Goal: Task Accomplishment & Management: Manage account settings

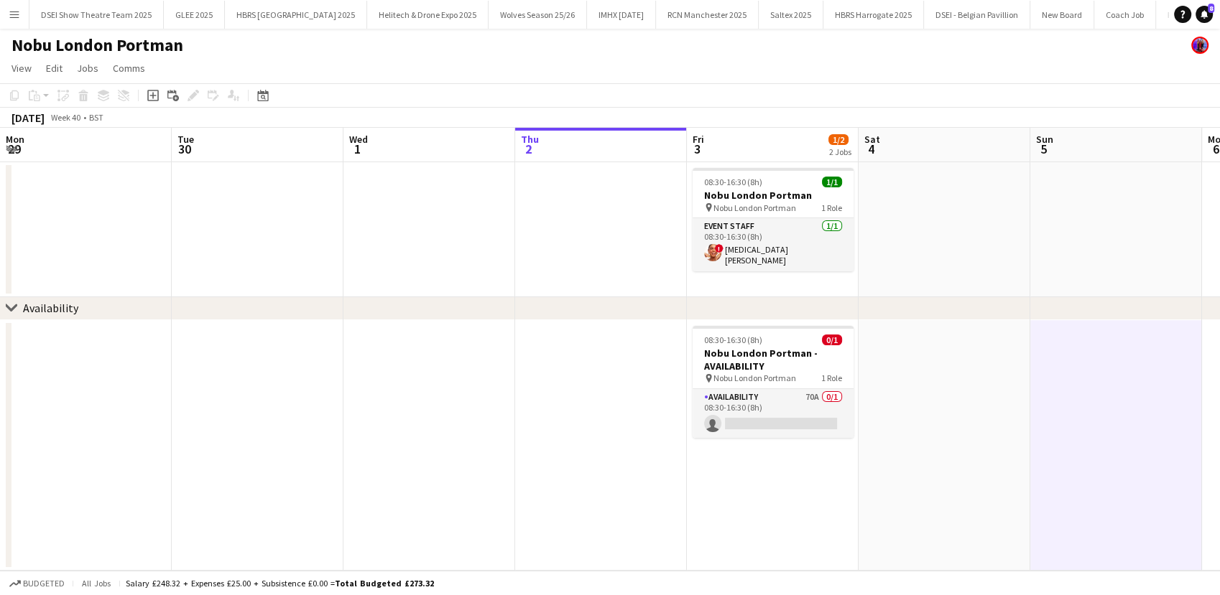
scroll to position [0, 343]
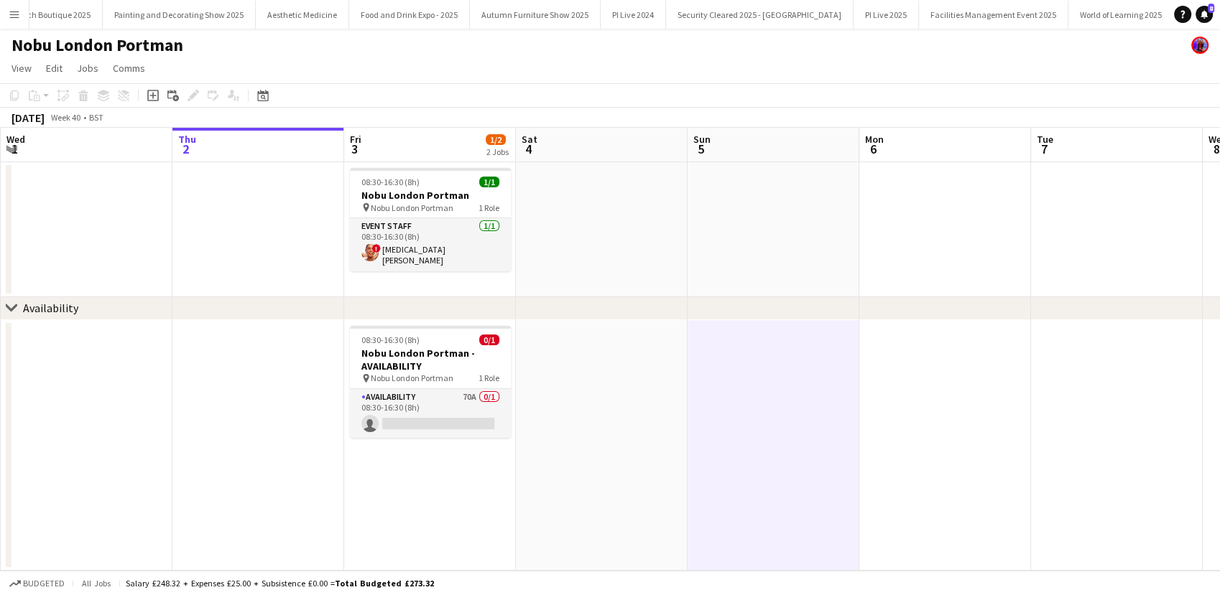
click at [7, 19] on button "Menu" at bounding box center [14, 14] width 29 height 29
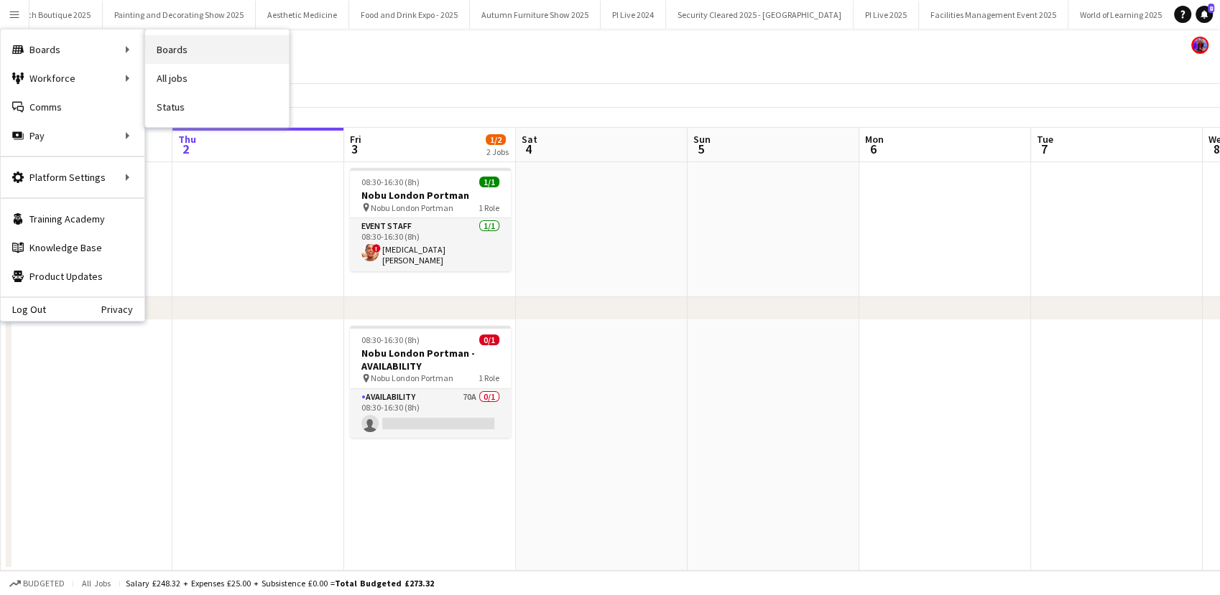
click at [183, 49] on link "Boards" at bounding box center [217, 49] width 144 height 29
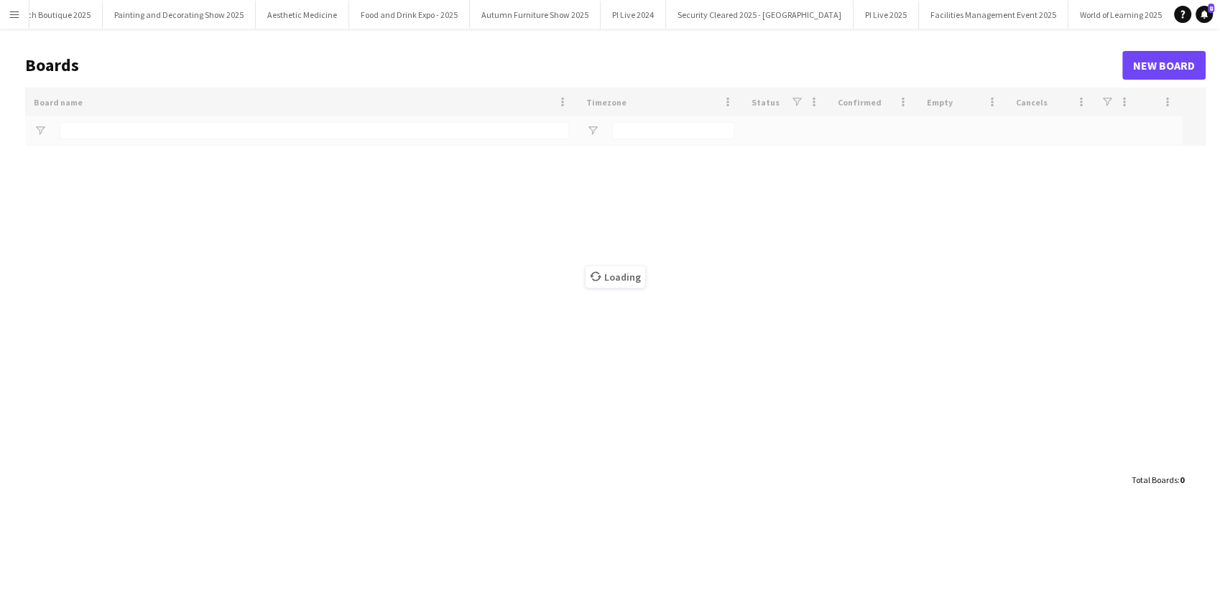
scroll to position [0, 3732]
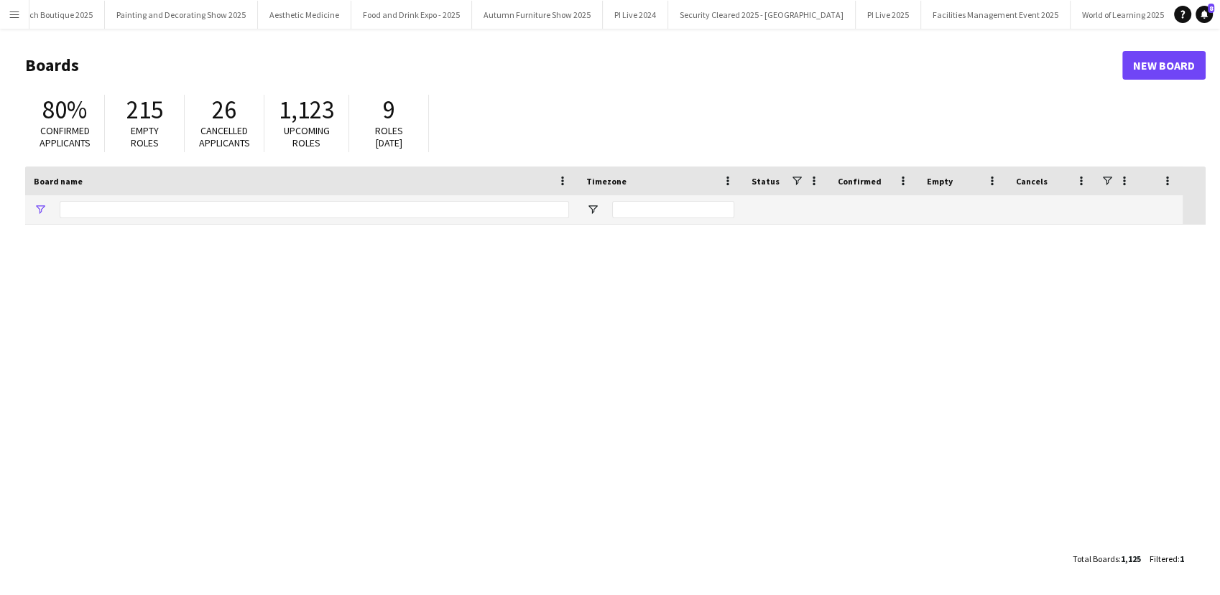
type input "****"
drag, startPoint x: 117, startPoint y: 203, endPoint x: 42, endPoint y: 200, distance: 74.8
click at [42, 200] on div "****" at bounding box center [301, 209] width 552 height 29
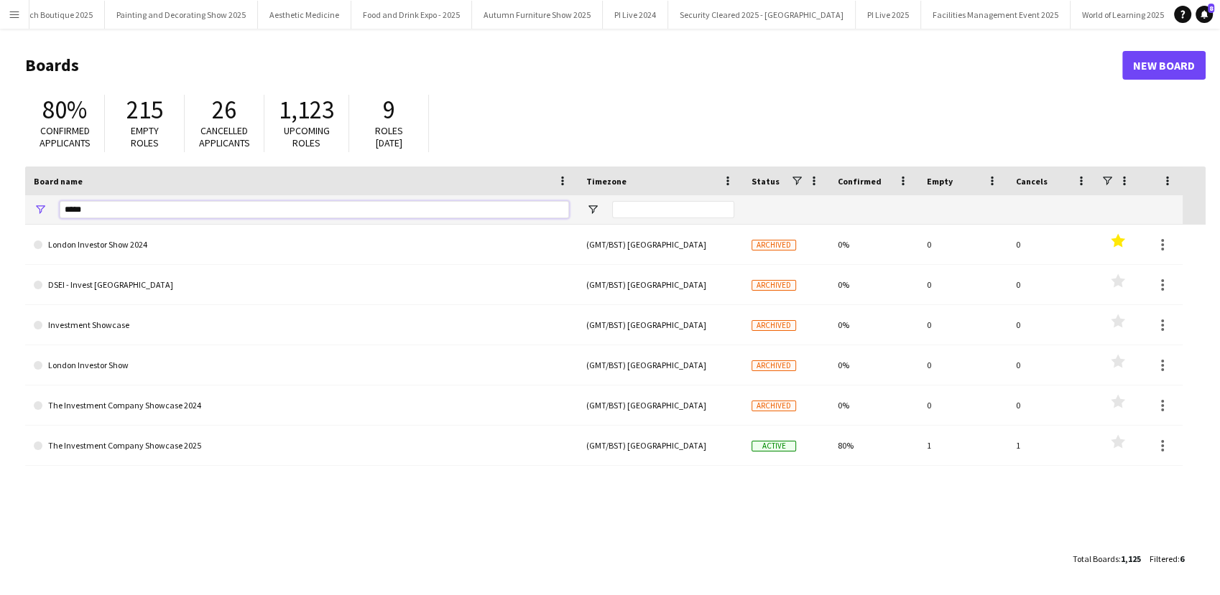
type input "******"
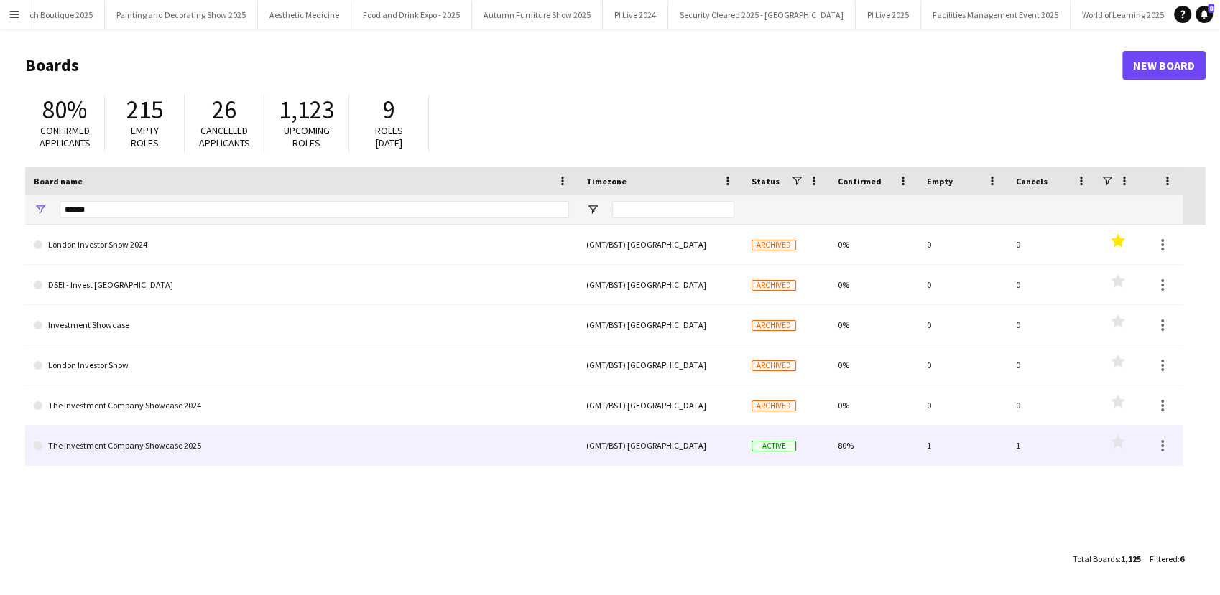
click at [254, 438] on link "The Investment Company Showcase 2025" at bounding box center [301, 446] width 535 height 40
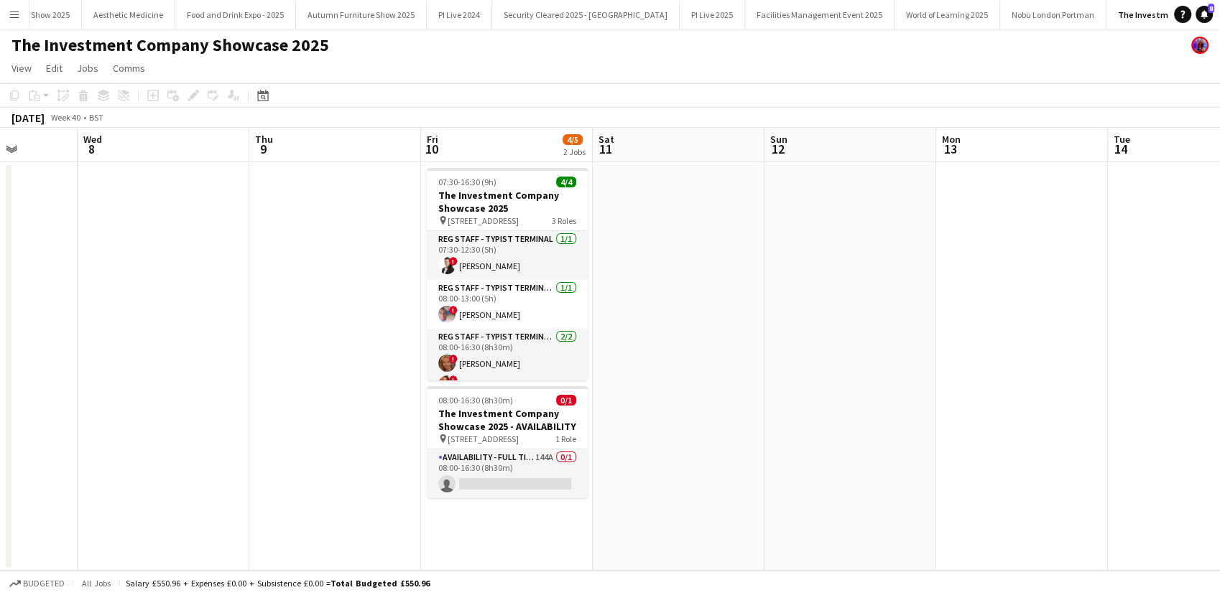
scroll to position [0, 639]
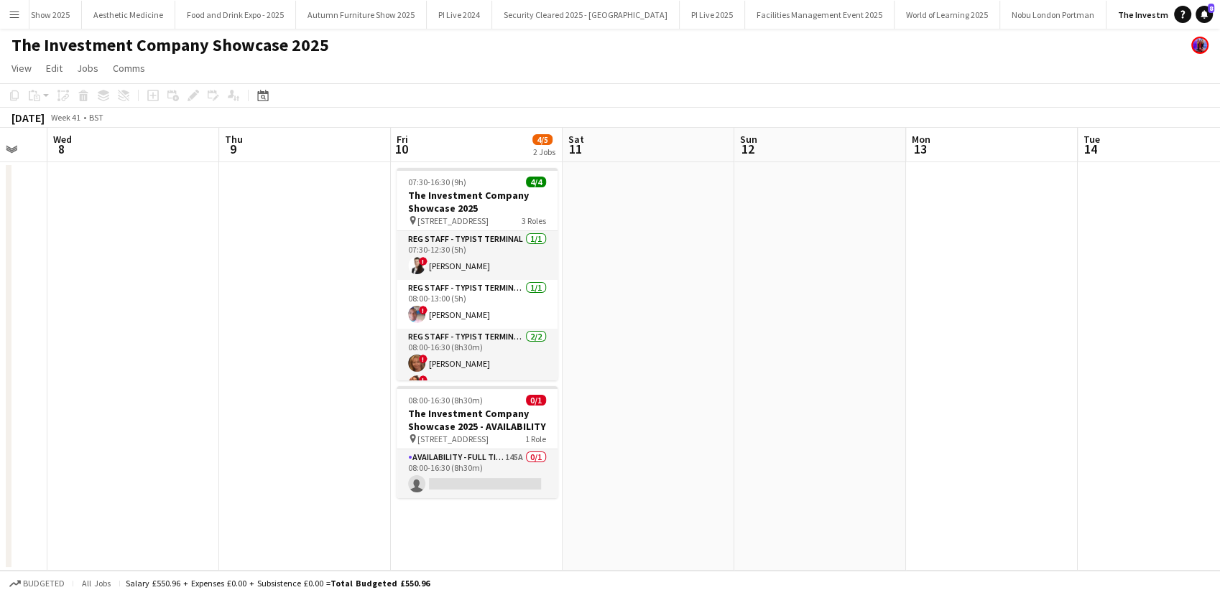
click at [1, 18] on button "Menu" at bounding box center [14, 14] width 29 height 29
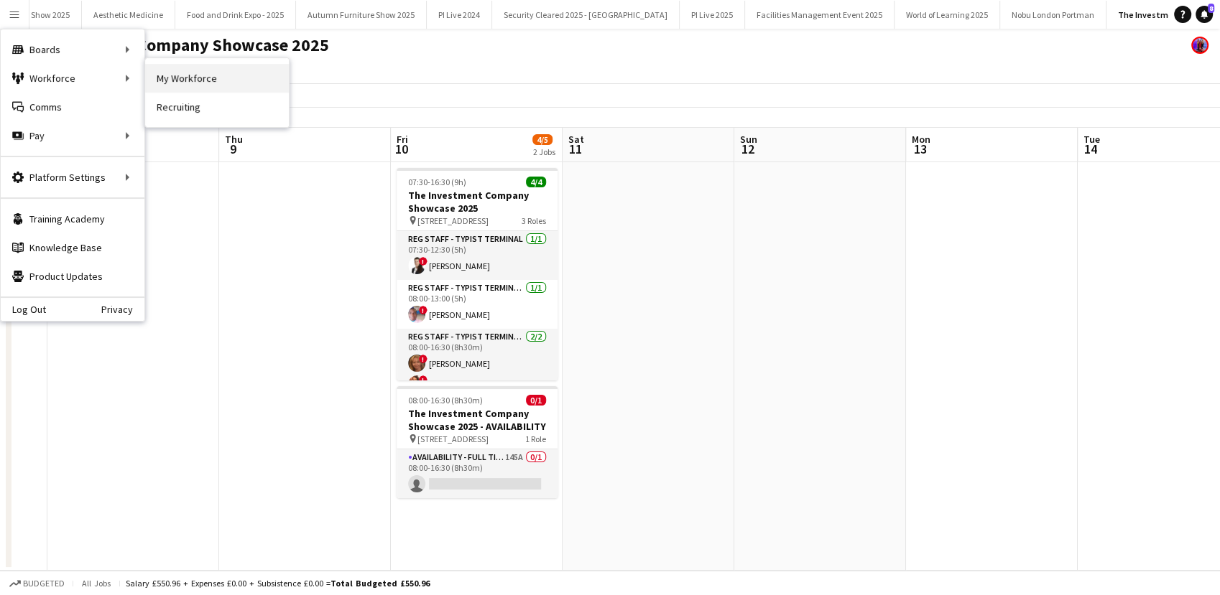
click at [165, 82] on link "My Workforce" at bounding box center [217, 78] width 144 height 29
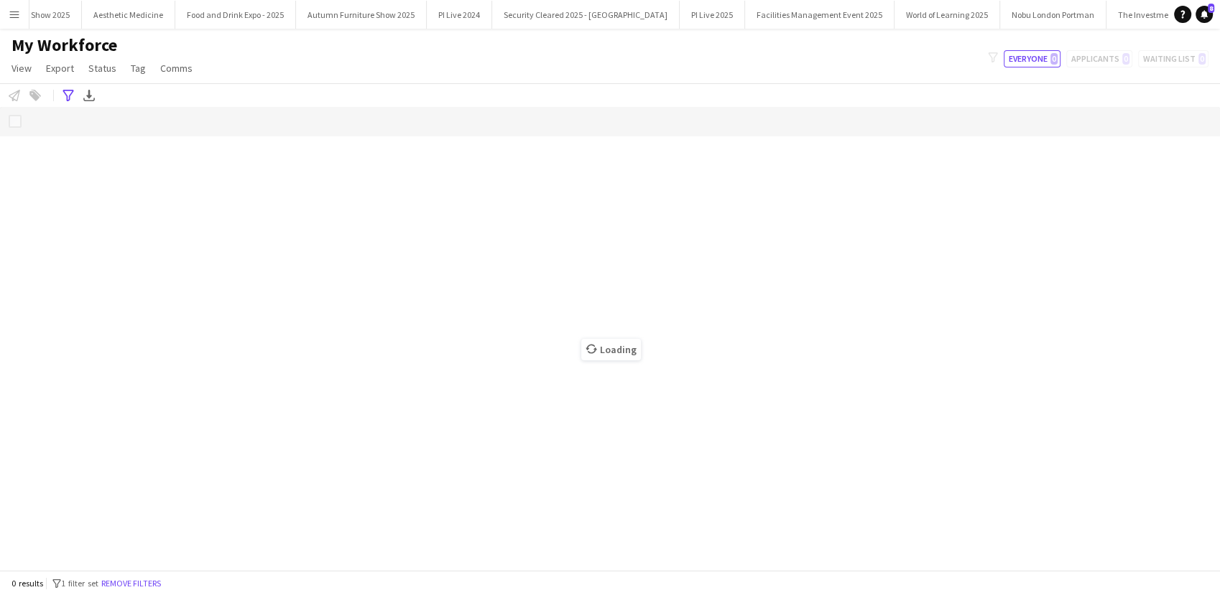
scroll to position [0, 3904]
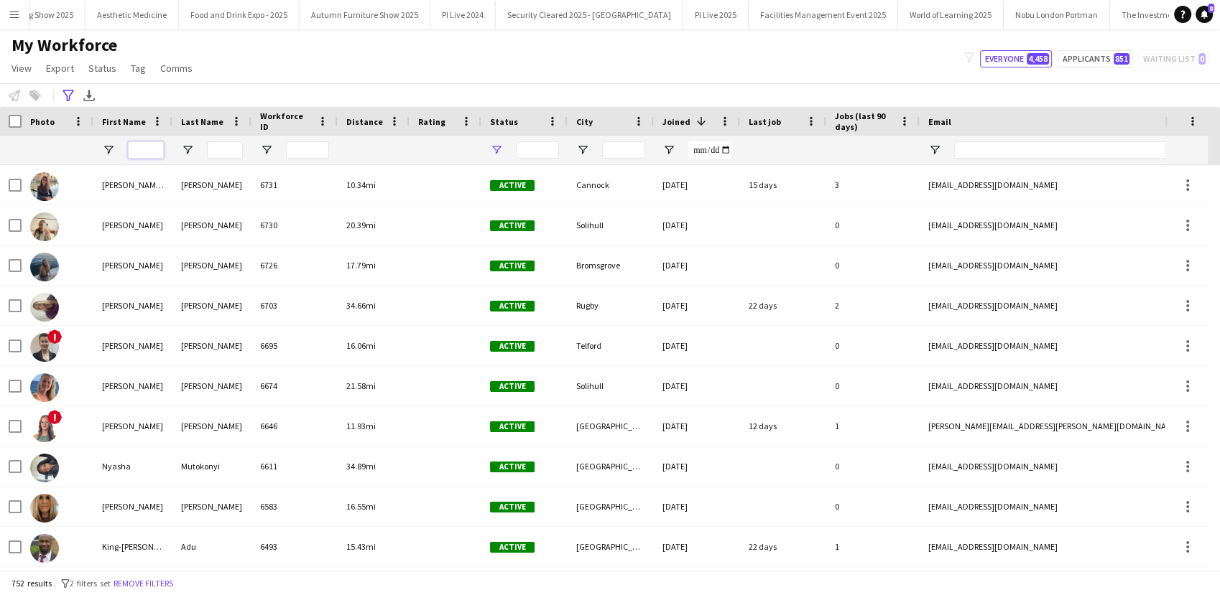
type input "**********"
click at [144, 154] on input "First Name Filter Input" at bounding box center [146, 150] width 36 height 17
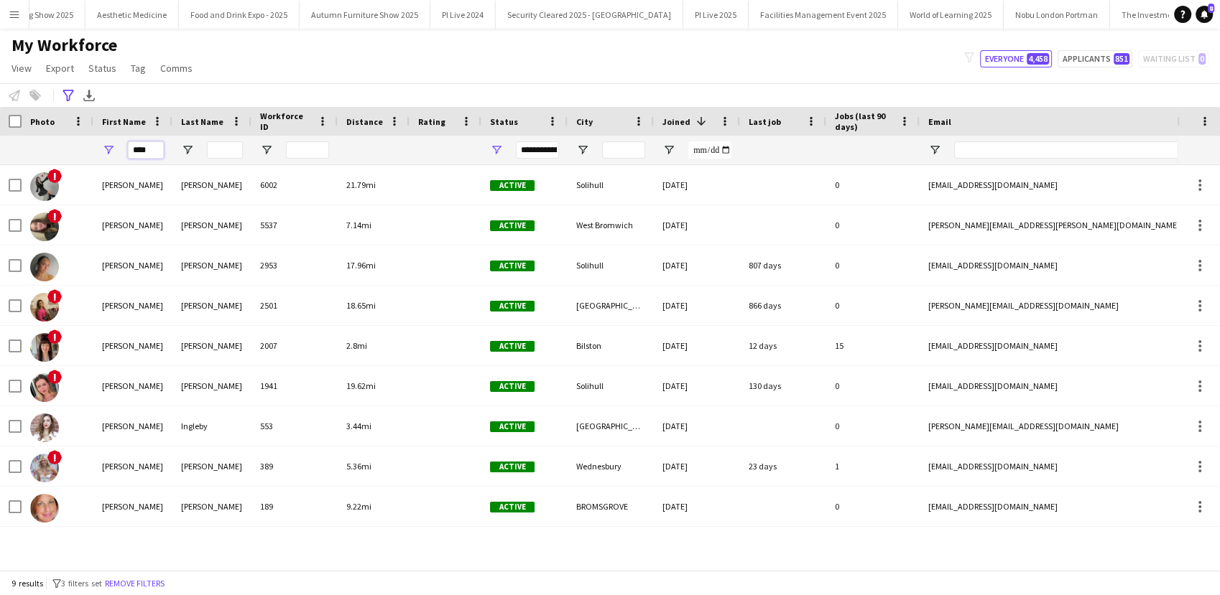
type input "****"
click at [208, 147] on input "Last Name Filter Input" at bounding box center [225, 150] width 36 height 17
type input "*"
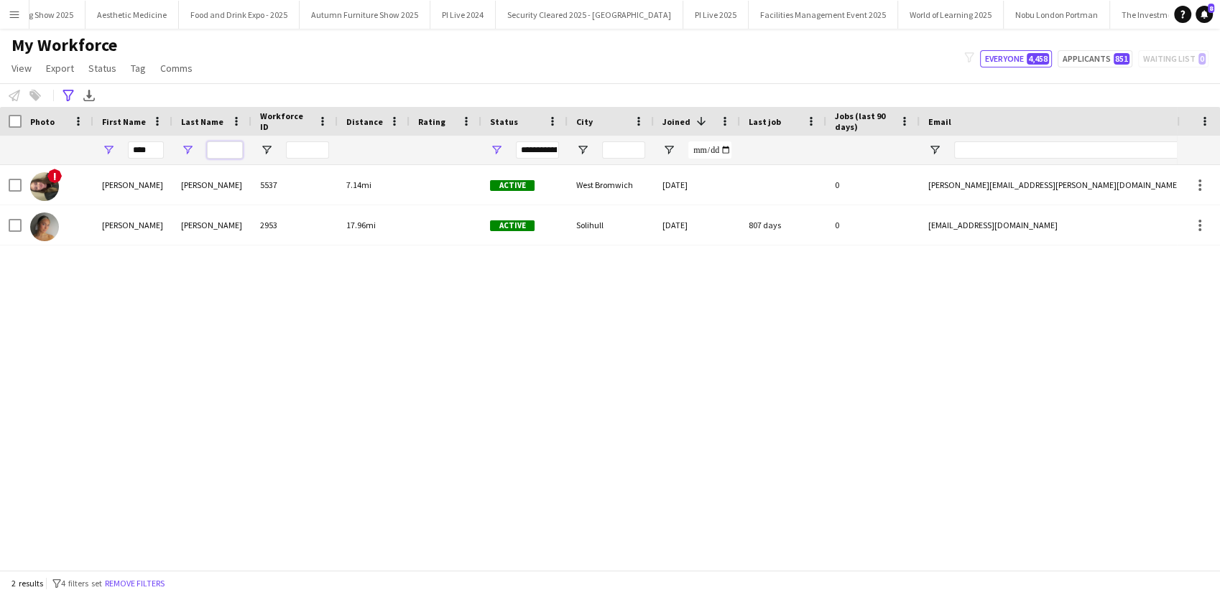
type input "*"
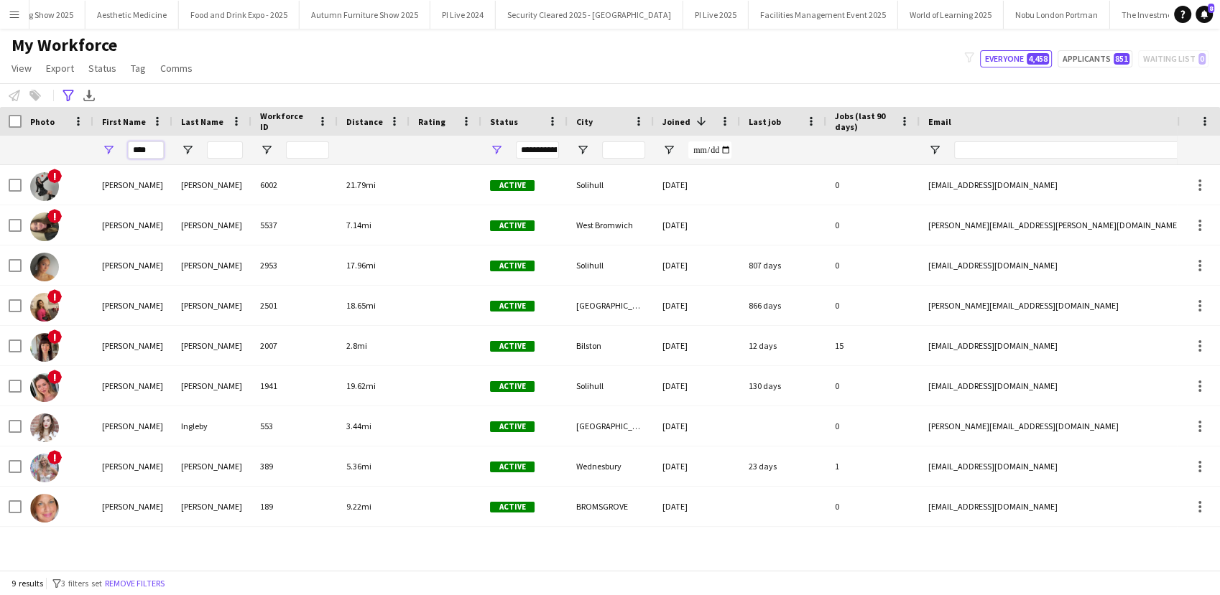
click at [152, 147] on input "****" at bounding box center [146, 150] width 36 height 17
type input "*"
click at [227, 152] on input "Last Name Filter Input" at bounding box center [225, 150] width 36 height 17
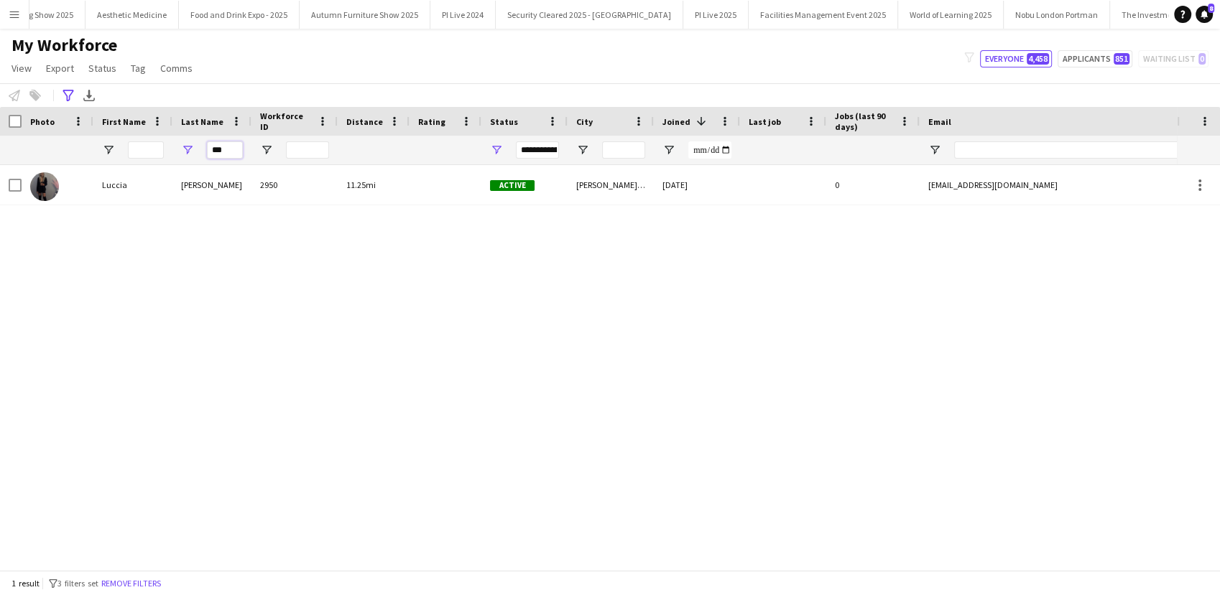
type input "***"
click at [69, 104] on div "**********" at bounding box center [610, 95] width 1220 height 24
drag, startPoint x: 64, startPoint y: 95, endPoint x: 83, endPoint y: 216, distance: 122.2
click at [63, 94] on icon "Advanced filters" at bounding box center [67, 95] width 11 height 11
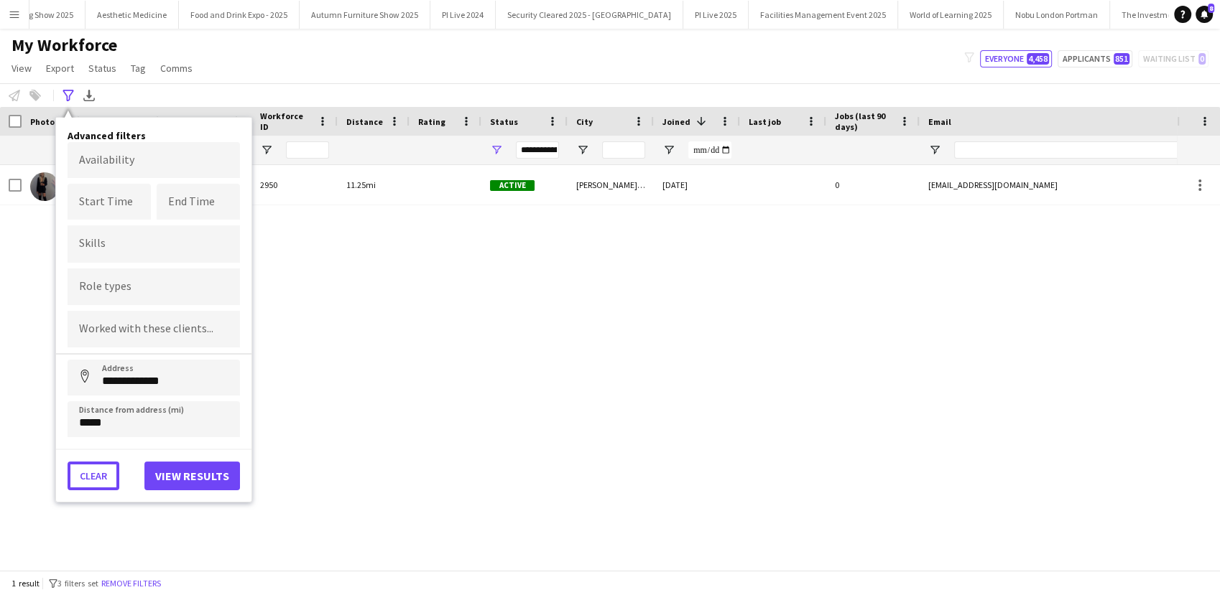
click at [79, 467] on button "Clear" at bounding box center [94, 476] width 52 height 29
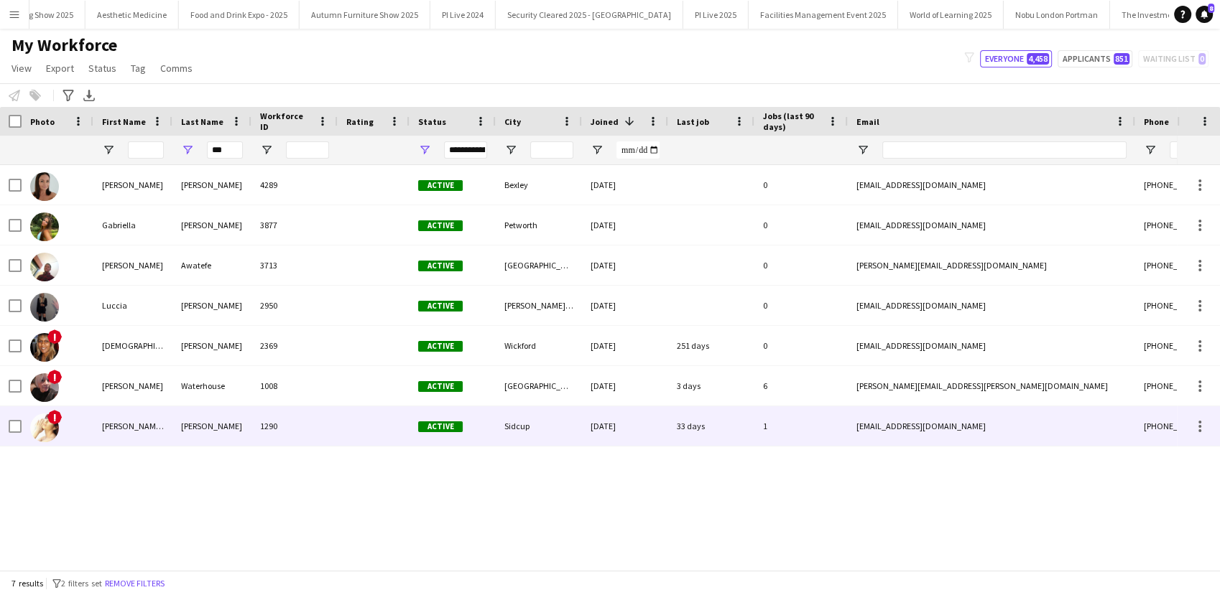
click at [157, 422] on div "Lucy-May" at bounding box center [132, 427] width 79 height 40
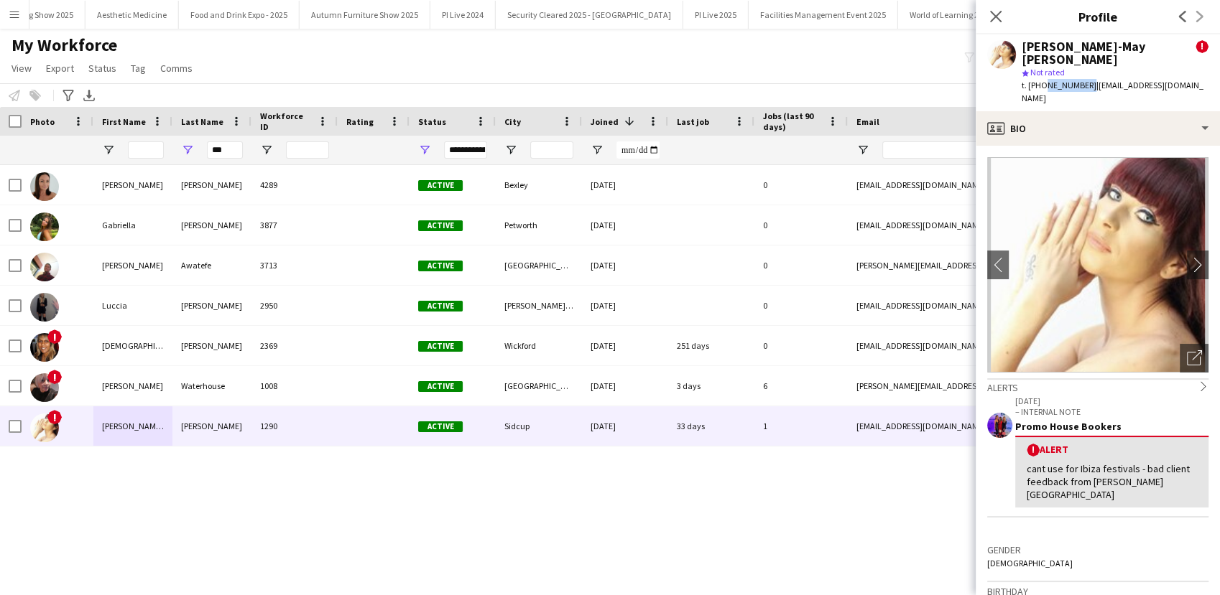
drag, startPoint x: 1084, startPoint y: 75, endPoint x: 1040, endPoint y: 81, distance: 44.2
click at [1040, 81] on div "Lucy-May Watkins ! star Not rated t. +447957665112 | lucymaymusic@gmail.com" at bounding box center [1097, 72] width 244 height 77
copy span "7957665112"
click at [7, 18] on button "Menu" at bounding box center [14, 14] width 29 height 29
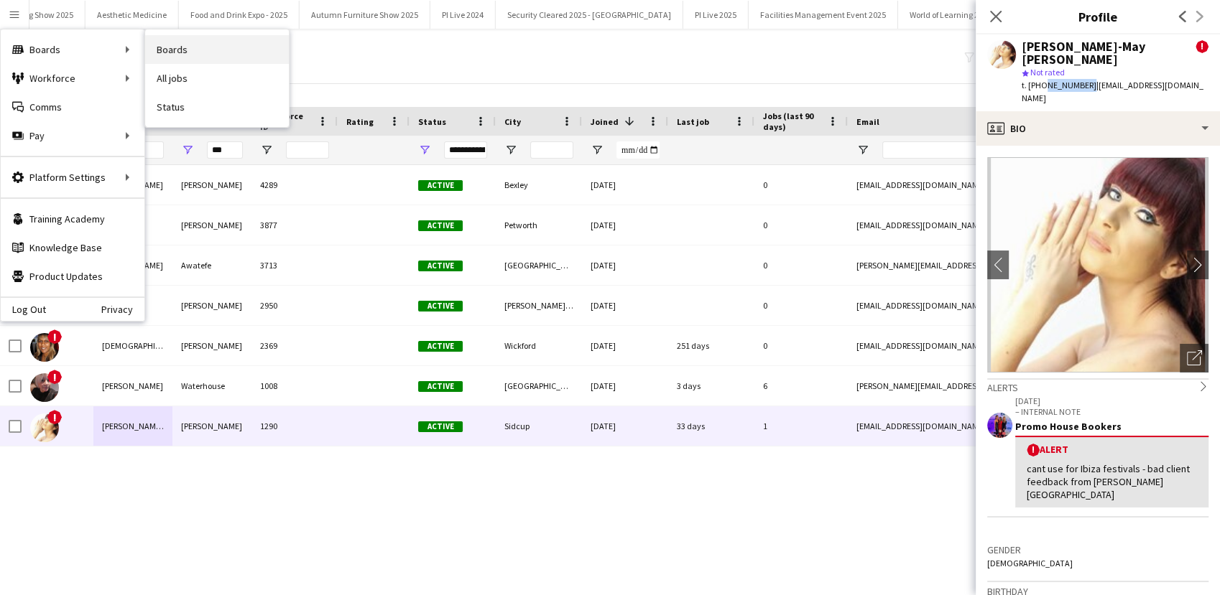
click at [192, 54] on link "Boards" at bounding box center [217, 49] width 144 height 29
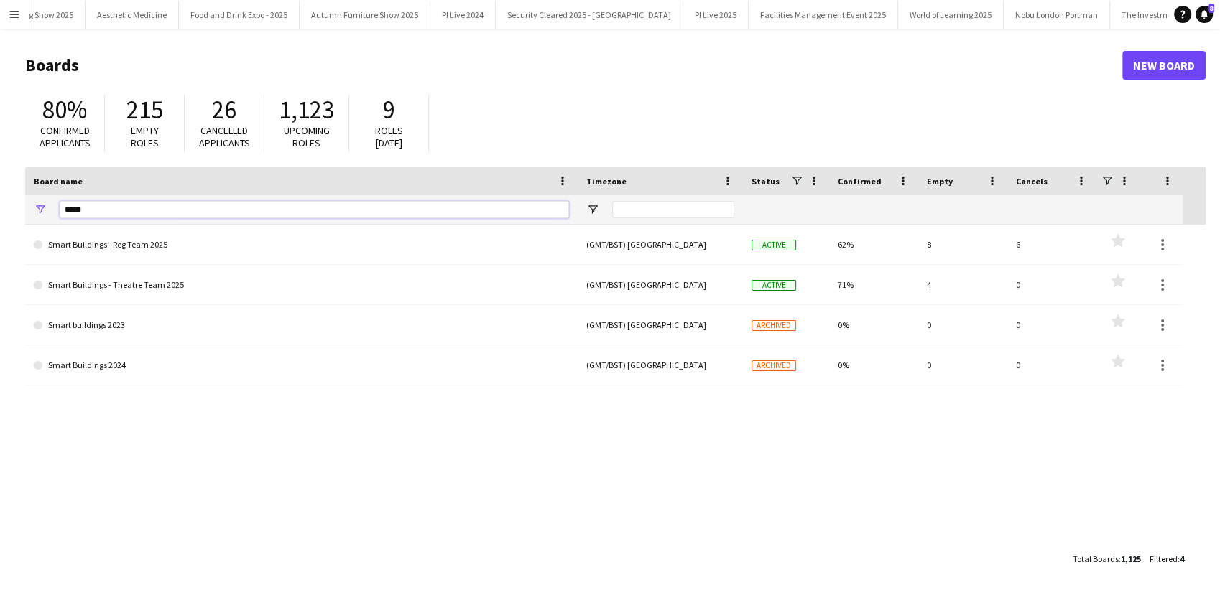
click at [119, 203] on input "*****" at bounding box center [314, 209] width 509 height 17
type input "*"
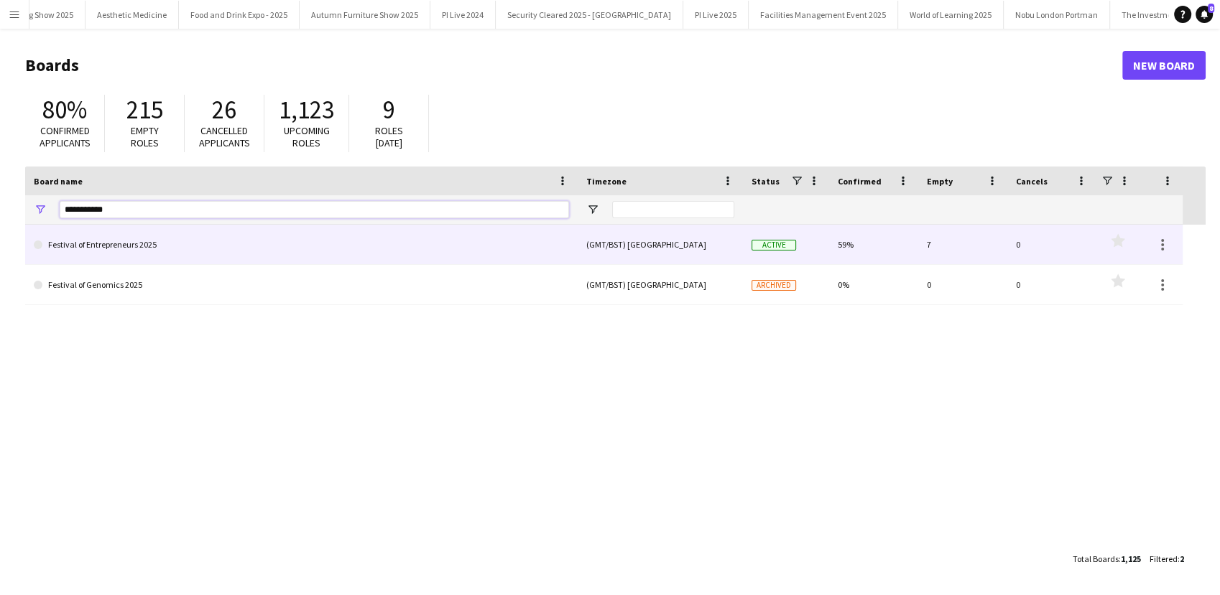
type input "**********"
click at [196, 253] on link "Festival of Entrepreneurs 2025" at bounding box center [301, 245] width 535 height 40
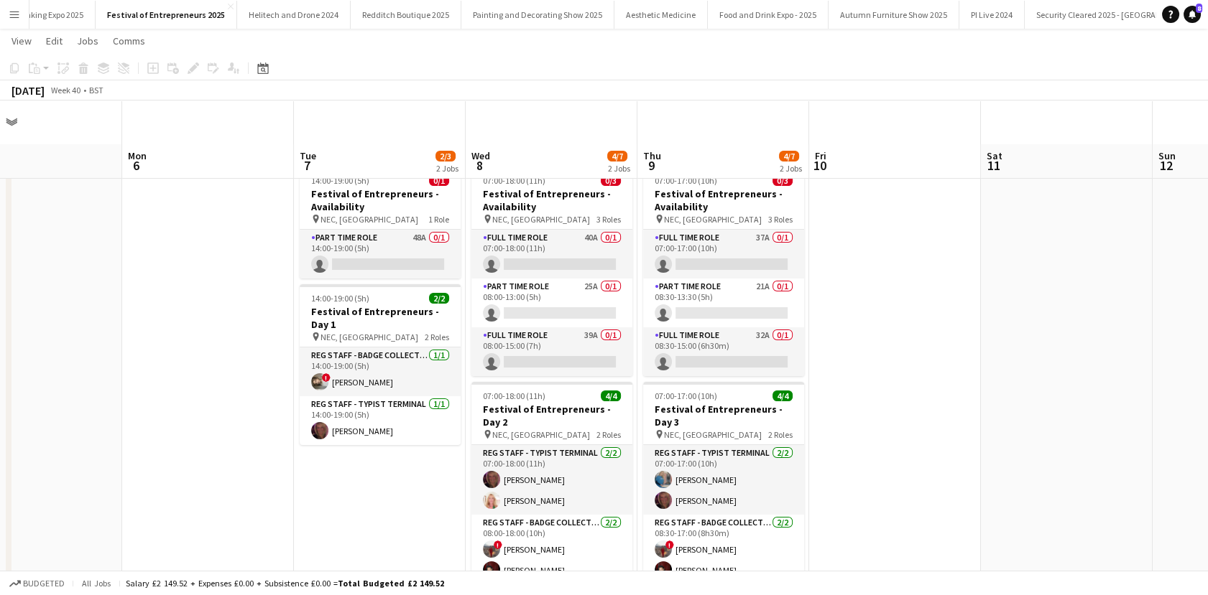
scroll to position [44, 0]
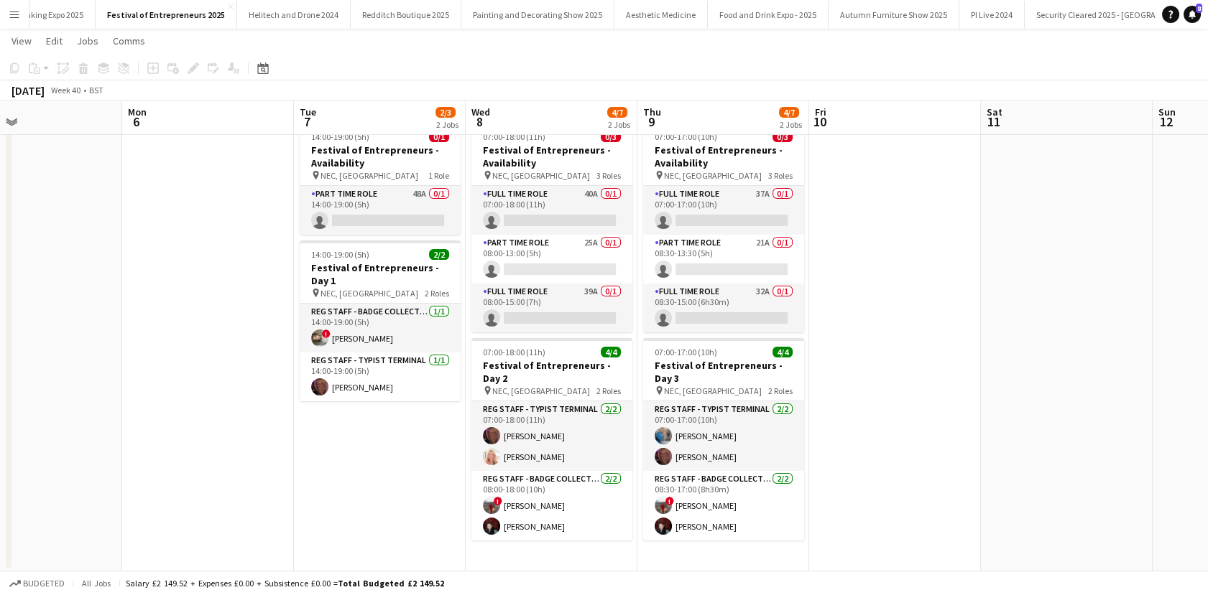
drag, startPoint x: 17, startPoint y: 28, endPoint x: 37, endPoint y: 72, distance: 47.9
click at [17, 28] on button "Menu" at bounding box center [14, 14] width 29 height 29
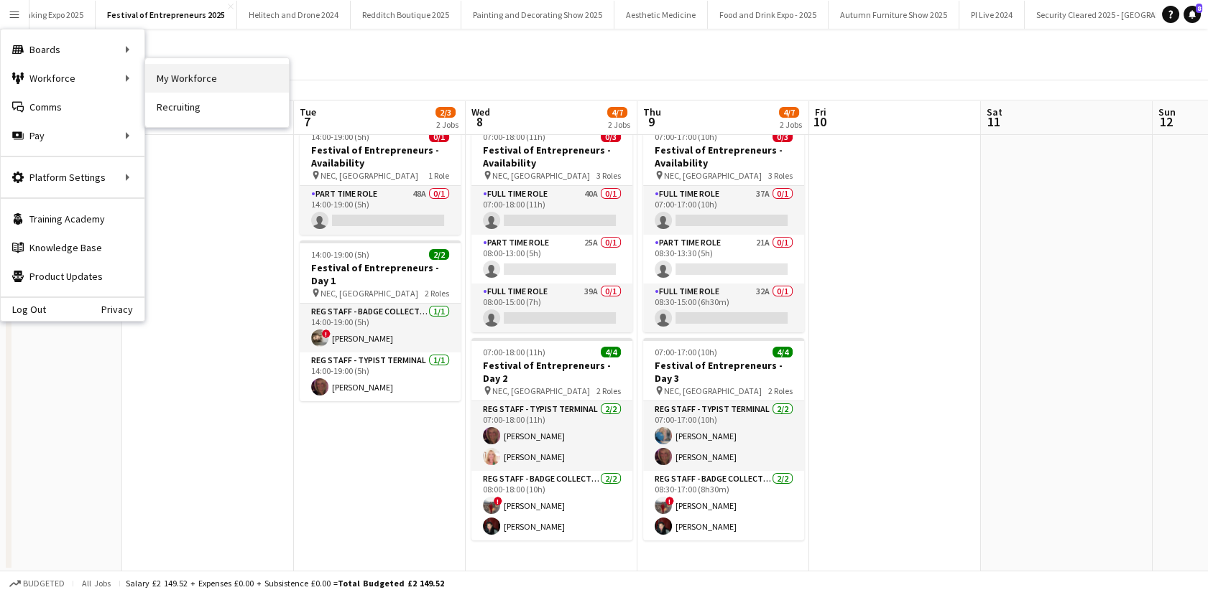
click at [191, 80] on link "My Workforce" at bounding box center [217, 78] width 144 height 29
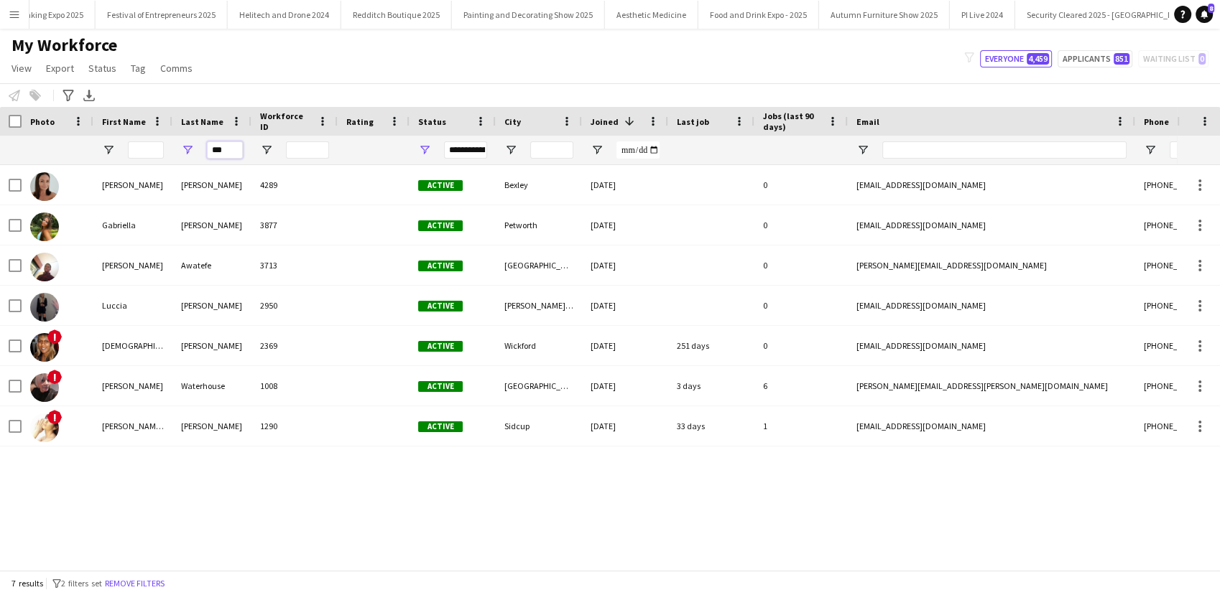
drag, startPoint x: 231, startPoint y: 152, endPoint x: 192, endPoint y: 152, distance: 39.5
click at [192, 152] on div "***" at bounding box center [211, 150] width 79 height 29
click at [2, 18] on button "Menu" at bounding box center [14, 14] width 29 height 29
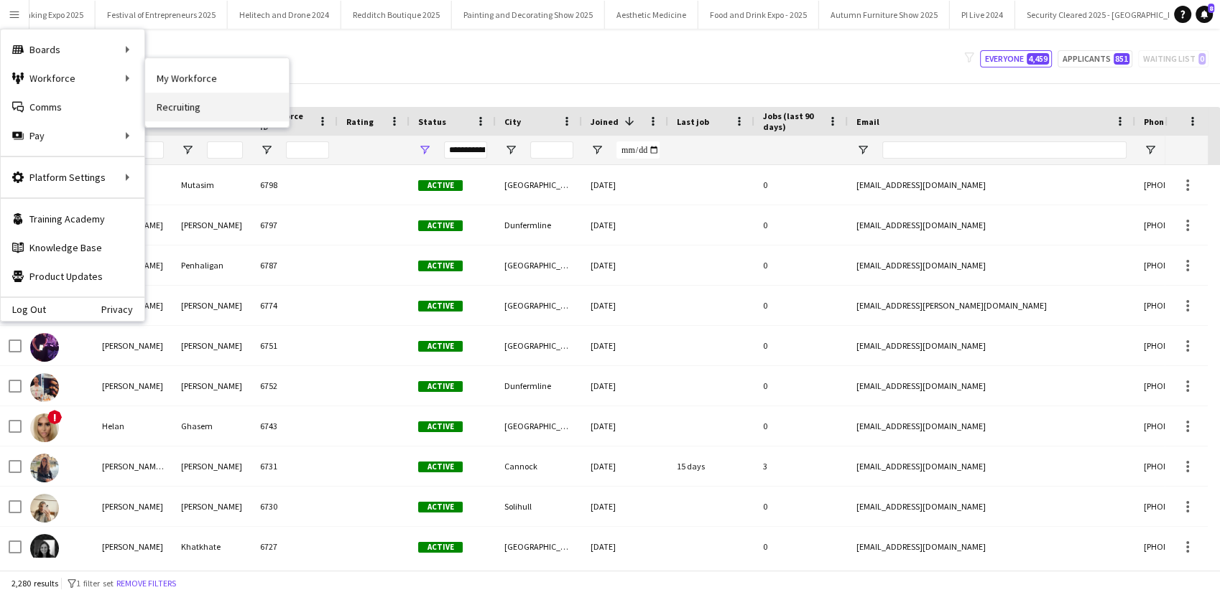
click at [204, 100] on link "Recruiting" at bounding box center [217, 107] width 144 height 29
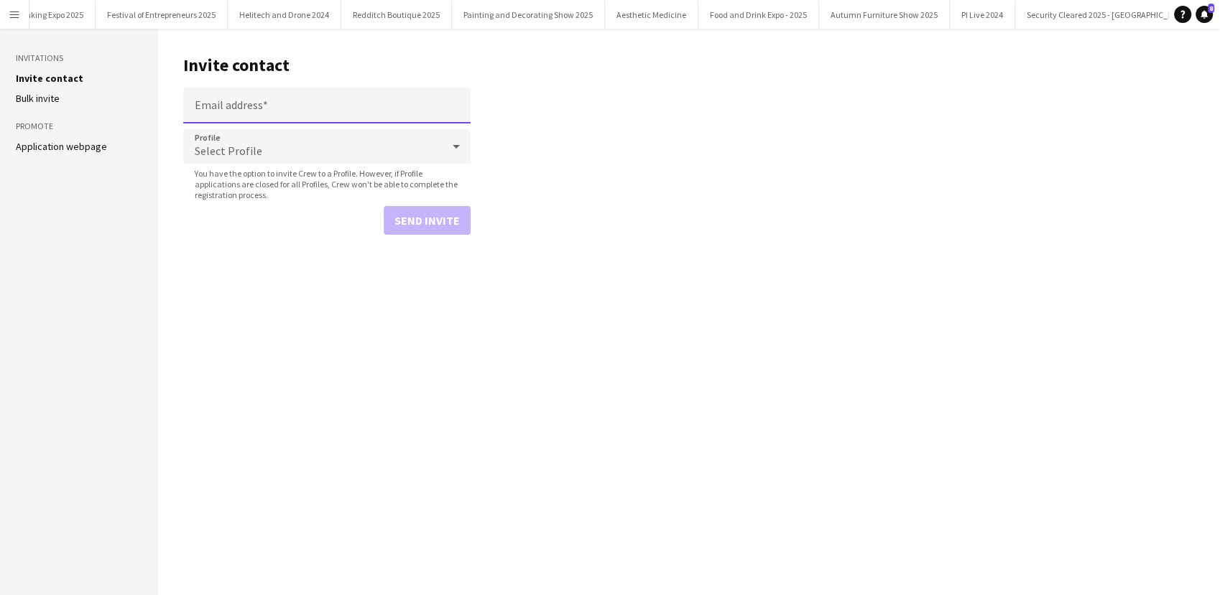
click at [237, 101] on input "Email address" at bounding box center [326, 106] width 287 height 36
paste input "**********"
type input "**********"
click at [419, 208] on button "Send invite" at bounding box center [427, 220] width 87 height 29
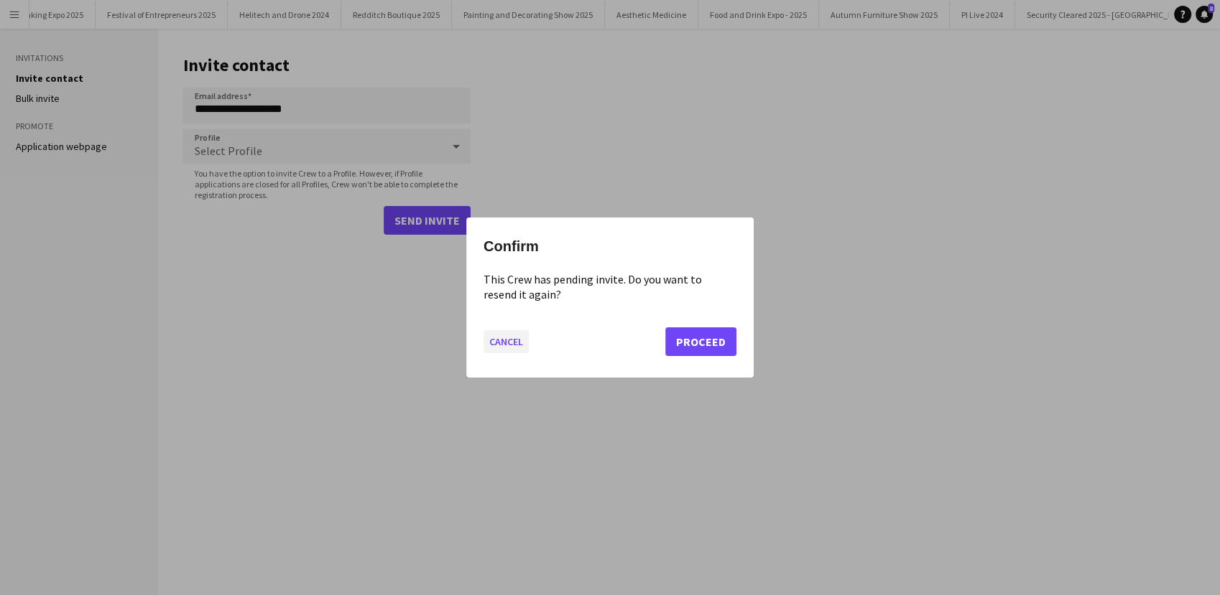
click at [509, 338] on button "Cancel" at bounding box center [505, 341] width 45 height 23
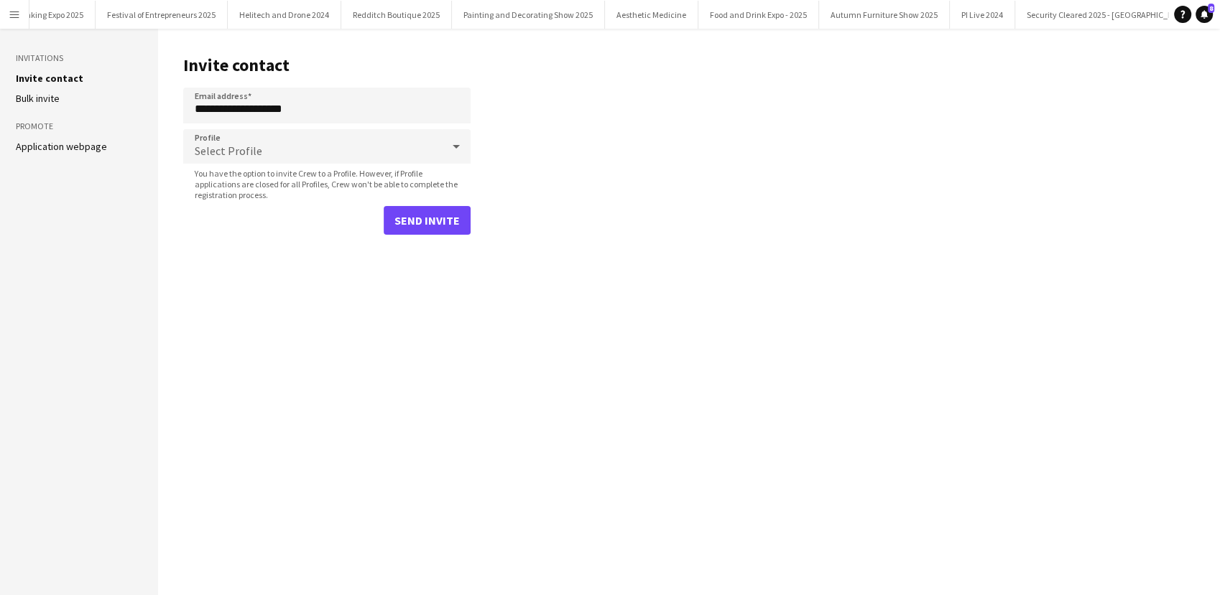
click at [6, 11] on button "Menu" at bounding box center [14, 14] width 29 height 29
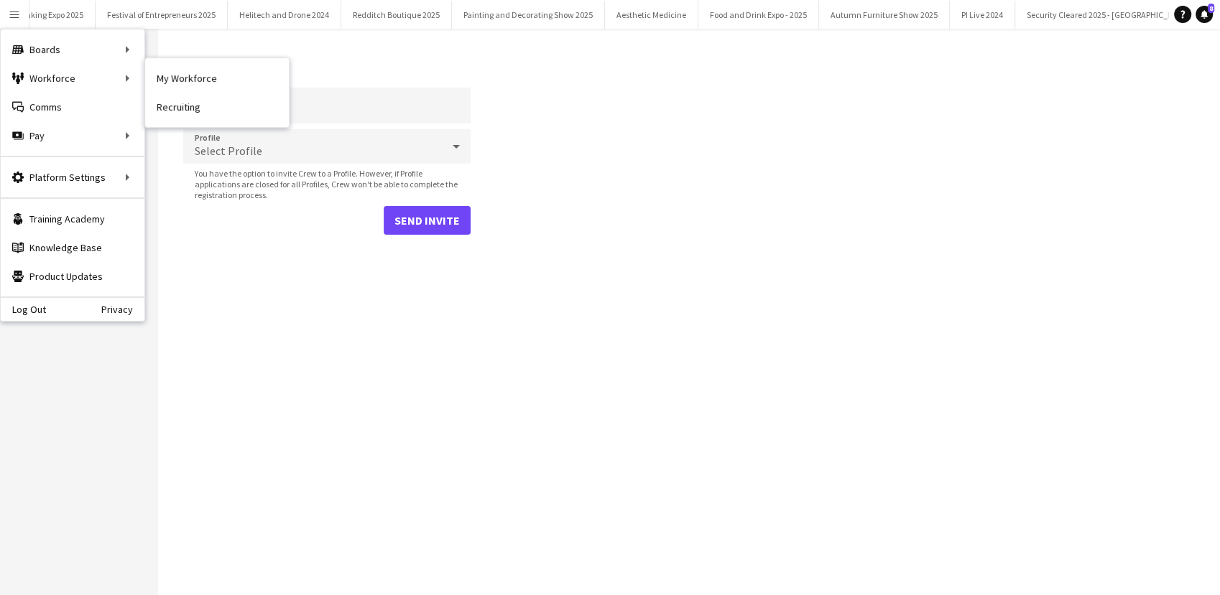
click at [172, 78] on link "My Workforce" at bounding box center [217, 78] width 144 height 29
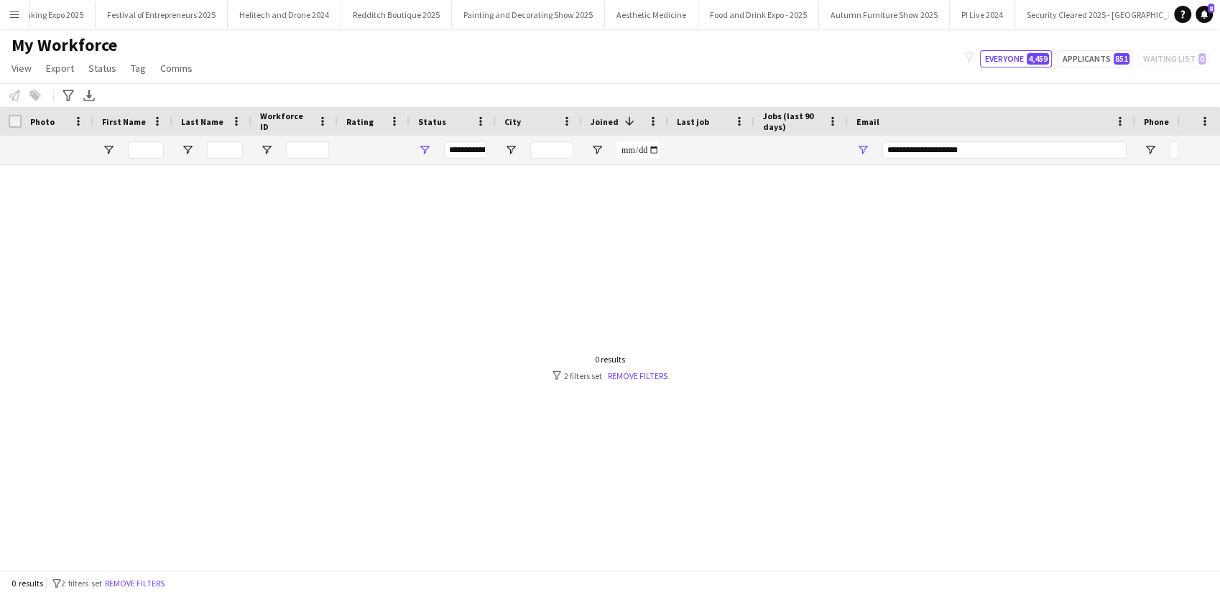
type input "**********"
click at [426, 152] on span "Open Filter Menu" at bounding box center [424, 150] width 13 height 13
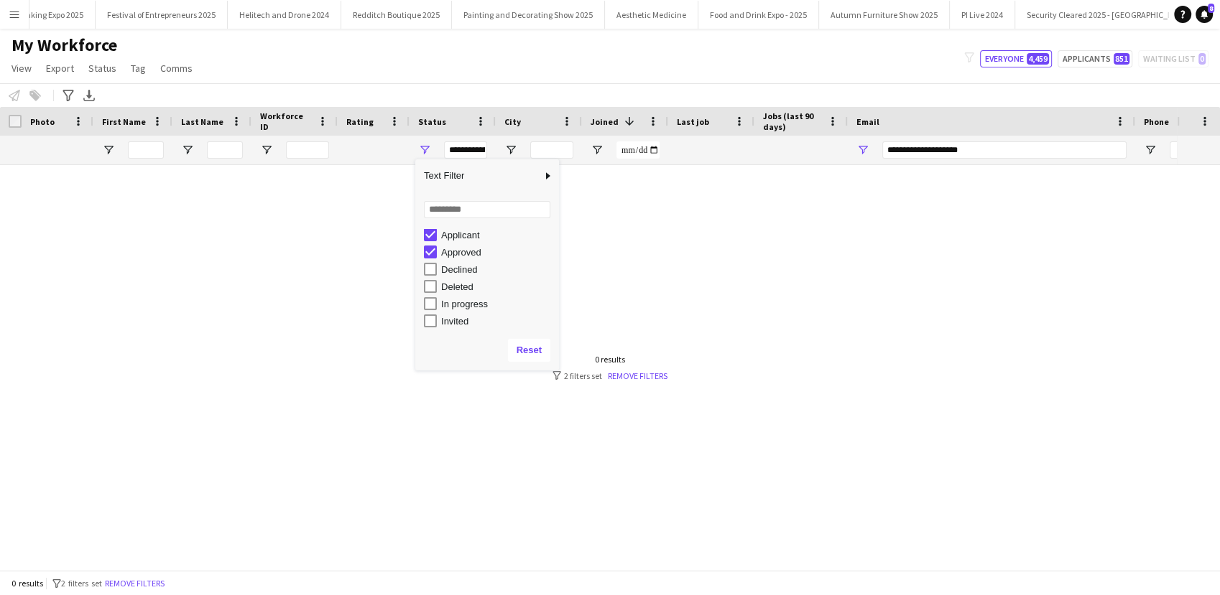
type input "**********"
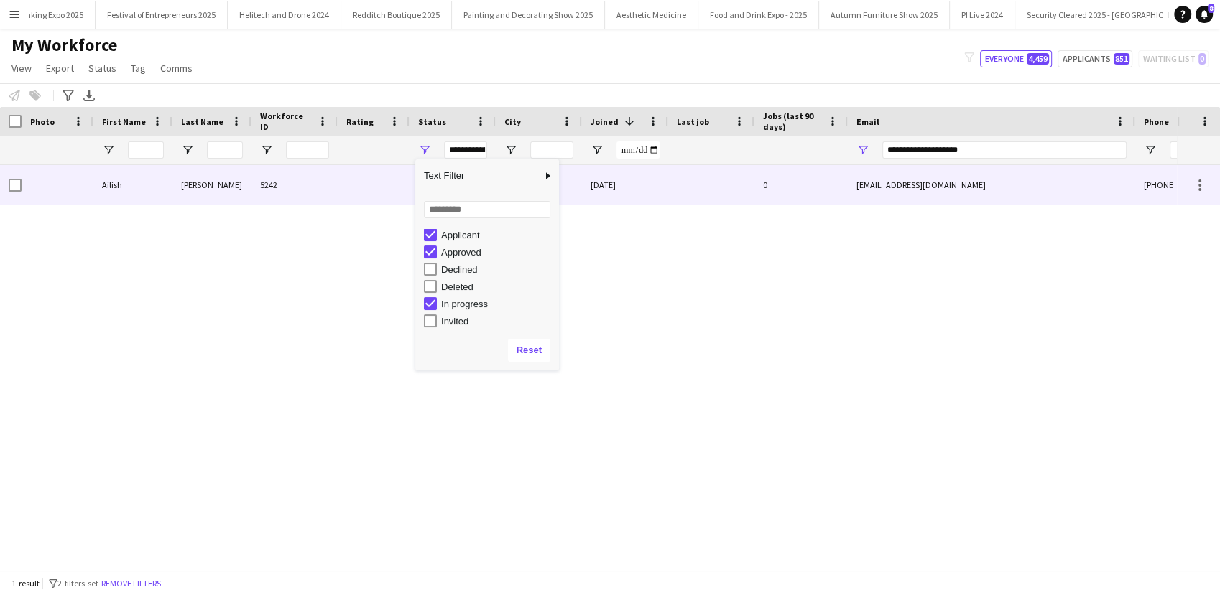
click at [269, 175] on div "5242" at bounding box center [294, 185] width 86 height 40
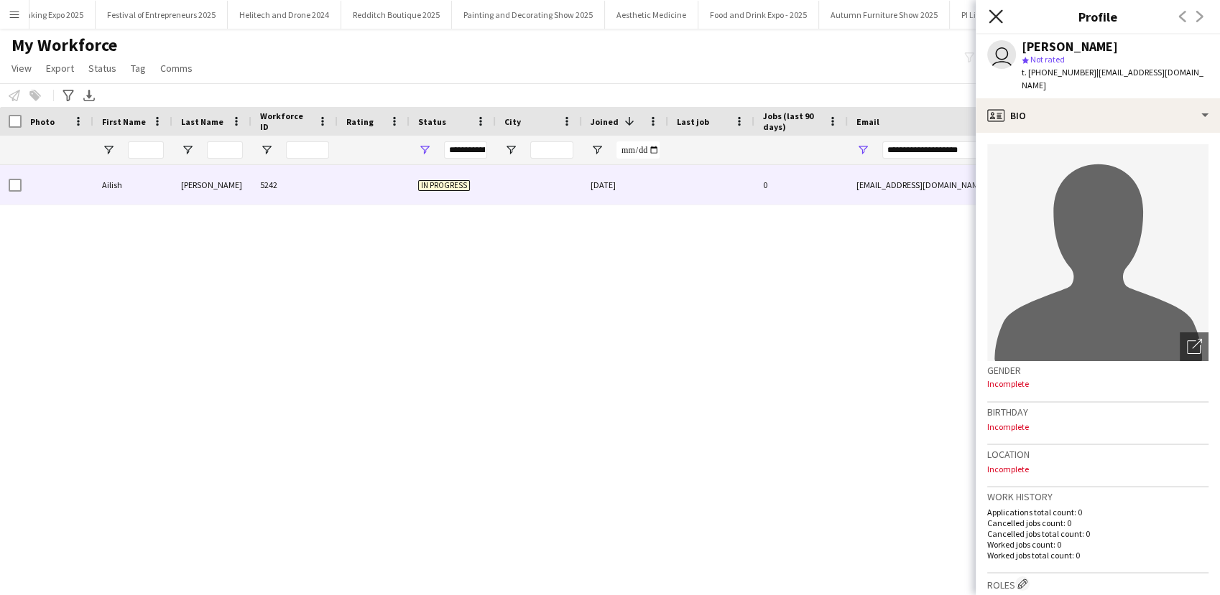
click at [988, 19] on icon "Close pop-in" at bounding box center [995, 16] width 14 height 14
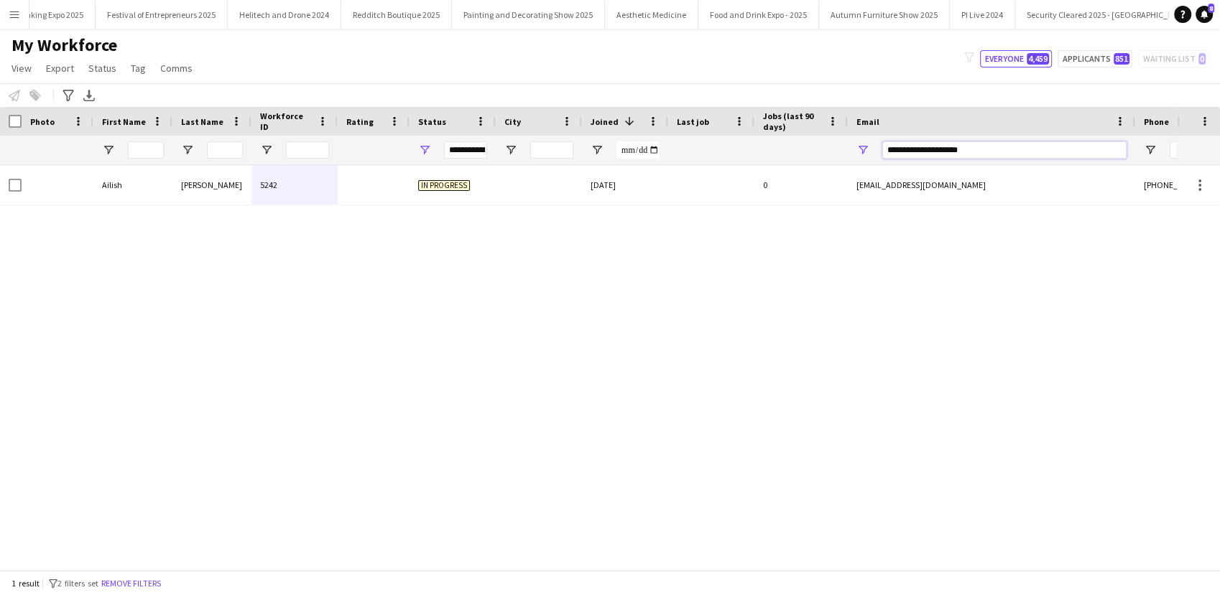
drag, startPoint x: 975, startPoint y: 153, endPoint x: 873, endPoint y: 160, distance: 101.5
click at [873, 160] on div "**********" at bounding box center [991, 150] width 287 height 29
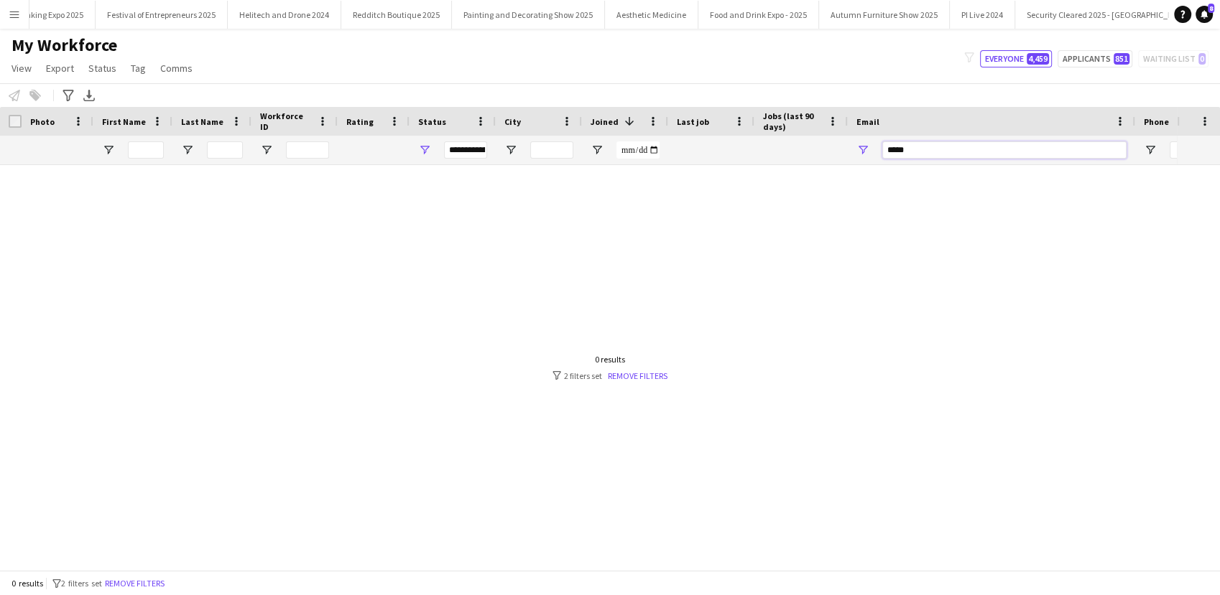
type input "**********"
click at [425, 157] on div "**********" at bounding box center [452, 150] width 86 height 29
click at [422, 152] on span "Open Filter Menu" at bounding box center [424, 150] width 13 height 13
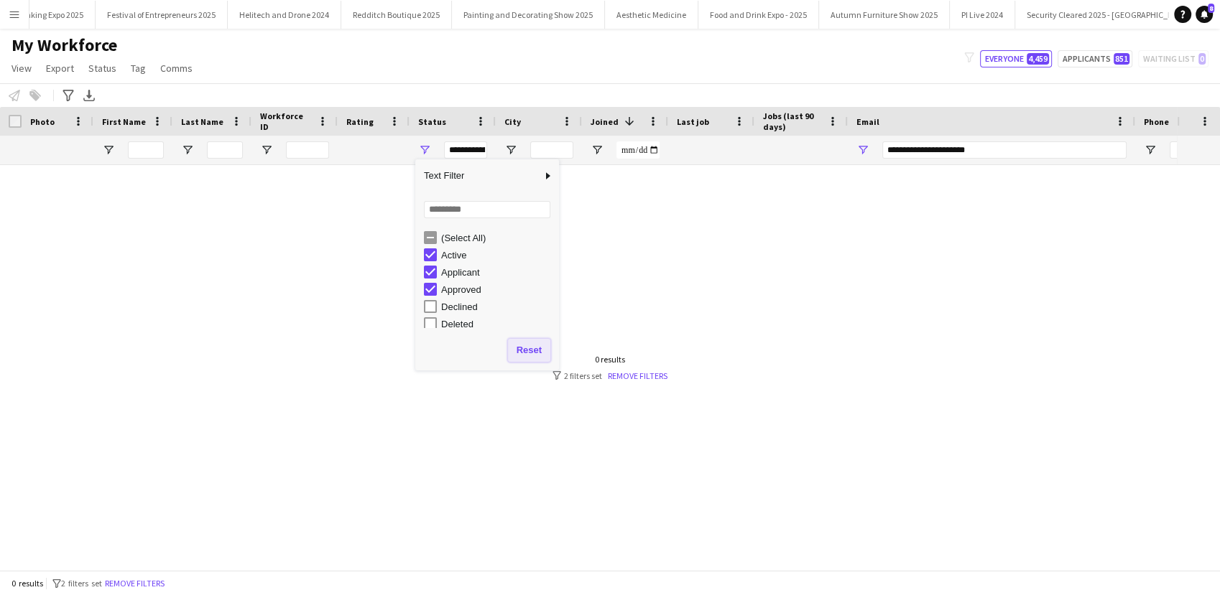
click at [524, 347] on button "Reset" at bounding box center [529, 350] width 42 height 23
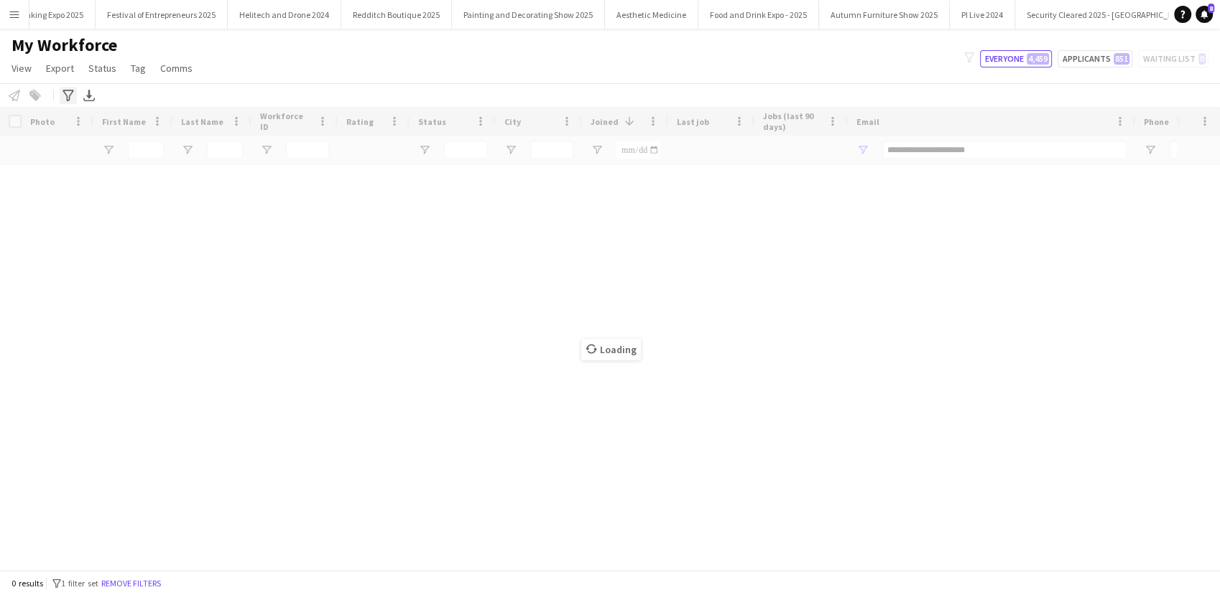
click at [63, 94] on icon "Advanced filters" at bounding box center [67, 95] width 11 height 11
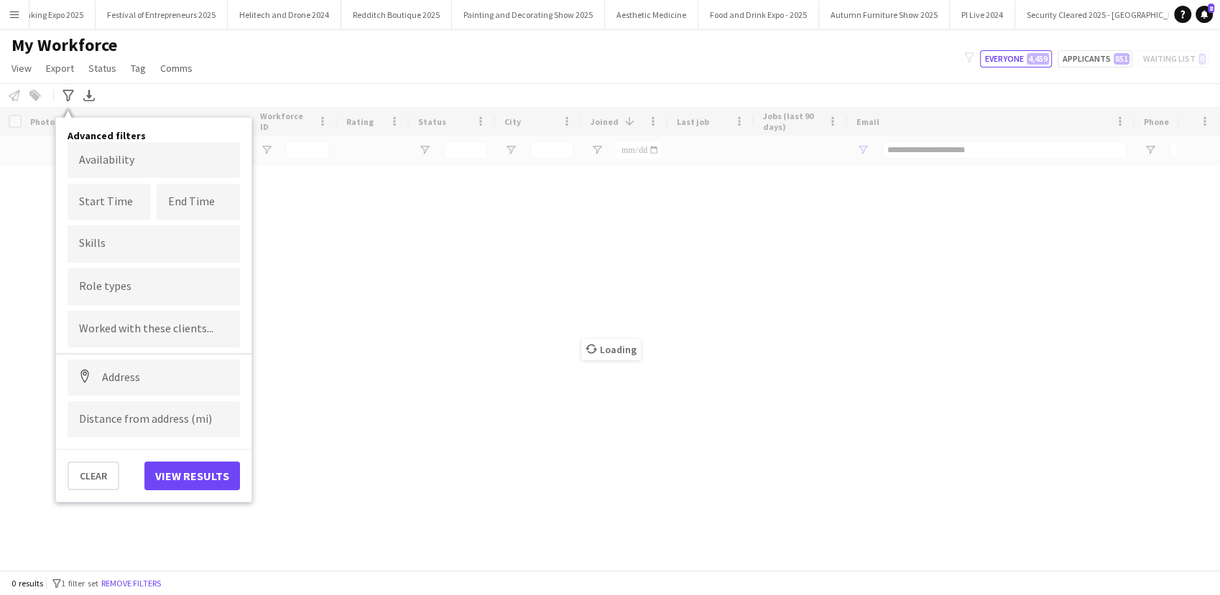
click at [434, 292] on div "Loading" at bounding box center [610, 338] width 1220 height 463
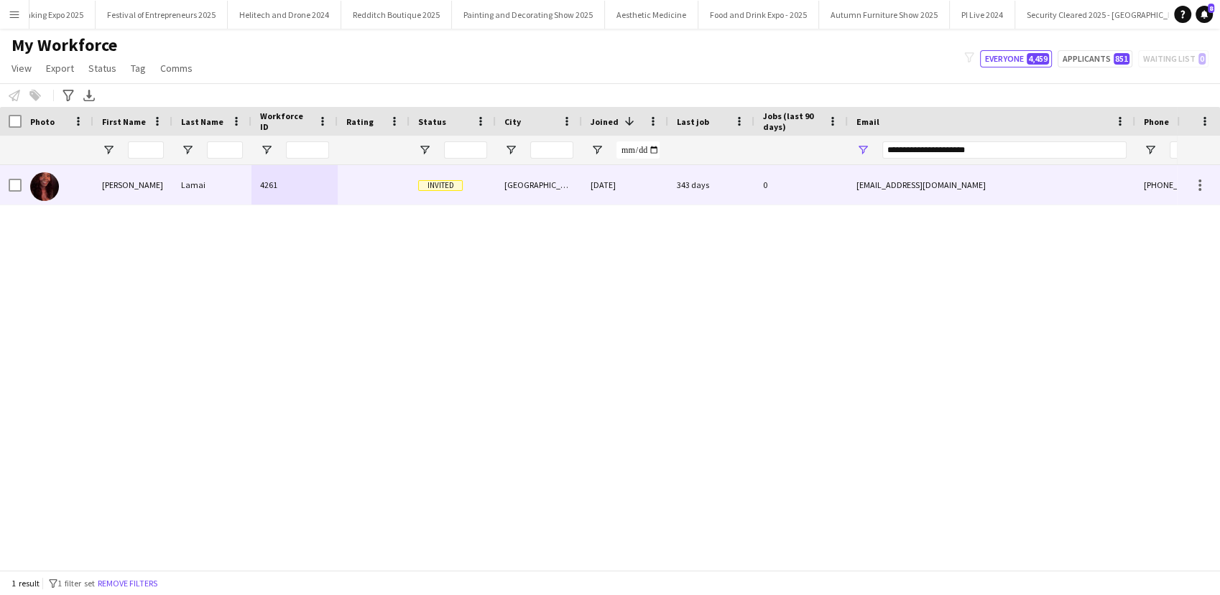
click at [247, 180] on div "Lamai" at bounding box center [211, 185] width 79 height 40
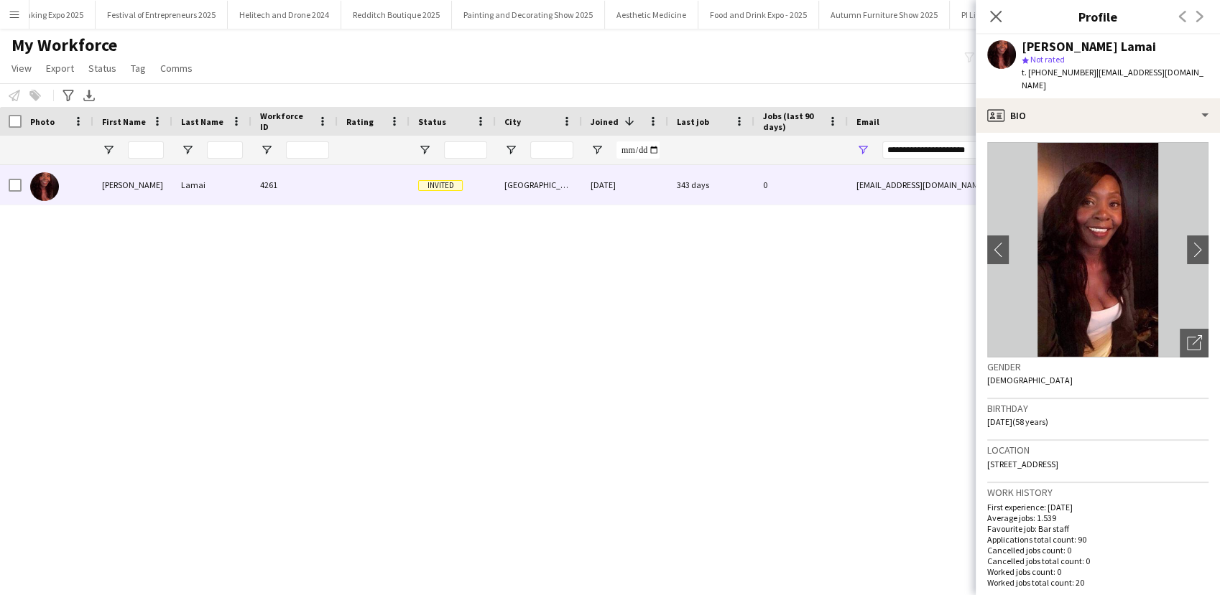
scroll to position [0, 0]
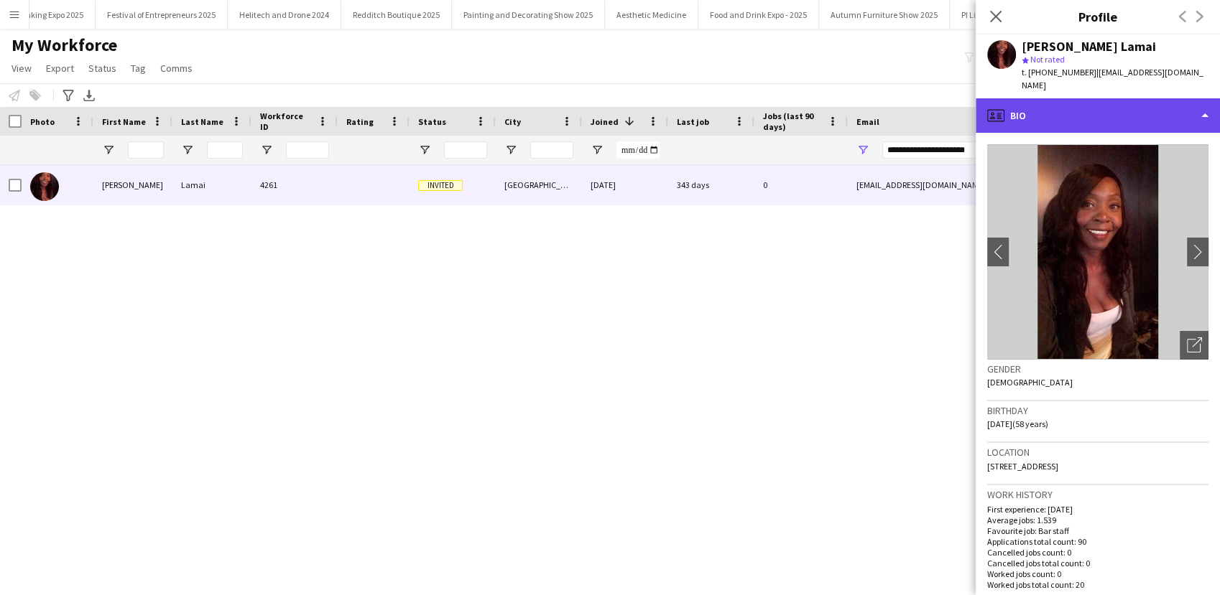
click at [1087, 98] on div "profile Bio" at bounding box center [1097, 115] width 244 height 34
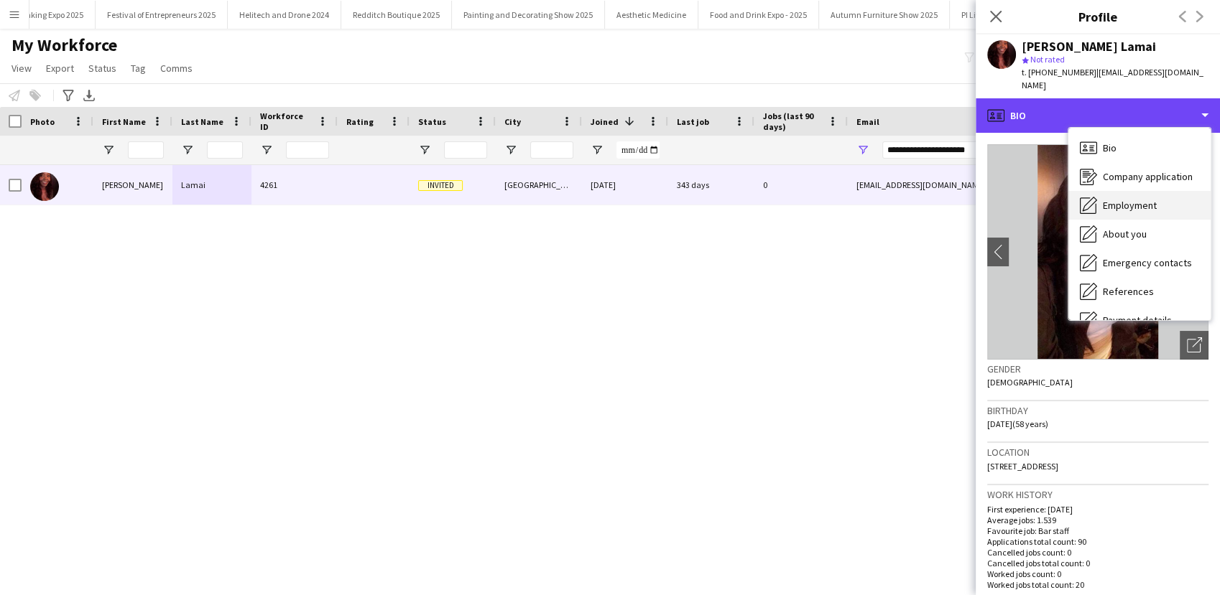
scroll to position [163, 0]
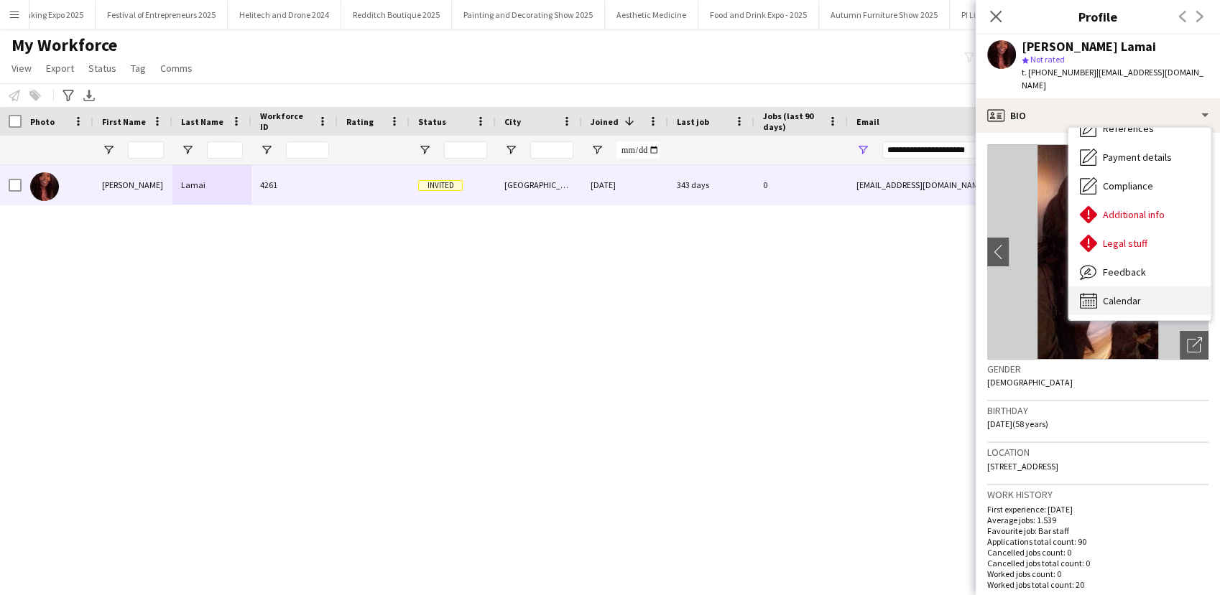
click at [1121, 295] on span "Calendar" at bounding box center [1122, 301] width 38 height 13
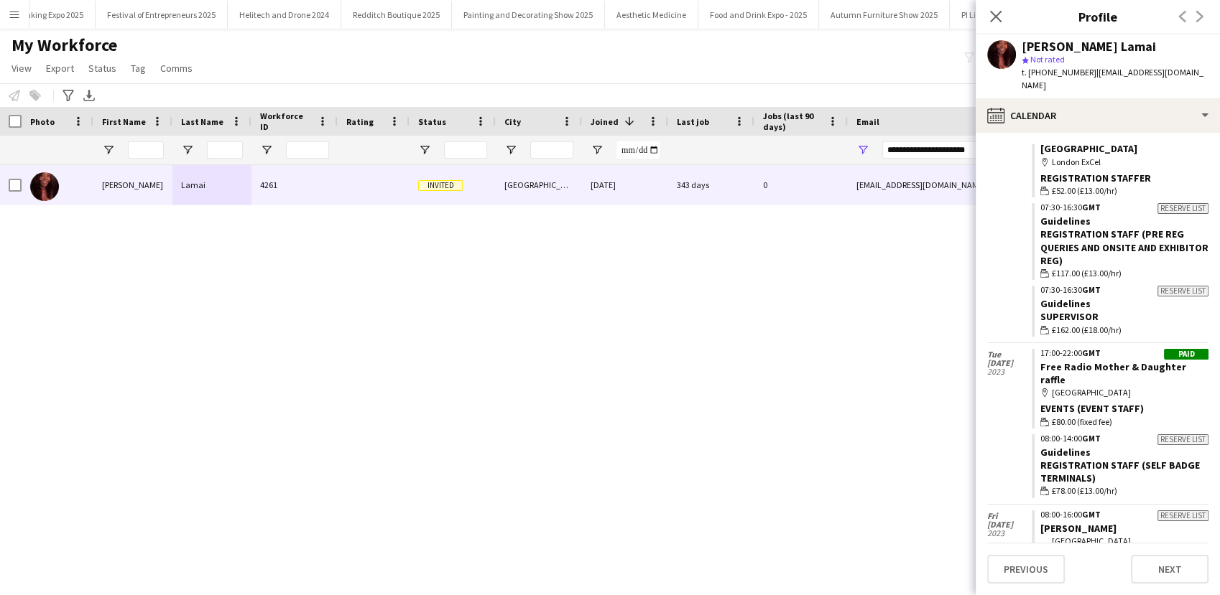
scroll to position [5604, 0]
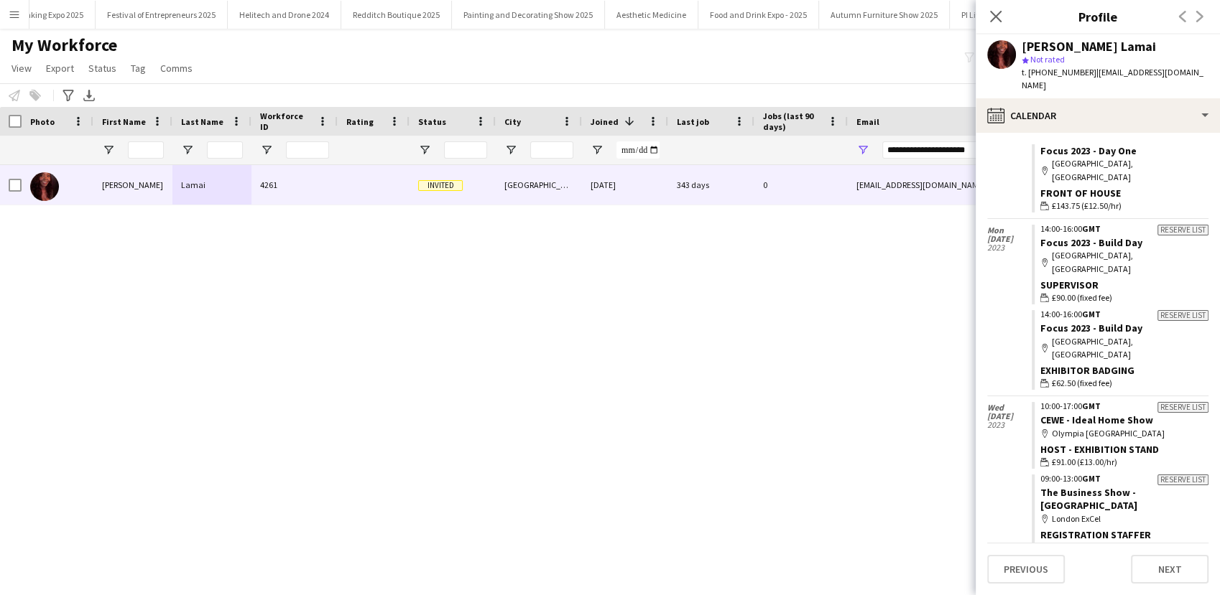
click at [705, 348] on div "Funke Lamai 4261 Invited London 21-08-2023 343 days 0 funke383@hotmail.co.uk +4…" at bounding box center [588, 361] width 1177 height 393
drag, startPoint x: 1082, startPoint y: 71, endPoint x: 1041, endPoint y: 75, distance: 41.2
click at [1041, 75] on span "t. +447538646681" at bounding box center [1058, 72] width 75 height 11
copy span "7538646681"
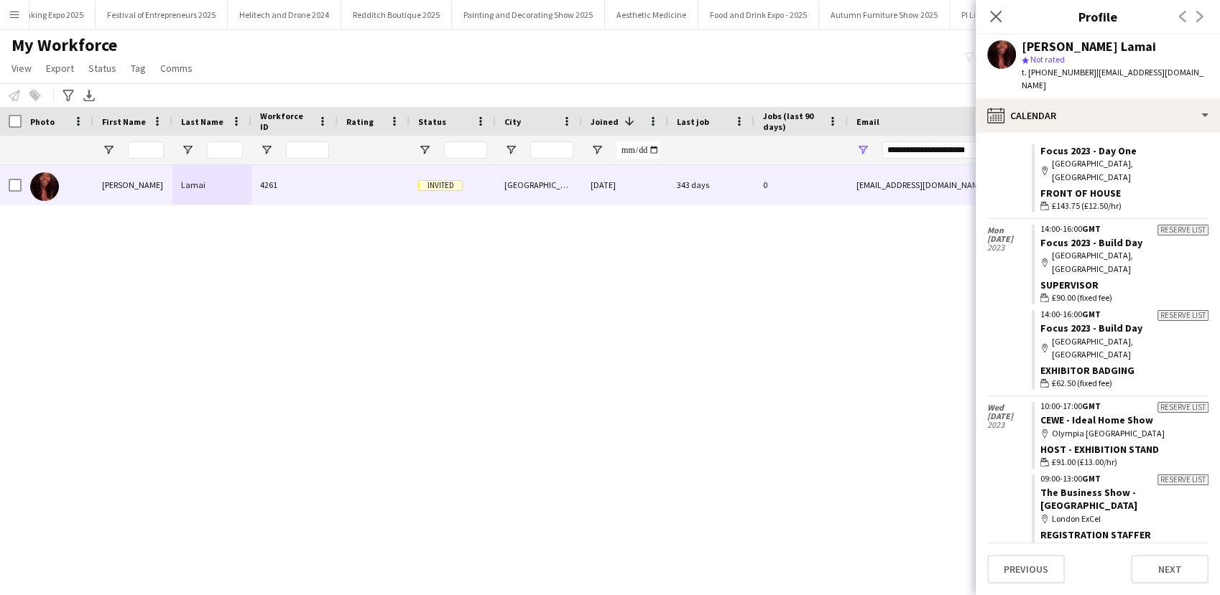
click at [1129, 77] on span "| funke383@hotmail.co.uk" at bounding box center [1112, 79] width 182 height 24
drag, startPoint x: 1084, startPoint y: 73, endPoint x: 1042, endPoint y: 76, distance: 42.5
click at [1042, 76] on span "t. +447538646681" at bounding box center [1058, 72] width 75 height 11
copy span "7538646681"
click at [4, 19] on button "Menu" at bounding box center [14, 14] width 29 height 29
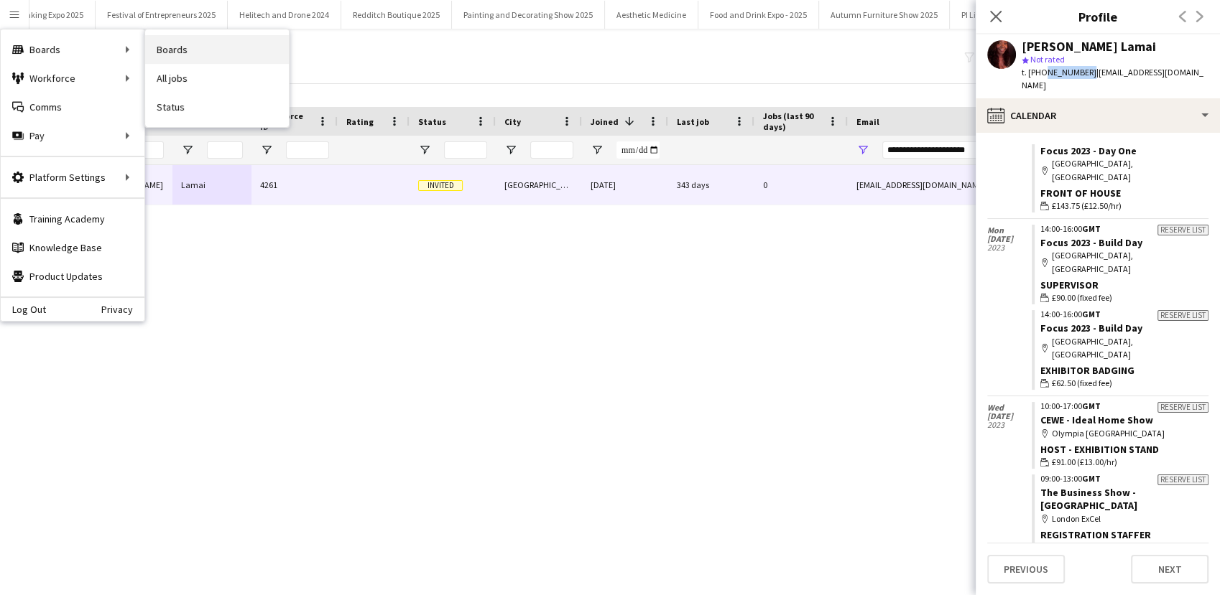
click at [189, 51] on link "Boards" at bounding box center [217, 49] width 144 height 29
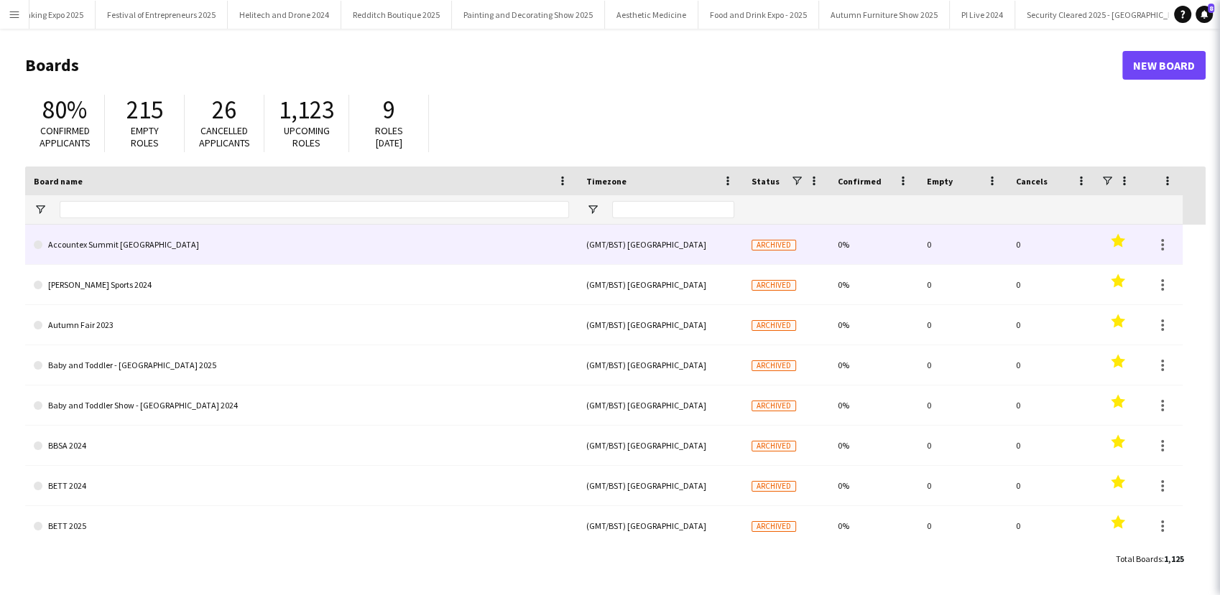
type input "**"
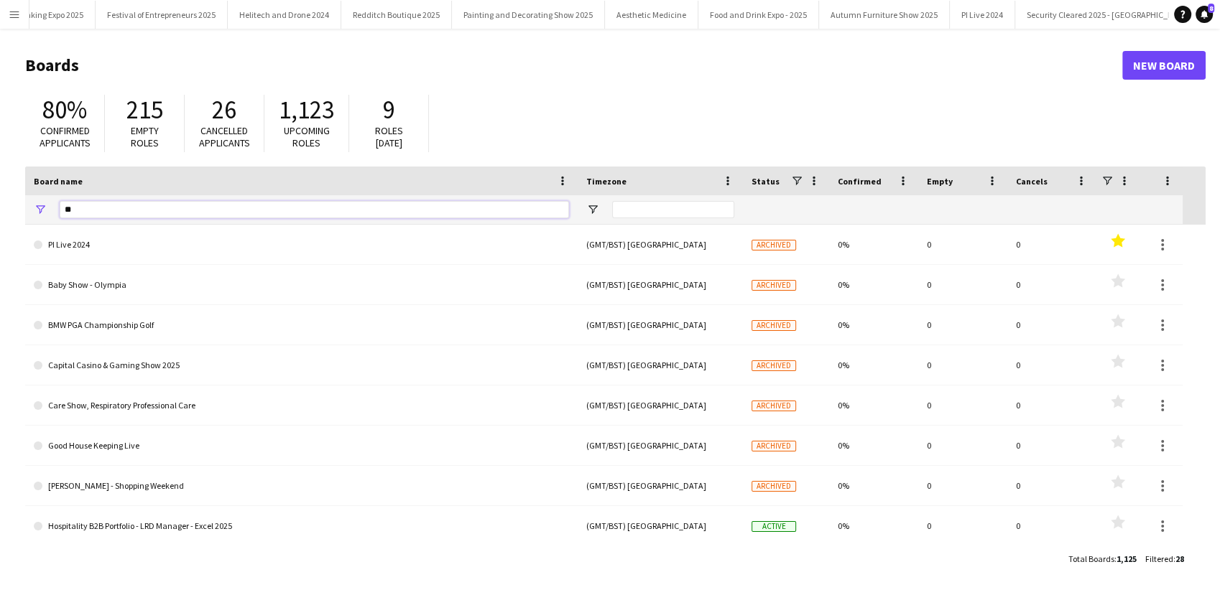
drag, startPoint x: 80, startPoint y: 208, endPoint x: 55, endPoint y: 207, distance: 25.2
click at [55, 207] on div "**" at bounding box center [301, 209] width 552 height 29
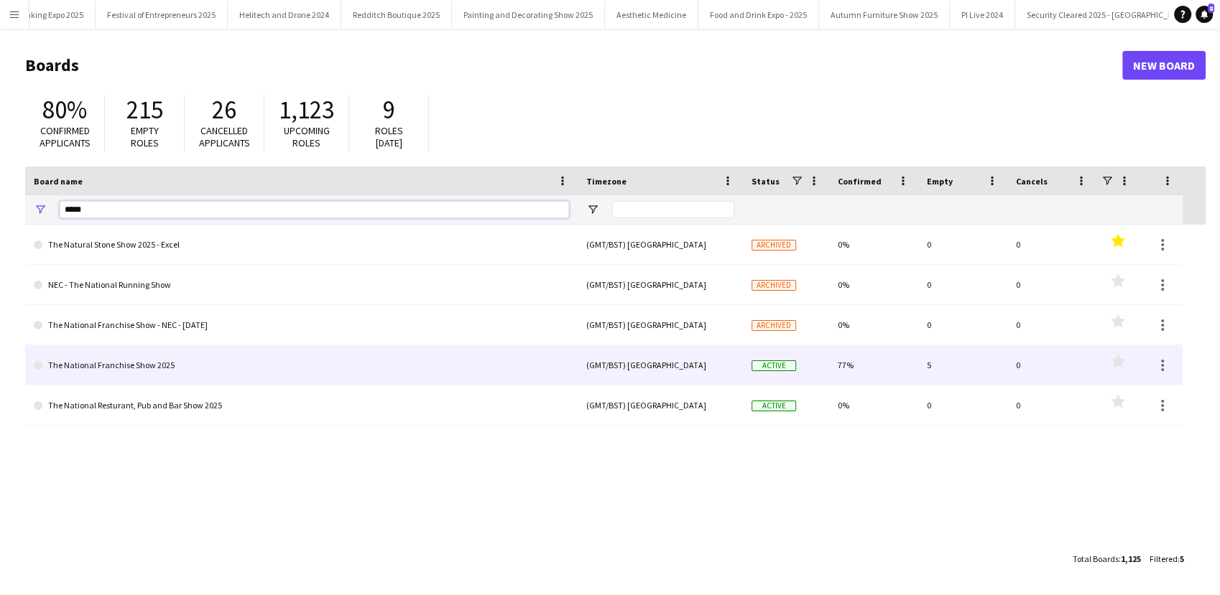
type input "*****"
click at [230, 370] on link "The National Franchise Show 2025" at bounding box center [301, 366] width 535 height 40
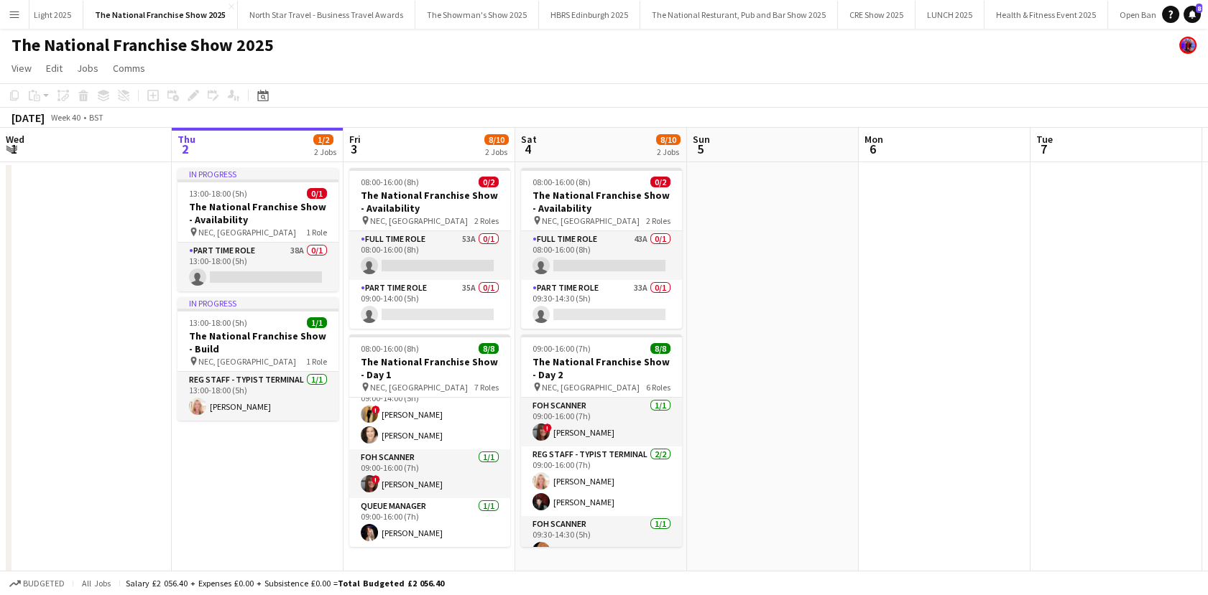
scroll to position [213, 0]
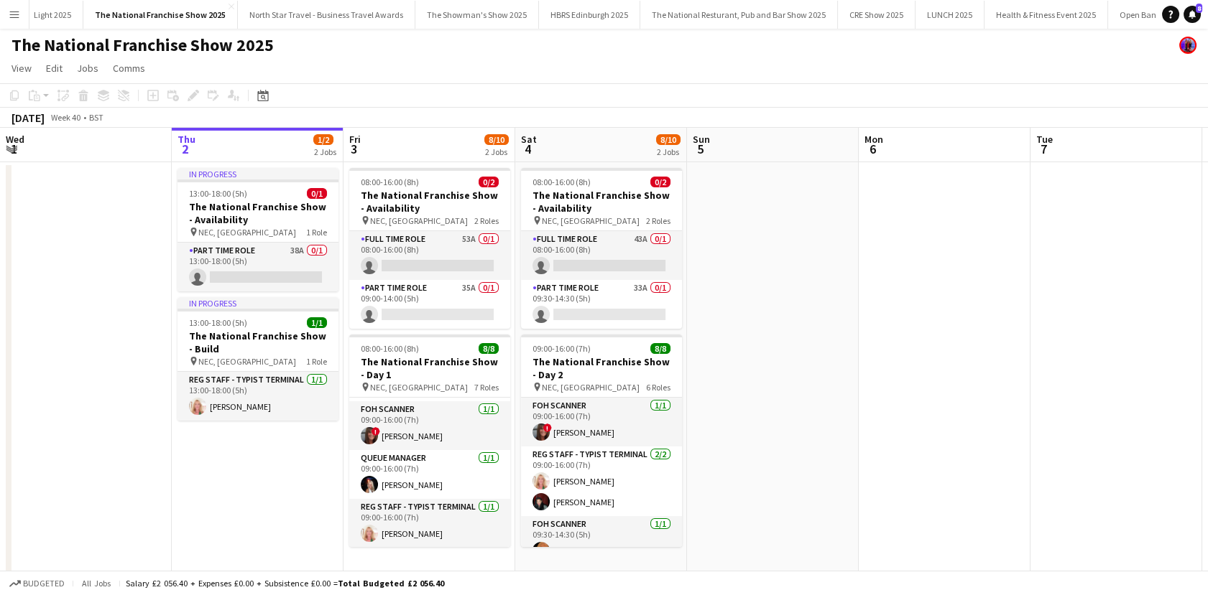
drag, startPoint x: 410, startPoint y: 518, endPoint x: 700, endPoint y: 339, distance: 340.9
click at [411, 518] on app-card-role "Reg Staff - Typist Terminal 1/1 09:00-16:00 (7h) Sally Ann Bullock" at bounding box center [429, 523] width 161 height 49
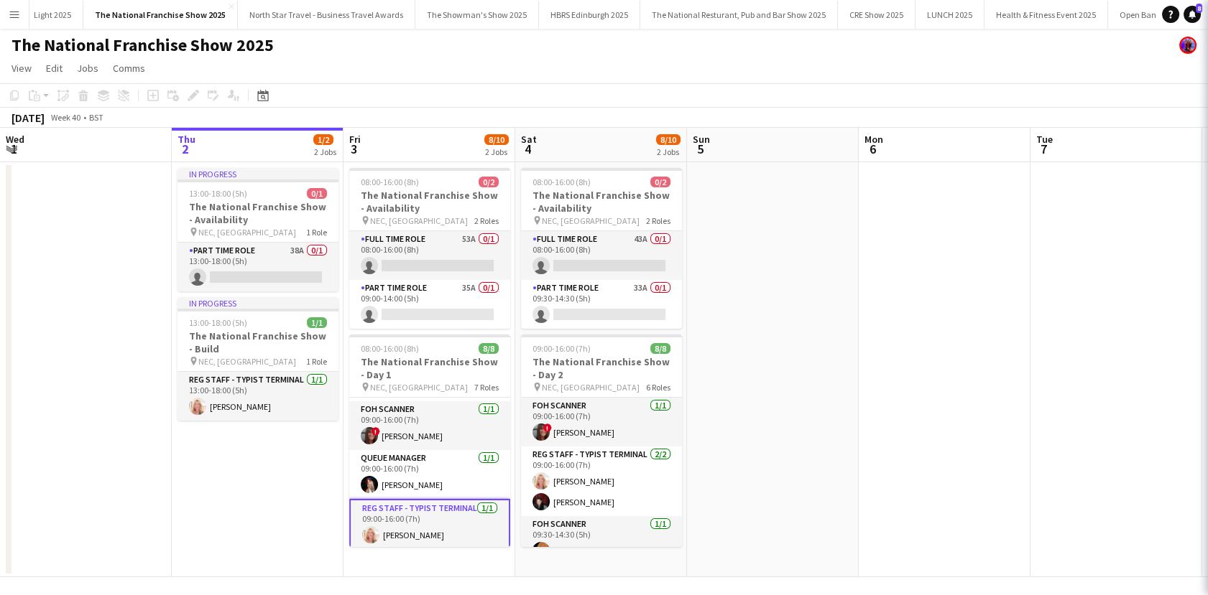
scroll to position [0, 342]
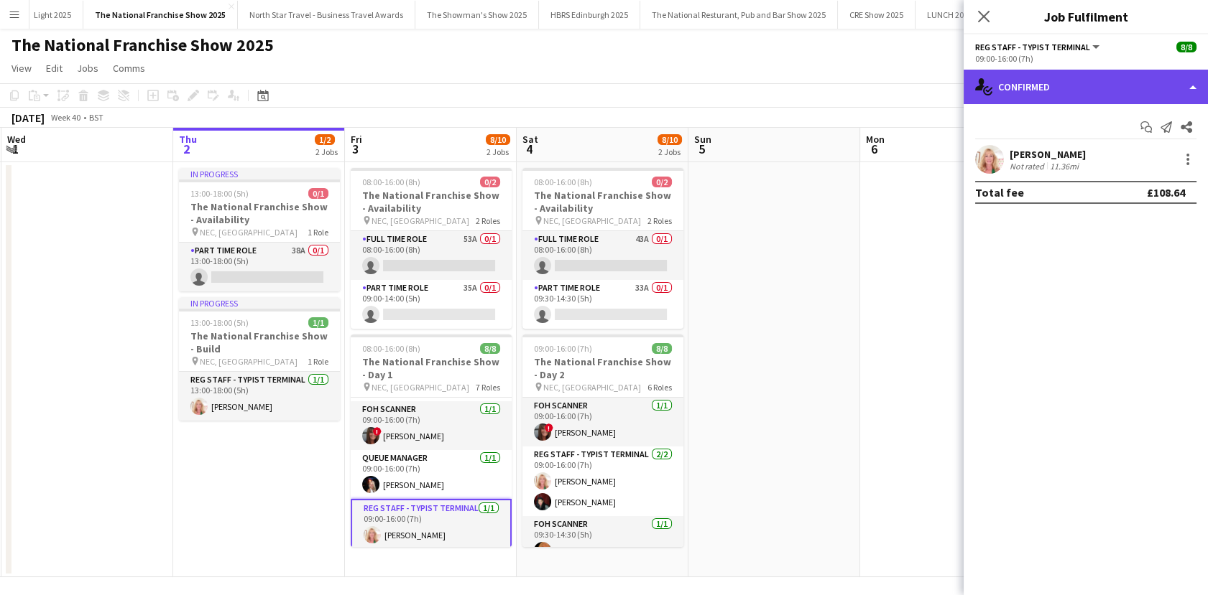
click at [1093, 91] on div "single-neutral-actions-check-2 Confirmed" at bounding box center [1085, 87] width 244 height 34
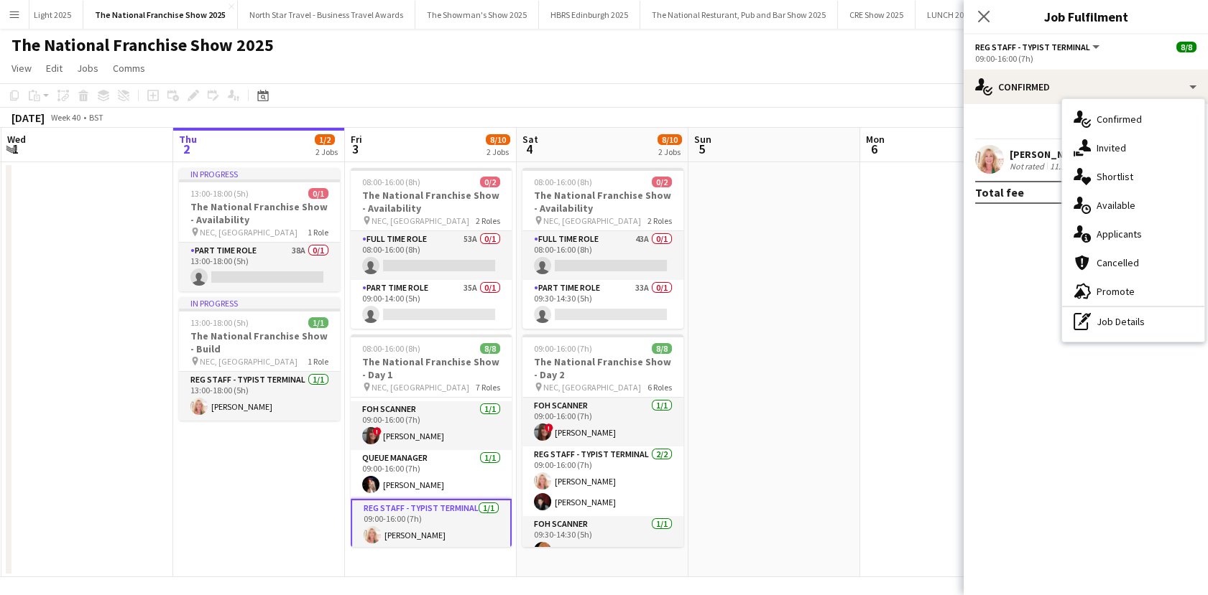
click at [1121, 320] on div "pen-write Job Details" at bounding box center [1133, 321] width 142 height 29
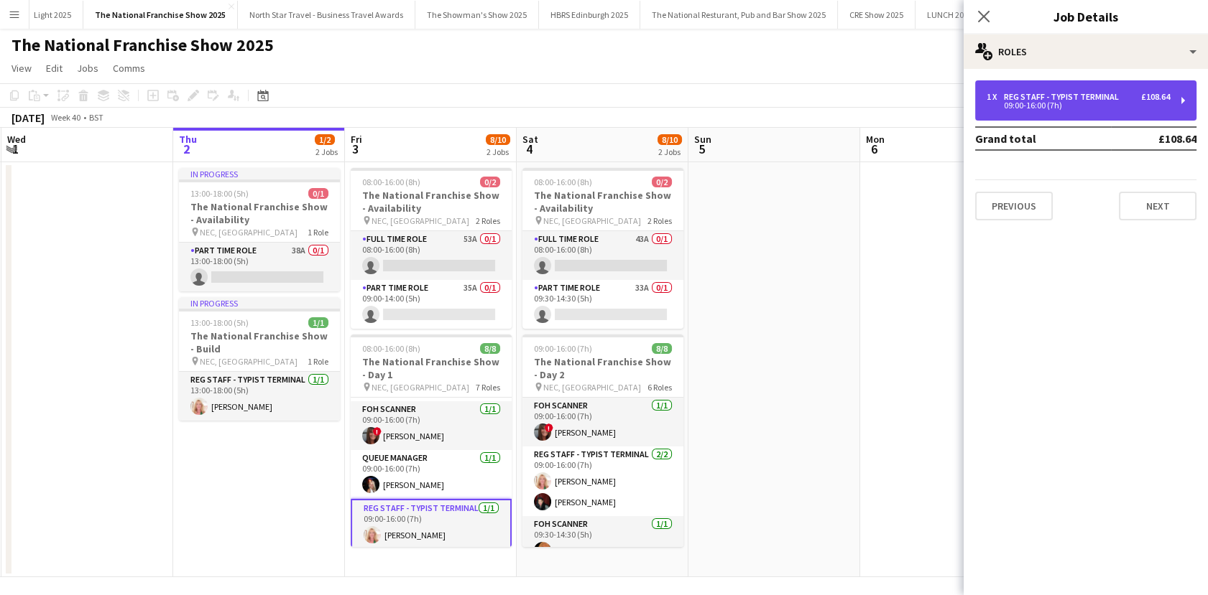
click at [1015, 102] on div "09:00-16:00 (7h)" at bounding box center [1077, 105] width 183 height 7
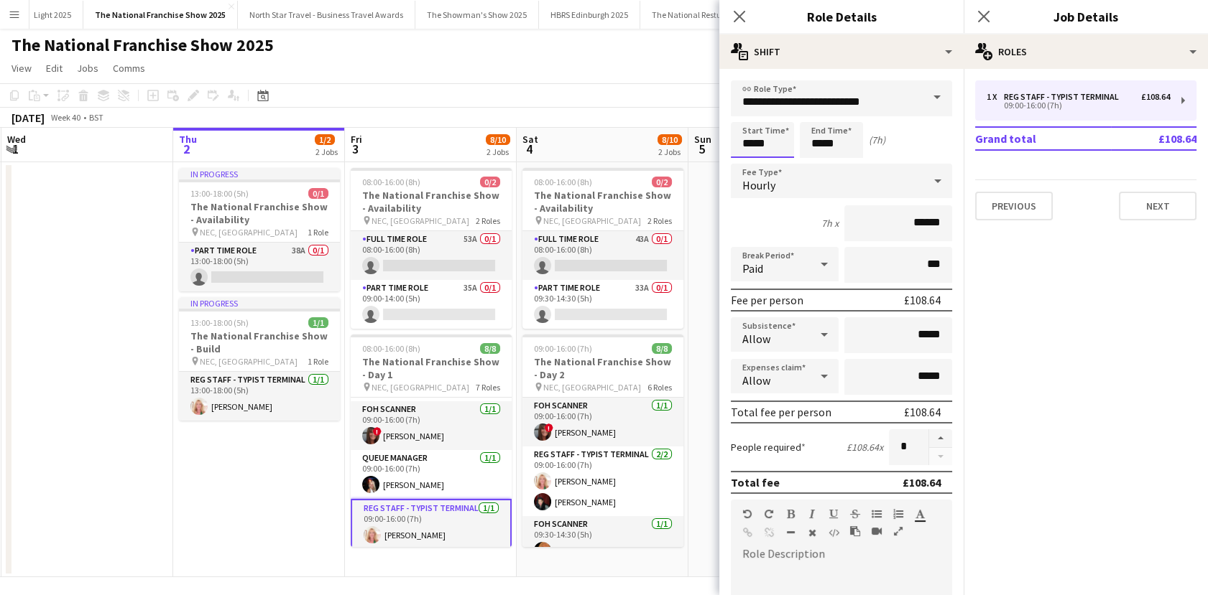
click at [751, 144] on input "*****" at bounding box center [762, 140] width 63 height 36
type input "*****"
click at [250, 478] on app-date-cell "In progress 13:00-18:00 (5h) 0/1 The National Franchise Show - Availability pin…" at bounding box center [259, 369] width 172 height 415
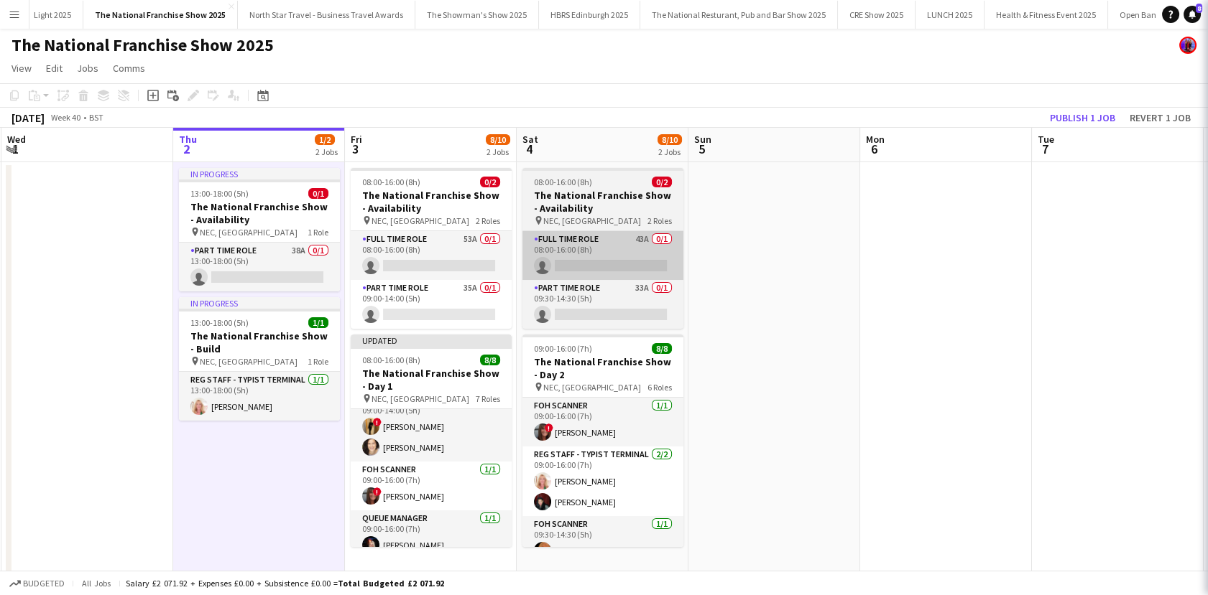
scroll to position [224, 0]
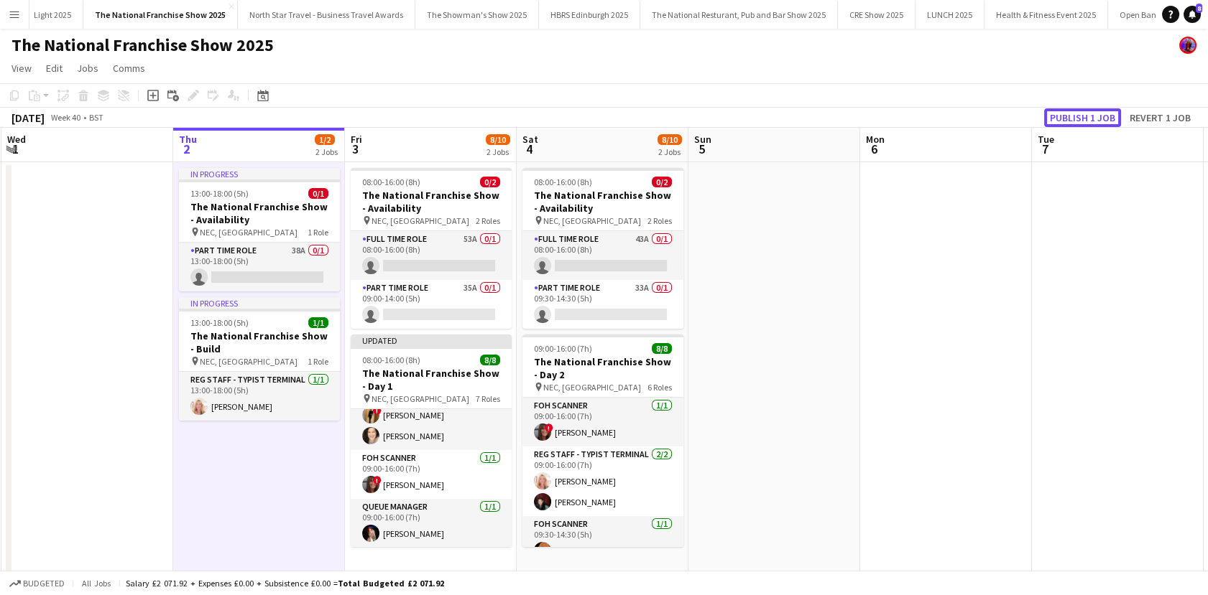
click at [1055, 113] on button "Publish 1 job" at bounding box center [1082, 117] width 77 height 19
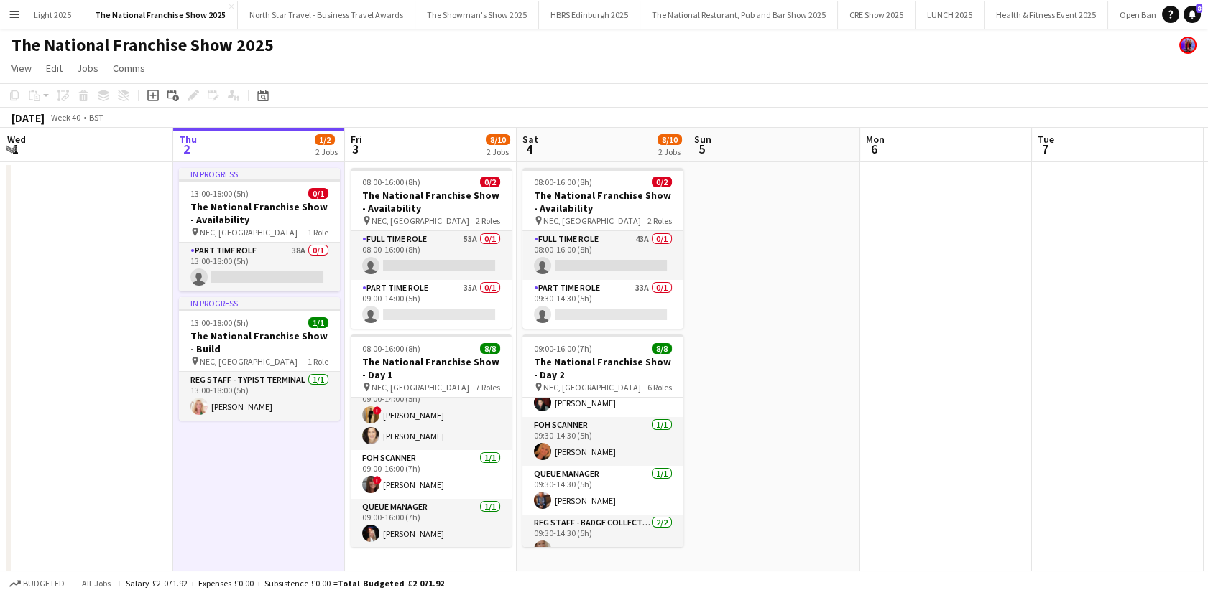
scroll to position [185, 0]
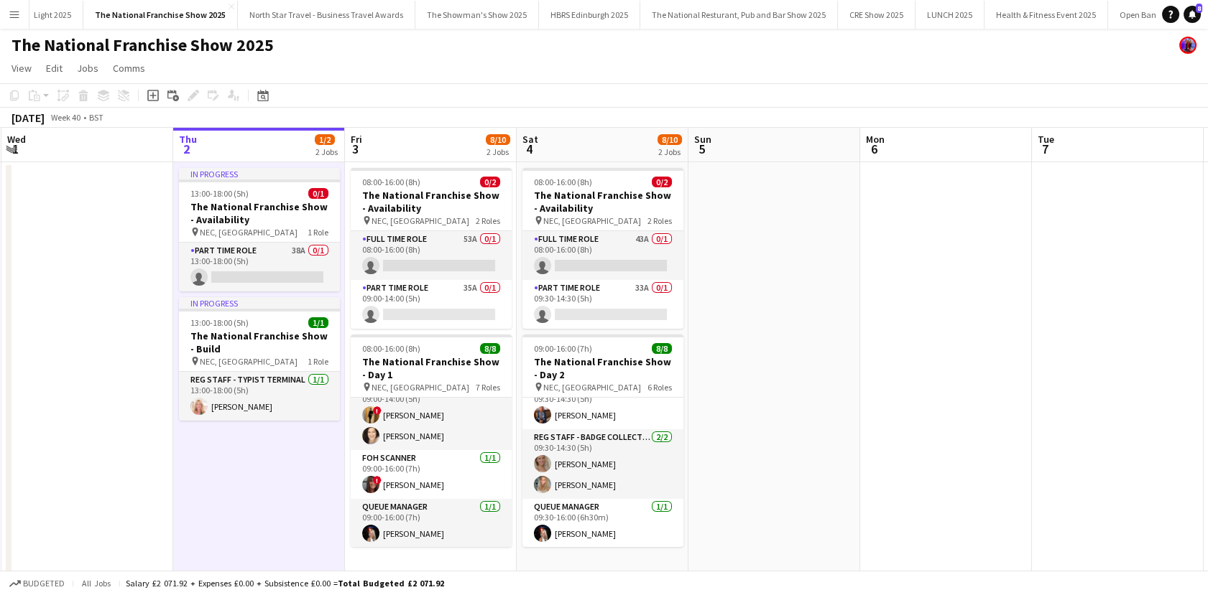
click at [782, 447] on app-date-cell at bounding box center [774, 369] width 172 height 415
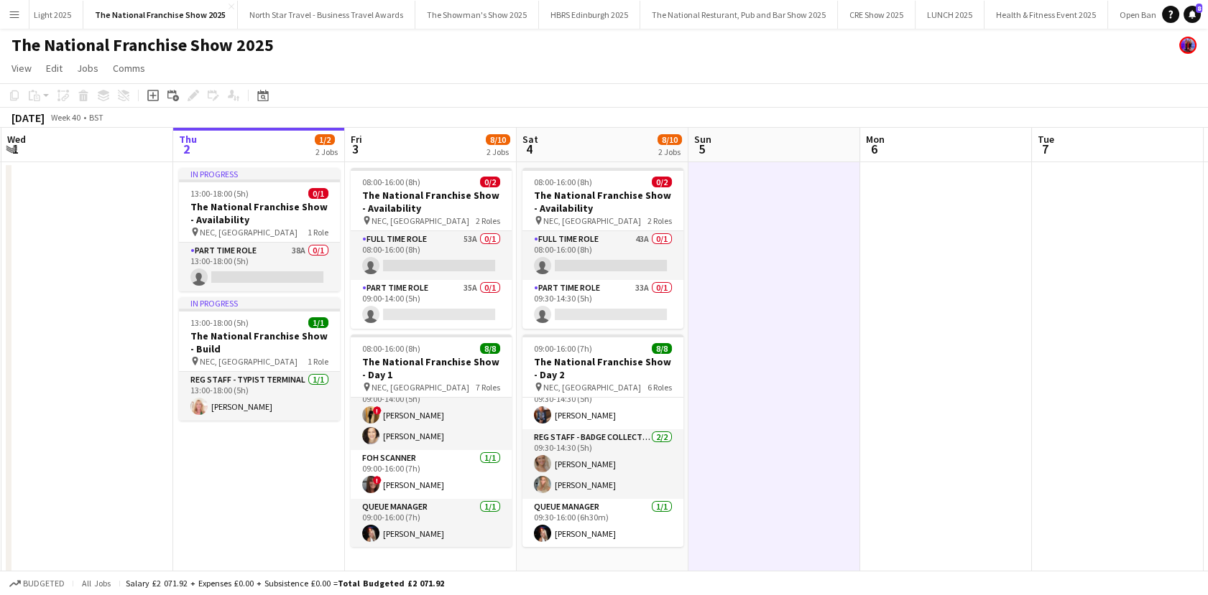
click at [818, 440] on app-date-cell at bounding box center [774, 369] width 172 height 415
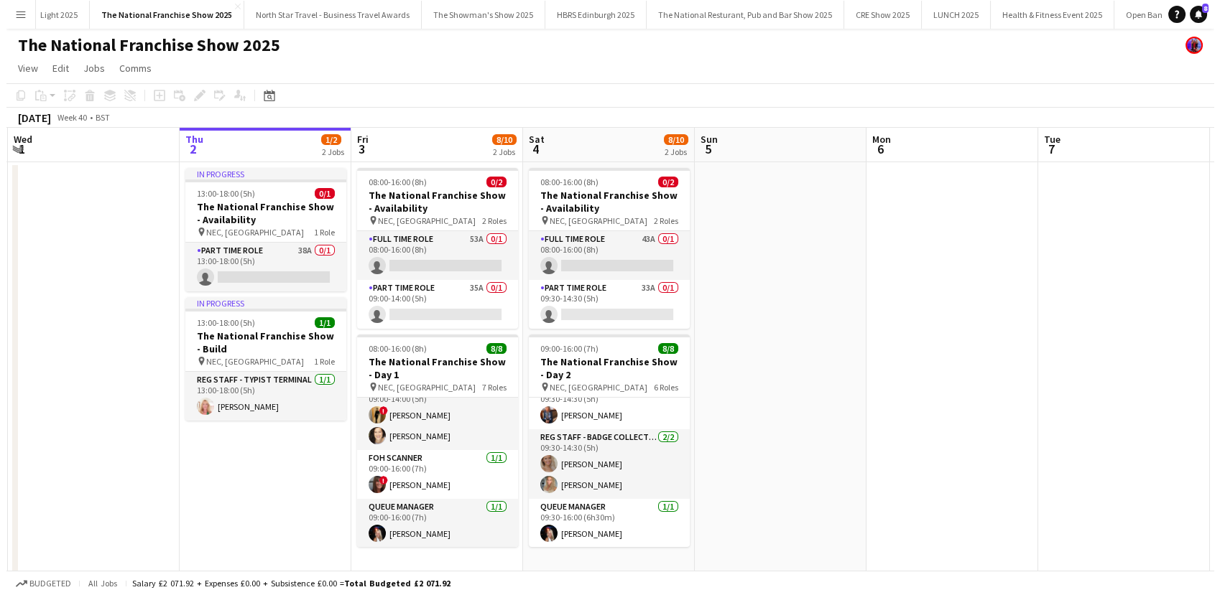
scroll to position [0, 341]
drag, startPoint x: 4, startPoint y: 23, endPoint x: 75, endPoint y: 46, distance: 74.1
click at [4, 22] on button "Menu" at bounding box center [14, 14] width 29 height 29
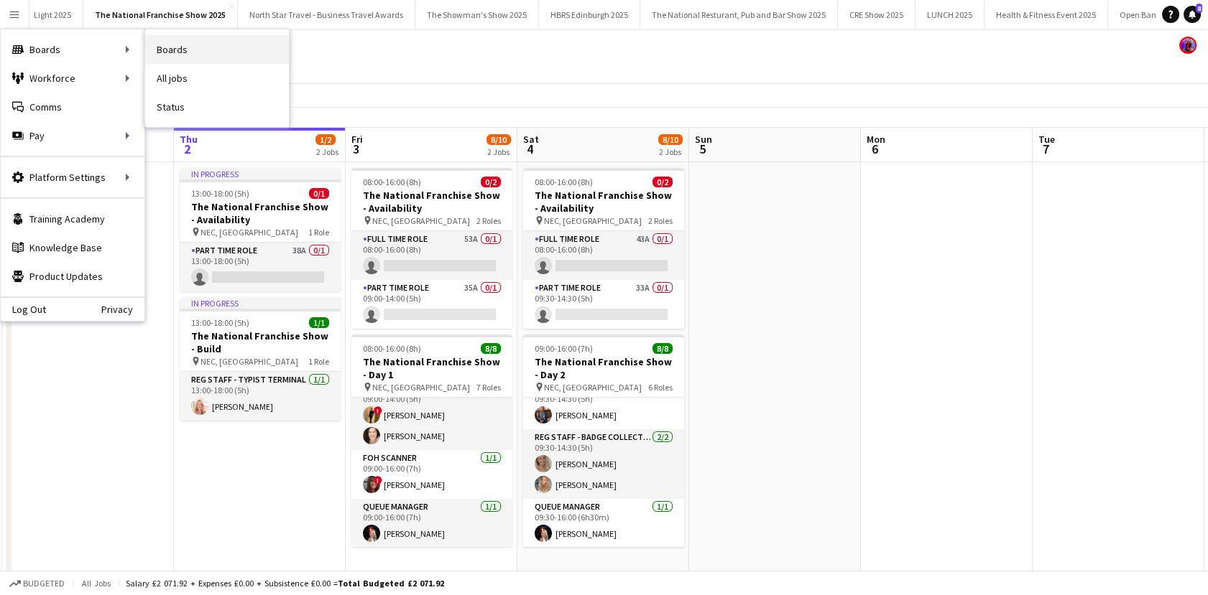
click at [175, 47] on link "Boards" at bounding box center [217, 49] width 144 height 29
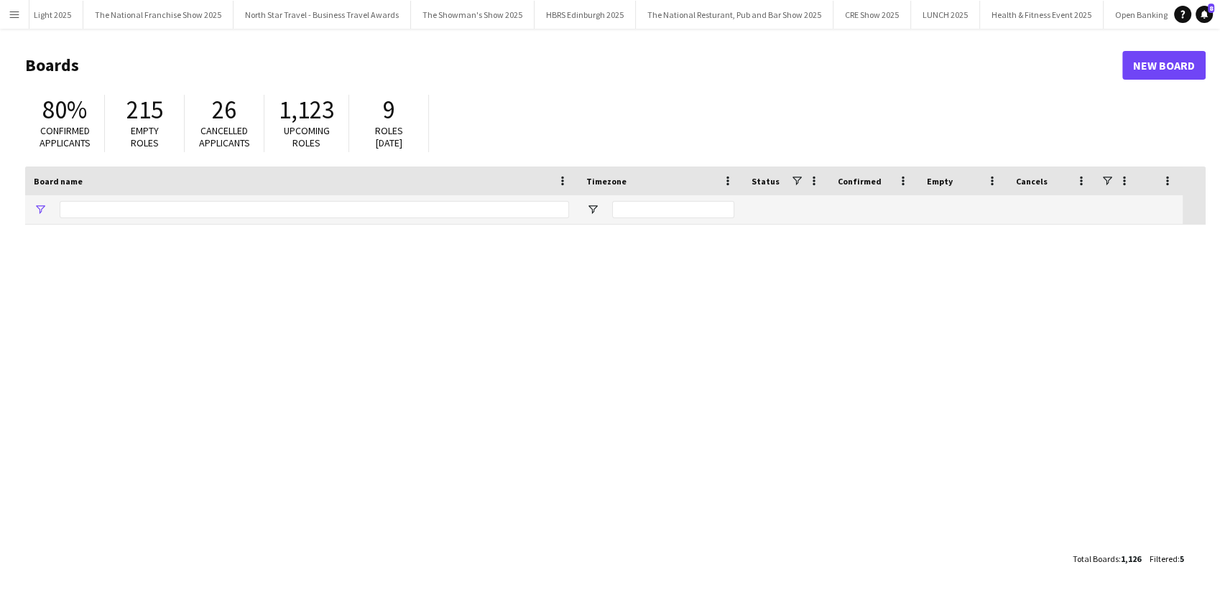
type input "**********"
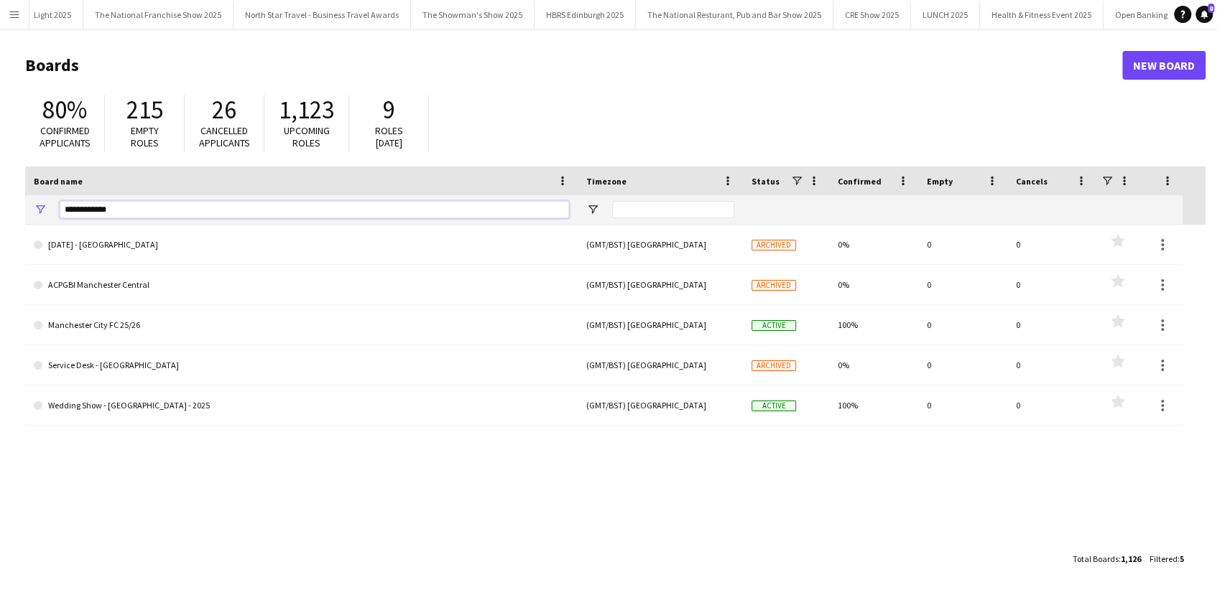
drag, startPoint x: 120, startPoint y: 210, endPoint x: 55, endPoint y: 210, distance: 65.4
click at [55, 210] on div "**********" at bounding box center [301, 209] width 552 height 29
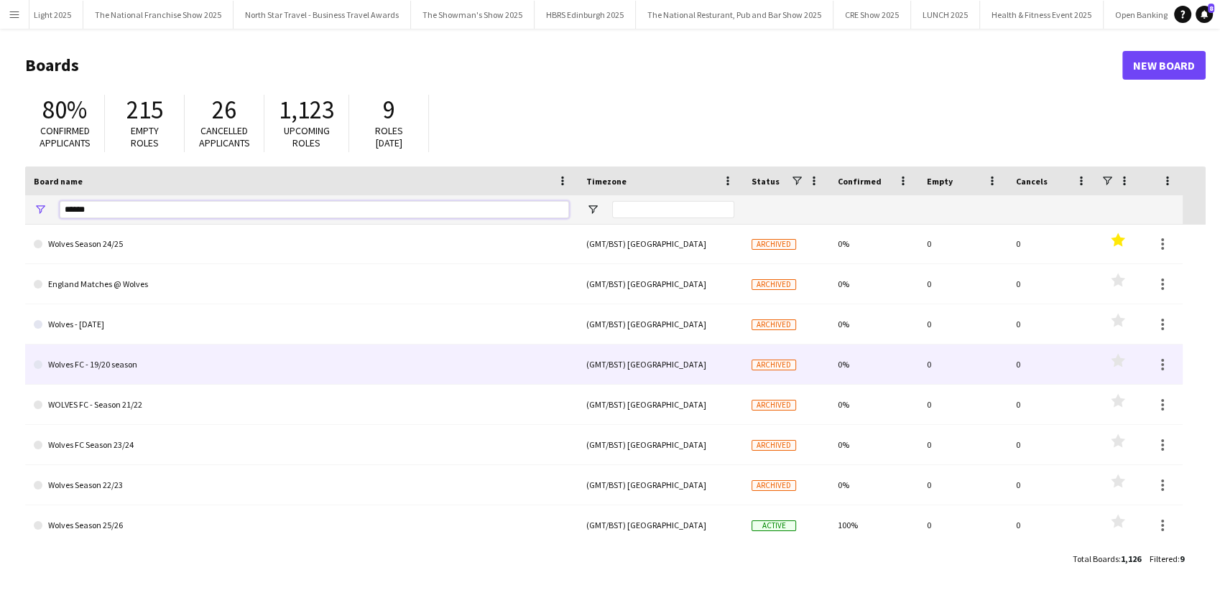
scroll to position [41, 0]
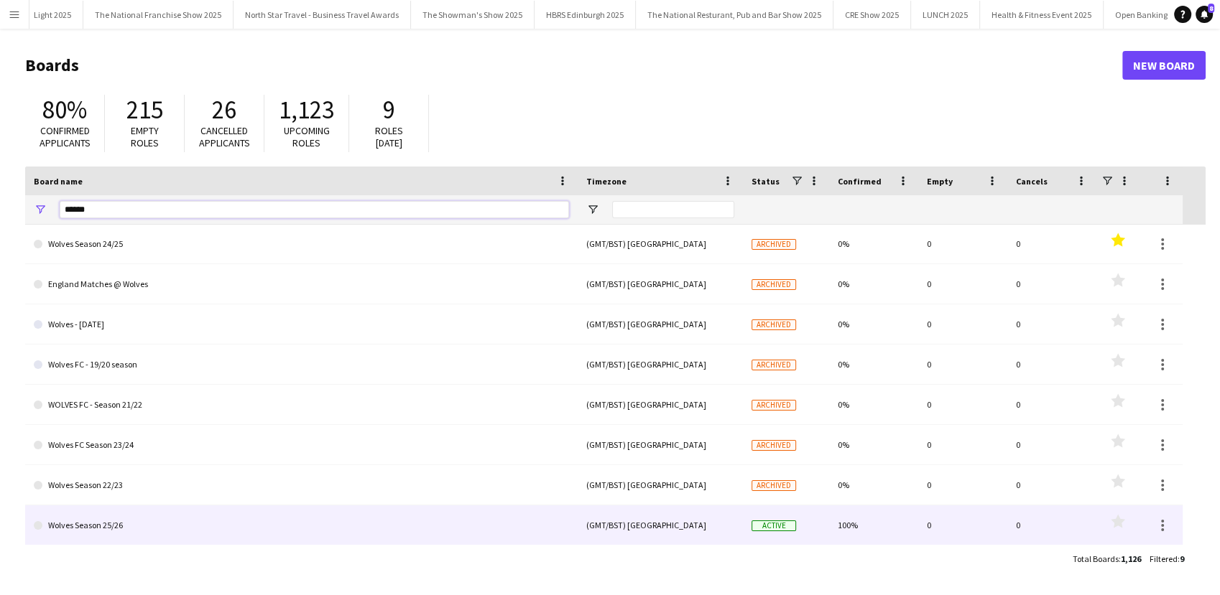
type input "******"
click at [267, 532] on link "Wolves Season 25/26" at bounding box center [301, 526] width 535 height 40
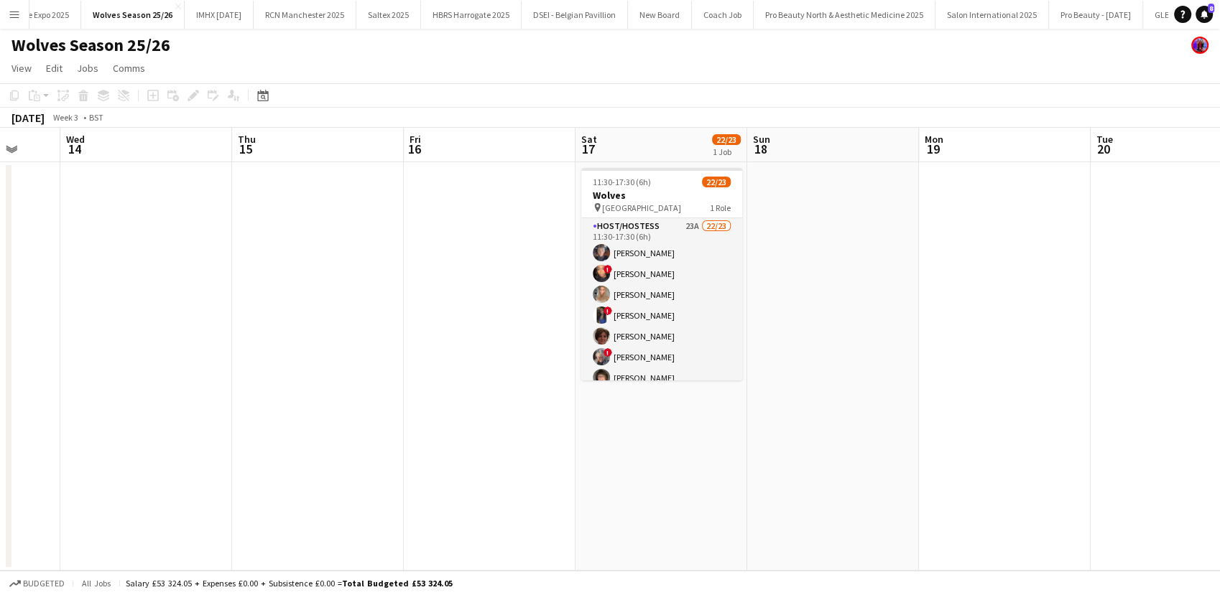
scroll to position [0, 524]
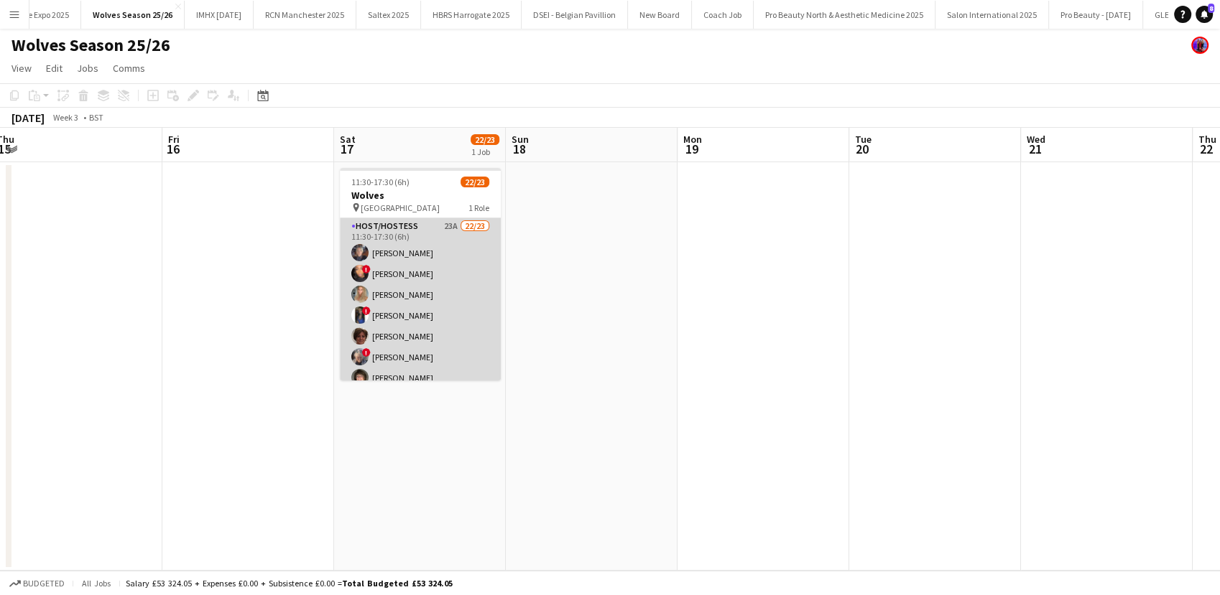
click at [391, 281] on app-card-role "Host/Hostess 23A 22/23 11:30-17:30 (6h) Tracy Ash ! Selisia Walters Amy Hillyar…" at bounding box center [420, 471] width 161 height 507
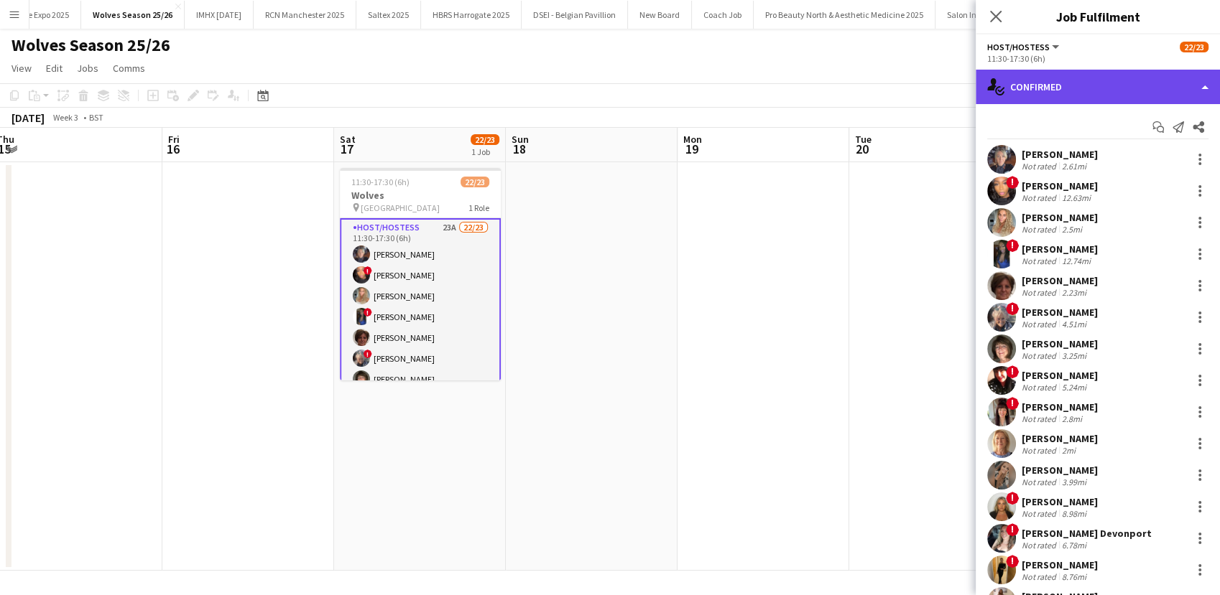
click at [1098, 93] on div "single-neutral-actions-check-2 Confirmed" at bounding box center [1097, 87] width 244 height 34
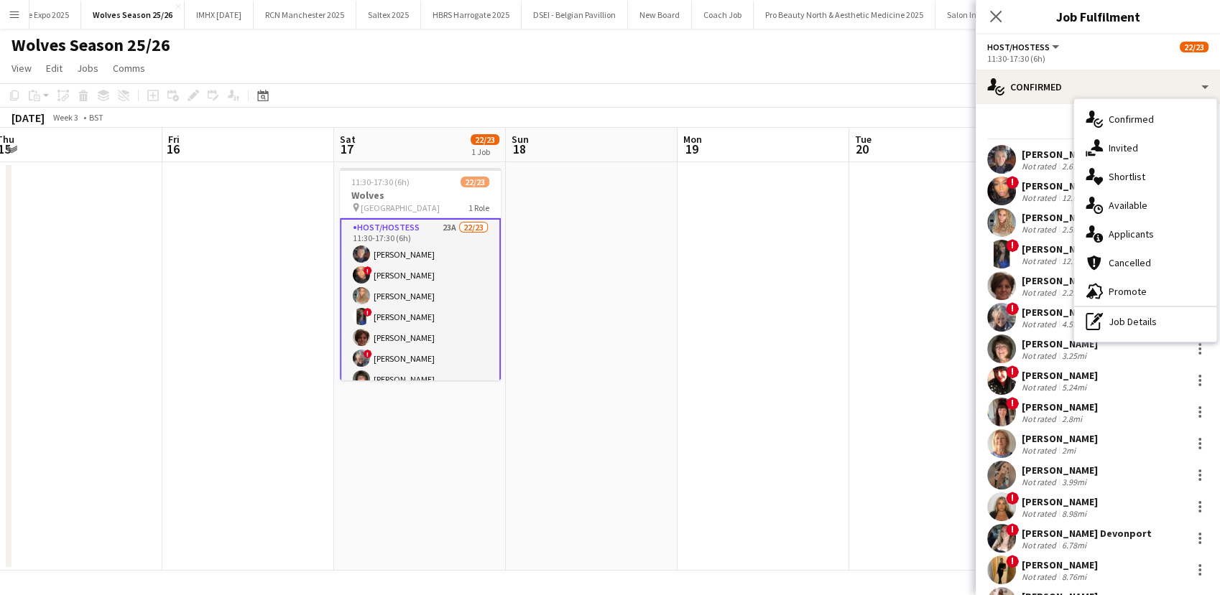
click at [1113, 225] on div "single-neutral-actions-information Applicants" at bounding box center [1145, 234] width 142 height 29
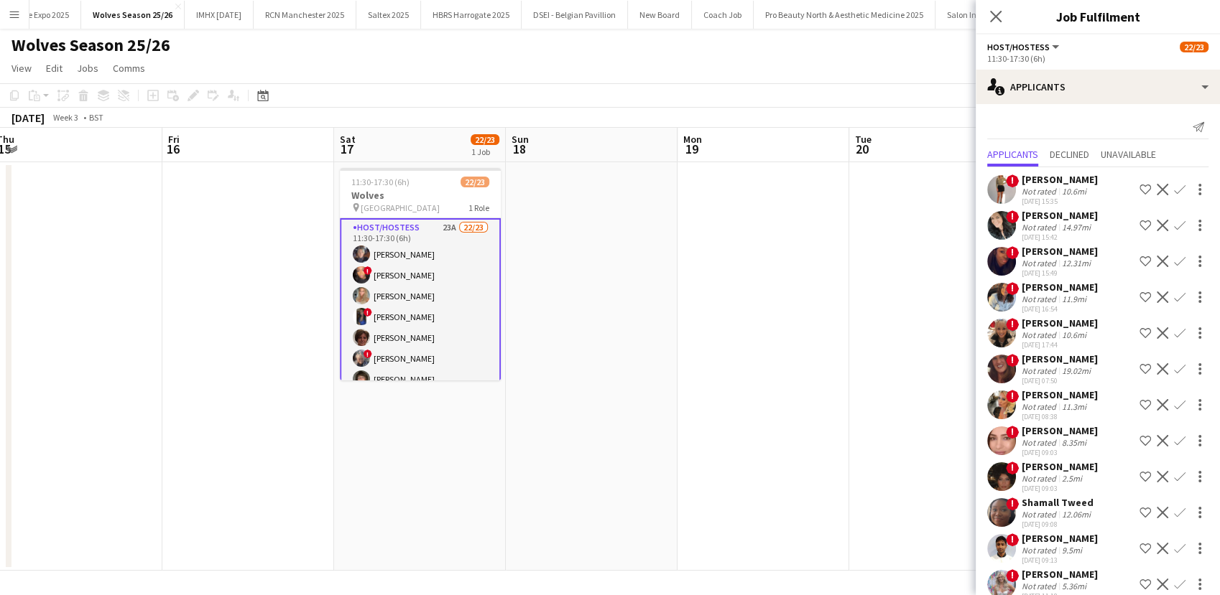
scroll to position [414, 0]
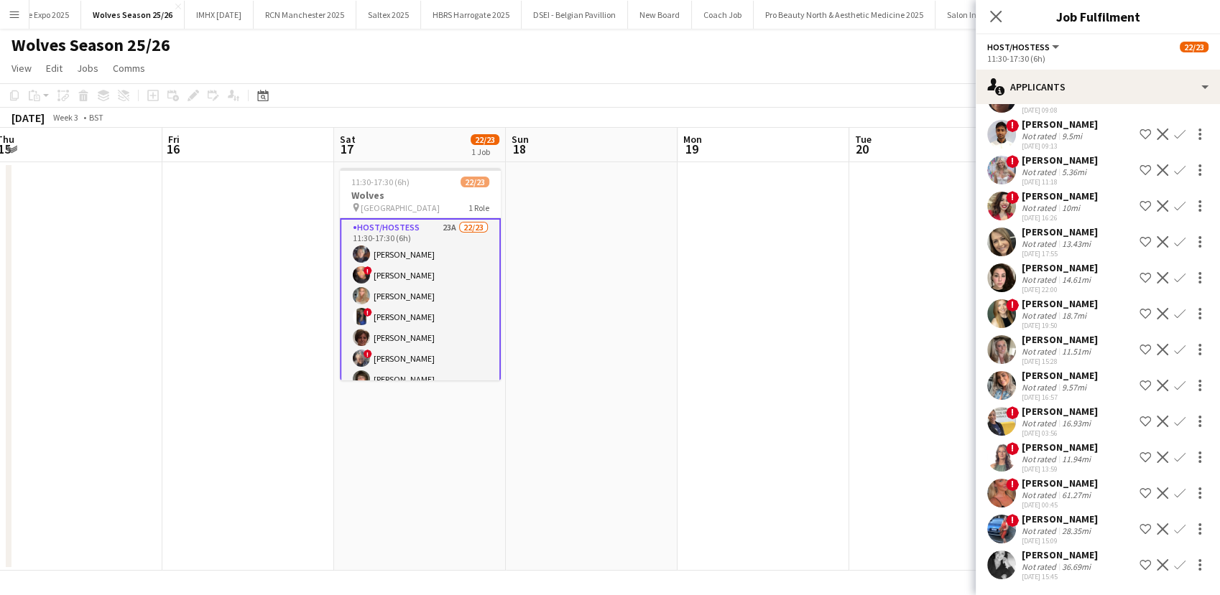
click at [743, 440] on app-date-cell at bounding box center [763, 366] width 172 height 409
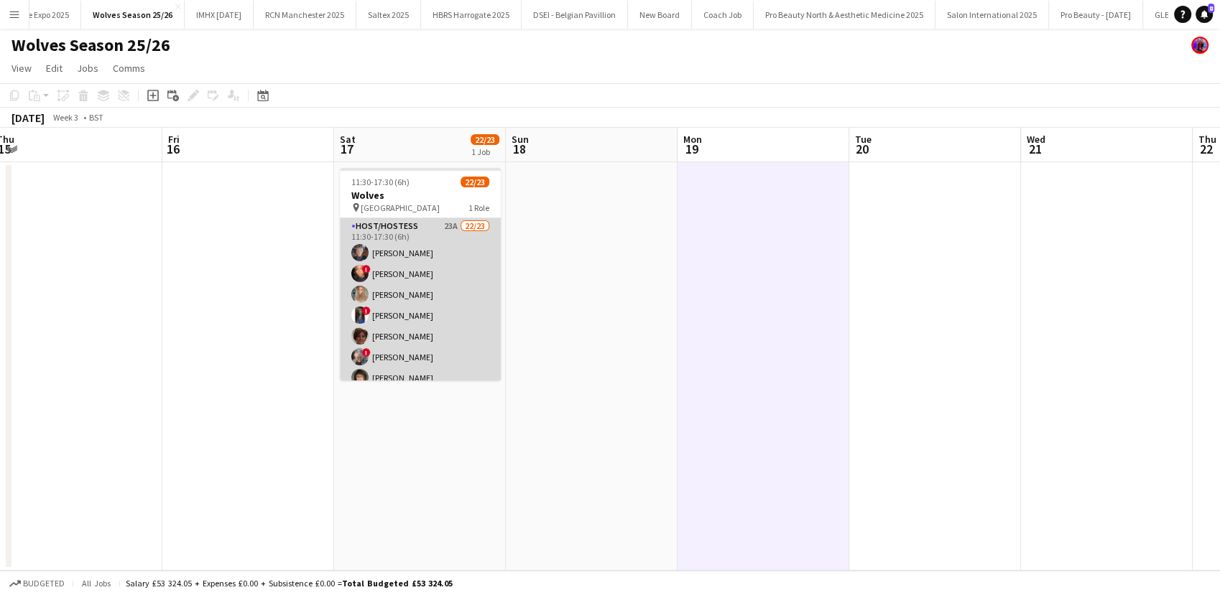
click at [401, 315] on app-card-role "Host/Hostess 23A 22/23 11:30-17:30 (6h) Tracy Ash ! Selisia Walters Amy Hillyar…" at bounding box center [420, 471] width 161 height 507
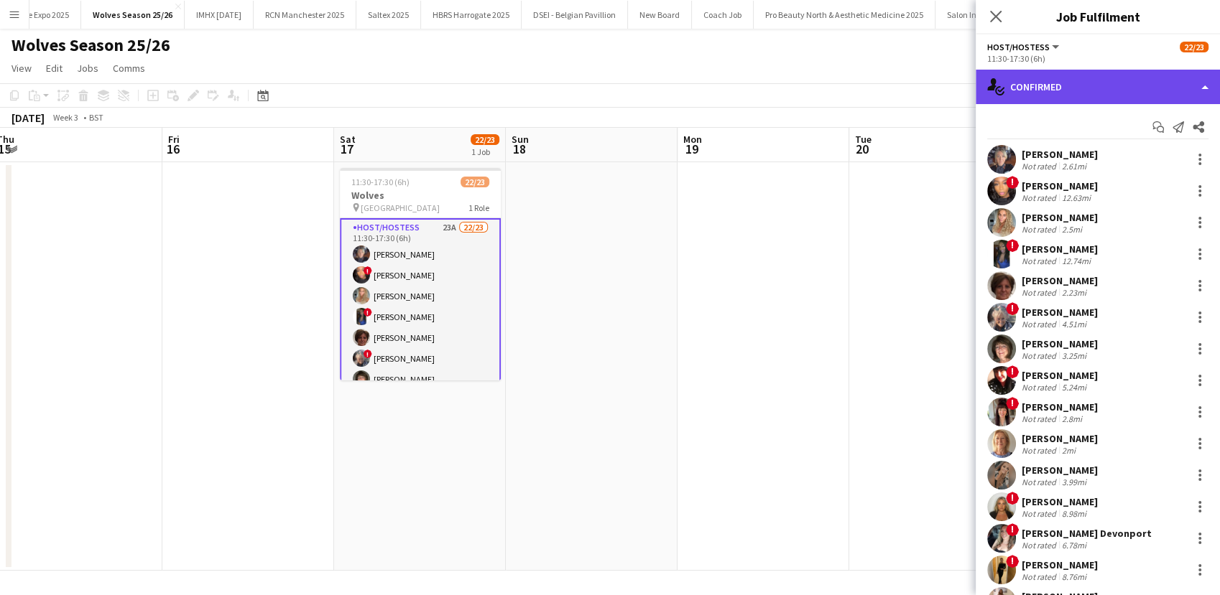
click at [1153, 85] on div "single-neutral-actions-check-2 Confirmed" at bounding box center [1097, 87] width 244 height 34
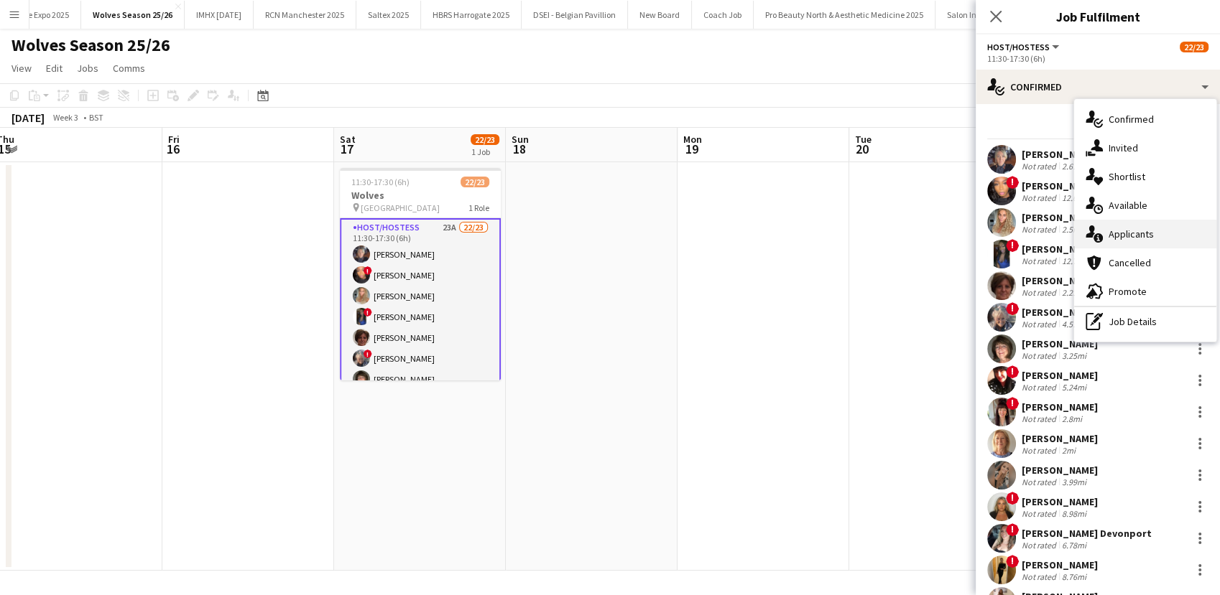
click at [1135, 241] on div "single-neutral-actions-information Applicants" at bounding box center [1145, 234] width 142 height 29
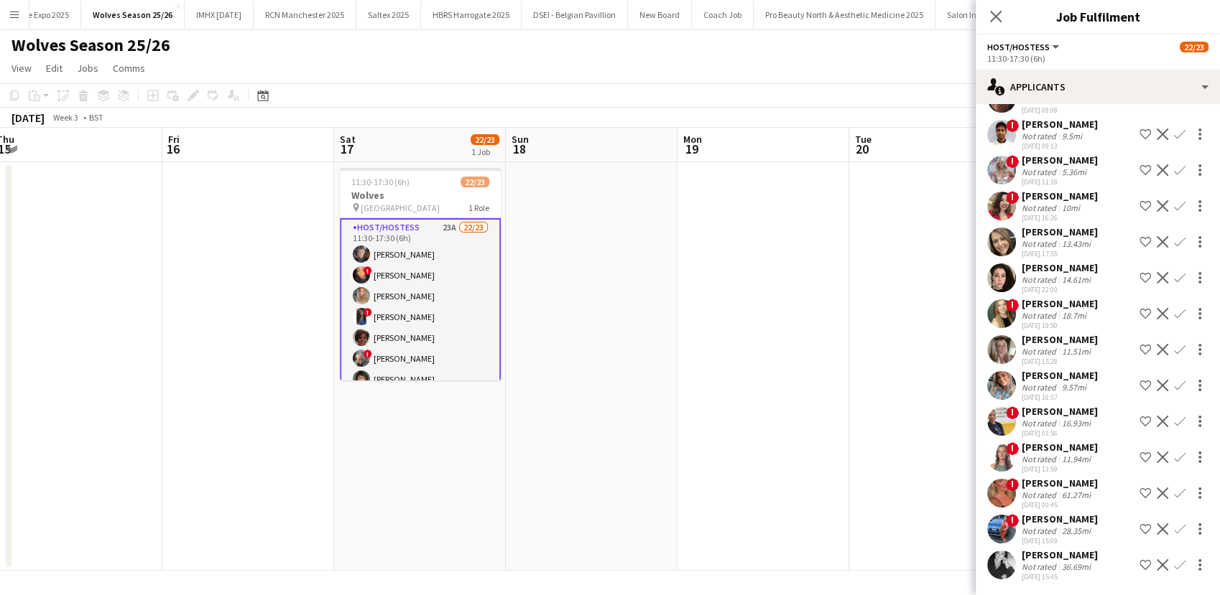
click at [1088, 418] on div "16.93mi" at bounding box center [1076, 423] width 34 height 11
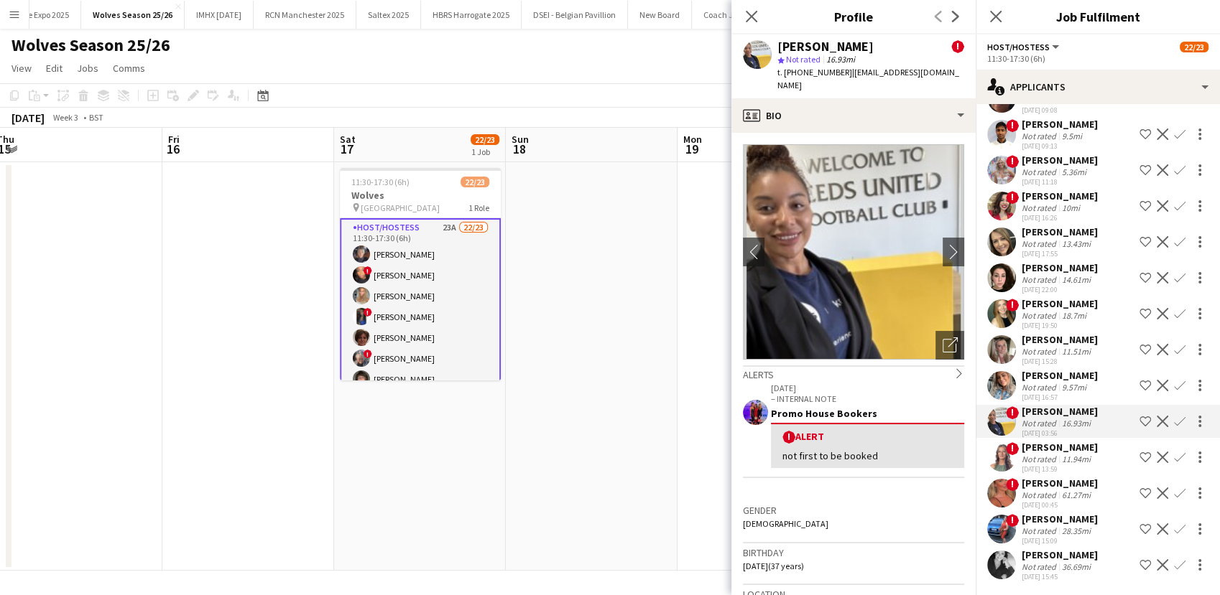
drag, startPoint x: 1088, startPoint y: 417, endPoint x: 1164, endPoint y: 452, distance: 84.5
click at [1174, 452] on app-icon "Confirm" at bounding box center [1179, 457] width 11 height 11
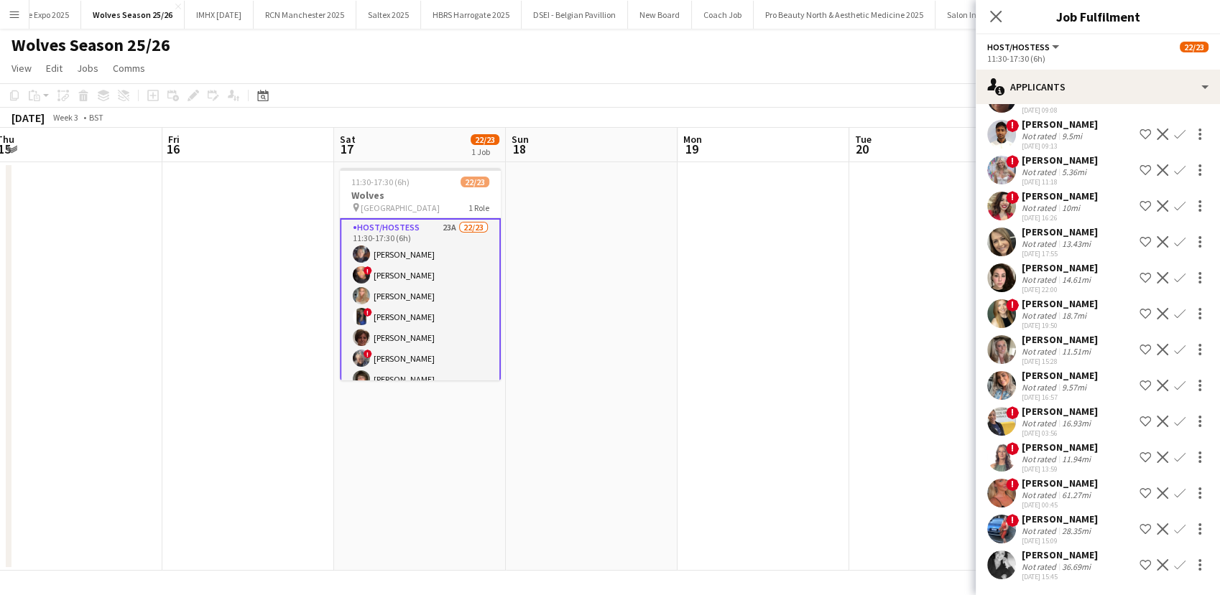
click at [1174, 452] on app-icon "Confirm" at bounding box center [1179, 457] width 11 height 11
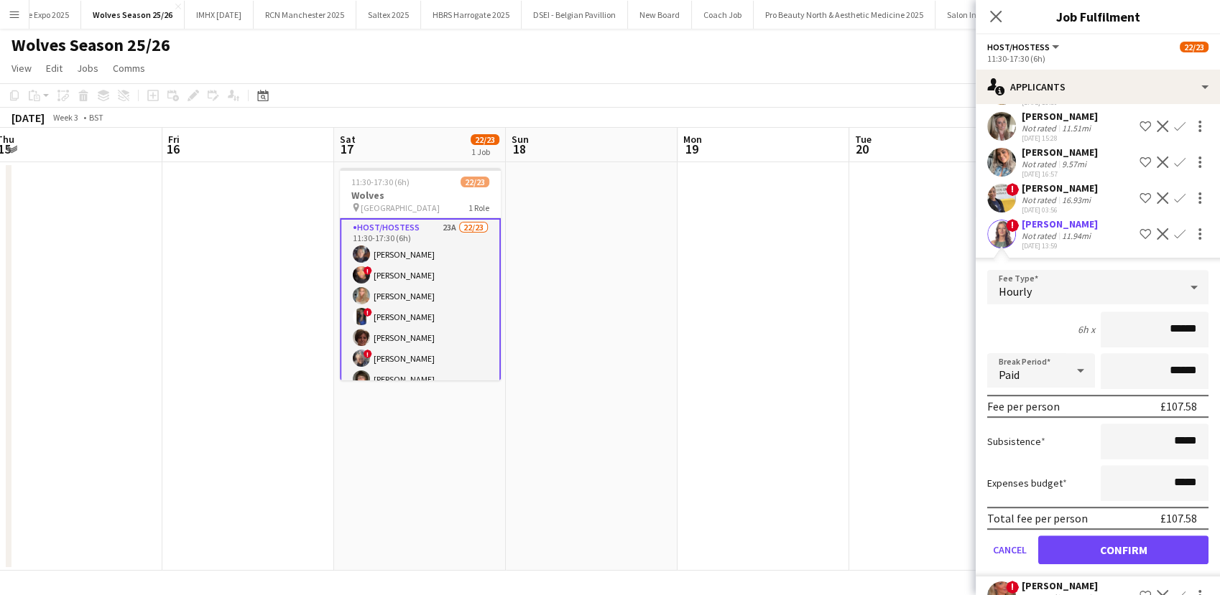
scroll to position [640, 0]
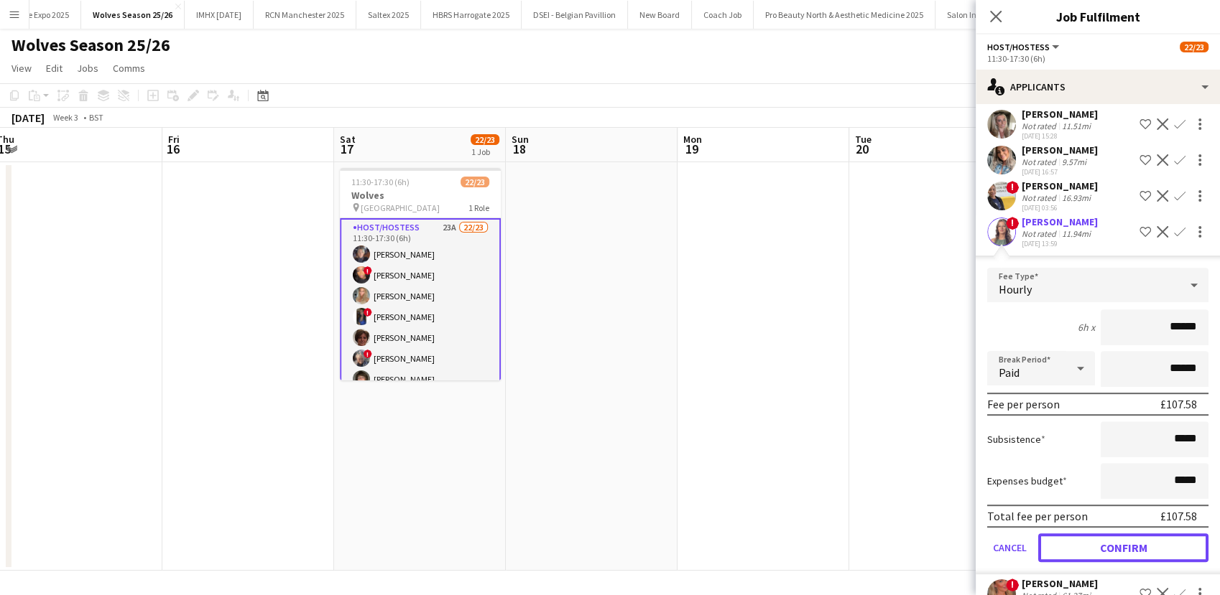
drag, startPoint x: 1108, startPoint y: 544, endPoint x: 756, endPoint y: 391, distance: 384.1
click at [1109, 544] on button "Confirm" at bounding box center [1123, 548] width 170 height 29
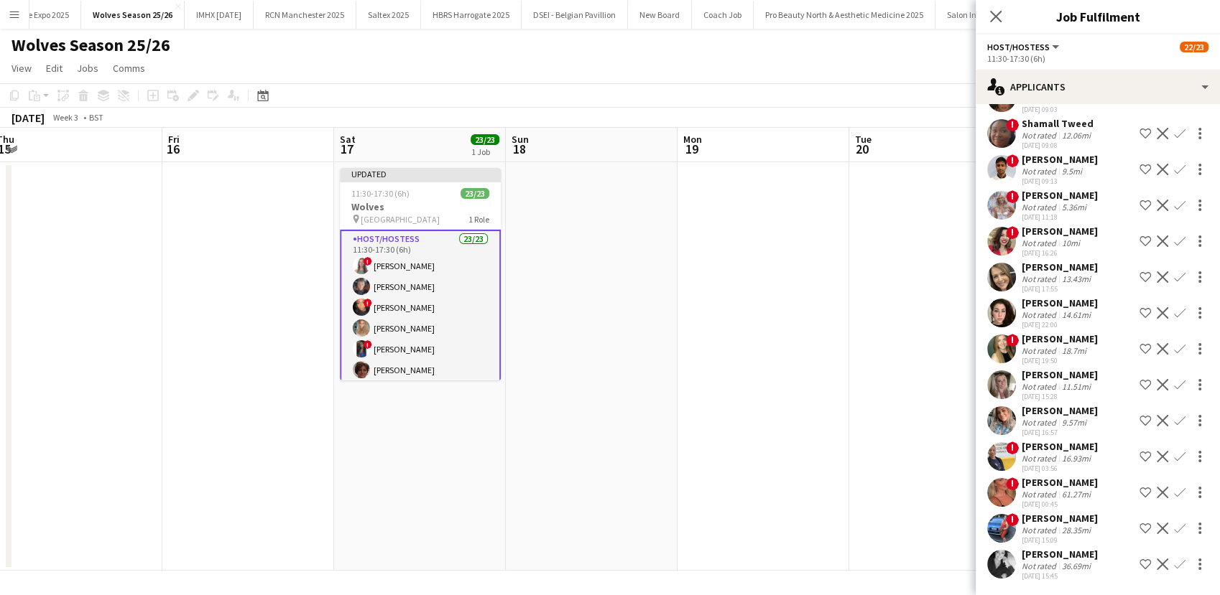
scroll to position [379, 0]
click at [756, 391] on app-date-cell at bounding box center [763, 366] width 172 height 409
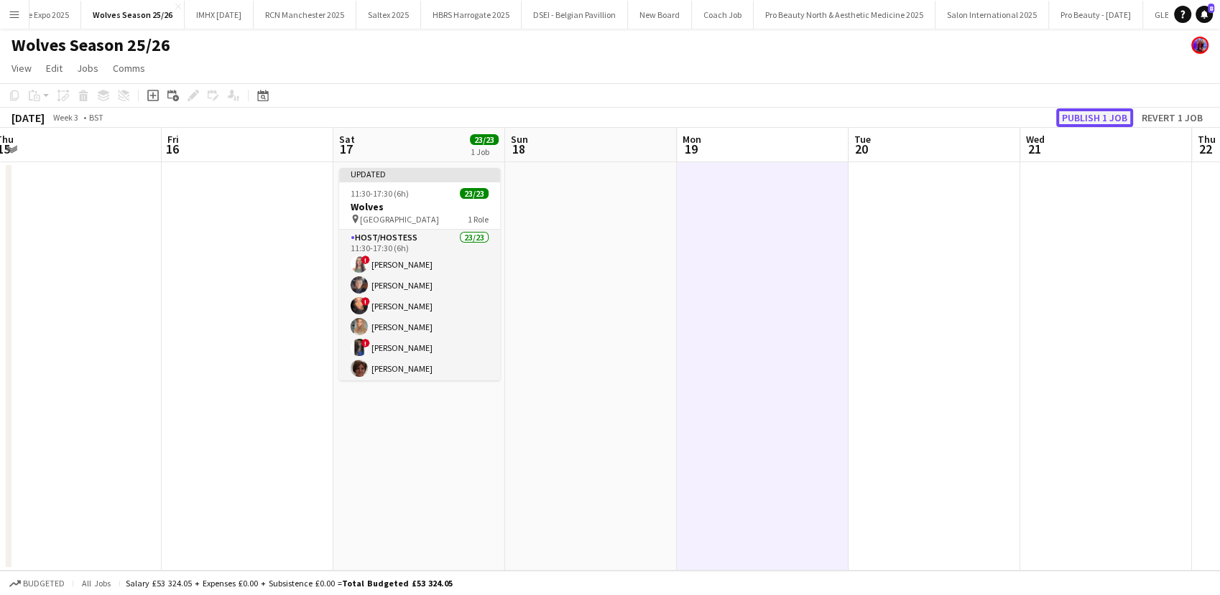
click at [1100, 124] on button "Publish 1 job" at bounding box center [1094, 117] width 77 height 19
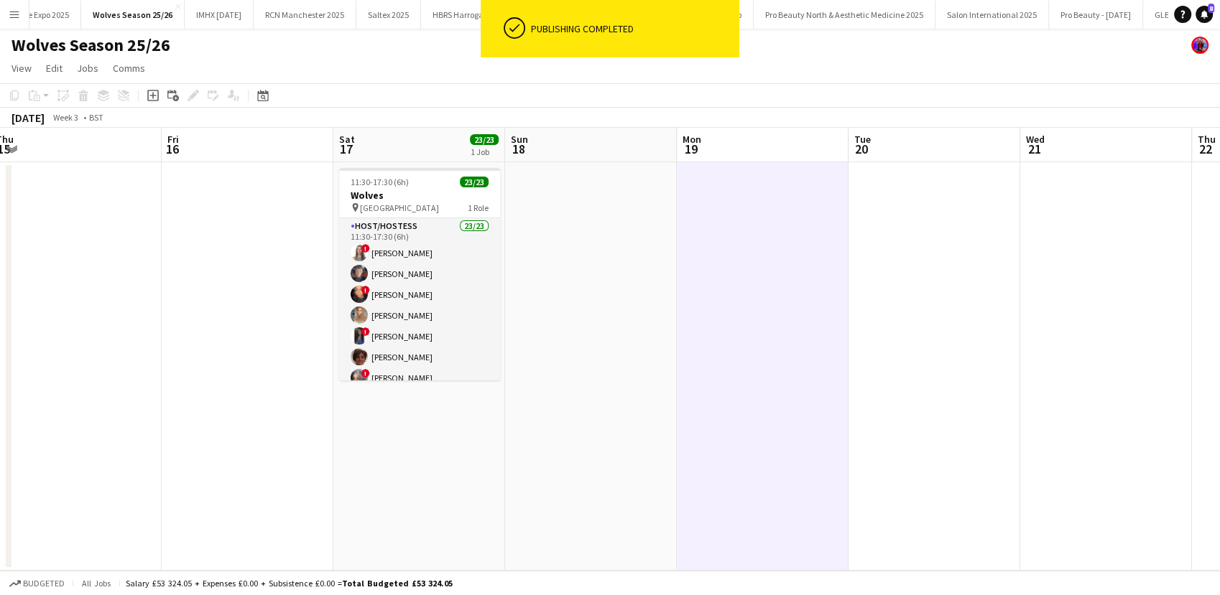
click at [437, 300] on app-card-role "Host/Hostess 23/23 11:30-17:30 (6h) ! Naomi Clooney Tracy Ash ! Selisia Walters…" at bounding box center [419, 471] width 161 height 507
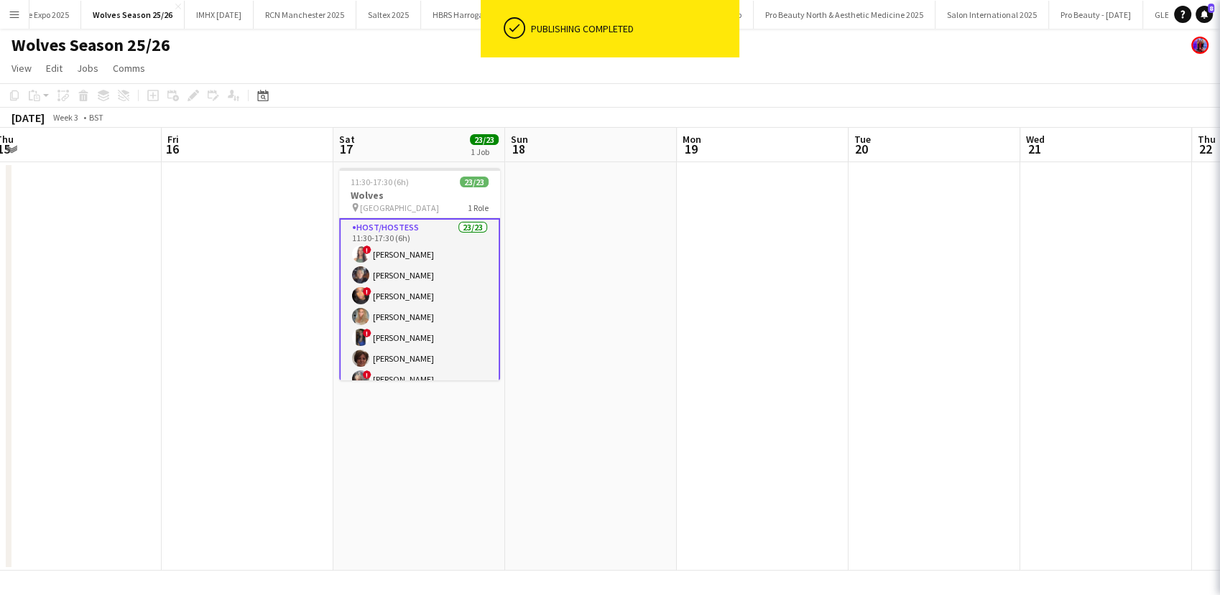
scroll to position [0, 527]
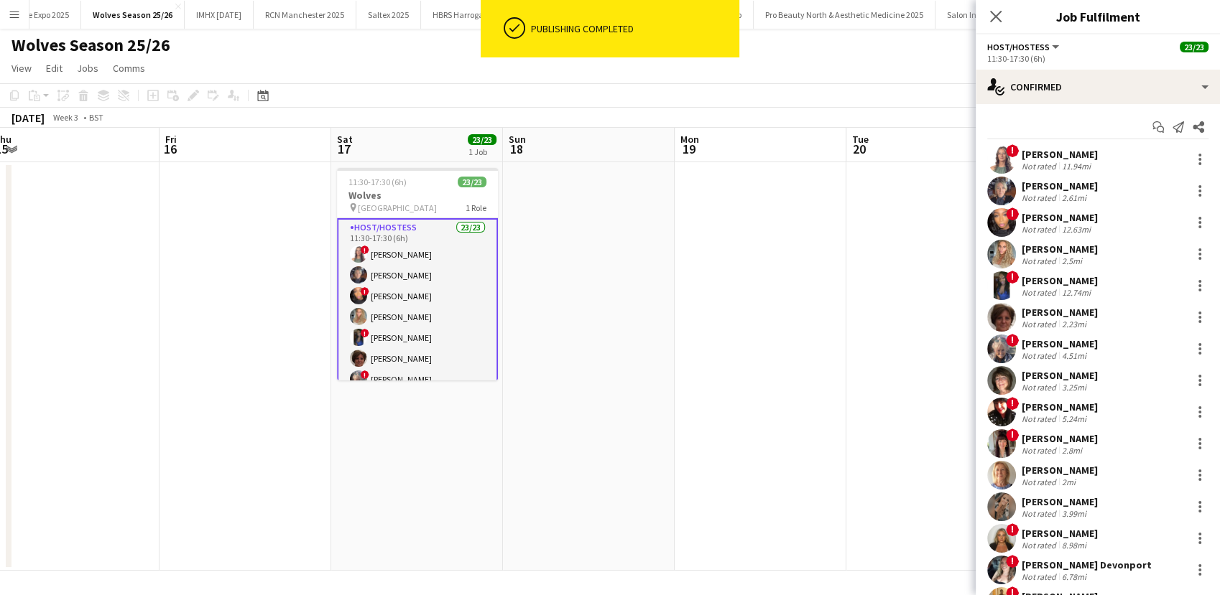
click at [1044, 162] on div "Not rated" at bounding box center [1039, 166] width 37 height 11
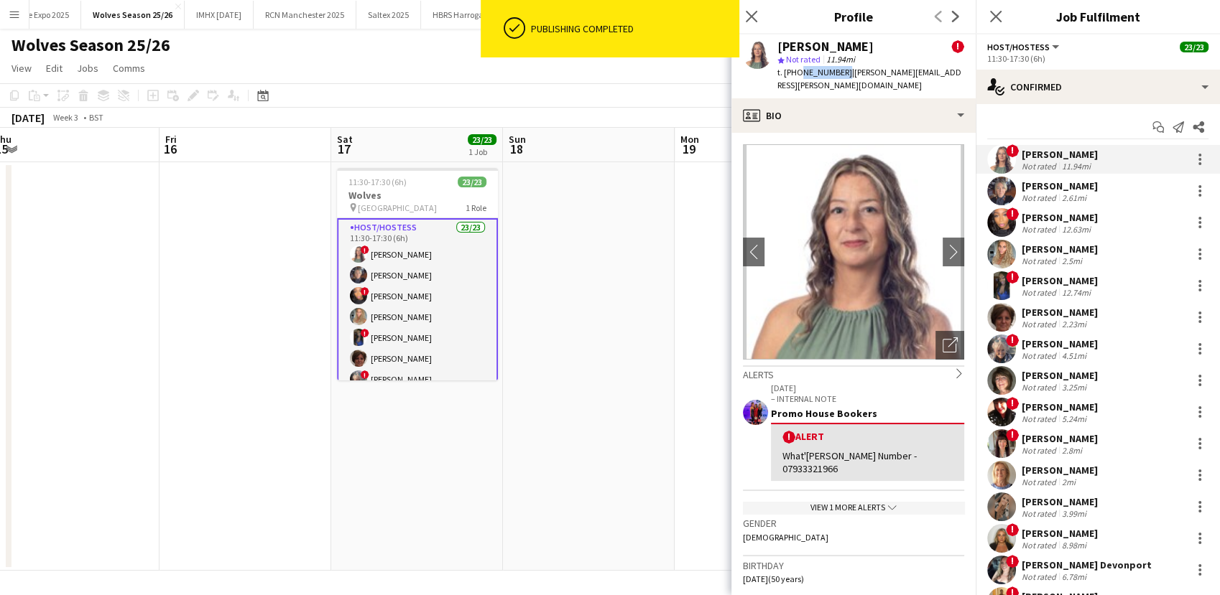
drag, startPoint x: 839, startPoint y: 75, endPoint x: 794, endPoint y: 78, distance: 44.6
click at [794, 78] on span "t. +447553731403" at bounding box center [814, 72] width 75 height 11
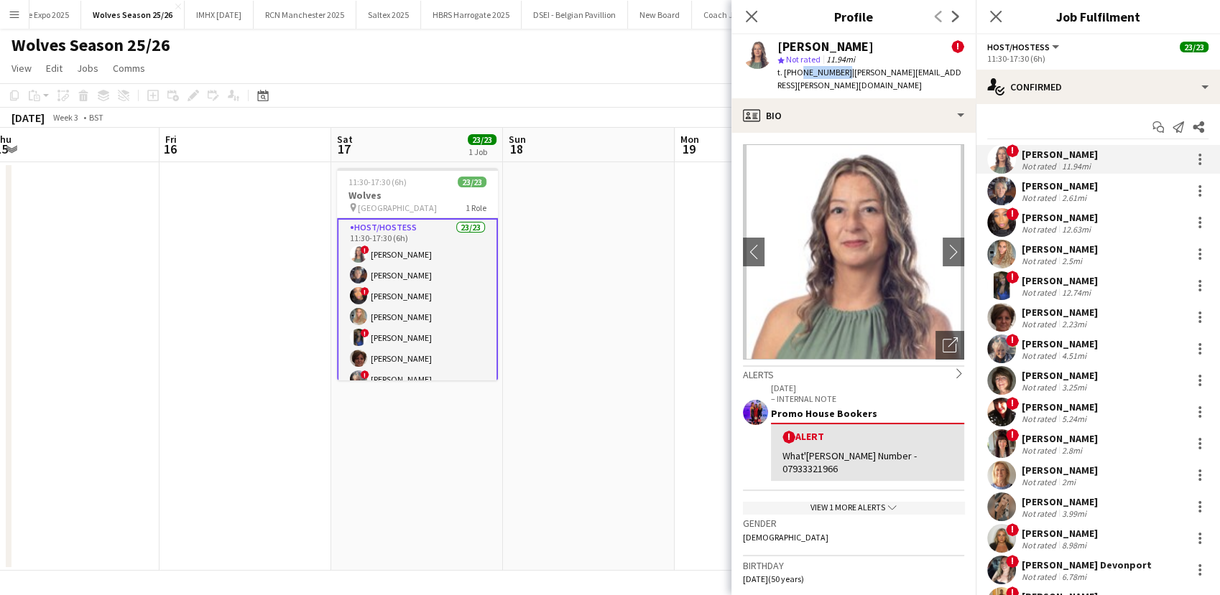
copy span "7553731403"
drag, startPoint x: 901, startPoint y: 440, endPoint x: 873, endPoint y: 445, distance: 27.9
click at [873, 450] on div "What'sapp Number - 07933321966" at bounding box center [867, 463] width 170 height 26
copy div "7933321966"
drag, startPoint x: 931, startPoint y: 72, endPoint x: 847, endPoint y: 80, distance: 84.5
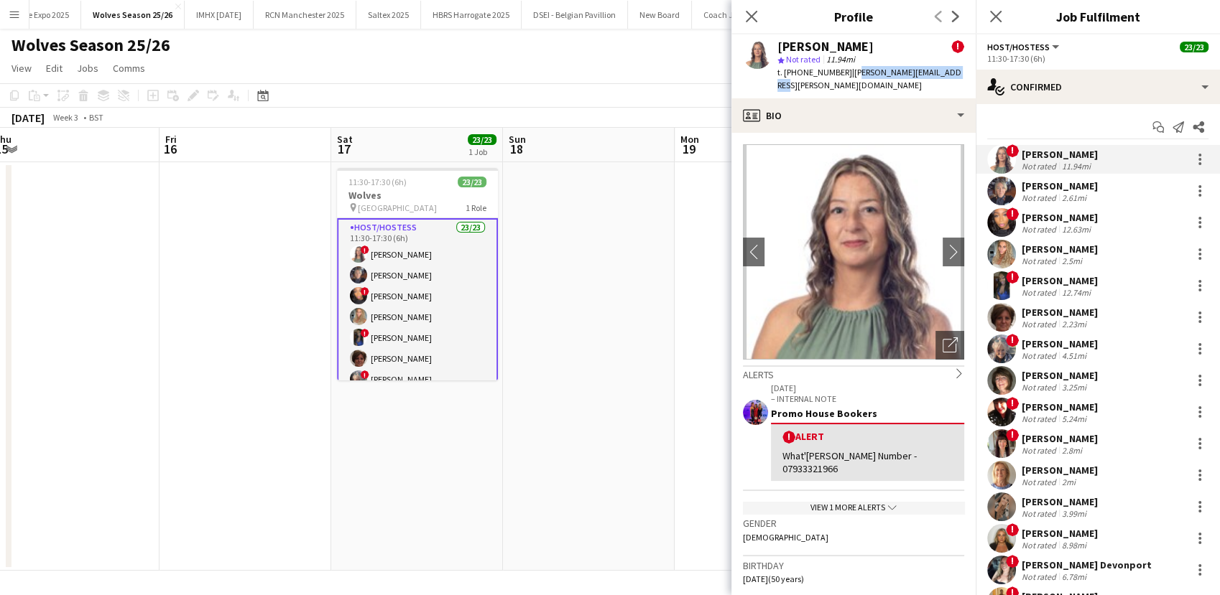
click at [847, 80] on div "Naomi Clooney ! star Not rated 11.94mi t. +447553731403 | naomi.clooney@hotmail…" at bounding box center [853, 66] width 244 height 64
copy span "naomi.clooney@hotmail.com"
click at [6, 6] on button "Menu" at bounding box center [14, 14] width 29 height 29
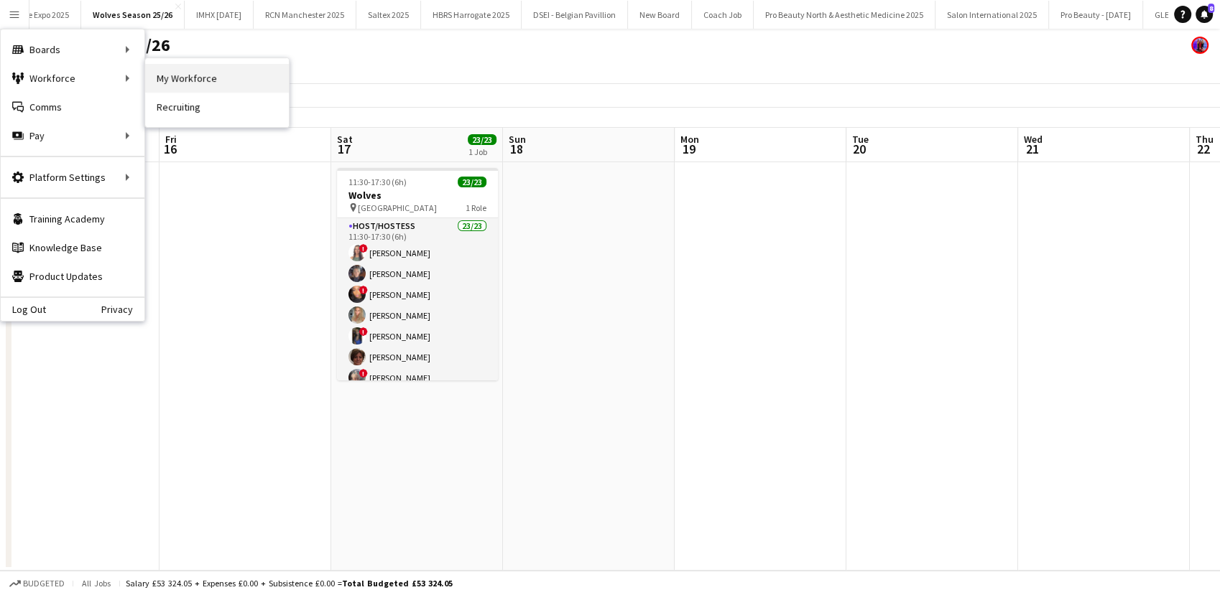
click at [155, 68] on link "My Workforce" at bounding box center [217, 78] width 144 height 29
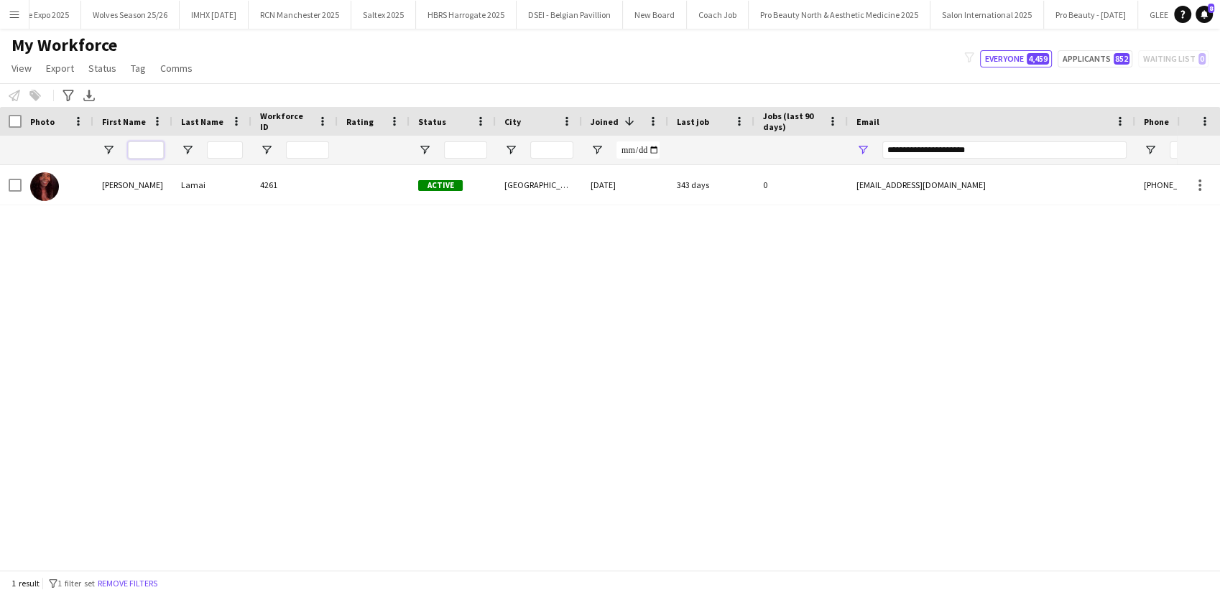
click at [139, 157] on input "First Name Filter Input" at bounding box center [146, 150] width 36 height 17
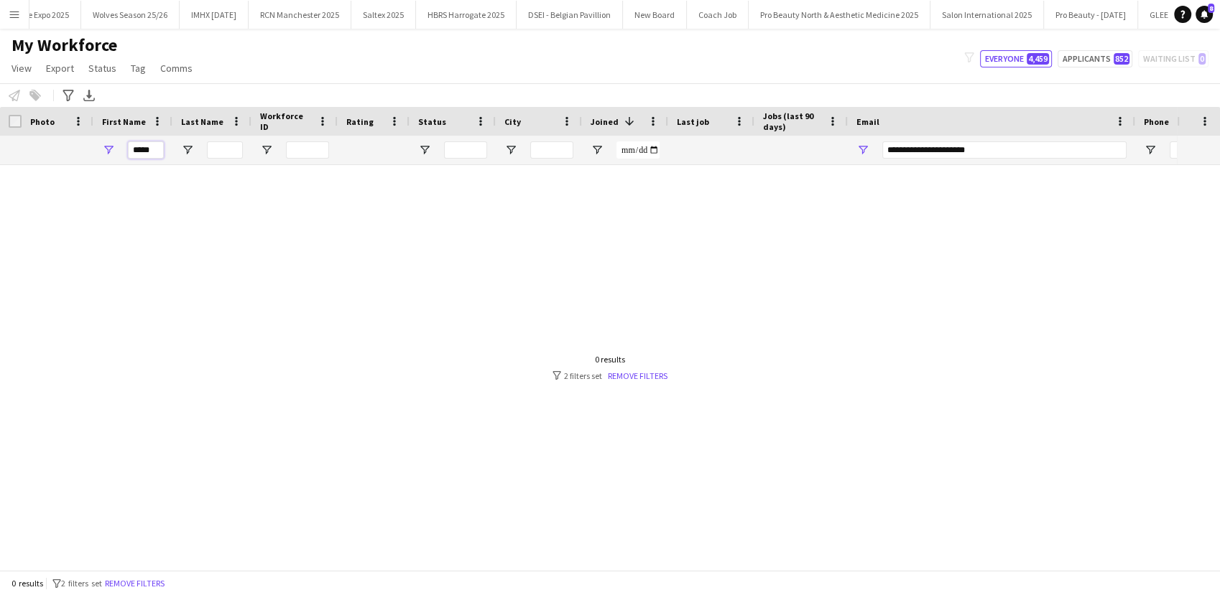
type input "*****"
drag, startPoint x: 993, startPoint y: 154, endPoint x: 879, endPoint y: 148, distance: 113.7
click at [879, 148] on div "**********" at bounding box center [991, 150] width 287 height 29
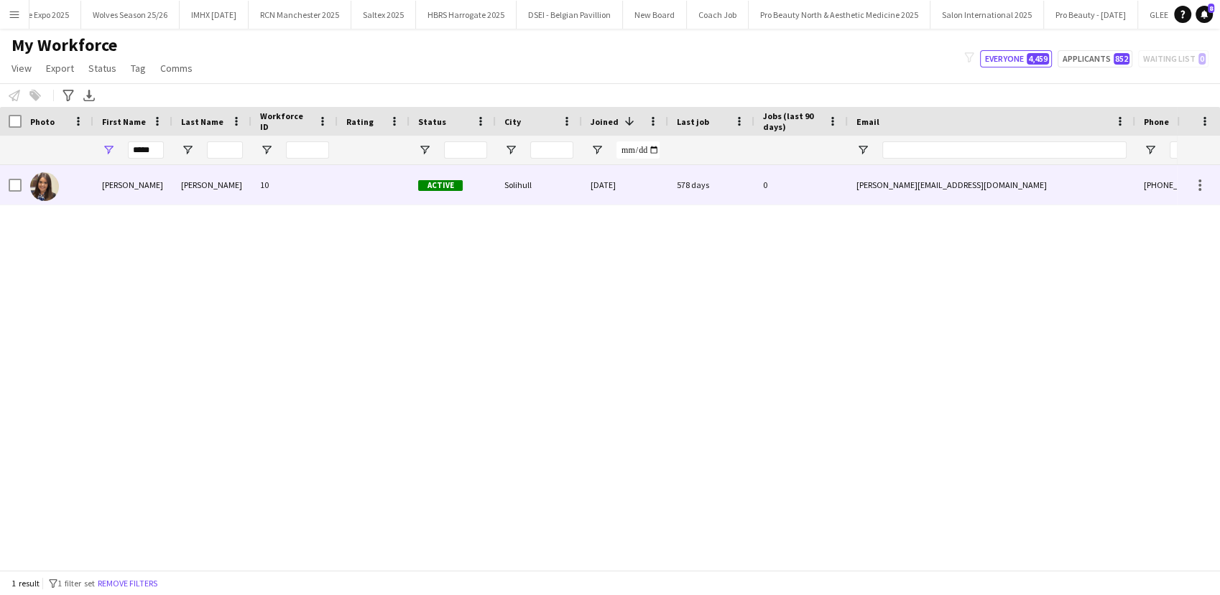
click at [338, 179] on div at bounding box center [374, 185] width 72 height 40
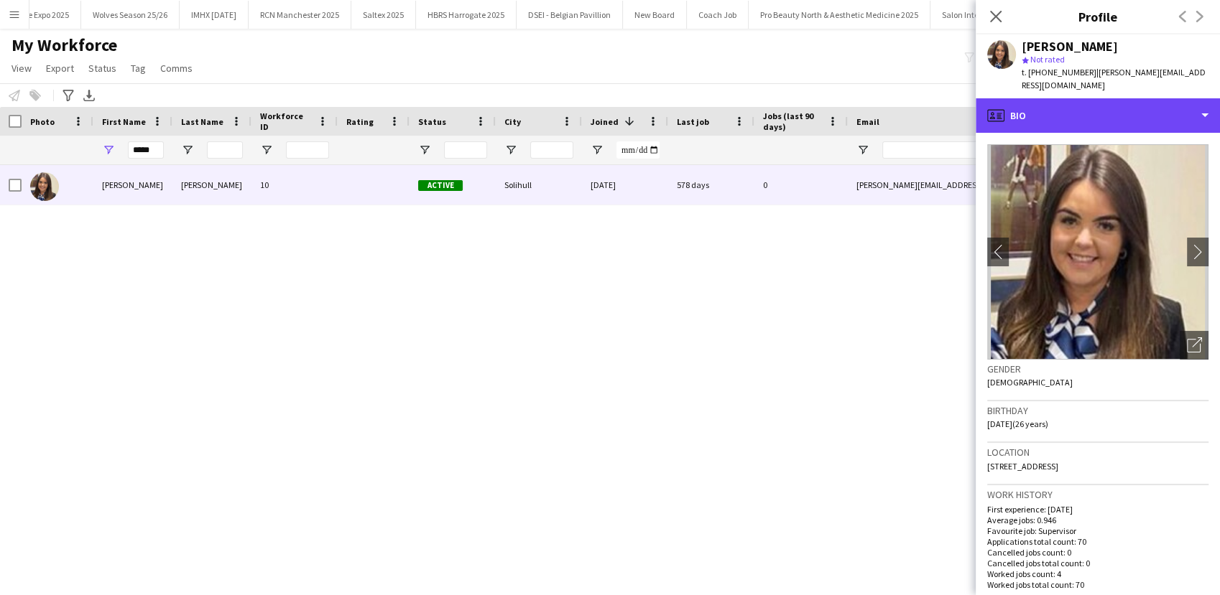
drag, startPoint x: 1149, startPoint y: 95, endPoint x: 1140, endPoint y: 135, distance: 41.3
click at [1149, 98] on div "profile Bio" at bounding box center [1097, 115] width 244 height 34
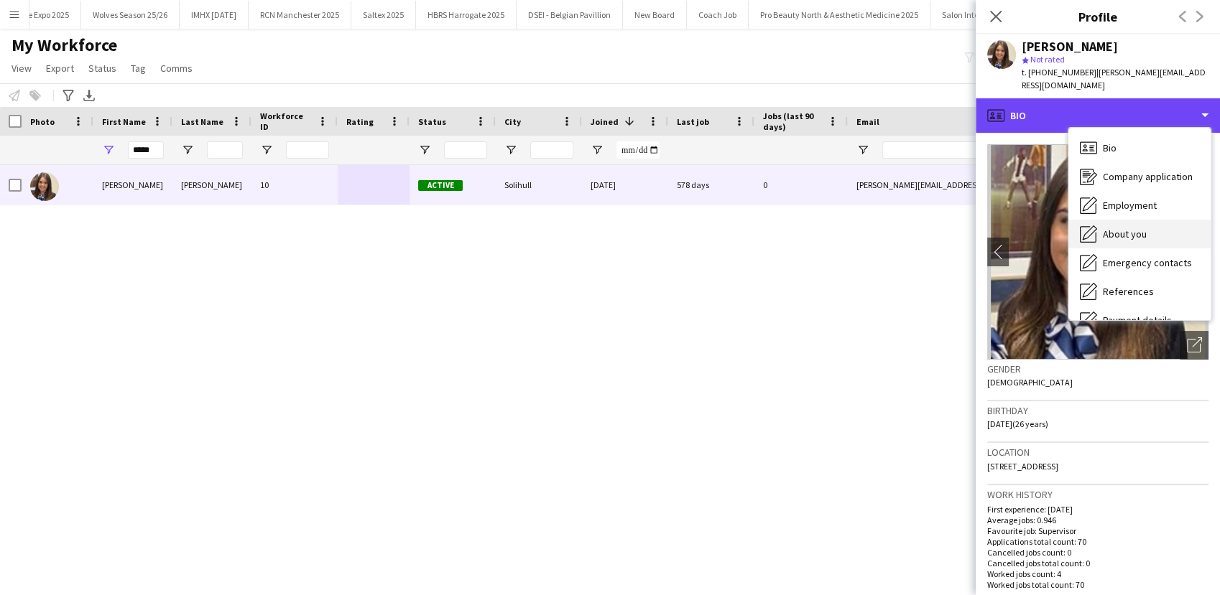
scroll to position [163, 0]
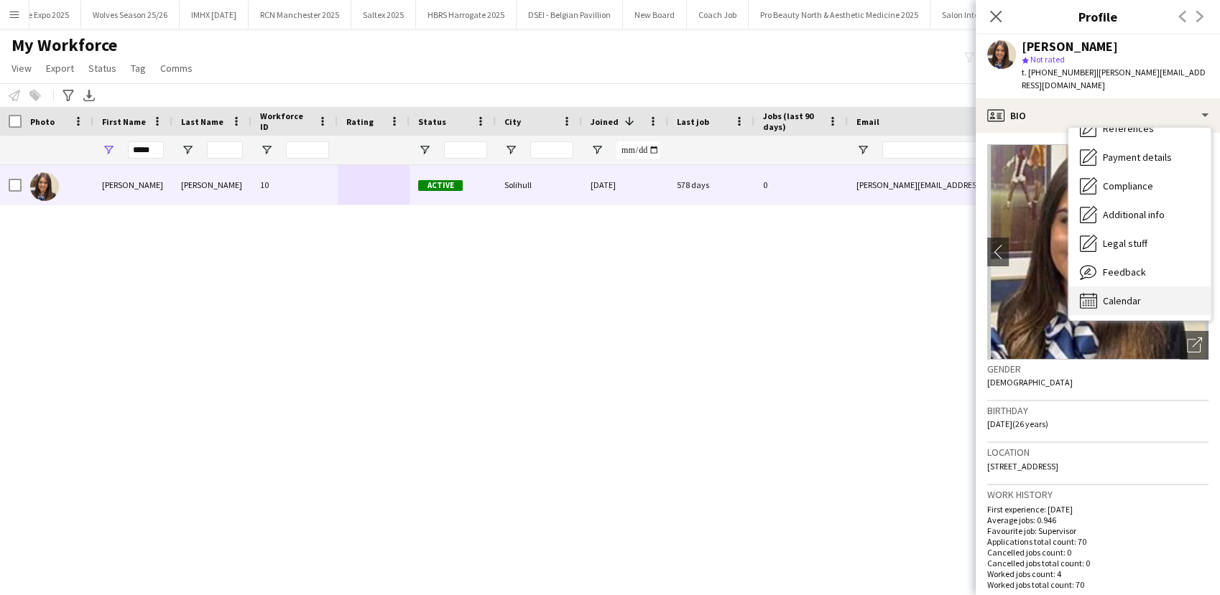
click at [1104, 295] on span "Calendar" at bounding box center [1122, 301] width 38 height 13
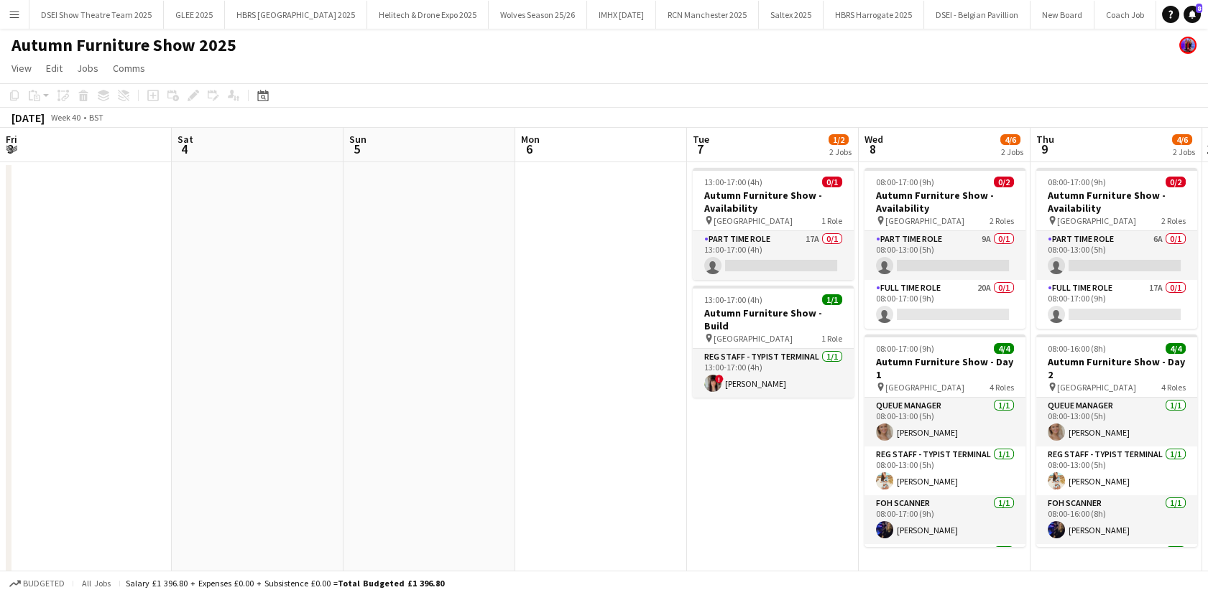
drag, startPoint x: 11, startPoint y: 21, endPoint x: 27, endPoint y: 38, distance: 22.9
click at [11, 21] on button "Menu" at bounding box center [14, 14] width 29 height 29
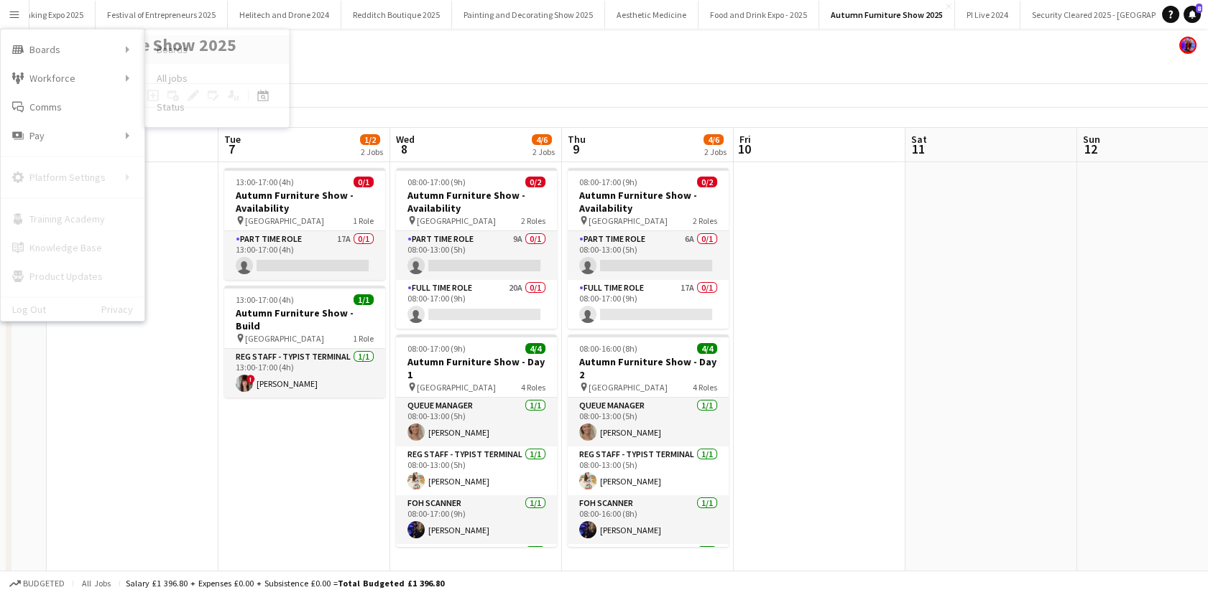
click at [175, 47] on link "Boards" at bounding box center [217, 49] width 144 height 29
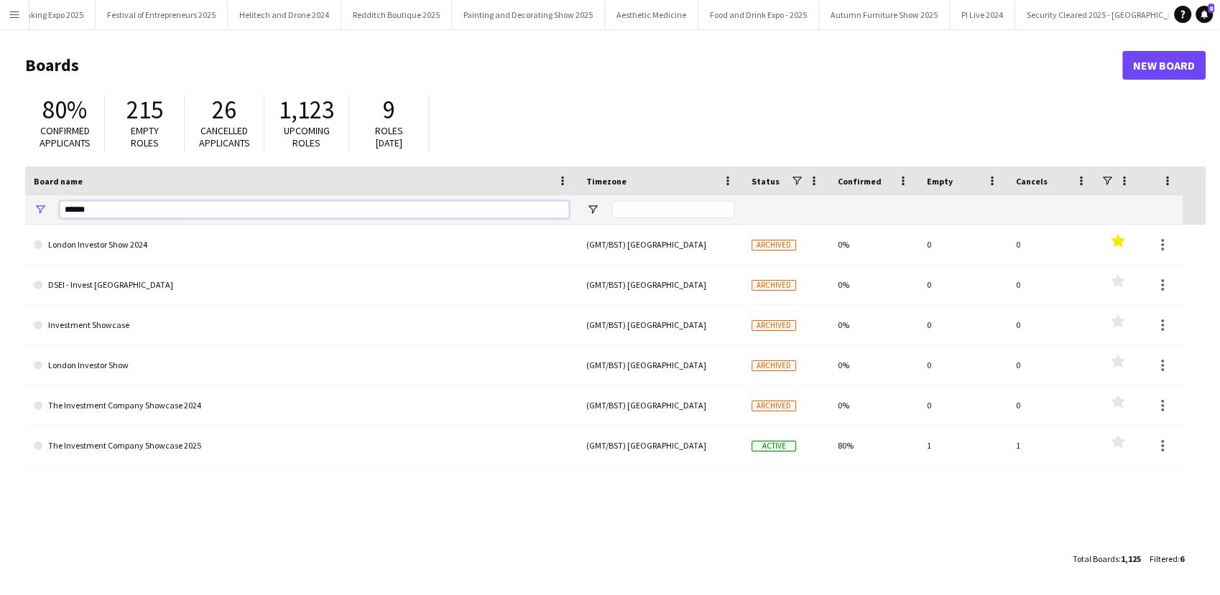
click at [94, 206] on input "******" at bounding box center [314, 209] width 509 height 17
type input "*"
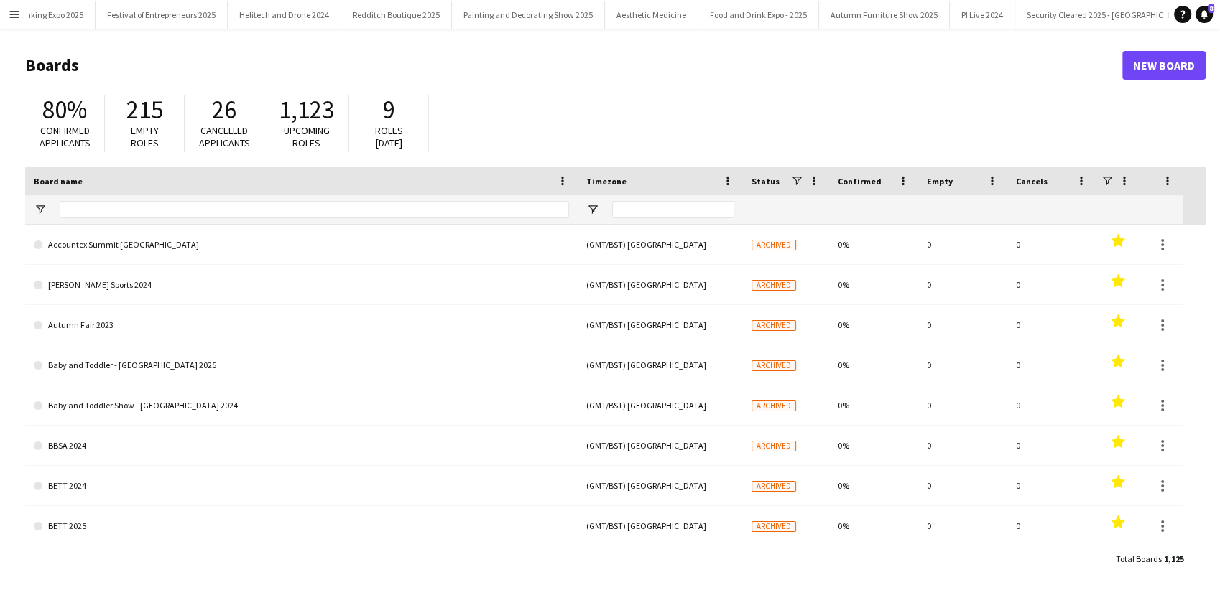
click at [22, 19] on button "Menu" at bounding box center [14, 14] width 29 height 29
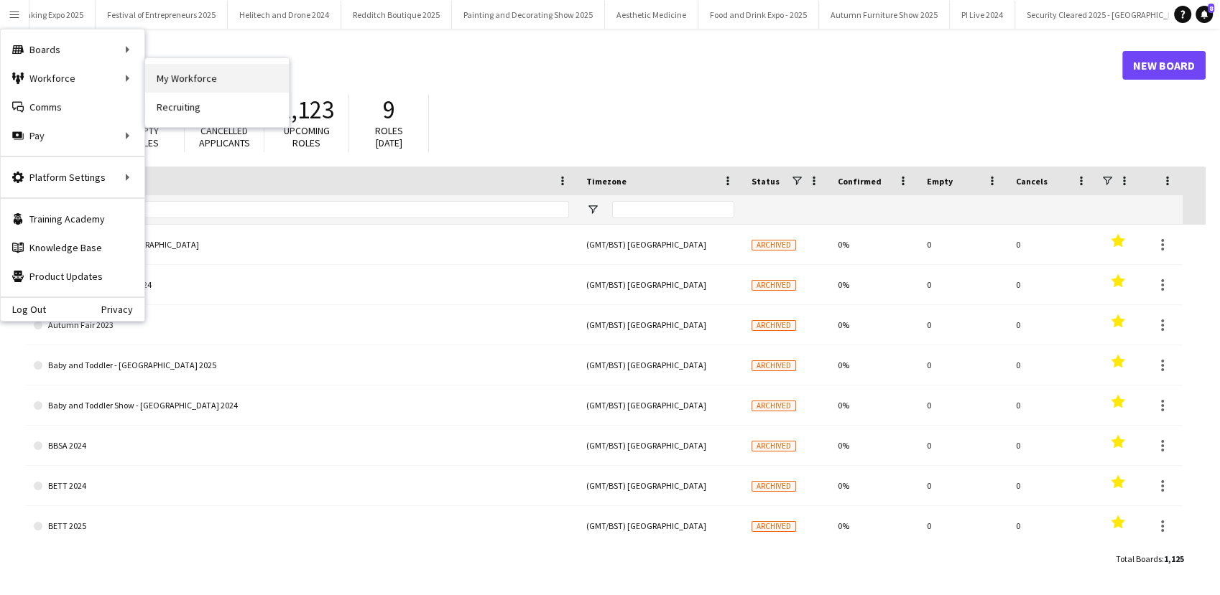
click at [184, 79] on link "My Workforce" at bounding box center [217, 78] width 144 height 29
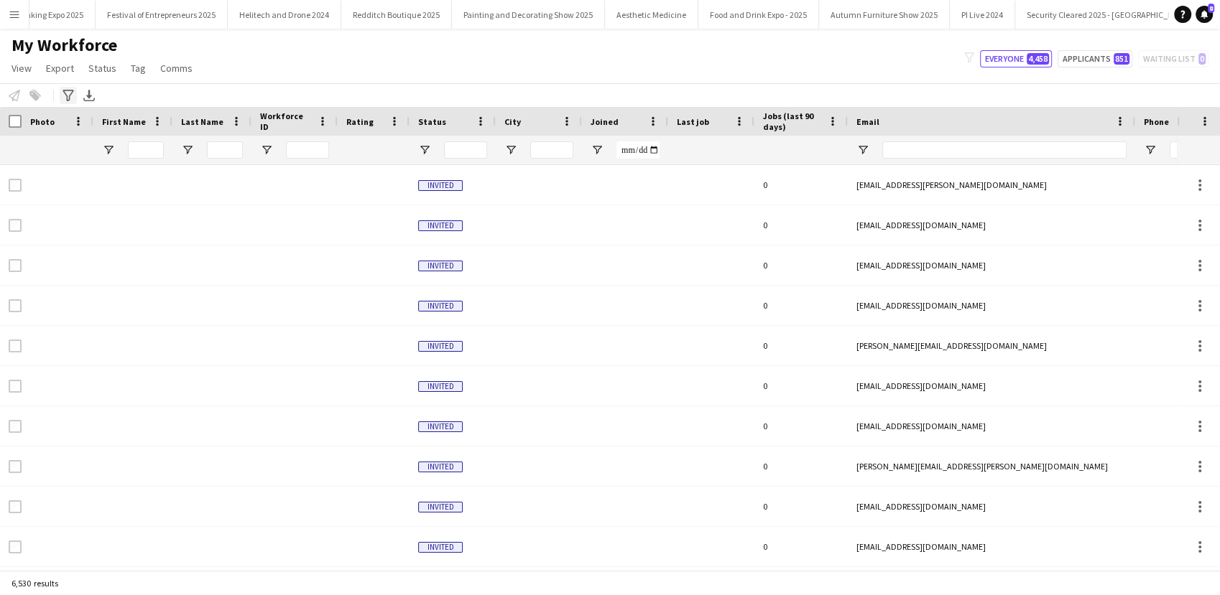
type input "*******"
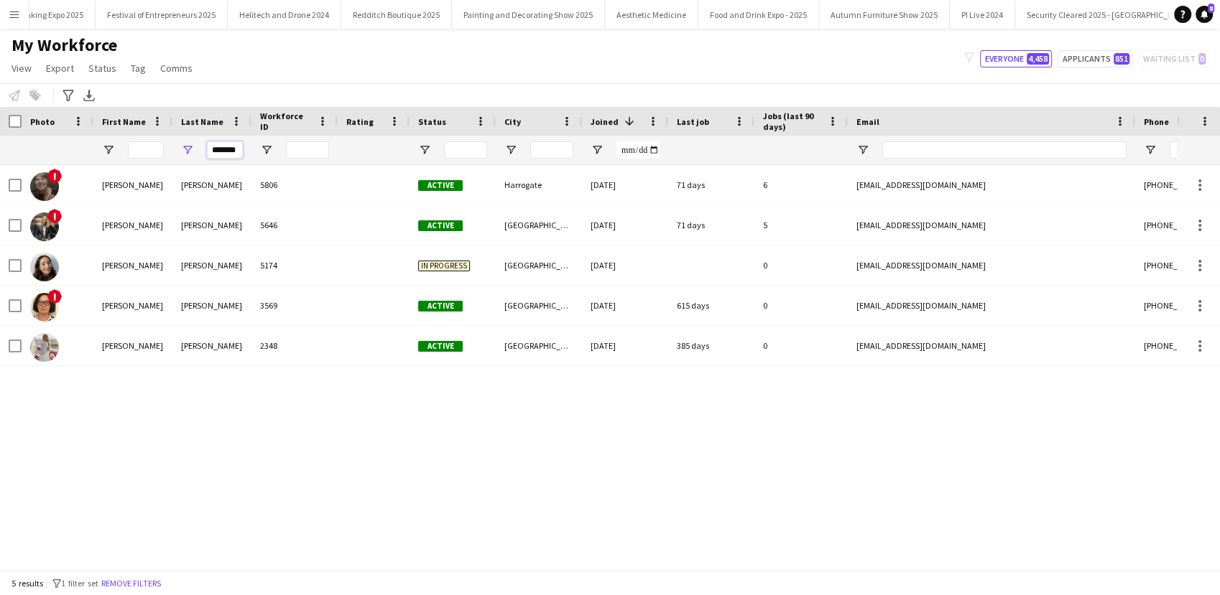
scroll to position [0, 5]
drag, startPoint x: 215, startPoint y: 151, endPoint x: 259, endPoint y: 158, distance: 44.4
click at [259, 158] on div "*******" at bounding box center [778, 150] width 1557 height 29
click at [64, 94] on icon "Advanced filters" at bounding box center [67, 95] width 11 height 11
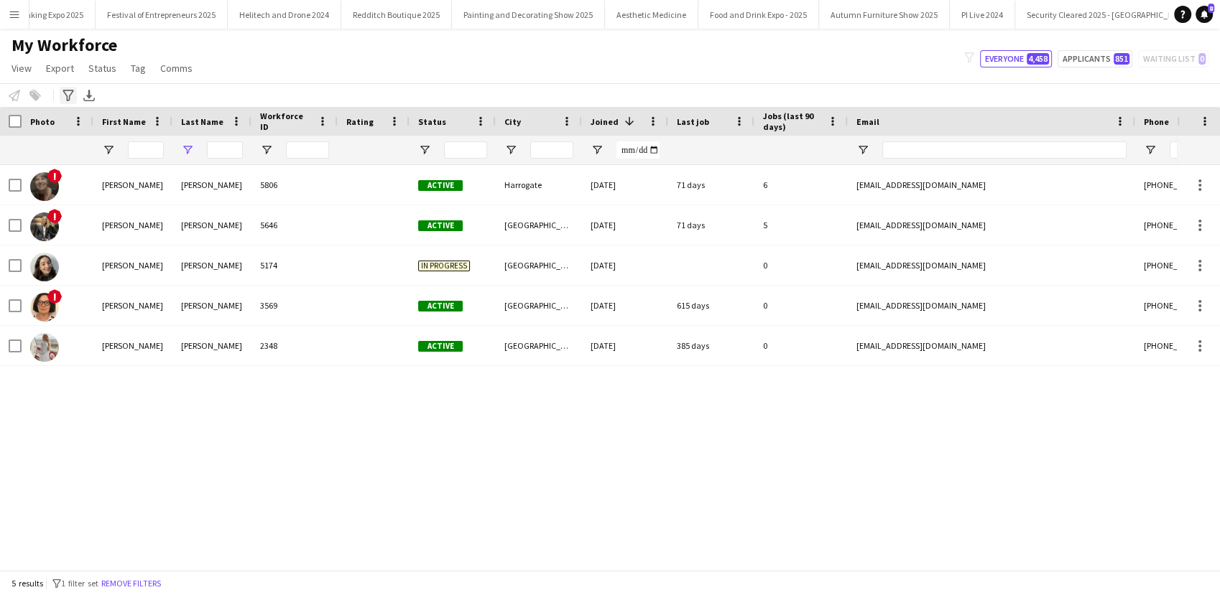
click at [64, 93] on icon at bounding box center [67, 95] width 11 height 11
click at [68, 93] on icon "Advanced filters" at bounding box center [67, 95] width 11 height 11
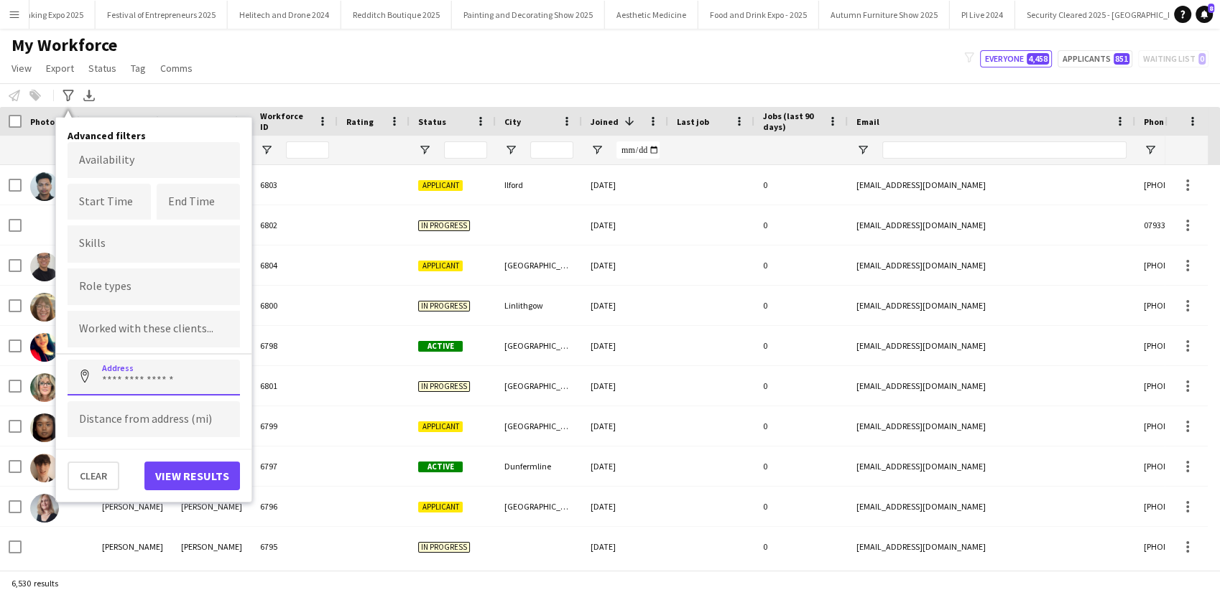
click at [124, 380] on input at bounding box center [154, 378] width 172 height 36
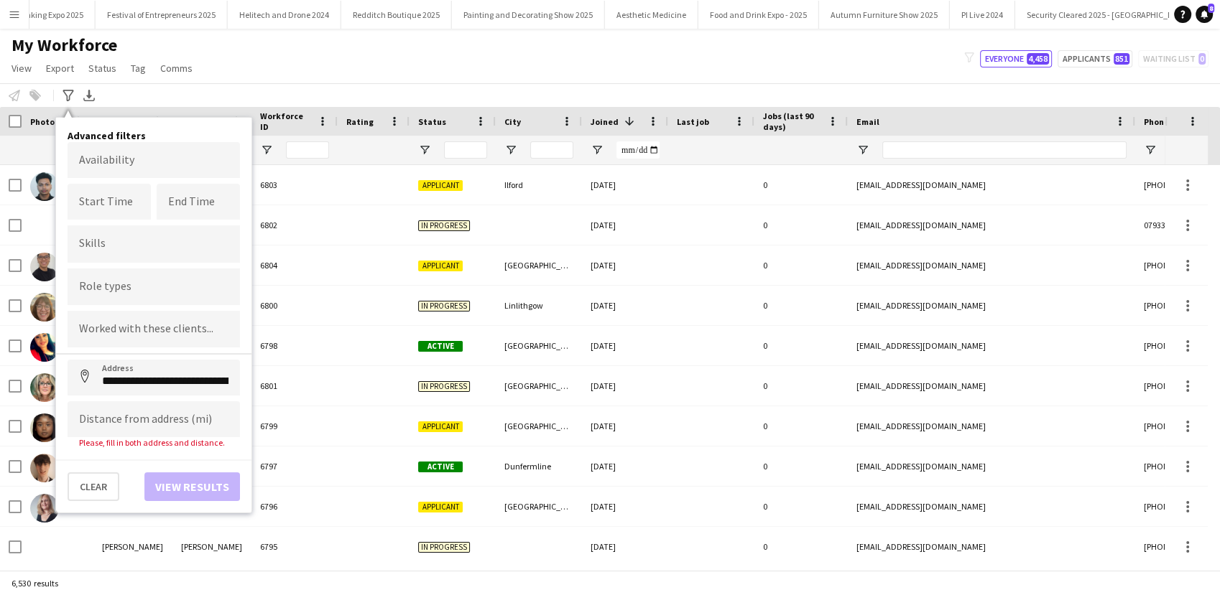
type input "**********"
click at [147, 409] on input at bounding box center [154, 420] width 172 height 36
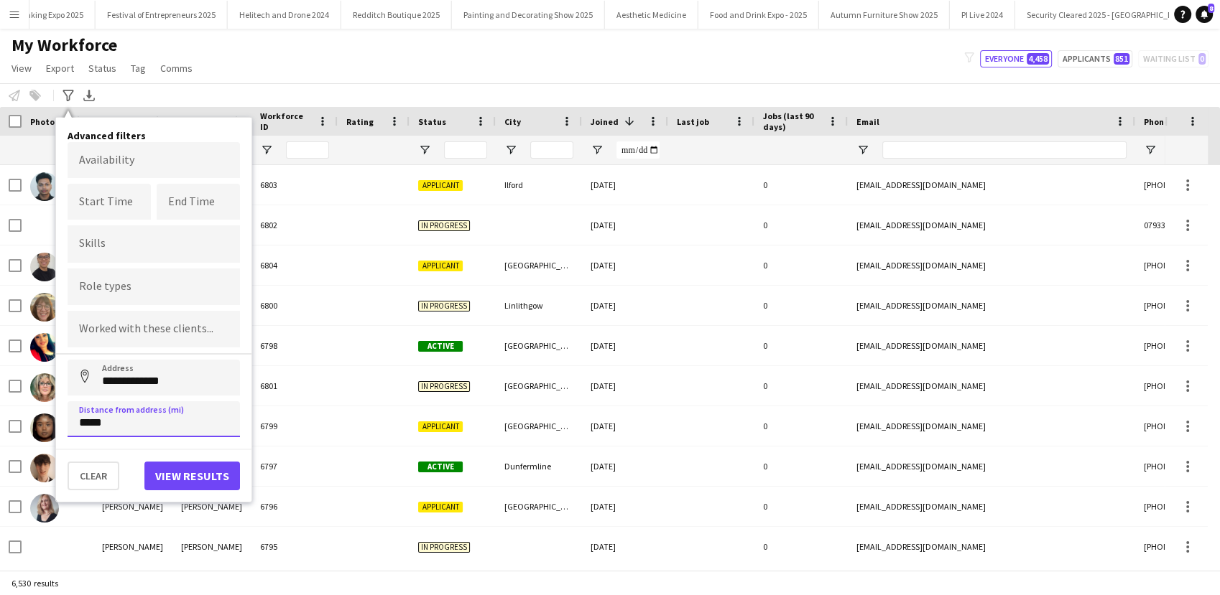
type input "*****"
click at [190, 470] on button "View results" at bounding box center [192, 476] width 96 height 29
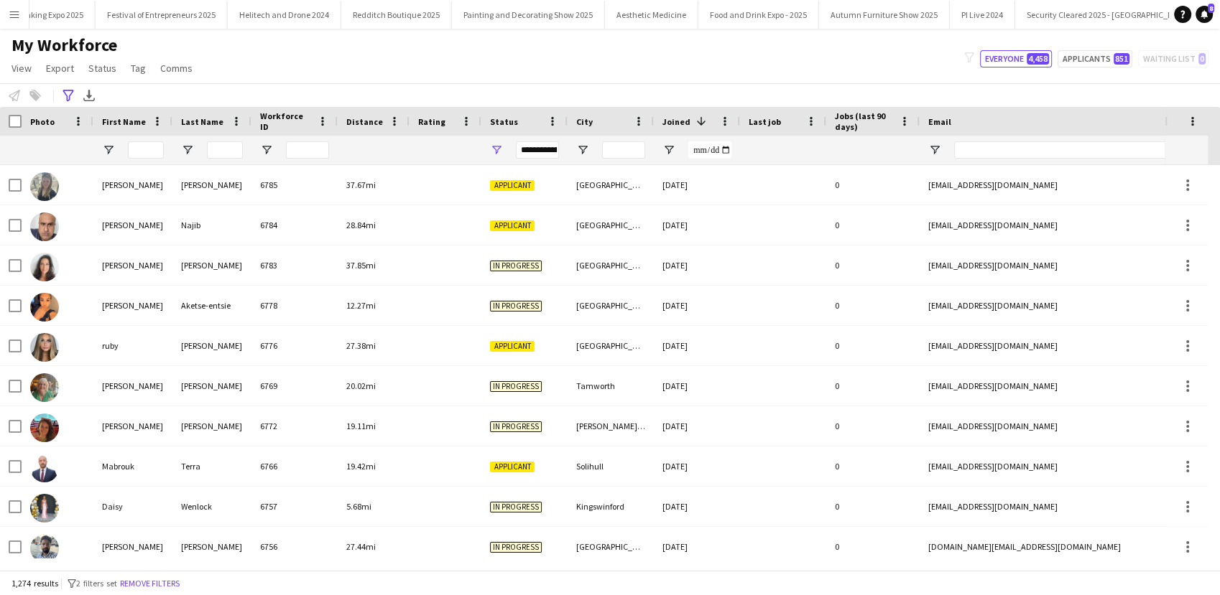
click at [430, 149] on div at bounding box center [445, 150] width 55 height 29
click at [498, 152] on span "Open Filter Menu" at bounding box center [496, 150] width 13 height 13
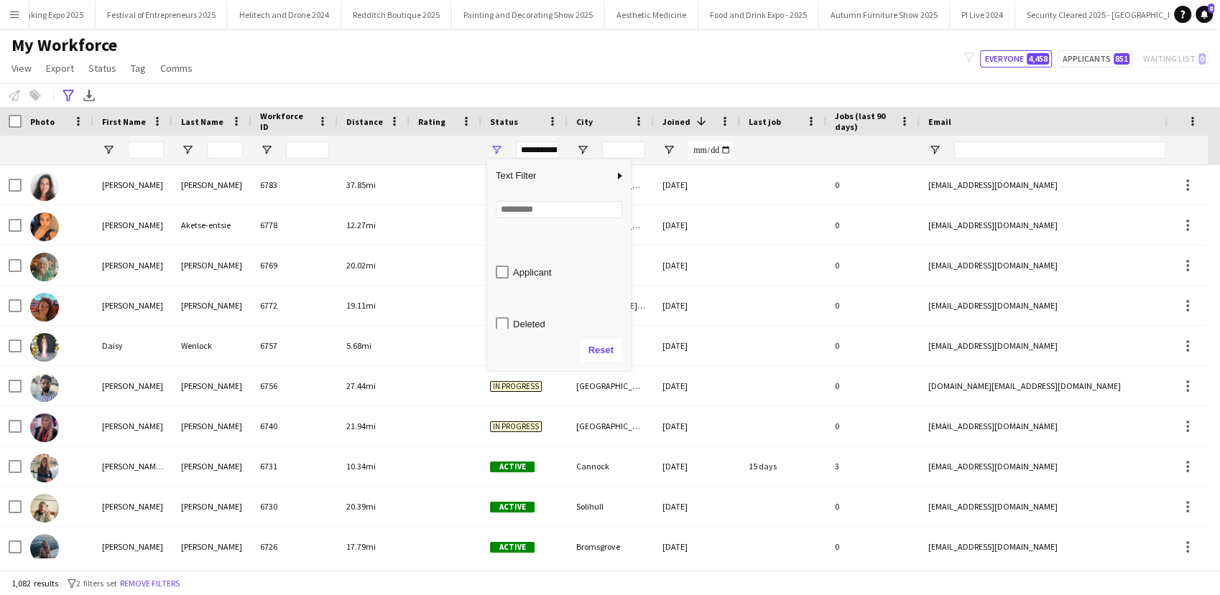
scroll to position [91, 0]
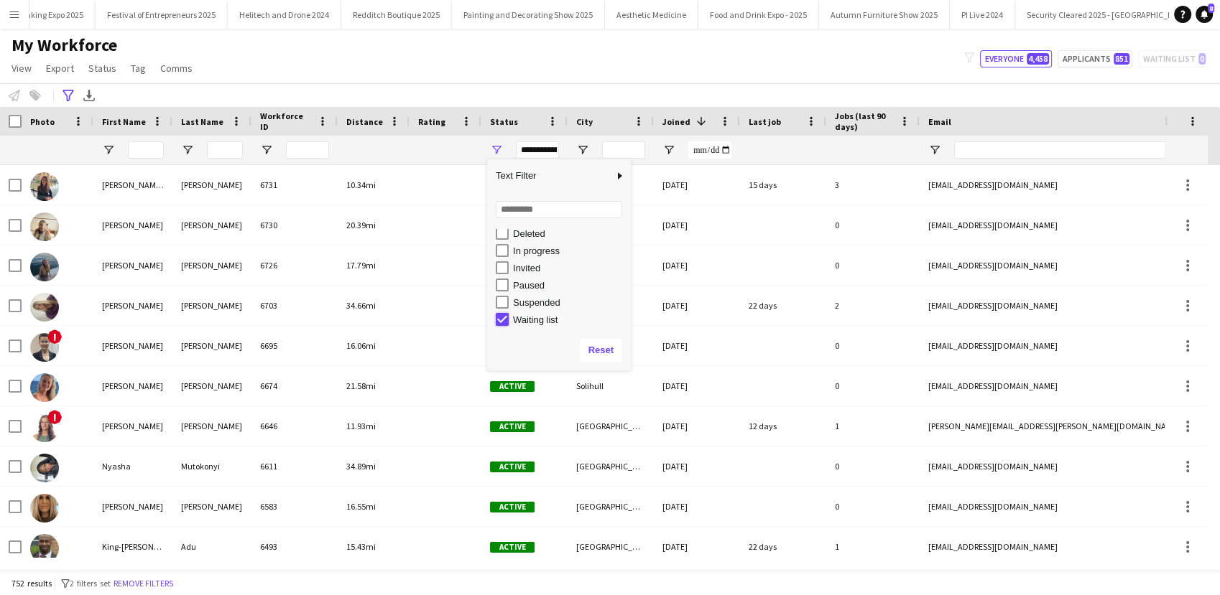
type input "**********"
click at [320, 78] on div "My Workforce View Views Default view New view Update view Delete view Edit name…" at bounding box center [610, 58] width 1220 height 49
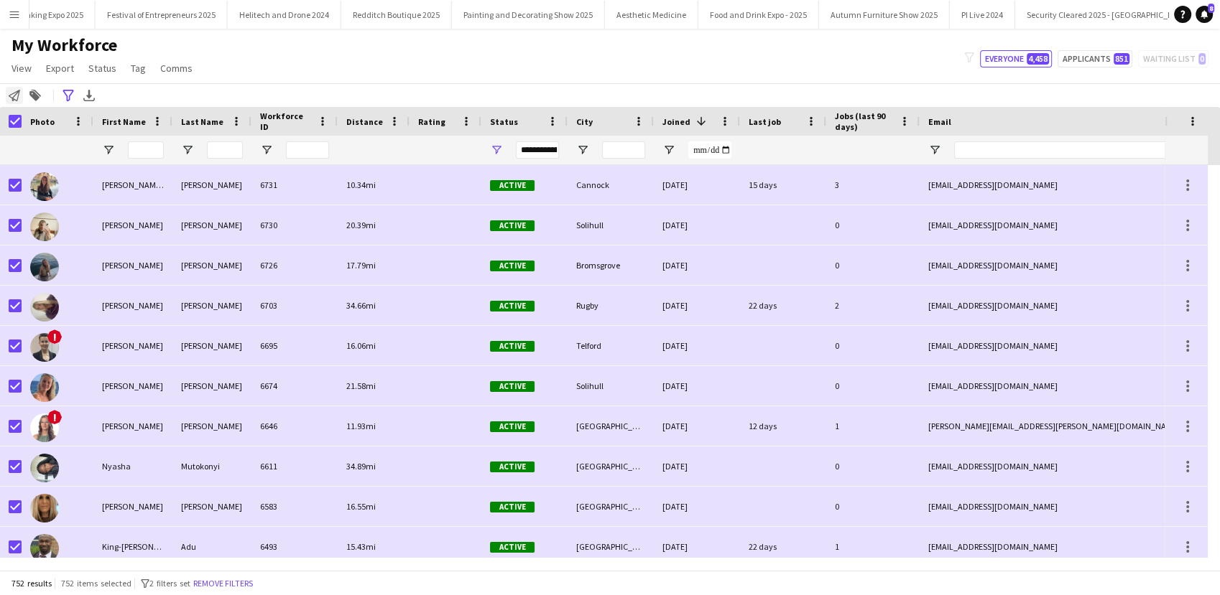
click at [18, 93] on icon at bounding box center [14, 95] width 11 height 11
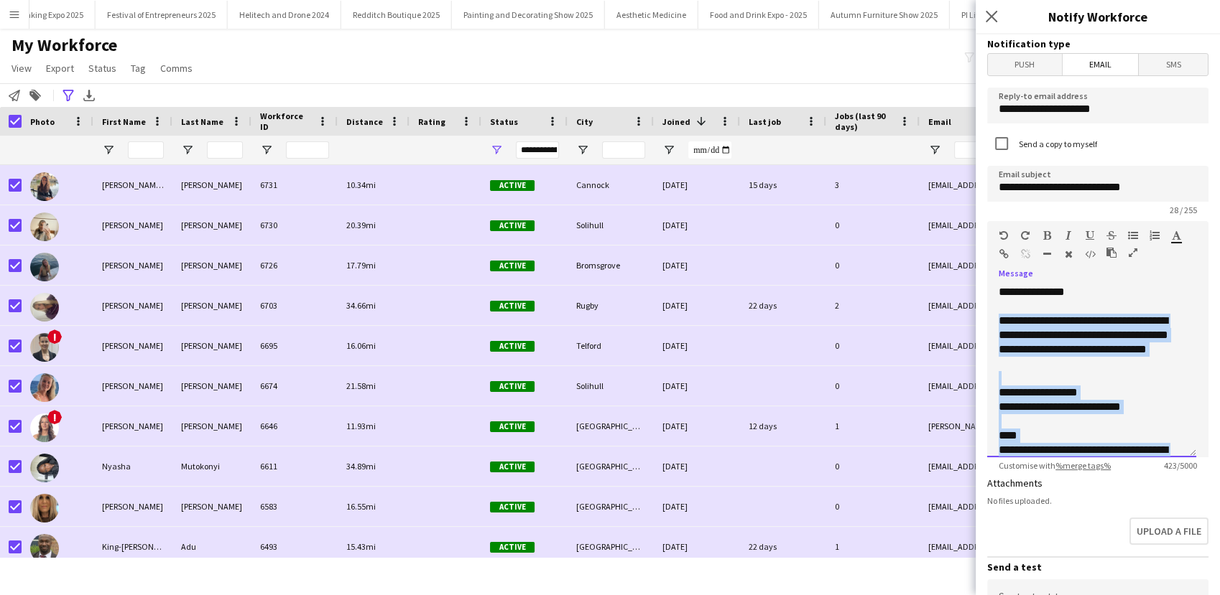
drag, startPoint x: 1080, startPoint y: 445, endPoint x: 993, endPoint y: 324, distance: 148.3
click at [993, 324] on div "**********" at bounding box center [1091, 371] width 209 height 172
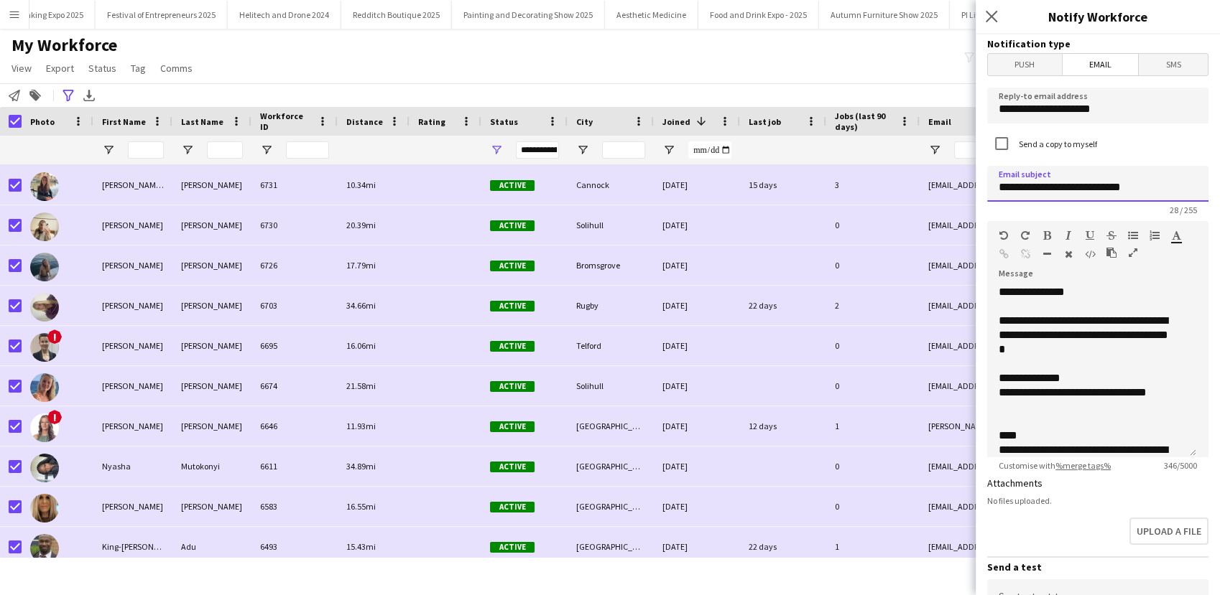
drag, startPoint x: 1144, startPoint y: 194, endPoint x: 998, endPoint y: 188, distance: 145.9
click at [998, 188] on input "**********" at bounding box center [1097, 184] width 221 height 36
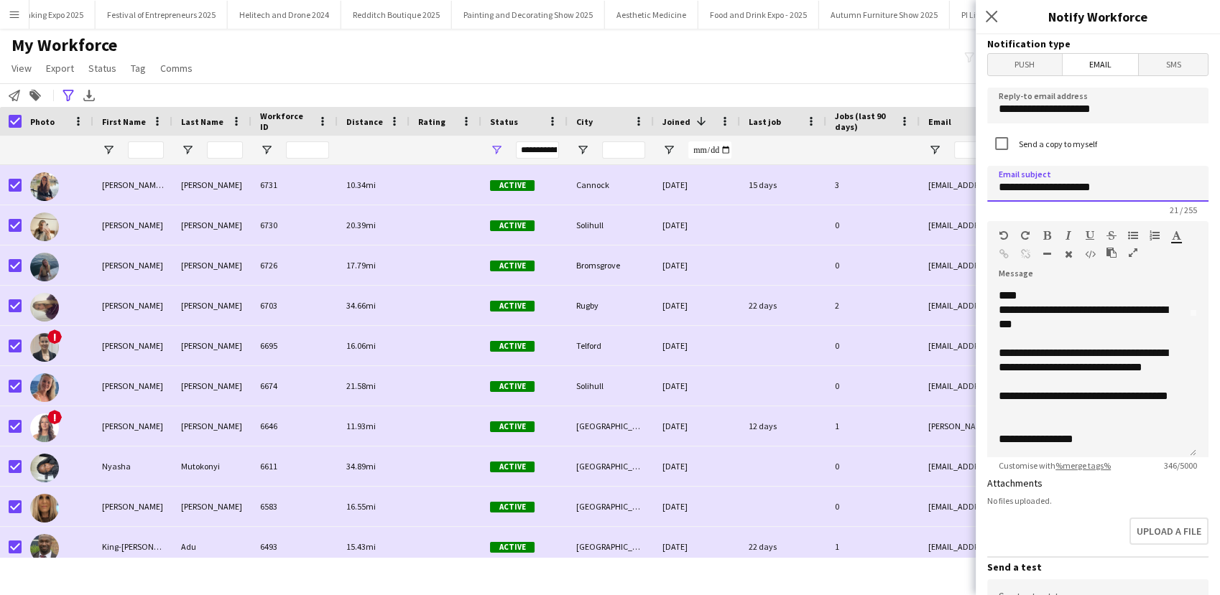
scroll to position [236, 0]
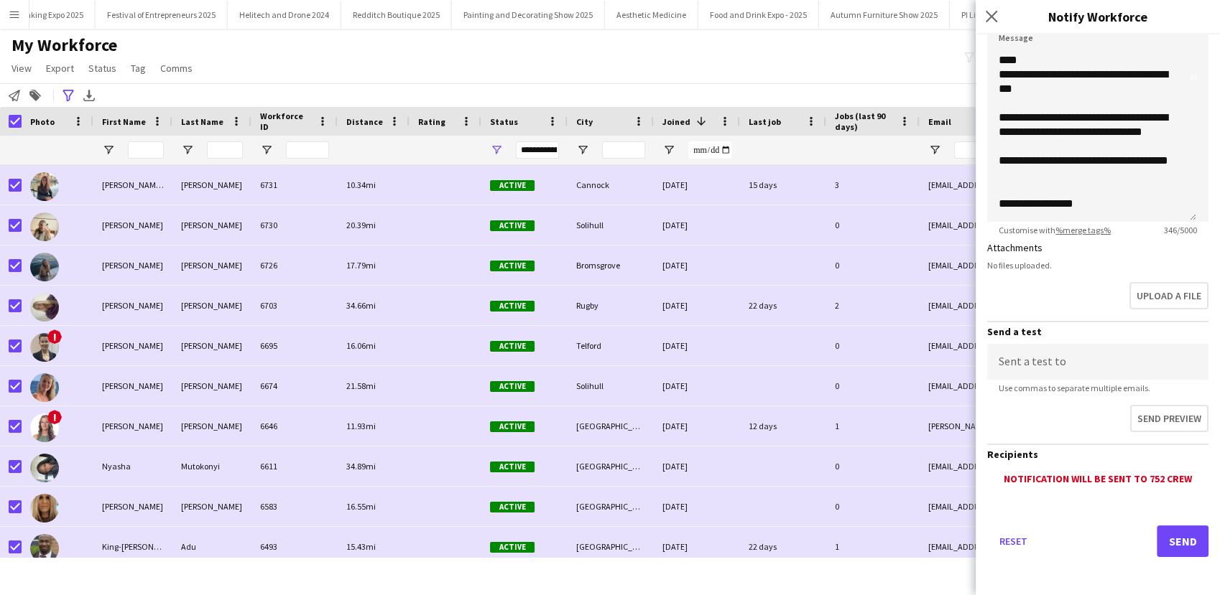
type input "**********"
click at [1161, 534] on button "Send" at bounding box center [1183, 542] width 52 height 32
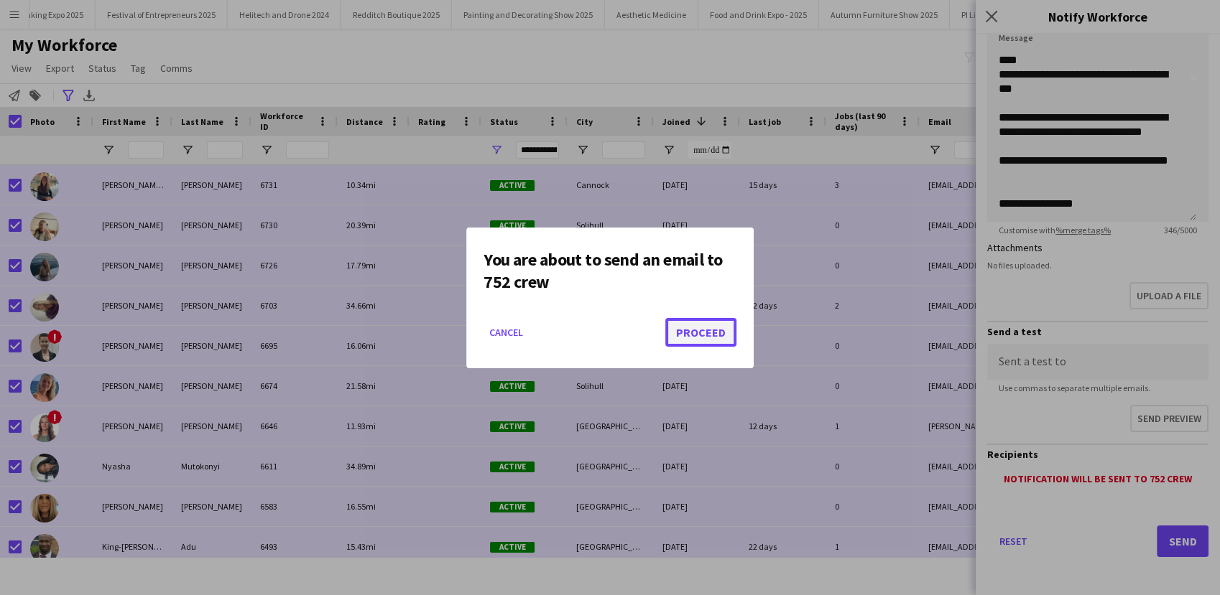
click at [690, 328] on button "Proceed" at bounding box center [700, 332] width 71 height 29
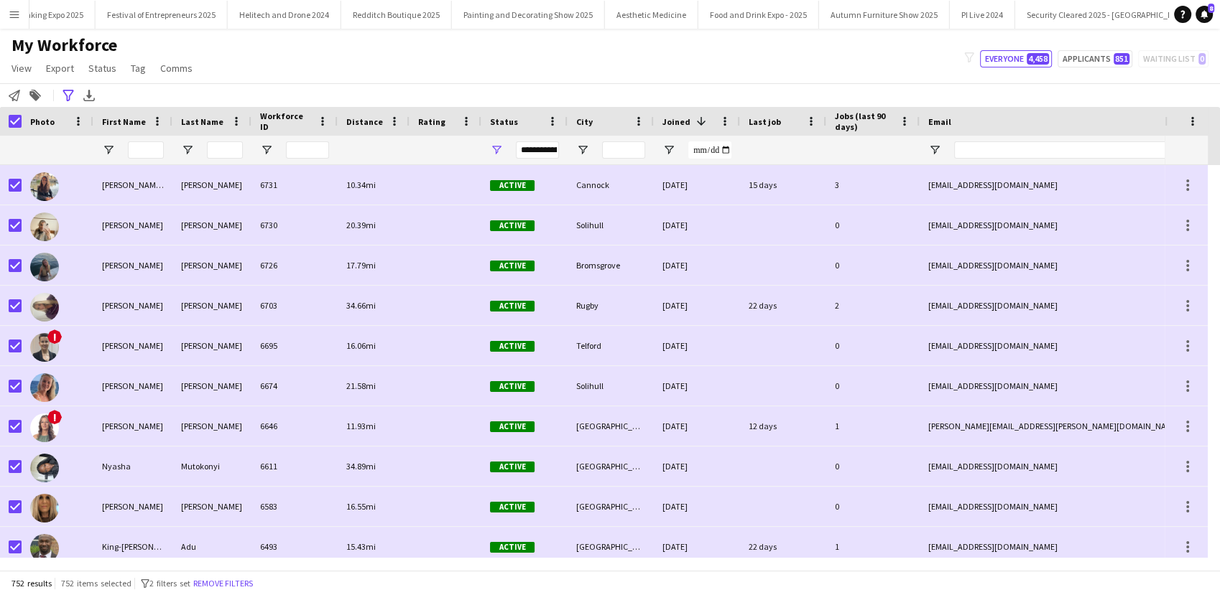
click at [13, 11] on app-icon "Menu" at bounding box center [14, 14] width 11 height 11
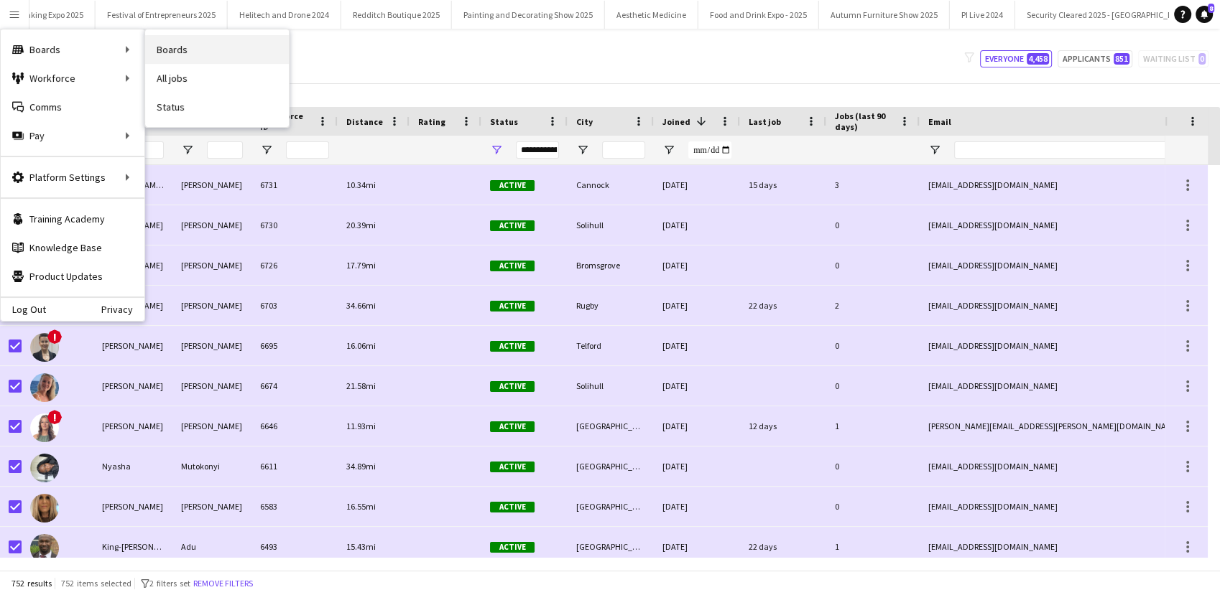
click at [183, 50] on link "Boards" at bounding box center [217, 49] width 144 height 29
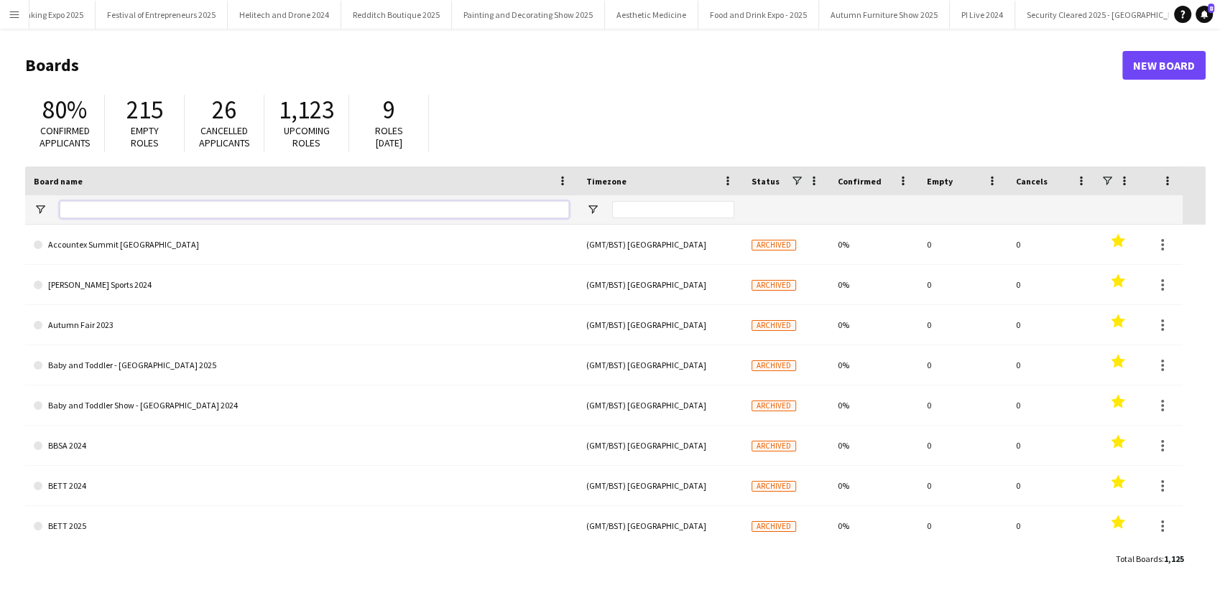
click at [98, 203] on input "Board name Filter Input" at bounding box center [314, 209] width 509 height 17
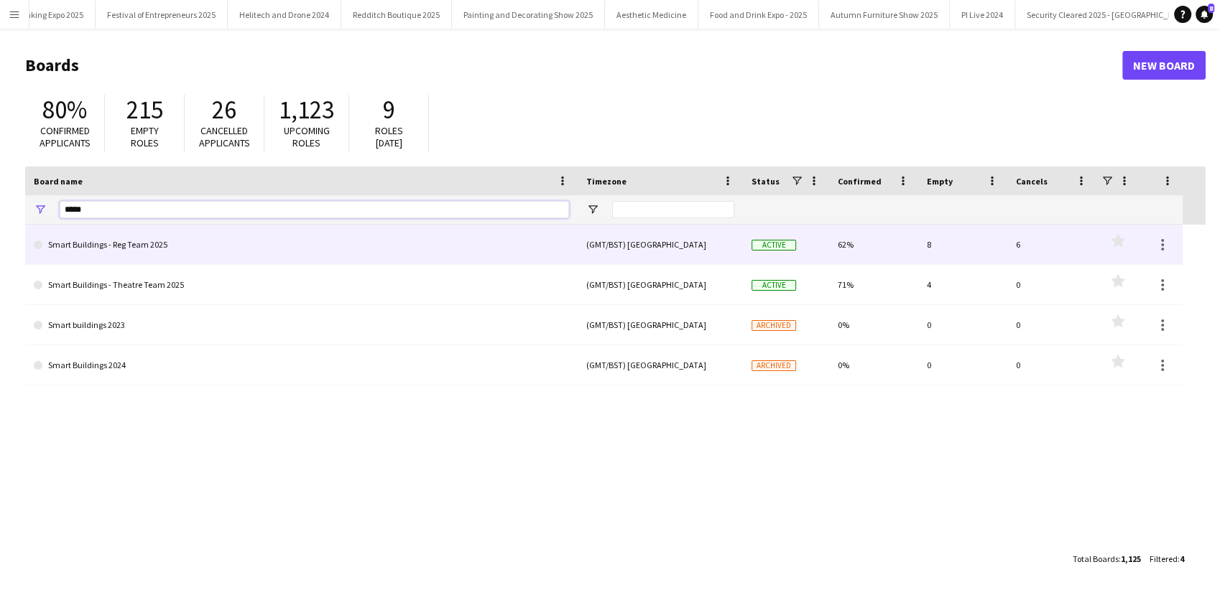
type input "*****"
click at [161, 244] on link "Smart Buildings - Reg Team 2025" at bounding box center [301, 245] width 535 height 40
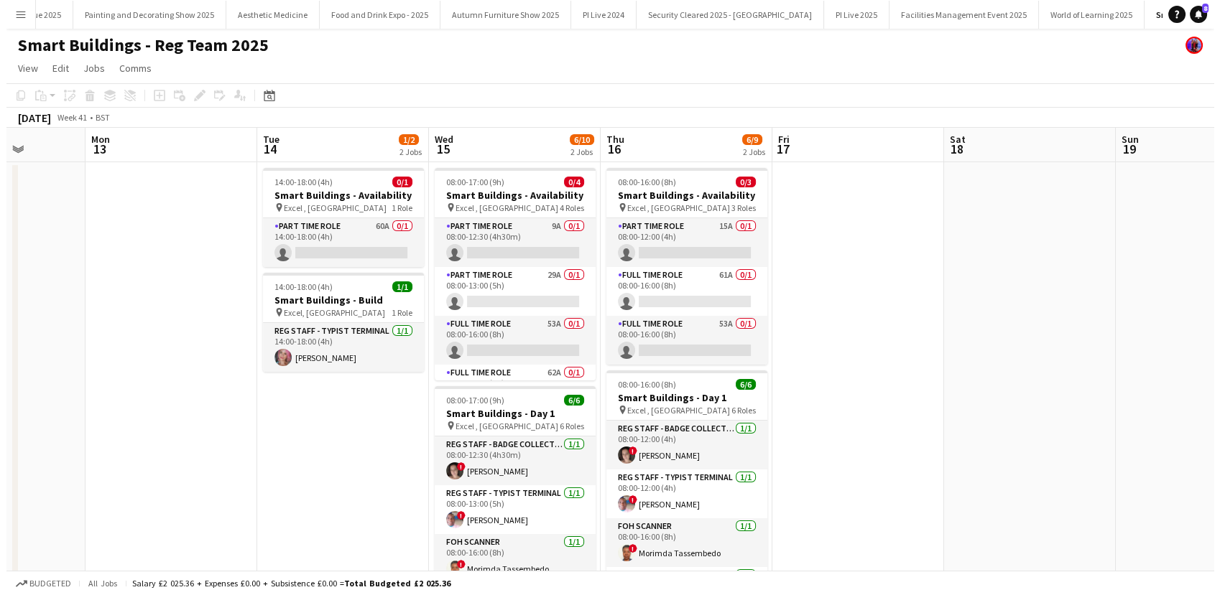
scroll to position [0, 680]
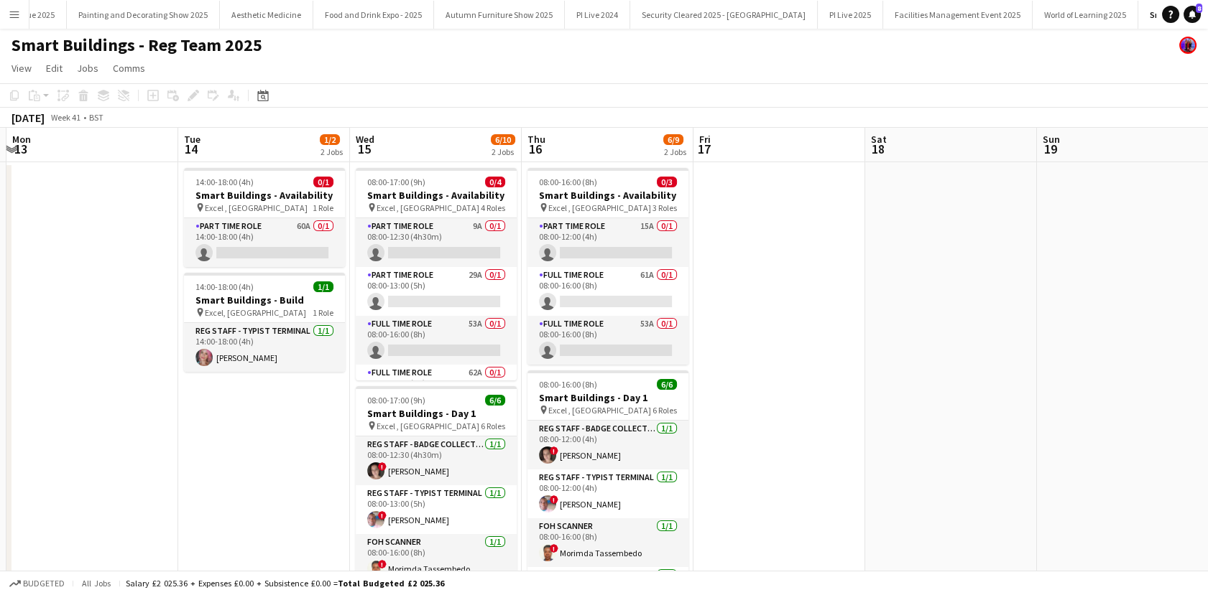
click at [9, 14] on app-icon "Menu" at bounding box center [14, 14] width 11 height 11
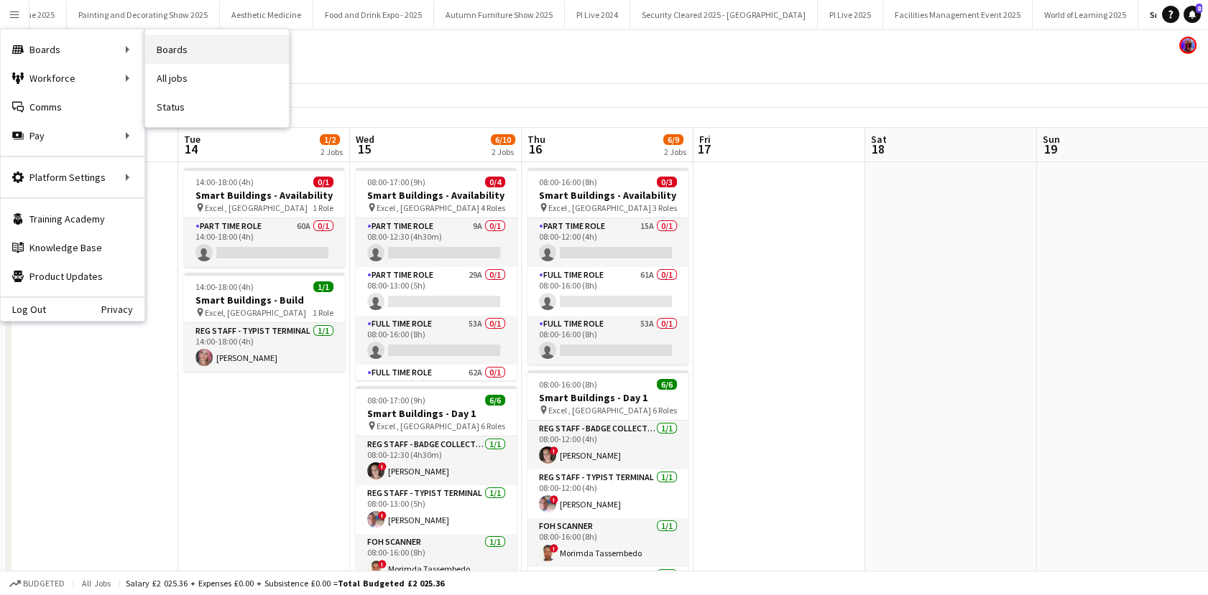
click at [160, 50] on link "Boards" at bounding box center [217, 49] width 144 height 29
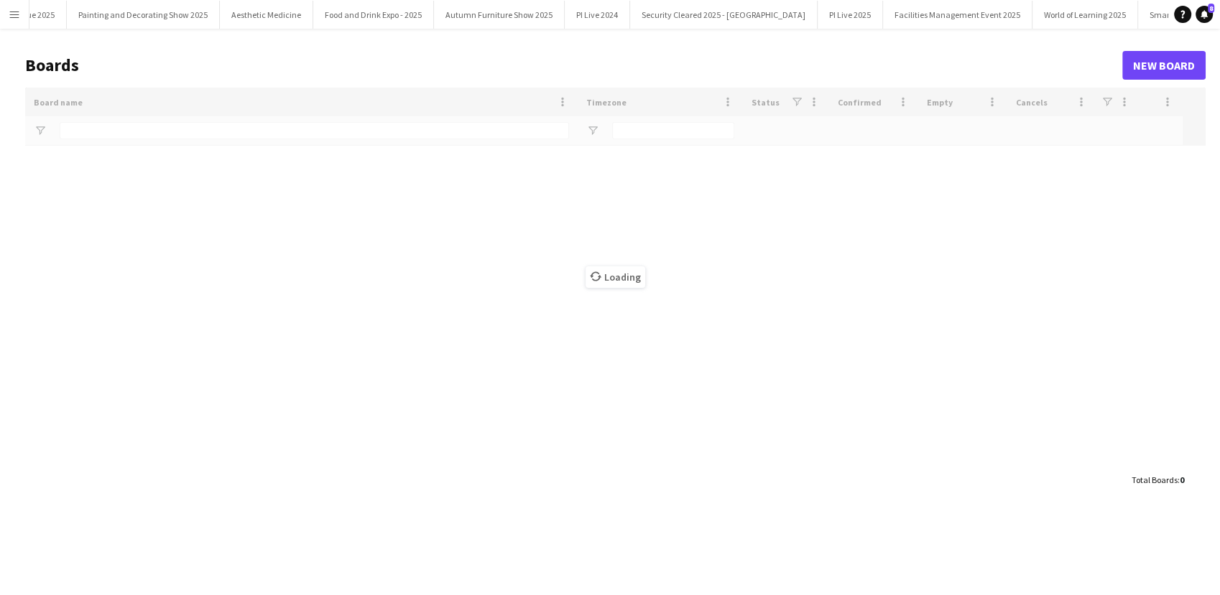
scroll to position [0, 3766]
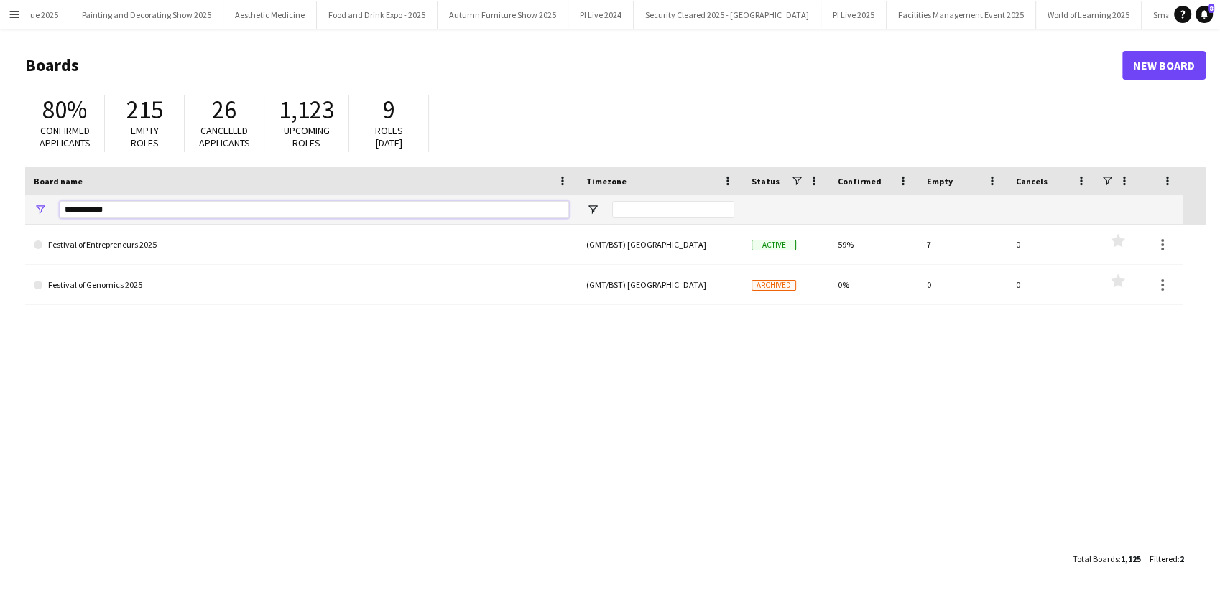
click at [115, 206] on input "**********" at bounding box center [314, 209] width 509 height 17
type input "*"
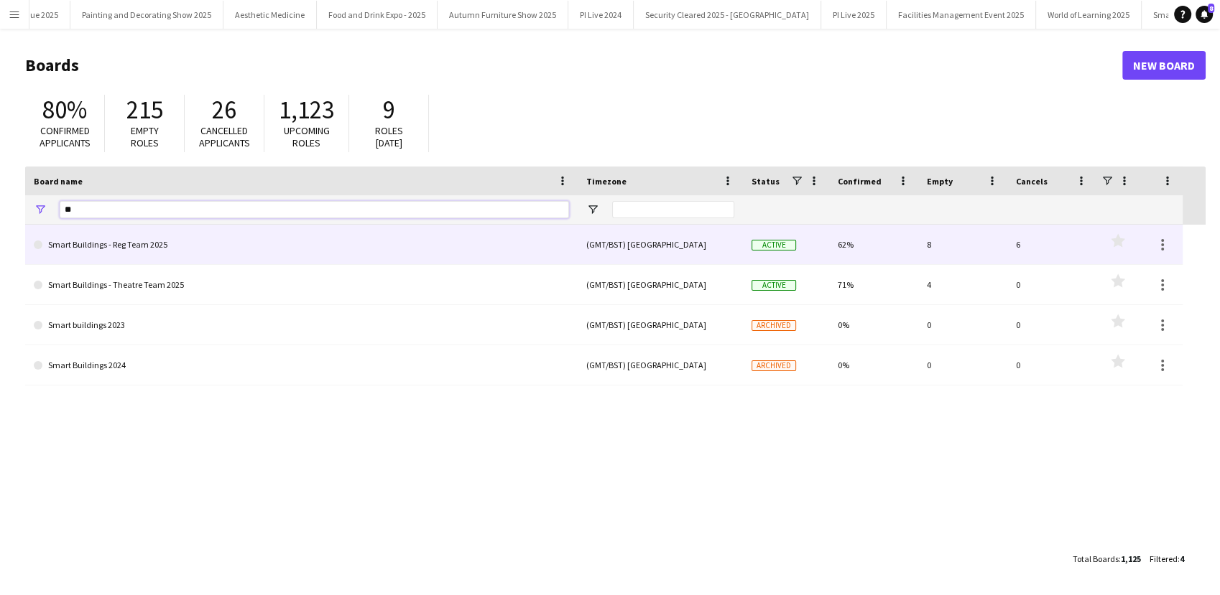
type input "*"
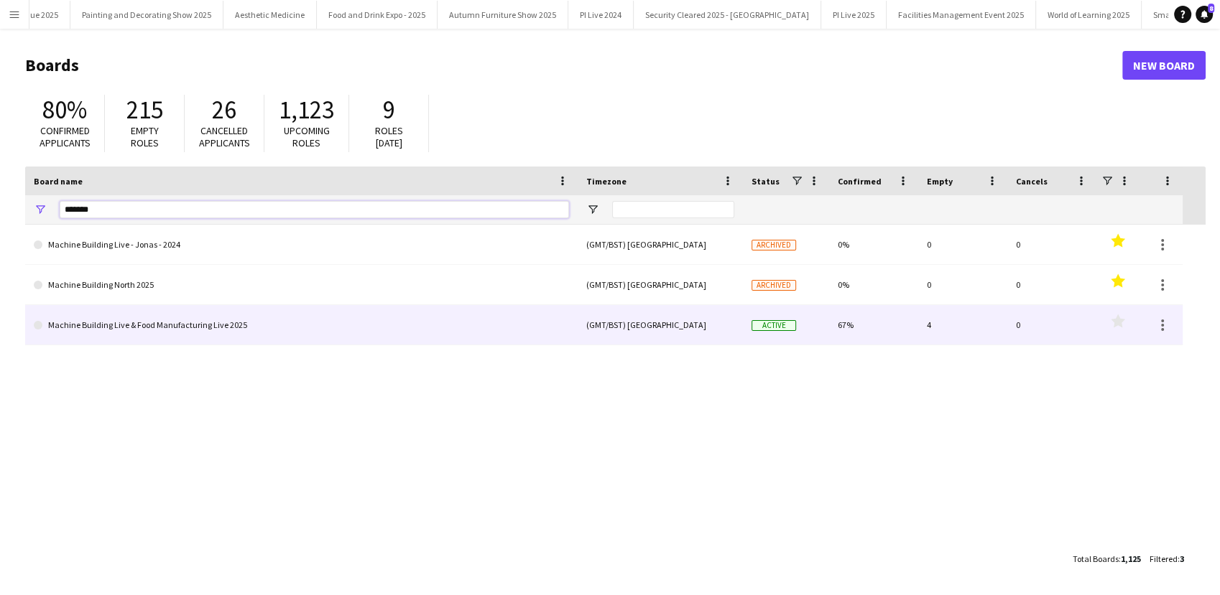
type input "*******"
click at [159, 317] on link "Machine Building Live & Food Manufacturing Live 2025" at bounding box center [301, 325] width 535 height 40
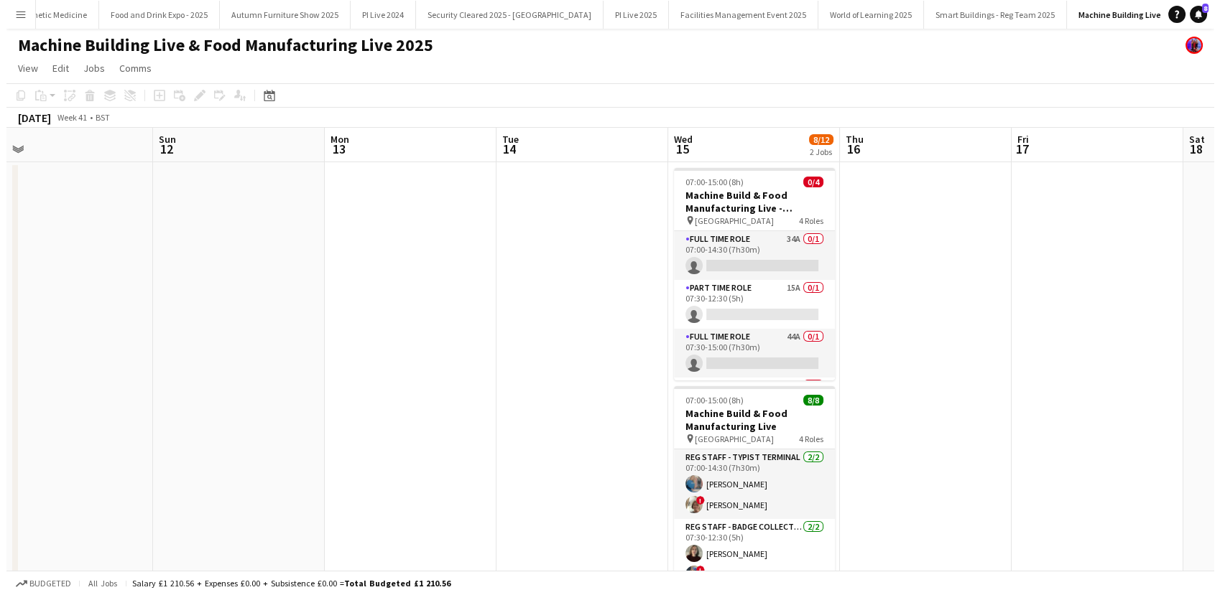
scroll to position [0, 621]
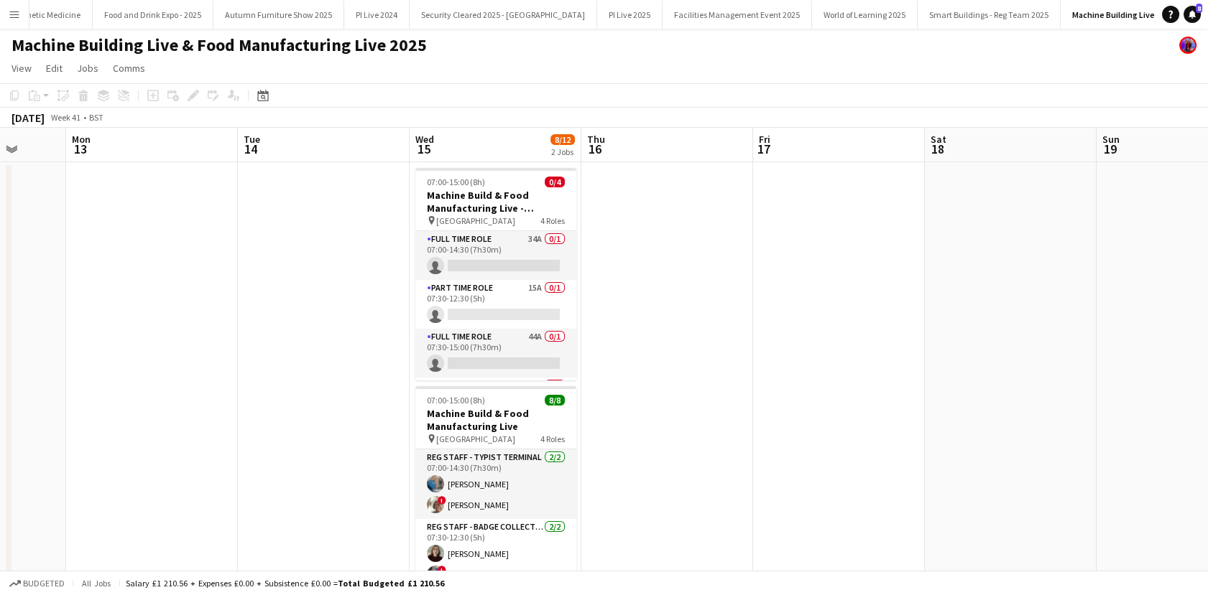
click at [6, 19] on button "Menu" at bounding box center [14, 14] width 29 height 29
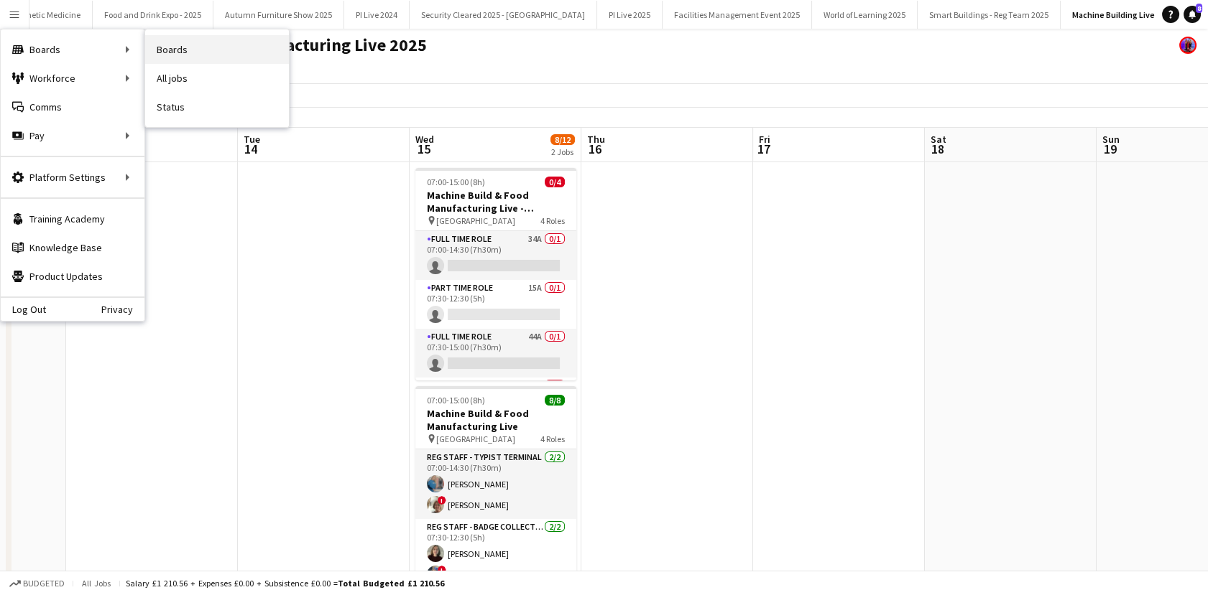
click at [175, 43] on link "Boards" at bounding box center [217, 49] width 144 height 29
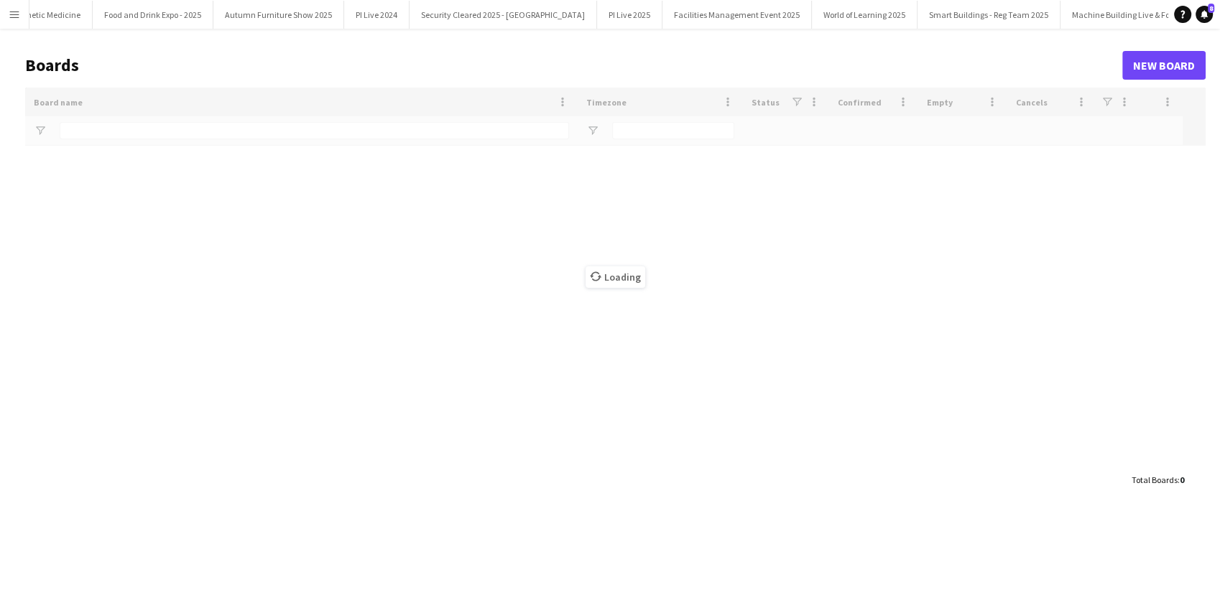
scroll to position [0, 3985]
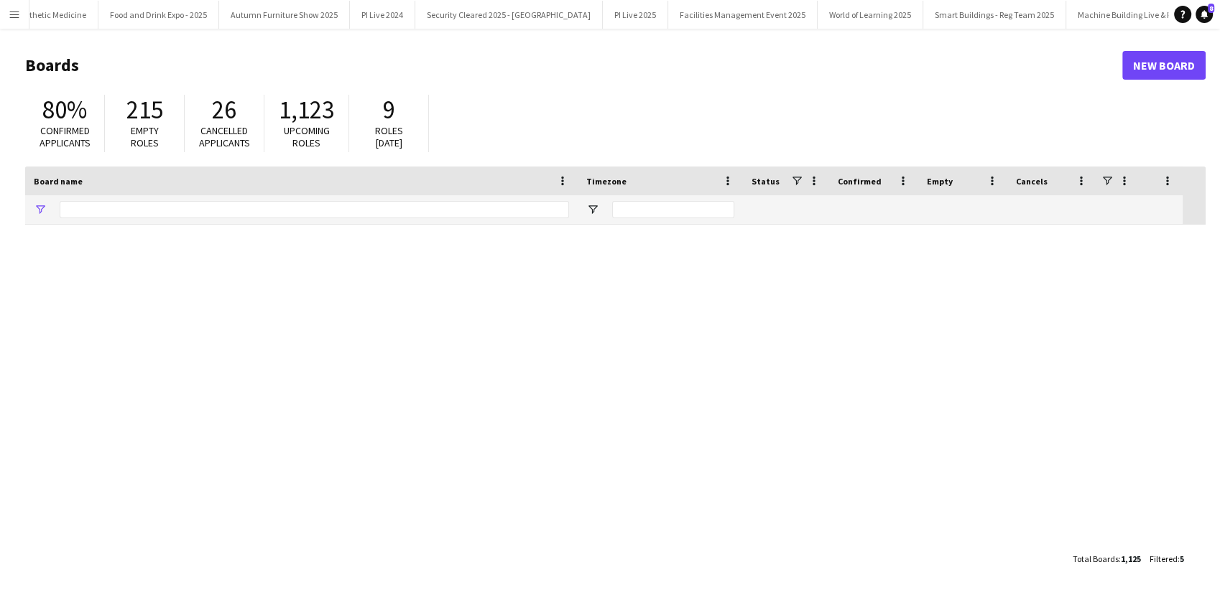
type input "*****"
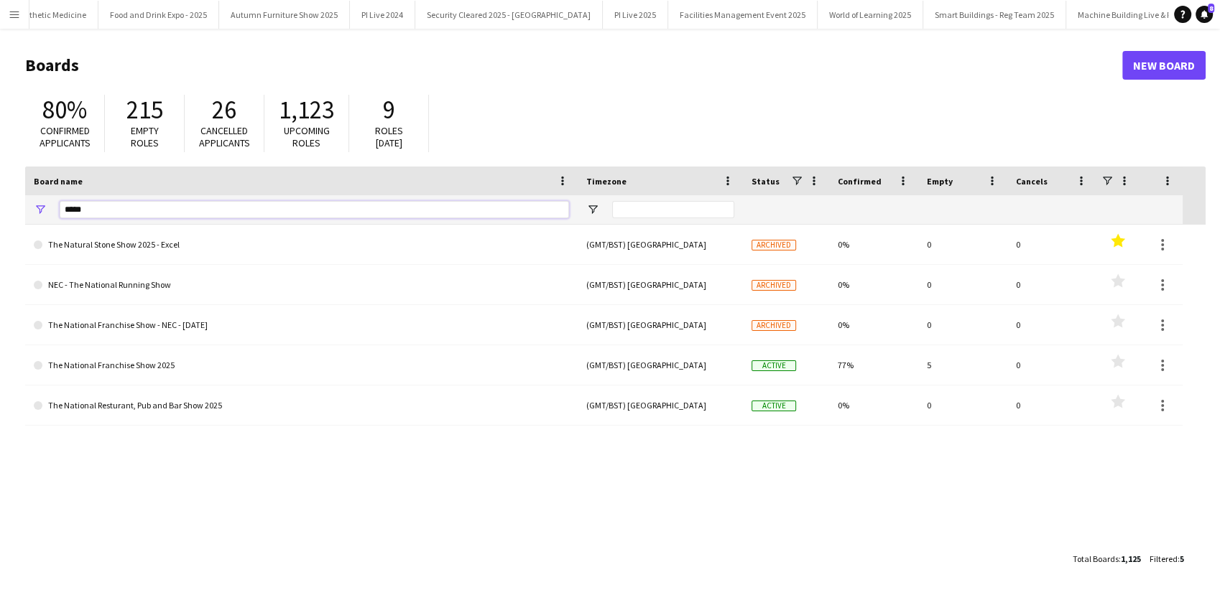
drag, startPoint x: 59, startPoint y: 210, endPoint x: 28, endPoint y: 214, distance: 31.2
click at [28, 214] on div "*****" at bounding box center [301, 209] width 552 height 29
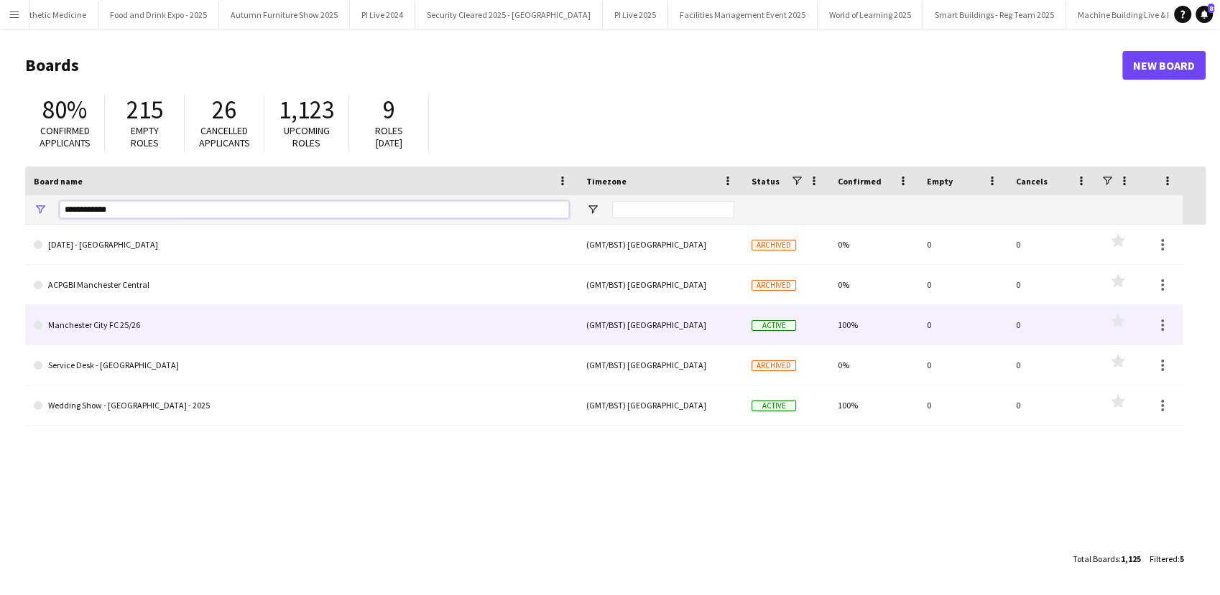
type input "**********"
click at [192, 313] on link "Manchester City FC 25/26" at bounding box center [301, 325] width 535 height 40
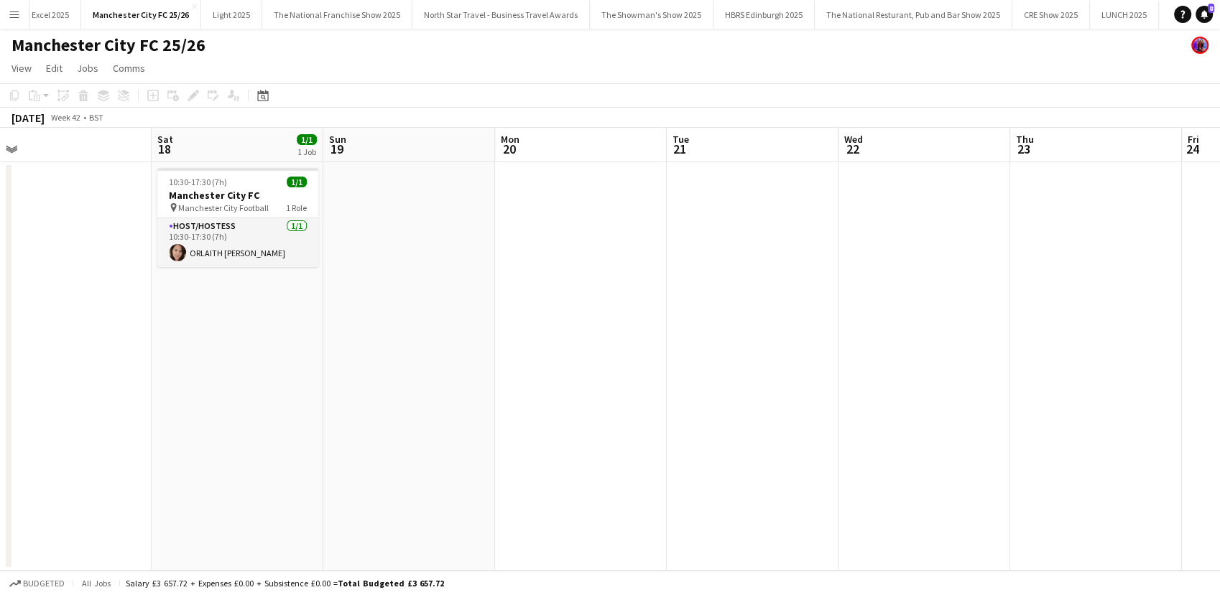
scroll to position [0, 511]
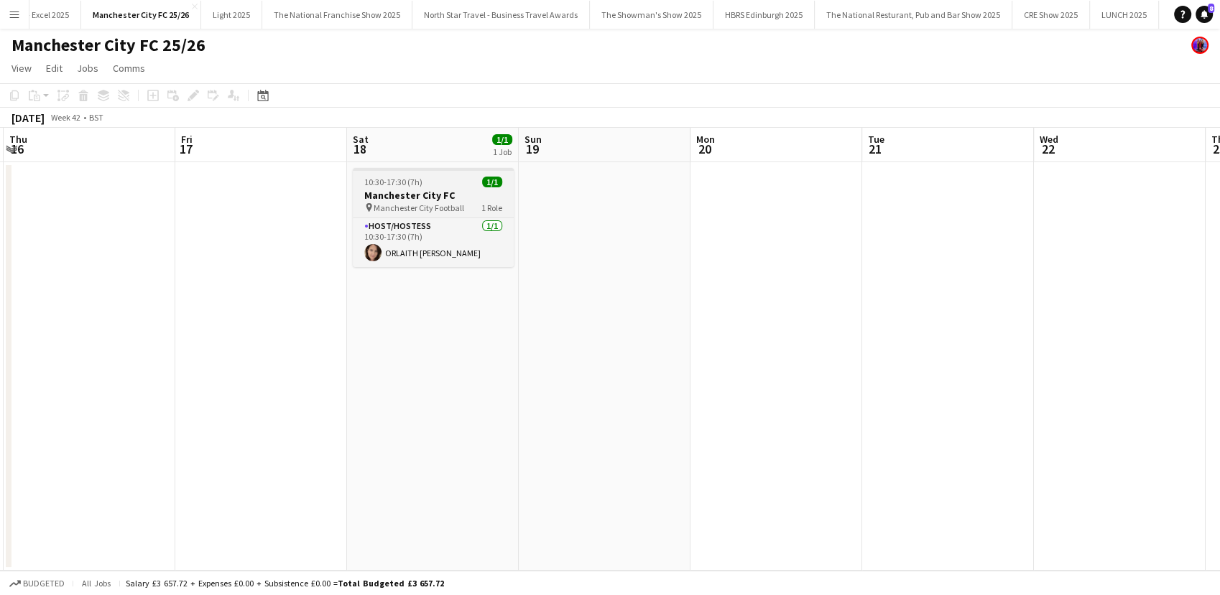
click at [429, 203] on span "Manchester City Football" at bounding box center [419, 208] width 91 height 11
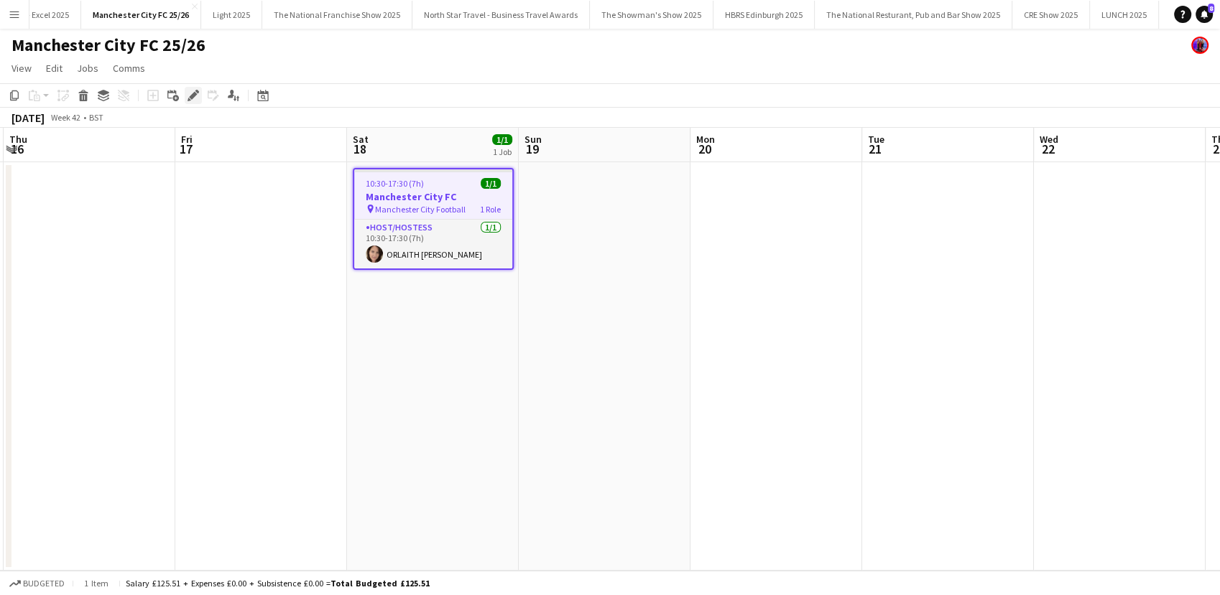
click at [195, 93] on icon at bounding box center [193, 96] width 8 height 8
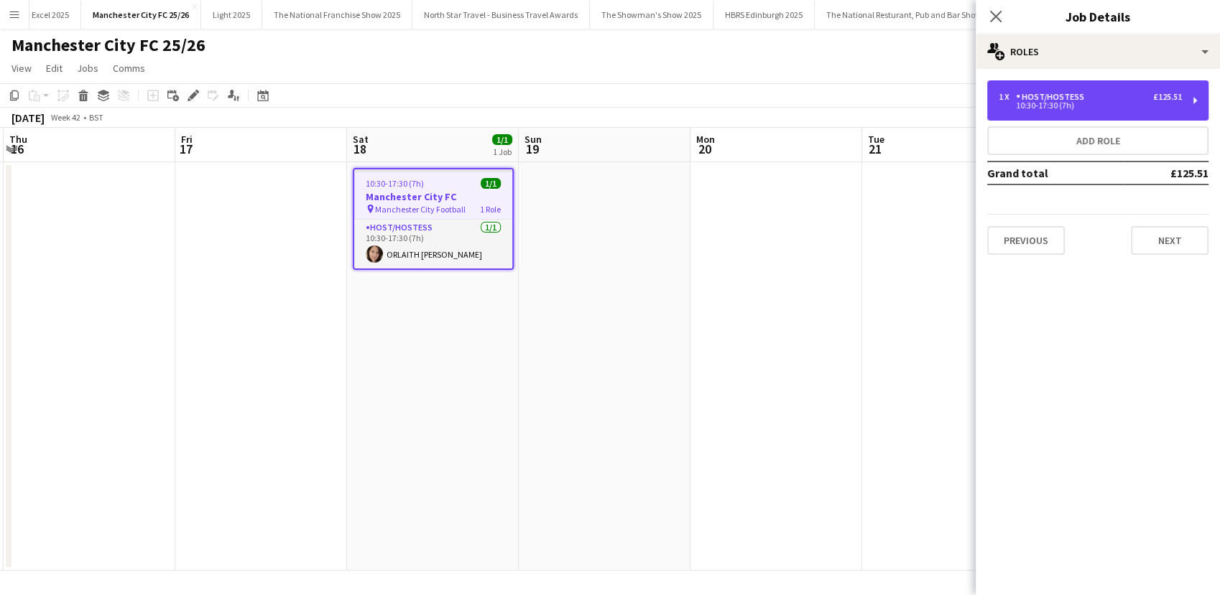
click at [1025, 106] on div "10:30-17:30 (7h)" at bounding box center [1089, 105] width 183 height 7
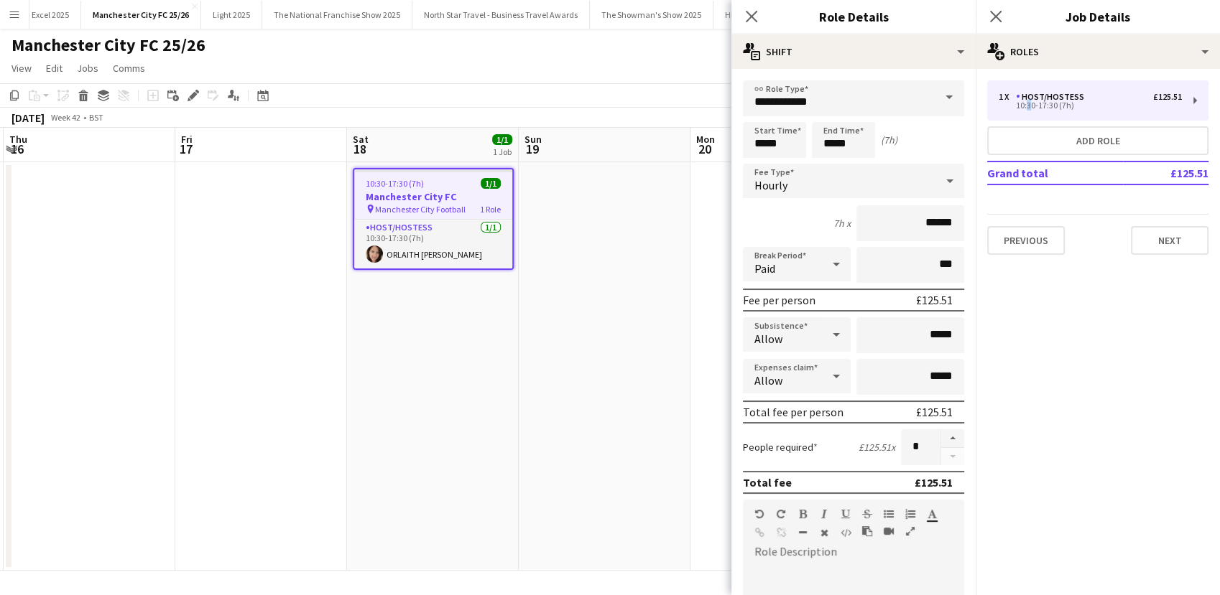
drag, startPoint x: 937, startPoint y: 430, endPoint x: 910, endPoint y: 425, distance: 26.9
click at [941, 430] on button "button" at bounding box center [952, 439] width 23 height 19
type input "*"
click at [673, 370] on app-date-cell at bounding box center [605, 366] width 172 height 409
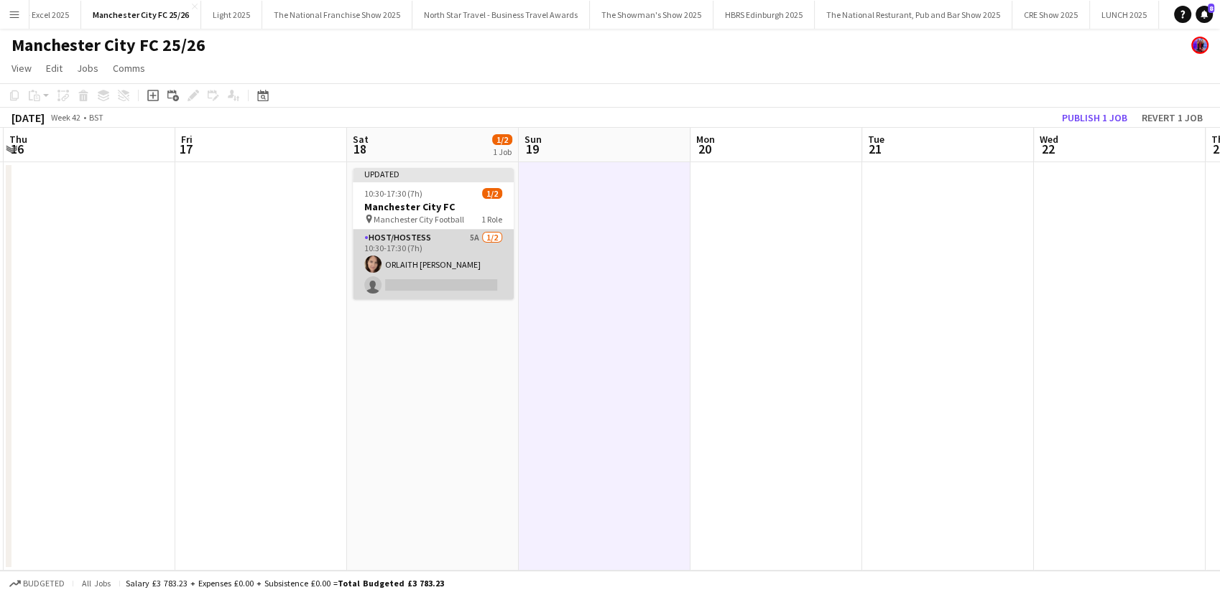
click at [468, 287] on app-card-role "Host/Hostess 5A 1/2 10:30-17:30 (7h) ORLAITH Cartwright single-neutral-actions" at bounding box center [433, 265] width 161 height 70
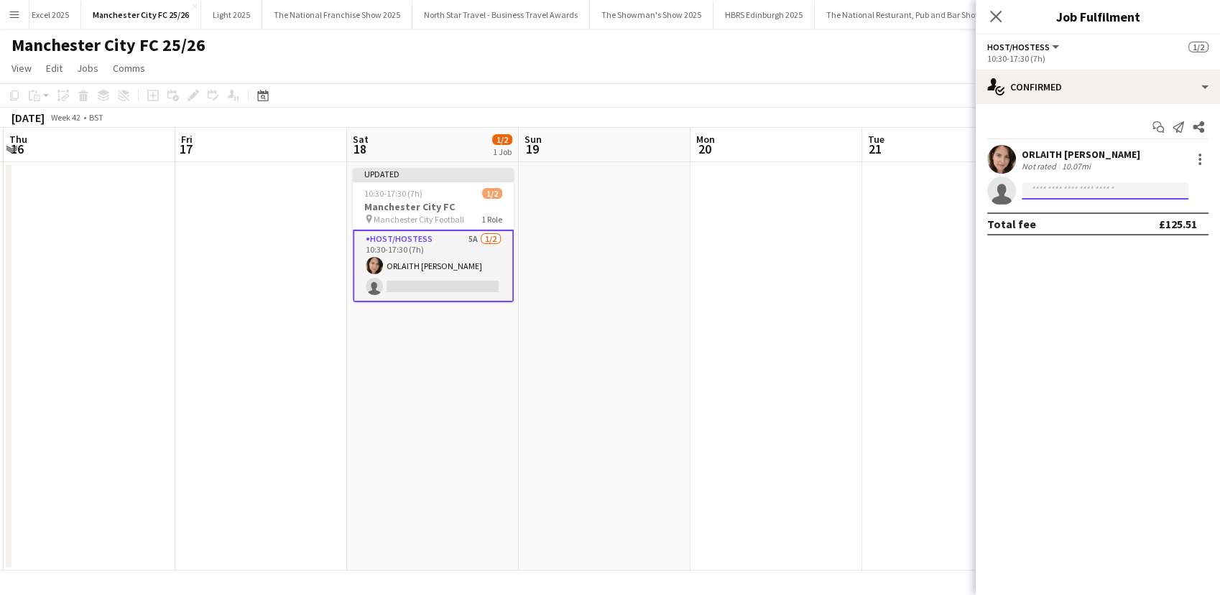
click at [1046, 196] on input at bounding box center [1104, 190] width 167 height 17
type input "***"
click at [1057, 223] on span "dua.benhayoun@gmail.com" at bounding box center [1105, 223] width 144 height 11
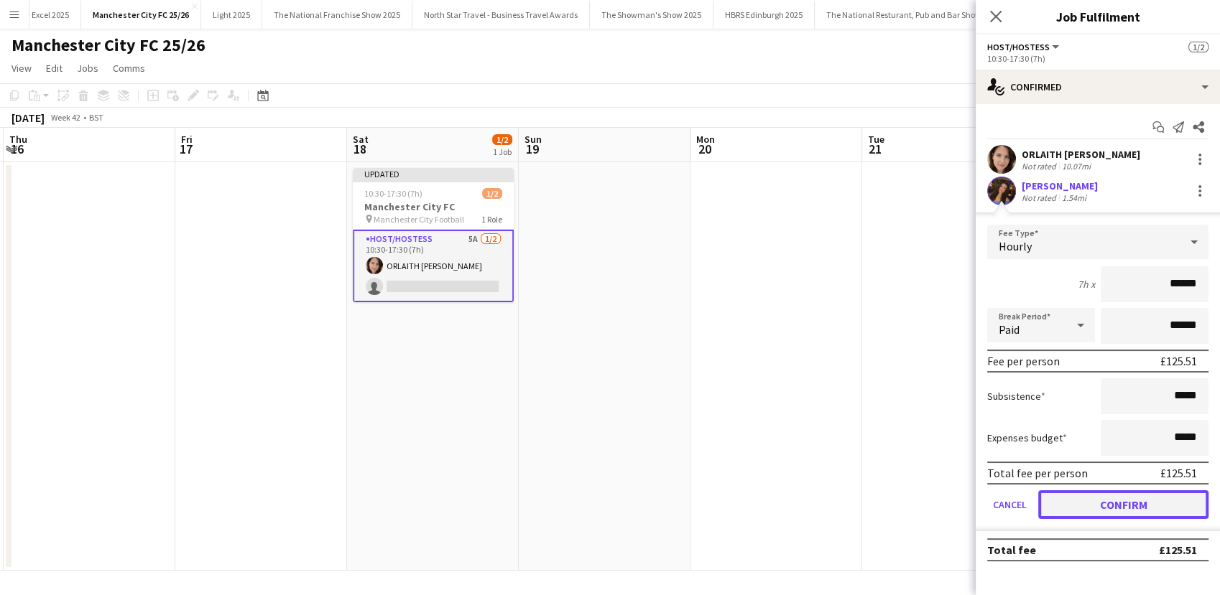
click at [1106, 497] on button "Confirm" at bounding box center [1123, 505] width 170 height 29
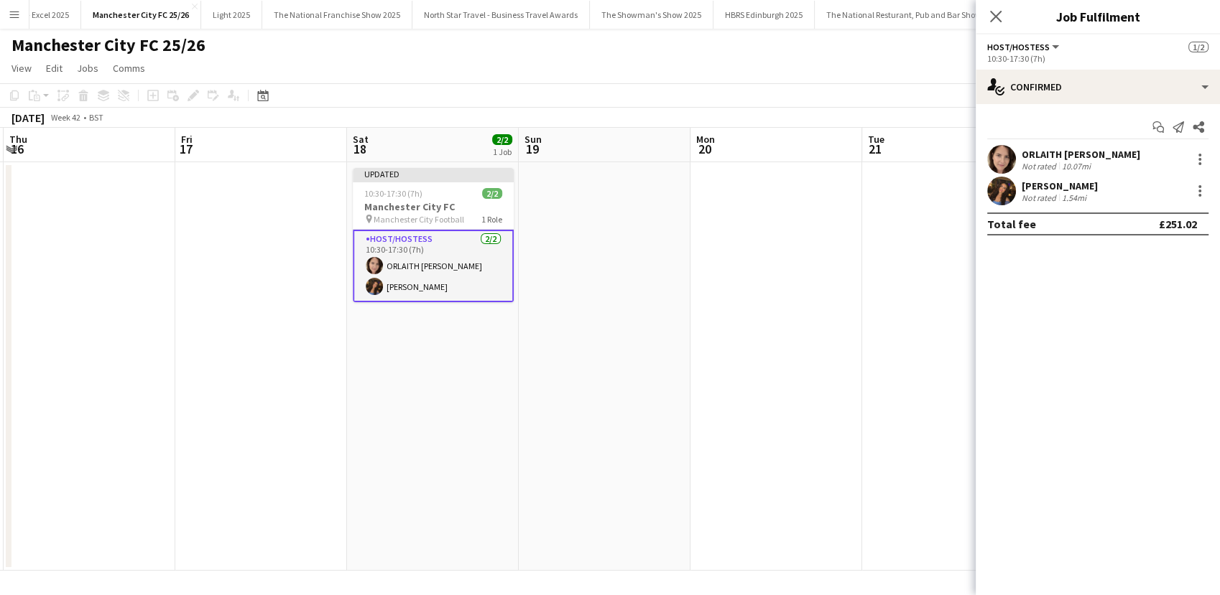
click at [804, 409] on app-date-cell at bounding box center [776, 366] width 172 height 409
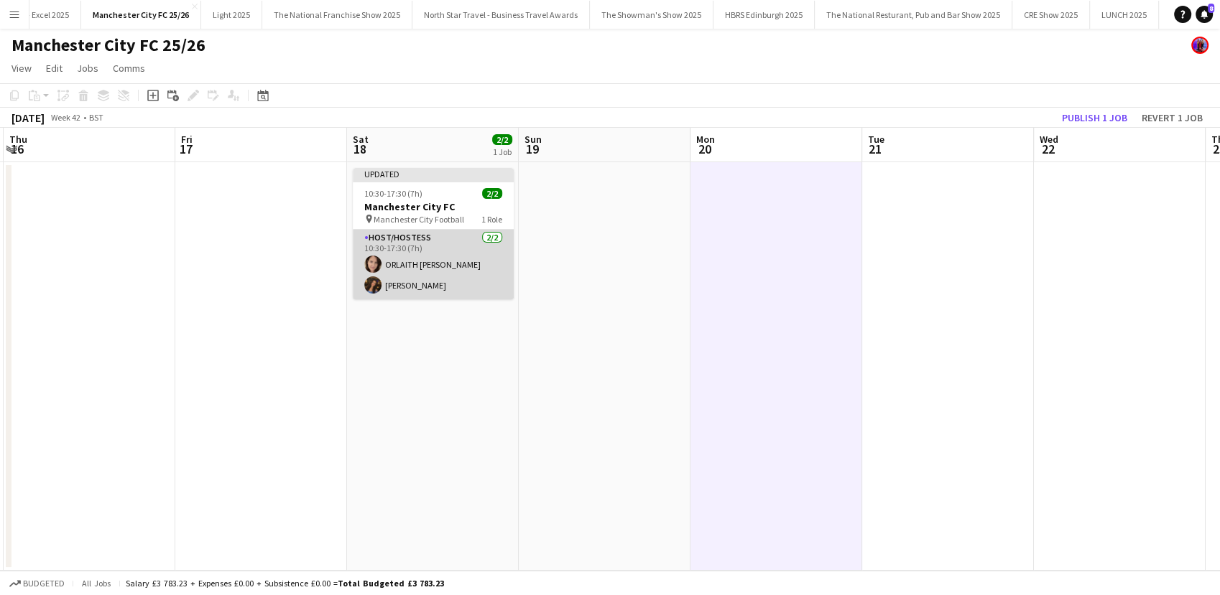
click at [430, 261] on app-card-role "Host/Hostess 2/2 10:30-17:30 (7h) ORLAITH Cartwright Dua Benhayoun" at bounding box center [433, 265] width 161 height 70
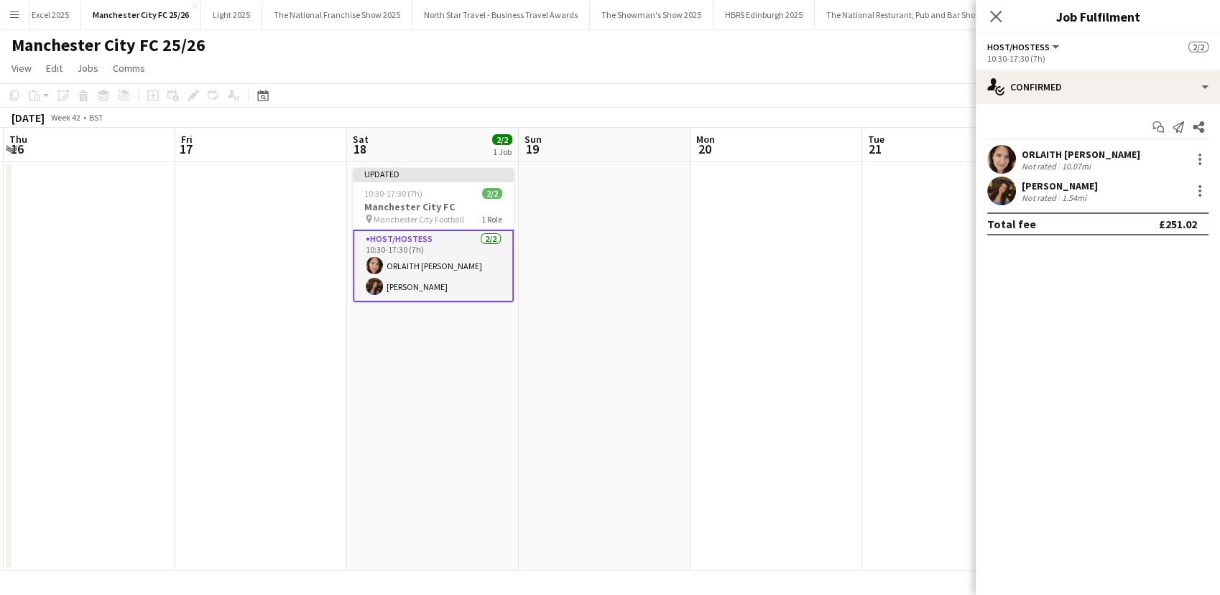
click at [1018, 175] on div "ORLAITH Cartwright Not rated 10.07mi Dua Benhayoun Not rated 1.54mi" at bounding box center [1097, 175] width 244 height 60
click at [1021, 181] on div "Dua Benhayoun" at bounding box center [1059, 186] width 76 height 13
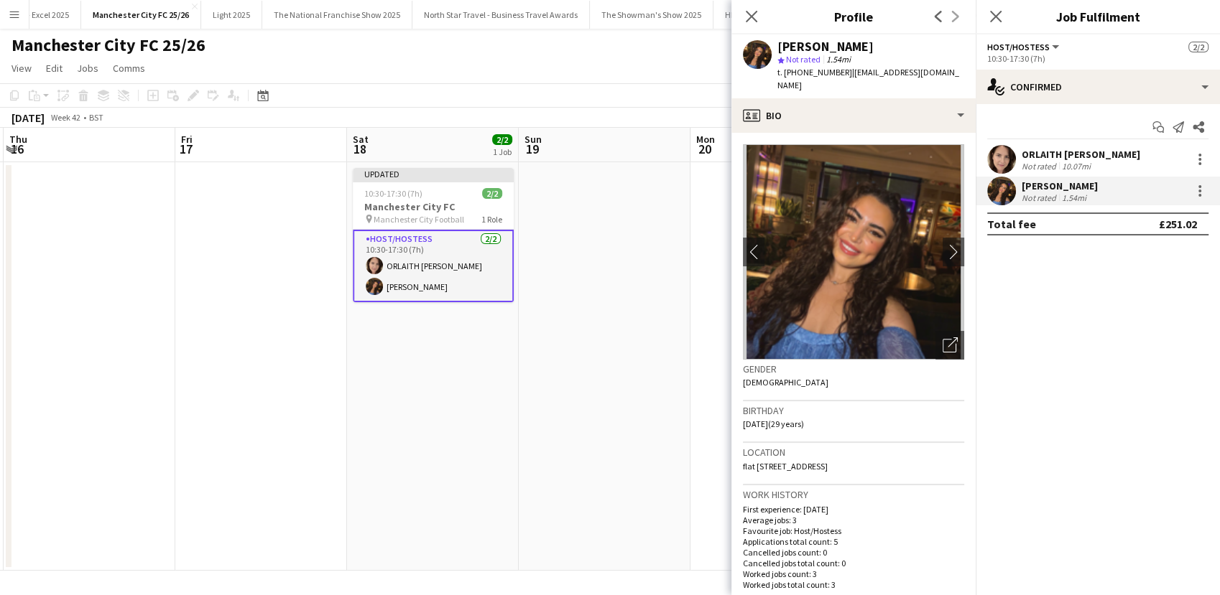
drag, startPoint x: 840, startPoint y: 75, endPoint x: 794, endPoint y: 75, distance: 46.0
click at [794, 75] on span "t. +447474414116" at bounding box center [814, 72] width 75 height 11
copy span "7474414116"
drag, startPoint x: 935, startPoint y: 72, endPoint x: 845, endPoint y: 83, distance: 91.1
click at [845, 83] on div "Dua Benhayoun star Not rated 1.54mi t. +447474414116 | dua.benhayoun@gmail.com" at bounding box center [853, 66] width 244 height 64
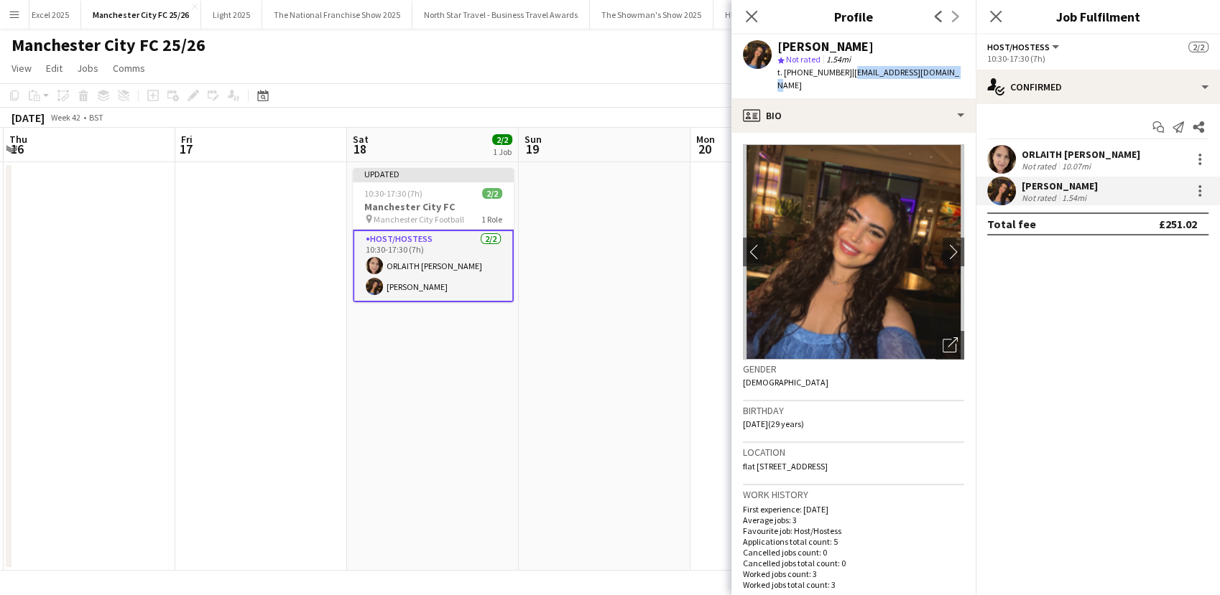
copy span "dua.benhayoun@gmail.com"
click at [562, 463] on app-date-cell at bounding box center [605, 366] width 172 height 409
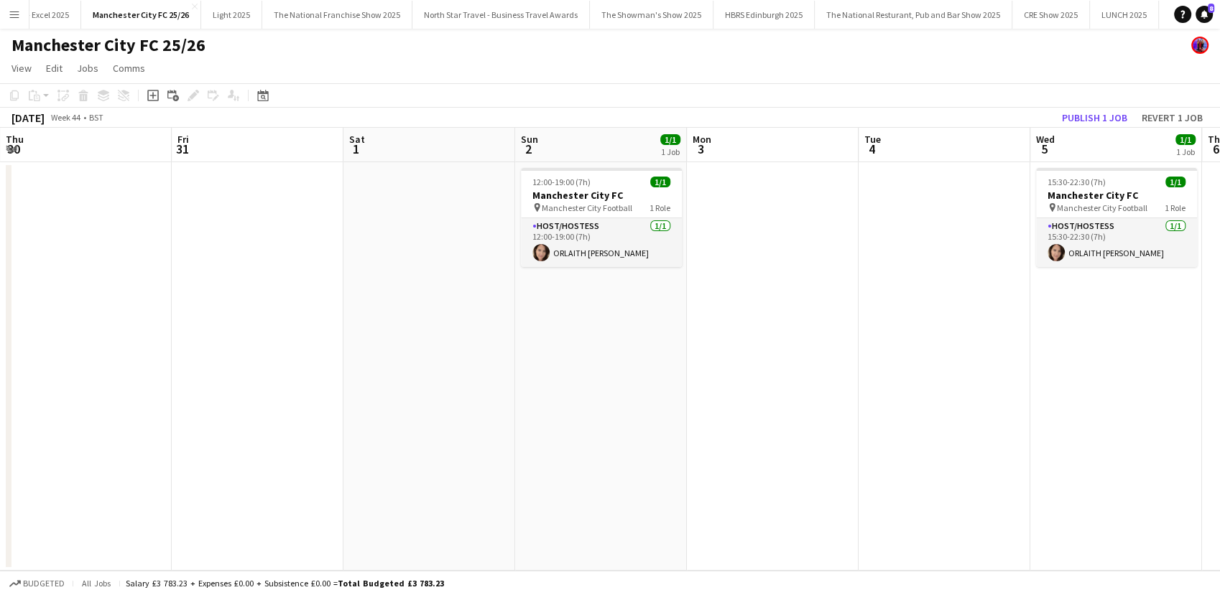
scroll to position [0, 690]
click at [570, 198] on h3 "Manchester City FC" at bounding box center [598, 195] width 161 height 13
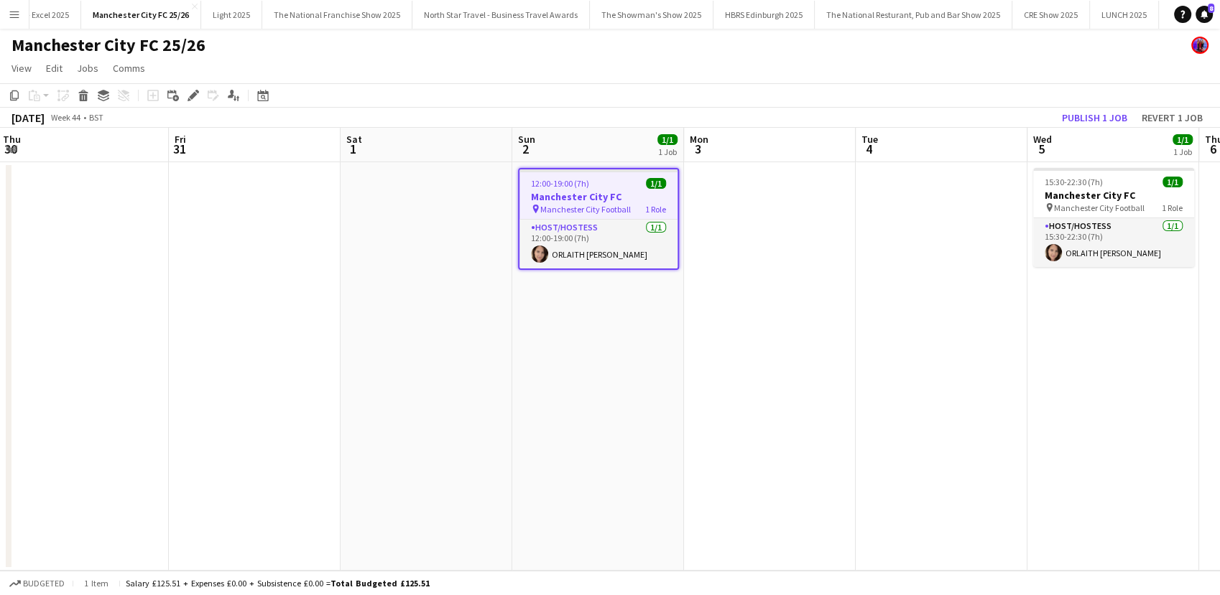
drag, startPoint x: 192, startPoint y: 98, endPoint x: 300, endPoint y: 156, distance: 123.1
click at [191, 97] on icon at bounding box center [193, 96] width 8 height 8
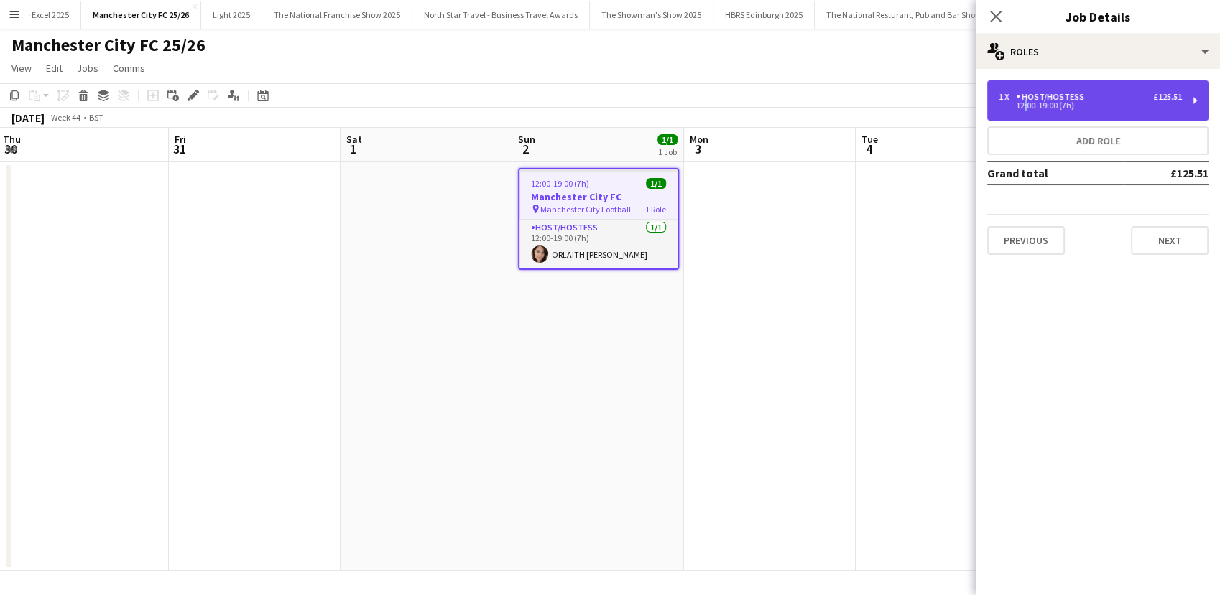
click at [1023, 109] on div "12:00-19:00 (7h)" at bounding box center [1089, 105] width 183 height 7
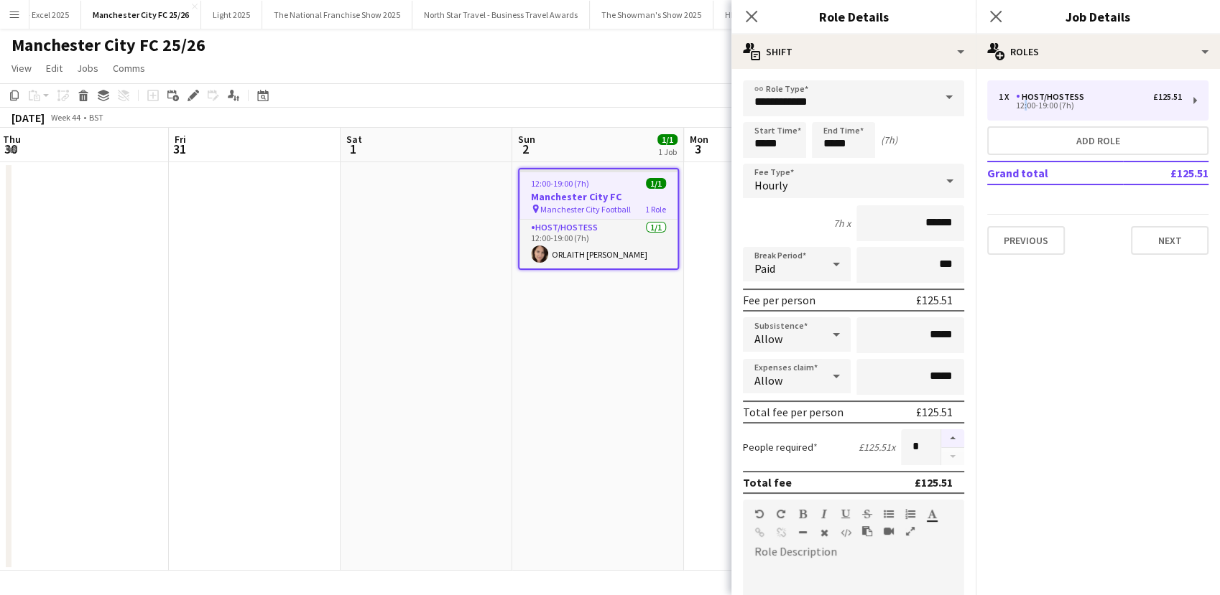
click at [946, 436] on button "button" at bounding box center [952, 439] width 23 height 19
type input "*"
click at [553, 428] on app-date-cell "12:00-19:00 (7h) 1/1 Manchester City FC pin Manchester City Football 1 Role Hos…" at bounding box center [598, 366] width 172 height 409
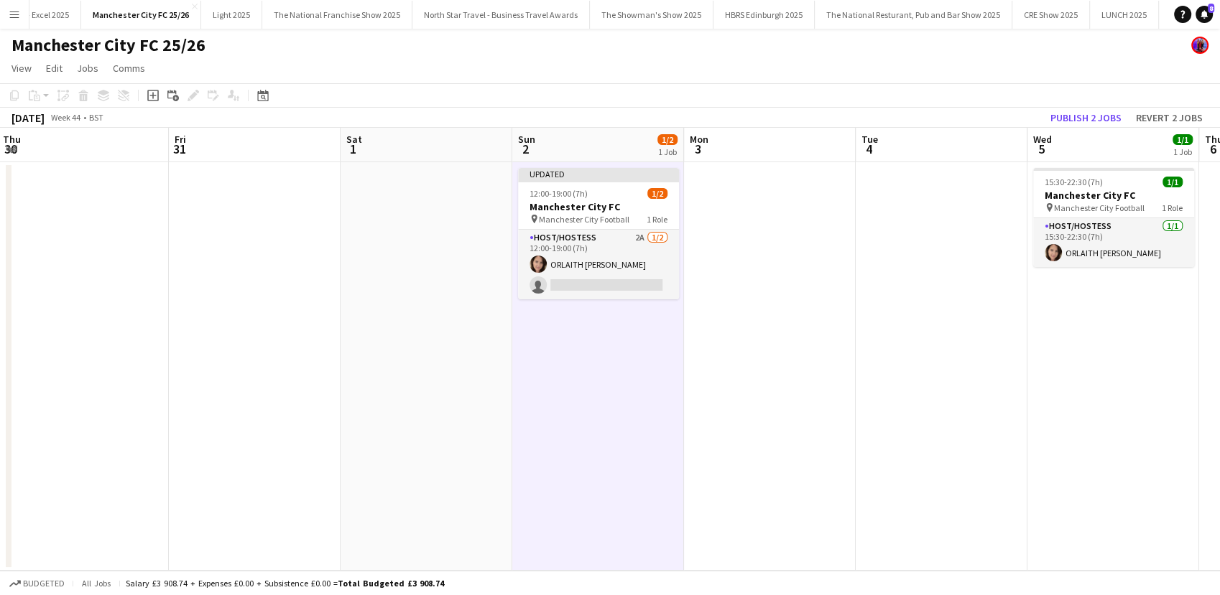
drag, startPoint x: 588, startPoint y: 274, endPoint x: 917, endPoint y: 244, distance: 330.4
click at [588, 274] on app-card-role "Host/Hostess 2A 1/2 12:00-19:00 (7h) ORLAITH Cartwright single-neutral-actions" at bounding box center [598, 265] width 161 height 70
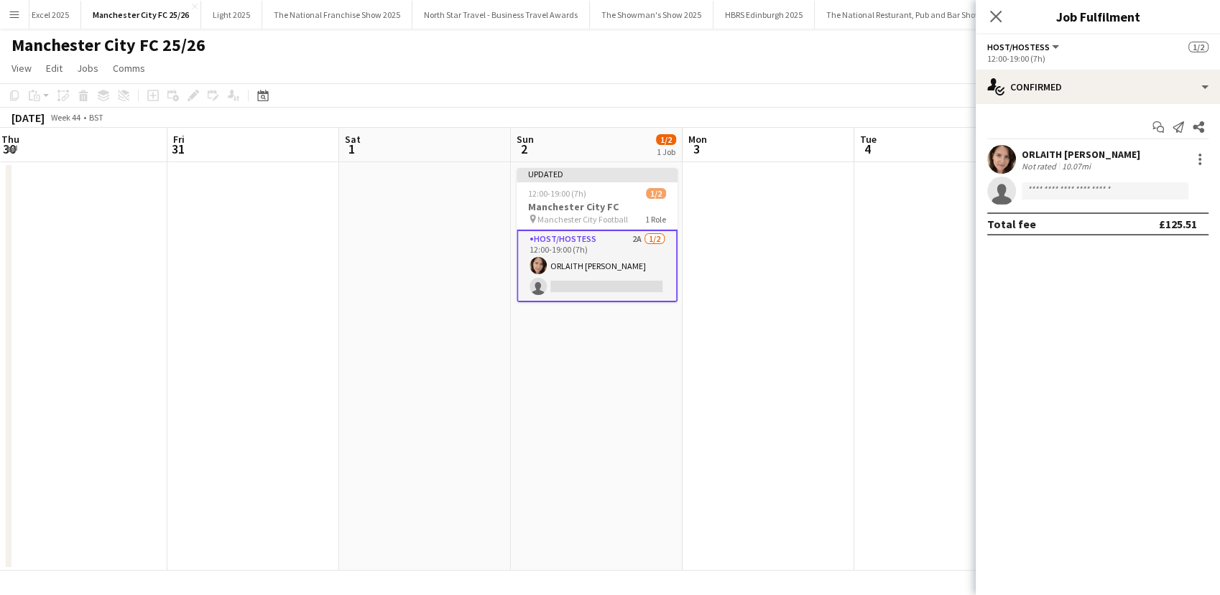
click at [1055, 200] on app-invite-slot "single-neutral-actions" at bounding box center [1097, 191] width 244 height 29
click at [1046, 193] on input at bounding box center [1104, 190] width 167 height 17
type input "***"
click at [1052, 218] on span "dua.benhayoun@gmail.com" at bounding box center [1105, 223] width 144 height 11
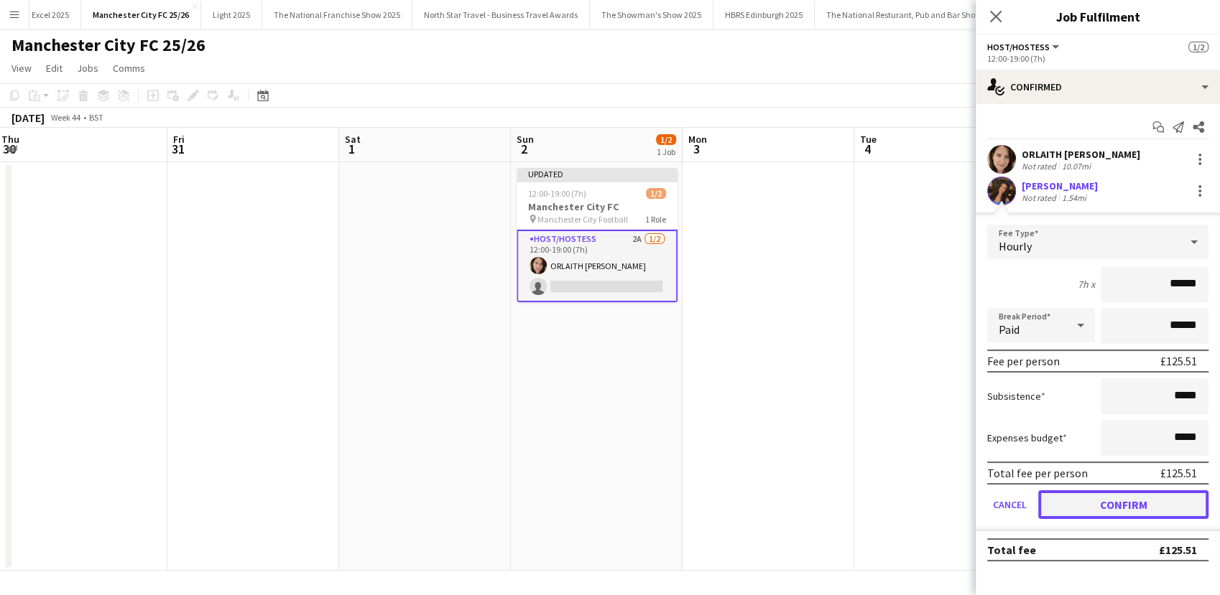
click at [1136, 499] on button "Confirm" at bounding box center [1123, 505] width 170 height 29
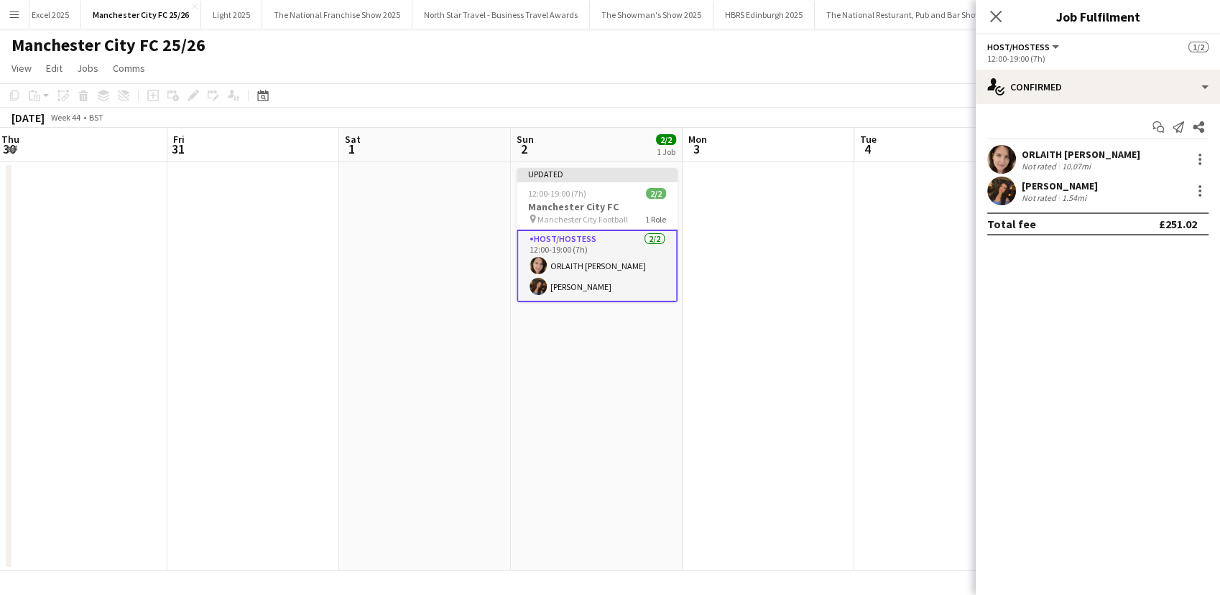
click at [795, 426] on app-date-cell at bounding box center [768, 366] width 172 height 409
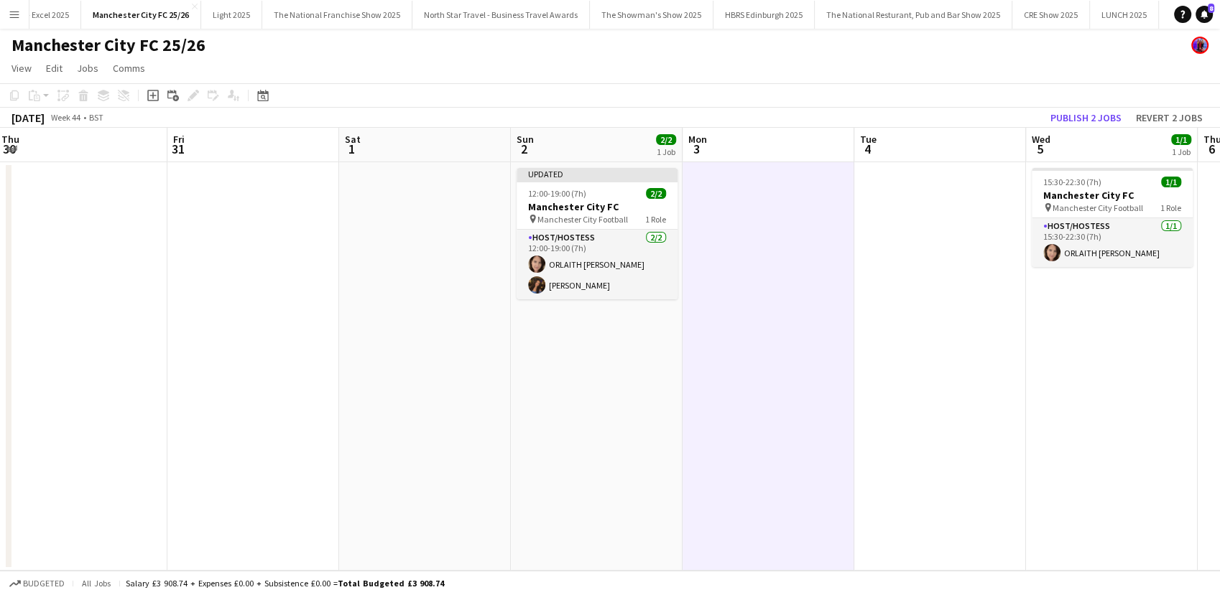
click at [535, 498] on app-date-cell "Updated 12:00-19:00 (7h) 2/2 Manchester City FC pin Manchester City Football 1 …" at bounding box center [597, 366] width 172 height 409
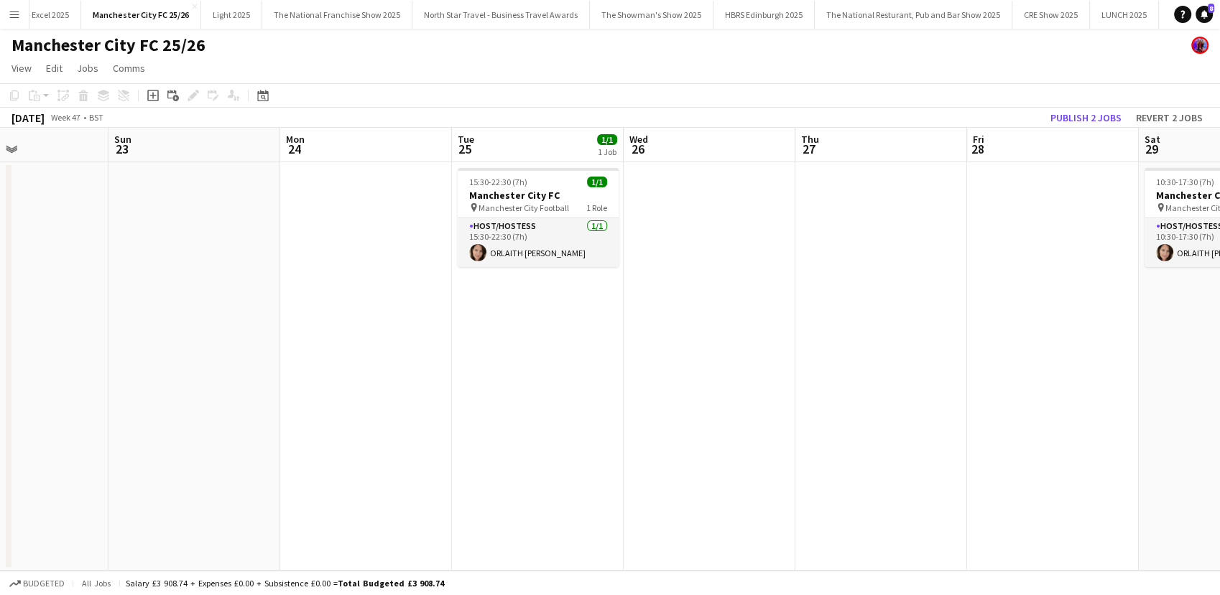
scroll to position [0, 587]
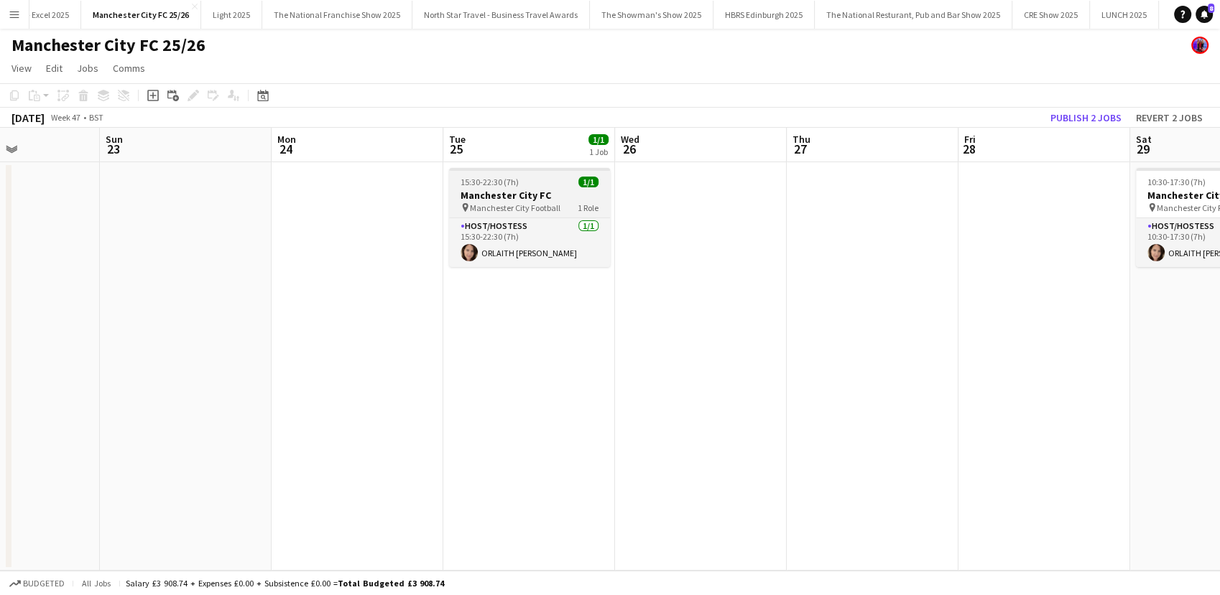
click at [476, 196] on h3 "Manchester City FC" at bounding box center [529, 195] width 161 height 13
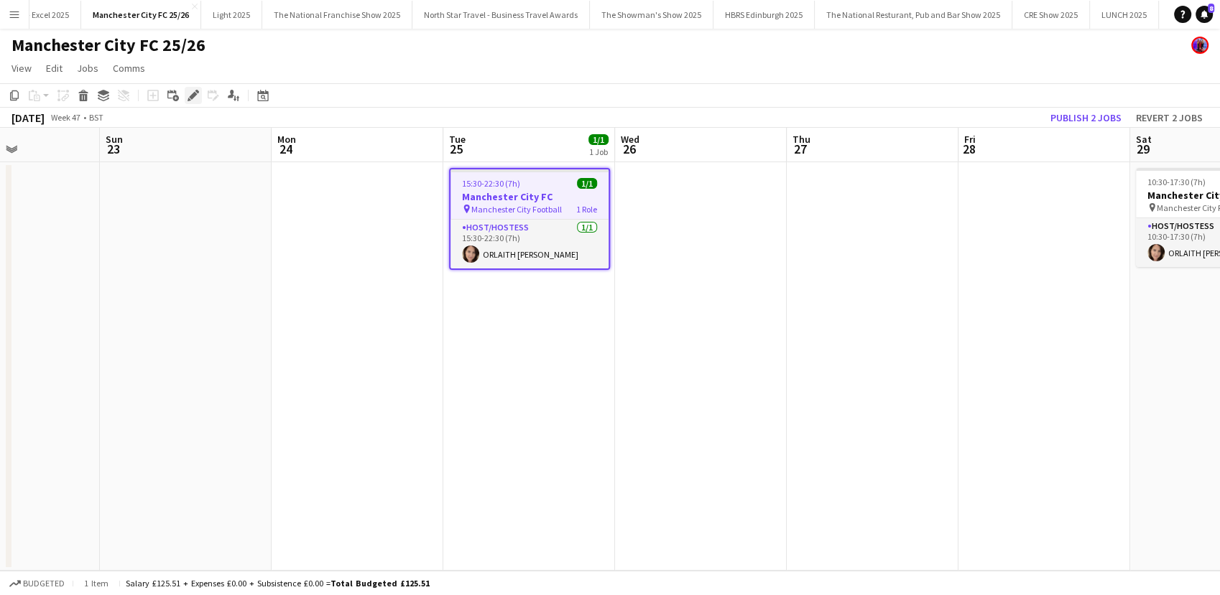
click at [193, 96] on icon at bounding box center [193, 96] width 8 height 8
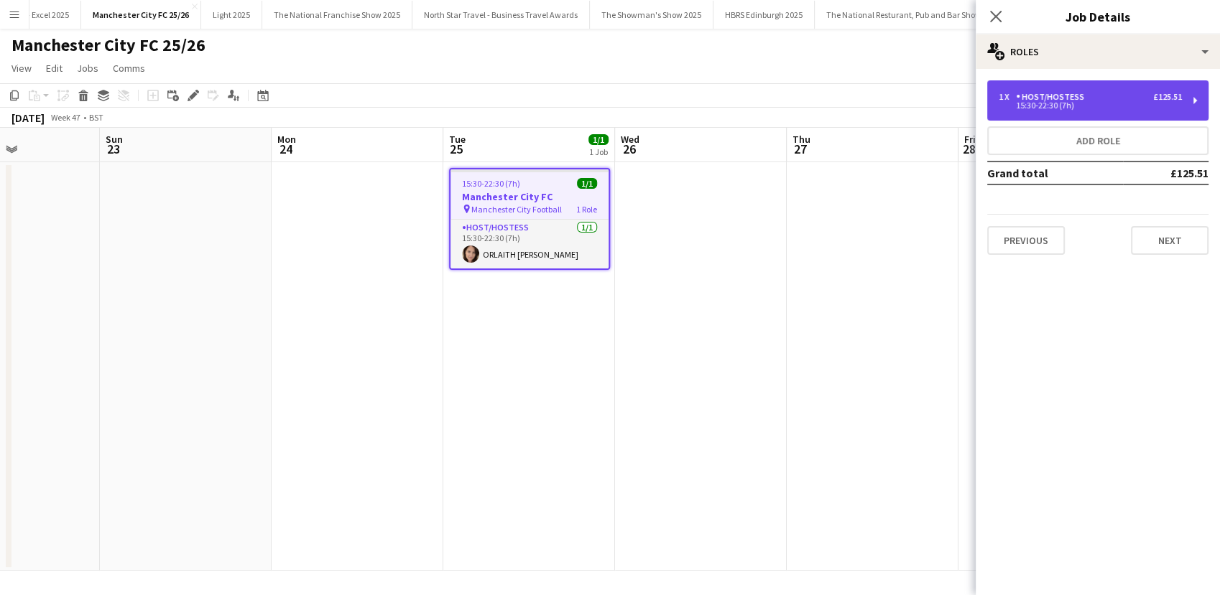
click at [1075, 111] on div "1 x Host/Hostess £125.51 15:30-22:30 (7h)" at bounding box center [1097, 100] width 221 height 40
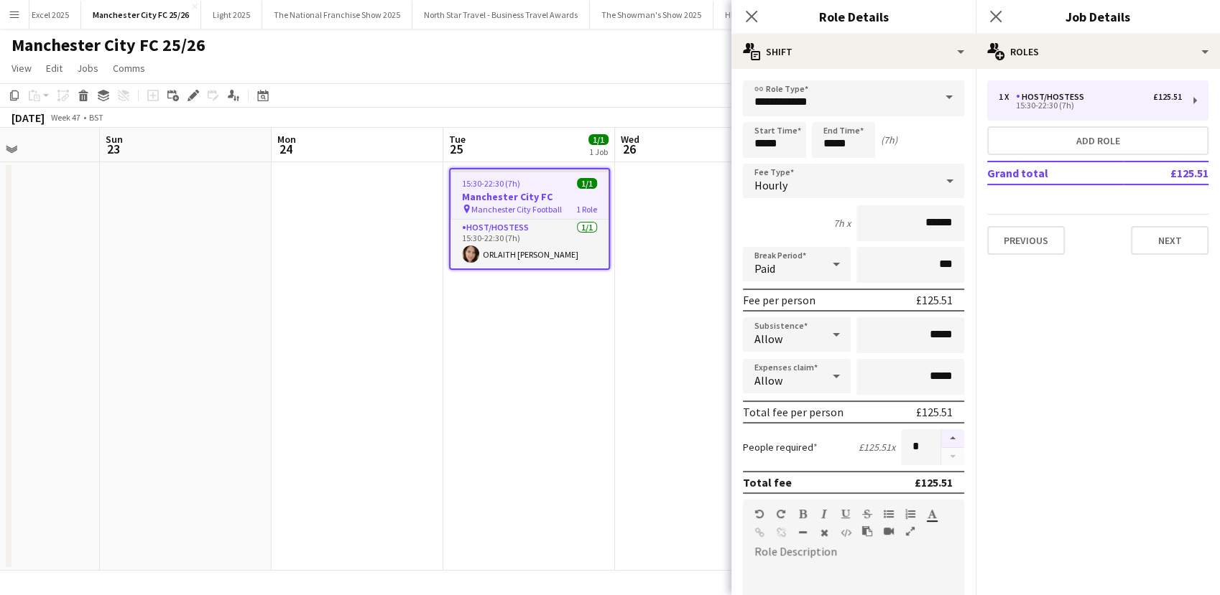
click at [941, 436] on button "button" at bounding box center [952, 439] width 23 height 19
type input "*"
click at [680, 413] on app-date-cell at bounding box center [701, 366] width 172 height 409
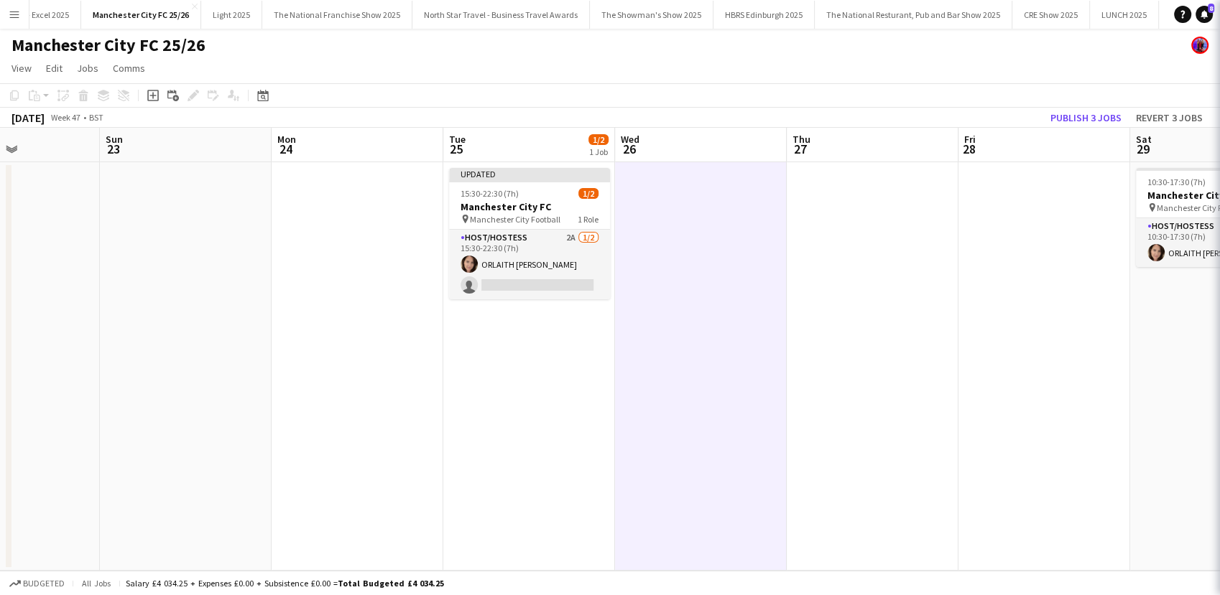
scroll to position [0, 588]
click at [529, 256] on app-card-role "Host/Hostess 2A 1/2 15:30-22:30 (7h) ORLAITH Cartwright single-neutral-actions" at bounding box center [528, 265] width 161 height 70
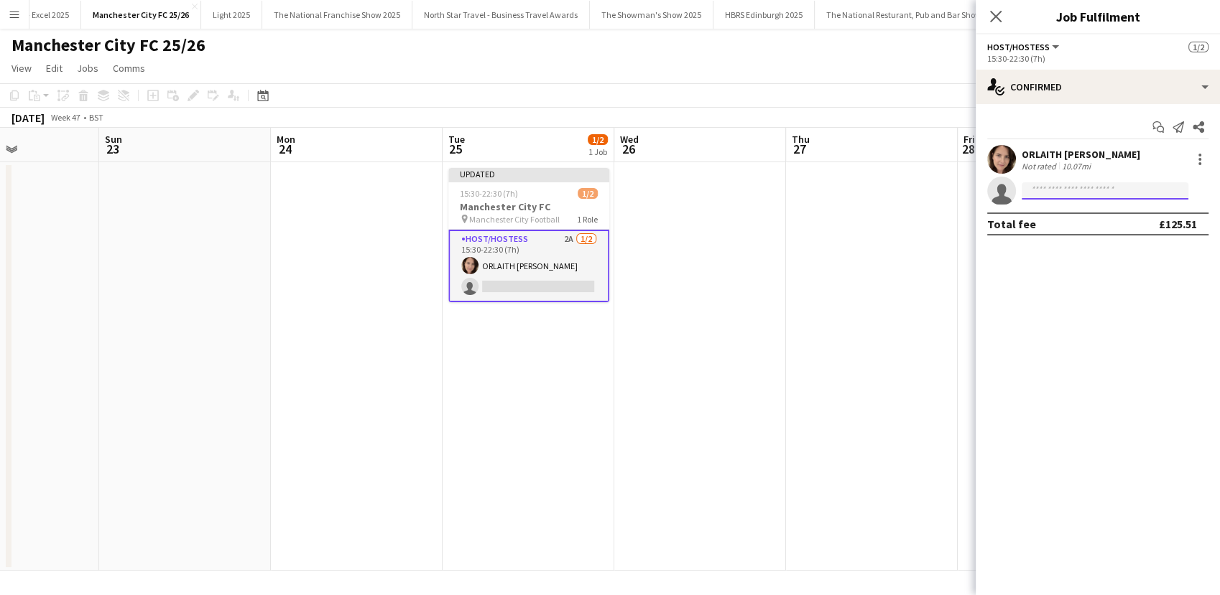
click at [1057, 190] on input at bounding box center [1104, 190] width 167 height 17
type input "***"
click at [1060, 233] on span "+447474414116" at bounding box center [1105, 234] width 144 height 11
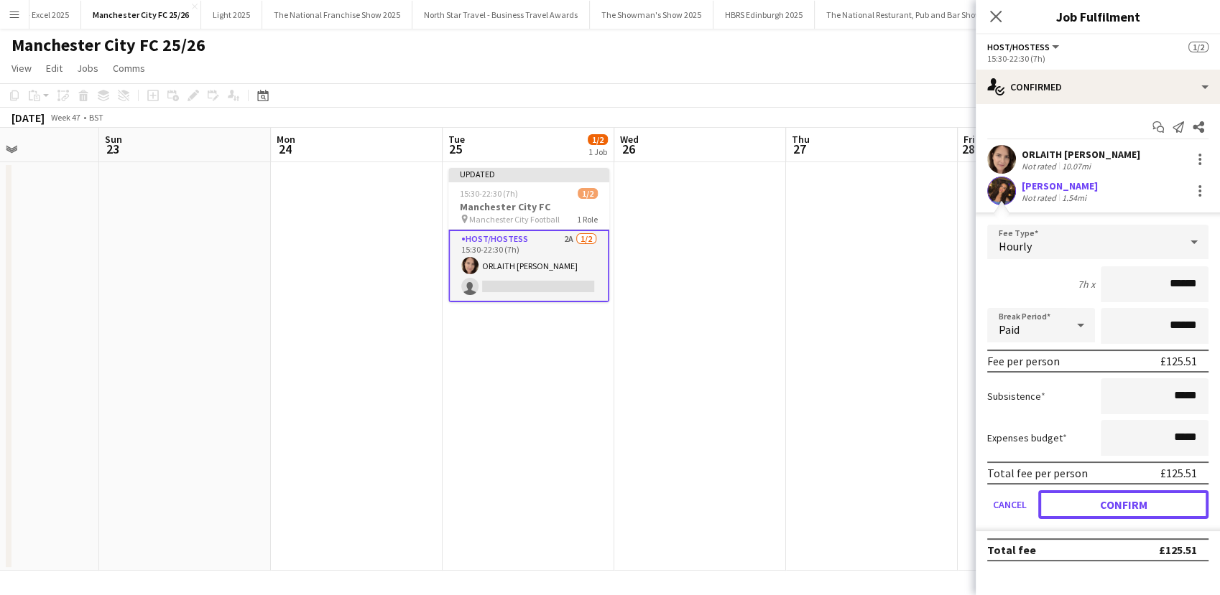
click at [1121, 499] on button "Confirm" at bounding box center [1123, 505] width 170 height 29
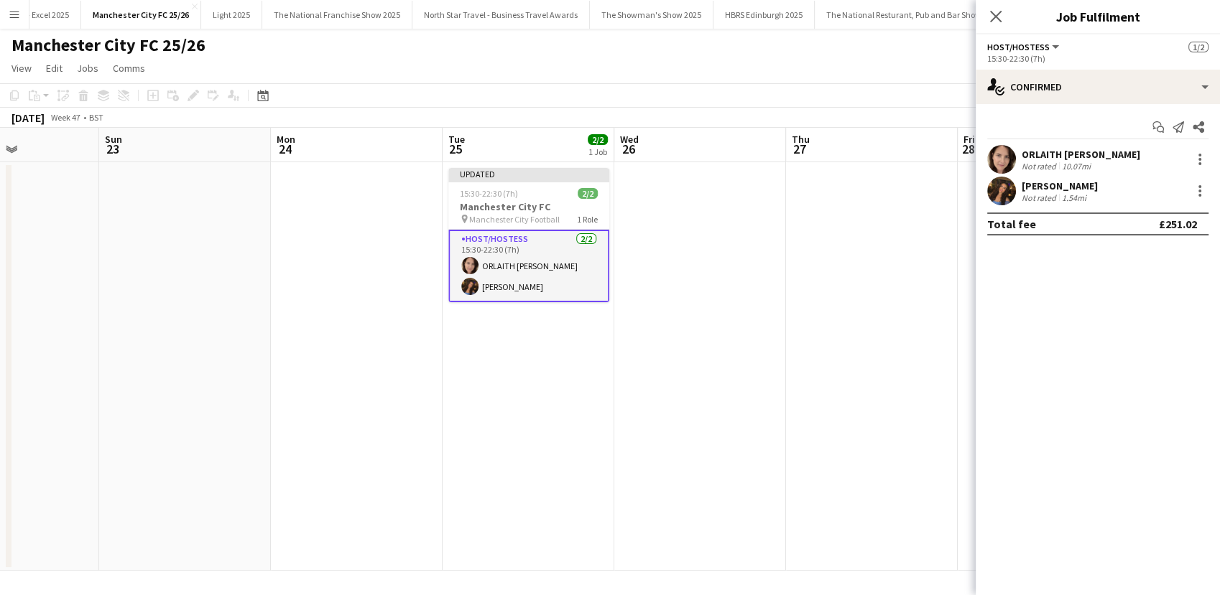
click at [818, 406] on app-date-cell at bounding box center [872, 366] width 172 height 409
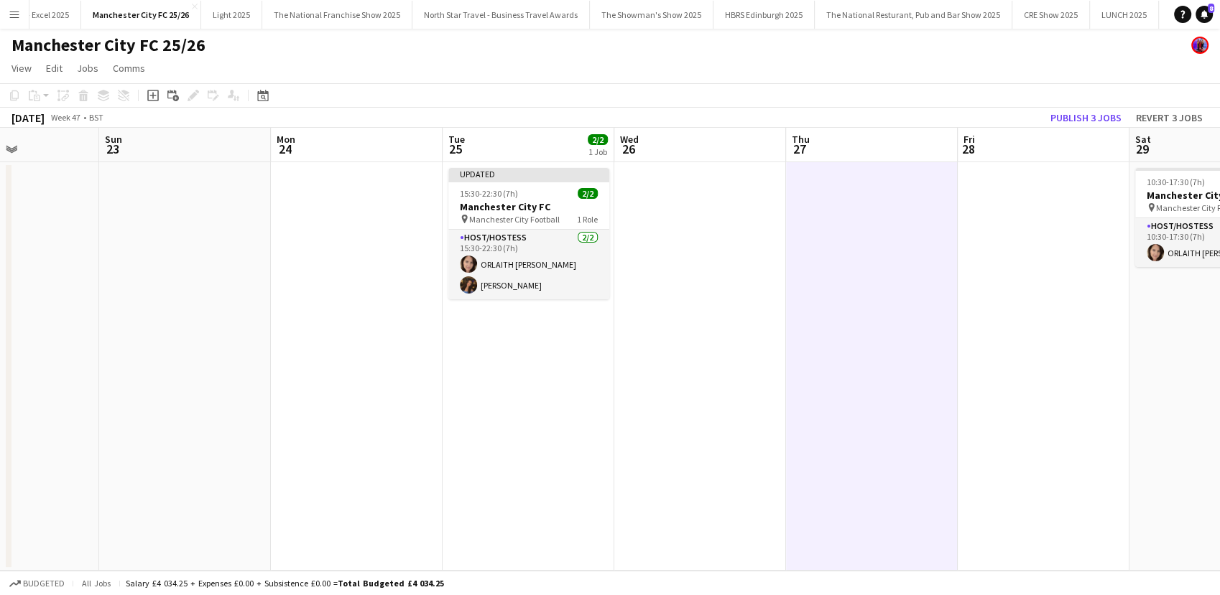
click at [555, 455] on app-date-cell "Updated 15:30-22:30 (7h) 2/2 Manchester City FC pin Manchester City Football 1 …" at bounding box center [528, 366] width 172 height 409
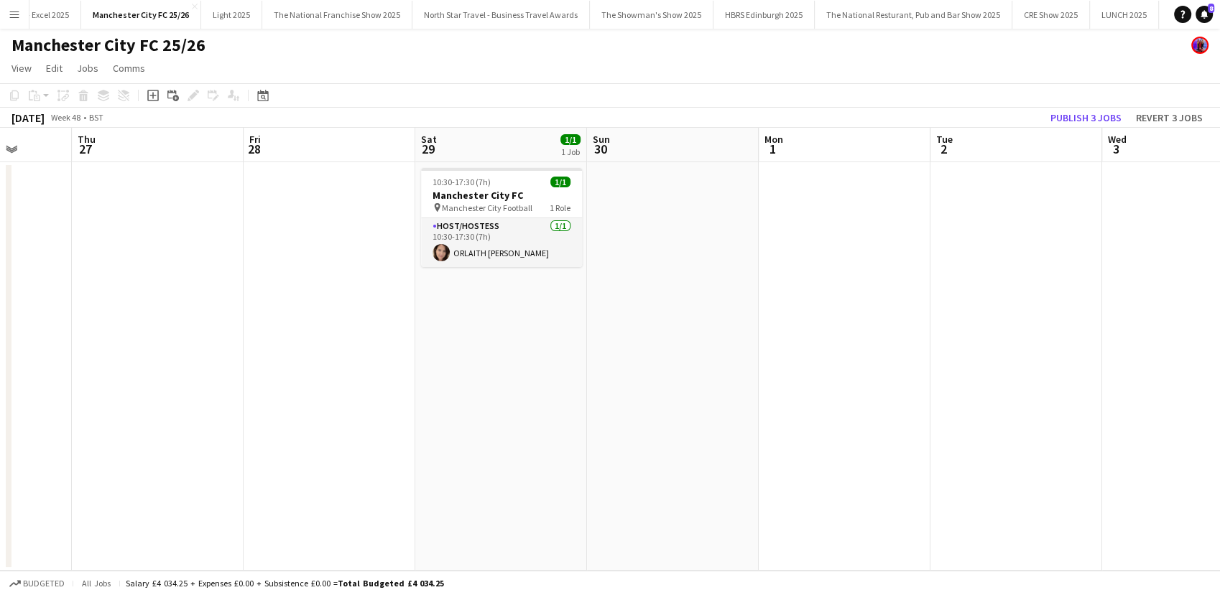
scroll to position [0, 634]
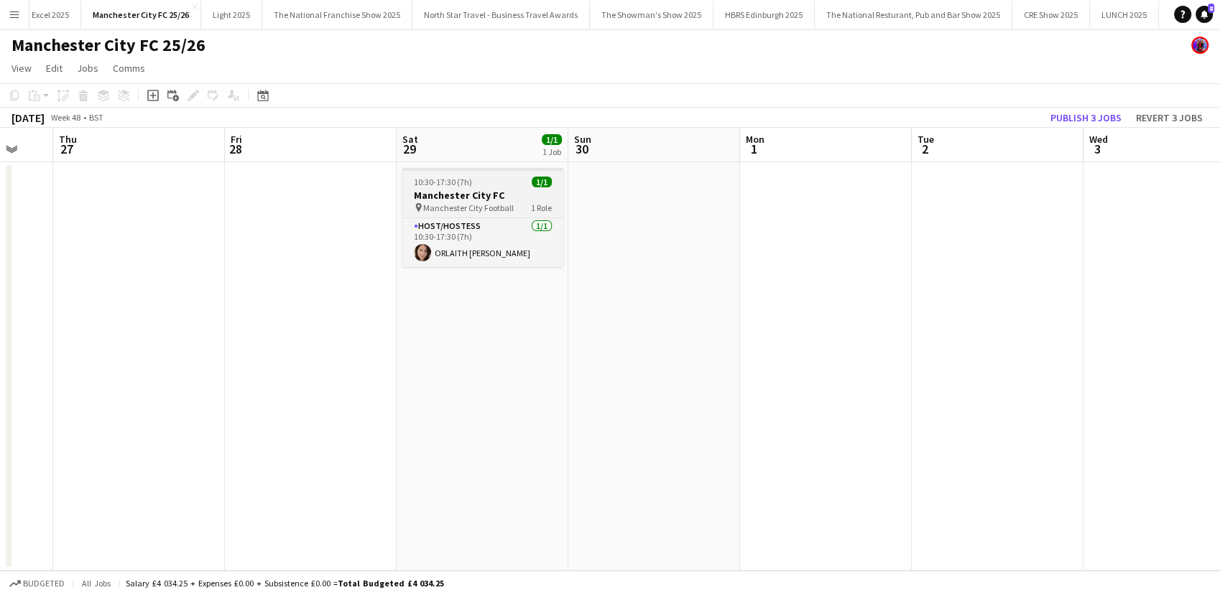
click at [465, 203] on span "Manchester City Football" at bounding box center [468, 208] width 91 height 11
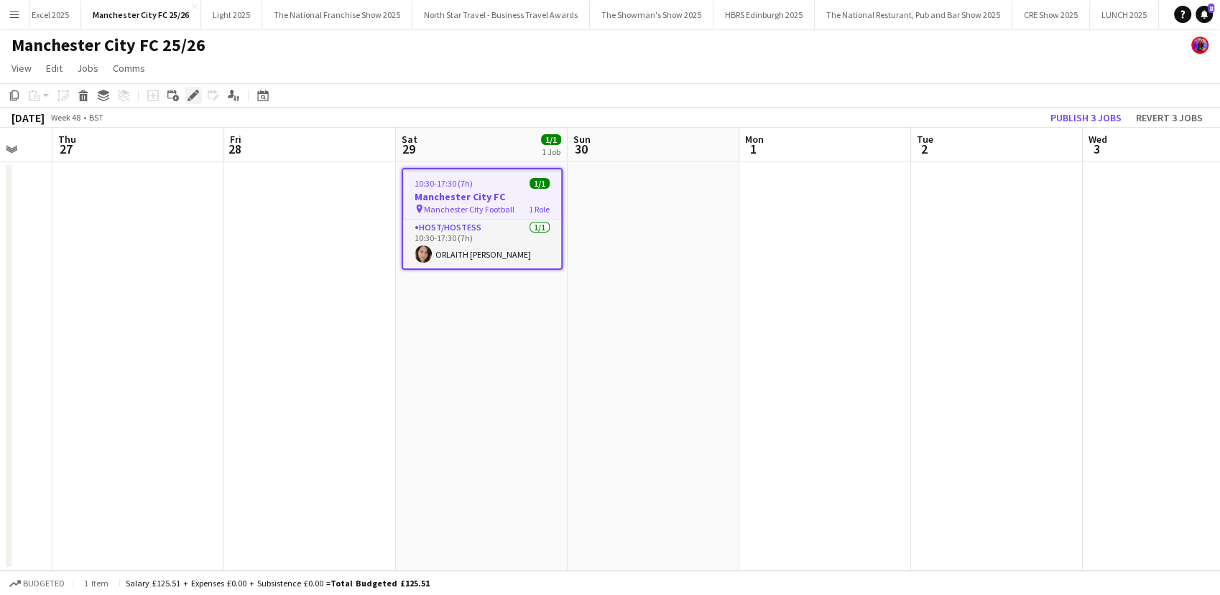
click at [193, 100] on icon "Edit" at bounding box center [192, 95] width 11 height 11
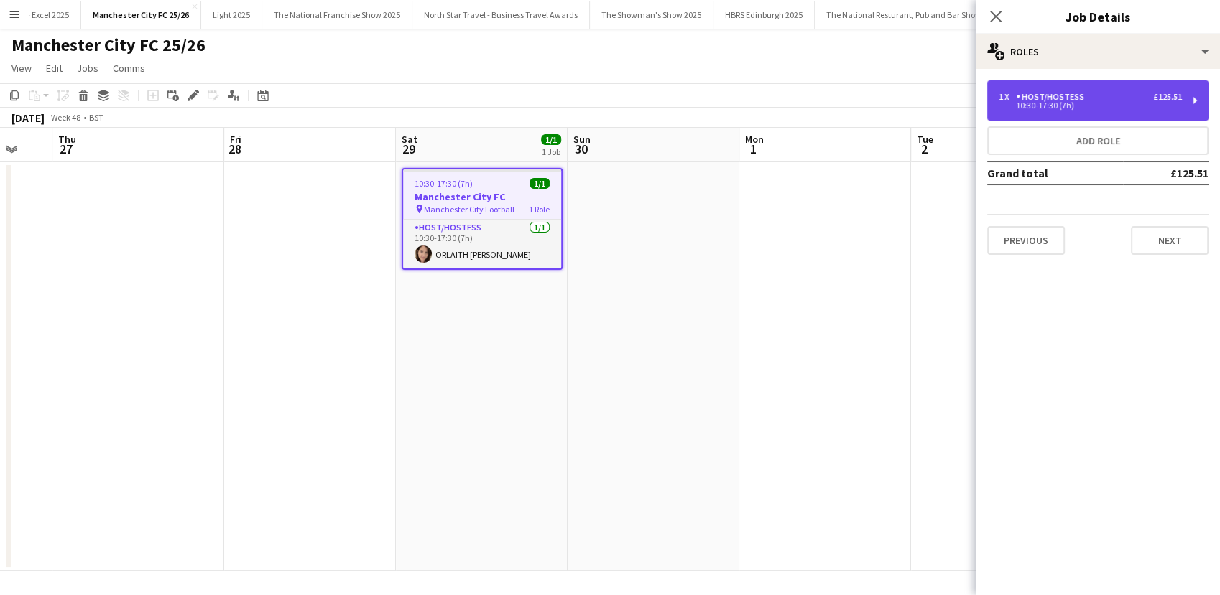
click at [1098, 106] on div "10:30-17:30 (7h)" at bounding box center [1089, 105] width 183 height 7
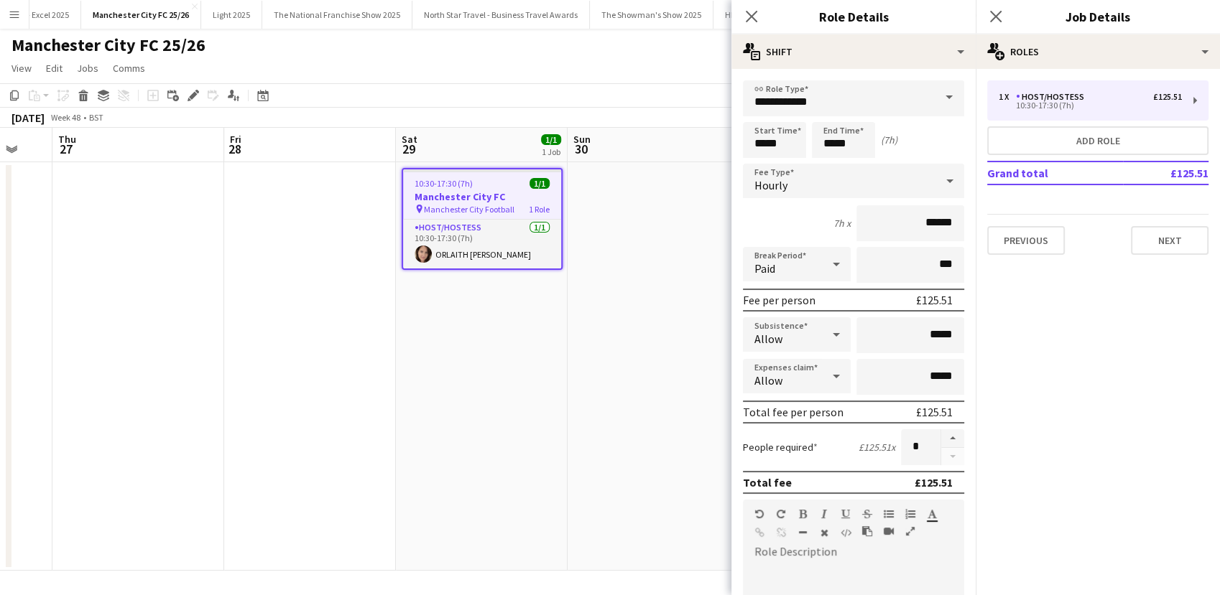
drag, startPoint x: 940, startPoint y: 438, endPoint x: 926, endPoint y: 435, distance: 13.9
click at [941, 438] on button "button" at bounding box center [952, 439] width 23 height 19
type input "*"
click at [618, 377] on app-date-cell at bounding box center [653, 366] width 172 height 409
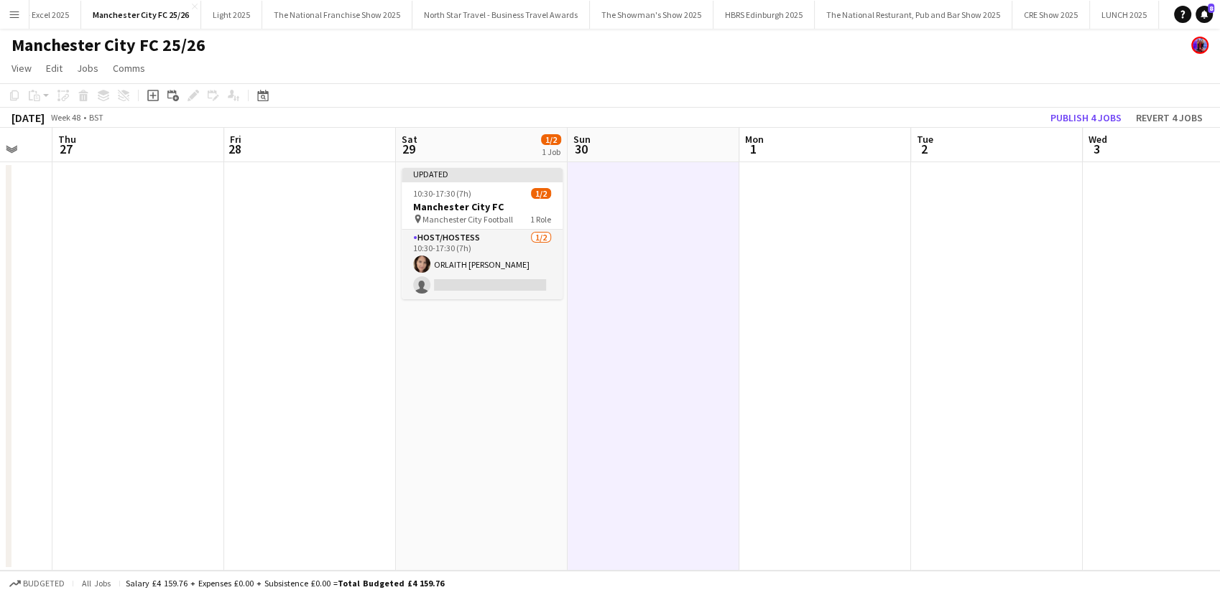
drag, startPoint x: 506, startPoint y: 267, endPoint x: 806, endPoint y: 253, distance: 299.9
click at [506, 267] on app-card-role "Host/Hostess 1/2 10:30-17:30 (7h) ORLAITH Cartwright single-neutral-actions" at bounding box center [482, 265] width 161 height 70
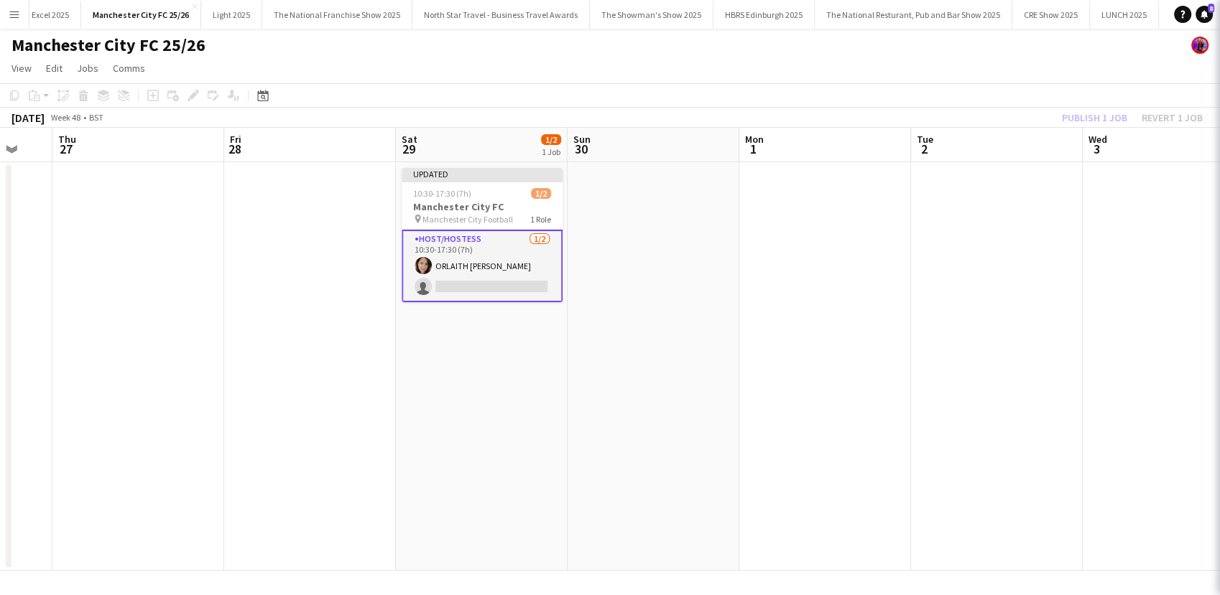
scroll to position [0, 636]
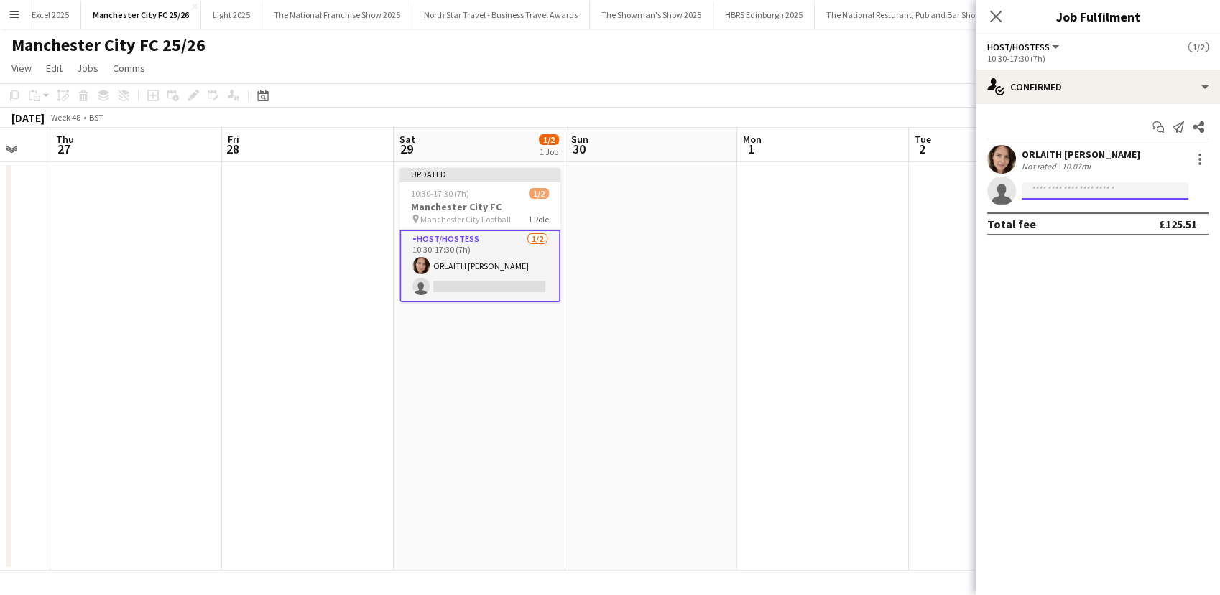
click at [1063, 196] on input at bounding box center [1104, 190] width 167 height 17
type input "***"
click at [1061, 224] on span "dua.benhayoun@gmail.com" at bounding box center [1105, 223] width 144 height 11
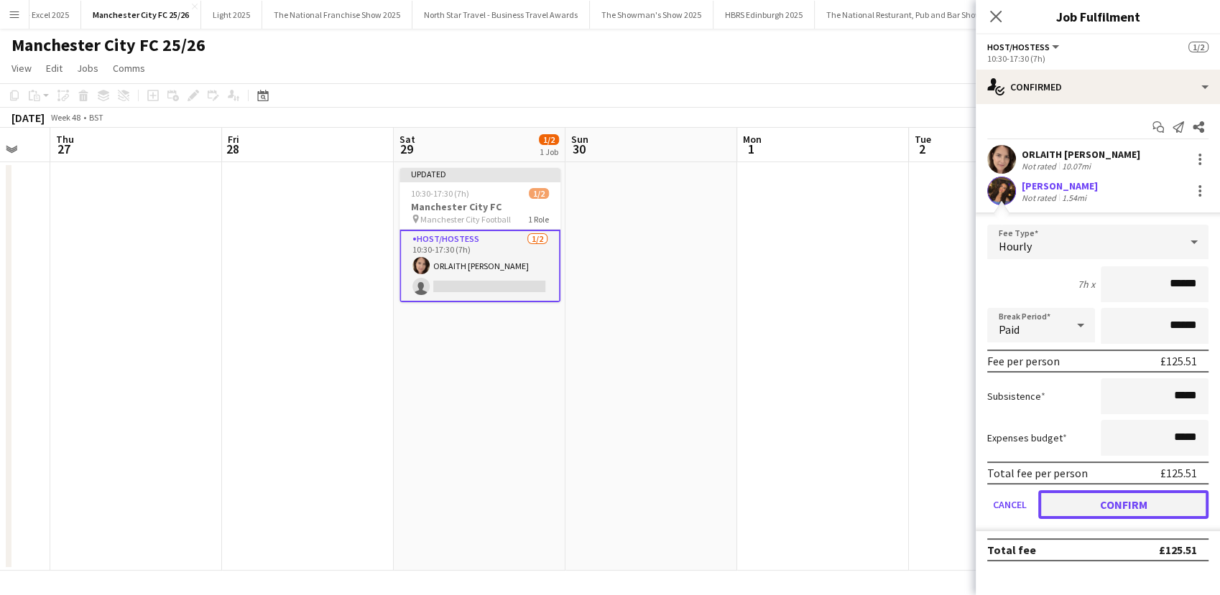
click at [1126, 499] on button "Confirm" at bounding box center [1123, 505] width 170 height 29
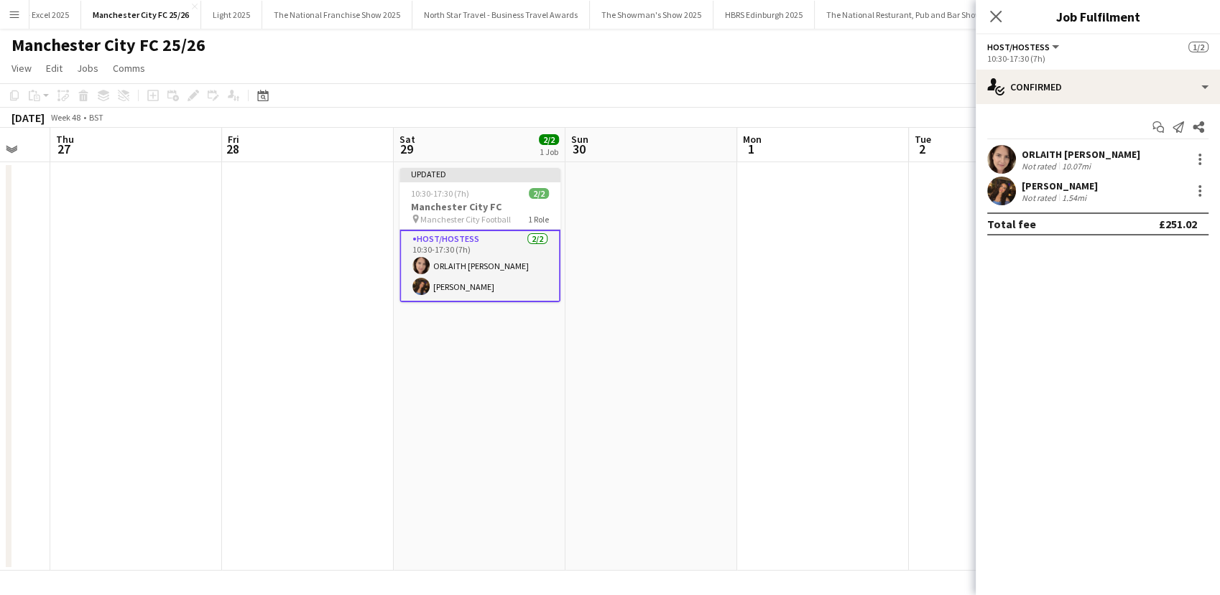
click at [792, 399] on app-date-cell at bounding box center [823, 366] width 172 height 409
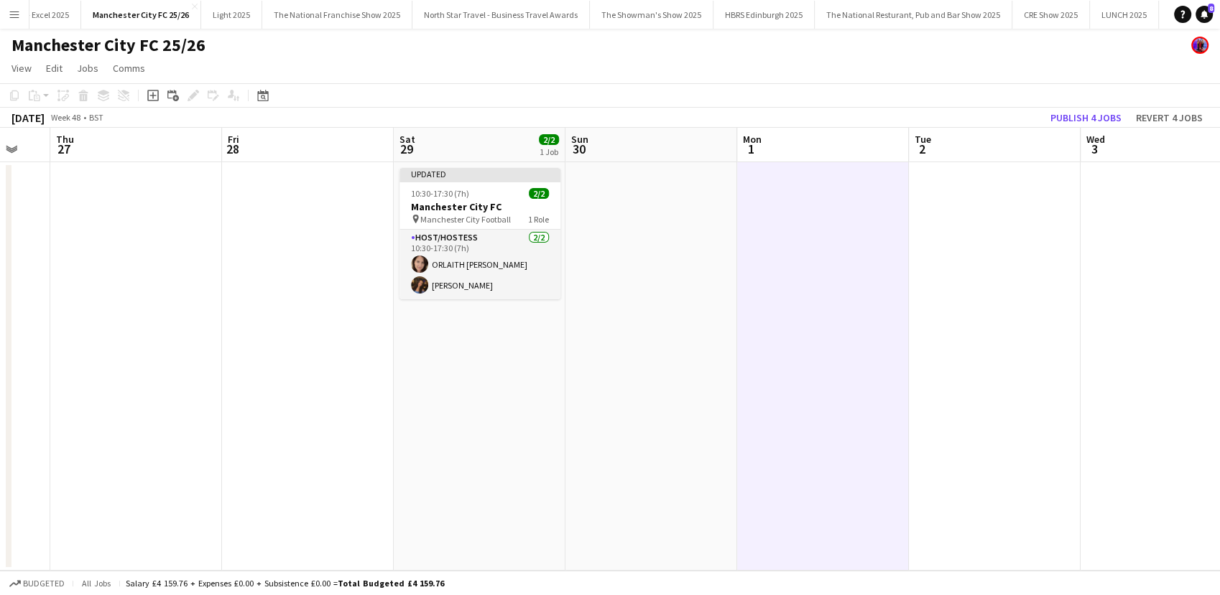
click at [585, 465] on app-date-cell at bounding box center [651, 366] width 172 height 409
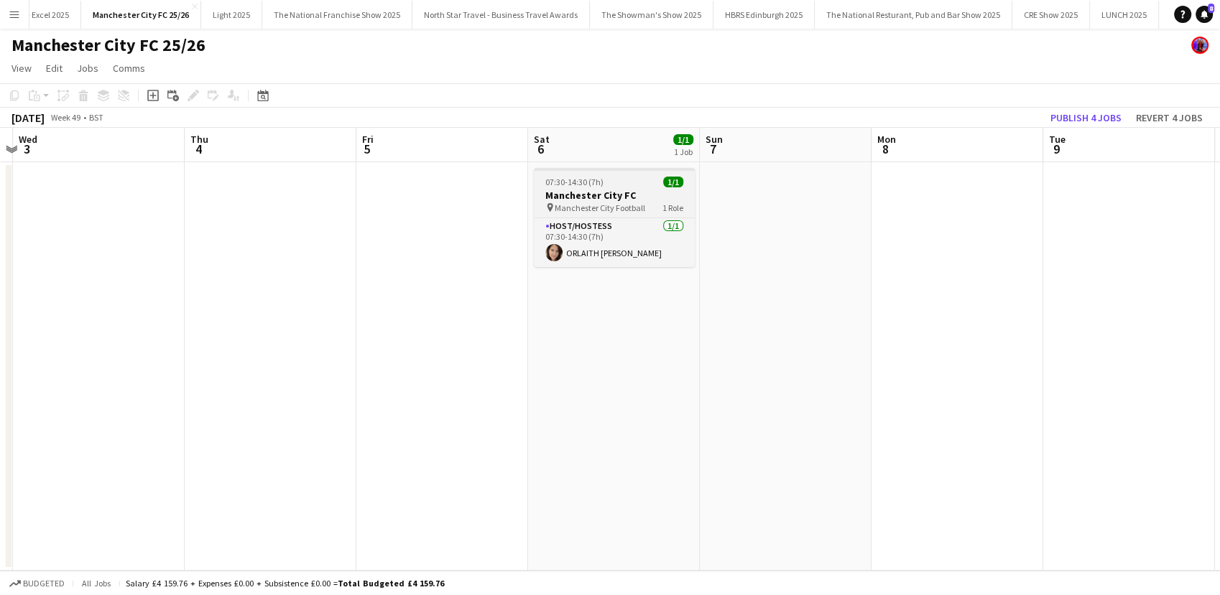
click at [576, 198] on h3 "Manchester City FC" at bounding box center [614, 195] width 161 height 13
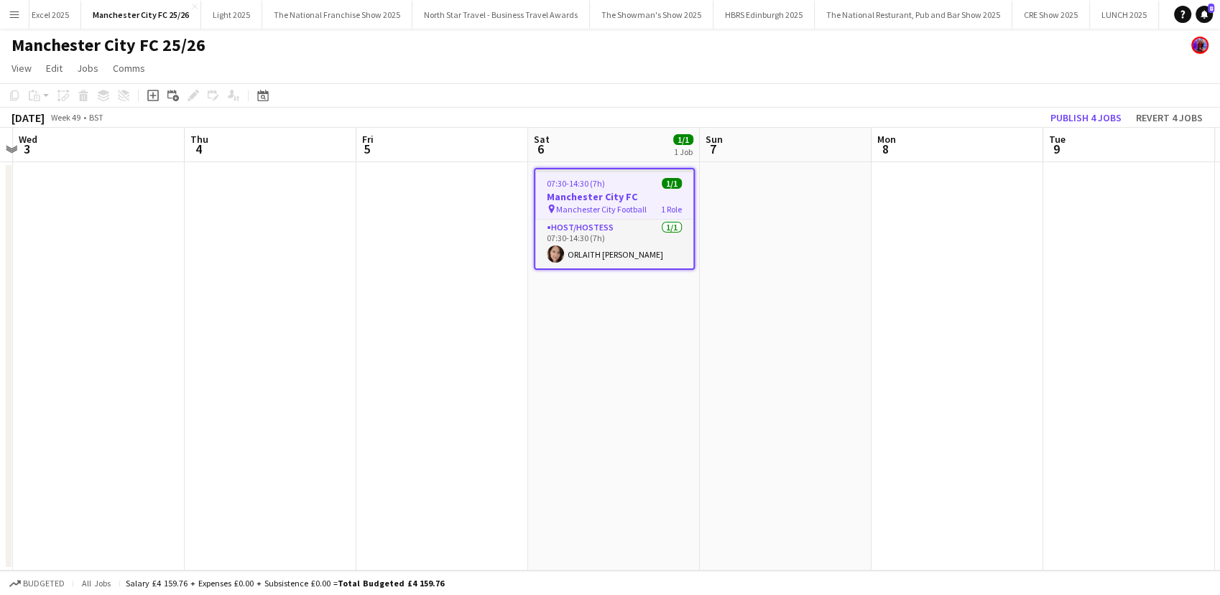
scroll to position [0, 675]
click at [191, 96] on icon at bounding box center [193, 96] width 8 height 8
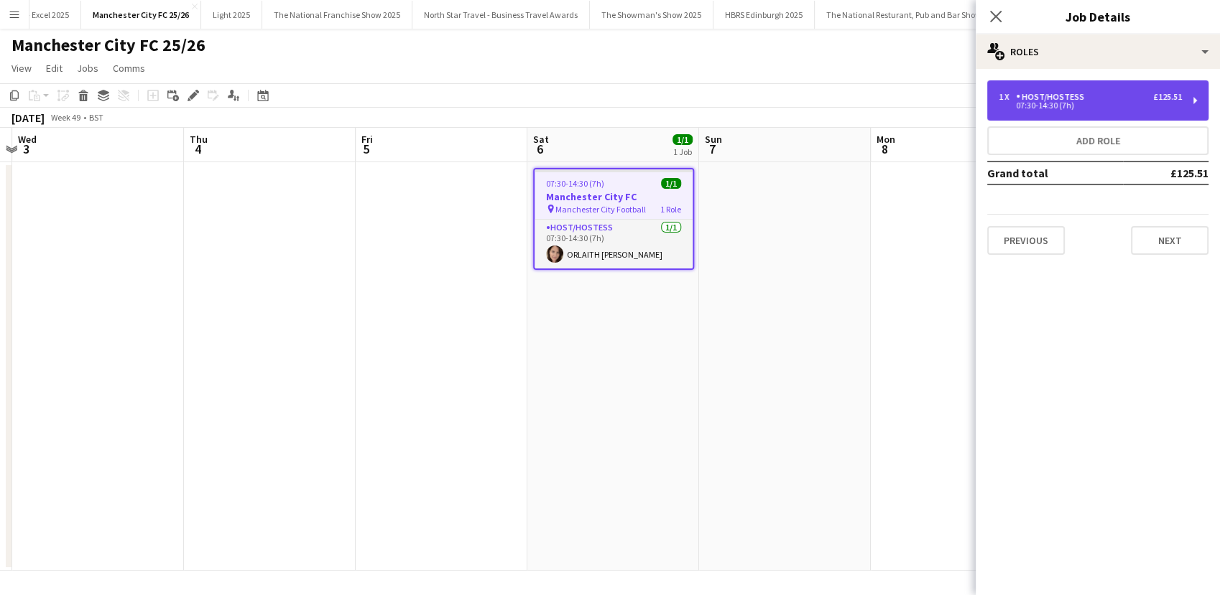
click at [1038, 109] on div "07:30-14:30 (7h)" at bounding box center [1089, 105] width 183 height 7
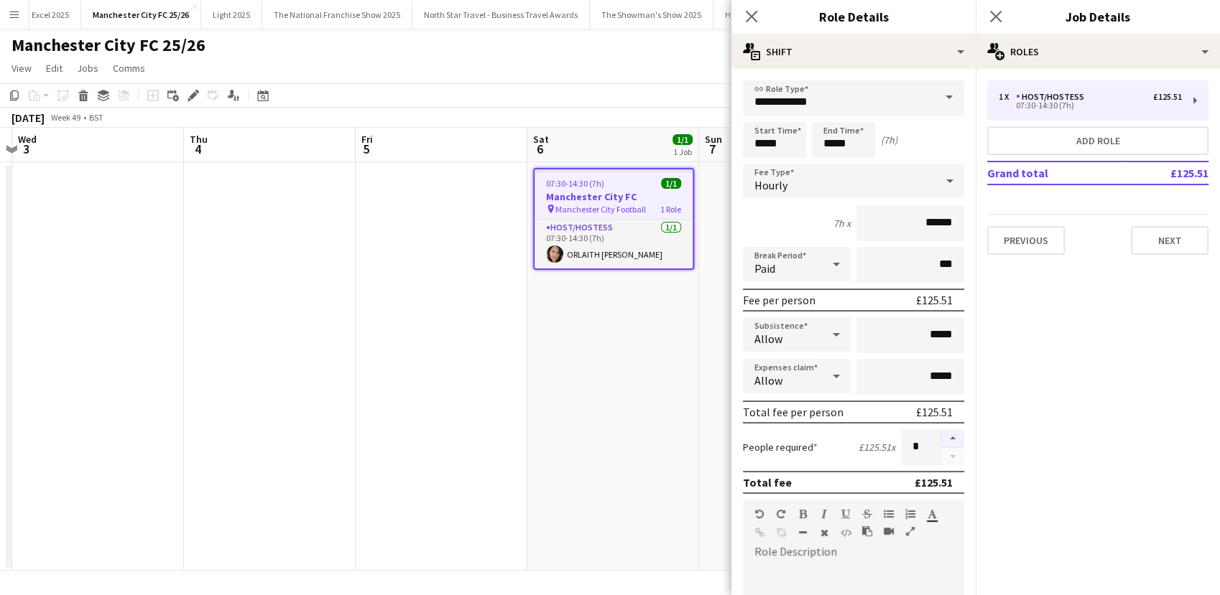
click at [941, 437] on button "button" at bounding box center [952, 439] width 23 height 19
type input "*"
click at [544, 451] on app-date-cell "07:30-14:30 (7h) 1/1 Manchester City FC pin Manchester City Football 1 Role Hos…" at bounding box center [613, 366] width 172 height 409
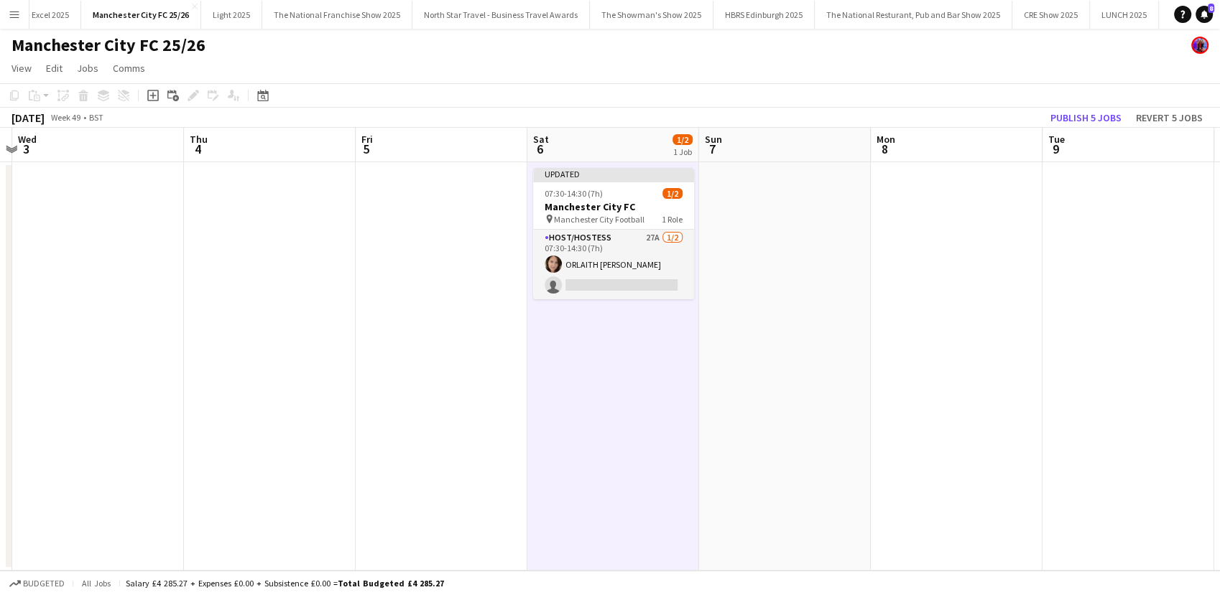
click at [618, 277] on app-card-role "Host/Hostess 27A 1/2 07:30-14:30 (7h) ORLAITH Cartwright single-neutral-actions" at bounding box center [613, 265] width 161 height 70
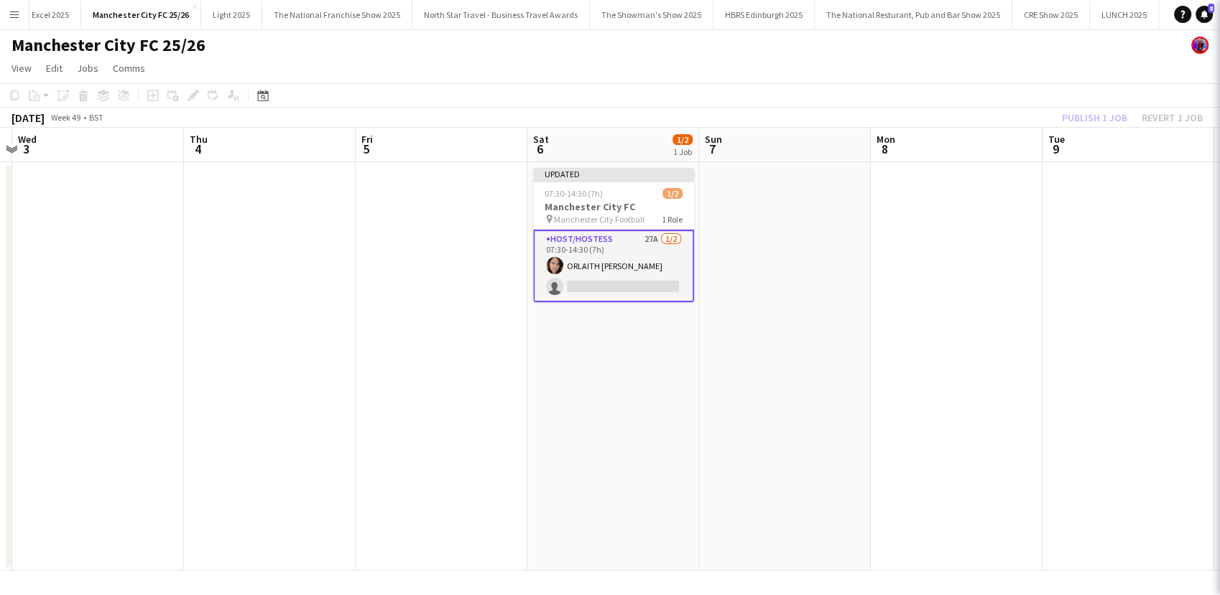
scroll to position [0, 675]
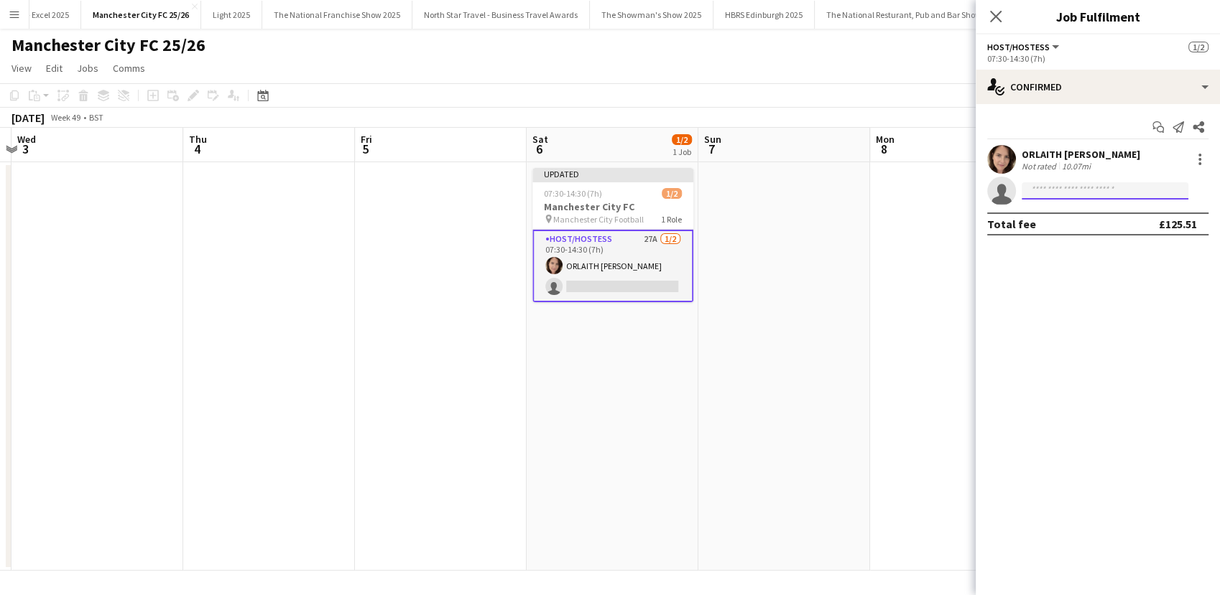
click at [1068, 195] on input at bounding box center [1104, 190] width 167 height 17
type input "***"
click at [1063, 228] on span "Dua Benhayoun Active dua.benhayoun@gmail.com +447474414116" at bounding box center [1105, 222] width 144 height 34
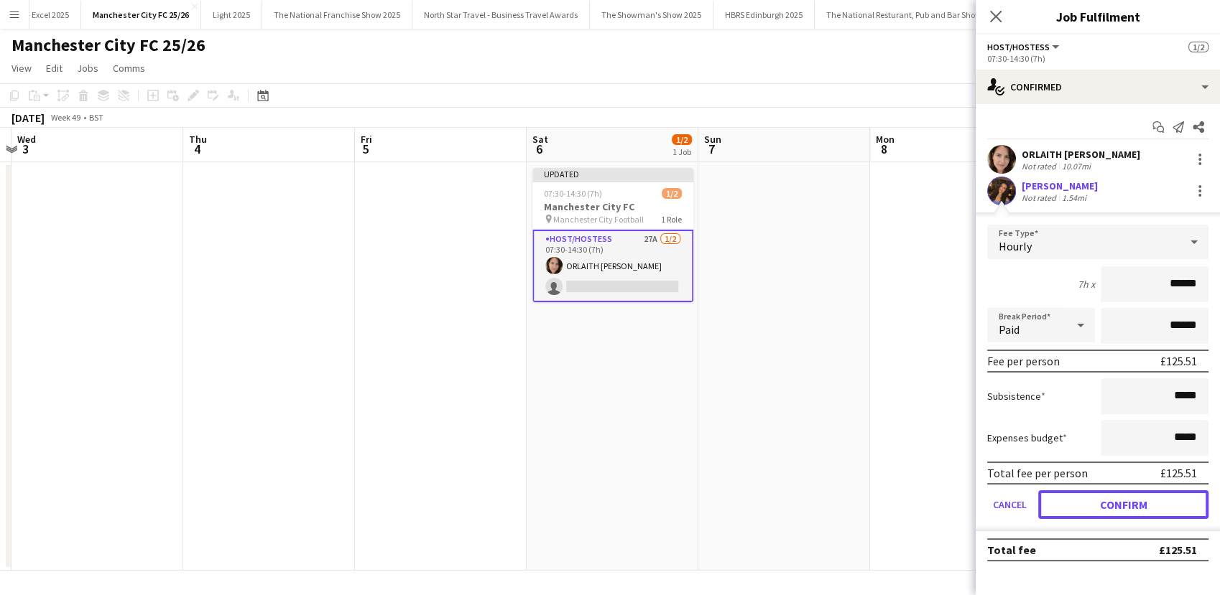
click at [1128, 499] on button "Confirm" at bounding box center [1123, 505] width 170 height 29
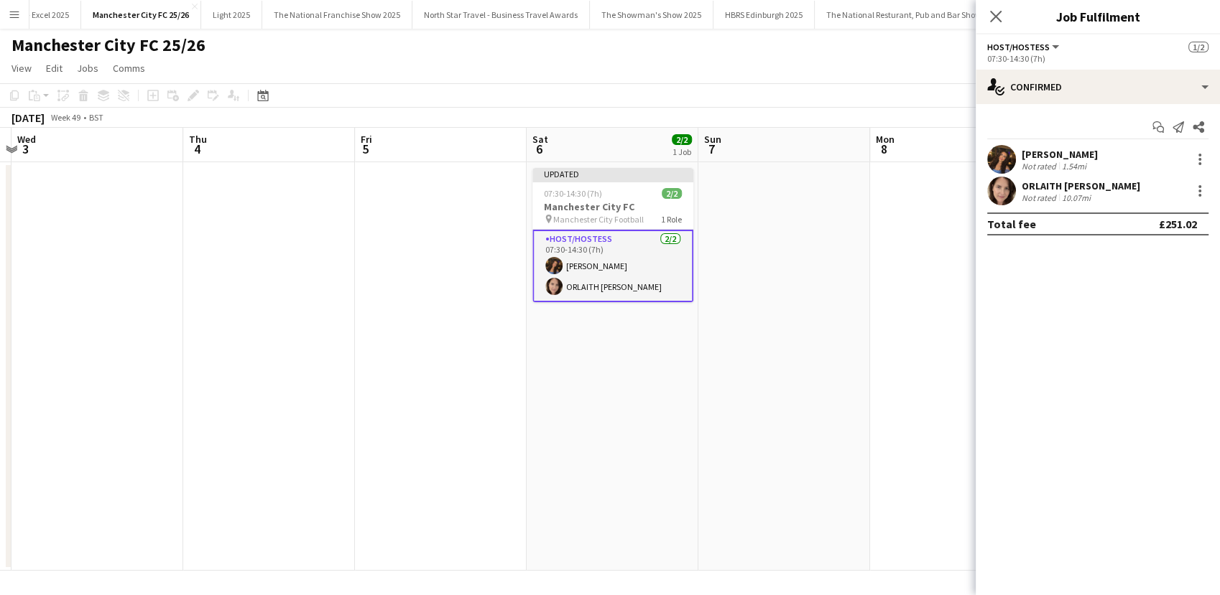
click at [810, 405] on app-date-cell at bounding box center [784, 366] width 172 height 409
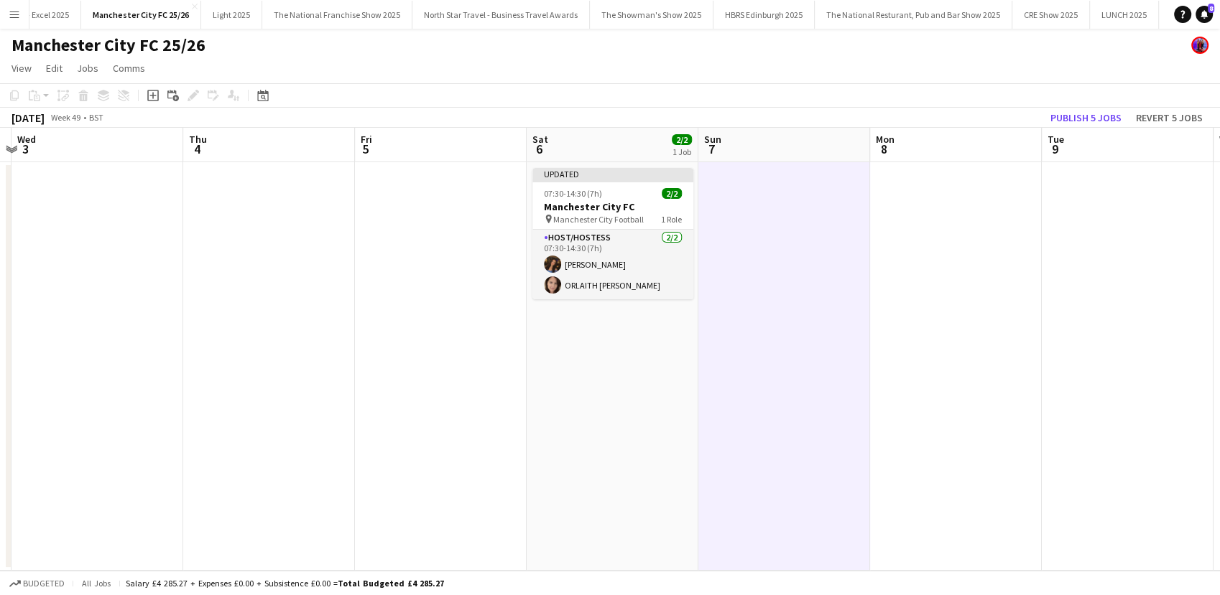
scroll to position [0, 676]
click at [603, 444] on app-date-cell "Updated 07:30-14:30 (7h) 2/2 Manchester City FC pin Manchester City Football 1 …" at bounding box center [612, 366] width 172 height 409
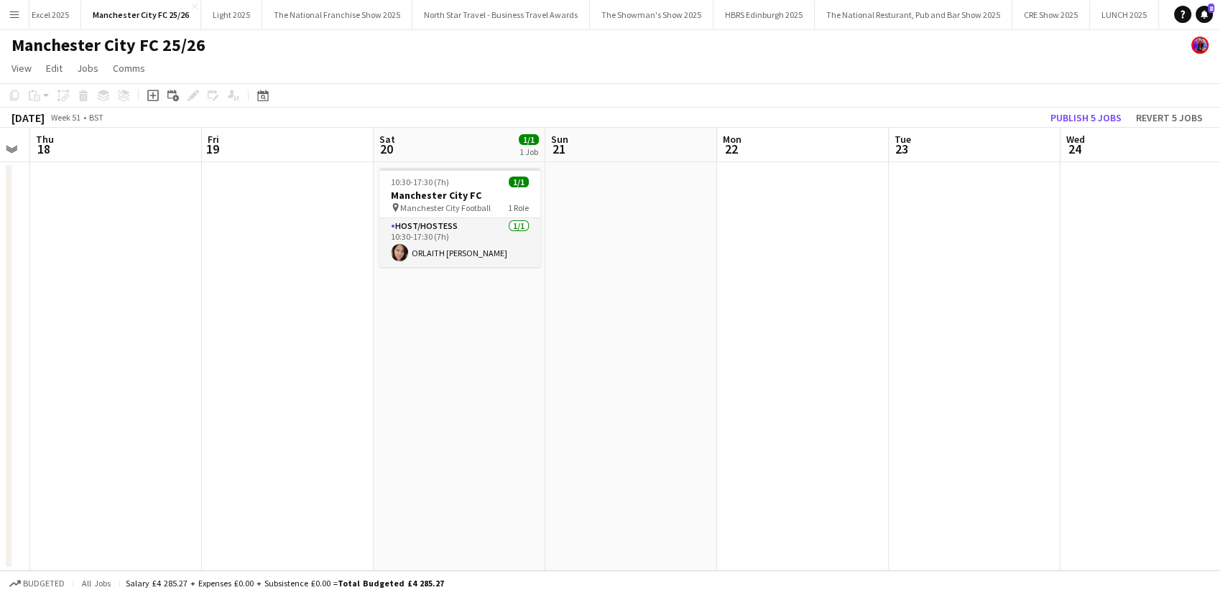
scroll to position [0, 488]
click at [425, 203] on span "Manchester City Football" at bounding box center [442, 208] width 91 height 11
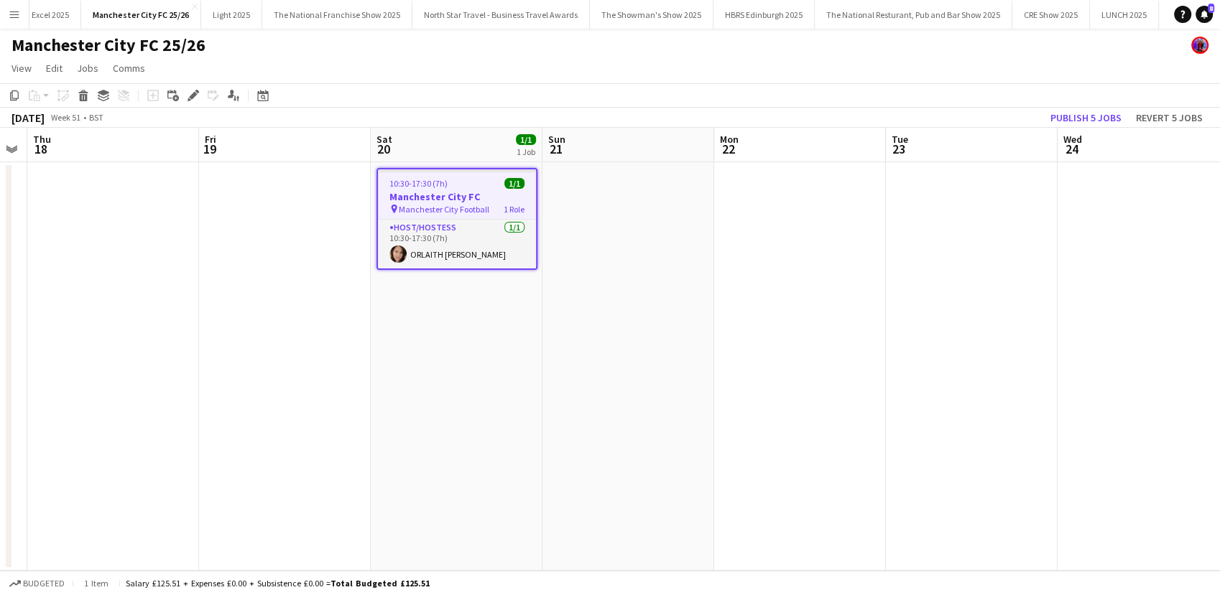
drag, startPoint x: 188, startPoint y: 101, endPoint x: 210, endPoint y: 110, distance: 23.5
click at [188, 100] on icon at bounding box center [189, 100] width 4 height 4
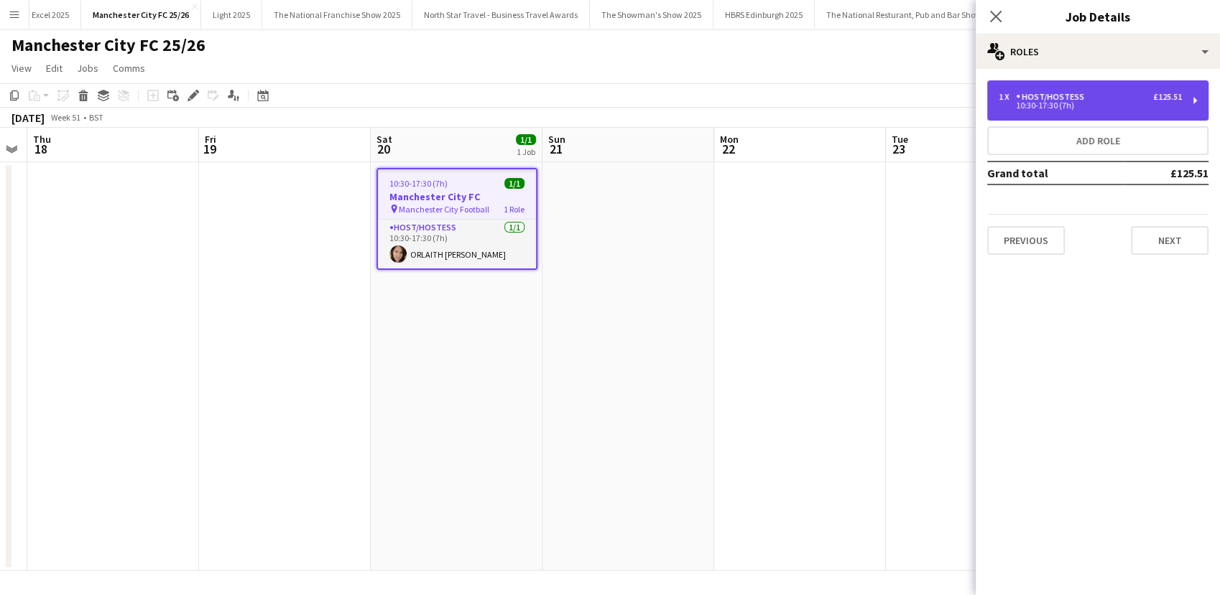
click at [1084, 107] on div "10:30-17:30 (7h)" at bounding box center [1089, 105] width 183 height 7
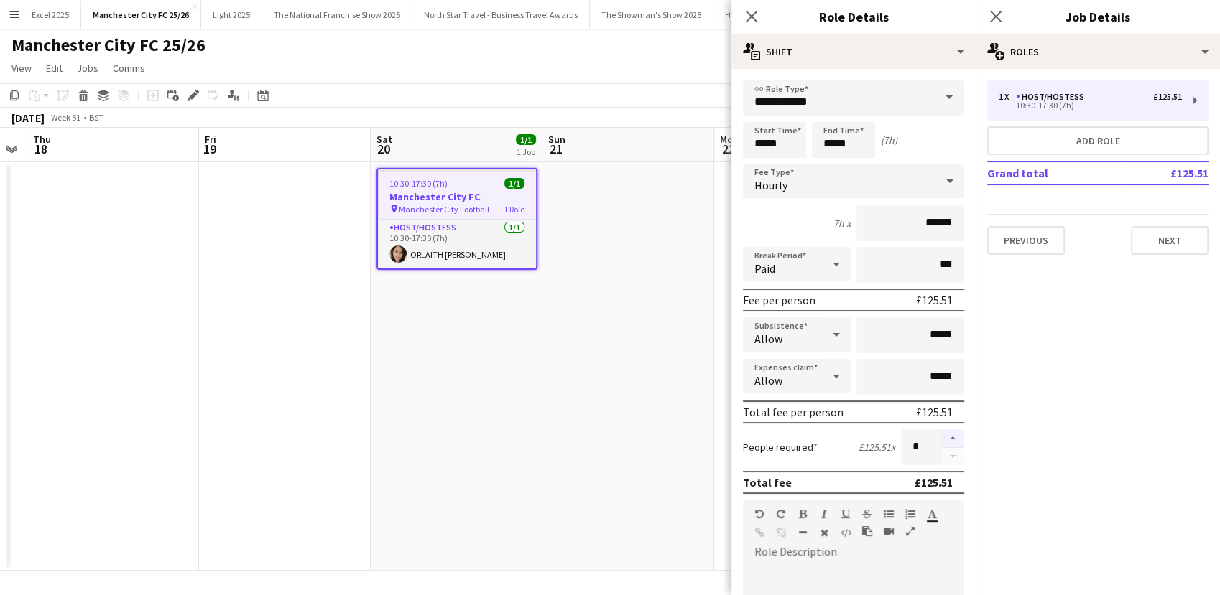
click at [941, 439] on button "button" at bounding box center [952, 439] width 23 height 19
type input "*"
click at [675, 435] on app-date-cell at bounding box center [628, 366] width 172 height 409
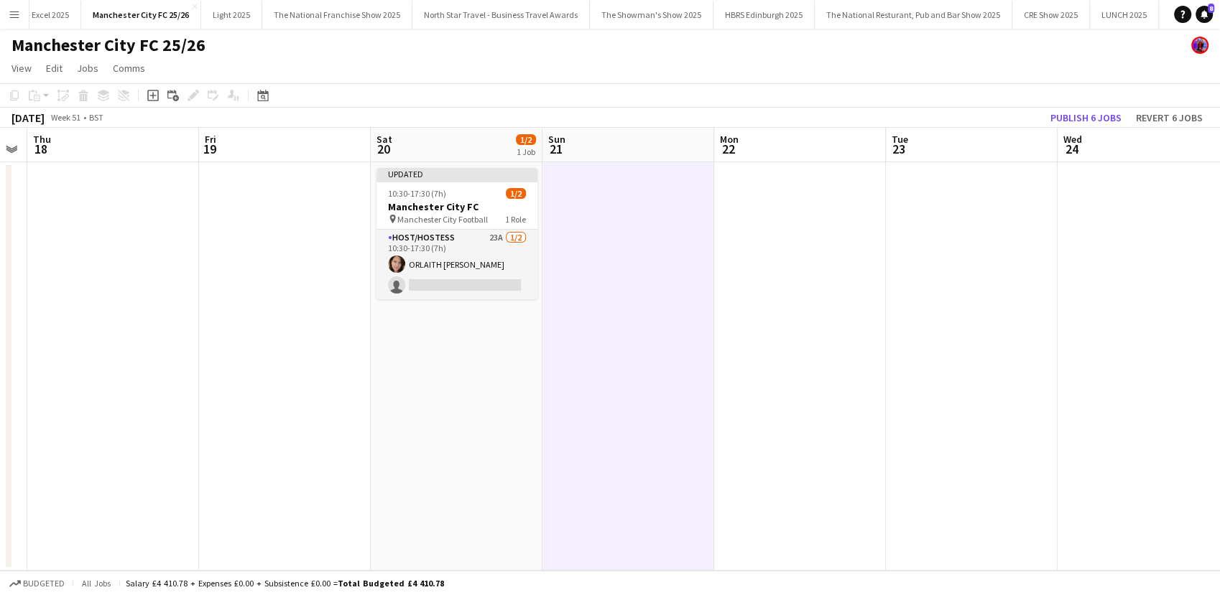
click at [471, 261] on app-card-role "Host/Hostess 23A 1/2 10:30-17:30 (7h) ORLAITH Cartwright single-neutral-actions" at bounding box center [456, 265] width 161 height 70
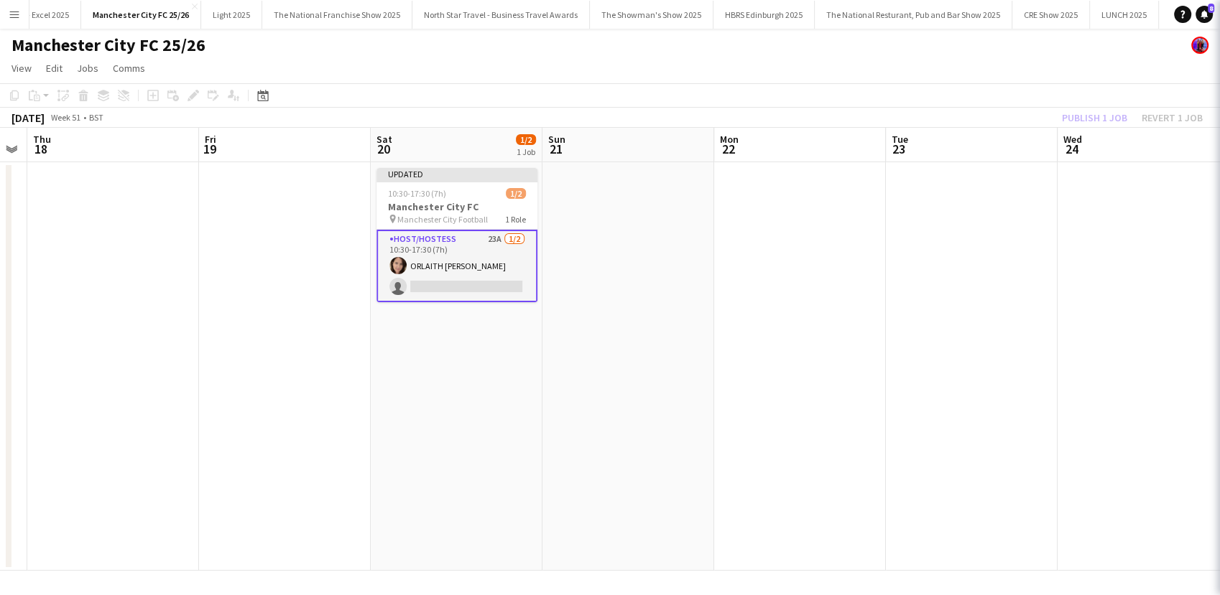
scroll to position [0, 488]
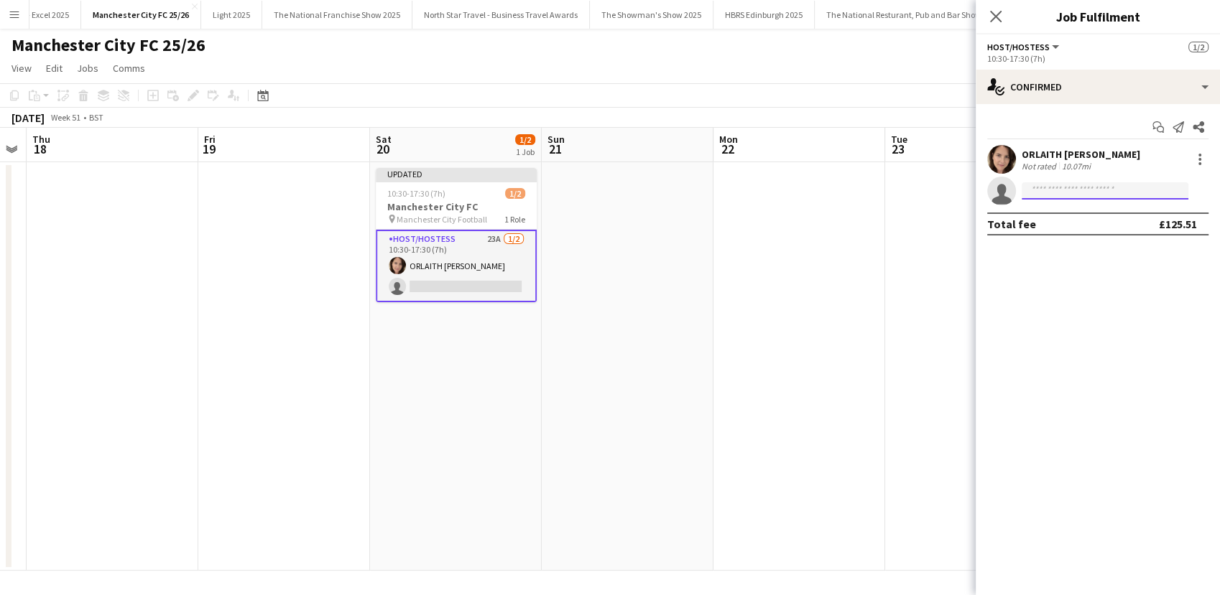
click at [1111, 196] on input at bounding box center [1104, 190] width 167 height 17
type input "***"
click at [1073, 224] on span "dua.benhayoun@gmail.com" at bounding box center [1105, 223] width 144 height 11
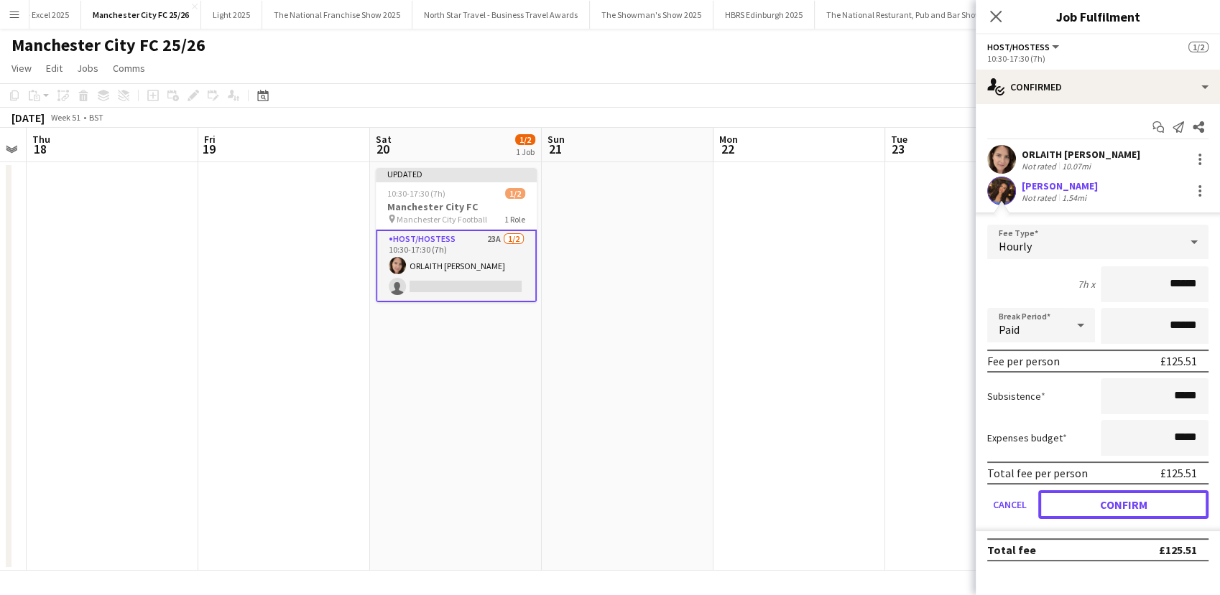
click at [1142, 501] on button "Confirm" at bounding box center [1123, 505] width 170 height 29
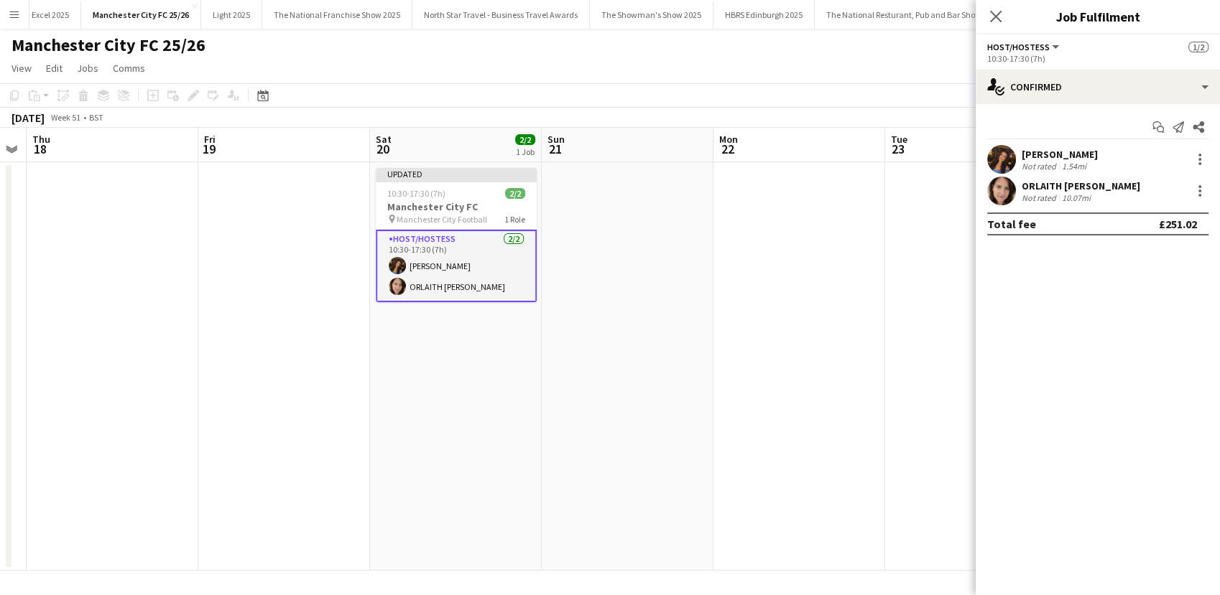
click at [787, 341] on app-date-cell at bounding box center [799, 366] width 172 height 409
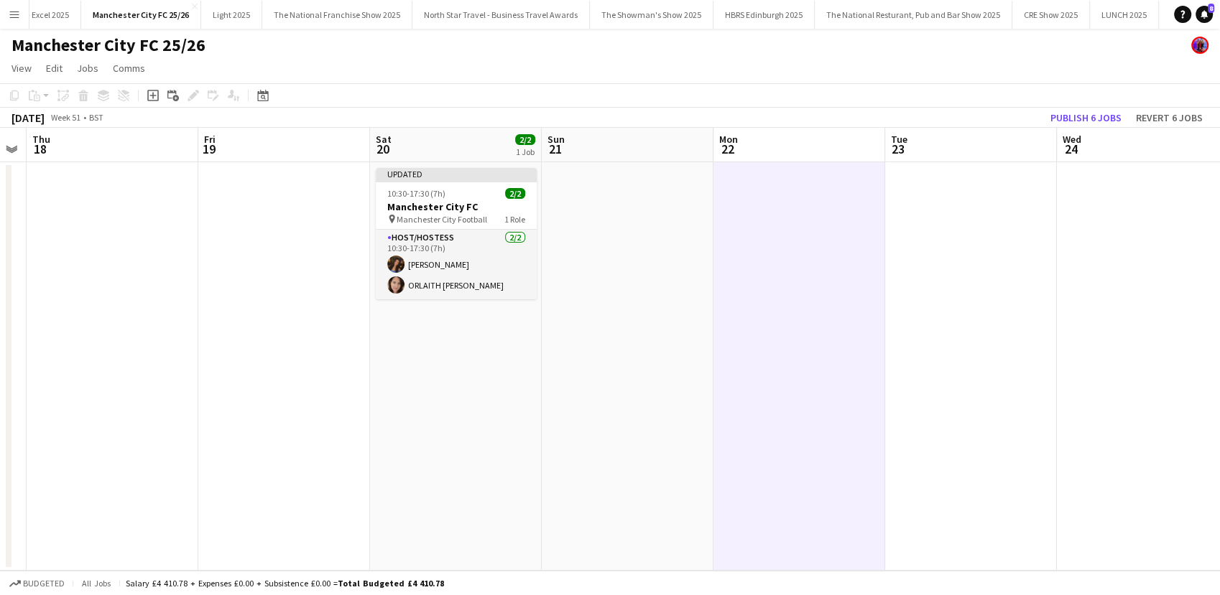
click at [596, 445] on app-date-cell at bounding box center [628, 366] width 172 height 409
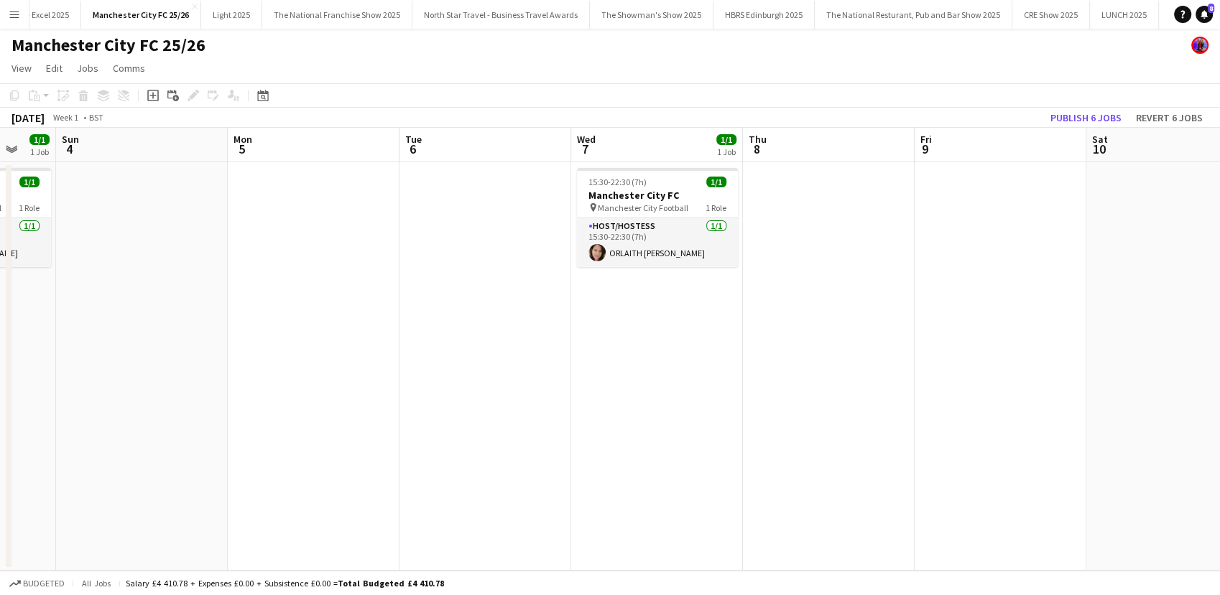
scroll to position [0, 501]
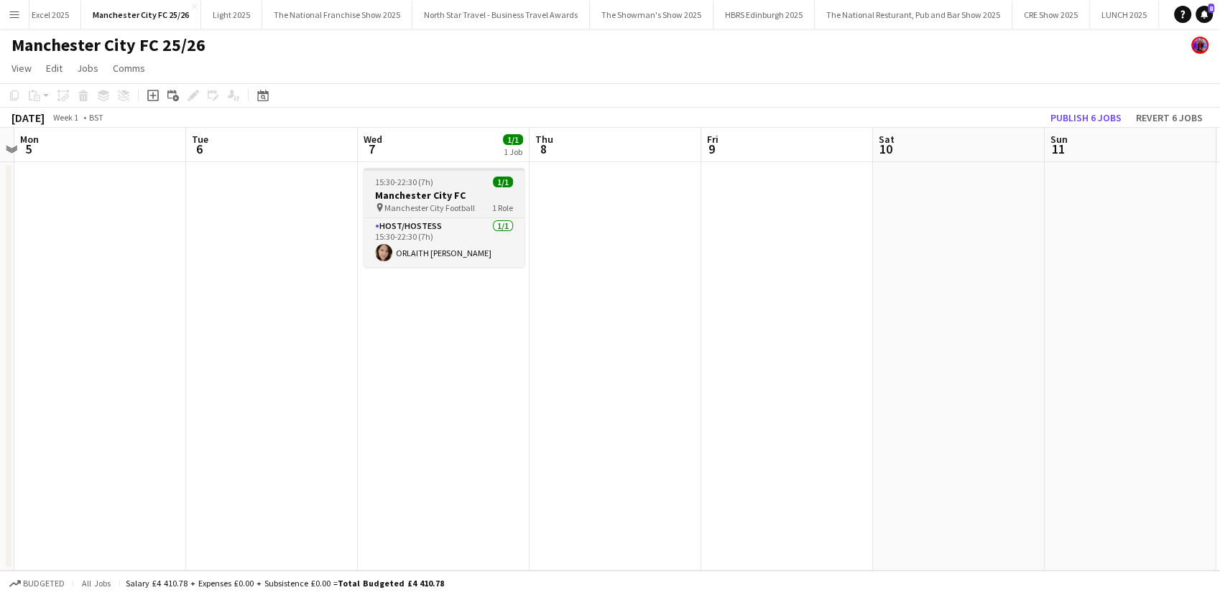
click at [452, 193] on h3 "Manchester City FC" at bounding box center [443, 195] width 161 height 13
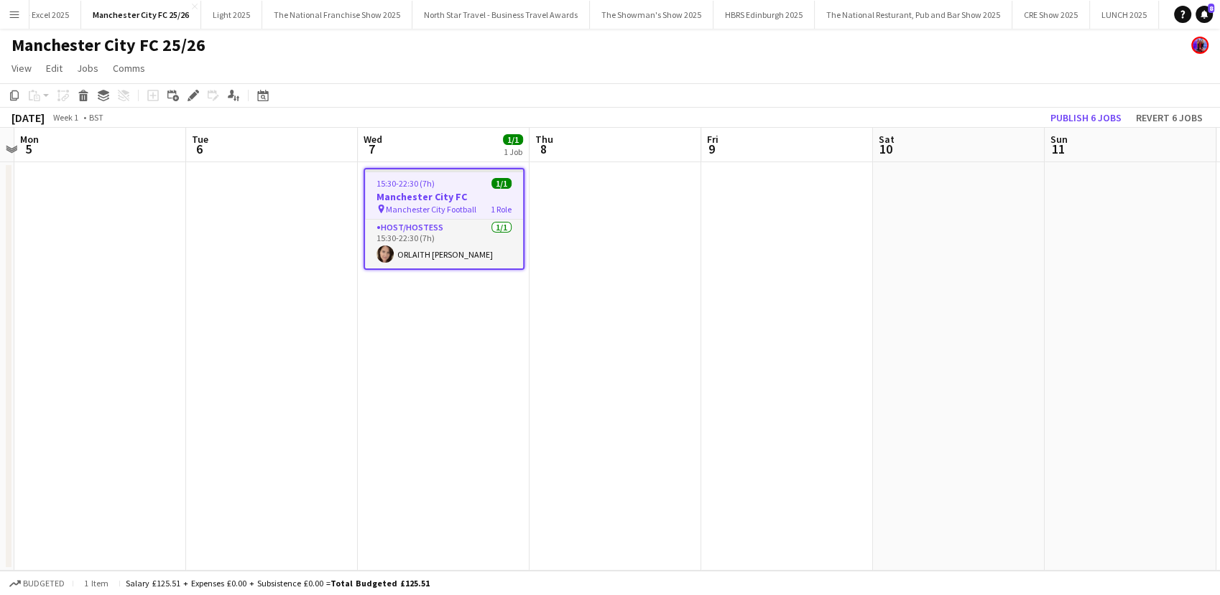
drag, startPoint x: 190, startPoint y: 95, endPoint x: 292, endPoint y: 148, distance: 114.4
click at [190, 95] on icon "Edit" at bounding box center [192, 95] width 11 height 11
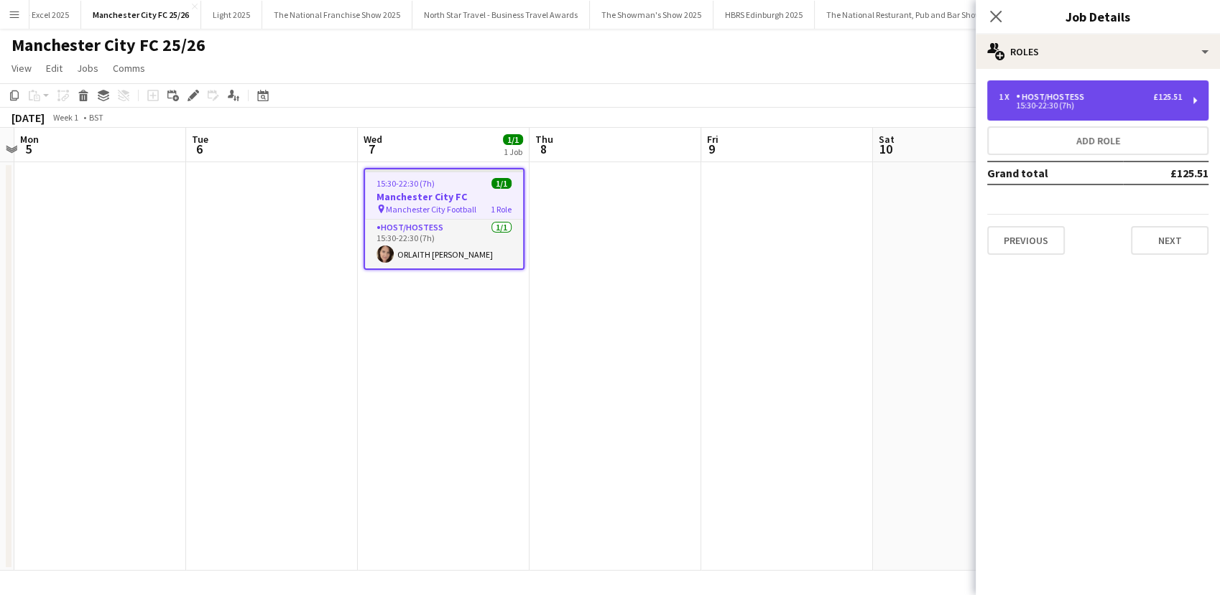
click at [1043, 113] on div "1 x Host/Hostess £125.51 15:30-22:30 (7h)" at bounding box center [1097, 100] width 221 height 40
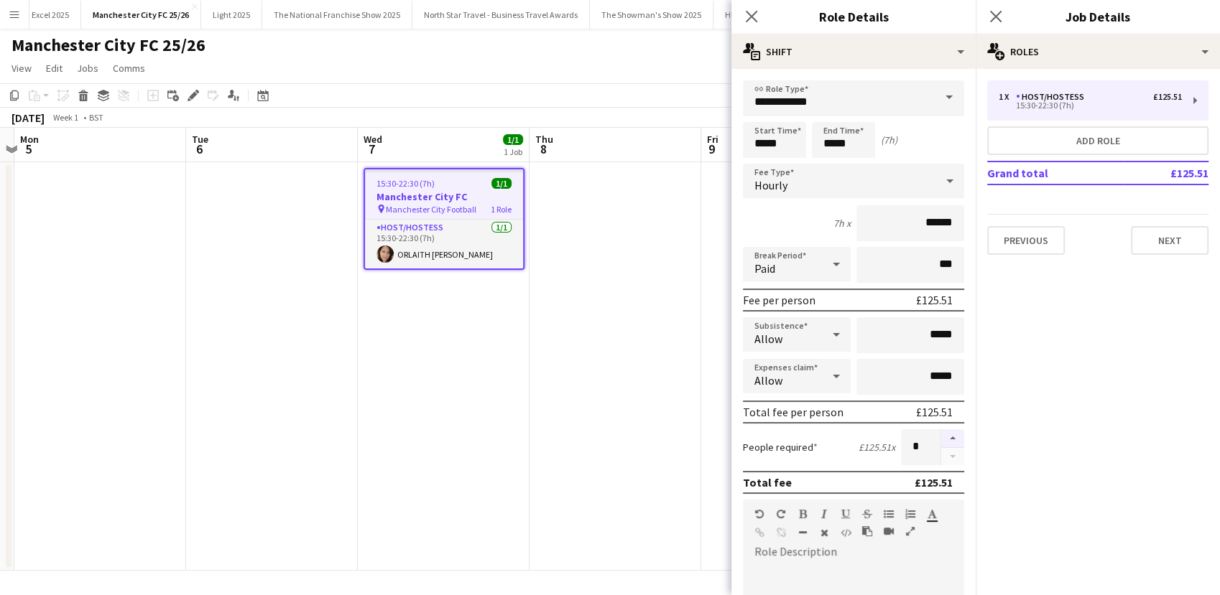
click at [942, 438] on button "button" at bounding box center [952, 439] width 23 height 19
type input "*"
click at [615, 391] on app-date-cell at bounding box center [615, 366] width 172 height 409
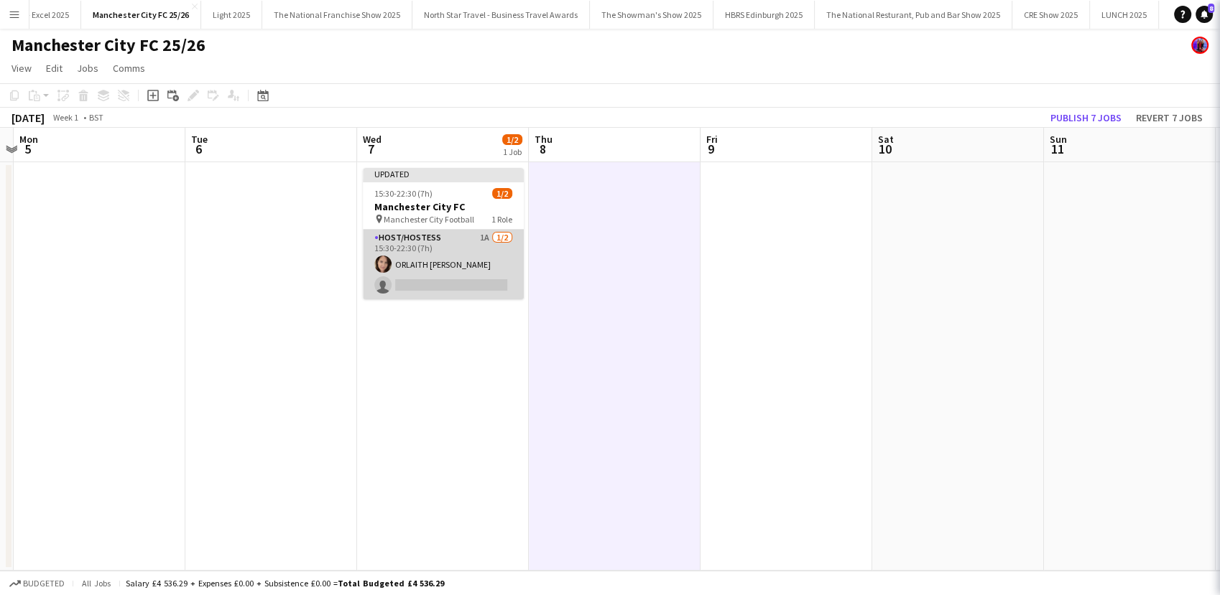
click at [476, 270] on app-card-role "Host/Hostess 1A 1/2 15:30-22:30 (7h) ORLAITH Cartwright single-neutral-actions" at bounding box center [443, 265] width 161 height 70
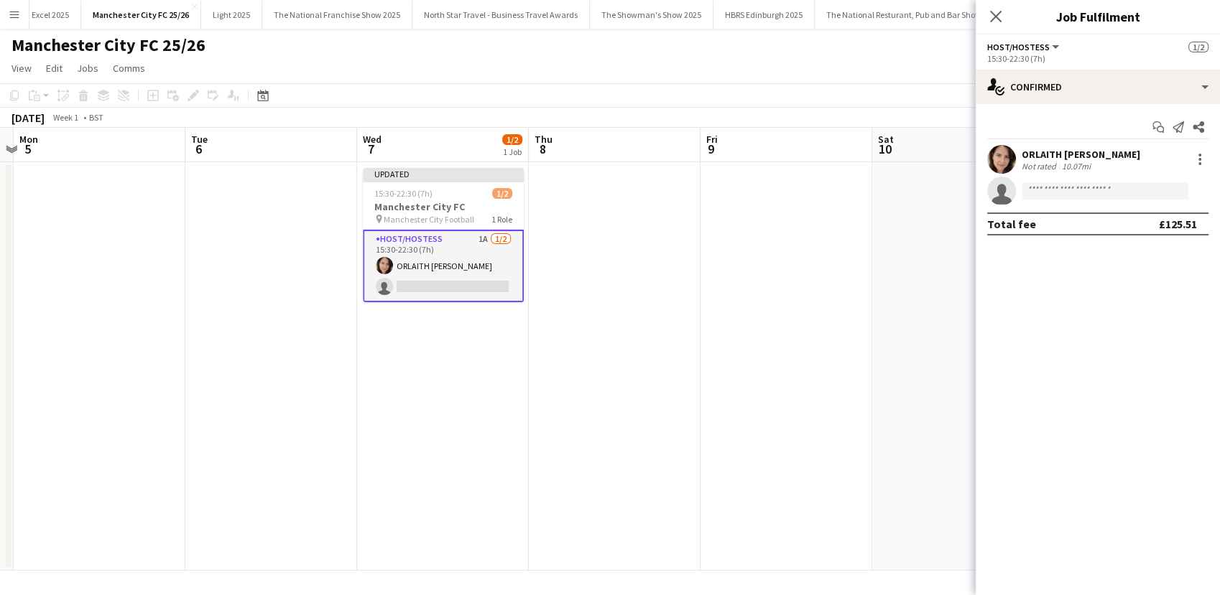
scroll to position [0, 504]
click at [1070, 194] on input at bounding box center [1104, 190] width 167 height 17
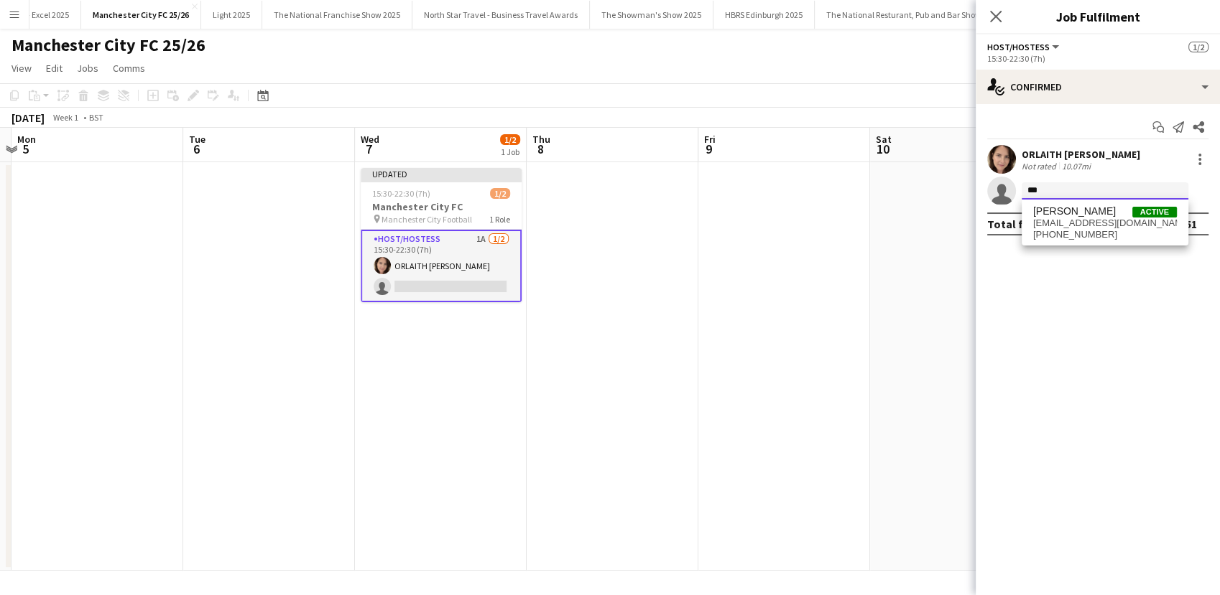
type input "***"
click at [1075, 218] on span "dua.benhayoun@gmail.com" at bounding box center [1105, 223] width 144 height 11
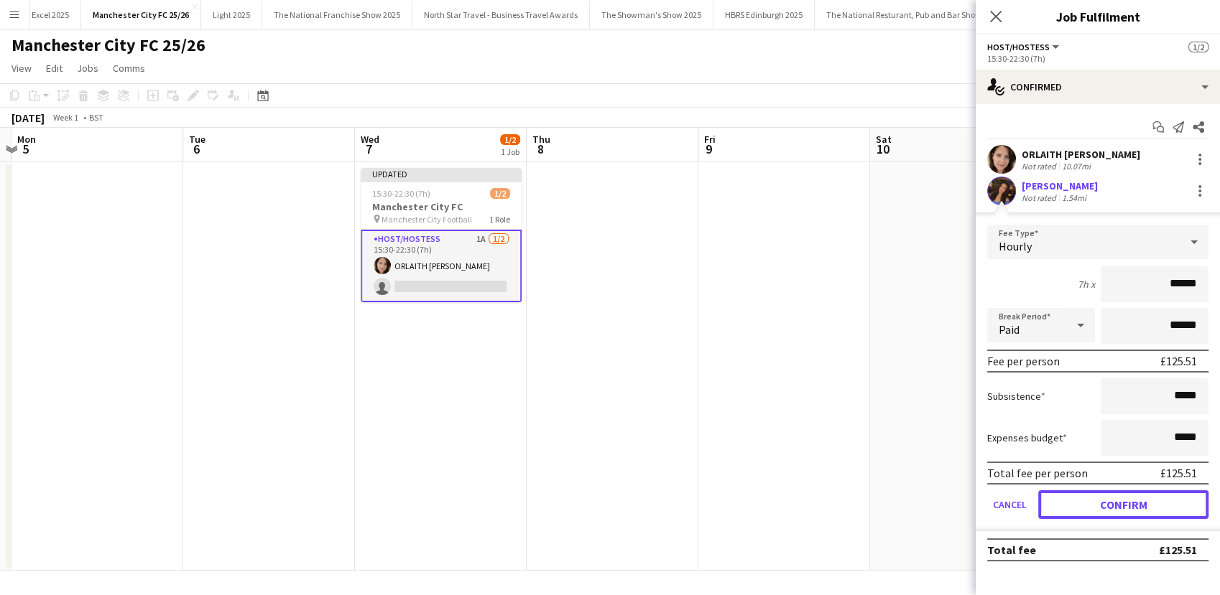
click at [1109, 503] on button "Confirm" at bounding box center [1123, 505] width 170 height 29
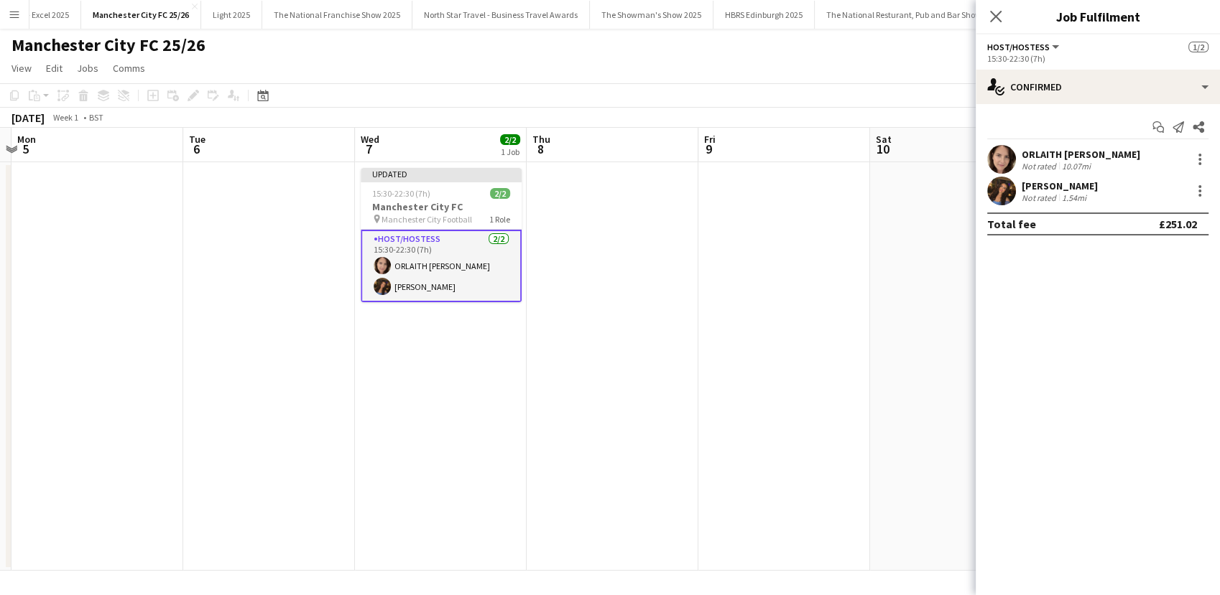
click at [717, 385] on app-date-cell at bounding box center [784, 366] width 172 height 409
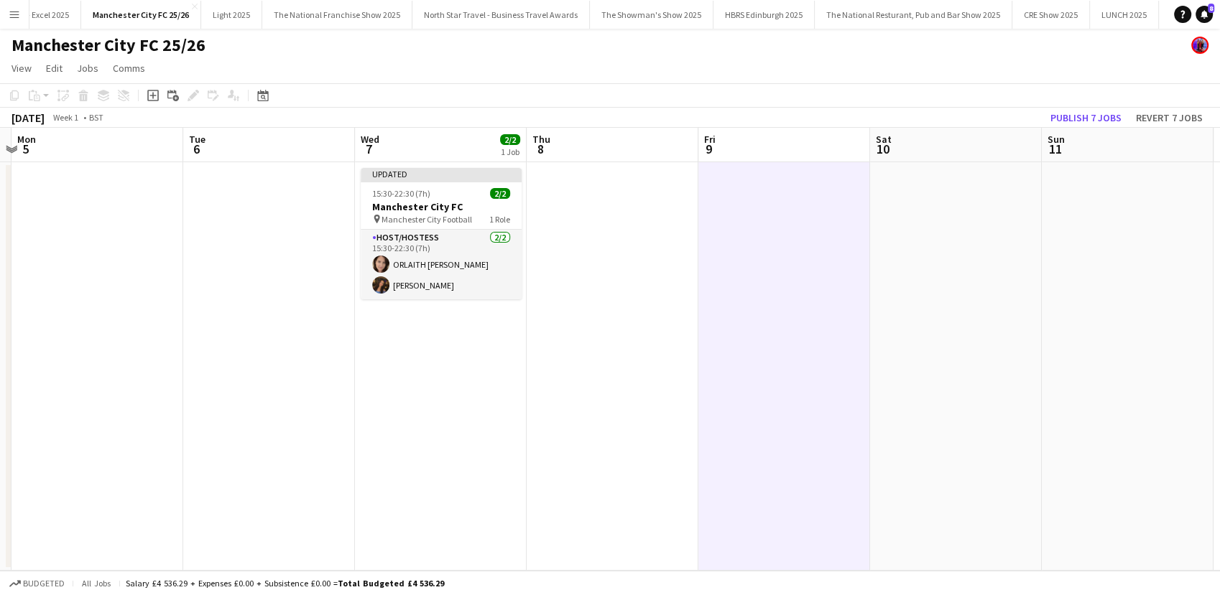
click at [581, 476] on app-date-cell at bounding box center [613, 366] width 172 height 409
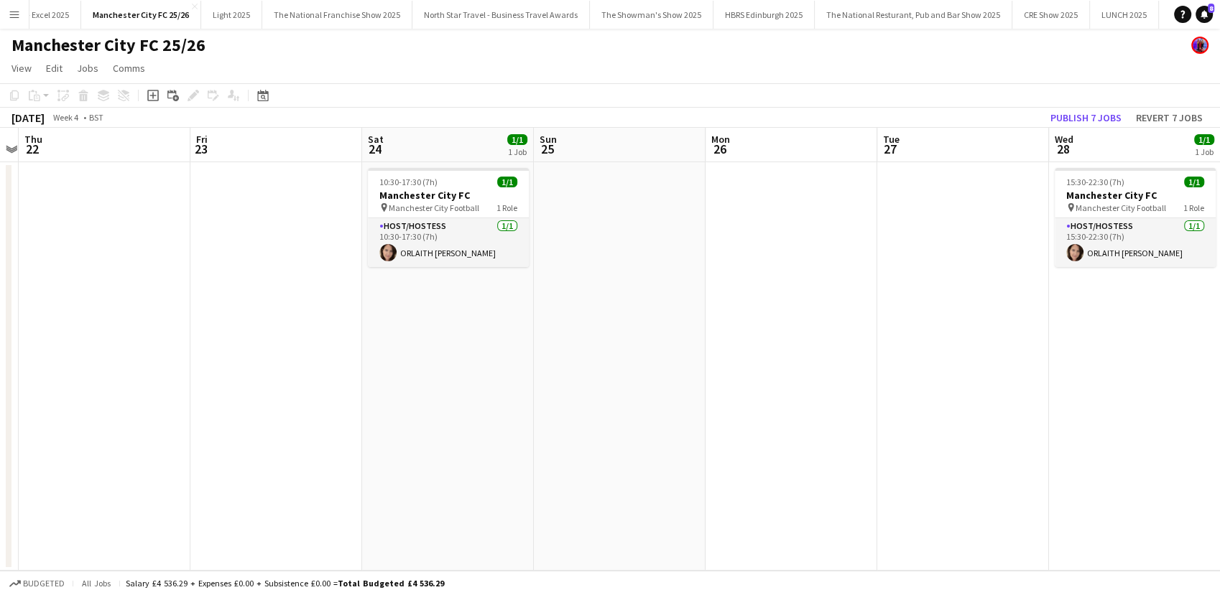
scroll to position [0, 441]
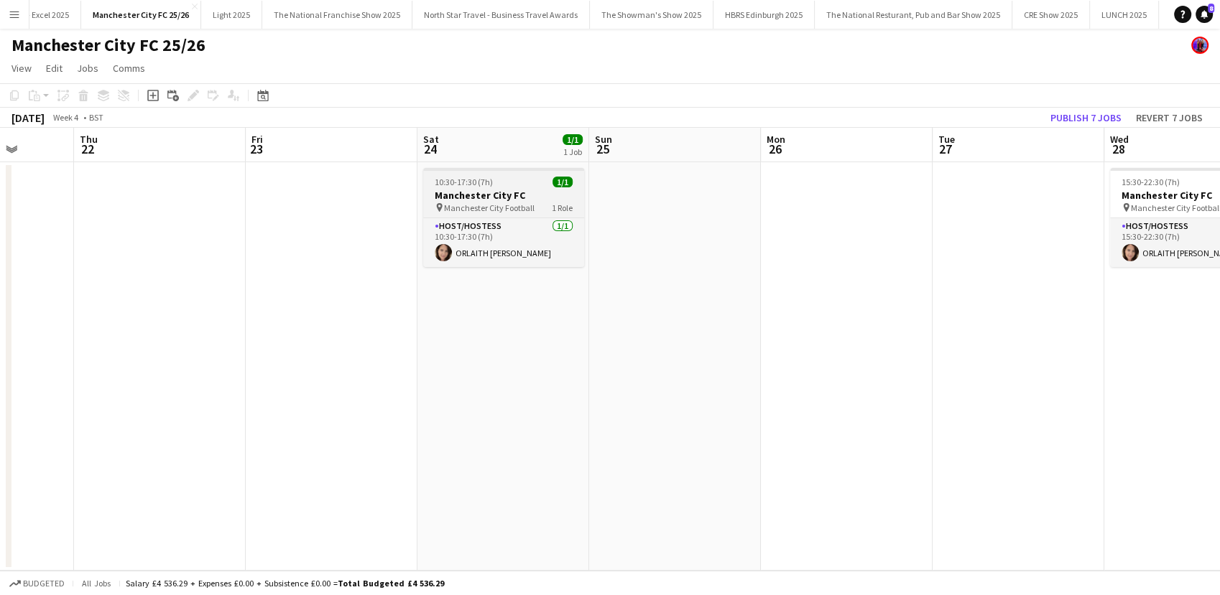
click at [463, 196] on h3 "Manchester City FC" at bounding box center [503, 195] width 161 height 13
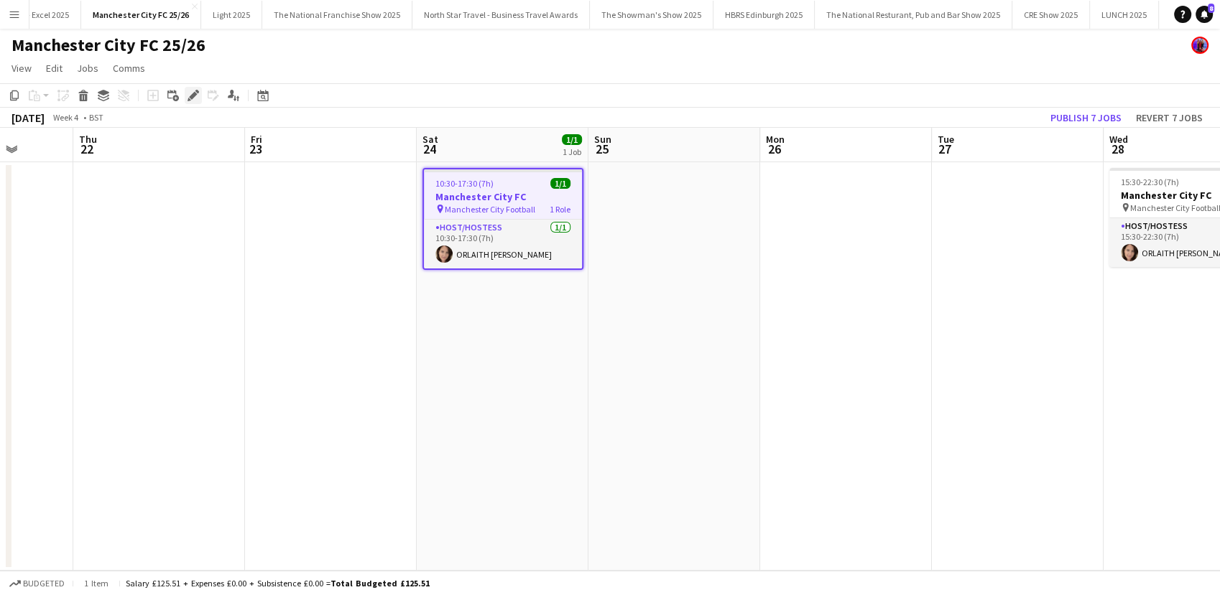
click at [195, 97] on icon "Edit" at bounding box center [192, 95] width 11 height 11
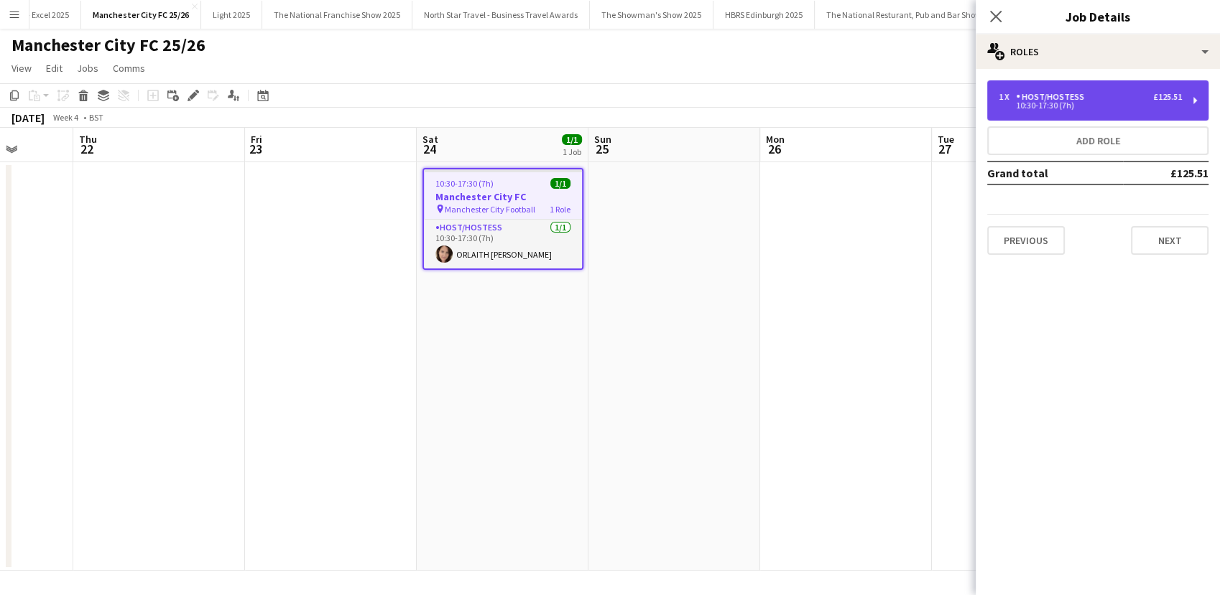
click at [1029, 99] on div "Host/Hostess" at bounding box center [1053, 97] width 74 height 10
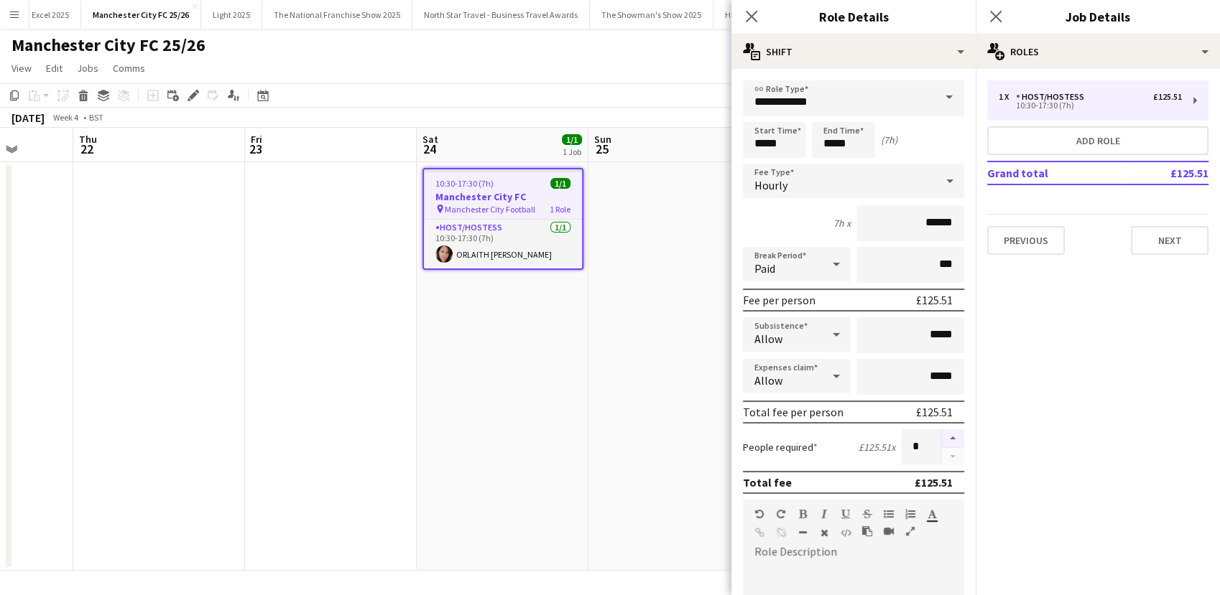
click at [941, 436] on button "button" at bounding box center [952, 439] width 23 height 19
type input "*"
click at [629, 400] on app-date-cell at bounding box center [674, 366] width 172 height 409
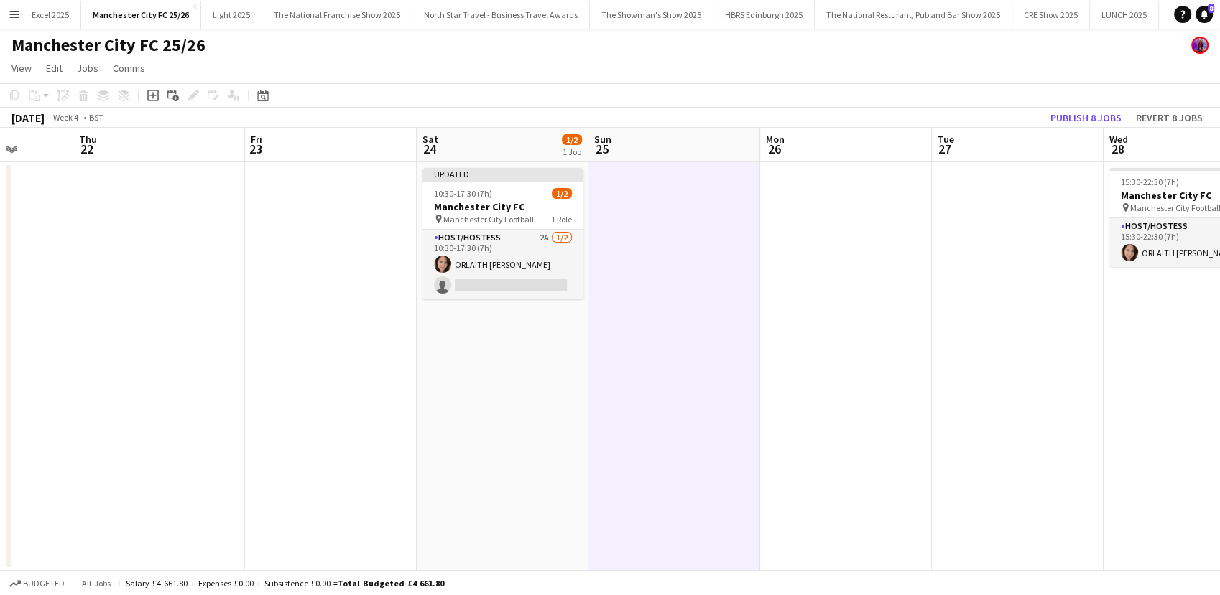
click at [527, 272] on app-card-role "Host/Hostess 2A 1/2 10:30-17:30 (7h) ORLAITH Cartwright single-neutral-actions" at bounding box center [502, 265] width 161 height 70
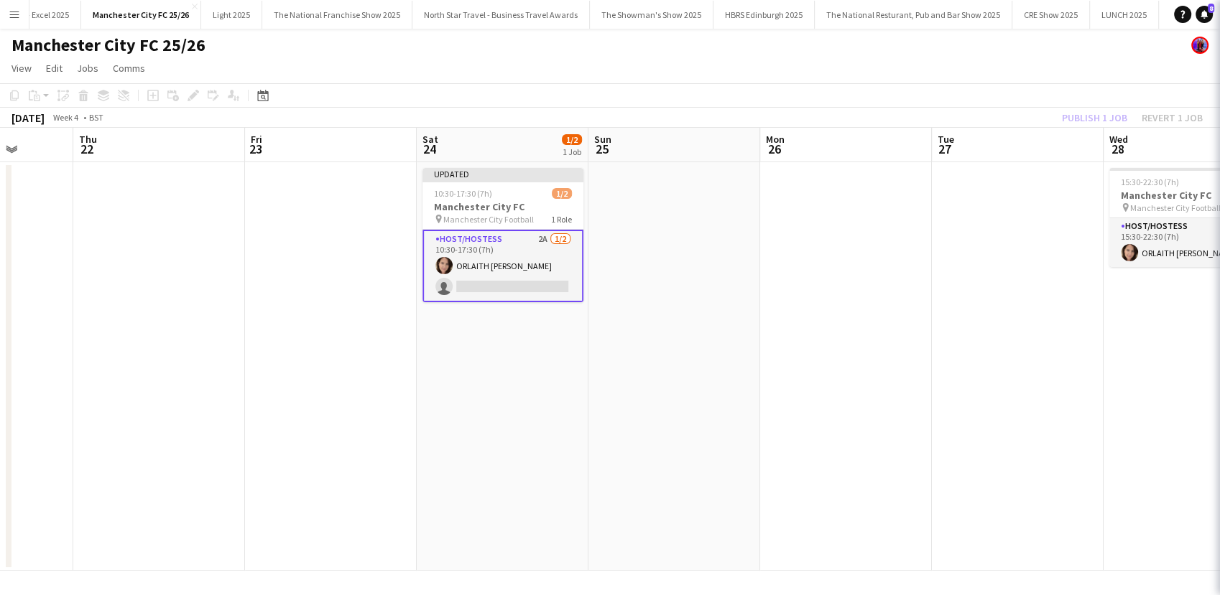
scroll to position [0, 442]
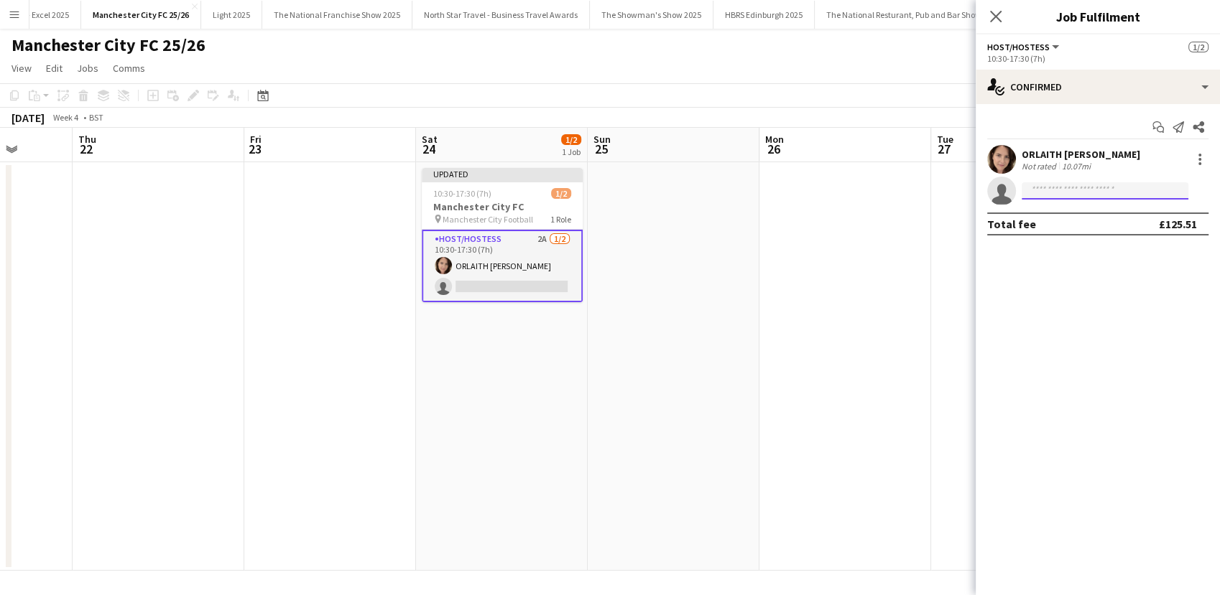
click at [1058, 187] on input at bounding box center [1104, 190] width 167 height 17
type input "***"
click at [1059, 218] on span "dua.benhayoun@gmail.com" at bounding box center [1105, 223] width 144 height 11
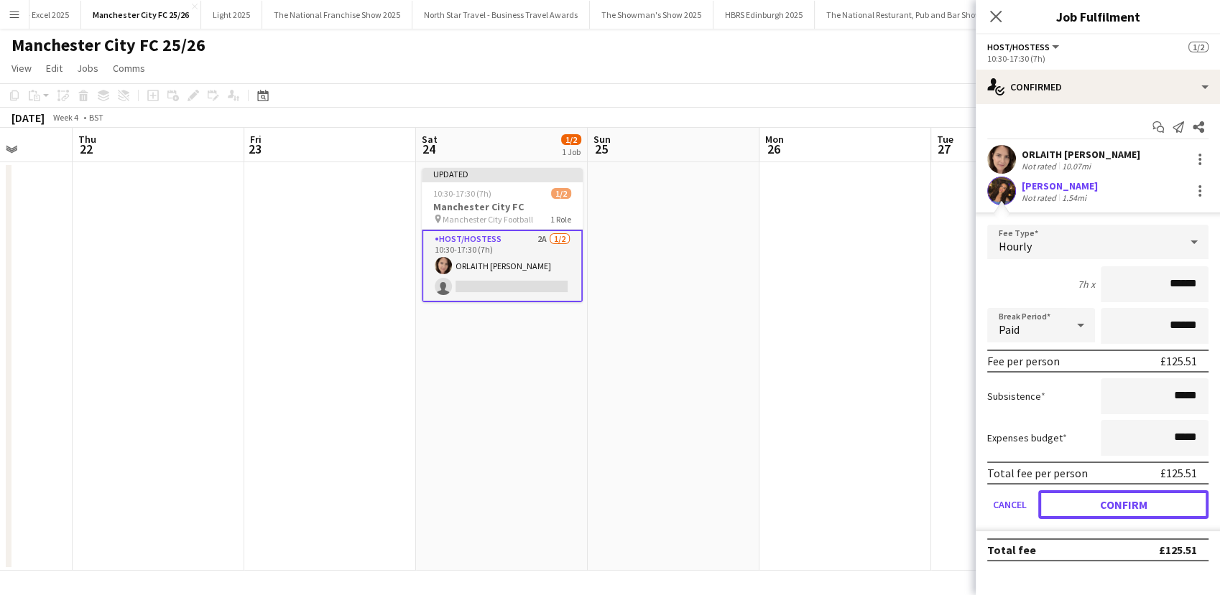
click at [1138, 498] on button "Confirm" at bounding box center [1123, 505] width 170 height 29
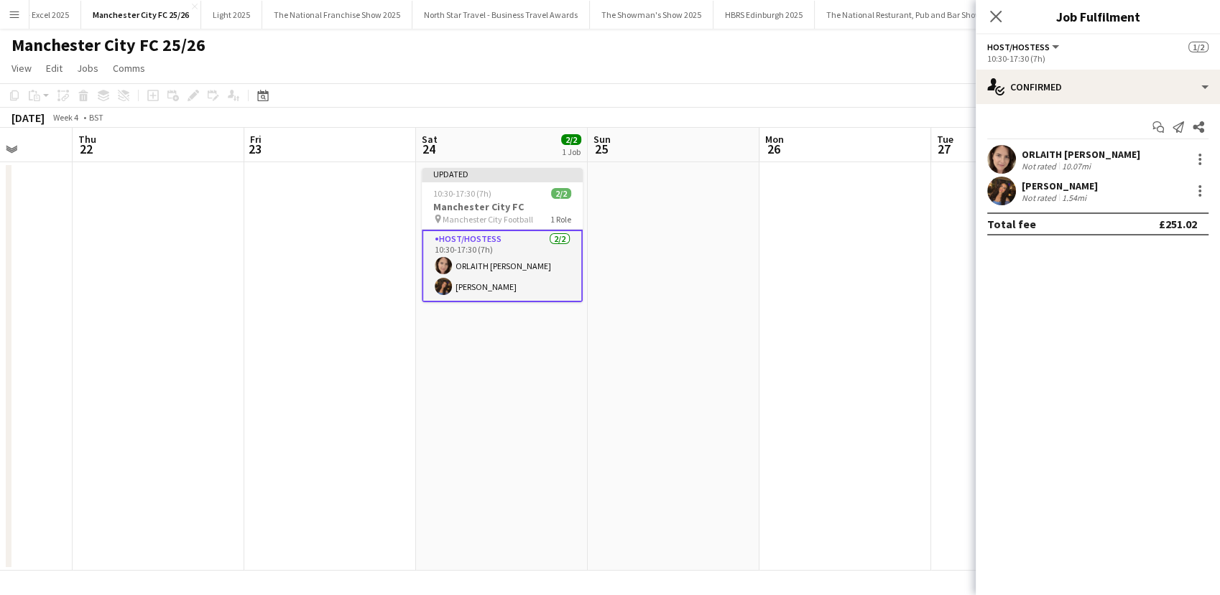
click at [816, 419] on app-date-cell at bounding box center [845, 366] width 172 height 409
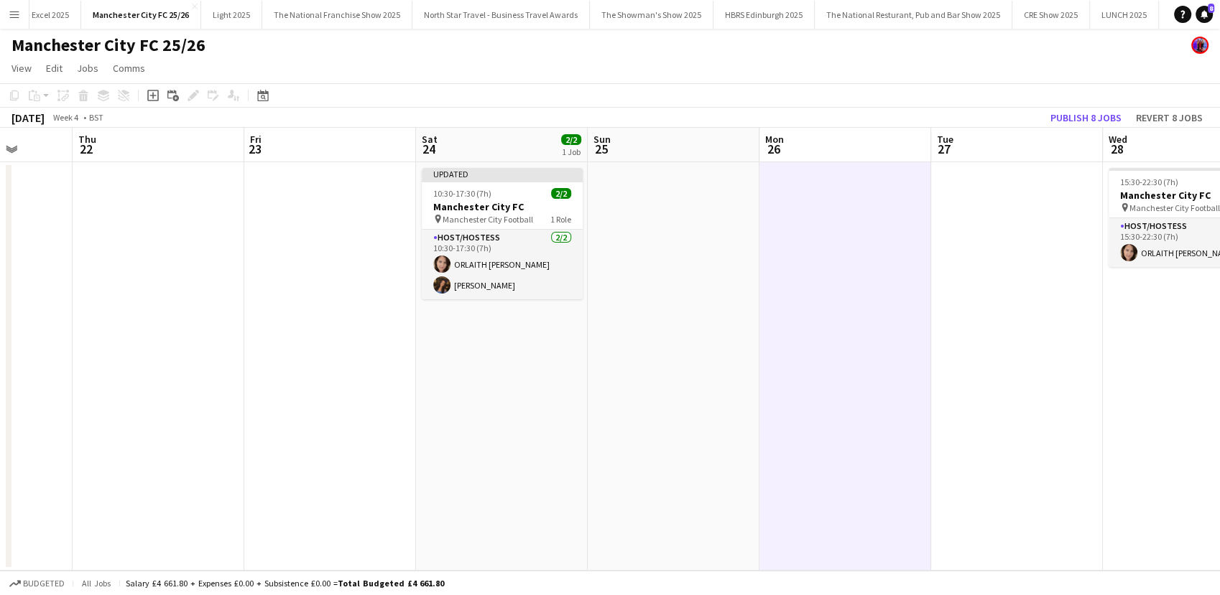
scroll to position [0, 589]
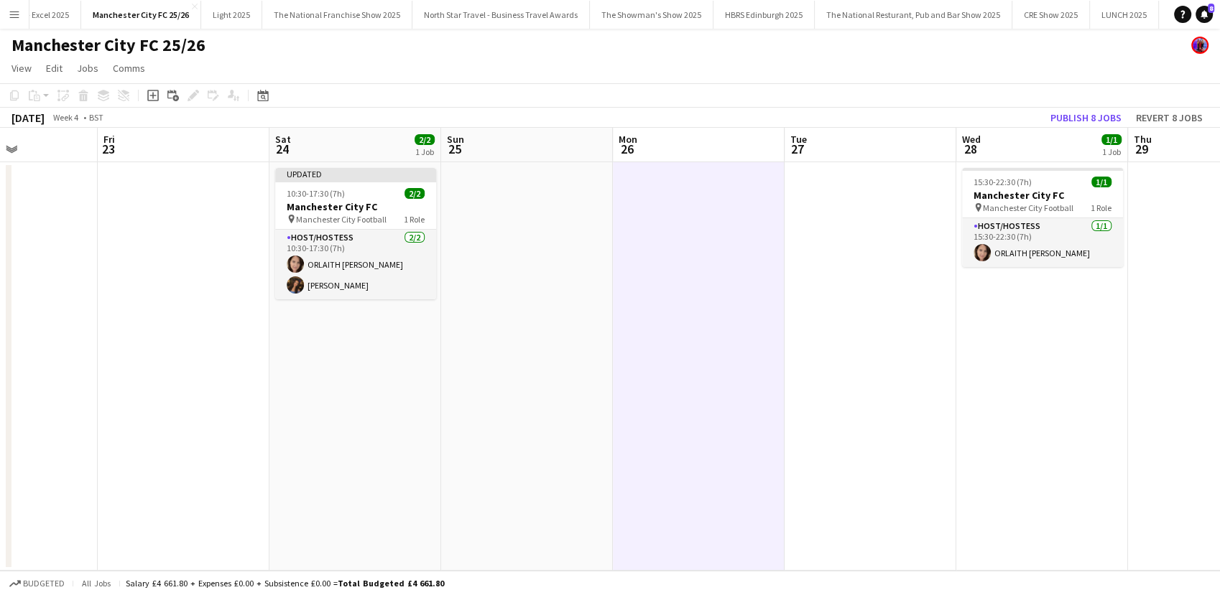
click at [556, 427] on app-date-cell at bounding box center [527, 366] width 172 height 409
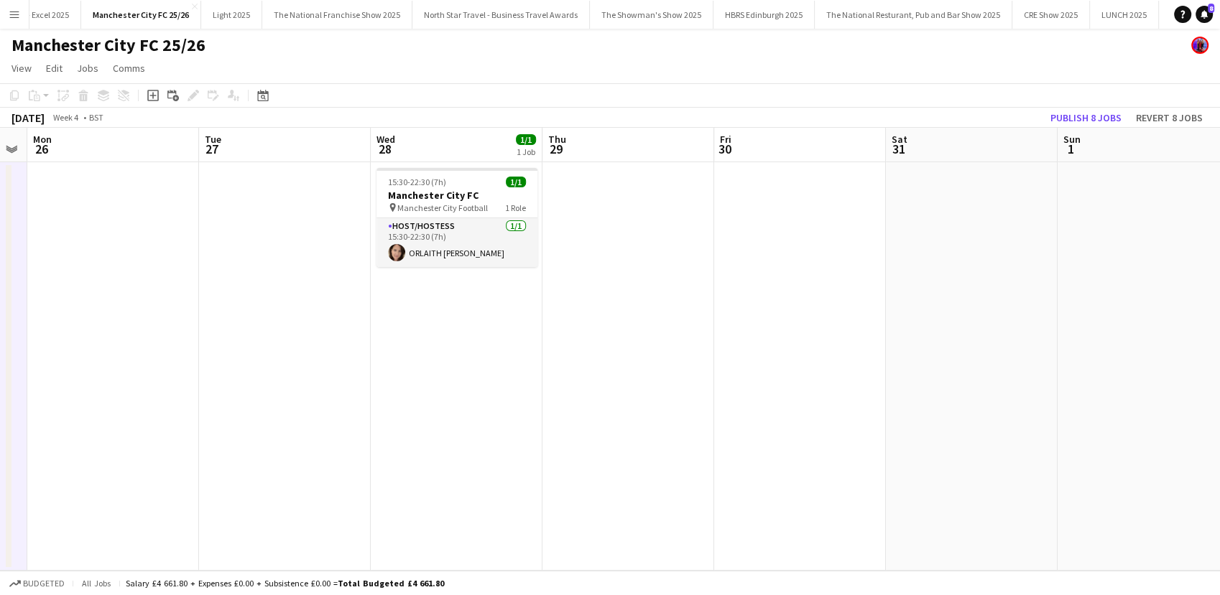
scroll to position [0, 488]
click at [442, 193] on h3 "Manchester City FC" at bounding box center [456, 195] width 161 height 13
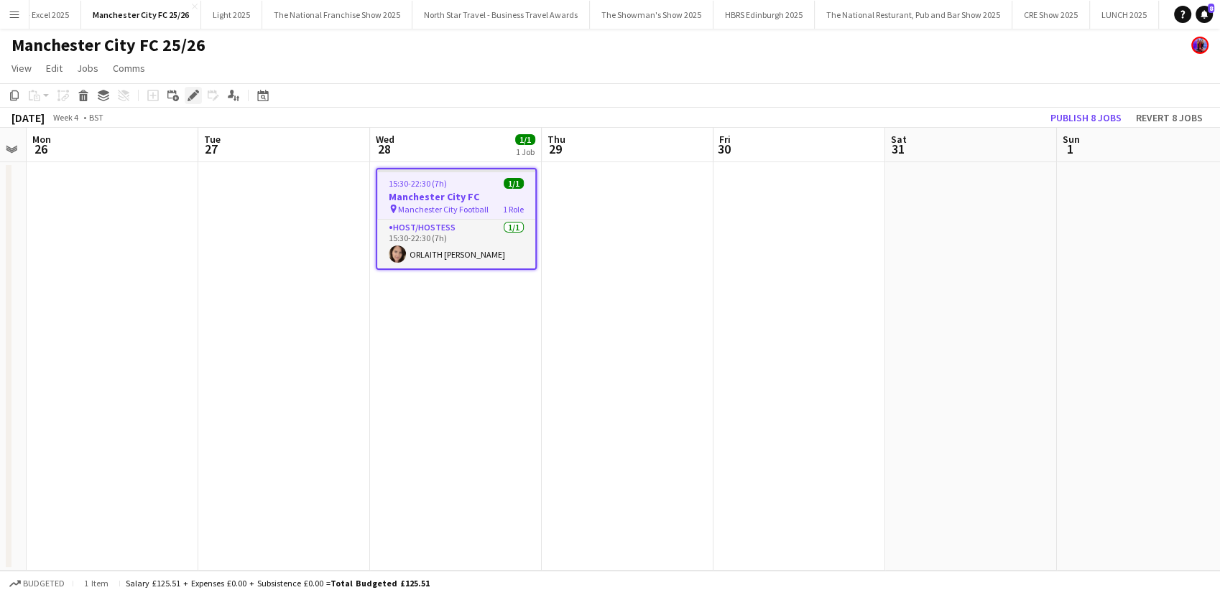
click at [196, 95] on icon "Edit" at bounding box center [192, 95] width 11 height 11
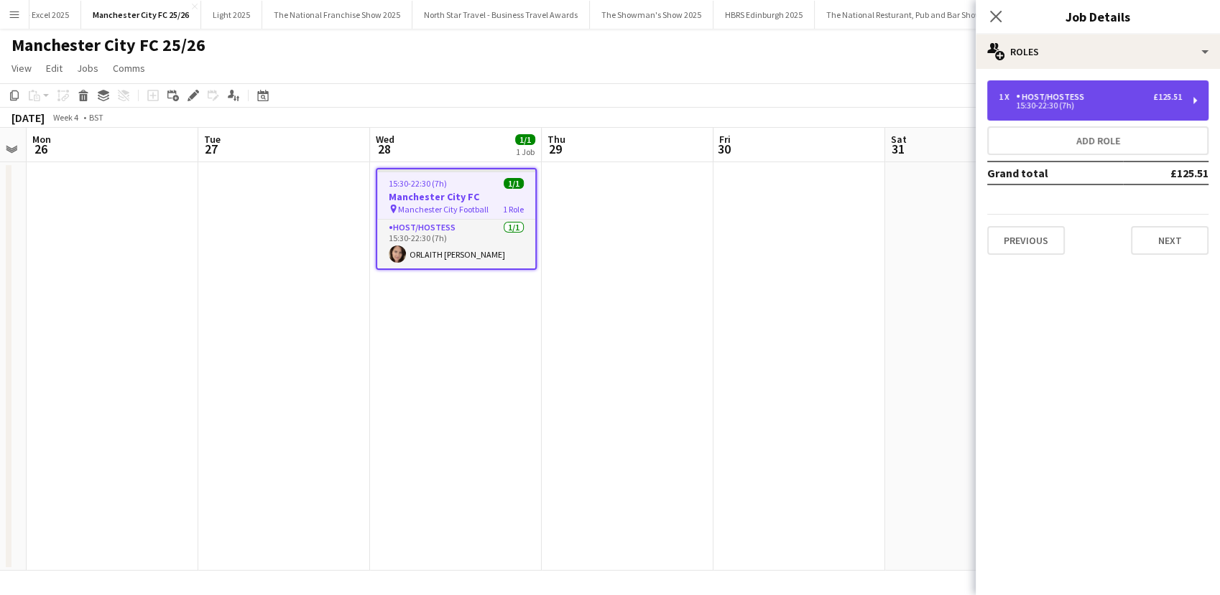
click at [1087, 91] on div "1 x Host/Hostess £125.51 15:30-22:30 (7h)" at bounding box center [1097, 100] width 221 height 40
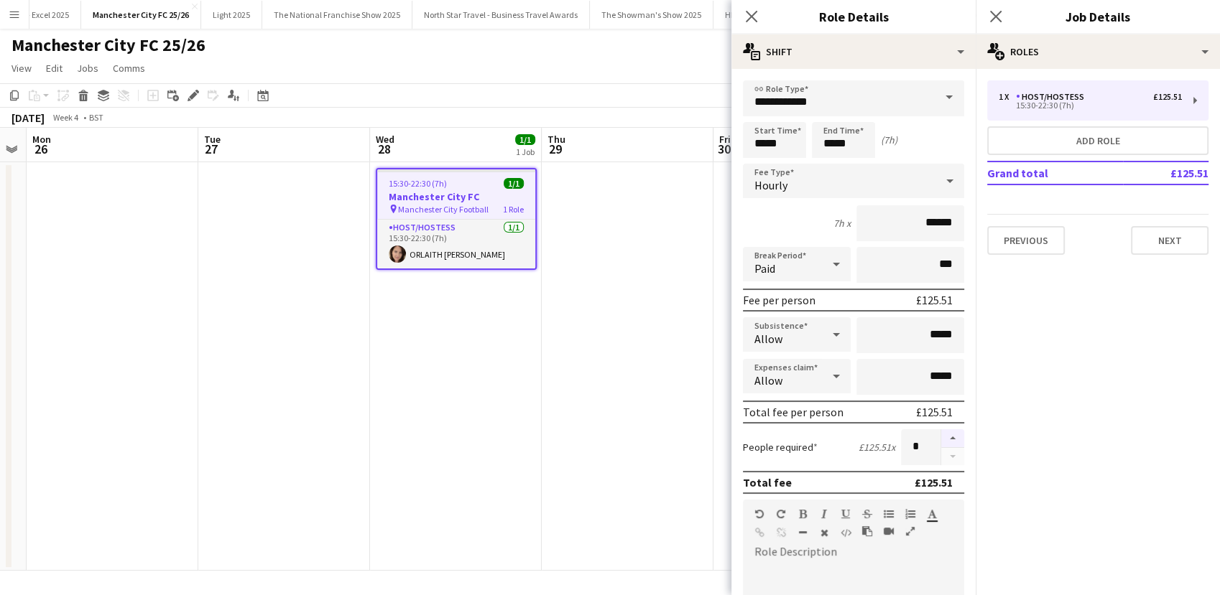
click at [943, 435] on button "button" at bounding box center [952, 439] width 23 height 19
type input "*"
click at [655, 417] on app-date-cell at bounding box center [628, 366] width 172 height 409
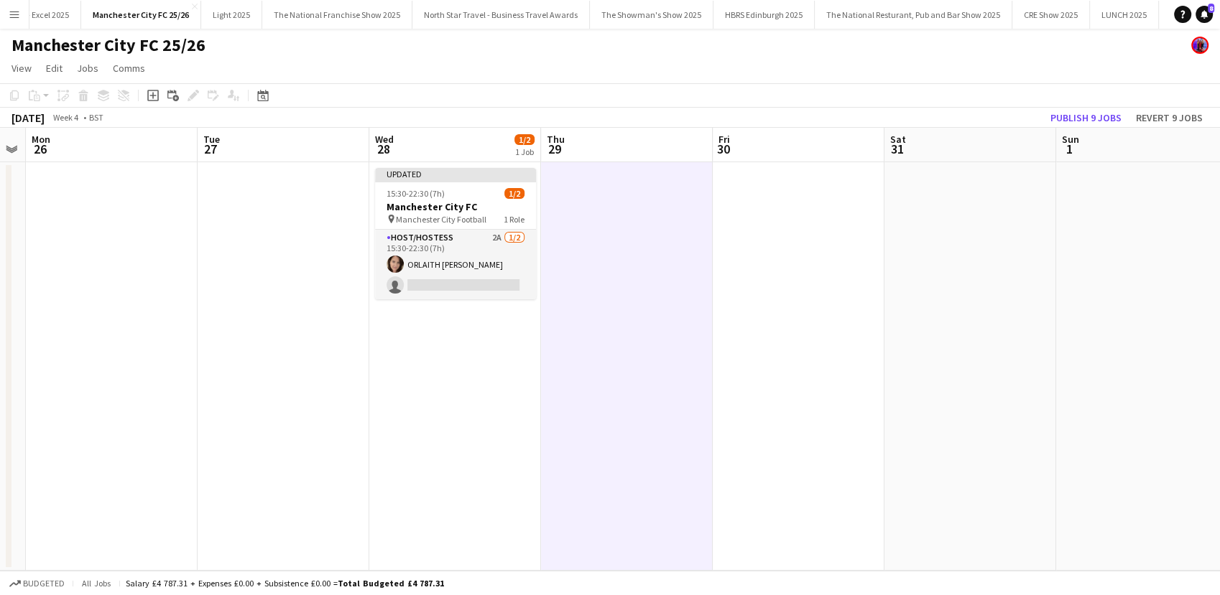
drag, startPoint x: 496, startPoint y: 273, endPoint x: 769, endPoint y: 273, distance: 273.7
click at [495, 273] on app-card-role "Host/Hostess 2A 1/2 15:30-22:30 (7h) ORLAITH Cartwright single-neutral-actions" at bounding box center [455, 265] width 161 height 70
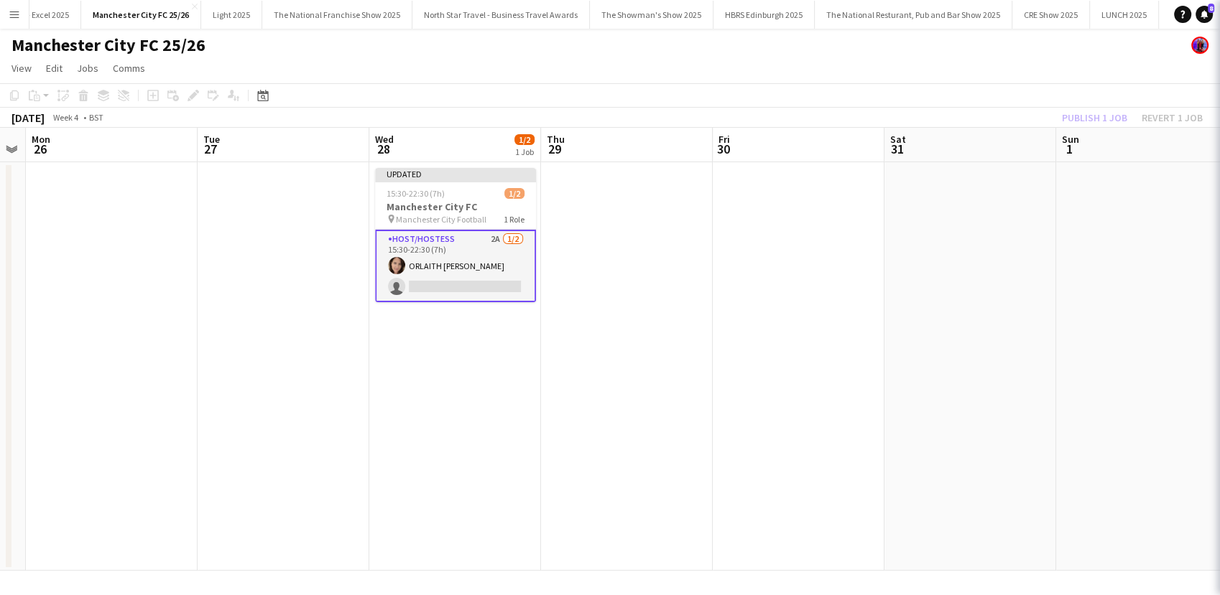
scroll to position [0, 490]
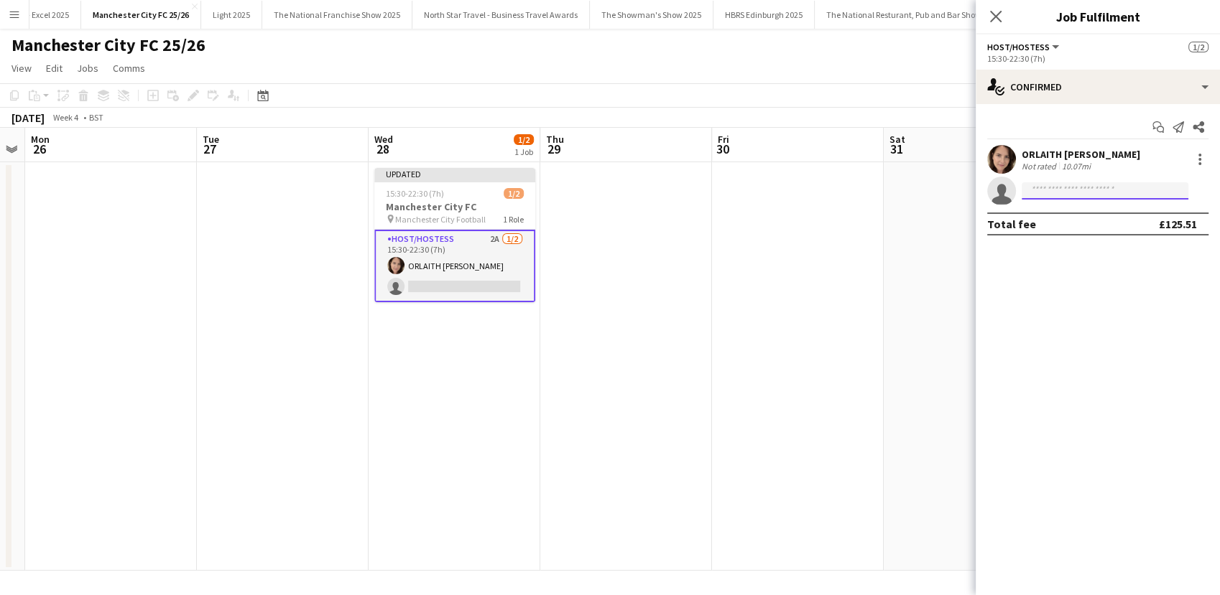
click at [1076, 194] on input at bounding box center [1104, 190] width 167 height 17
type input "***"
click at [1075, 226] on span "dua.benhayoun@gmail.com" at bounding box center [1105, 223] width 144 height 11
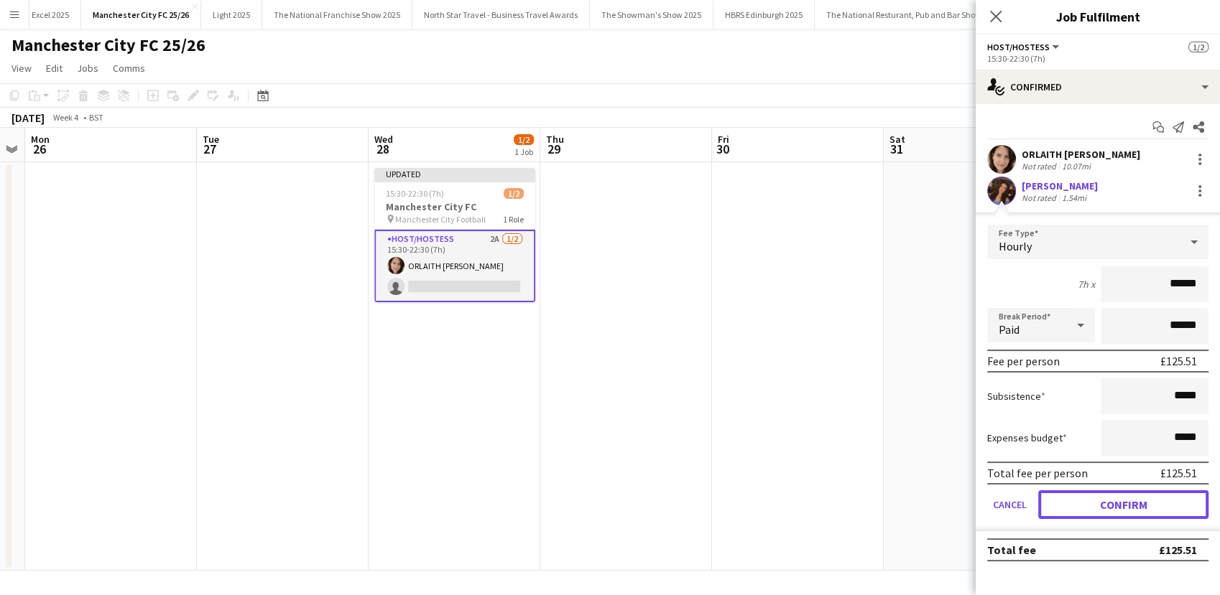
click at [1108, 506] on button "Confirm" at bounding box center [1123, 505] width 170 height 29
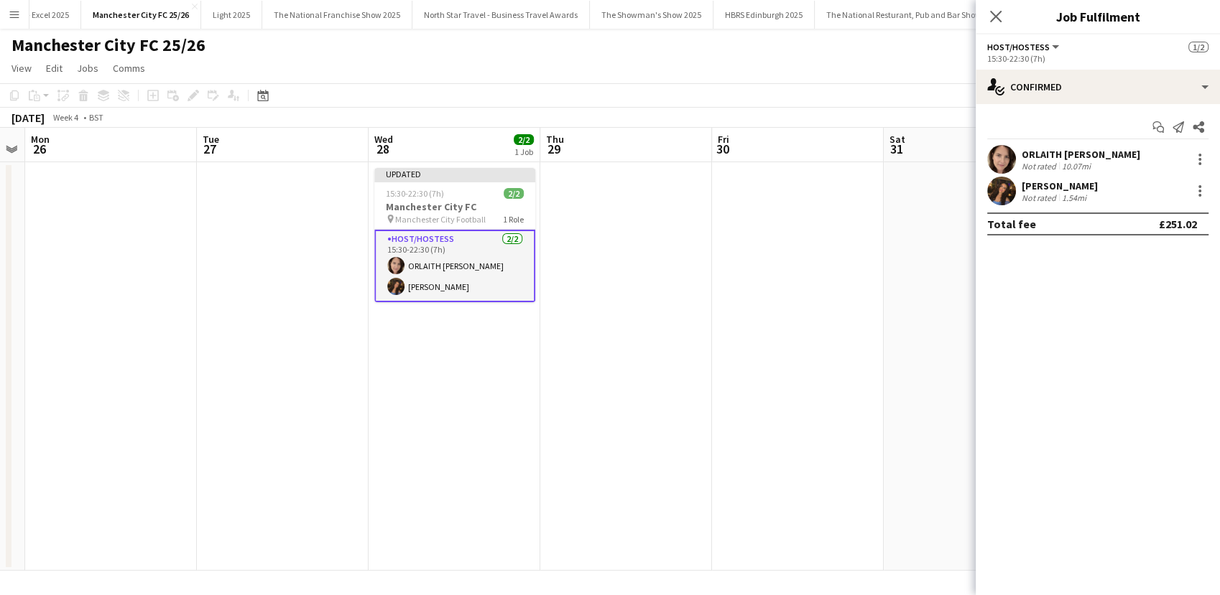
click at [752, 414] on app-date-cell at bounding box center [798, 366] width 172 height 409
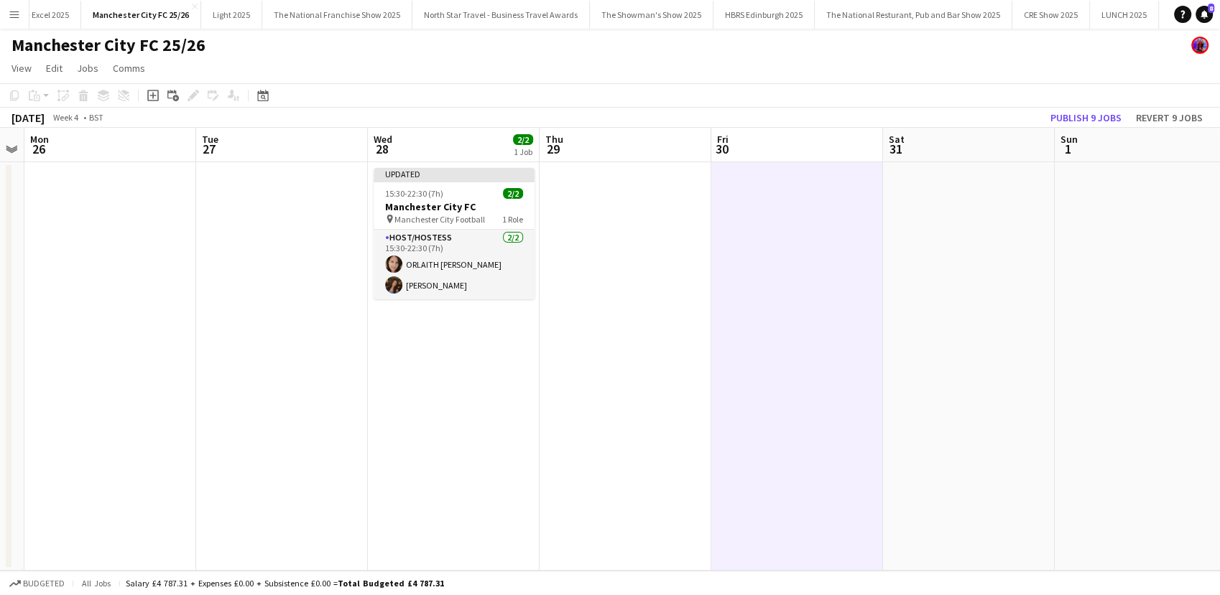
click at [565, 447] on app-date-cell at bounding box center [625, 366] width 172 height 409
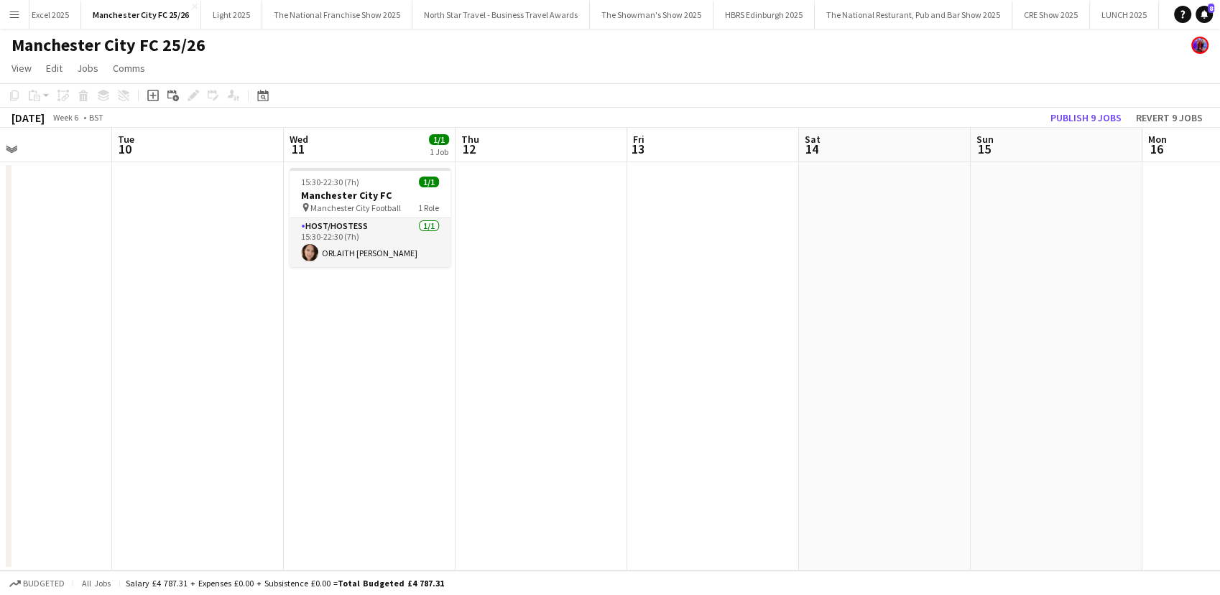
scroll to position [0, 532]
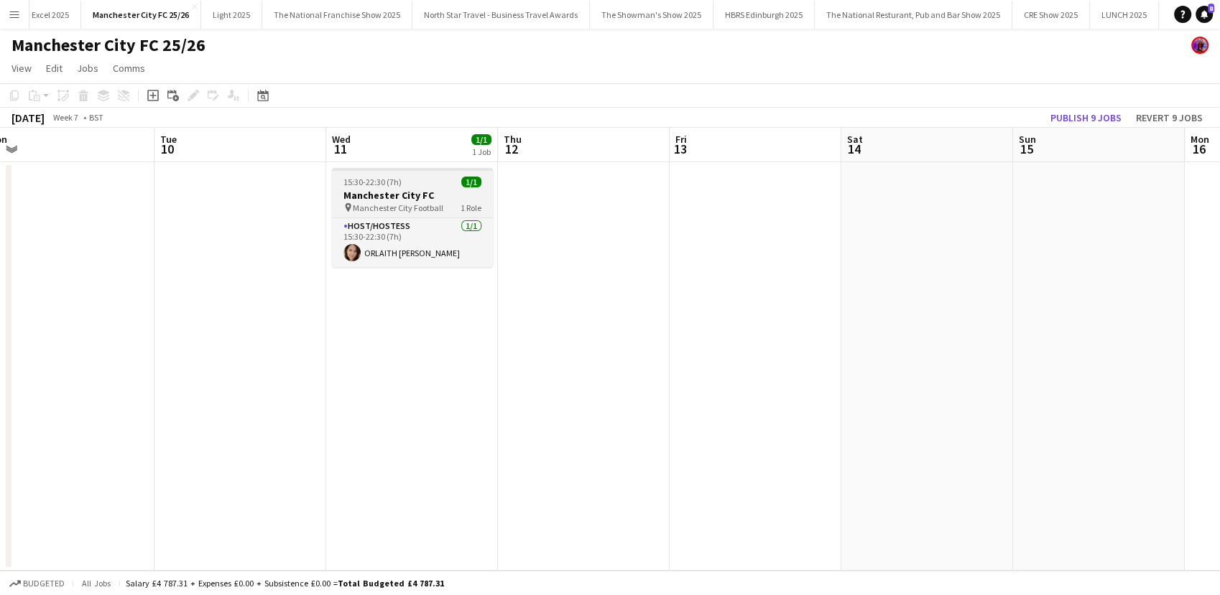
click at [382, 193] on h3 "Manchester City FC" at bounding box center [412, 195] width 161 height 13
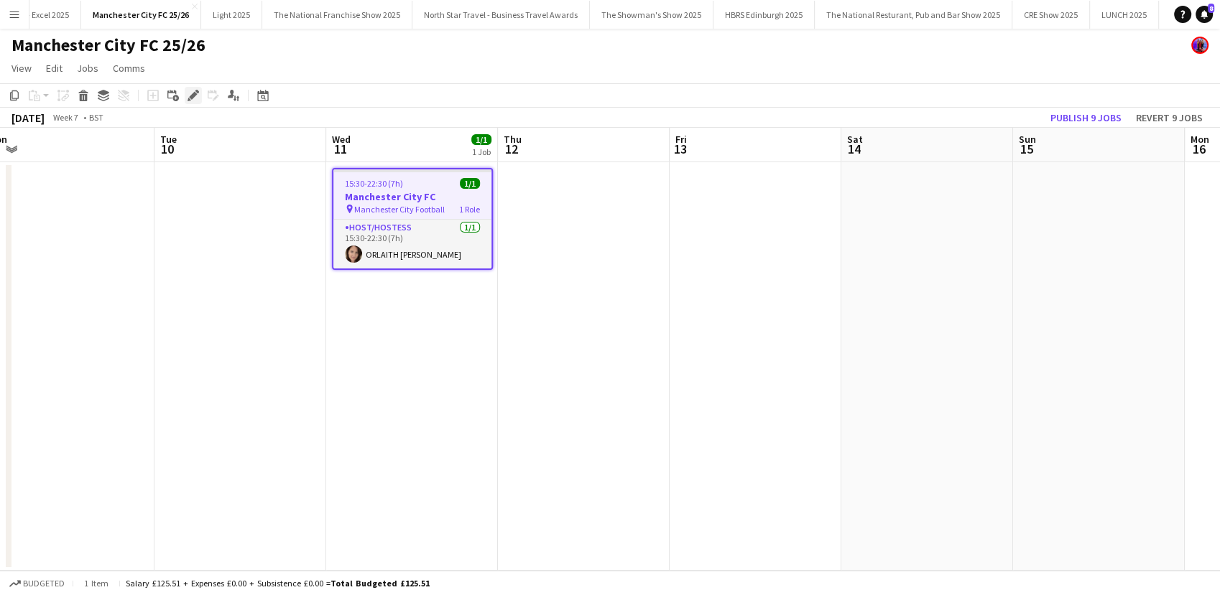
click at [187, 98] on icon "Edit" at bounding box center [192, 95] width 11 height 11
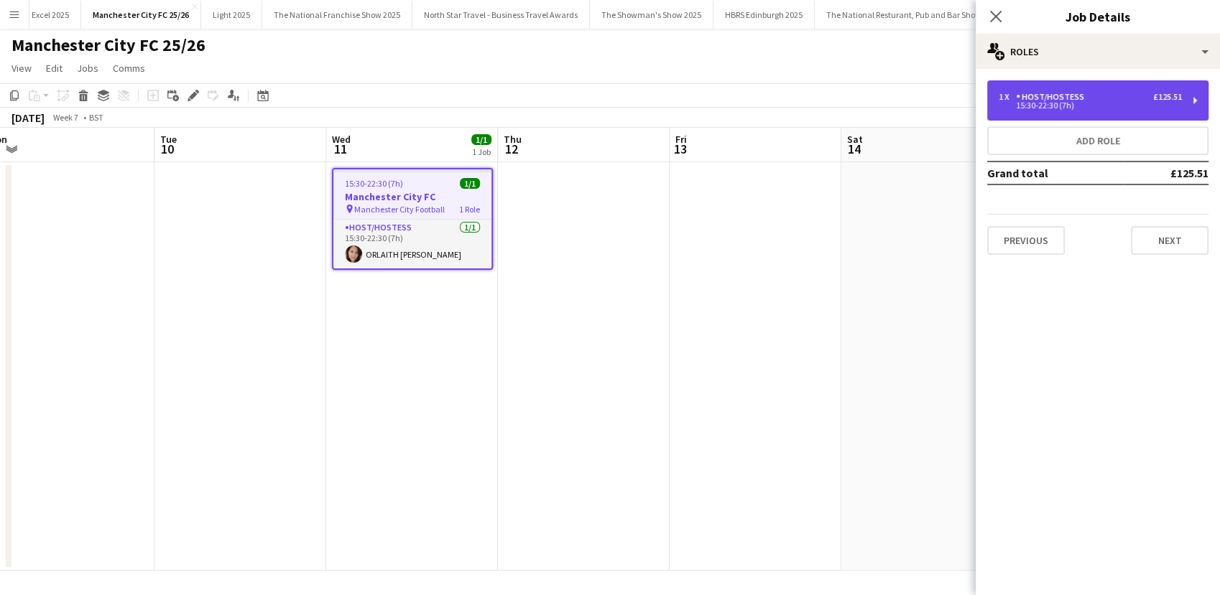
click at [1097, 103] on div "15:30-22:30 (7h)" at bounding box center [1089, 105] width 183 height 7
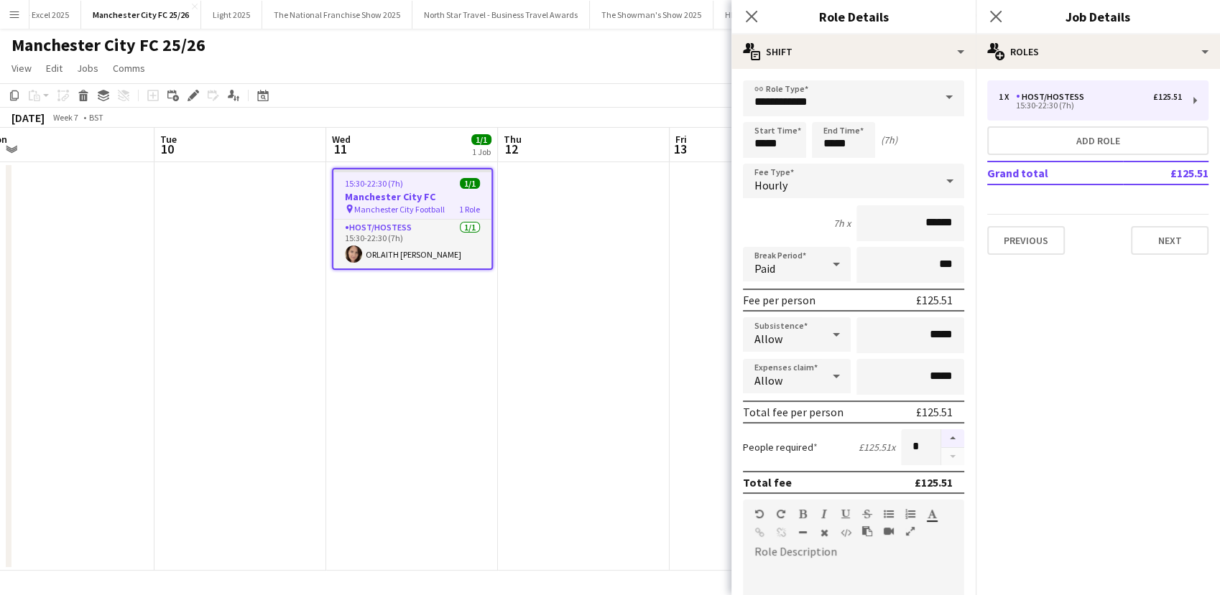
click at [944, 440] on button "button" at bounding box center [952, 439] width 23 height 19
type input "*"
click at [532, 398] on app-date-cell at bounding box center [584, 366] width 172 height 409
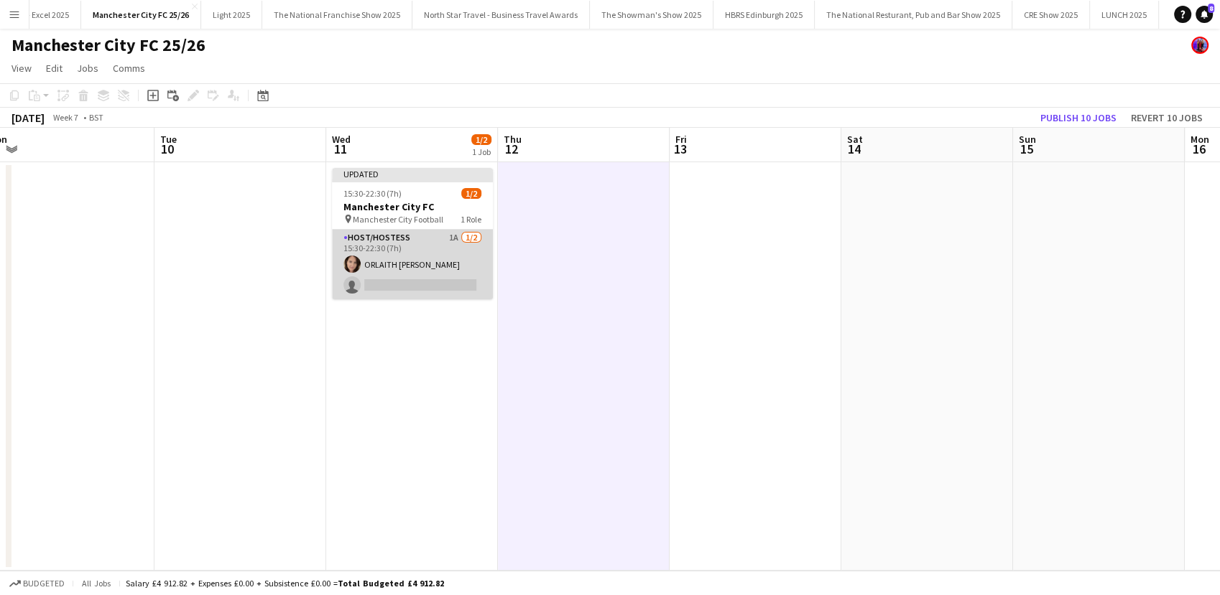
click at [399, 280] on app-card-role "Host/Hostess 1A 1/2 15:30-22:30 (7h) ORLAITH Cartwright single-neutral-actions" at bounding box center [412, 265] width 161 height 70
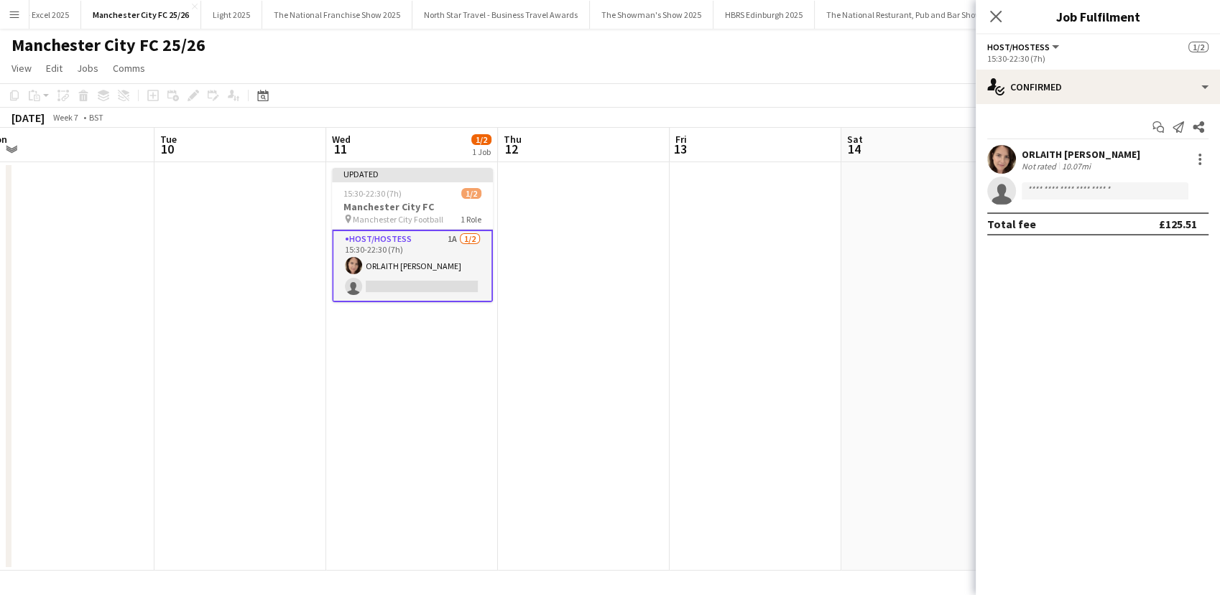
scroll to position [0, 533]
click at [1060, 188] on input at bounding box center [1104, 190] width 167 height 17
type input "***"
click at [1057, 232] on span "+447474414116" at bounding box center [1105, 234] width 144 height 11
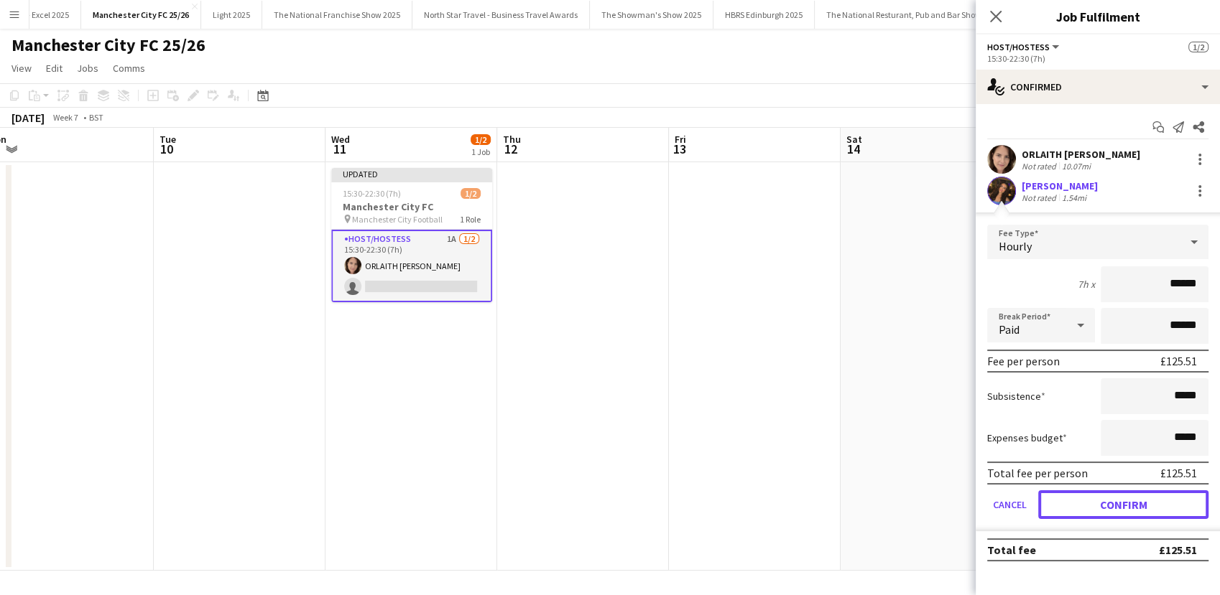
click at [1123, 499] on button "Confirm" at bounding box center [1123, 505] width 170 height 29
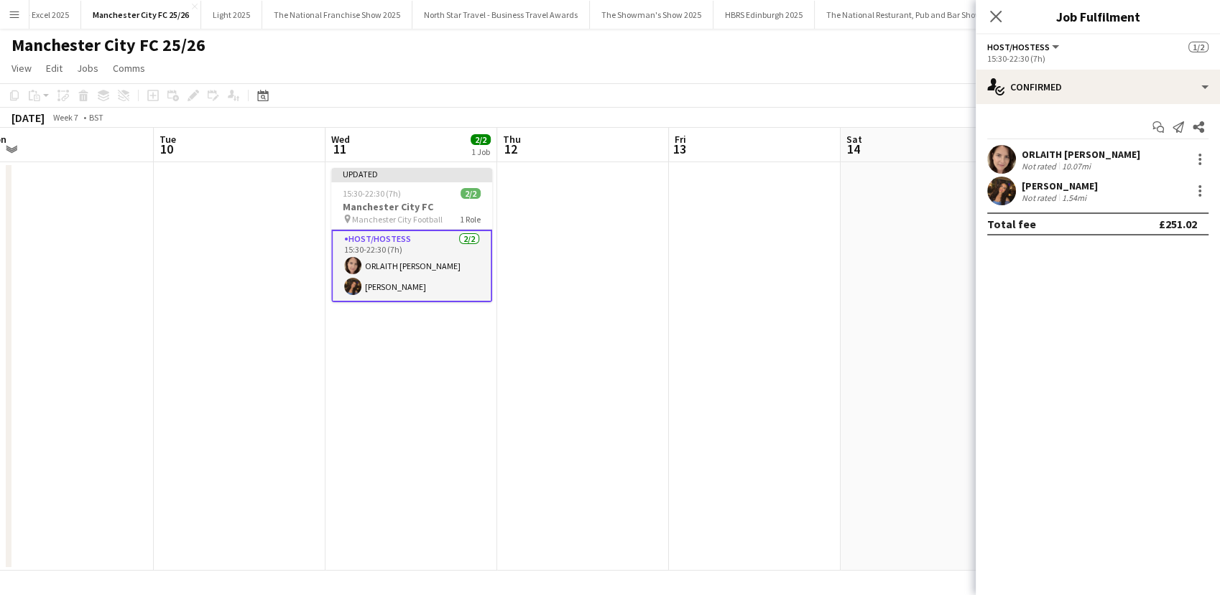
click at [791, 404] on app-date-cell at bounding box center [755, 366] width 172 height 409
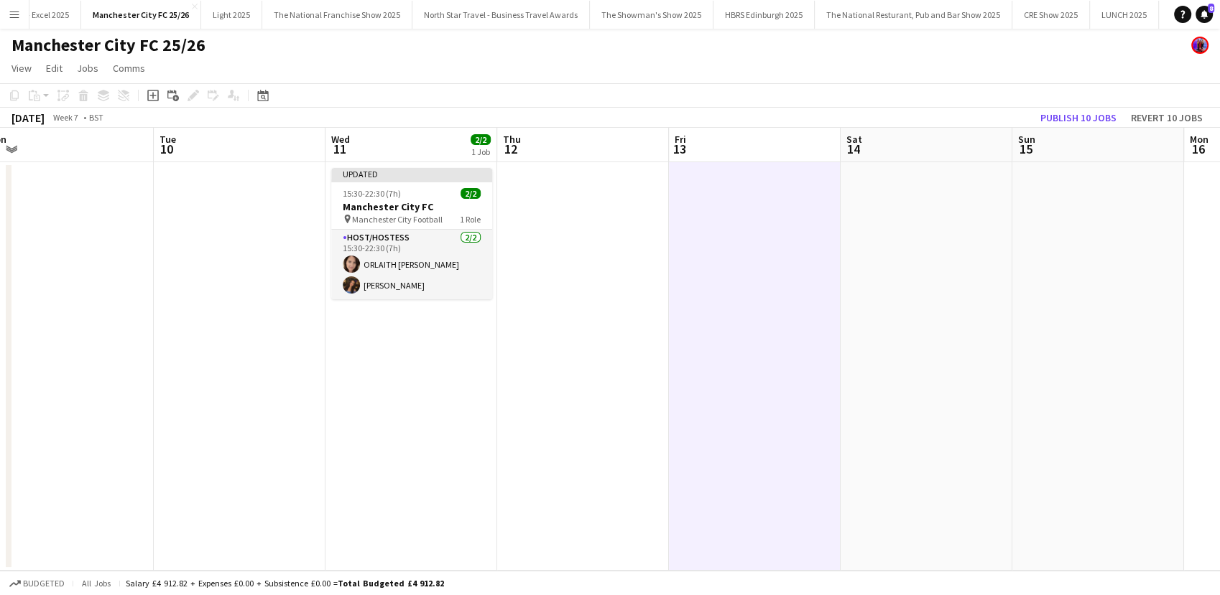
click at [571, 428] on app-date-cell at bounding box center [583, 366] width 172 height 409
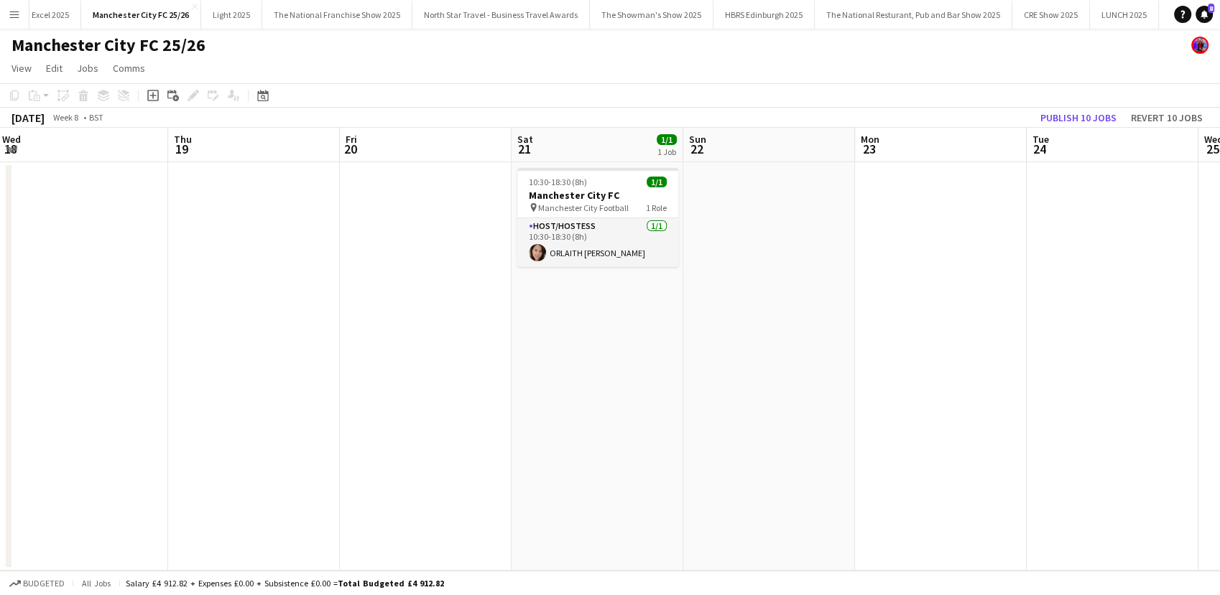
scroll to position [0, 732]
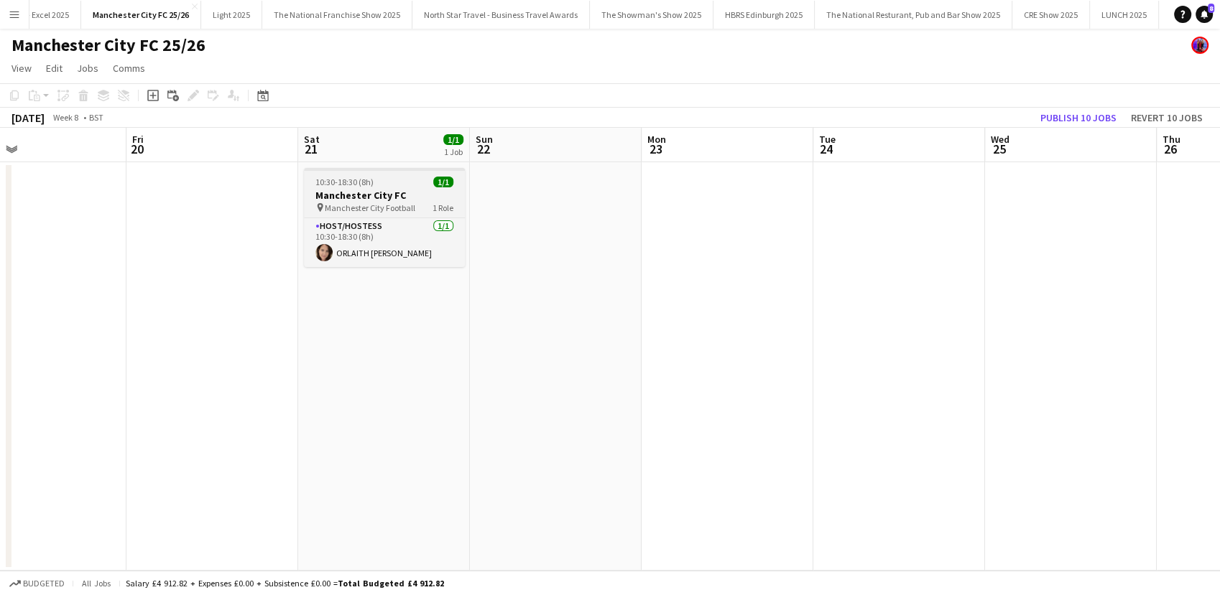
click at [381, 198] on h3 "Manchester City FC" at bounding box center [384, 195] width 161 height 13
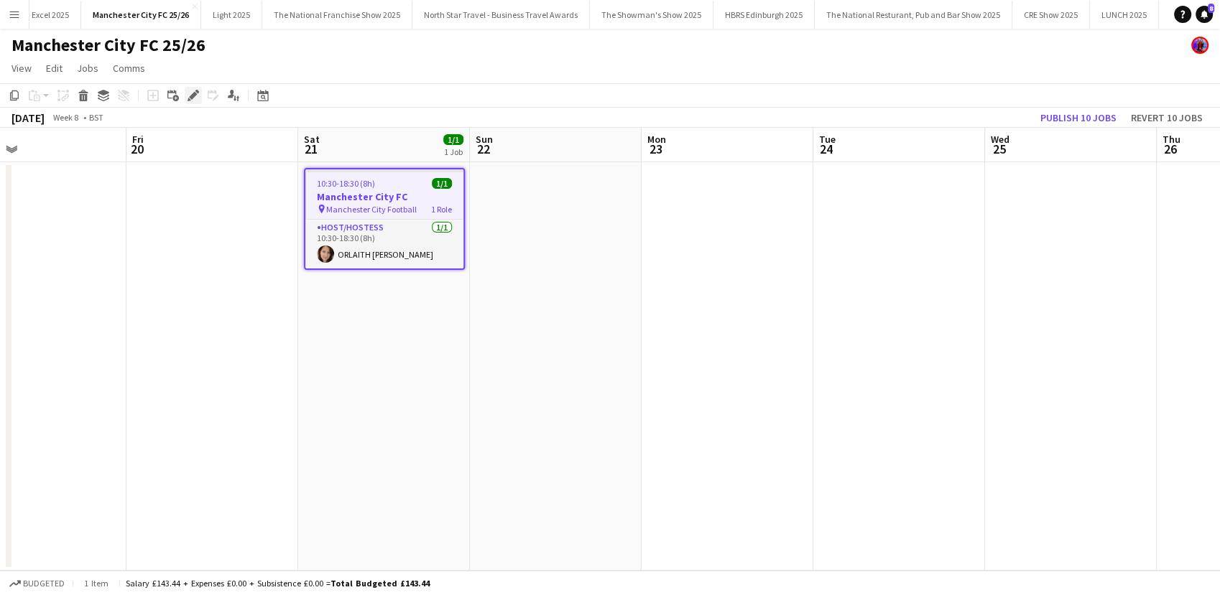
click at [191, 98] on icon at bounding box center [193, 96] width 8 height 8
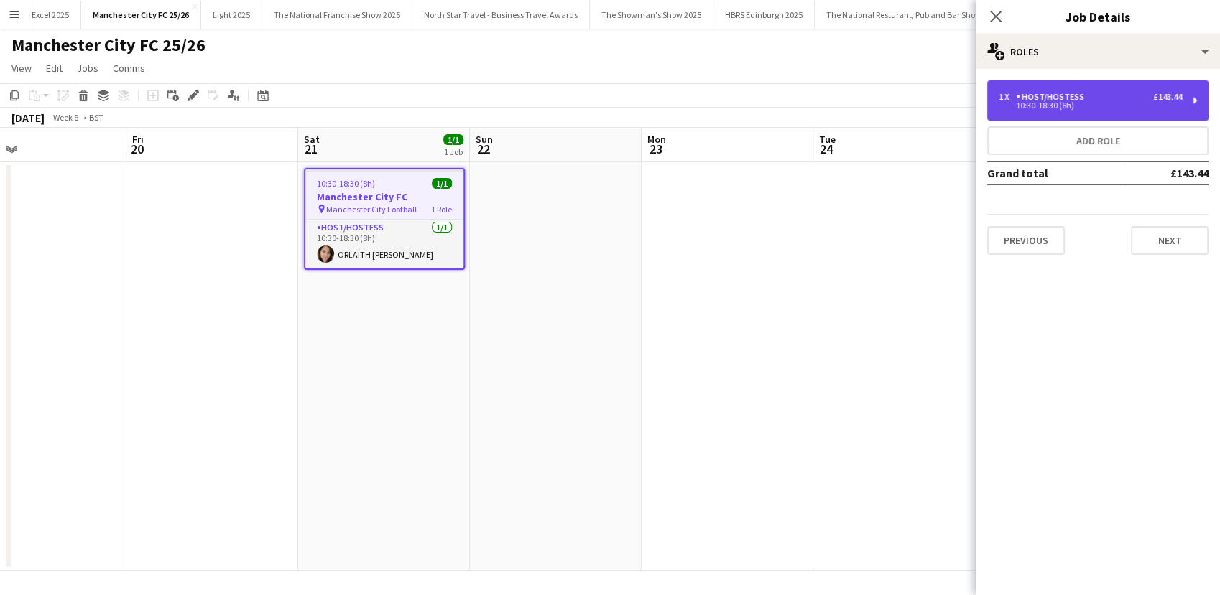
click at [1040, 101] on div "Host/Hostess" at bounding box center [1053, 97] width 74 height 10
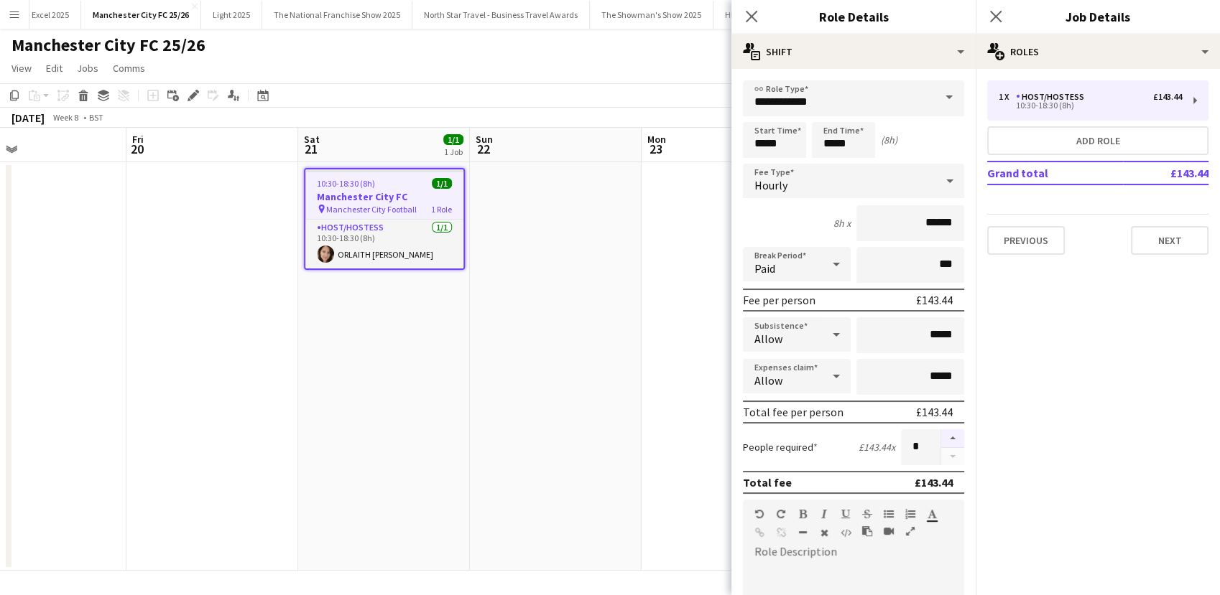
click at [941, 441] on button "button" at bounding box center [952, 439] width 23 height 19
type input "*"
click at [565, 413] on app-date-cell at bounding box center [556, 366] width 172 height 409
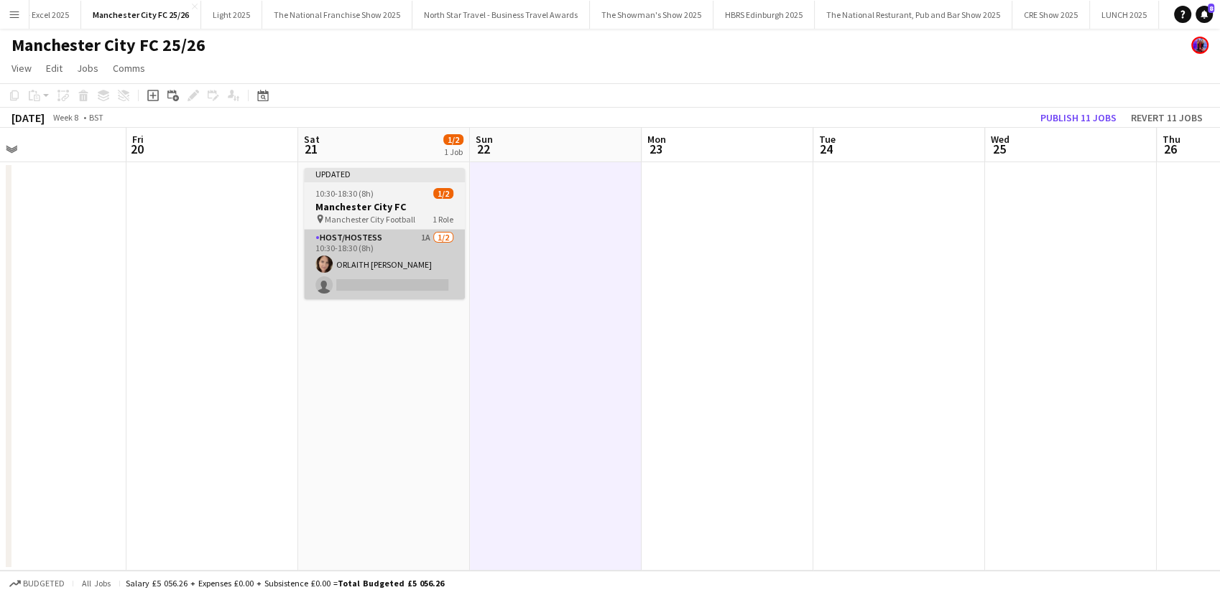
click at [417, 297] on app-card-role "Host/Hostess 1A 1/2 10:30-18:30 (8h) ORLAITH Cartwright single-neutral-actions" at bounding box center [384, 265] width 161 height 70
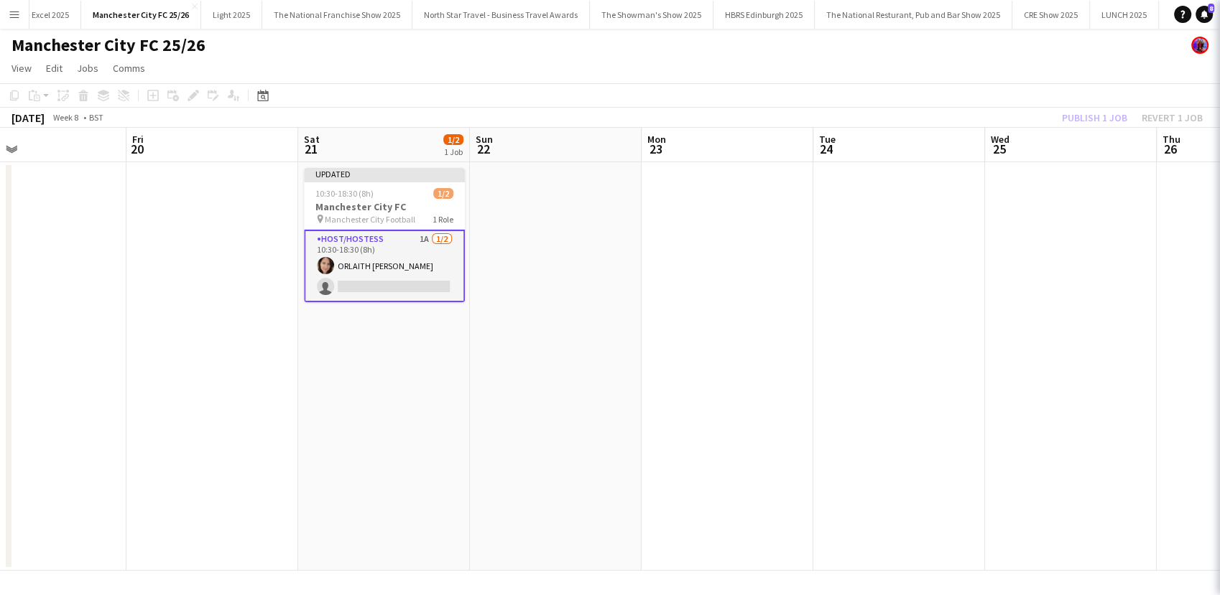
scroll to position [0, 733]
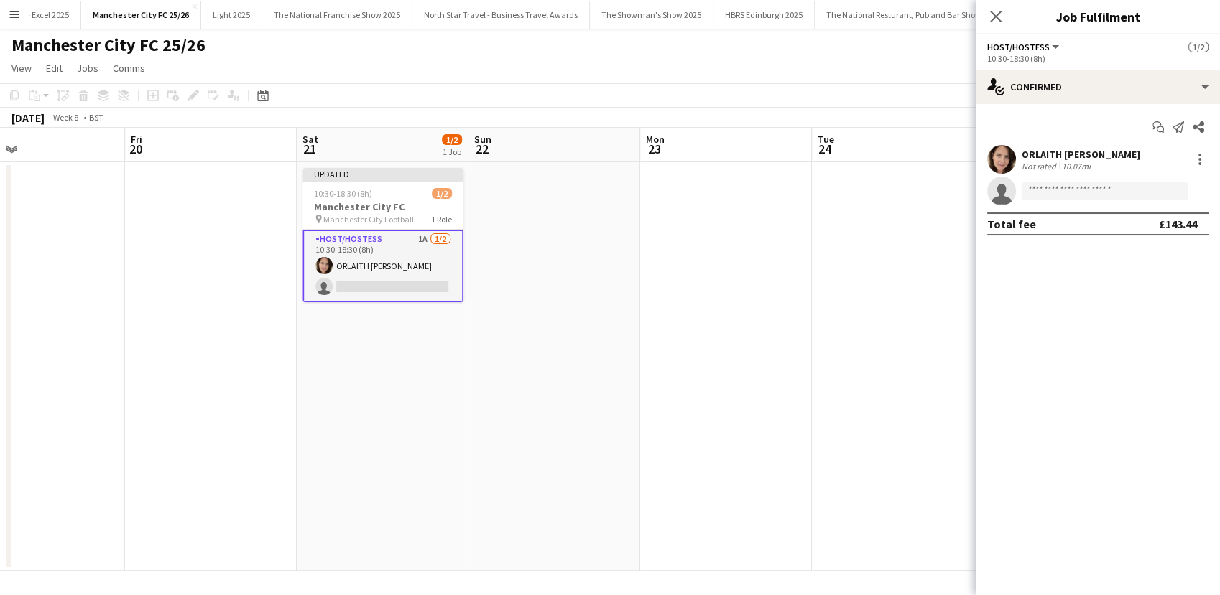
click at [1048, 182] on app-invite-slot "single-neutral-actions" at bounding box center [1097, 191] width 244 height 29
click at [1044, 186] on input at bounding box center [1104, 190] width 167 height 17
type input "***"
click at [1057, 227] on span "dua.benhayoun@gmail.com" at bounding box center [1105, 223] width 144 height 11
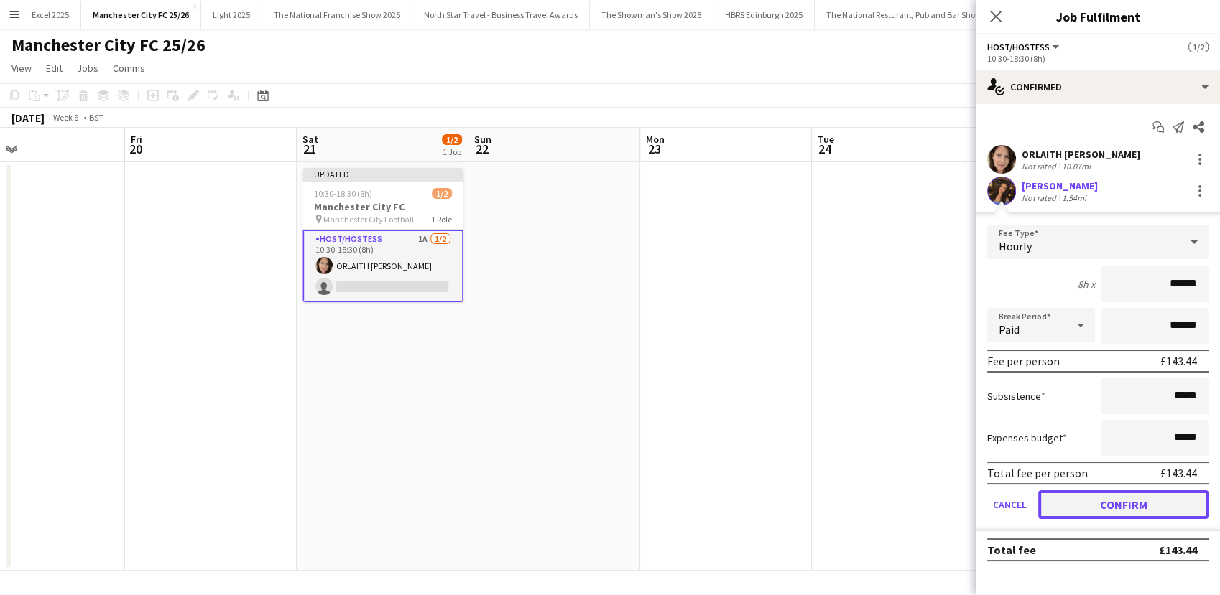
click at [1116, 499] on button "Confirm" at bounding box center [1123, 505] width 170 height 29
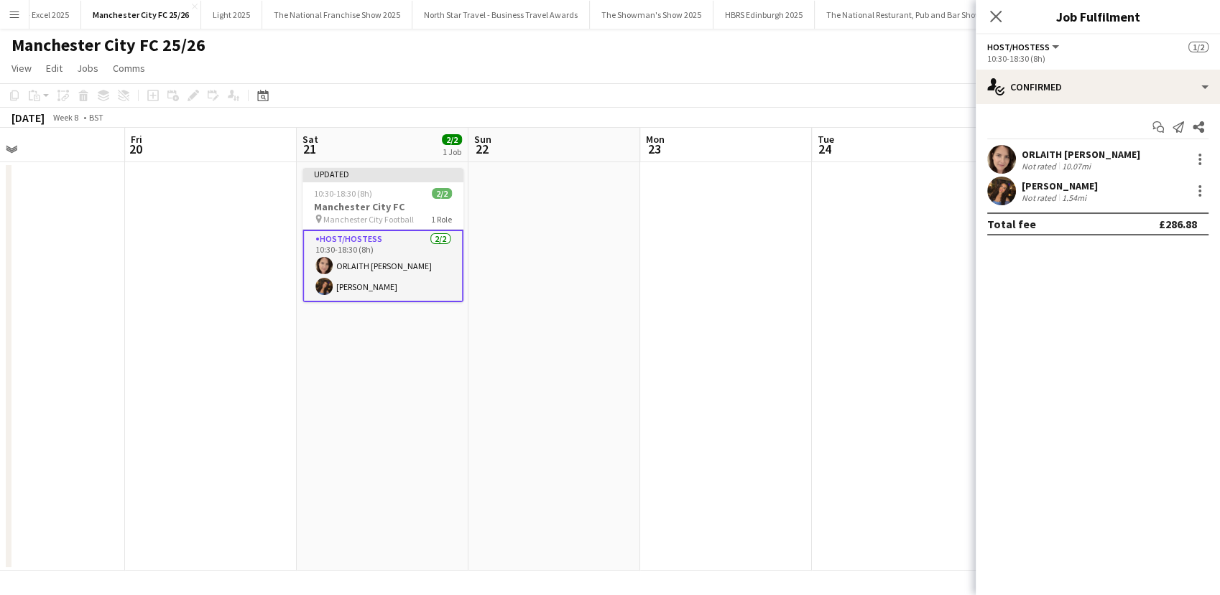
click at [769, 451] on app-date-cell at bounding box center [726, 366] width 172 height 409
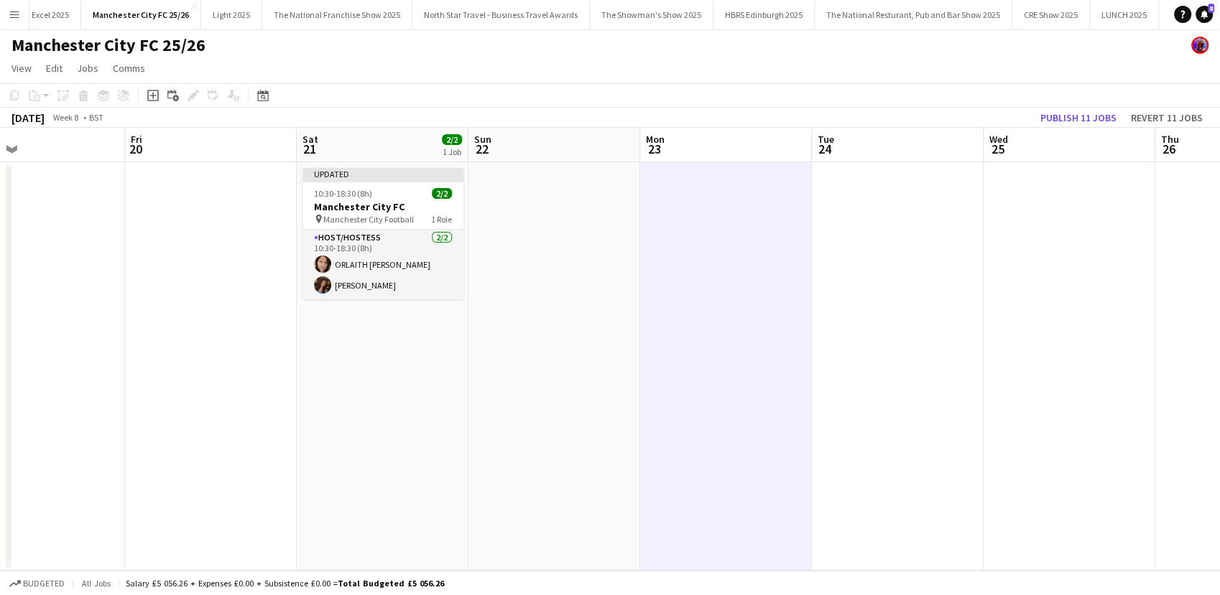
click at [569, 445] on app-date-cell at bounding box center [554, 366] width 172 height 409
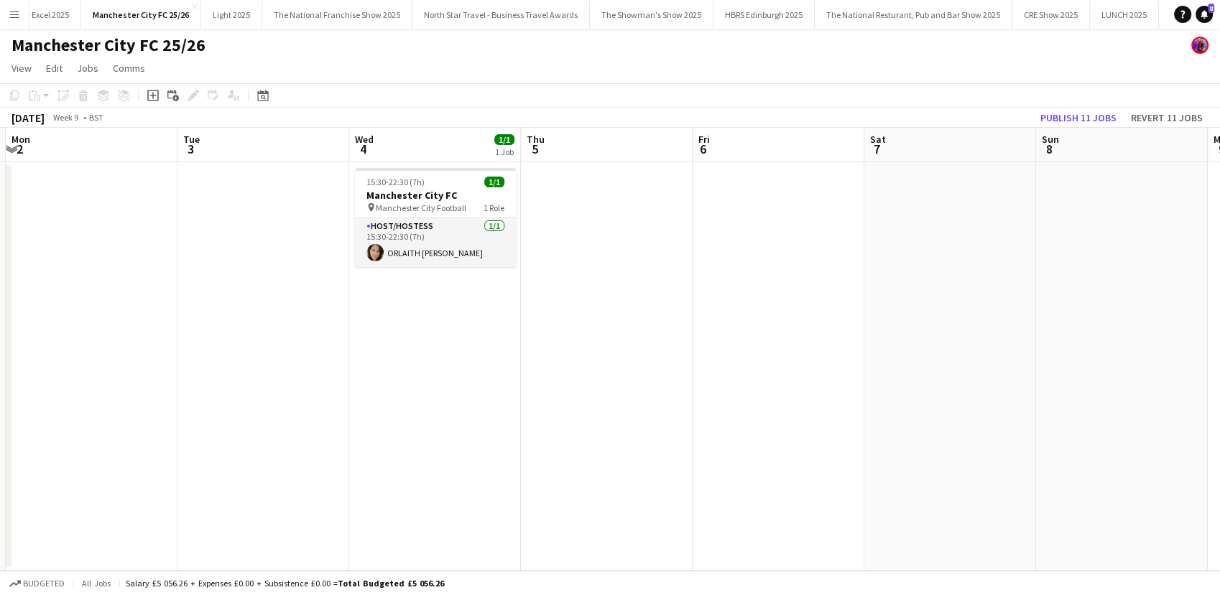
scroll to position [0, 683]
click at [394, 175] on app-job-card "15:30-22:30 (7h) 1/1 Manchester City FC pin Manchester City Football 1 Role Hos…" at bounding box center [433, 217] width 161 height 99
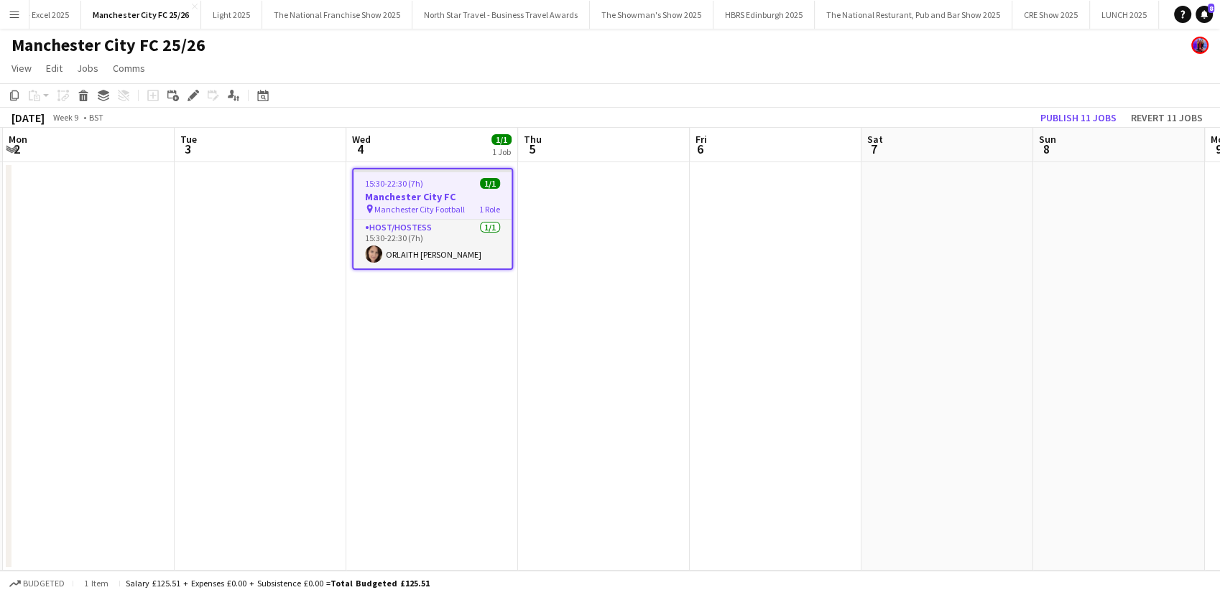
click at [188, 95] on icon "Edit" at bounding box center [192, 95] width 11 height 11
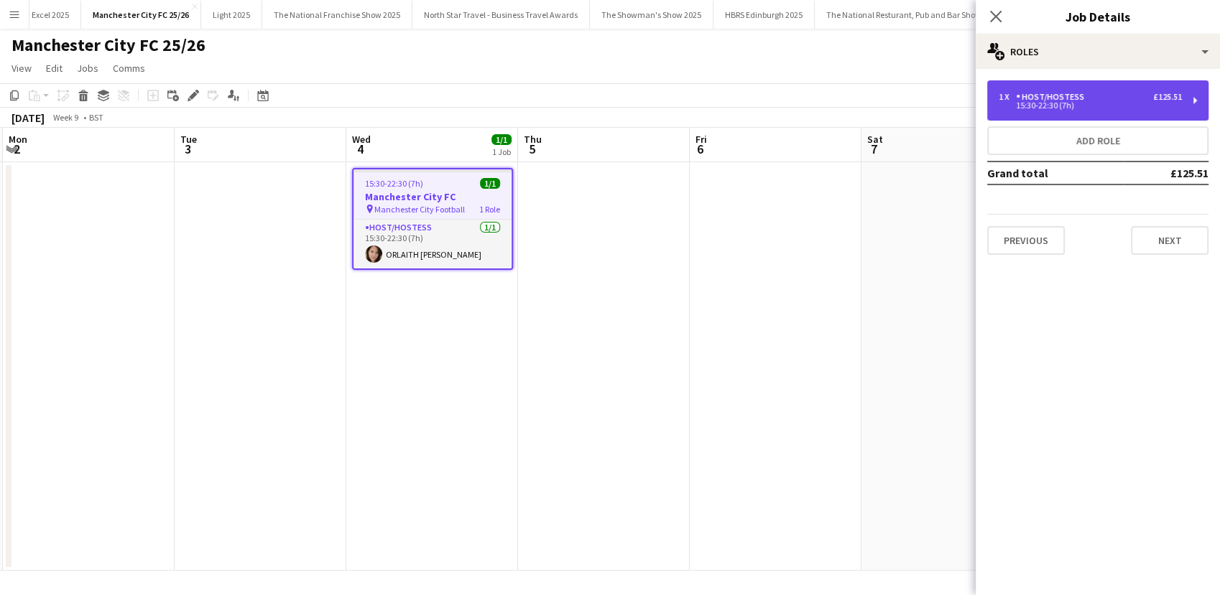
click at [1070, 106] on div "15:30-22:30 (7h)" at bounding box center [1089, 105] width 183 height 7
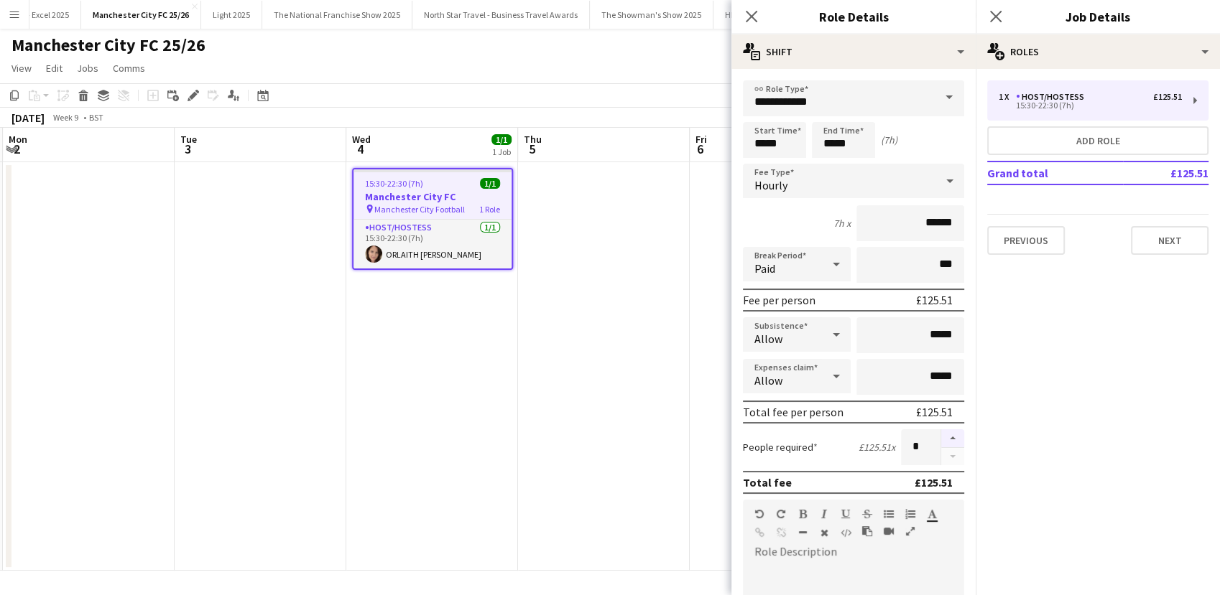
click at [941, 434] on button "button" at bounding box center [952, 439] width 23 height 19
type input "*"
click at [606, 365] on app-date-cell at bounding box center [604, 366] width 172 height 409
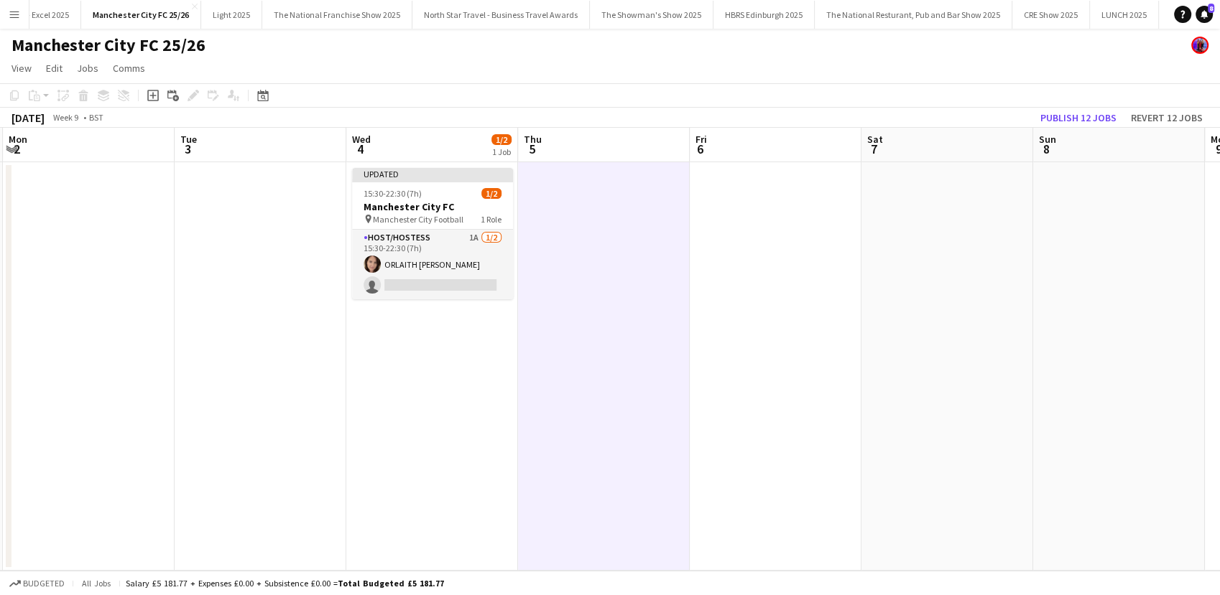
click at [427, 247] on app-card-role "Host/Hostess 1A 1/2 15:30-22:30 (7h) ORLAITH Cartwright single-neutral-actions" at bounding box center [432, 265] width 161 height 70
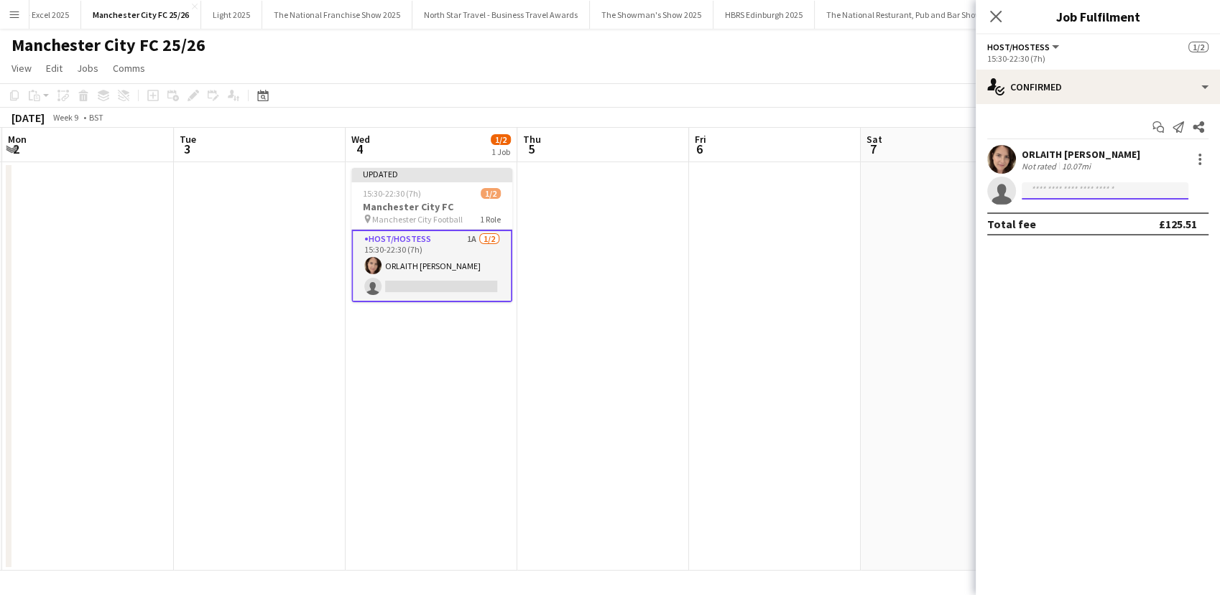
click at [1054, 194] on input at bounding box center [1104, 190] width 167 height 17
type input "***"
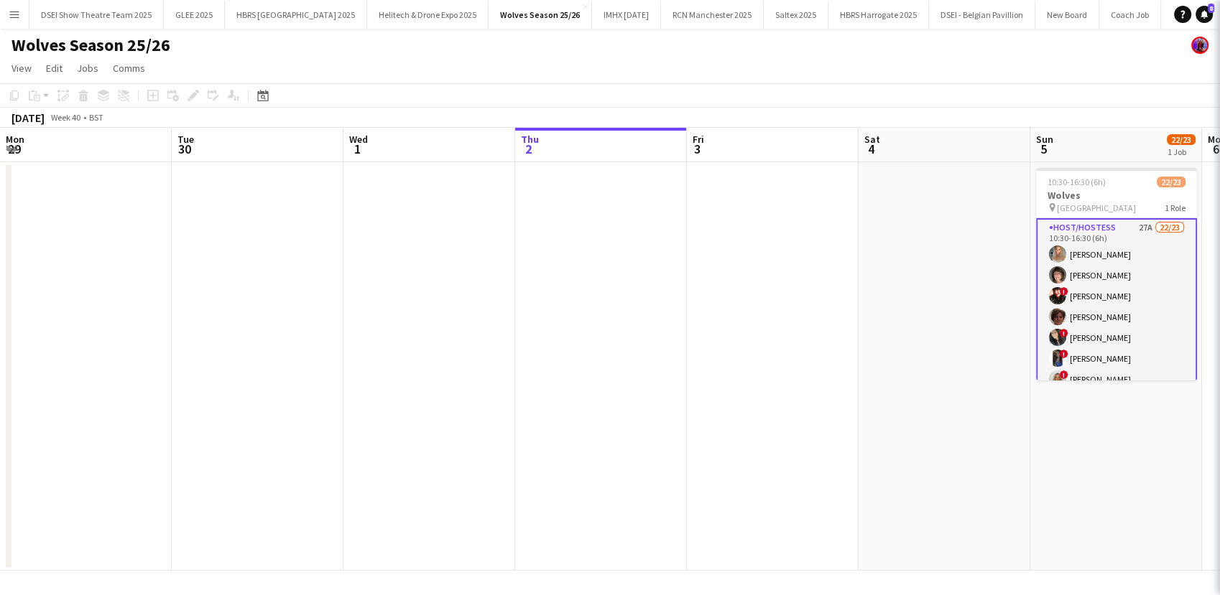
scroll to position [0, 604]
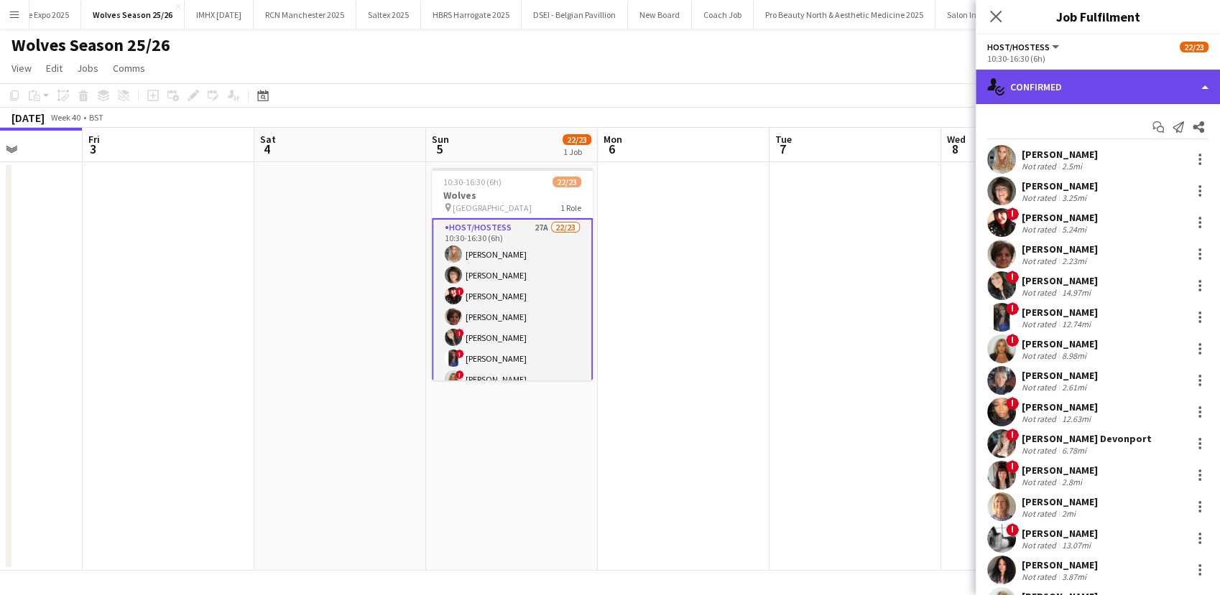
click at [1113, 93] on div "single-neutral-actions-check-2 Confirmed" at bounding box center [1097, 87] width 244 height 34
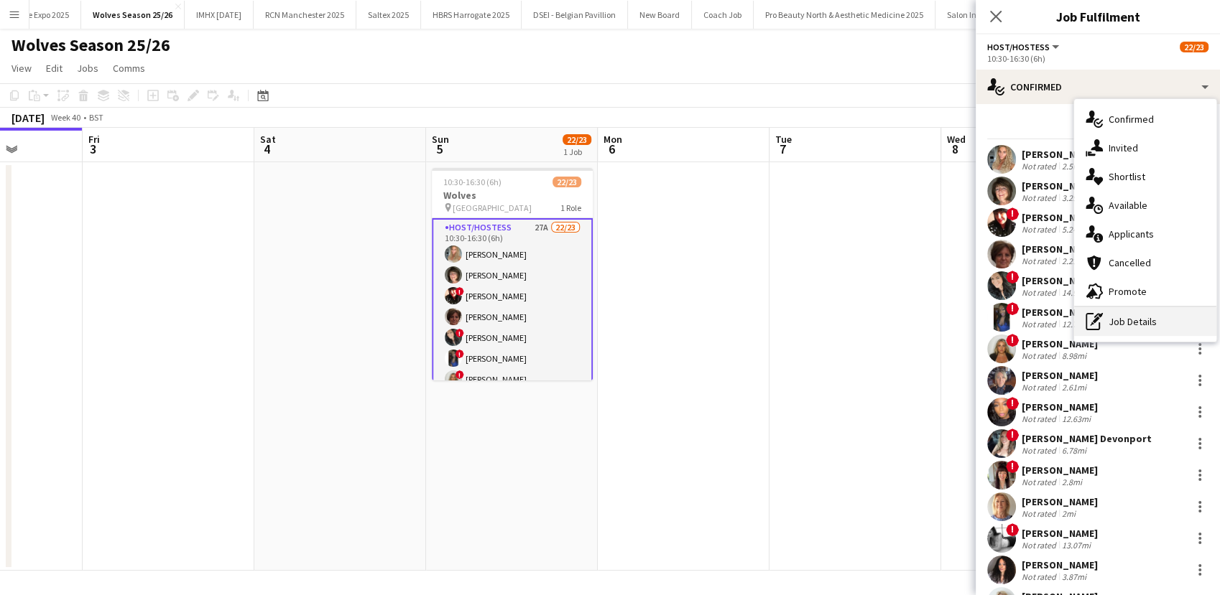
click at [1121, 311] on div "pen-write Job Details" at bounding box center [1145, 321] width 142 height 29
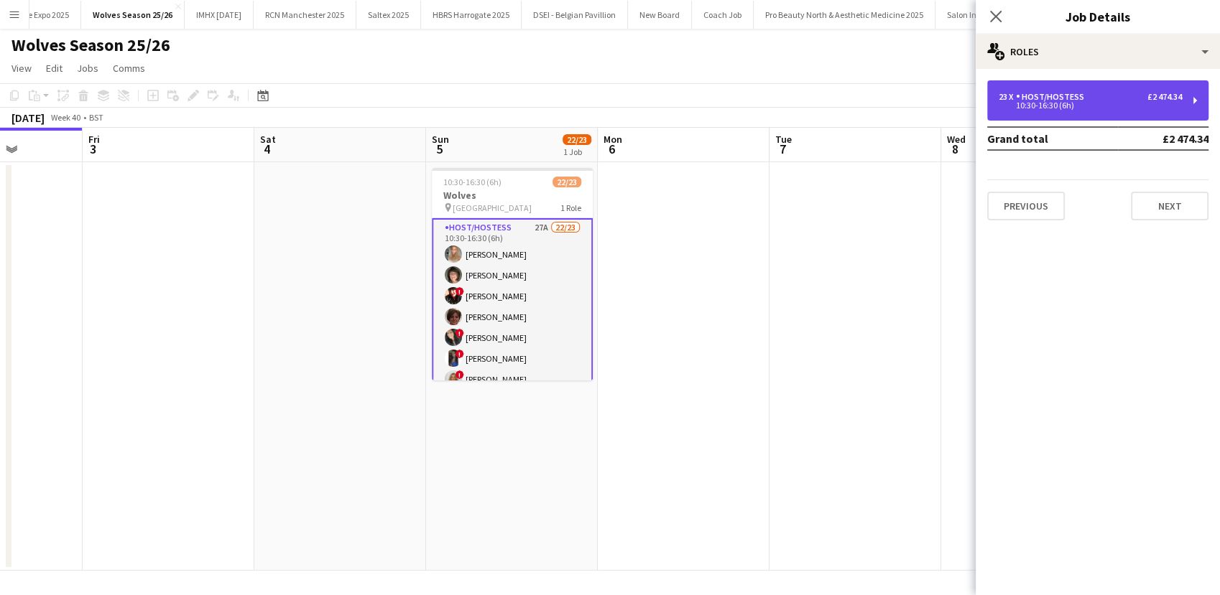
click at [1026, 109] on div "10:30-16:30 (6h)" at bounding box center [1089, 105] width 183 height 7
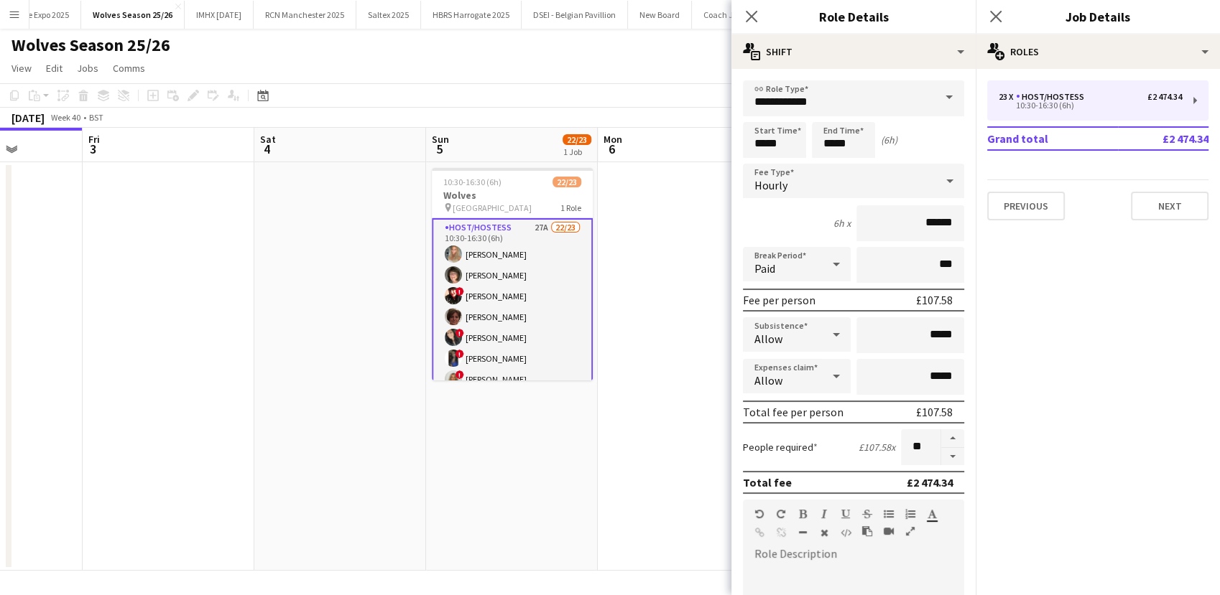
click at [320, 251] on app-date-cell at bounding box center [340, 366] width 172 height 409
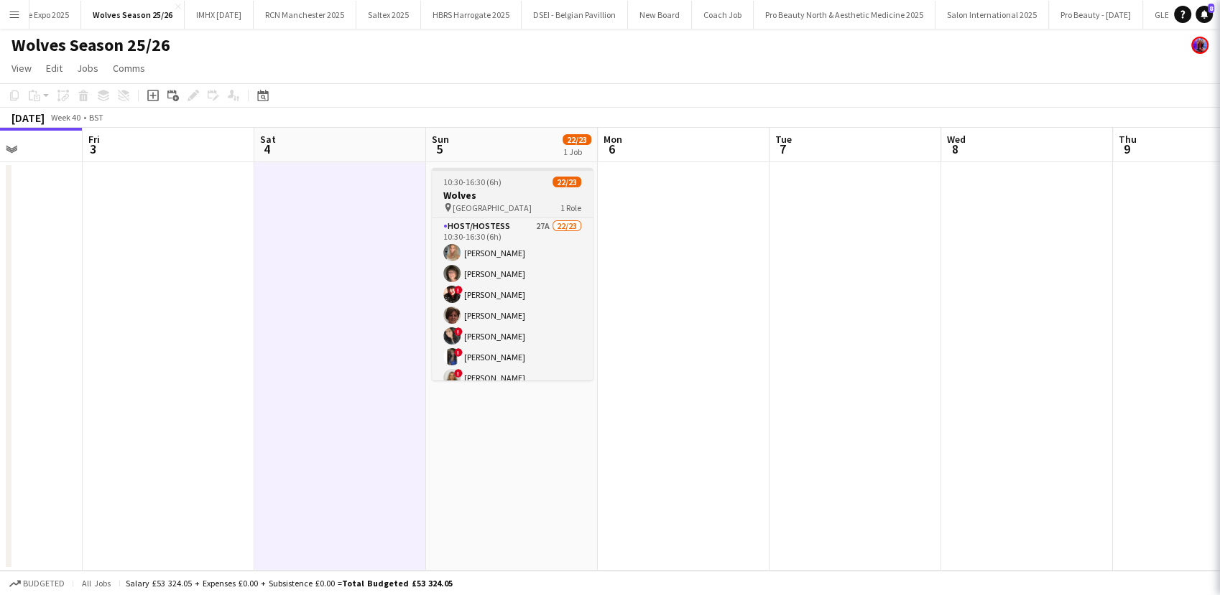
click at [488, 195] on h3 "Wolves" at bounding box center [512, 195] width 161 height 13
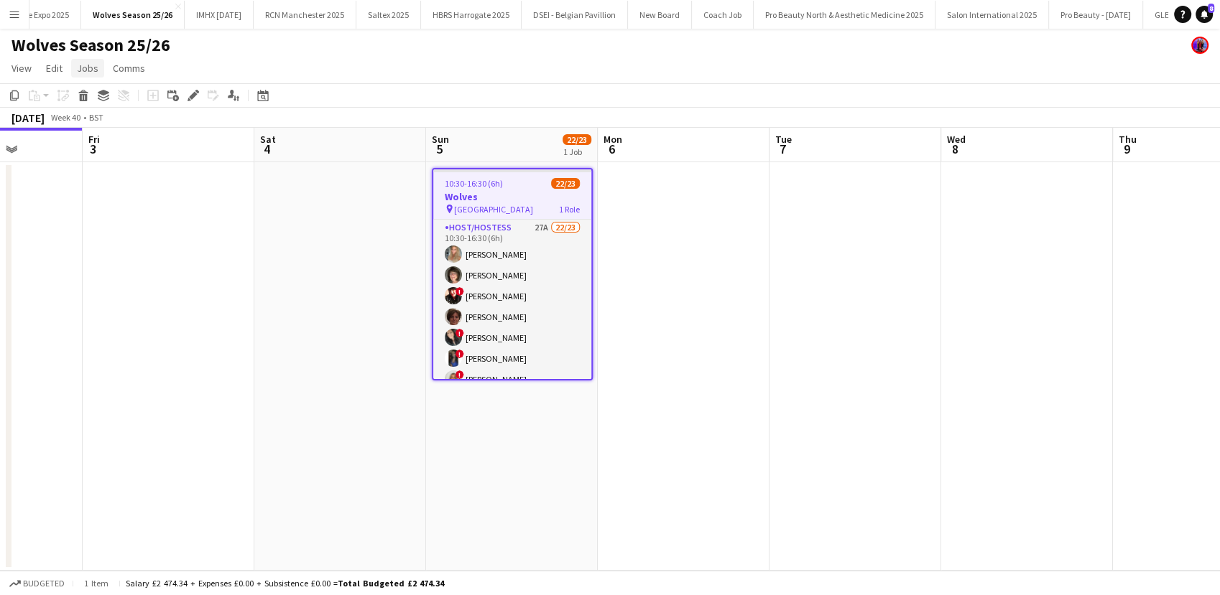
click at [86, 73] on span "Jobs" at bounding box center [88, 68] width 22 height 13
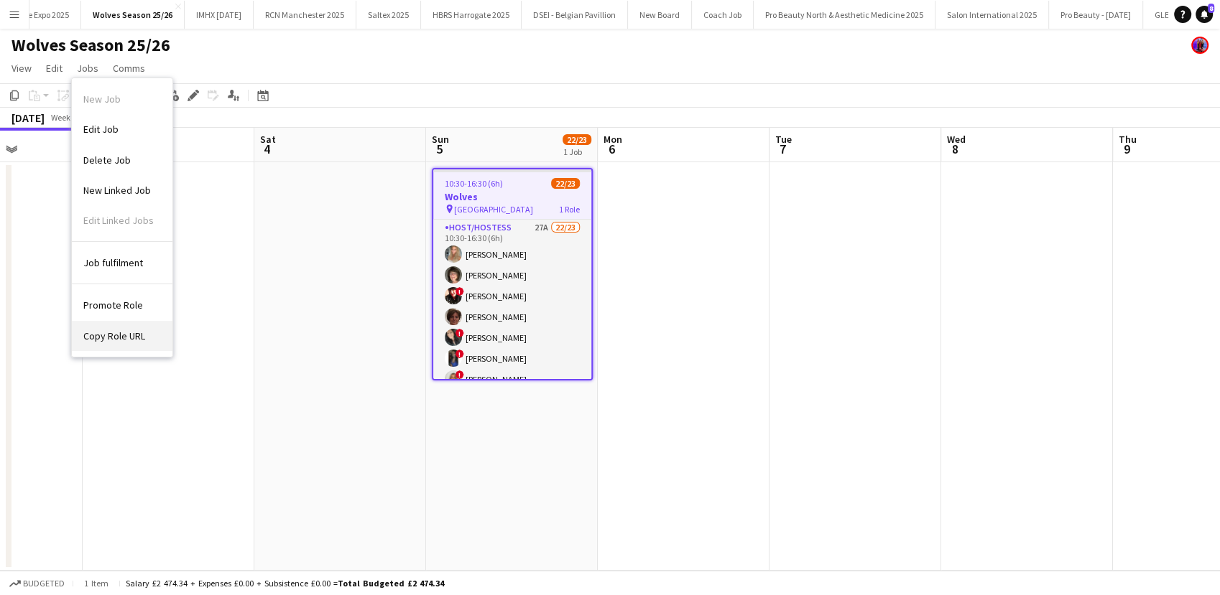
click at [125, 340] on span "Copy Role URL" at bounding box center [114, 336] width 62 height 13
type textarea "**********"
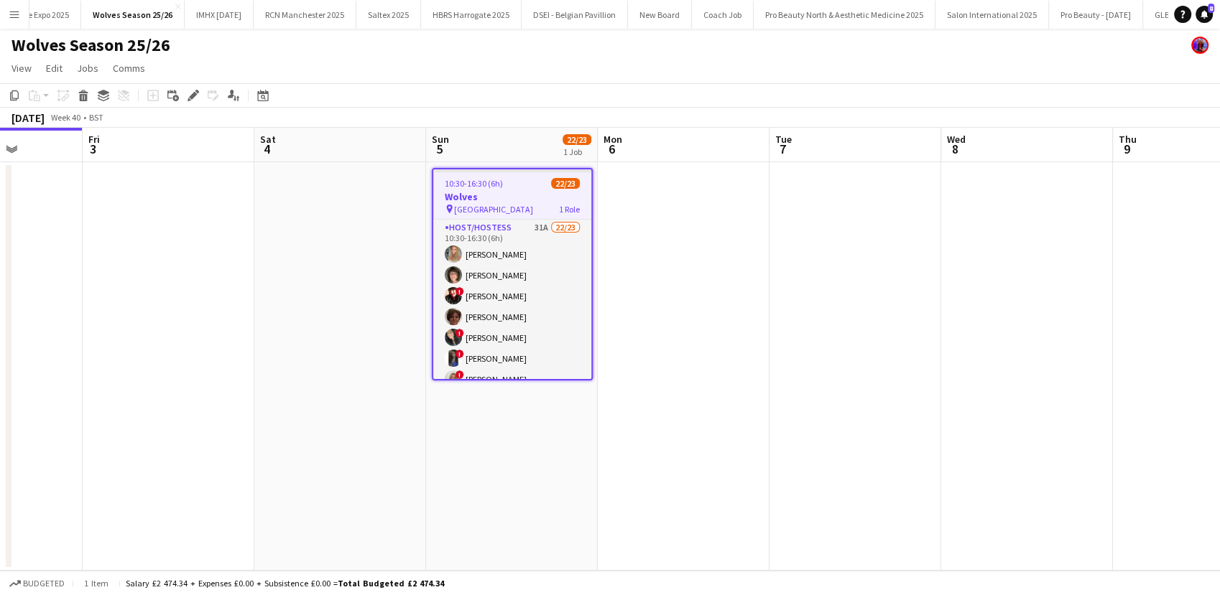
click at [503, 356] on app-card-role "Host/Hostess 31A 22/23 10:30-16:30 (6h) Amy Hillyard Pauline Lane ! CLAIRE wags…" at bounding box center [512, 473] width 158 height 507
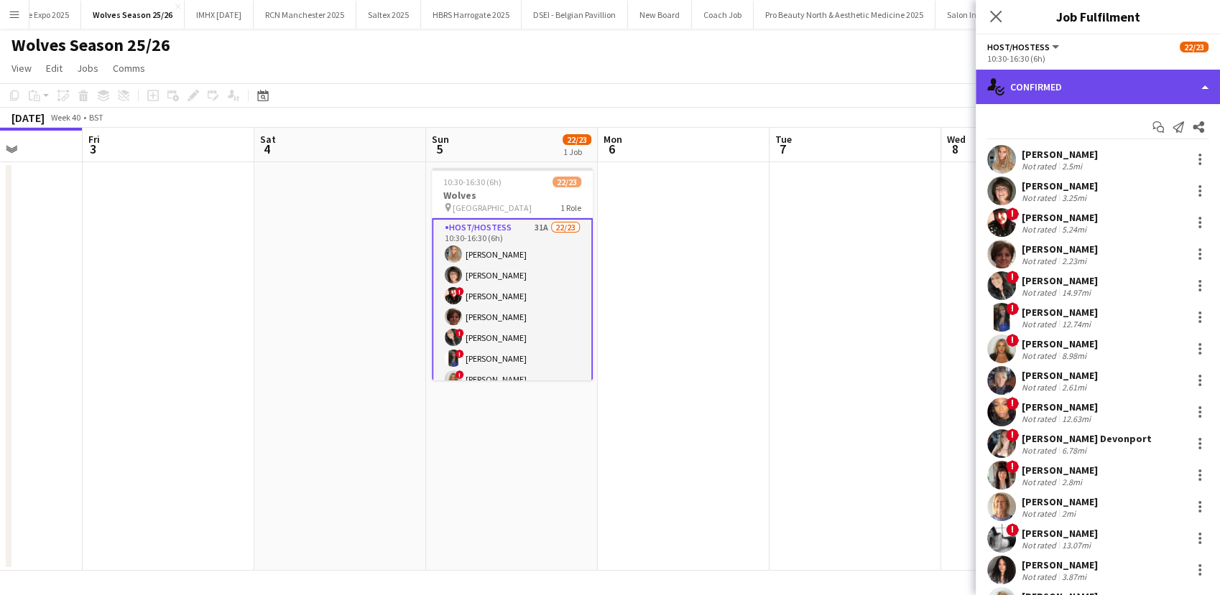
click at [1063, 86] on div "single-neutral-actions-check-2 Confirmed" at bounding box center [1097, 87] width 244 height 34
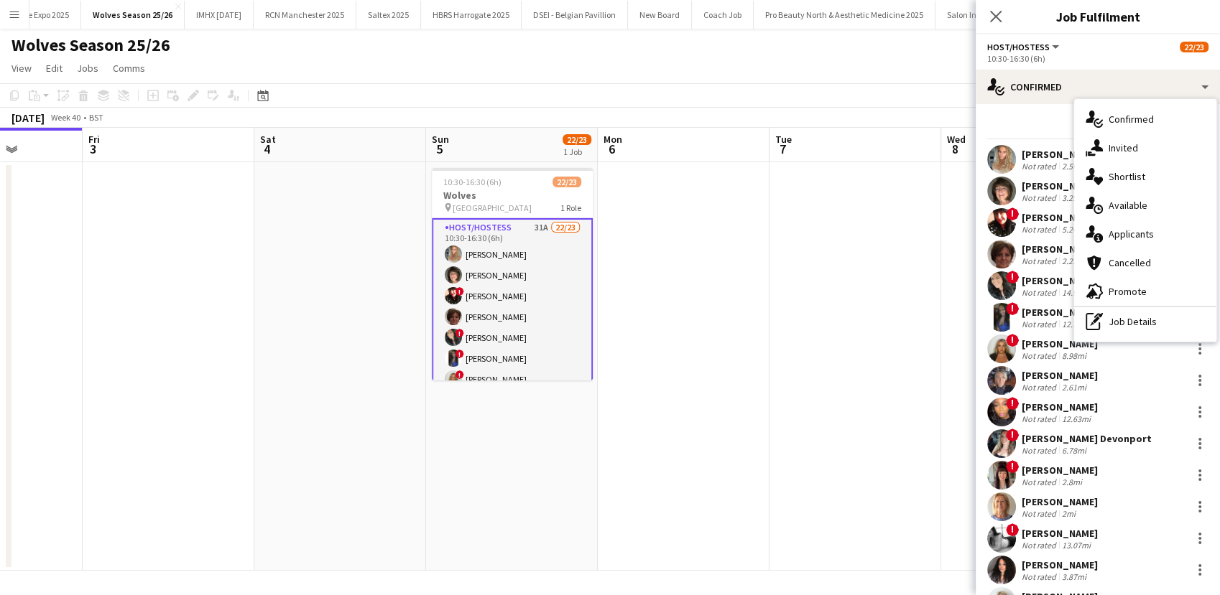
click at [1115, 226] on div "single-neutral-actions-information Applicants" at bounding box center [1145, 234] width 142 height 29
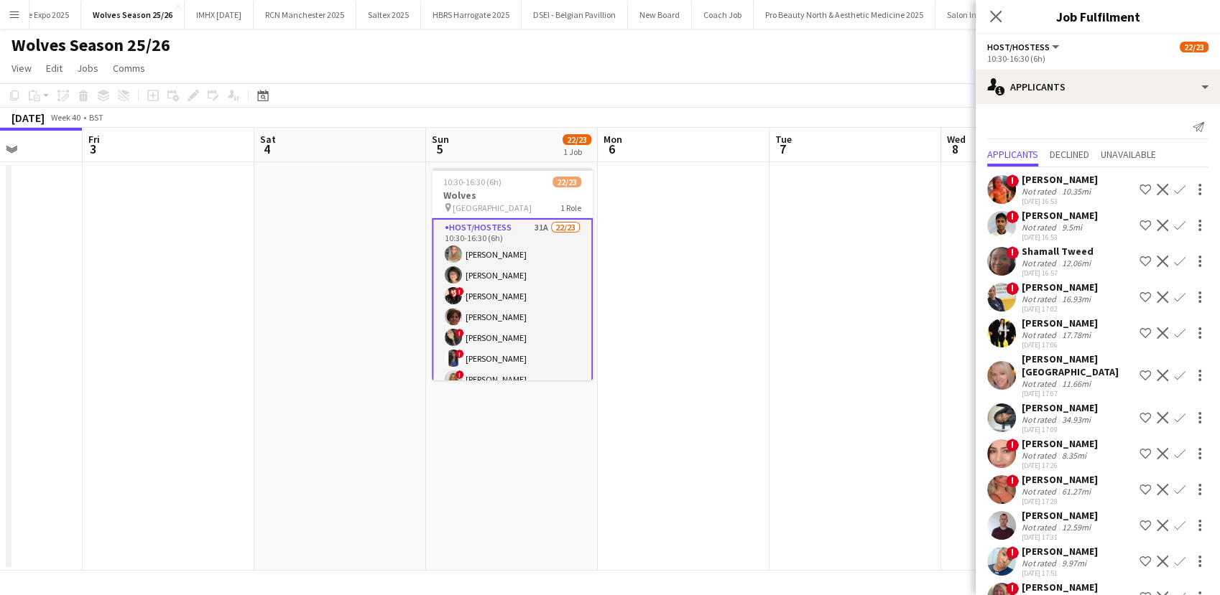
scroll to position [643, 0]
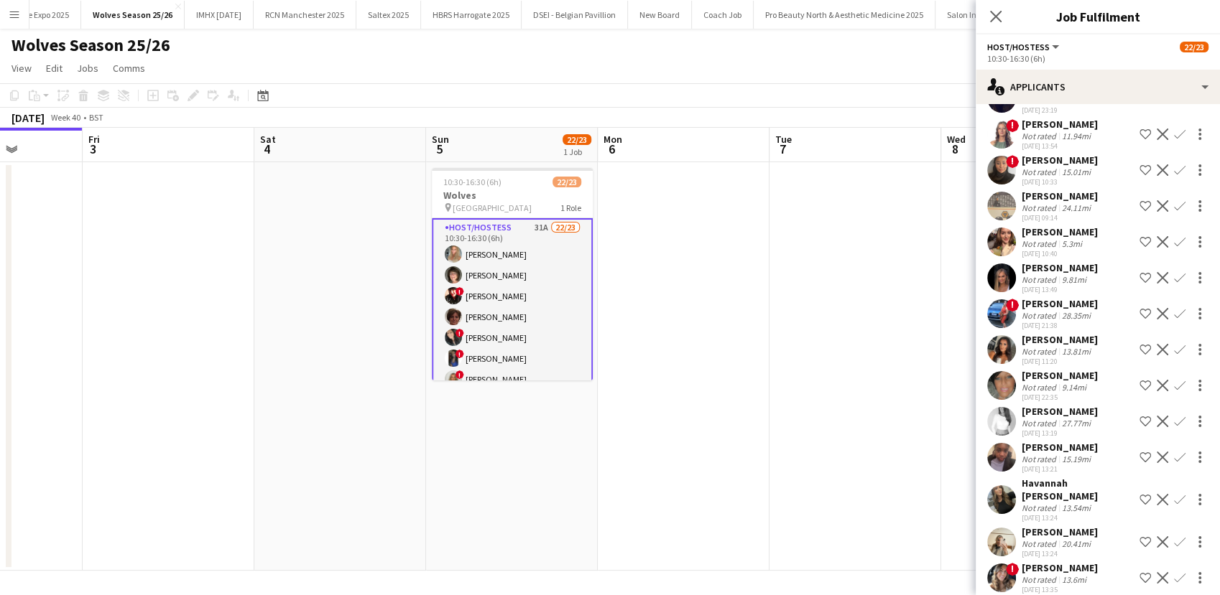
click at [1174, 573] on app-icon "Confirm" at bounding box center [1179, 578] width 11 height 11
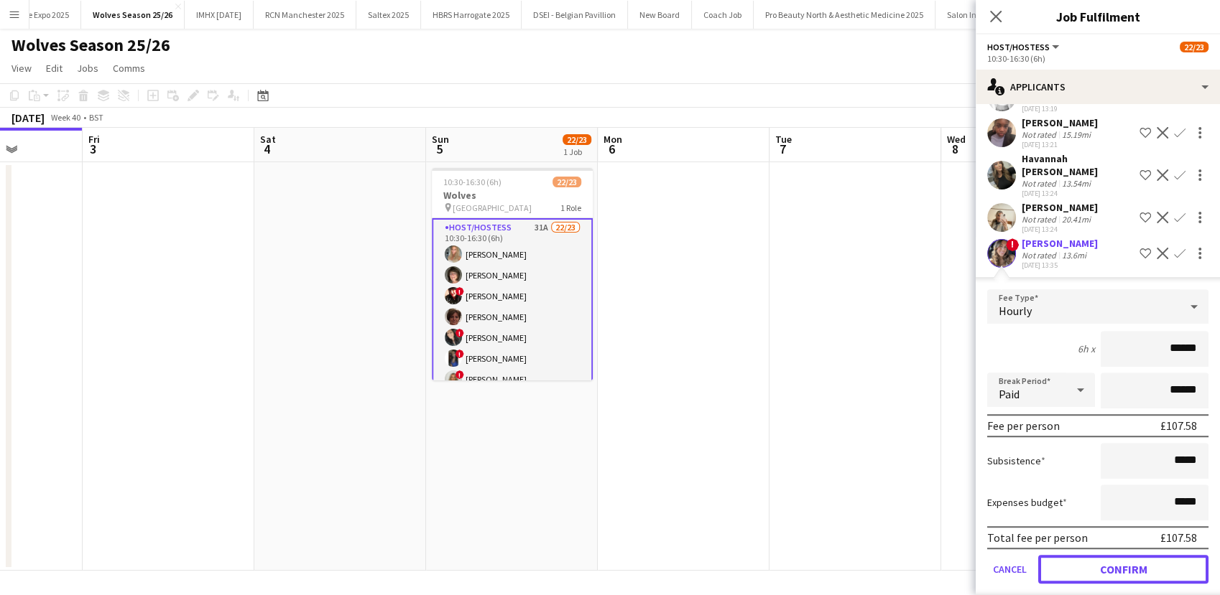
drag, startPoint x: 1103, startPoint y: 560, endPoint x: 1070, endPoint y: 534, distance: 41.4
click at [1103, 560] on button "Confirm" at bounding box center [1123, 569] width 170 height 29
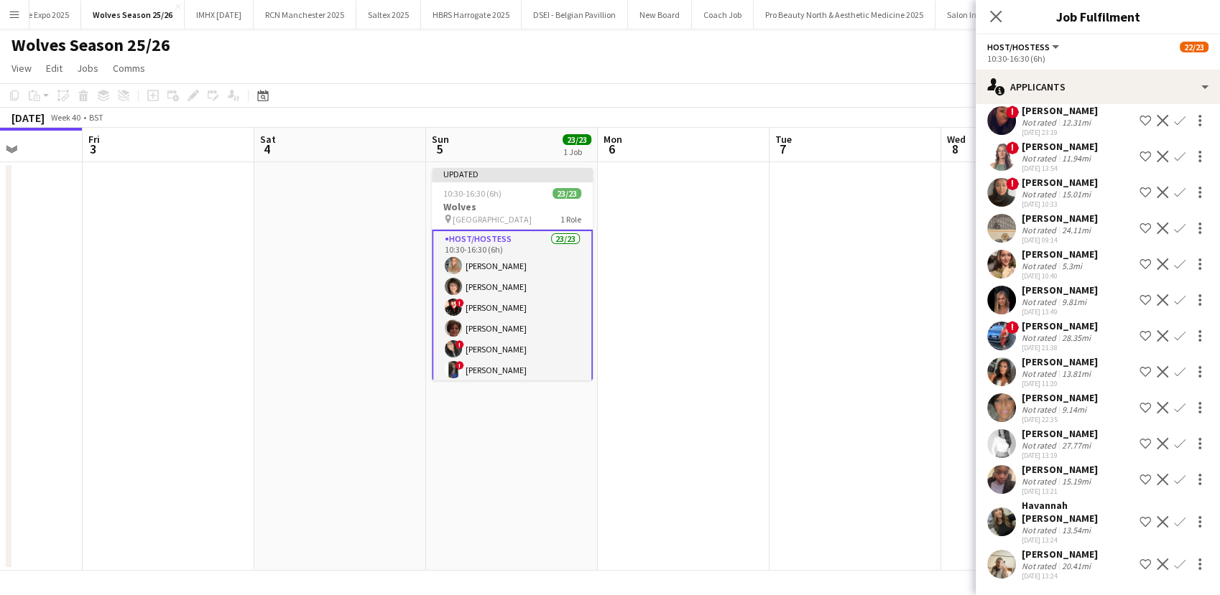
scroll to position [607, 0]
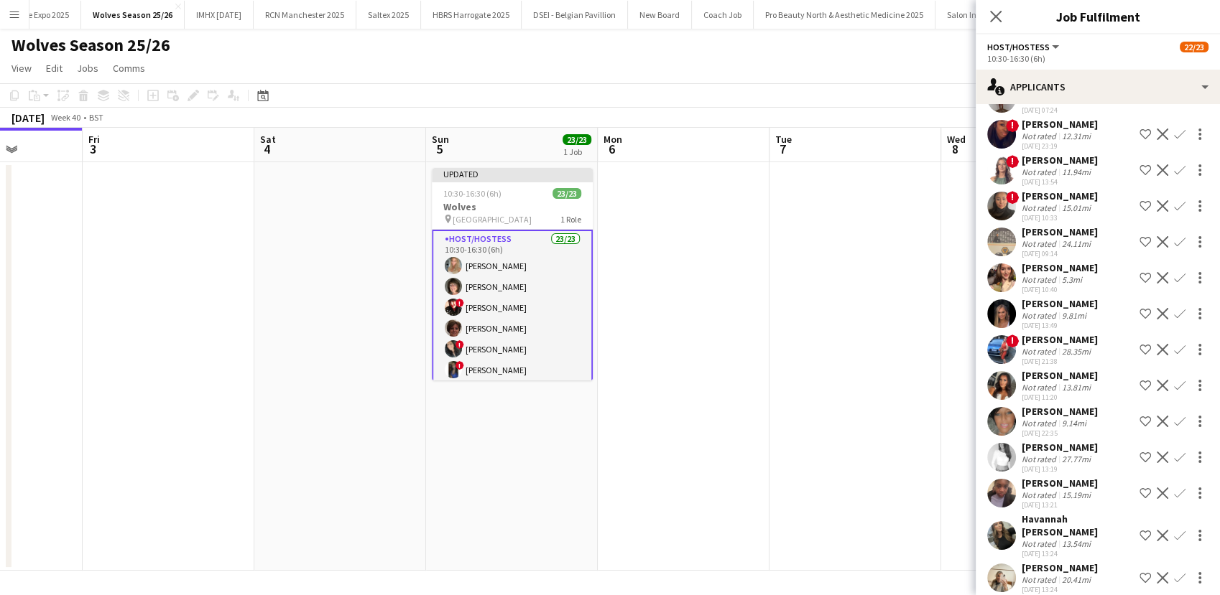
click at [733, 396] on app-date-cell at bounding box center [684, 366] width 172 height 409
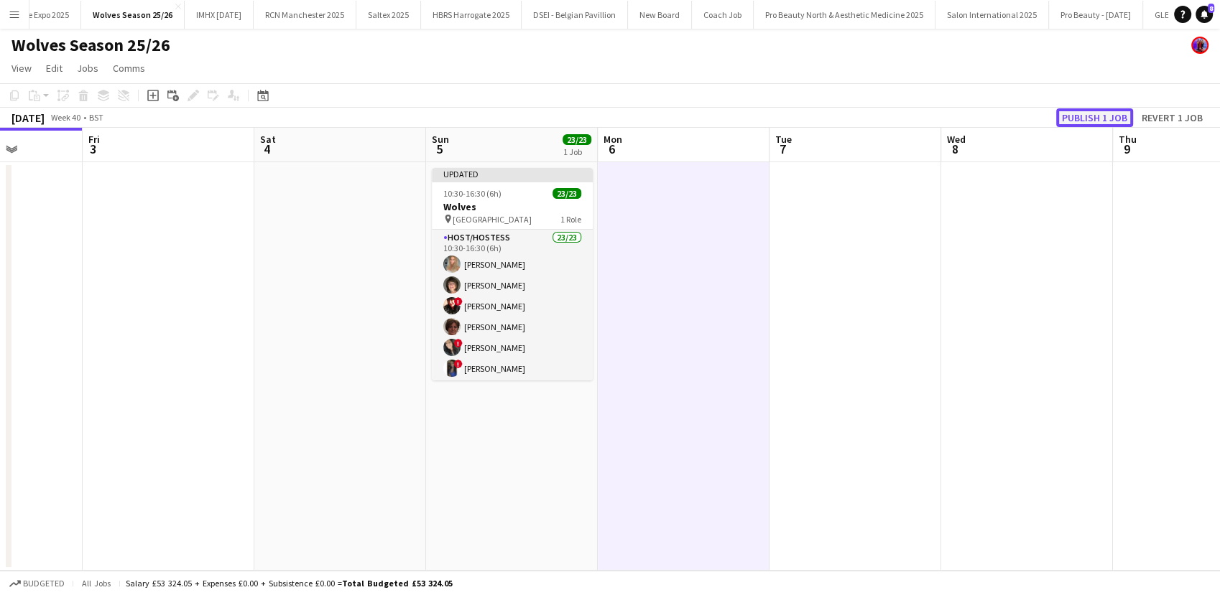
click at [1105, 115] on button "Publish 1 job" at bounding box center [1094, 117] width 77 height 19
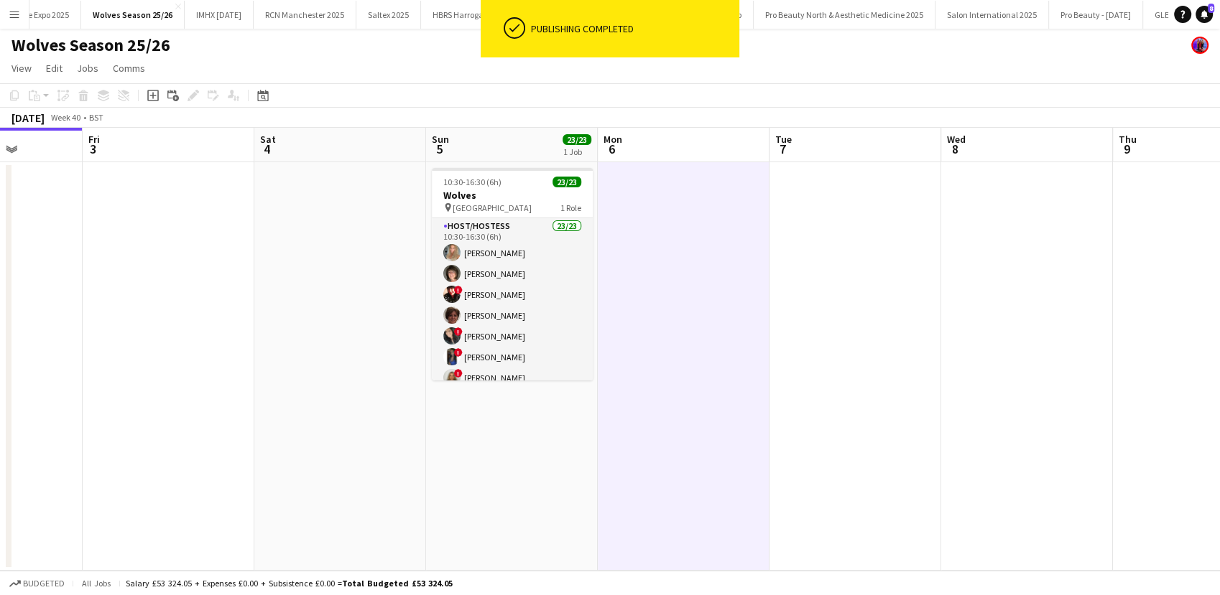
click at [516, 336] on app-card-role "Host/Hostess 23/23 10:30-16:30 (6h) Amy Hillyard Pauline Lane ! CLAIRE wagstaff…" at bounding box center [512, 471] width 161 height 507
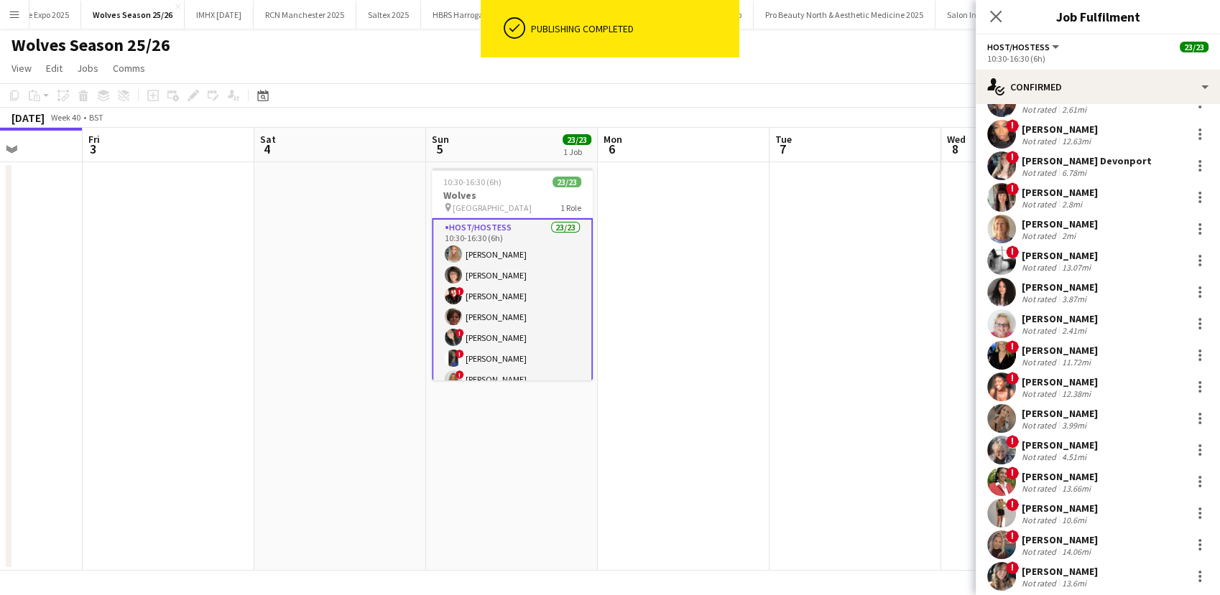
scroll to position [315, 0]
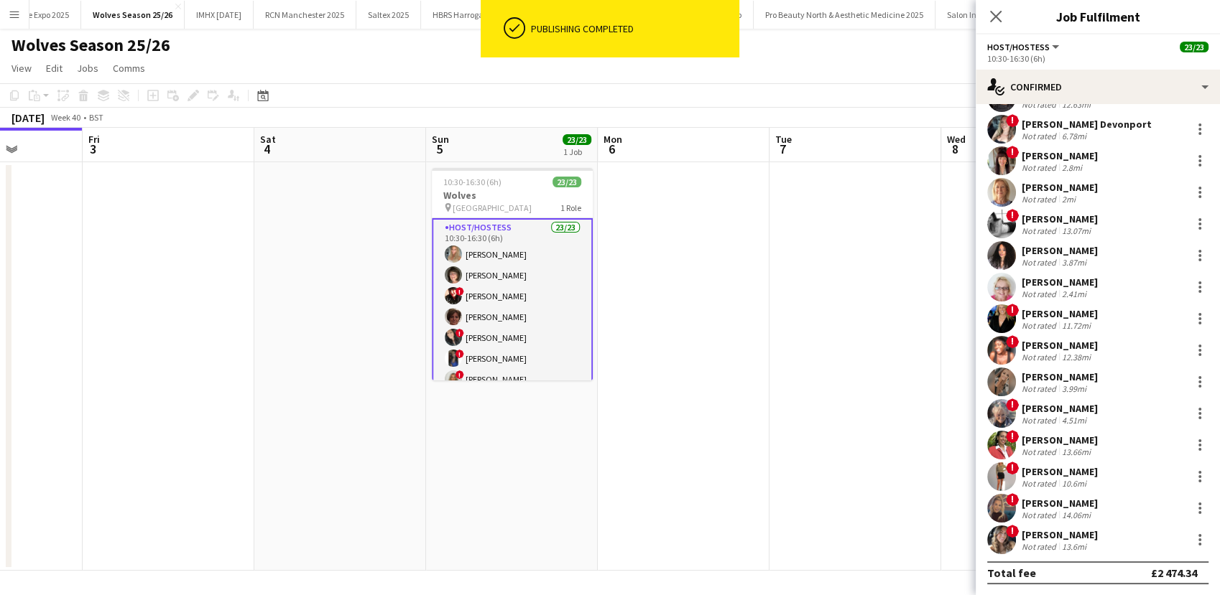
click at [1050, 531] on div "Amy Hodson" at bounding box center [1059, 535] width 76 height 13
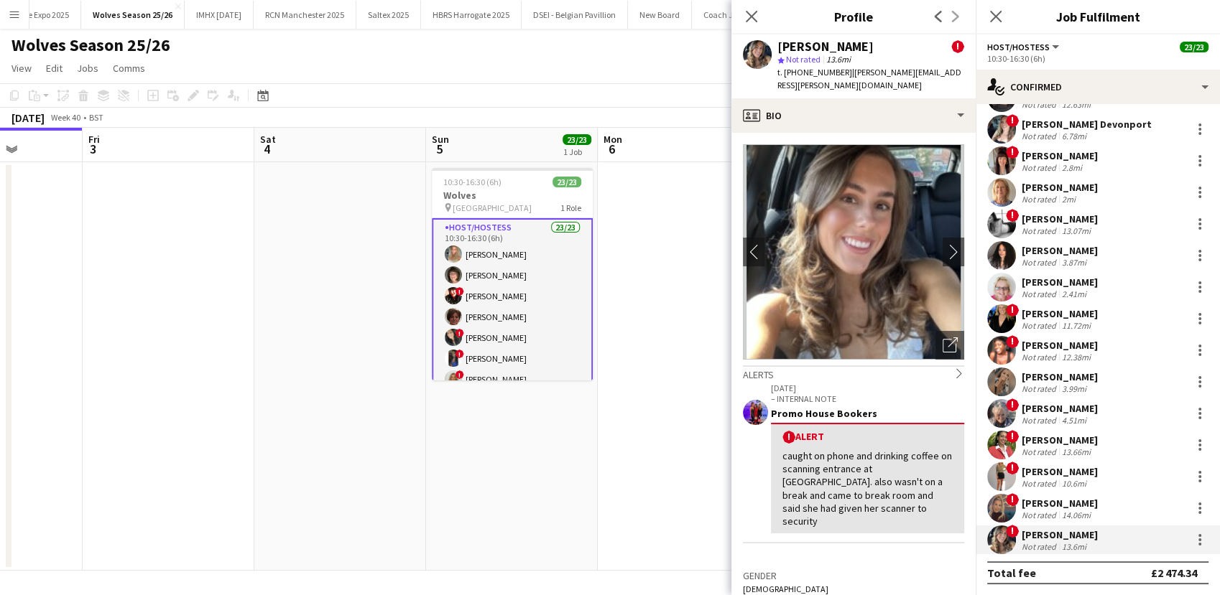
drag, startPoint x: 840, startPoint y: 75, endPoint x: 796, endPoint y: 77, distance: 44.6
click at [796, 77] on span "t. +447891188258" at bounding box center [814, 72] width 75 height 11
copy span "7891188258"
drag, startPoint x: 947, startPoint y: 70, endPoint x: 845, endPoint y: 78, distance: 102.3
click at [845, 78] on app-profile-header "Amy Hodson ! star Not rated 13.6mi t. +447891188258 | amy.hodson@live.co.uk" at bounding box center [853, 66] width 244 height 64
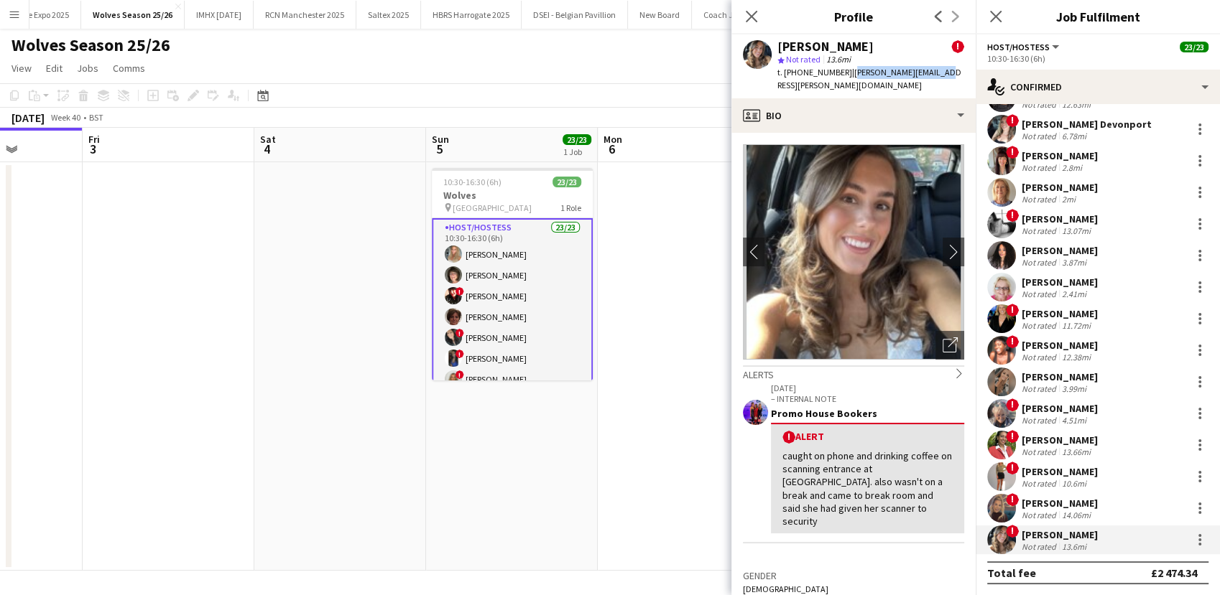
copy span "amy.hodson@live.co.uk"
click at [513, 555] on app-date-cell "10:30-16:30 (6h) 23/23 Wolves pin Molineux Stadium 1 Role Host/Hostess 23/23 10…" at bounding box center [512, 366] width 172 height 409
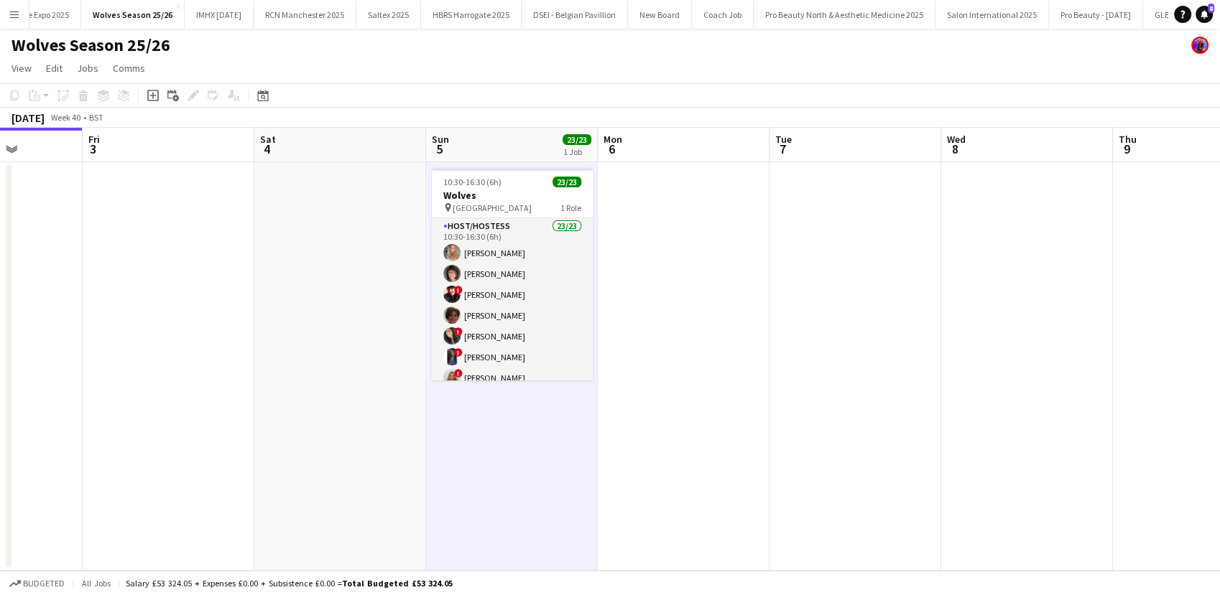
click at [17, 15] on app-icon "Menu" at bounding box center [14, 14] width 11 height 11
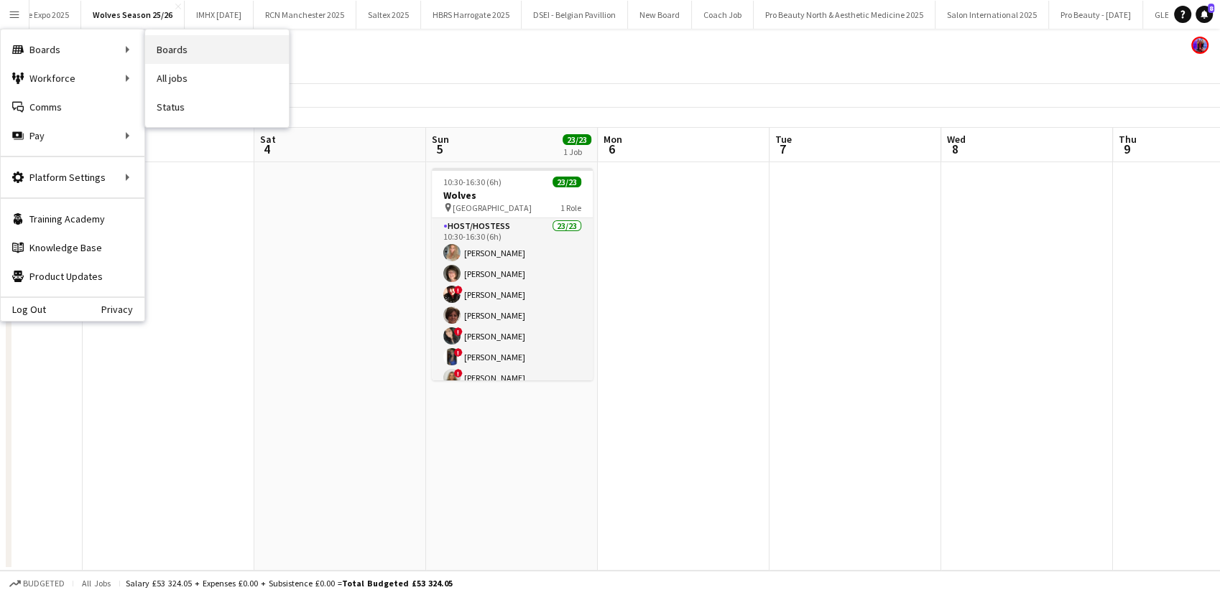
click at [199, 48] on link "Boards" at bounding box center [217, 49] width 144 height 29
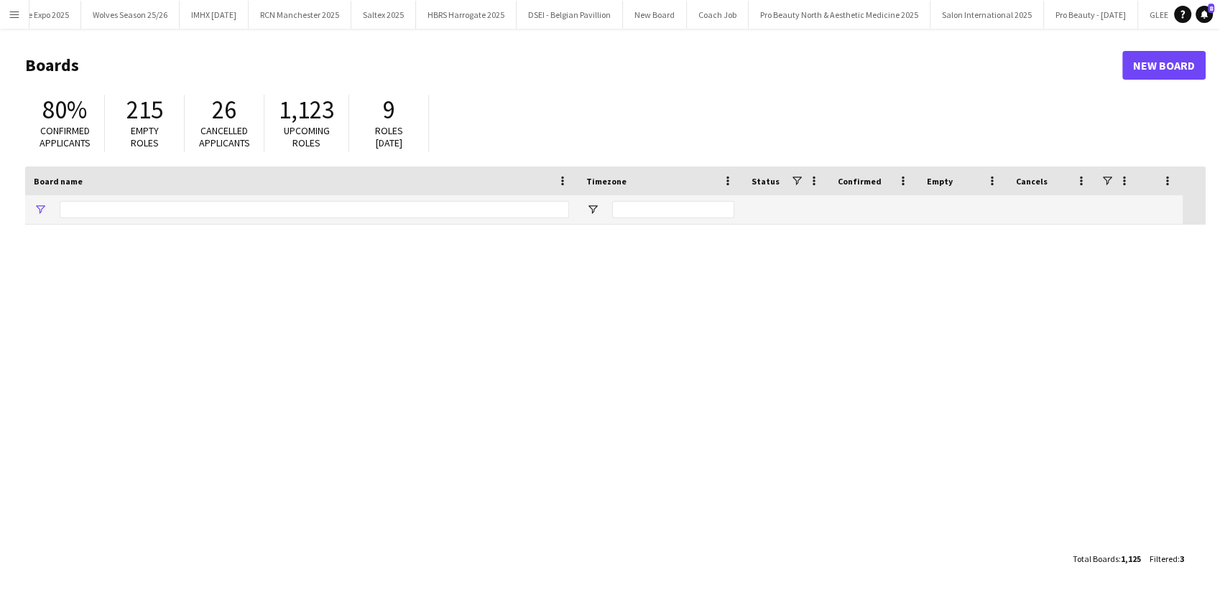
type input "*******"
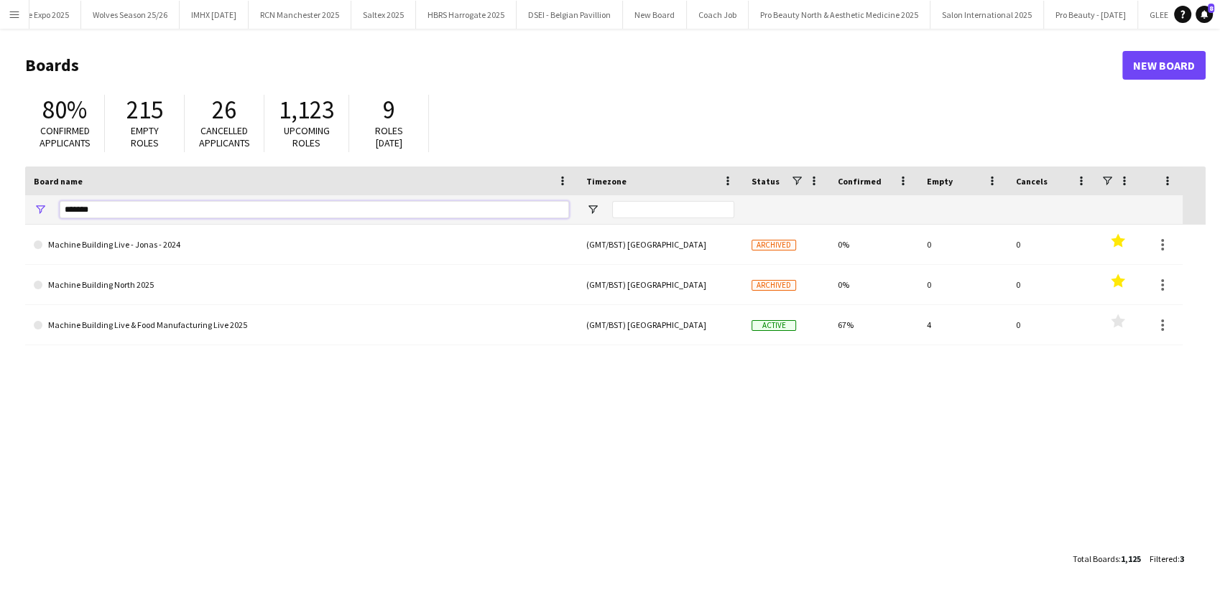
drag, startPoint x: 96, startPoint y: 211, endPoint x: 40, endPoint y: 212, distance: 55.3
click at [40, 212] on div "*******" at bounding box center [301, 209] width 552 height 29
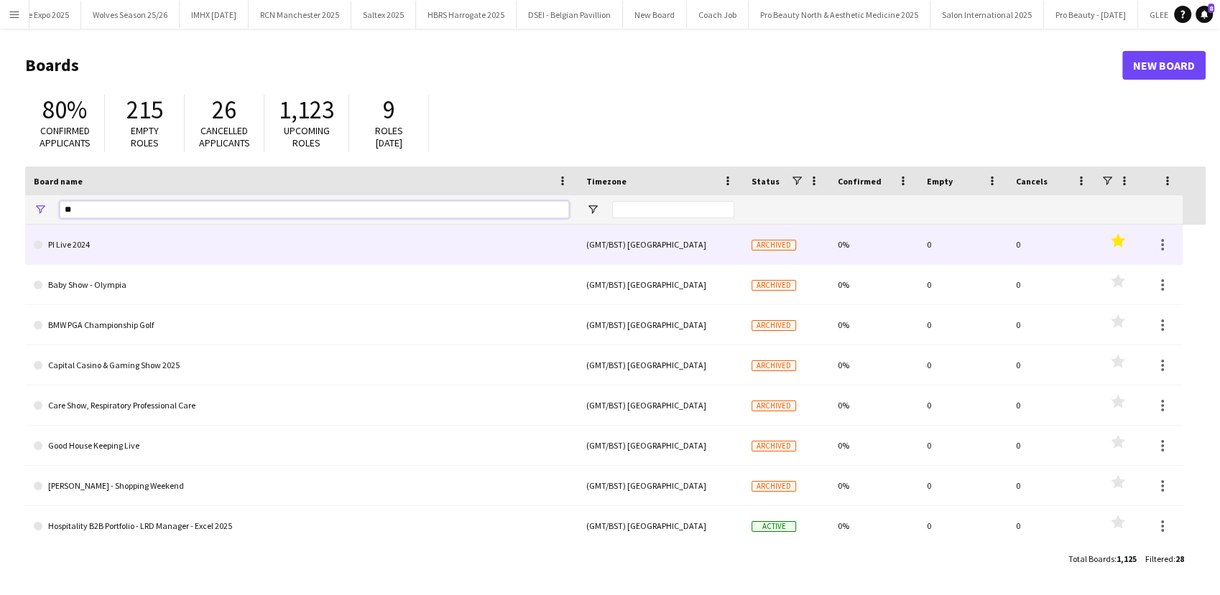
type input "**"
click at [106, 243] on link "PI Live 2024" at bounding box center [301, 245] width 535 height 40
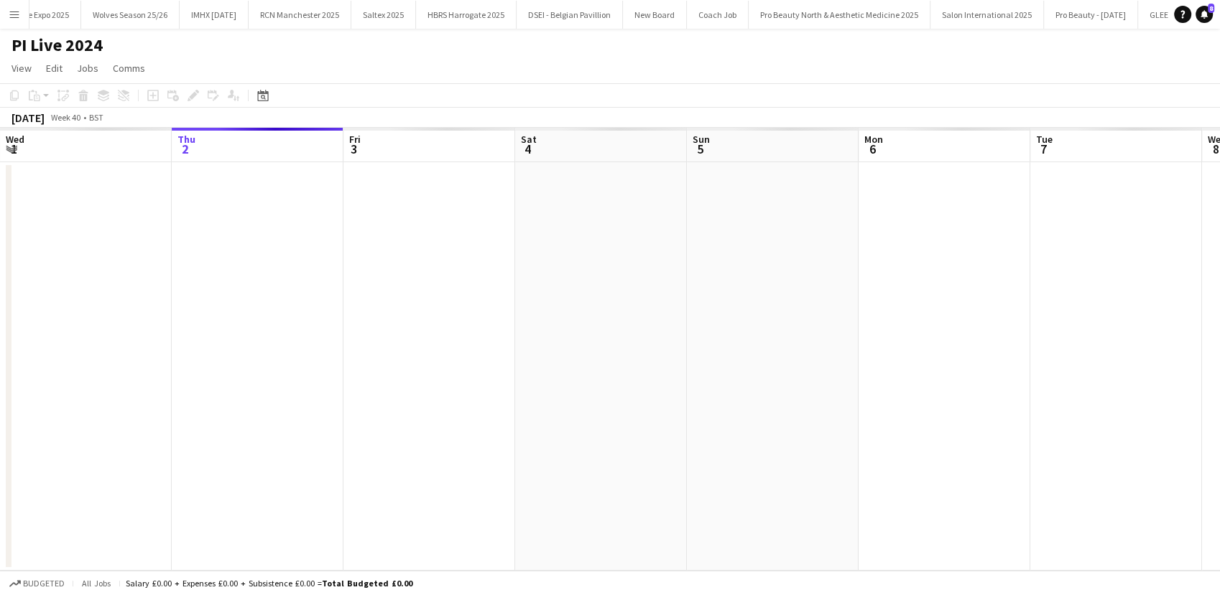
scroll to position [0, 3158]
click at [10, 11] on app-icon "Menu" at bounding box center [14, 14] width 11 height 11
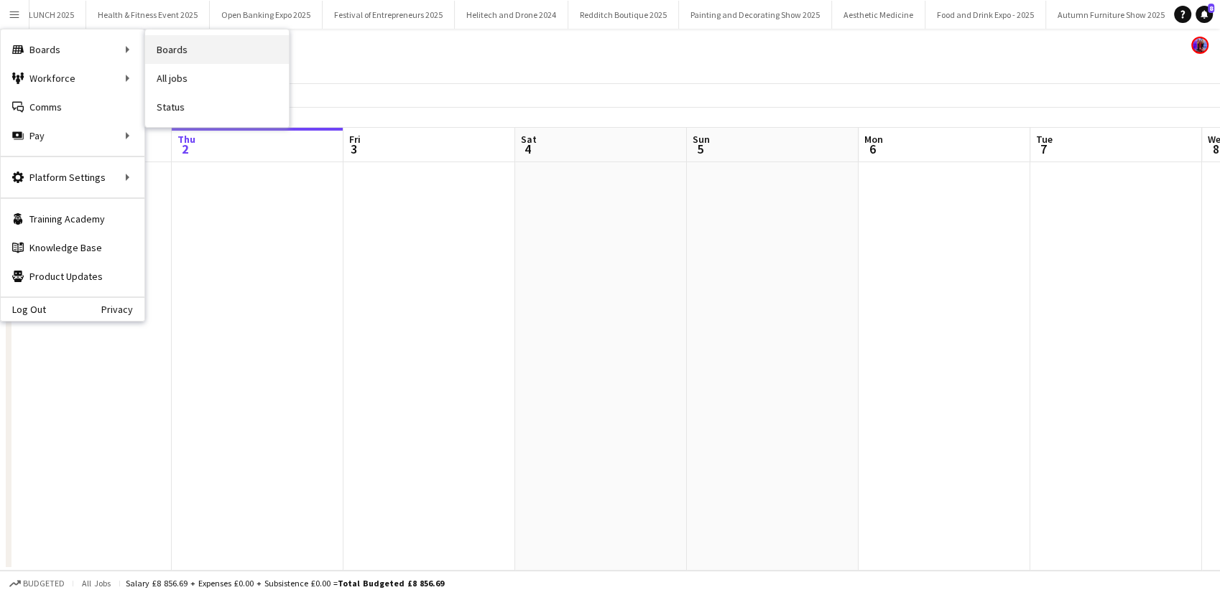
click at [168, 43] on link "Boards" at bounding box center [217, 49] width 144 height 29
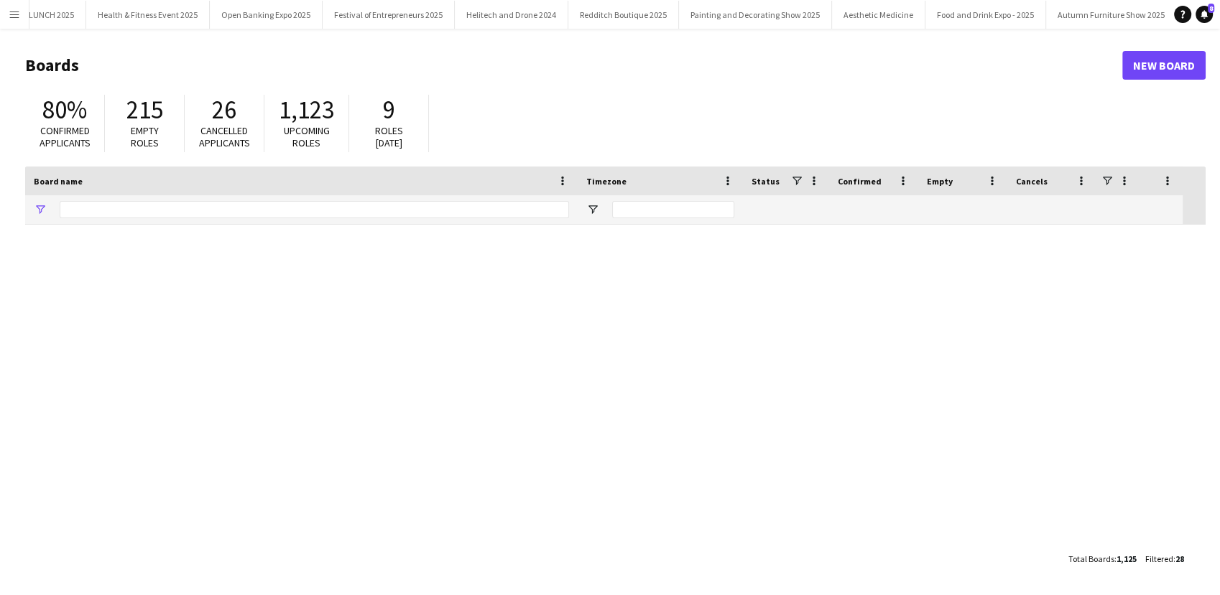
type input "**"
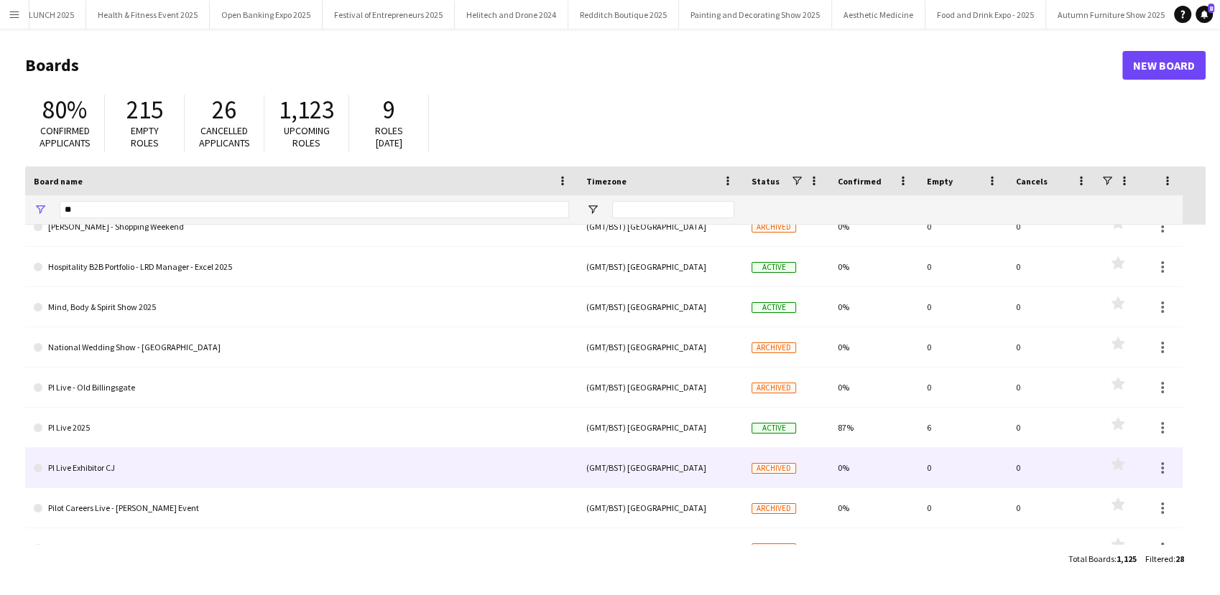
scroll to position [259, 0]
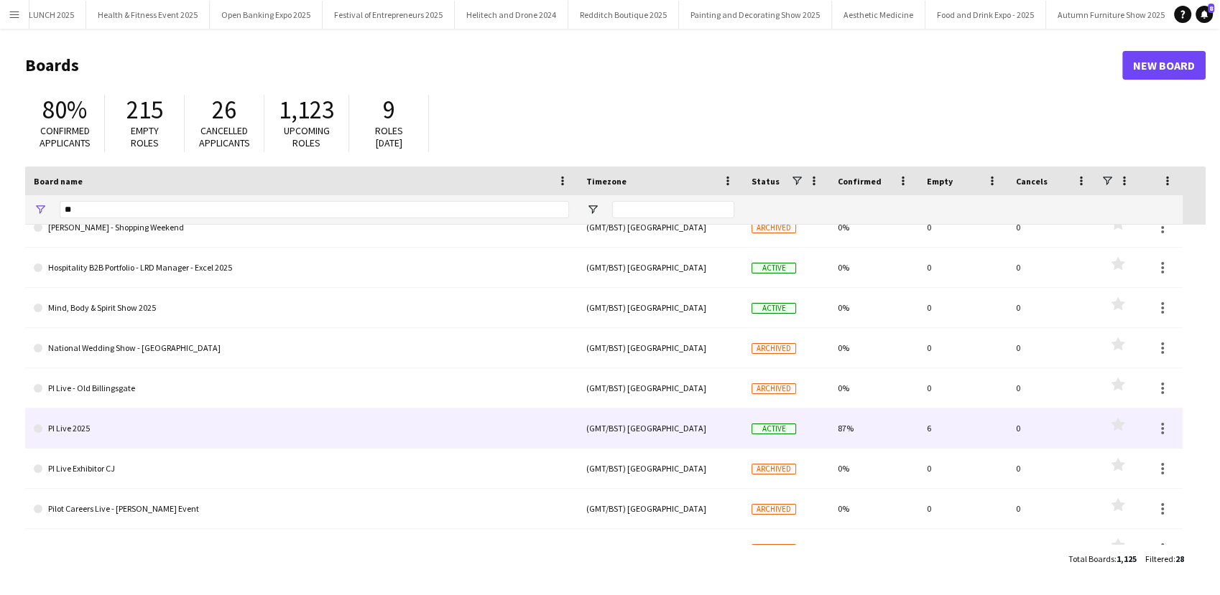
click at [152, 419] on link "PI Live 2025" at bounding box center [301, 429] width 535 height 40
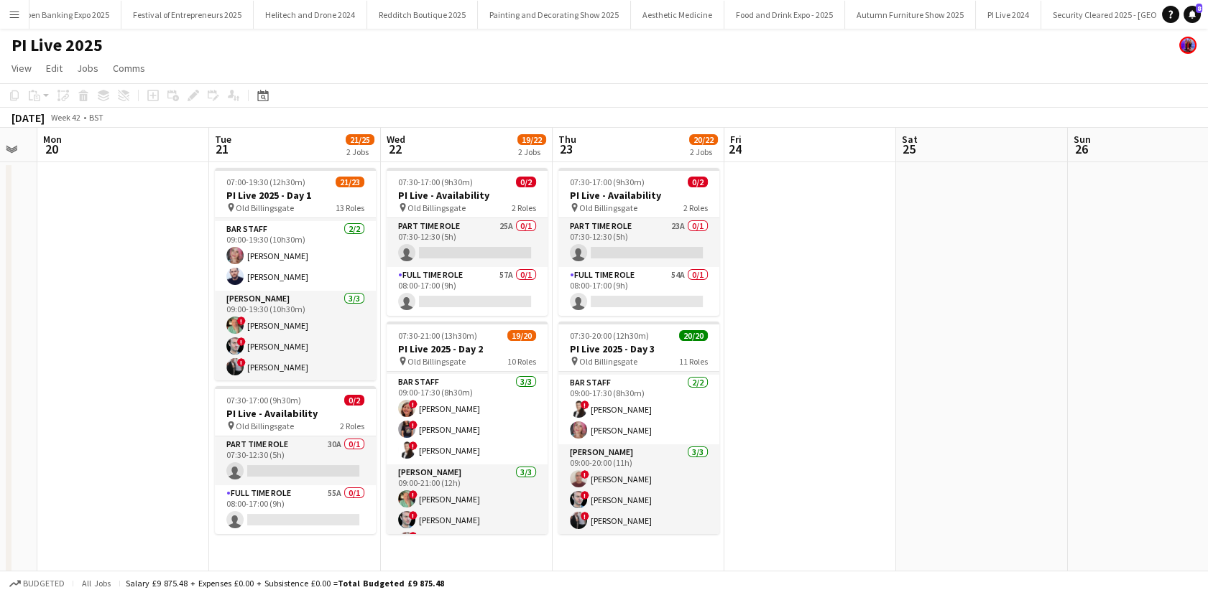
scroll to position [418, 0]
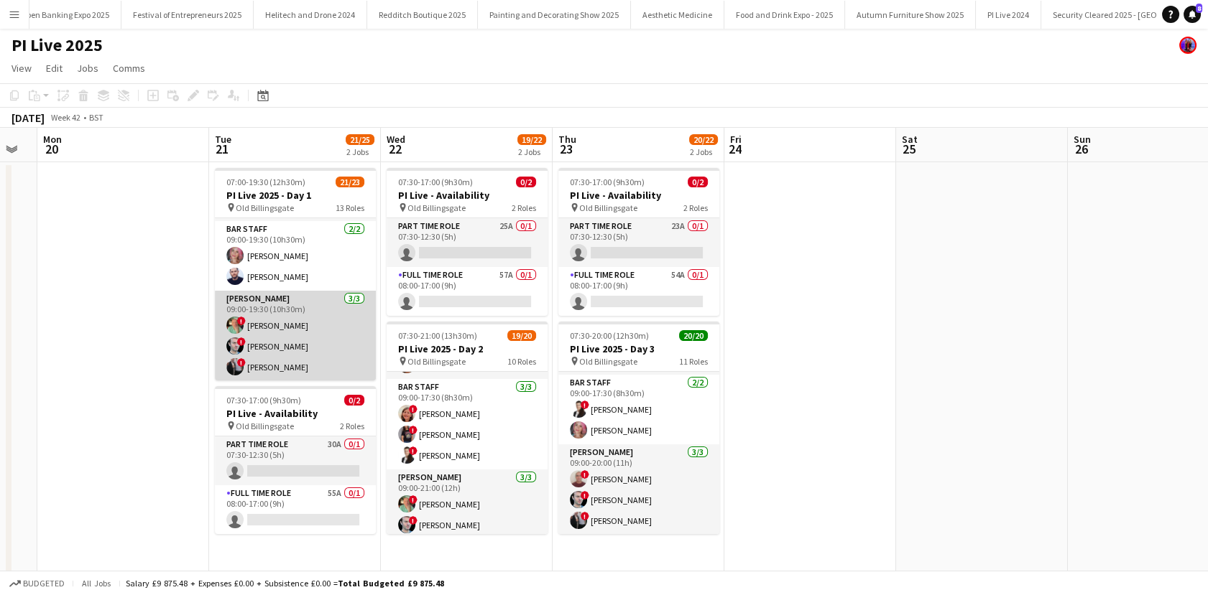
click at [314, 343] on app-card-role "Porter 3/3 09:00-19:30 (10h30m) ! Mark Lucas ! Gregory Keith ! BRADLEY LANCASTER" at bounding box center [295, 336] width 161 height 91
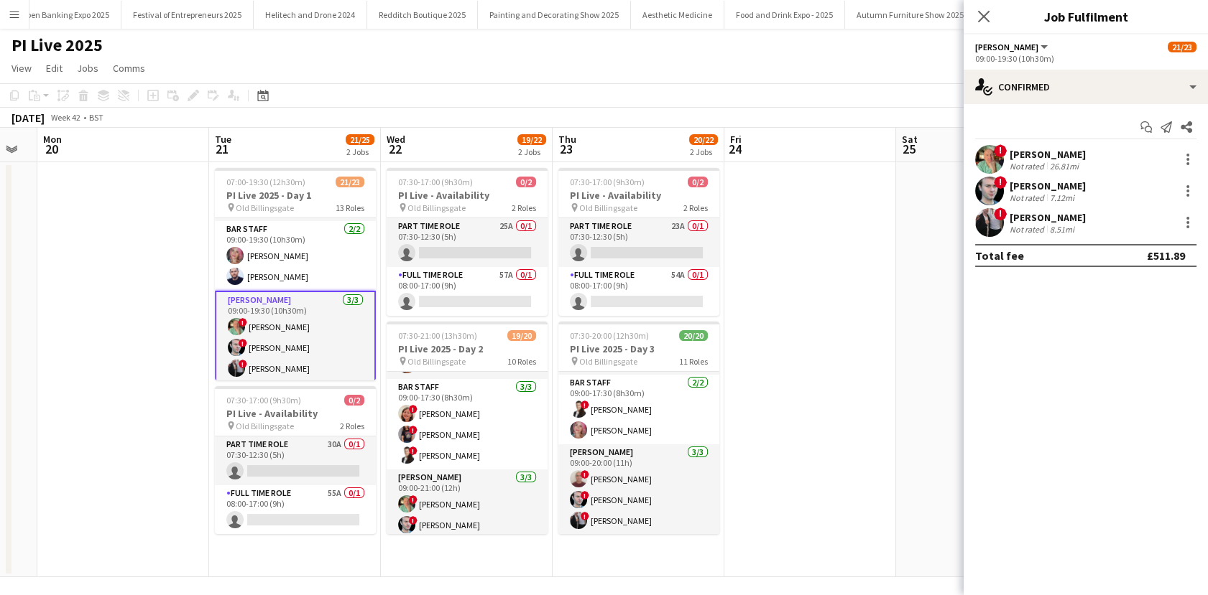
click at [1010, 220] on div "! BRADLEY LANCASTER Not rated 8.51mi" at bounding box center [1085, 222] width 244 height 29
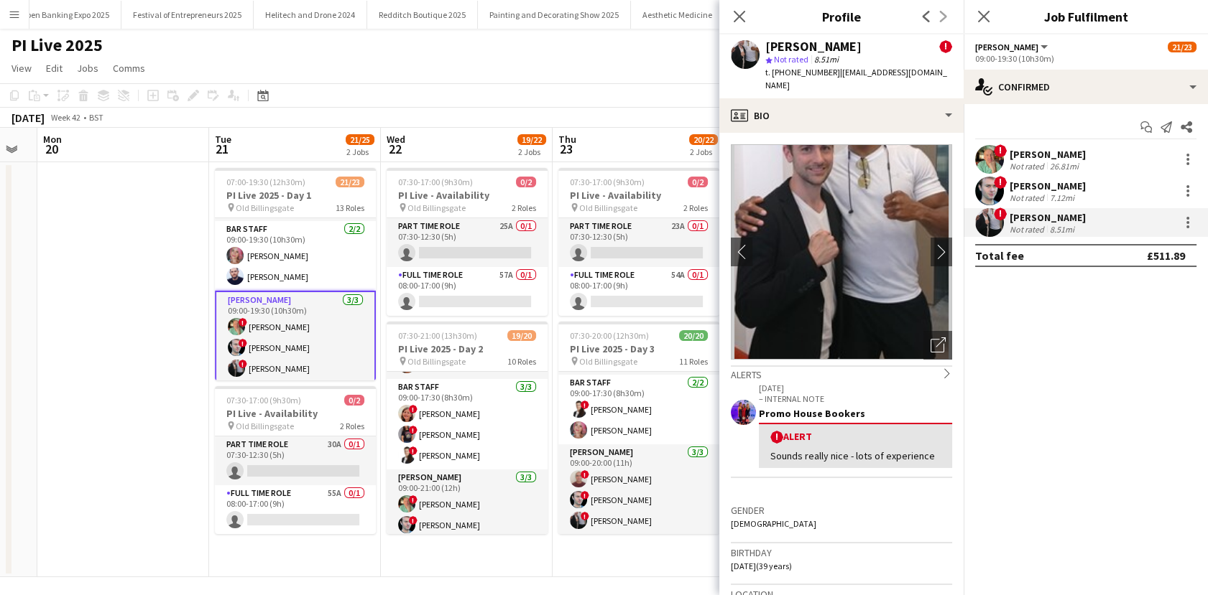
drag, startPoint x: 833, startPoint y: 75, endPoint x: 791, endPoint y: 78, distance: 41.7
click at [791, 78] on span "t. +4407971019822" at bounding box center [802, 72] width 75 height 11
copy span "7971019822"
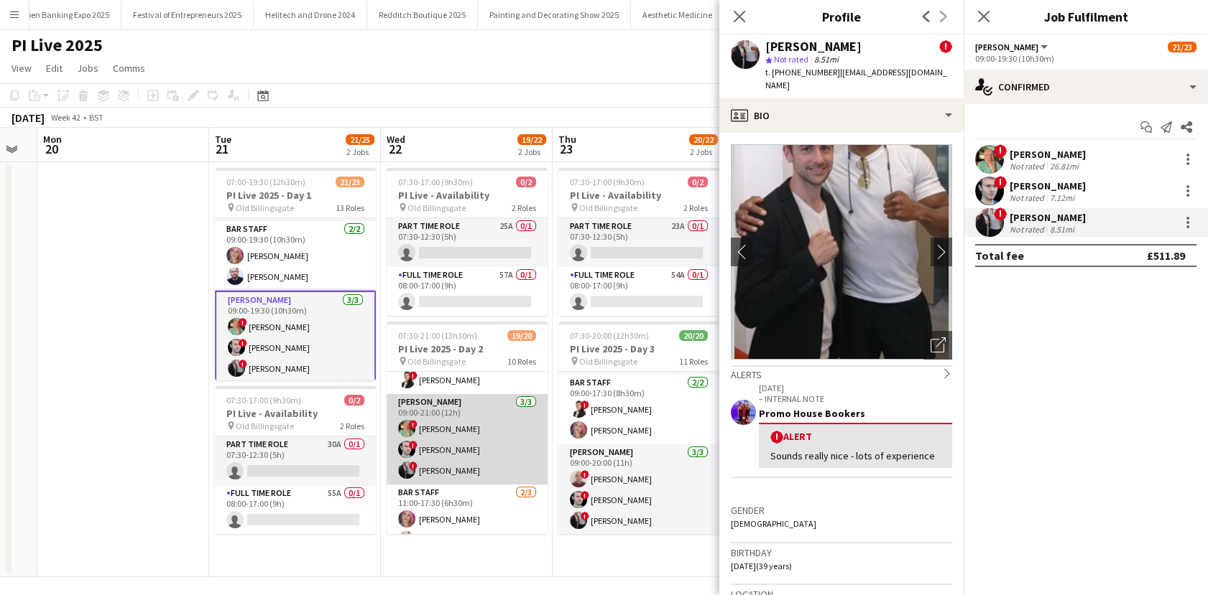
scroll to position [493, 0]
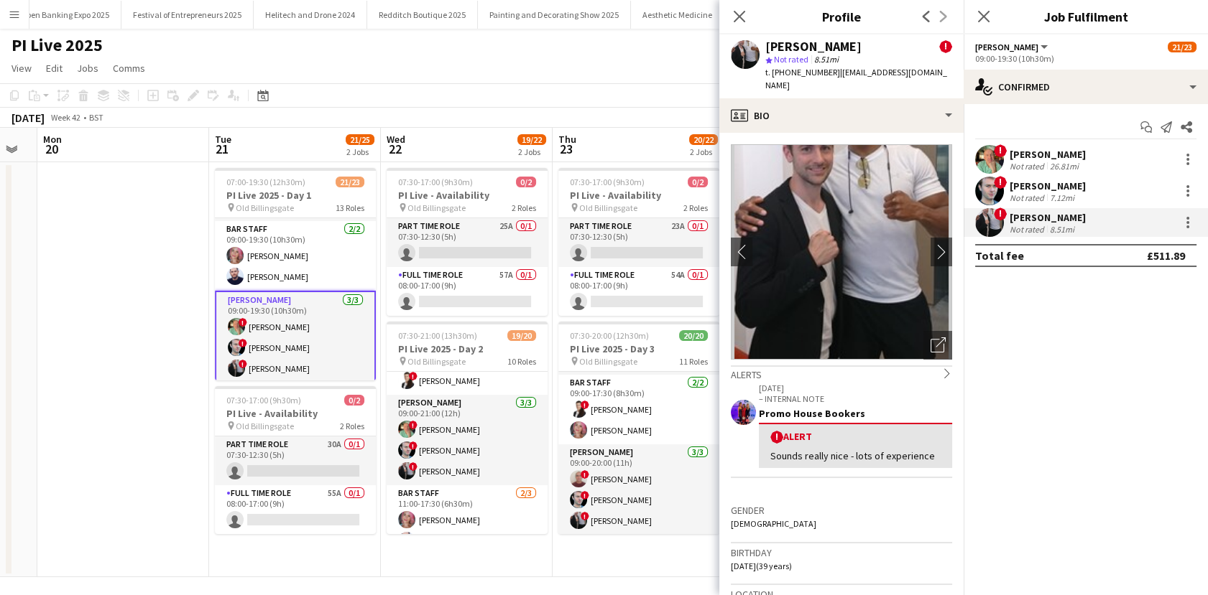
click at [165, 414] on app-date-cell at bounding box center [123, 369] width 172 height 415
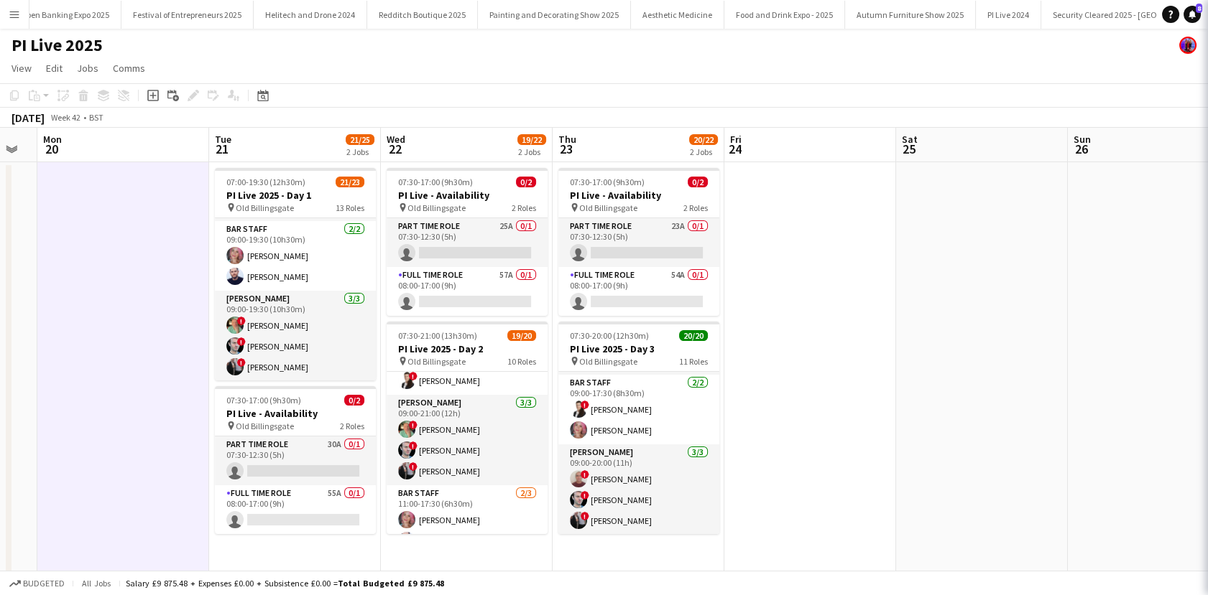
scroll to position [0, 650]
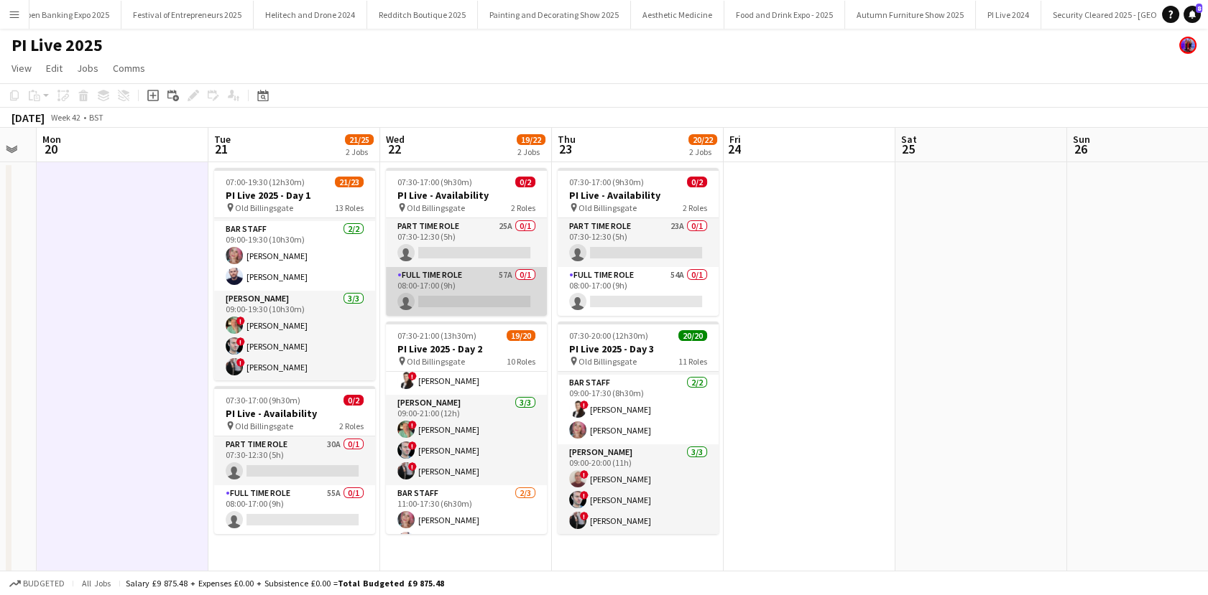
click at [502, 285] on app-card-role "Full Time Role 57A 0/1 08:00-17:00 (9h) single-neutral-actions" at bounding box center [466, 291] width 161 height 49
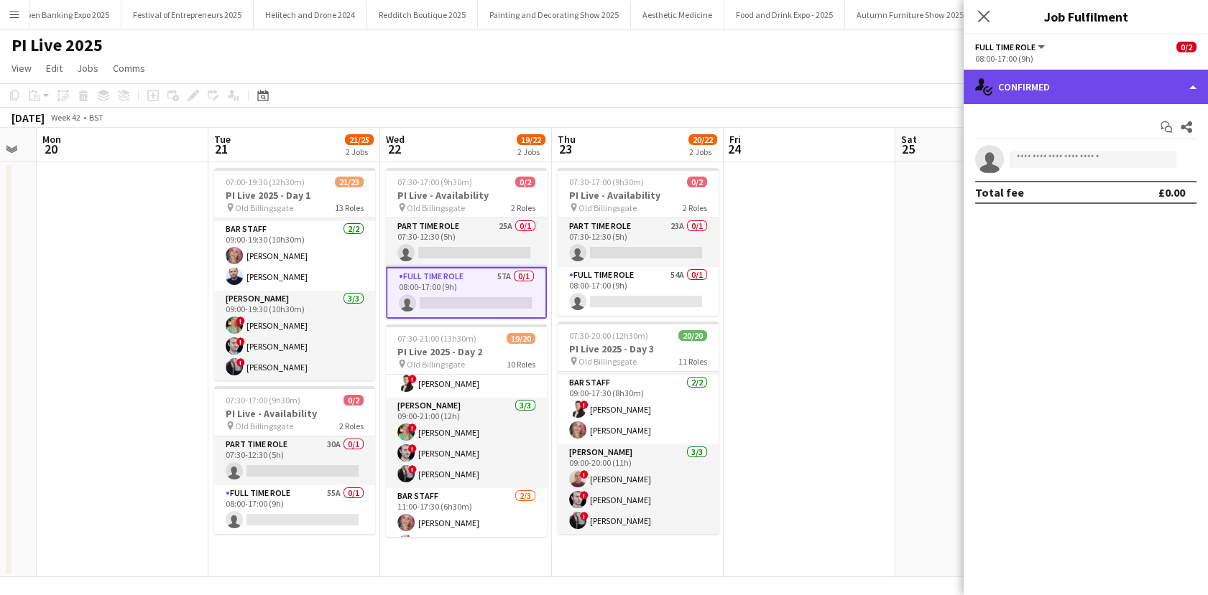
click at [1063, 101] on div "single-neutral-actions-check-2 Confirmed" at bounding box center [1085, 87] width 244 height 34
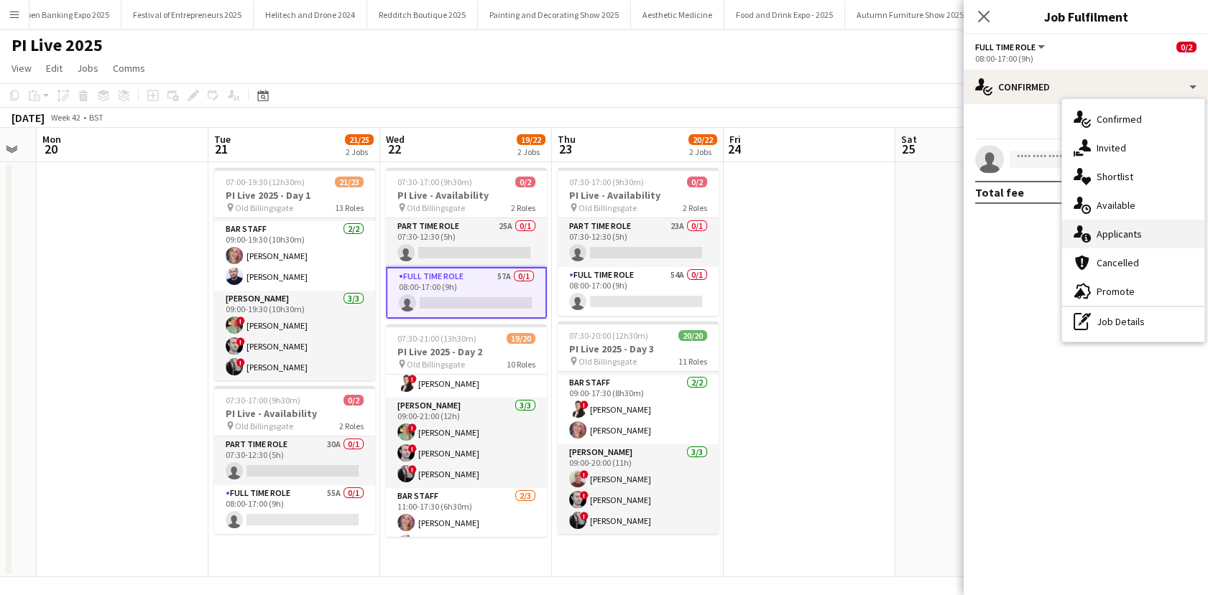
click at [1109, 242] on div "single-neutral-actions-information Applicants" at bounding box center [1133, 234] width 142 height 29
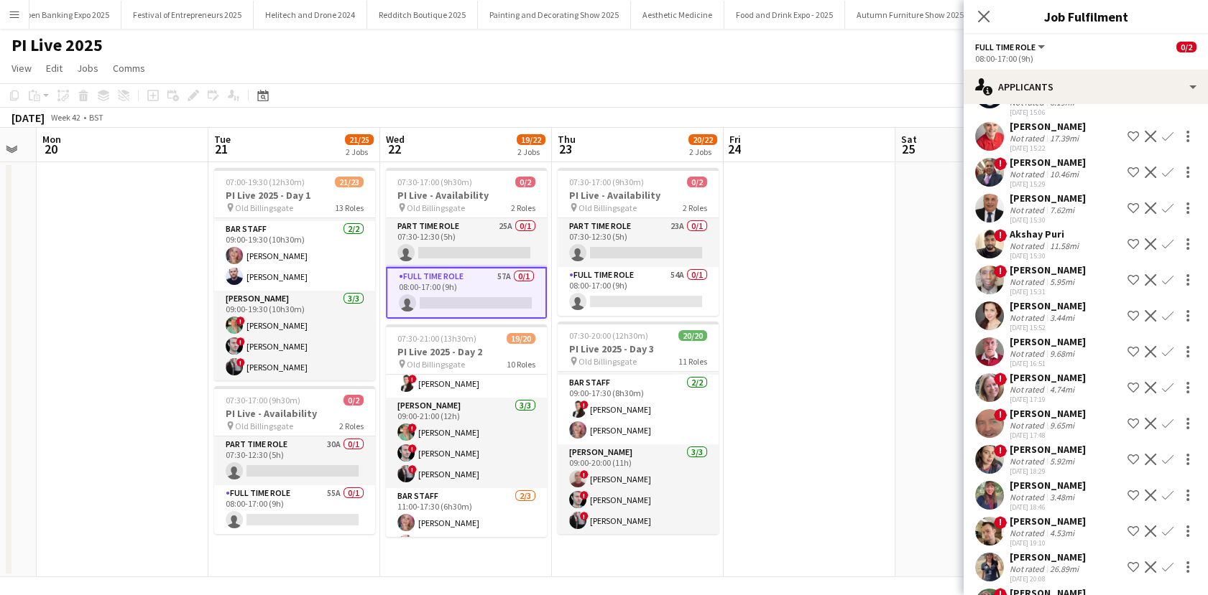
scroll to position [902, 0]
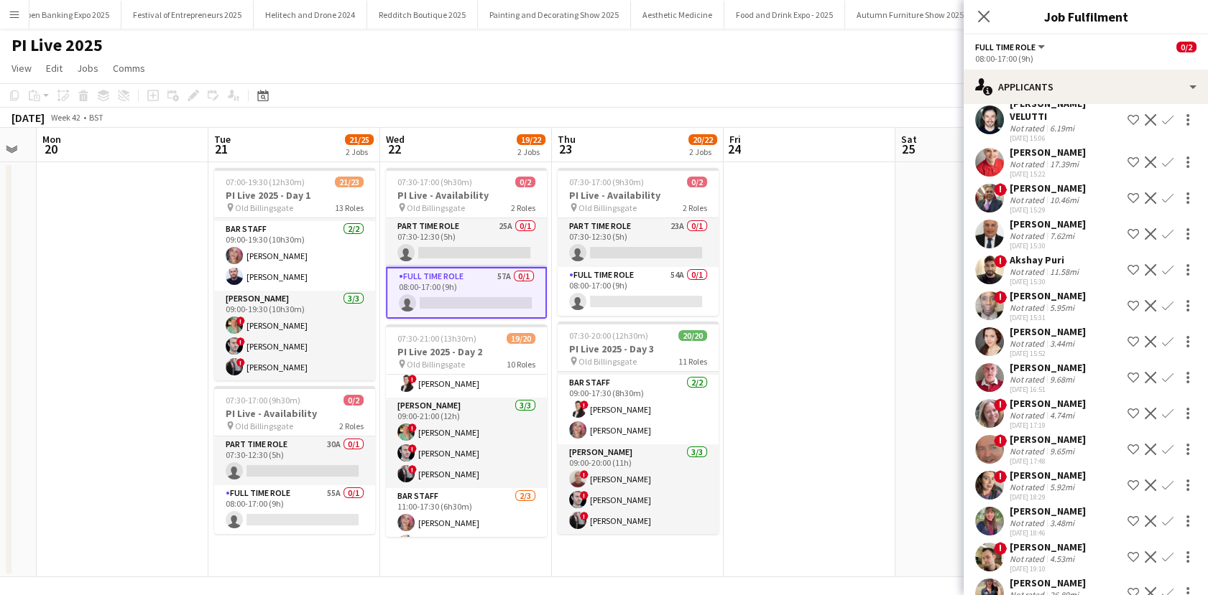
click at [1013, 170] on div "30-09-2025 15:22" at bounding box center [1047, 174] width 76 height 9
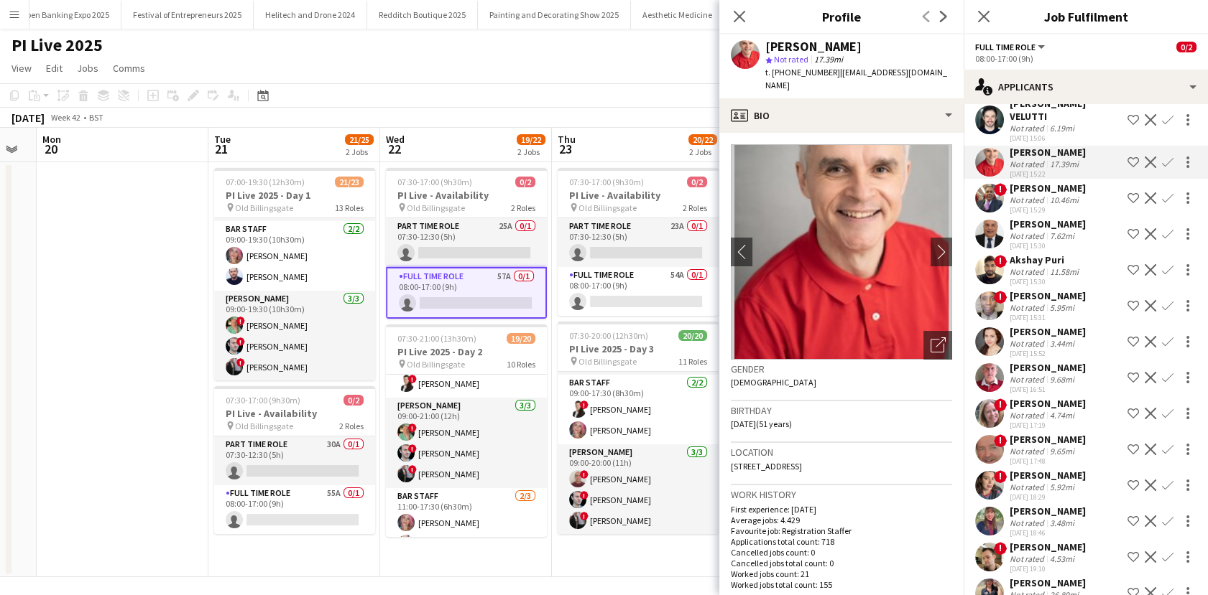
drag, startPoint x: 828, startPoint y: 75, endPoint x: 785, endPoint y: 75, distance: 43.1
click at [785, 75] on div "t. +447951868740 | simonjones15@hotmail.com" at bounding box center [858, 79] width 187 height 26
copy span "7951868740"
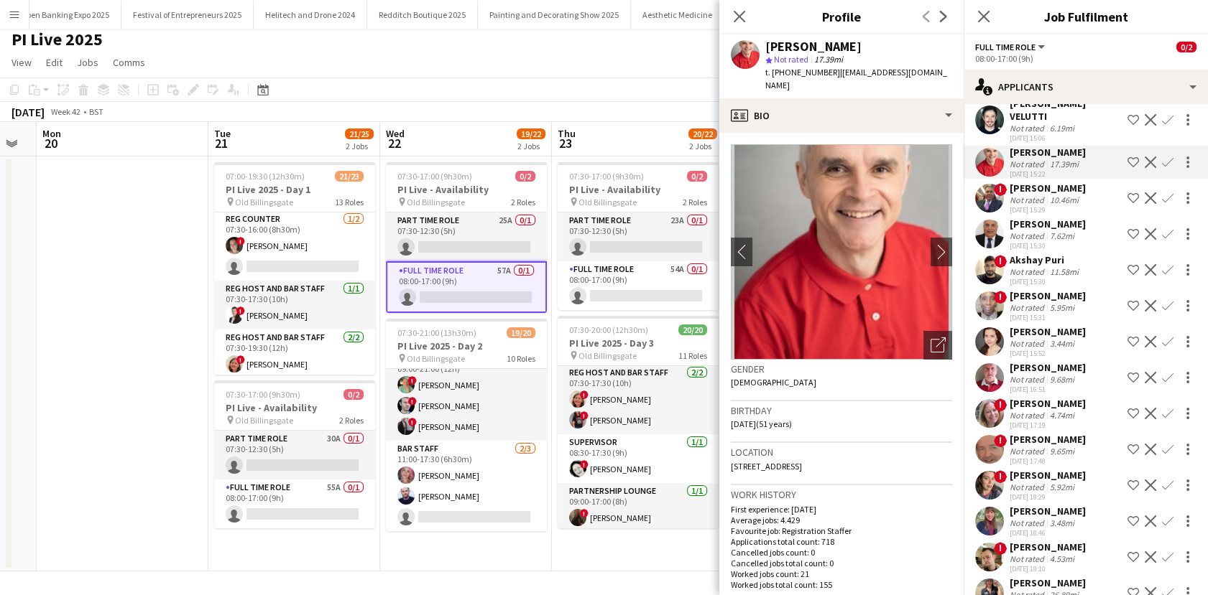
scroll to position [236, 0]
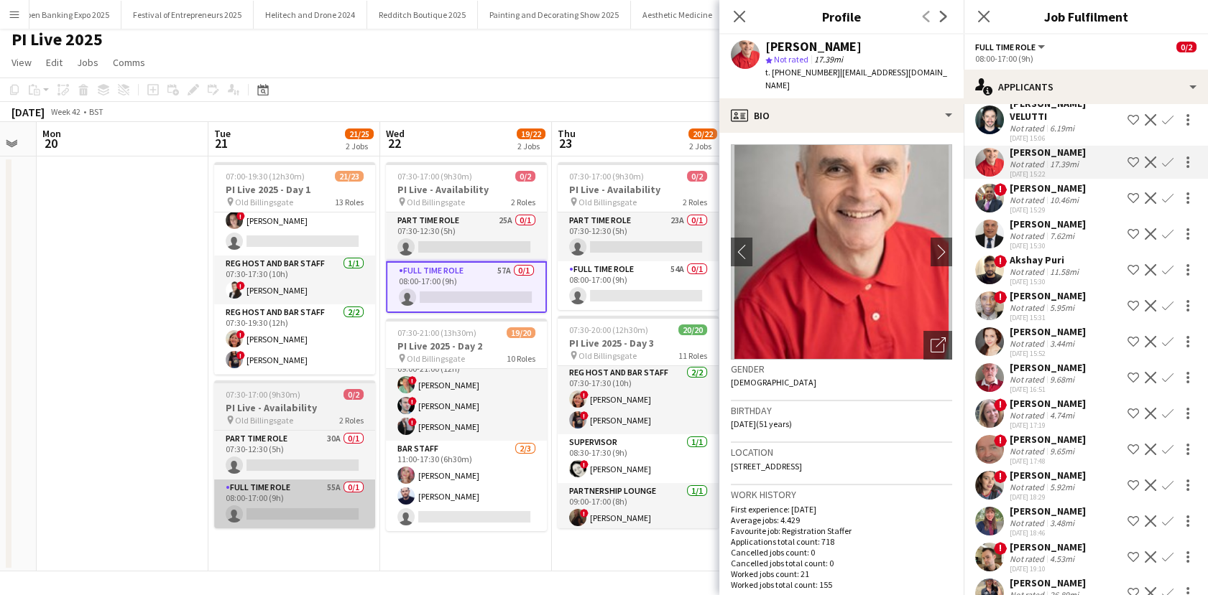
click at [124, 373] on app-date-cell at bounding box center [123, 364] width 172 height 415
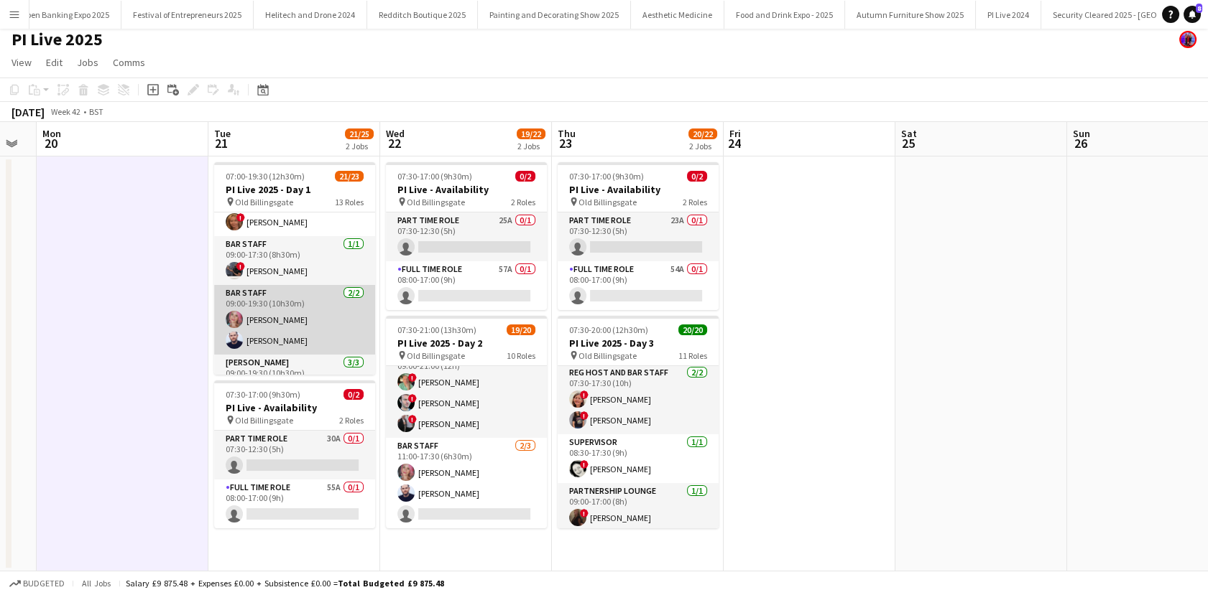
scroll to position [611, 0]
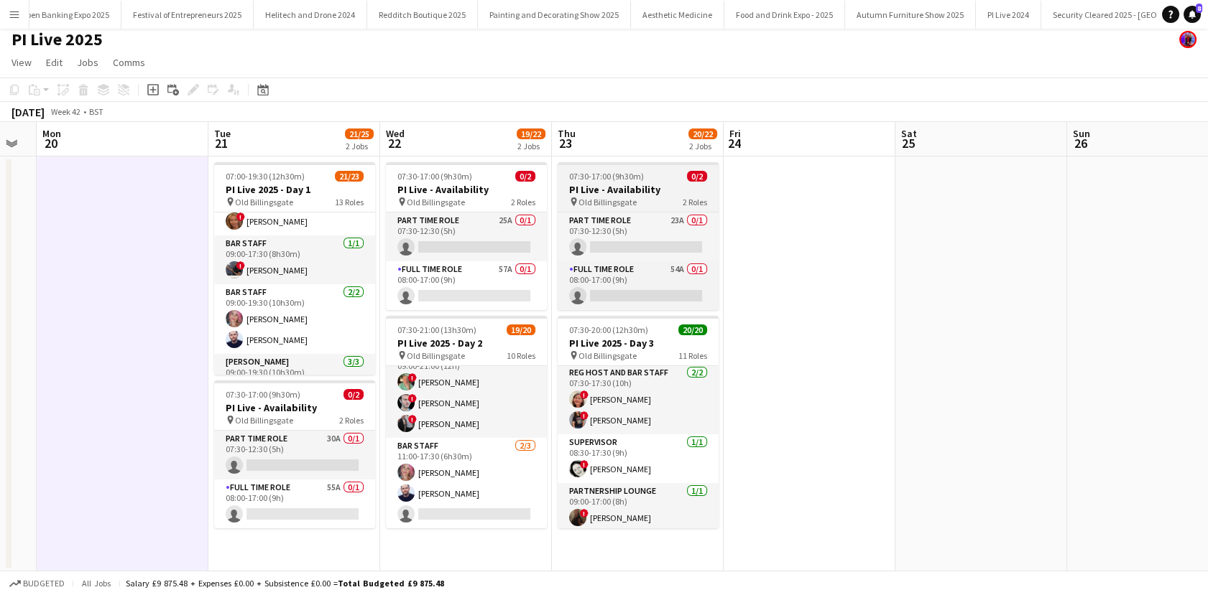
drag, startPoint x: 240, startPoint y: 261, endPoint x: 557, endPoint y: 210, distance: 321.6
click at [239, 259] on app-card-role "Bar staff 1/1 09:00-17:30 (8h30m) ! Dean Lewis" at bounding box center [294, 260] width 161 height 49
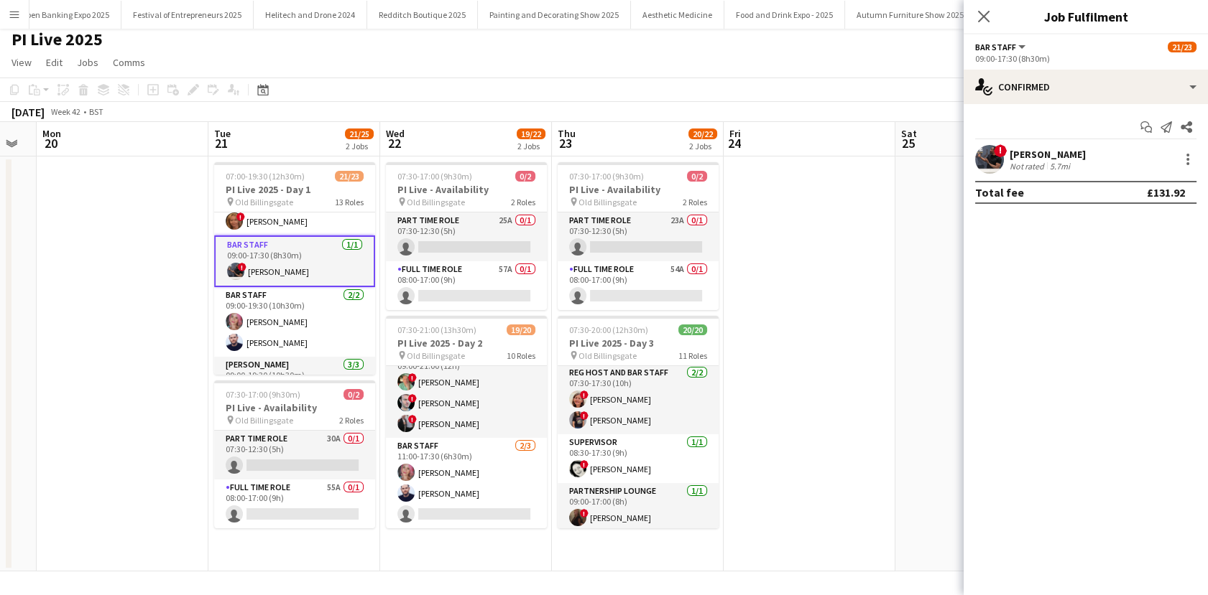
click at [1002, 158] on app-user-avatar at bounding box center [989, 159] width 29 height 29
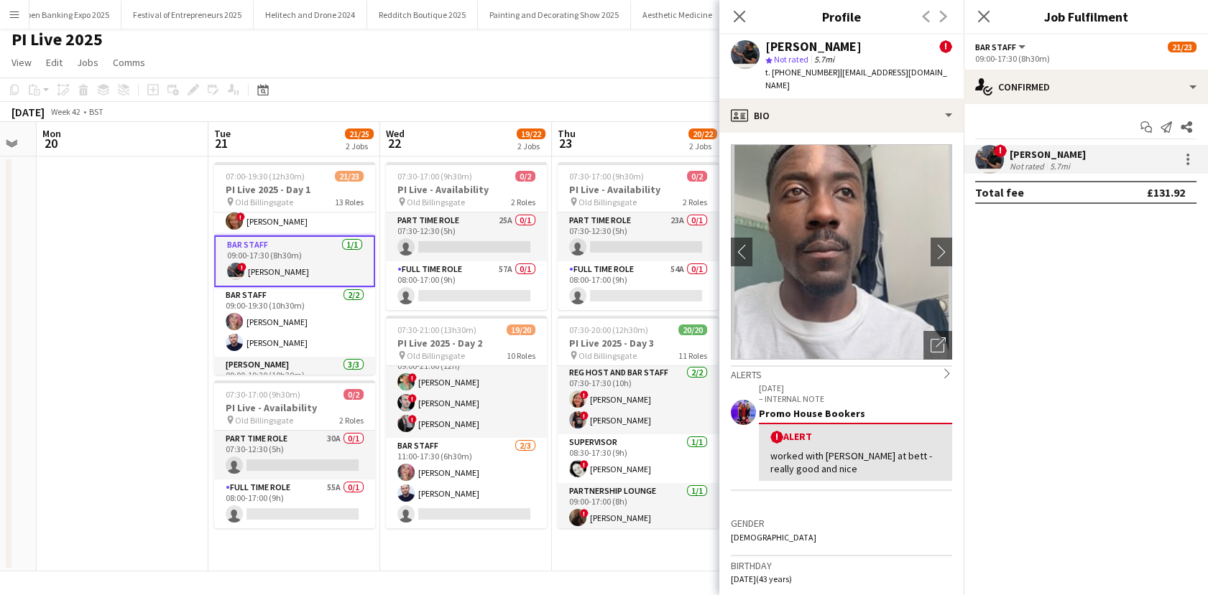
drag, startPoint x: 828, startPoint y: 75, endPoint x: 784, endPoint y: 75, distance: 44.5
click at [784, 75] on span "t. +447903814773" at bounding box center [802, 72] width 75 height 11
copy span "7903814773"
click at [659, 227] on app-card-role "Part Time Role 23A 0/1 07:30-12:30 (5h) single-neutral-actions" at bounding box center [637, 237] width 161 height 49
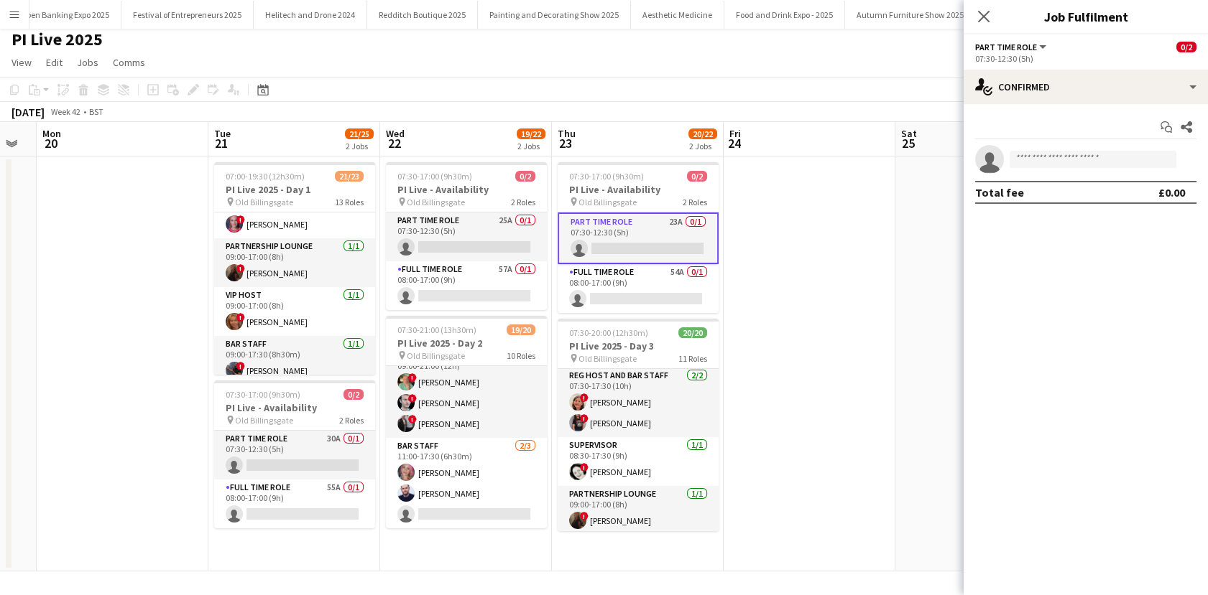
scroll to position [514, 0]
click at [90, 394] on app-date-cell at bounding box center [123, 364] width 172 height 415
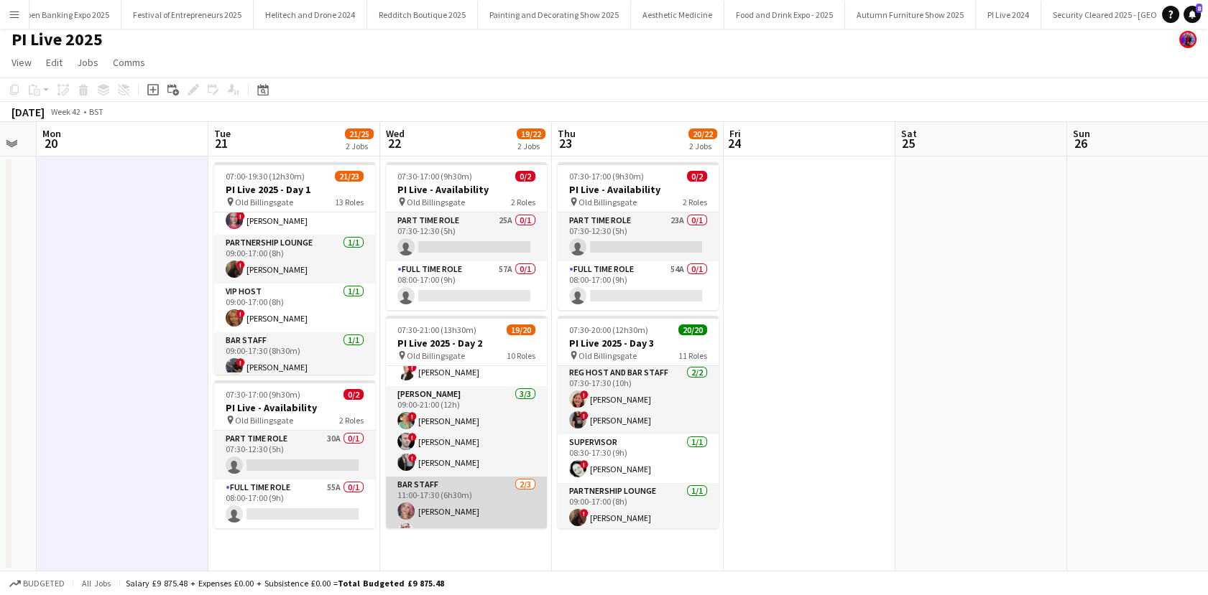
scroll to position [495, 0]
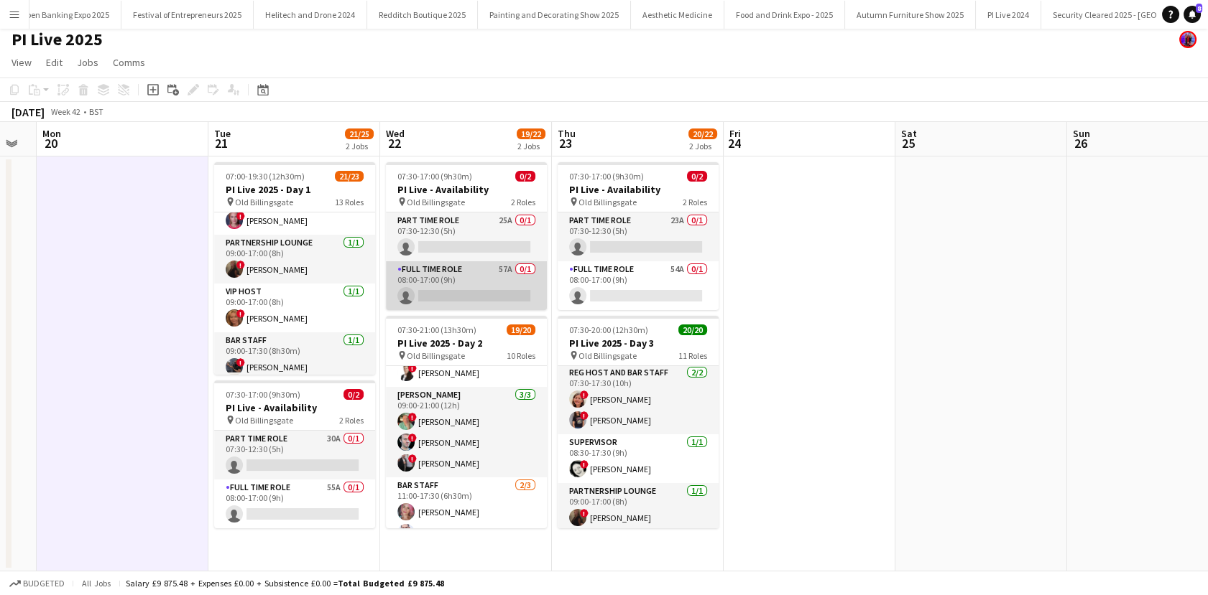
click at [463, 284] on app-card-role "Full Time Role 57A 0/1 08:00-17:00 (9h) single-neutral-actions" at bounding box center [466, 285] width 161 height 49
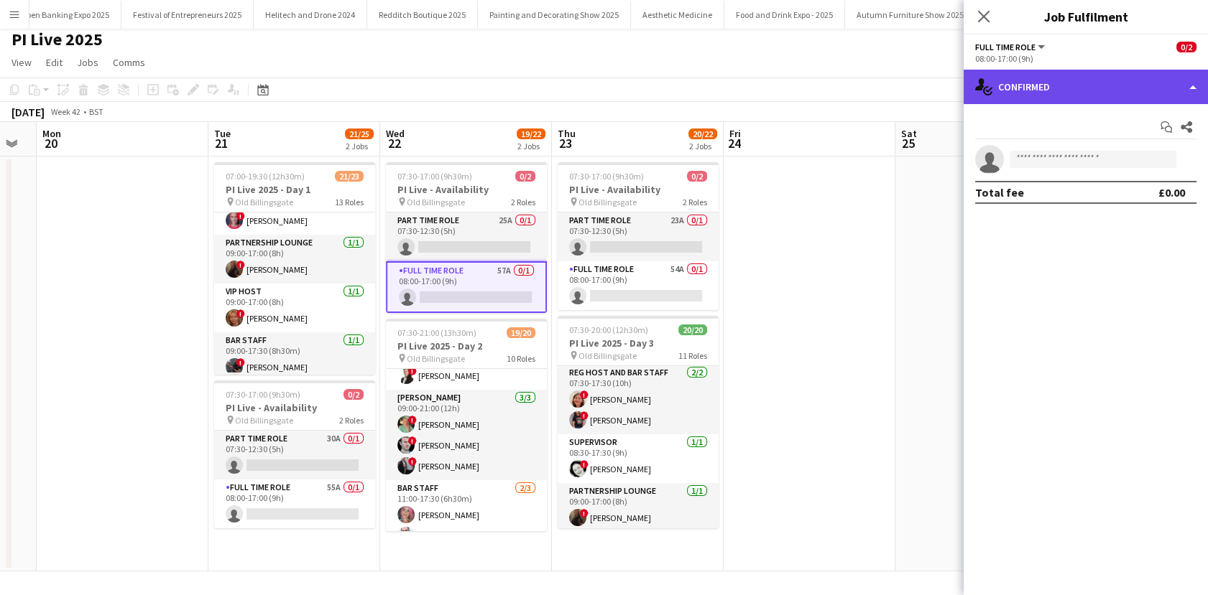
click at [1086, 94] on div "single-neutral-actions-check-2 Confirmed" at bounding box center [1085, 87] width 244 height 34
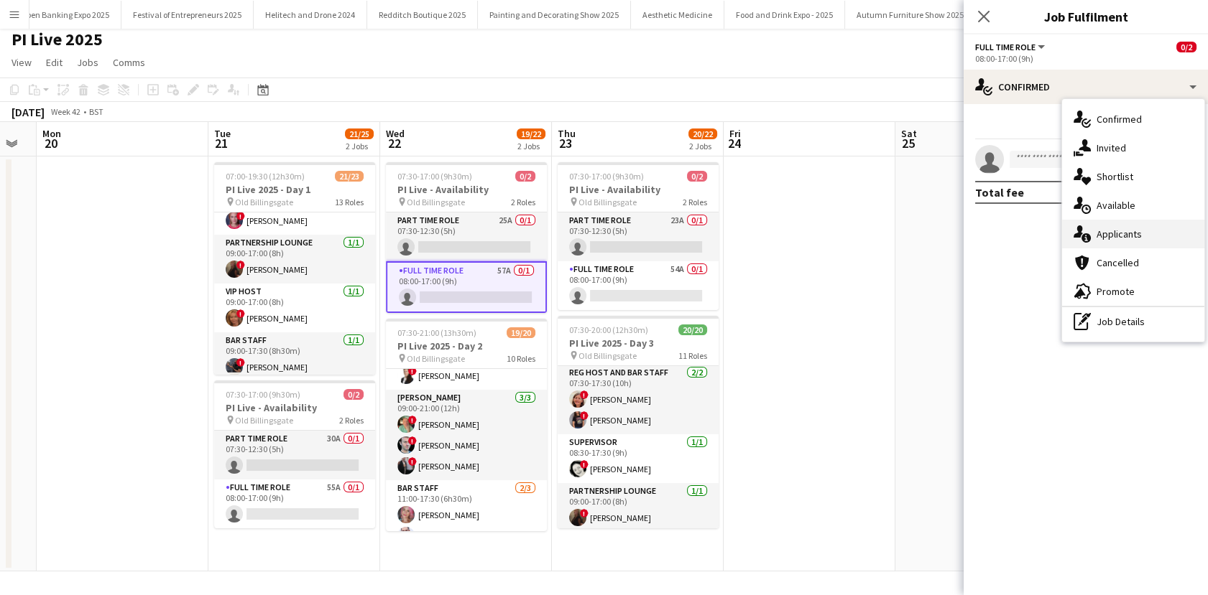
click at [1110, 224] on div "single-neutral-actions-information Applicants" at bounding box center [1133, 234] width 142 height 29
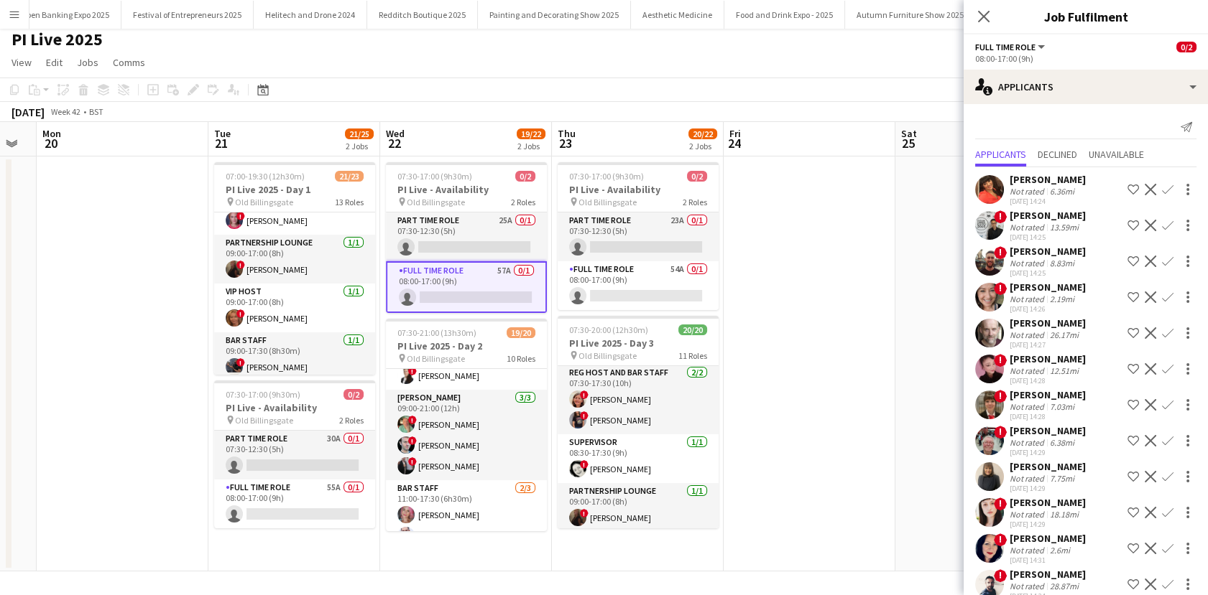
click at [1011, 267] on div "Not rated" at bounding box center [1027, 263] width 37 height 11
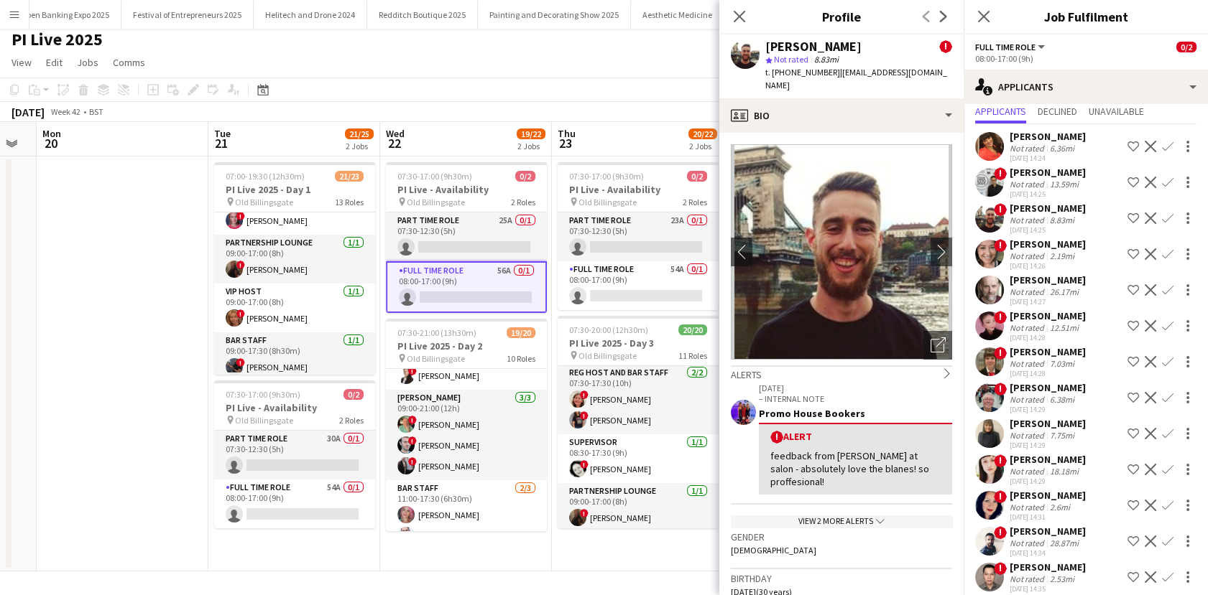
scroll to position [44, 0]
click at [1023, 527] on div "Glyn Timberlake" at bounding box center [1047, 530] width 76 height 13
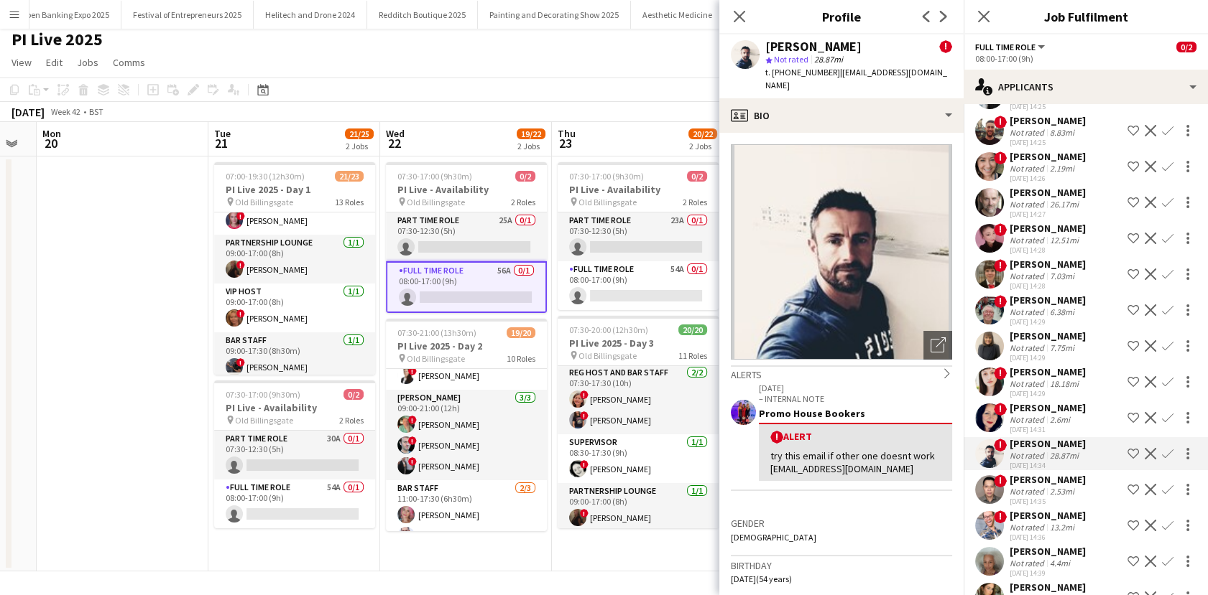
scroll to position [131, 0]
click at [1014, 522] on div "Not rated" at bounding box center [1027, 527] width 37 height 11
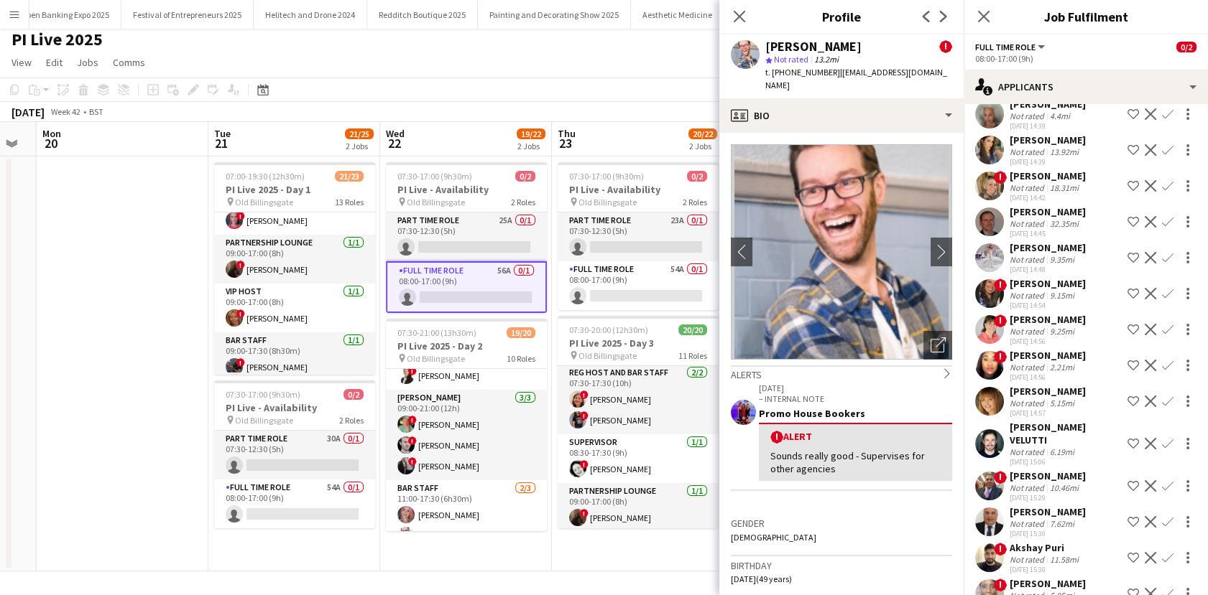
scroll to position [586, 0]
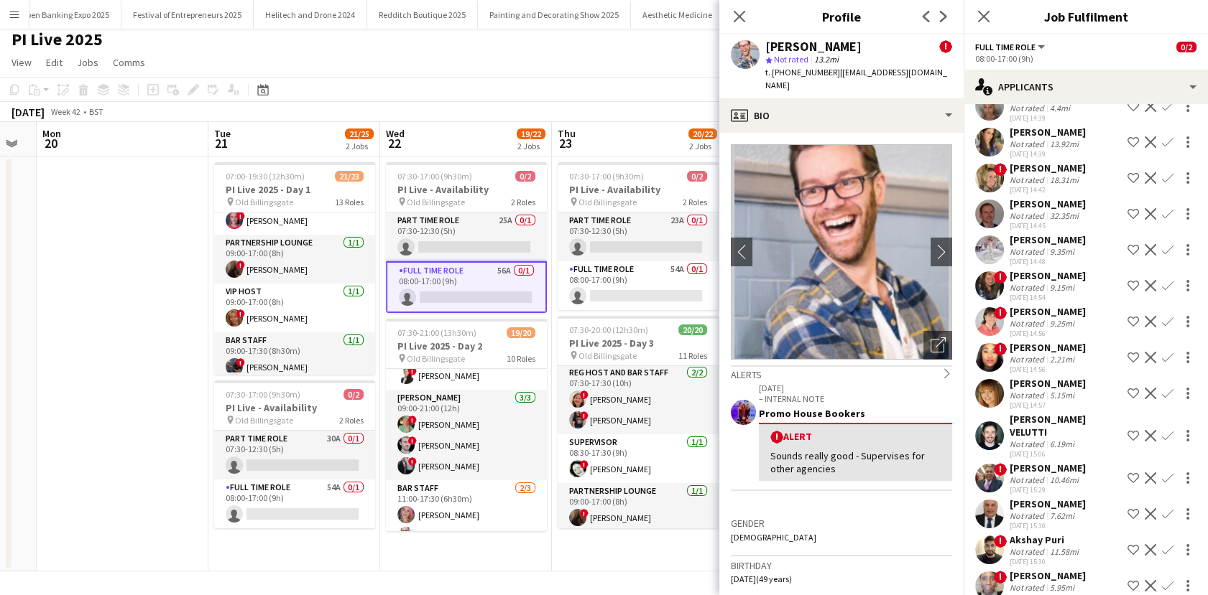
click at [1048, 439] on div "6.19mi" at bounding box center [1062, 444] width 30 height 11
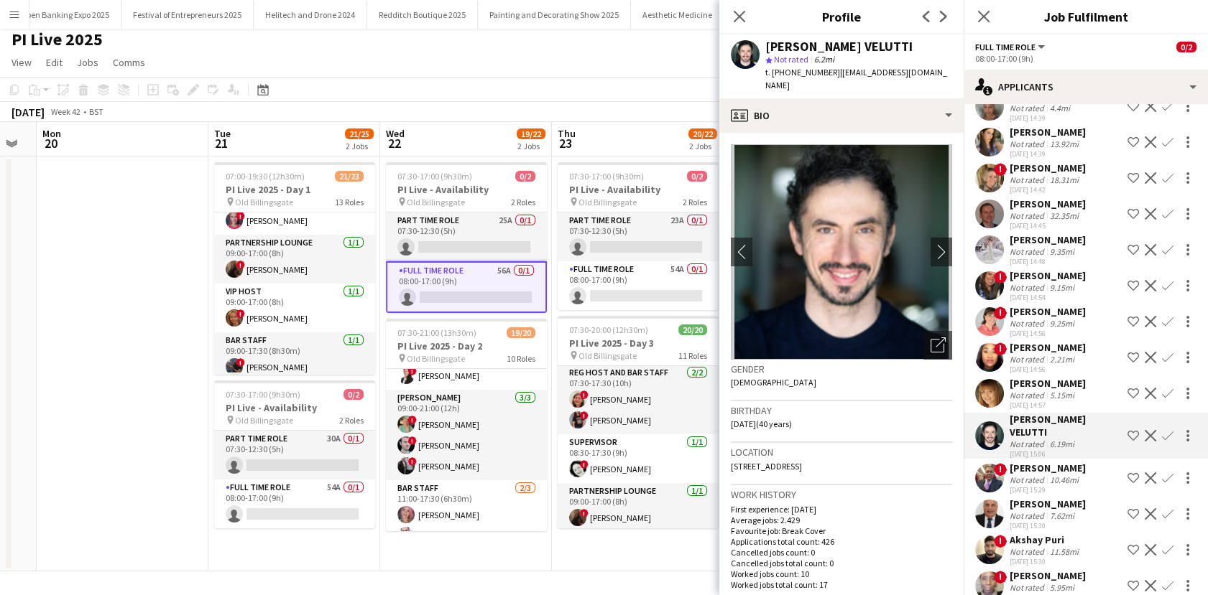
drag, startPoint x: 828, startPoint y: 73, endPoint x: 785, endPoint y: 76, distance: 43.2
click at [785, 76] on span "t. +447935466168" at bounding box center [802, 72] width 75 height 11
copy span "7935466168"
click at [438, 560] on app-date-cell "07:30-17:00 (9h30m) 0/2 PI Live - Availability pin Old Billingsgate 2 Roles Par…" at bounding box center [466, 364] width 172 height 415
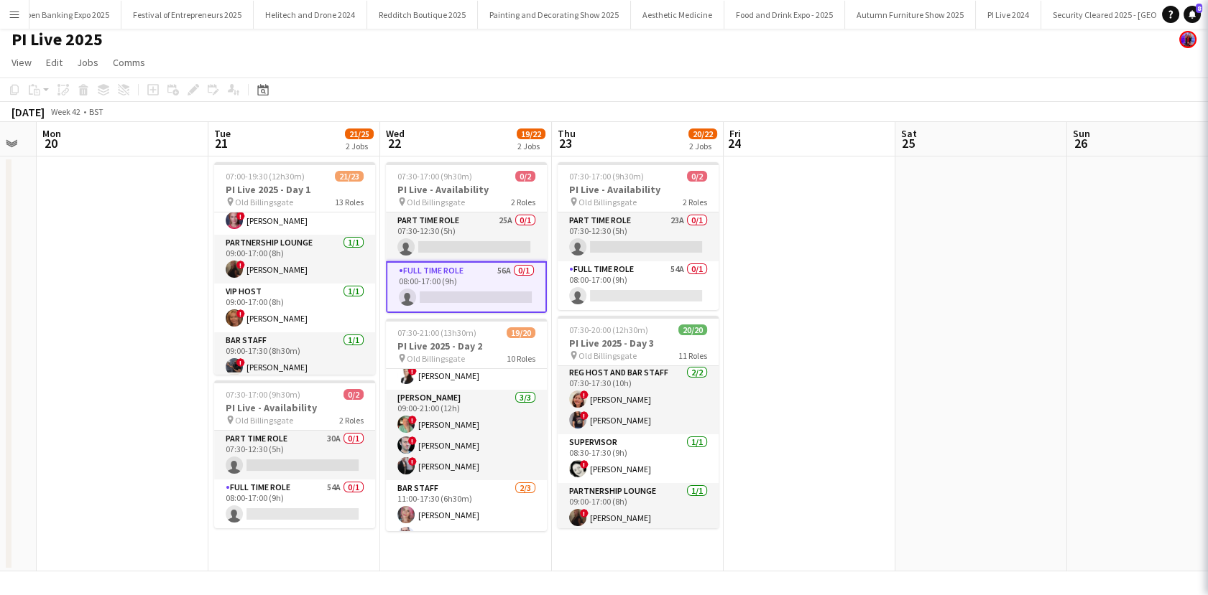
scroll to position [0, 0]
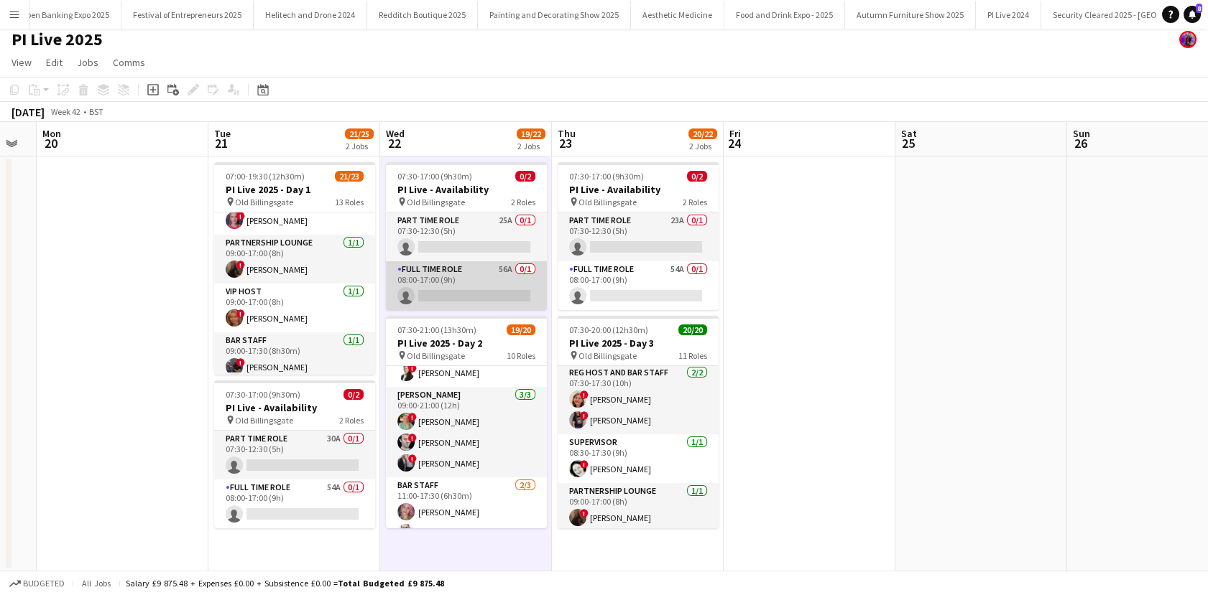
click at [424, 284] on app-card-role "Full Time Role 56A 0/1 08:00-17:00 (9h) single-neutral-actions" at bounding box center [466, 285] width 161 height 49
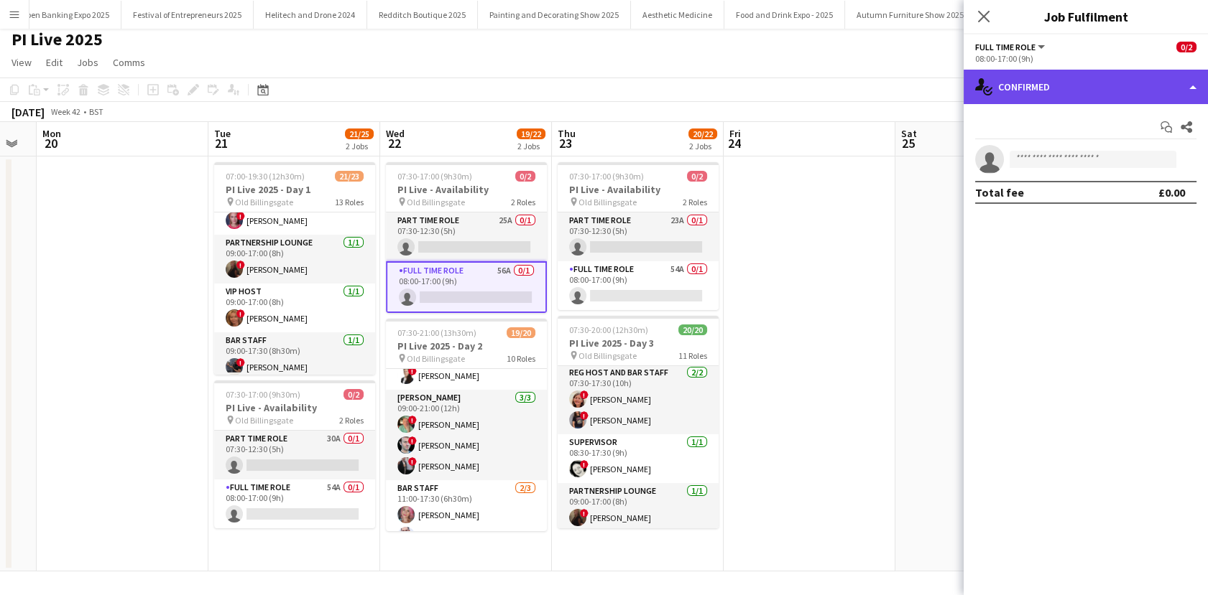
click at [1088, 83] on div "single-neutral-actions-check-2 Confirmed" at bounding box center [1085, 87] width 244 height 34
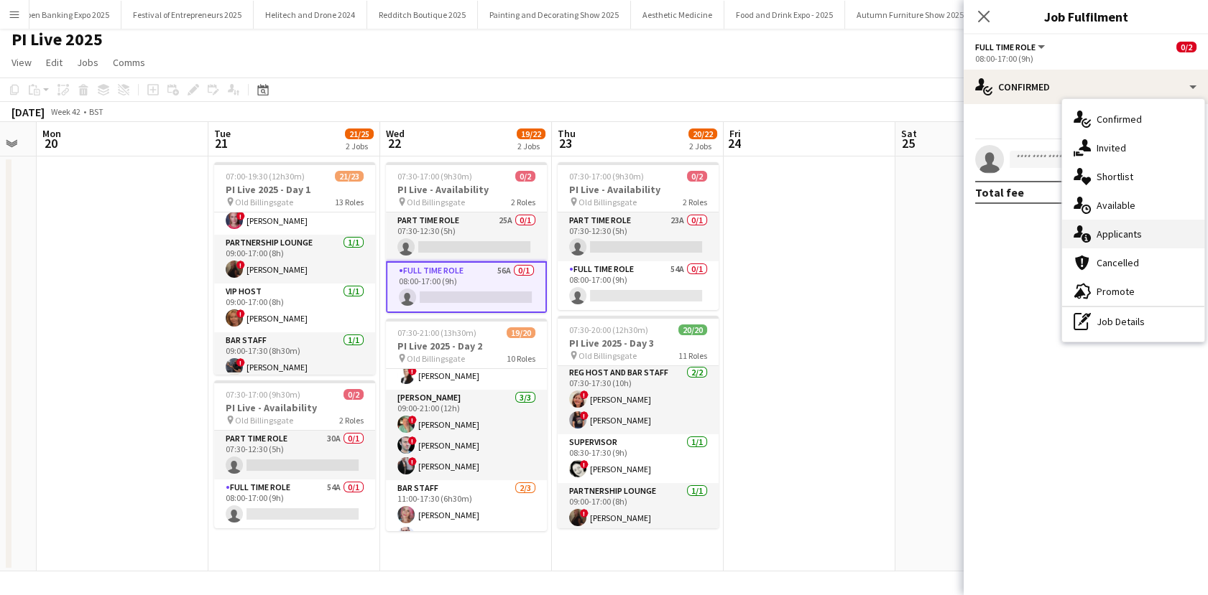
click at [1091, 236] on div "single-neutral-actions-information Applicants" at bounding box center [1133, 234] width 142 height 29
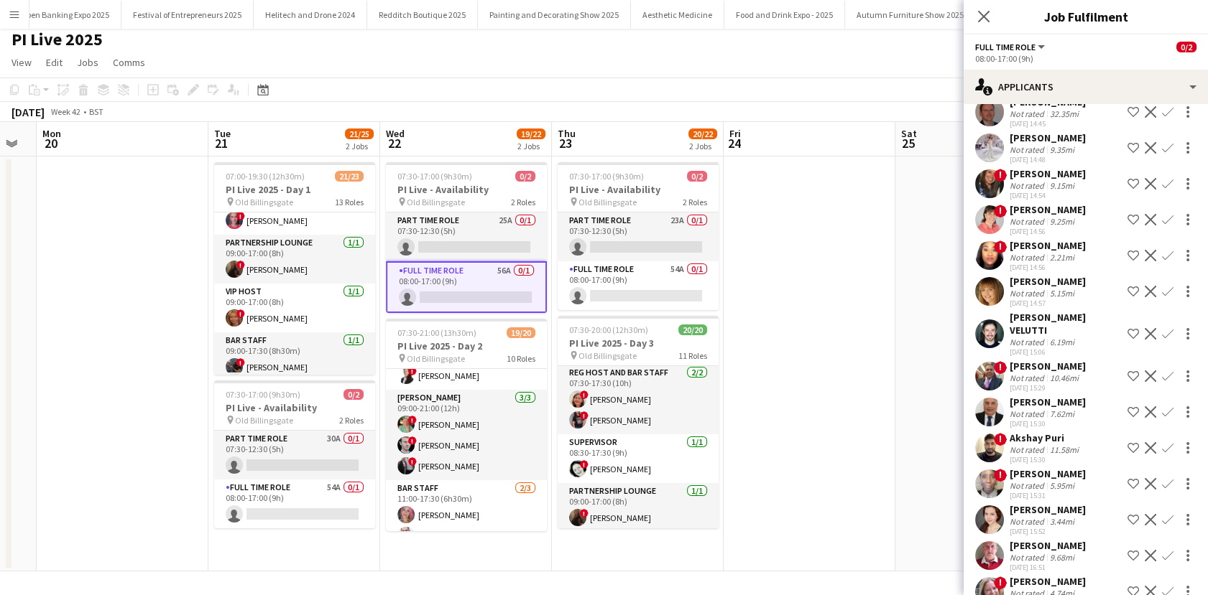
scroll to position [687, 0]
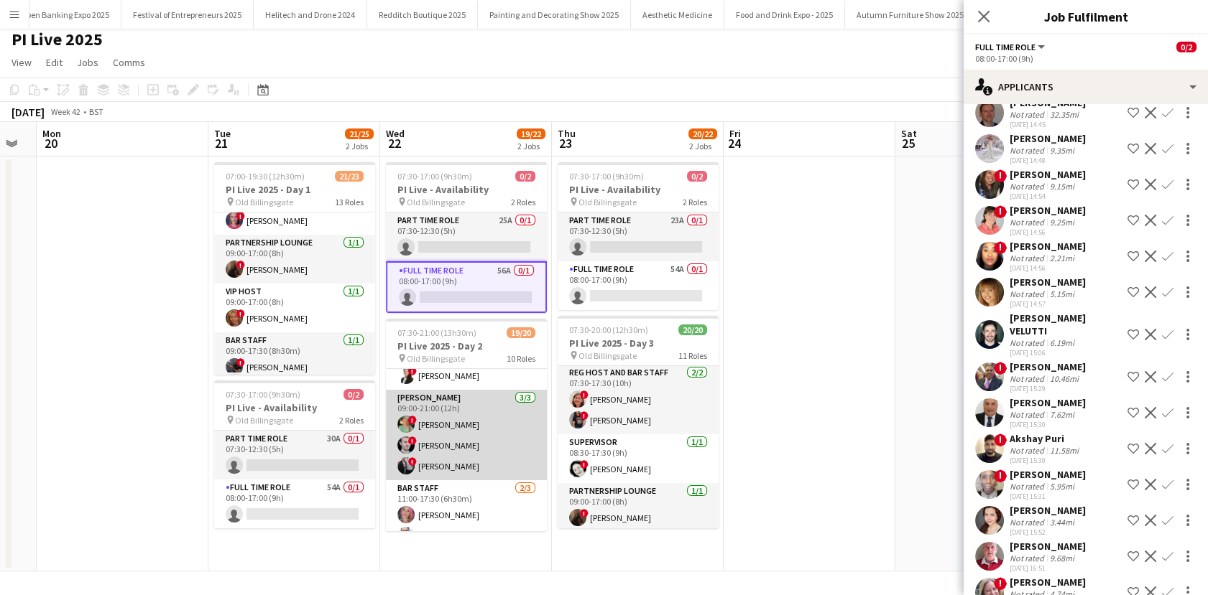
click at [465, 440] on app-card-role "Porter 3/3 09:00-21:00 (12h) ! Mark Lucas ! Gregory Keith ! BRADLEY LANCASTER" at bounding box center [466, 435] width 161 height 91
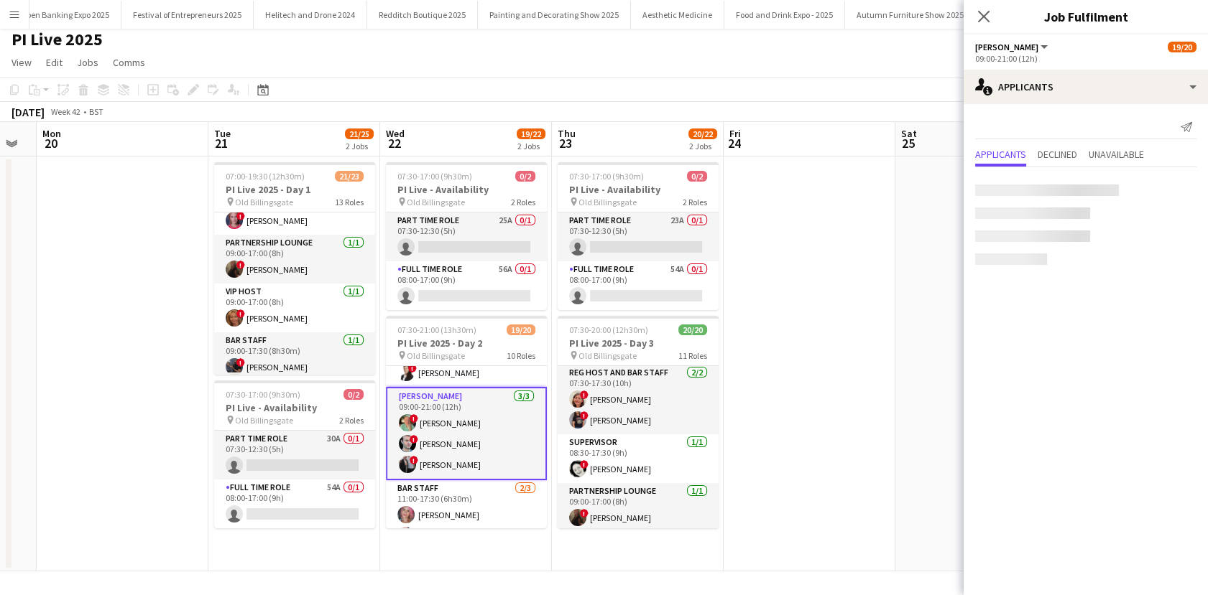
scroll to position [0, 0]
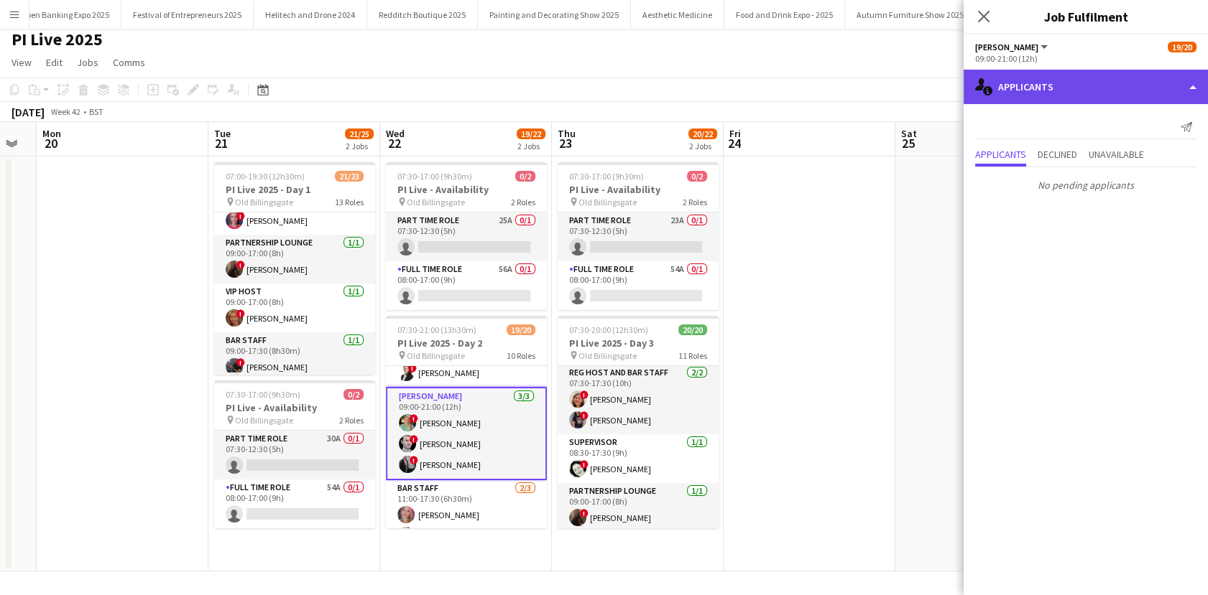
click at [1071, 85] on div "single-neutral-actions-information Applicants" at bounding box center [1085, 87] width 244 height 34
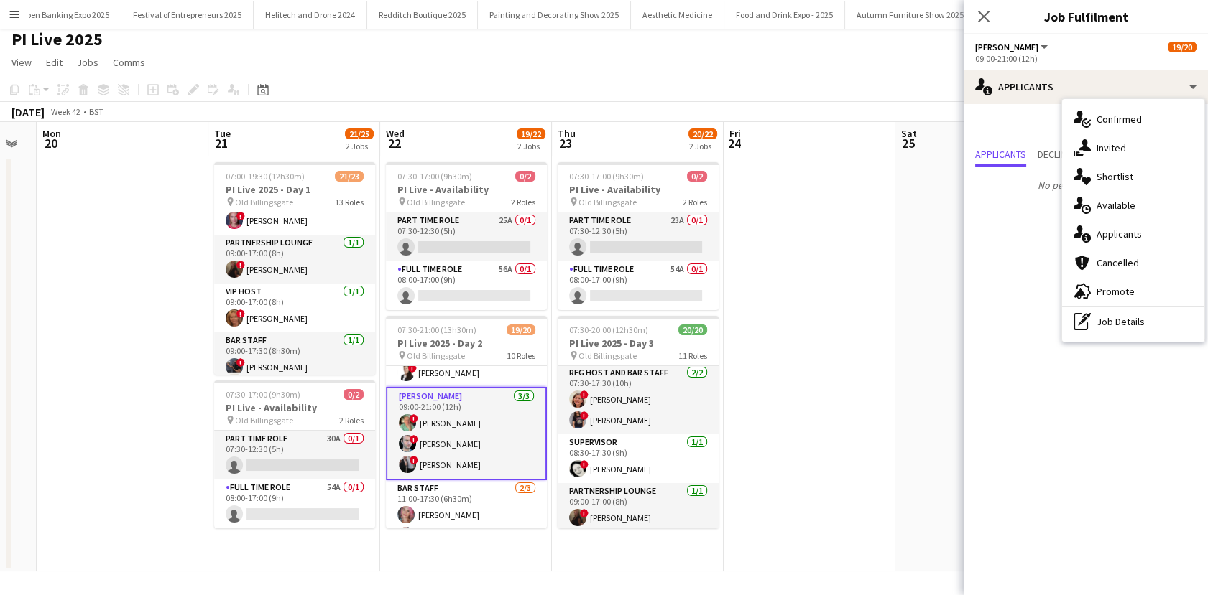
click at [1088, 103] on div "single-neutral-actions-check-2 Confirmed single-neutral-actions-share-1 Invited…" at bounding box center [1133, 220] width 142 height 243
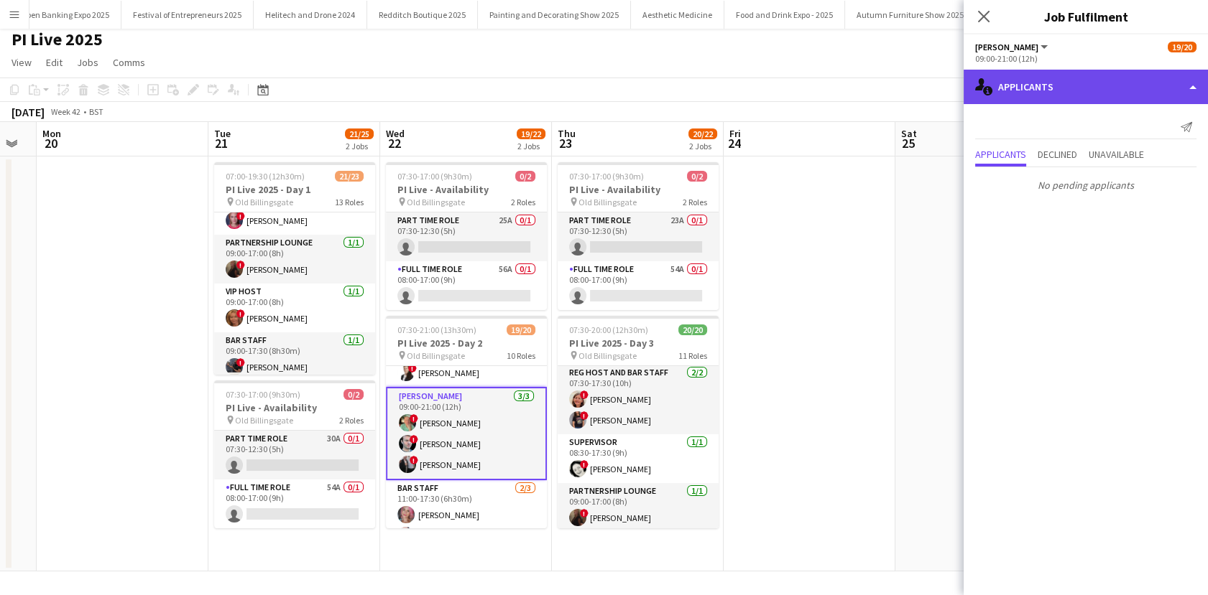
click at [1086, 99] on div "single-neutral-actions-information Applicants" at bounding box center [1085, 87] width 244 height 34
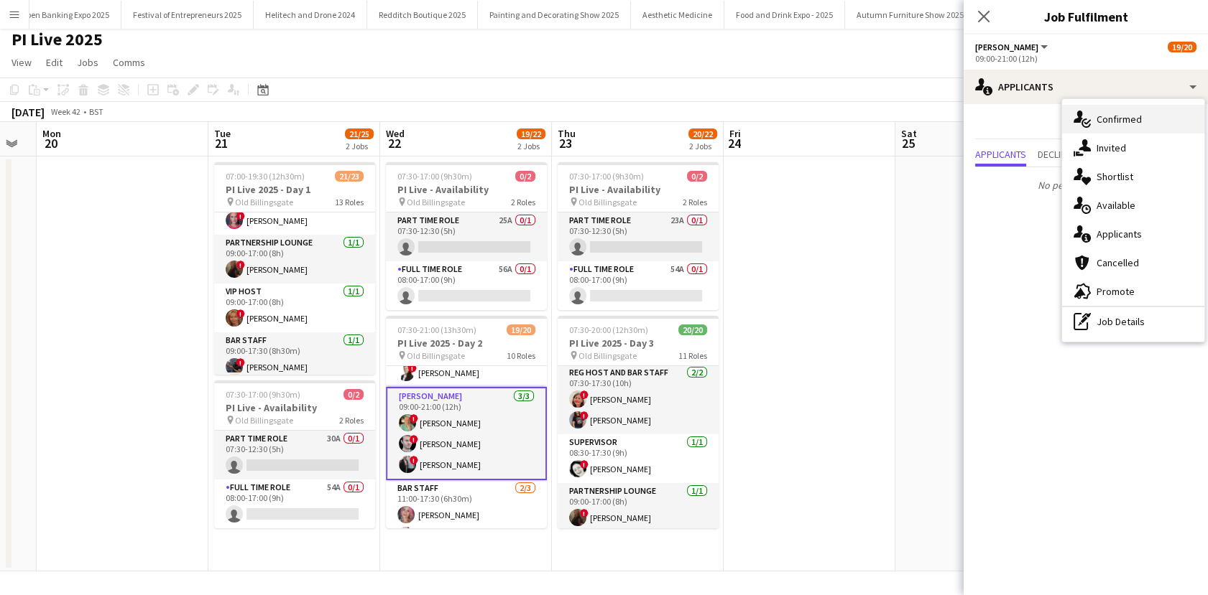
click at [1103, 124] on span "Confirmed" at bounding box center [1118, 119] width 45 height 13
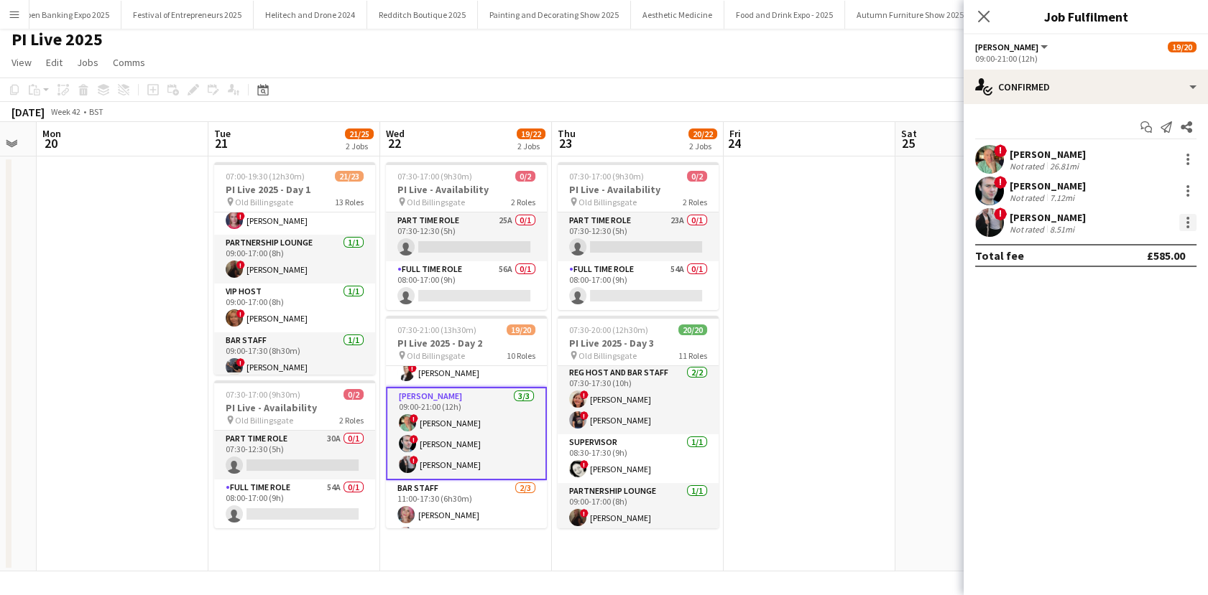
click at [1187, 227] on div at bounding box center [1187, 227] width 3 height 3
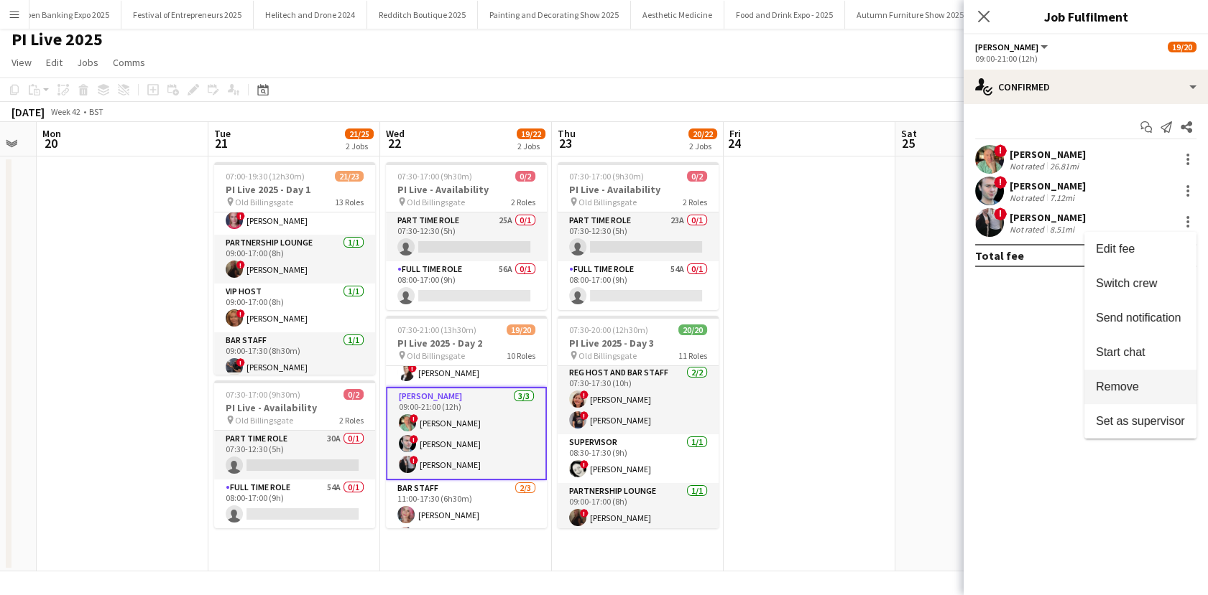
click at [1113, 386] on span "Remove" at bounding box center [1116, 387] width 43 height 12
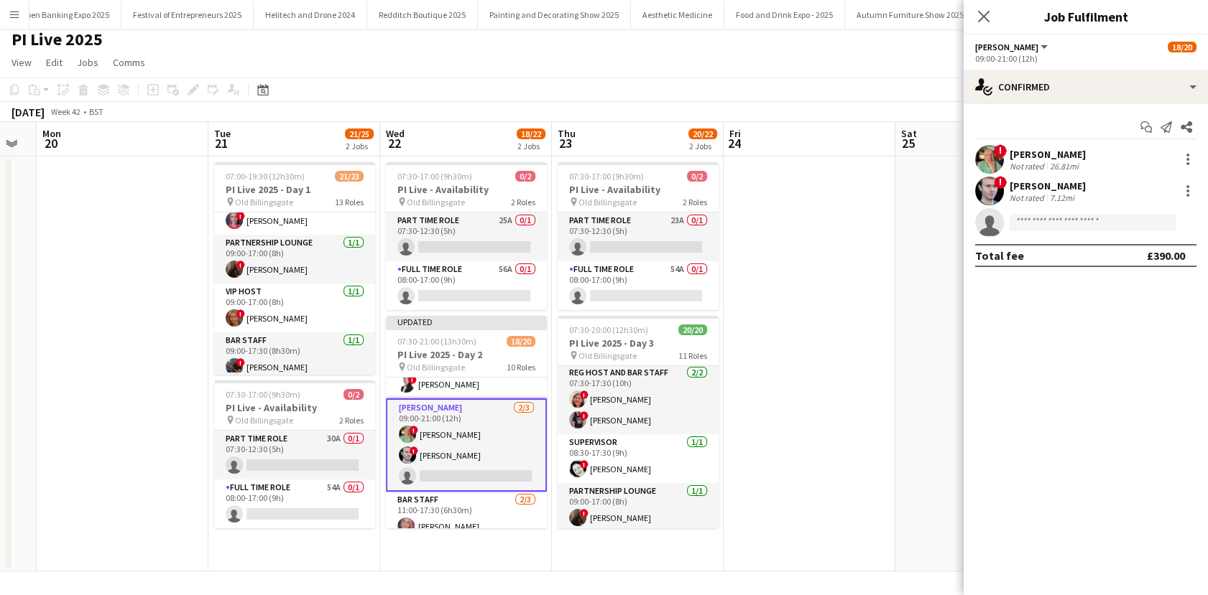
click at [904, 360] on app-date-cell at bounding box center [981, 364] width 172 height 415
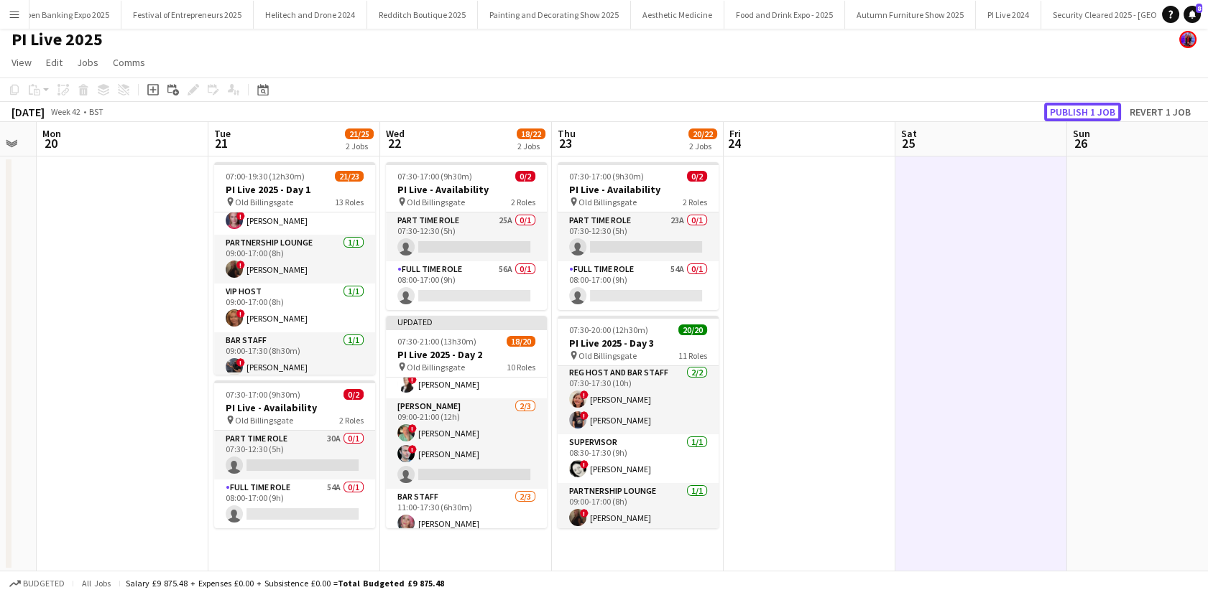
click at [1092, 115] on button "Publish 1 job" at bounding box center [1082, 112] width 77 height 19
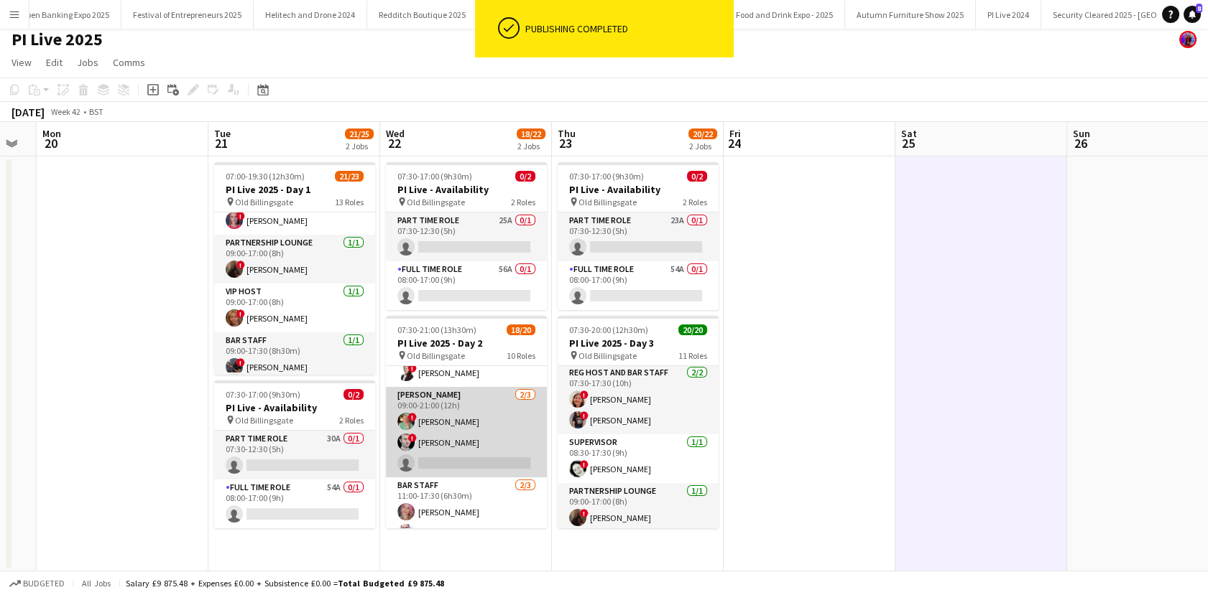
click at [454, 461] on app-card-role "Porter 2/3 09:00-21:00 (12h) ! Mark Lucas ! Gregory Keith single-neutral-actions" at bounding box center [466, 432] width 161 height 91
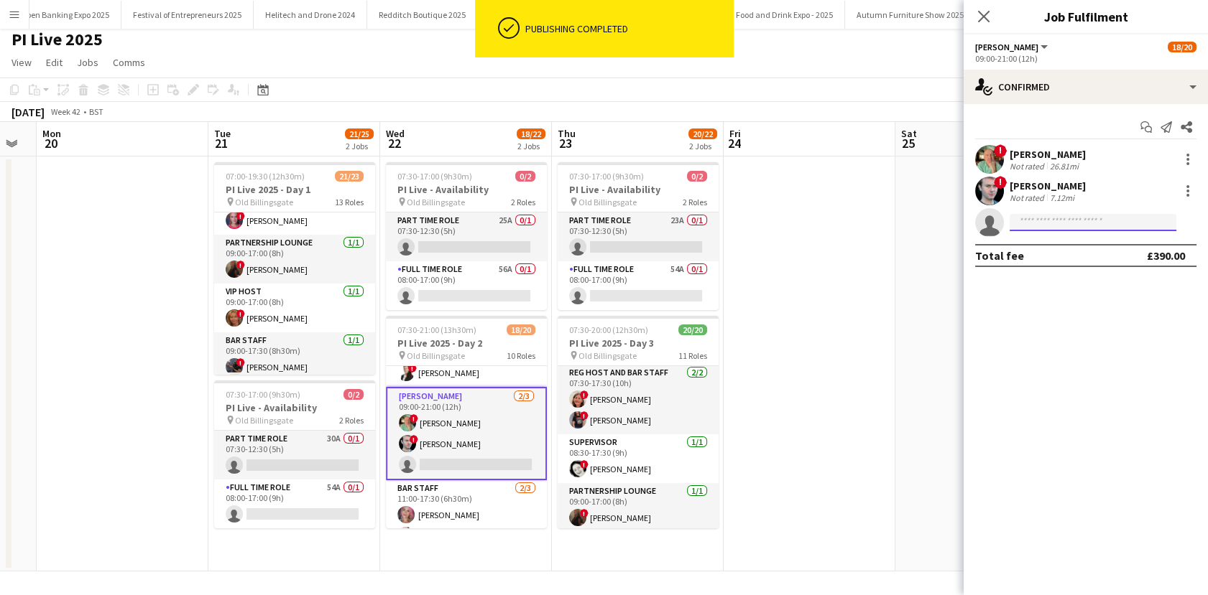
click at [1066, 221] on input at bounding box center [1092, 222] width 167 height 17
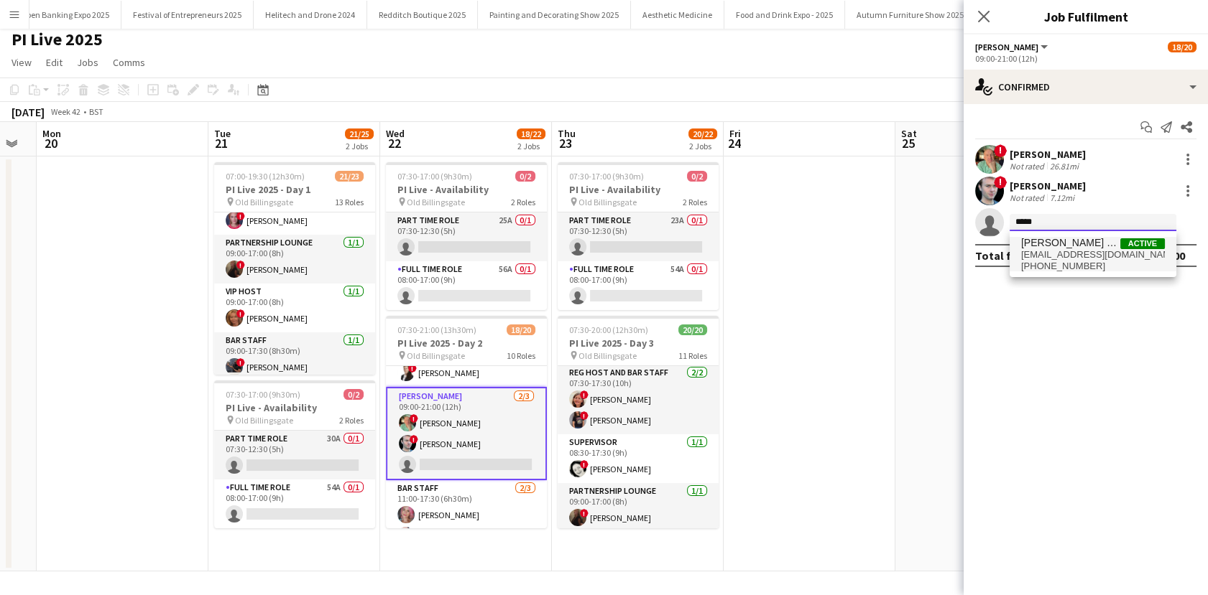
type input "*****"
click at [1057, 253] on span "marco.velu@gmail.com" at bounding box center [1093, 254] width 144 height 11
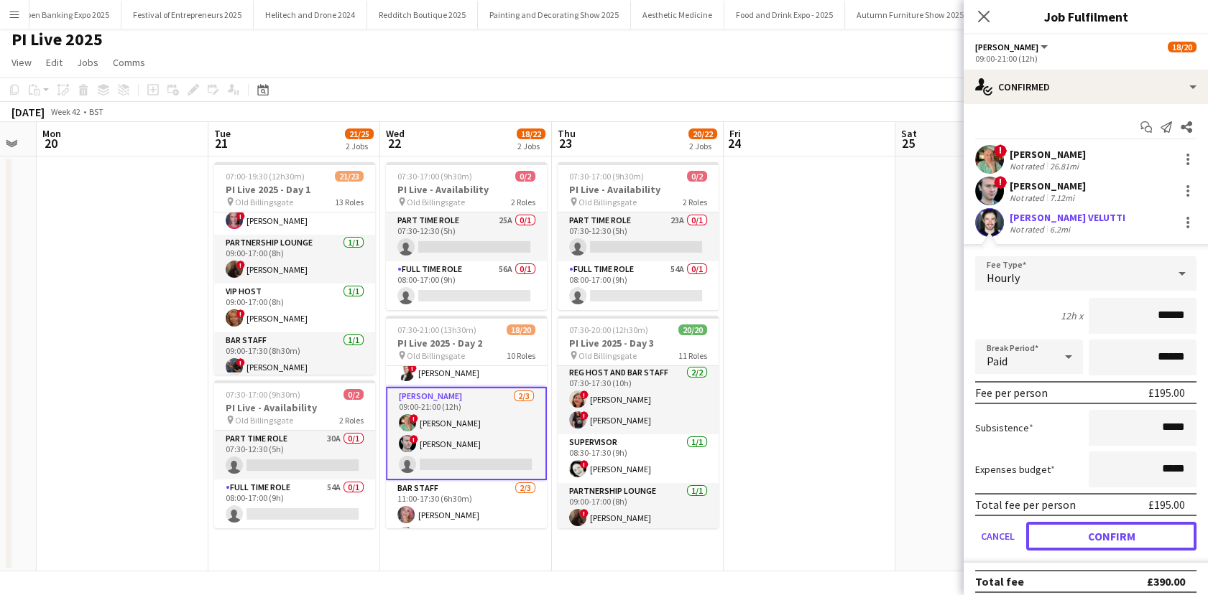
click at [1079, 528] on button "Confirm" at bounding box center [1111, 536] width 170 height 29
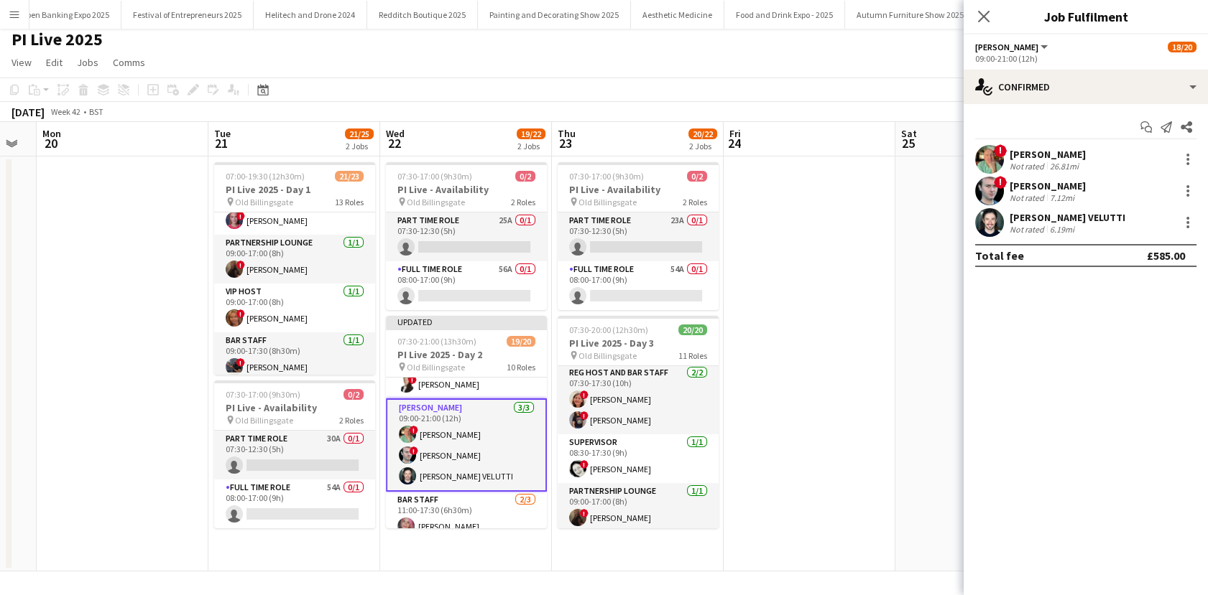
click at [840, 459] on app-date-cell at bounding box center [809, 364] width 172 height 415
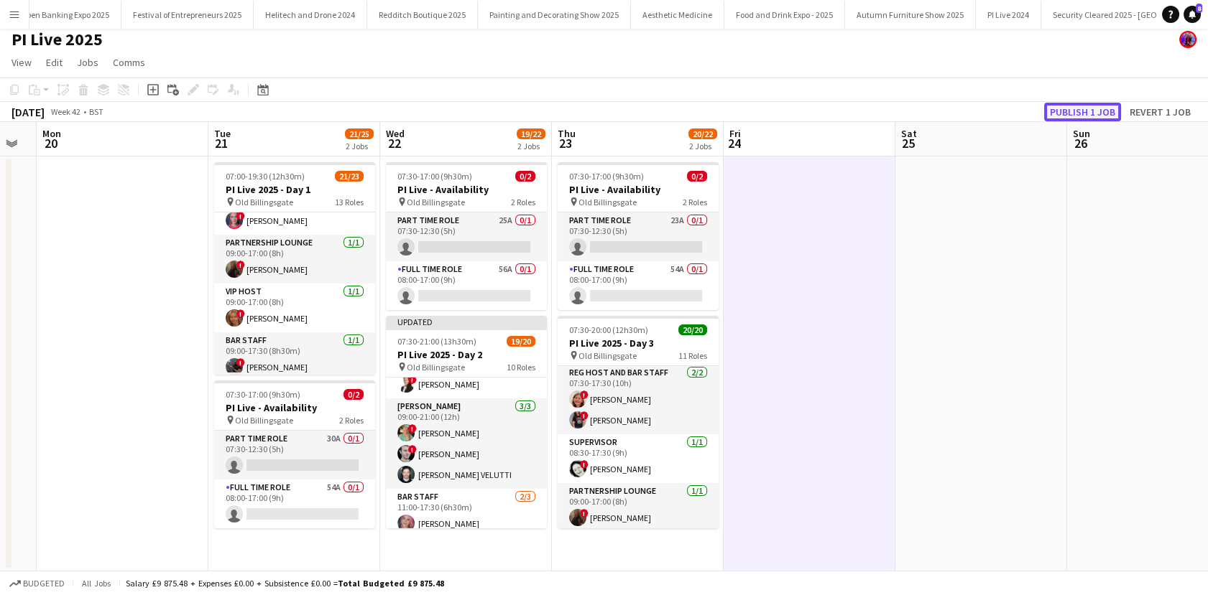
click at [1079, 113] on button "Publish 1 job" at bounding box center [1082, 112] width 77 height 19
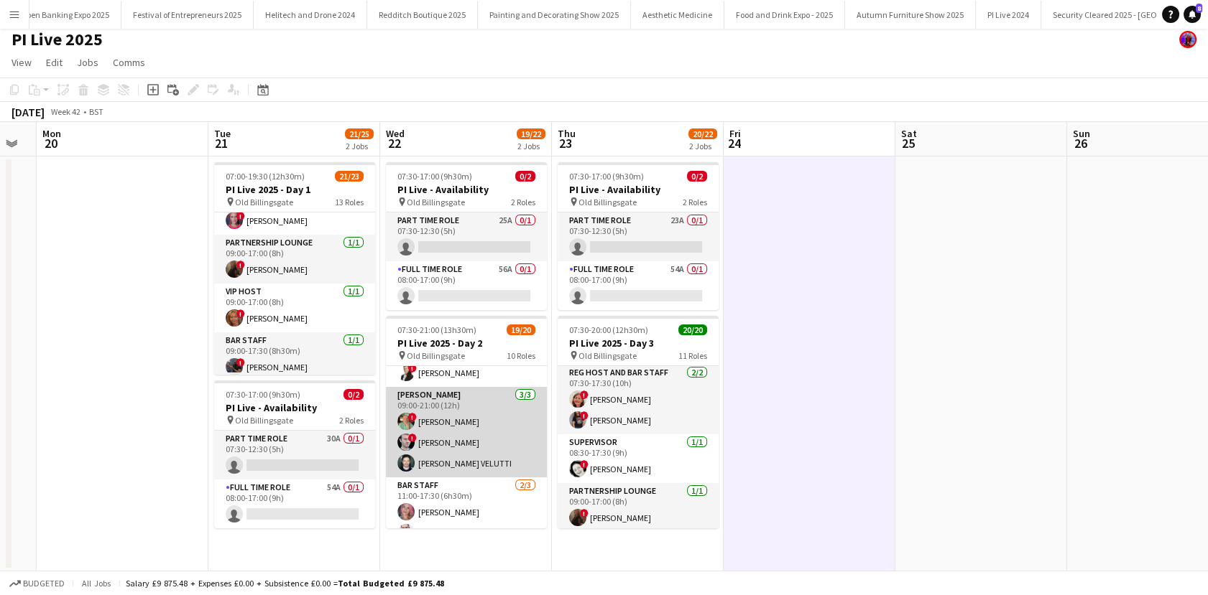
click at [420, 469] on app-card-role "Porter 3/3 09:00-21:00 (12h) ! Mark Lucas ! Gregory Keith MARCO R. VELUTTI" at bounding box center [466, 432] width 161 height 91
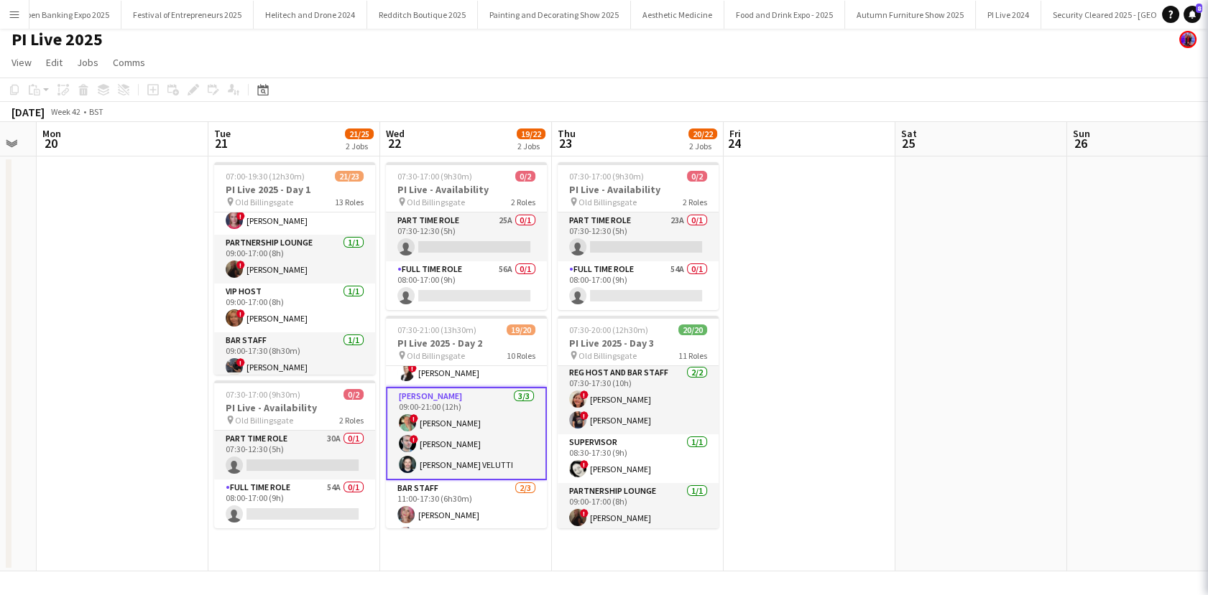
scroll to position [0, 651]
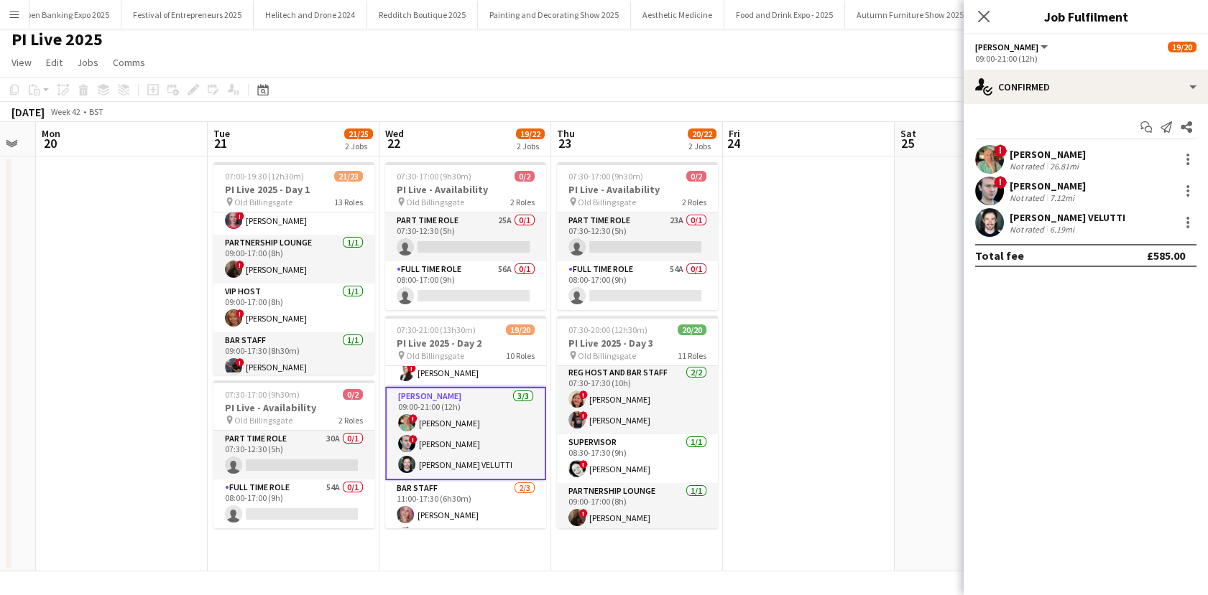
click at [1020, 216] on div "MARCO R. VELUTTI" at bounding box center [1067, 217] width 116 height 13
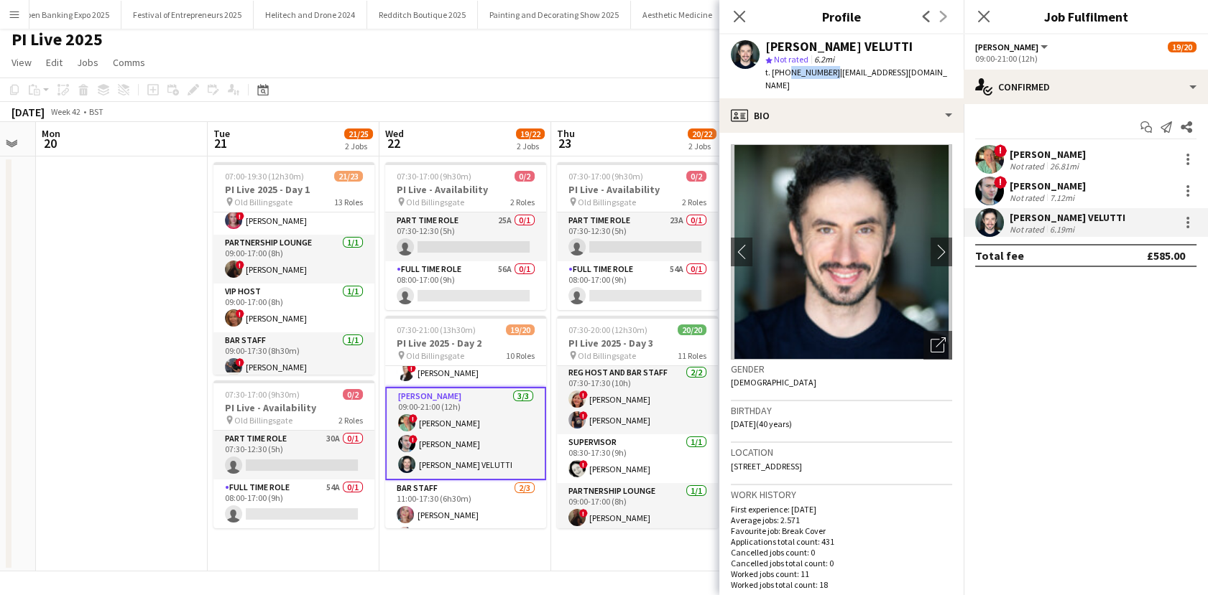
drag, startPoint x: 827, startPoint y: 73, endPoint x: 784, endPoint y: 78, distance: 42.7
click at [784, 78] on div "t. +447935466168 | marco.velu@gmail.com" at bounding box center [858, 79] width 187 height 26
copy span "7935466168"
drag, startPoint x: 921, startPoint y: 74, endPoint x: 833, endPoint y: 83, distance: 88.1
click at [833, 83] on div "MARCO R. VELUTTI star Not rated 6.2mi t. +447935466168 | marco.velu@gmail.com" at bounding box center [841, 66] width 244 height 64
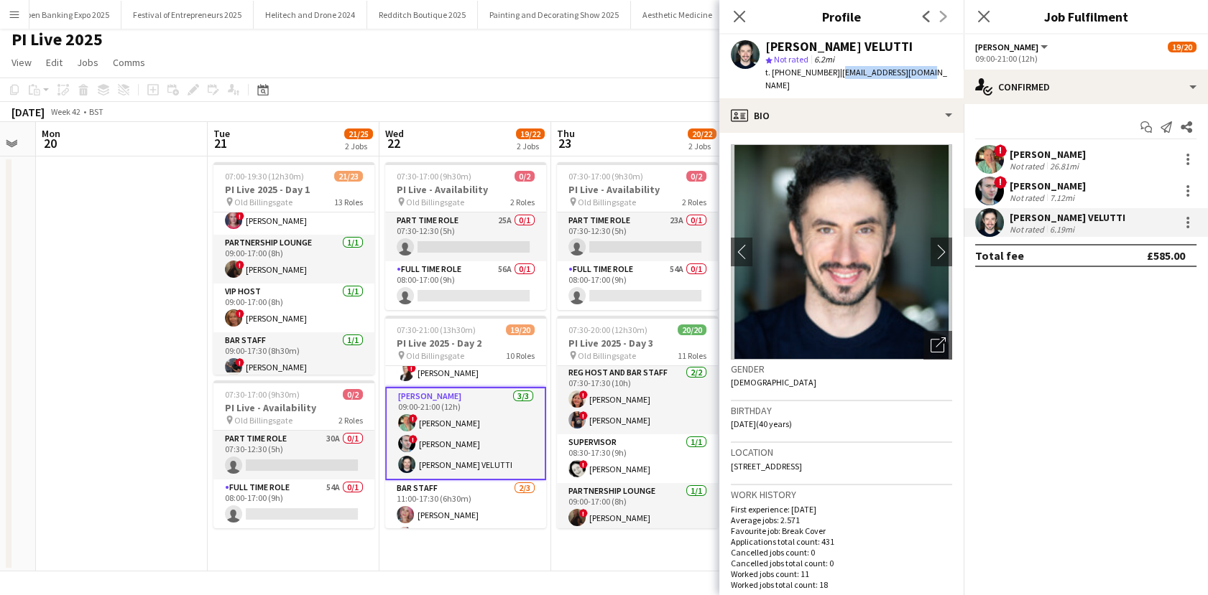
copy span "marco.velu@gmail.com"
click at [126, 399] on app-date-cell at bounding box center [122, 364] width 172 height 415
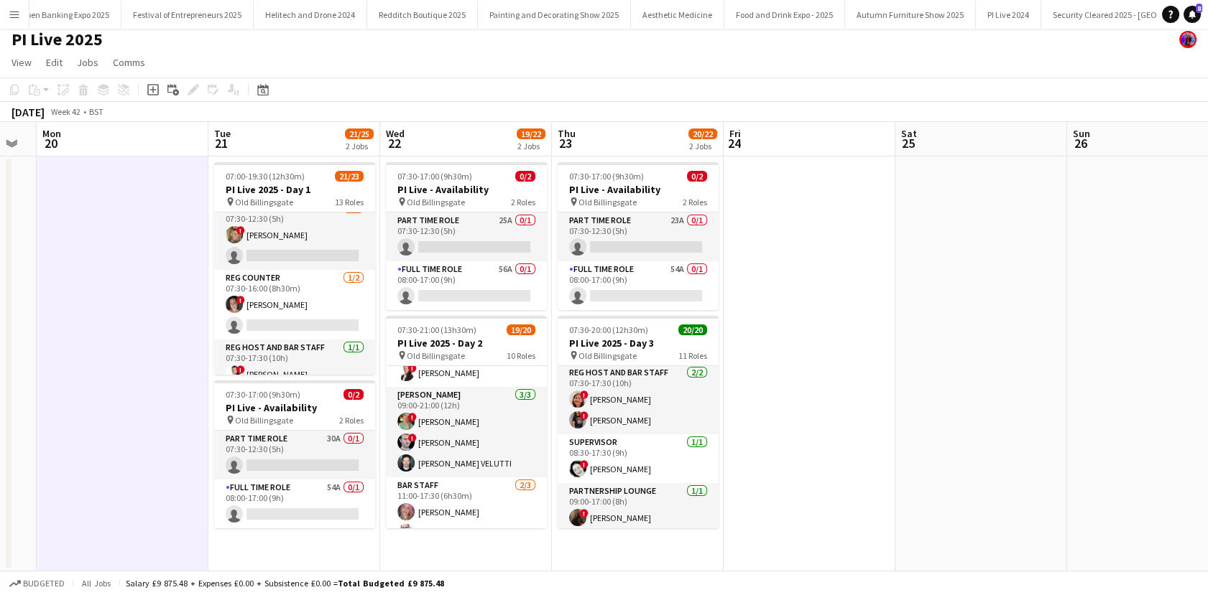
scroll to position [149, 0]
click at [306, 480] on app-card-role "Full Time Role 54A 0/1 08:00-17:00 (9h) single-neutral-actions" at bounding box center [294, 504] width 161 height 49
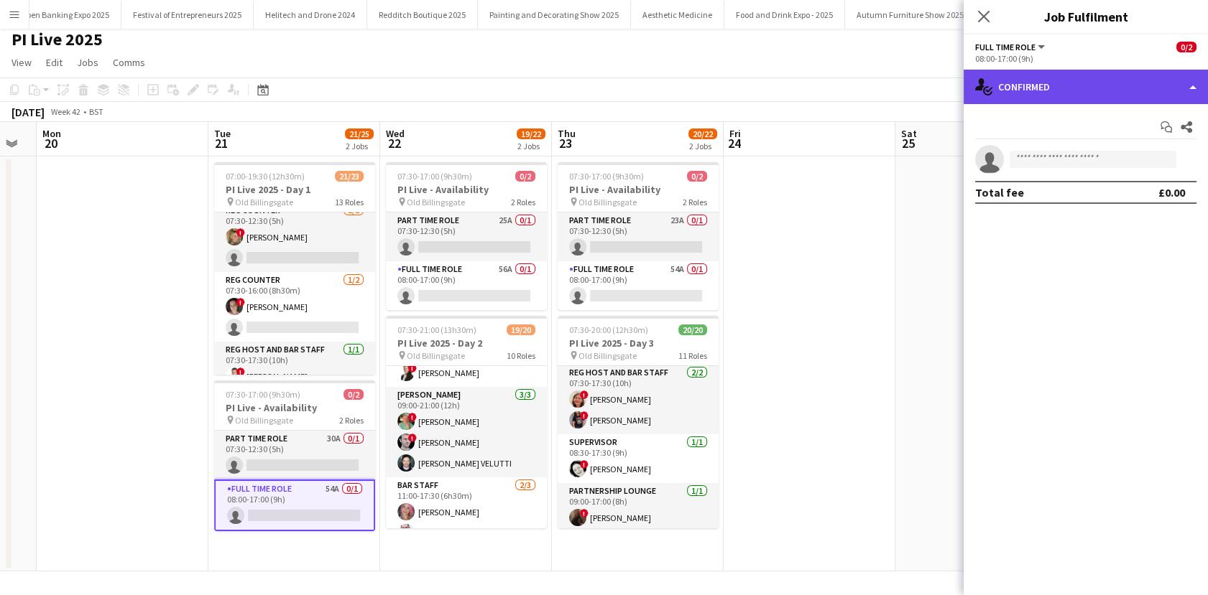
click at [1006, 78] on div "single-neutral-actions-check-2 Confirmed" at bounding box center [1085, 87] width 244 height 34
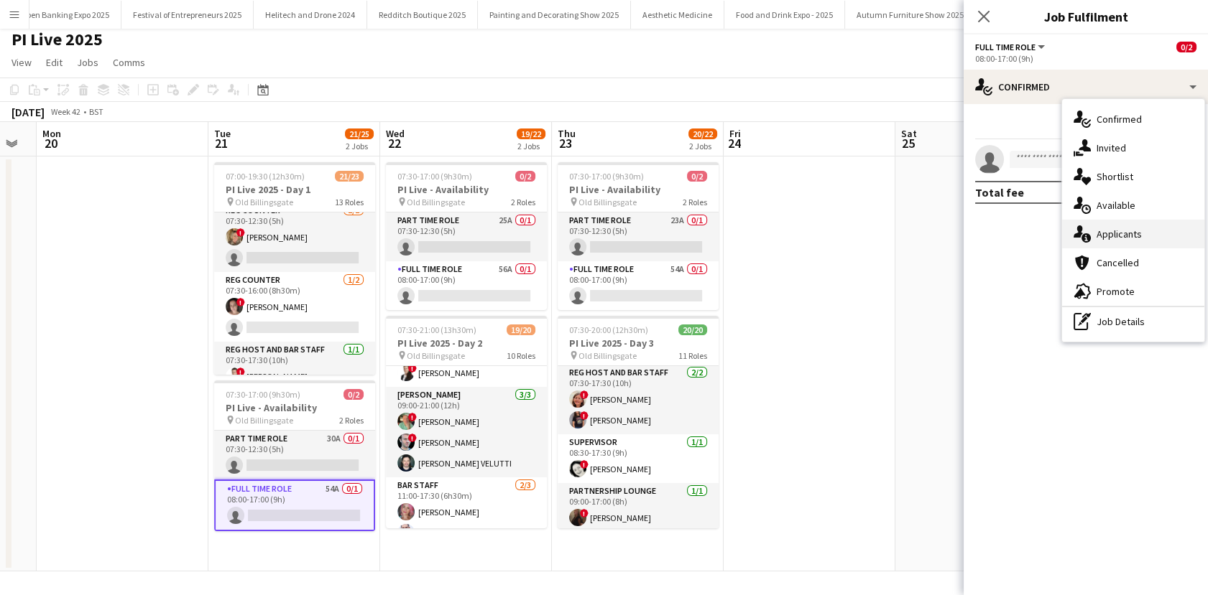
click at [1111, 236] on span "Applicants" at bounding box center [1118, 234] width 45 height 13
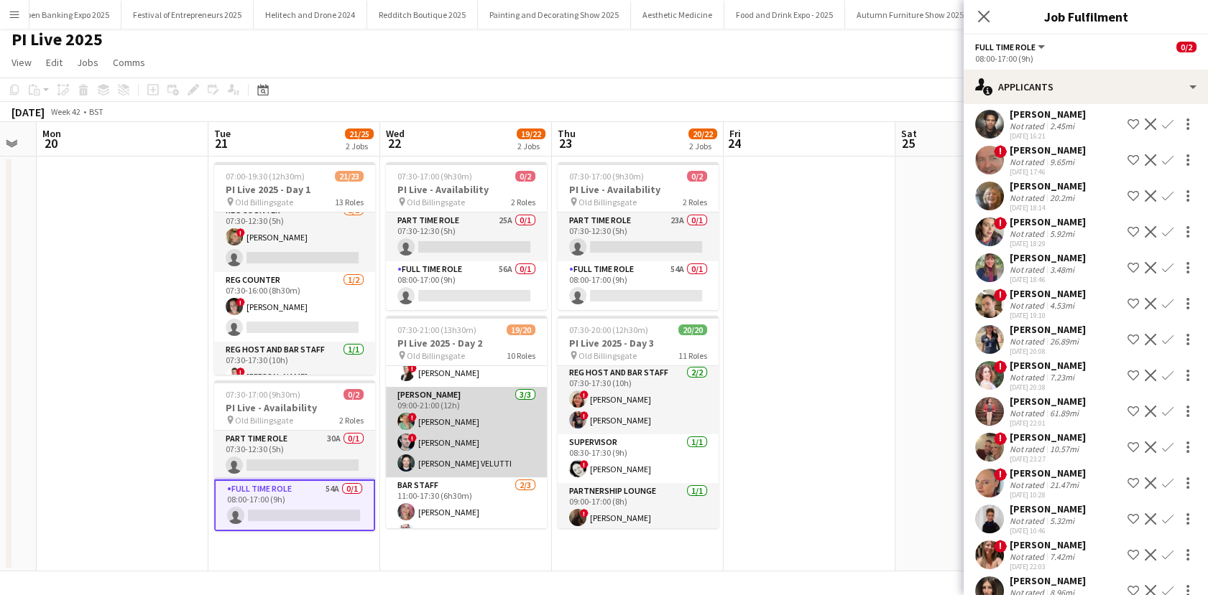
scroll to position [534, 0]
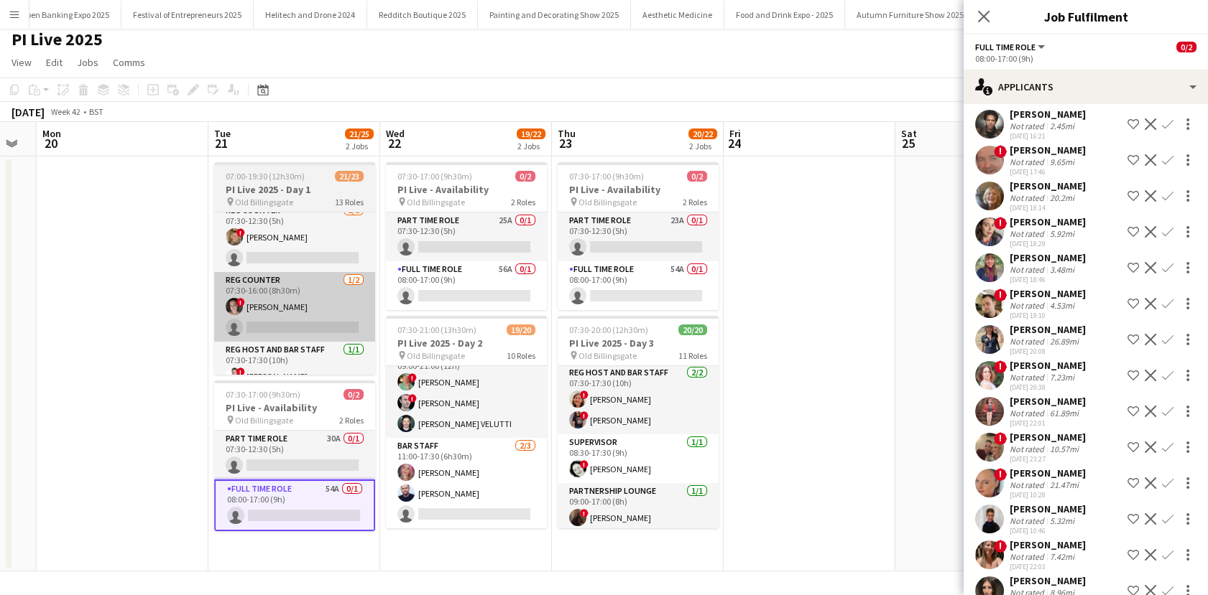
drag, startPoint x: 93, startPoint y: 375, endPoint x: 358, endPoint y: 295, distance: 277.0
click at [92, 375] on app-date-cell at bounding box center [123, 364] width 172 height 415
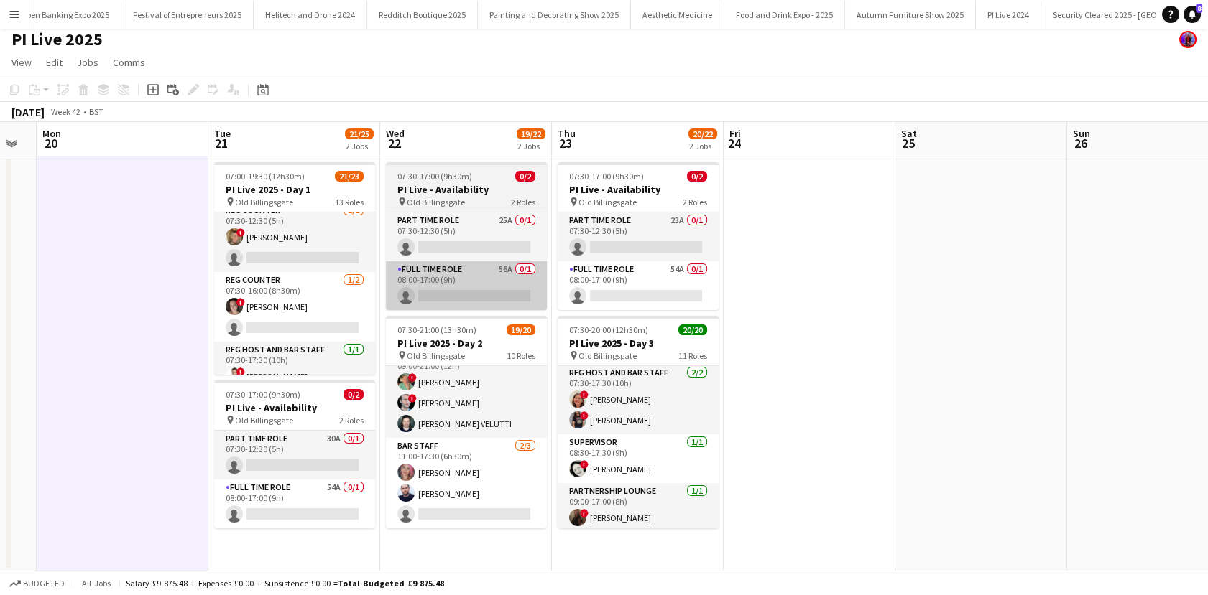
scroll to position [0, 651]
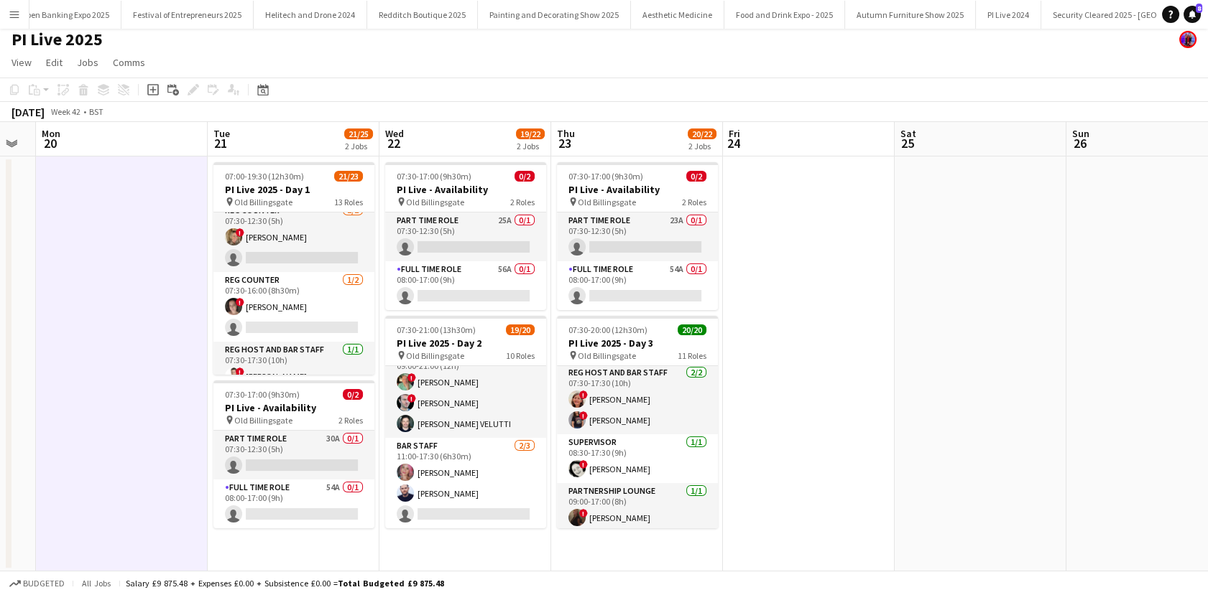
drag, startPoint x: 297, startPoint y: 458, endPoint x: 1017, endPoint y: 161, distance: 778.5
click at [297, 457] on app-card-role "Part Time Role 30A 0/1 07:30-12:30 (5h) single-neutral-actions" at bounding box center [293, 455] width 161 height 49
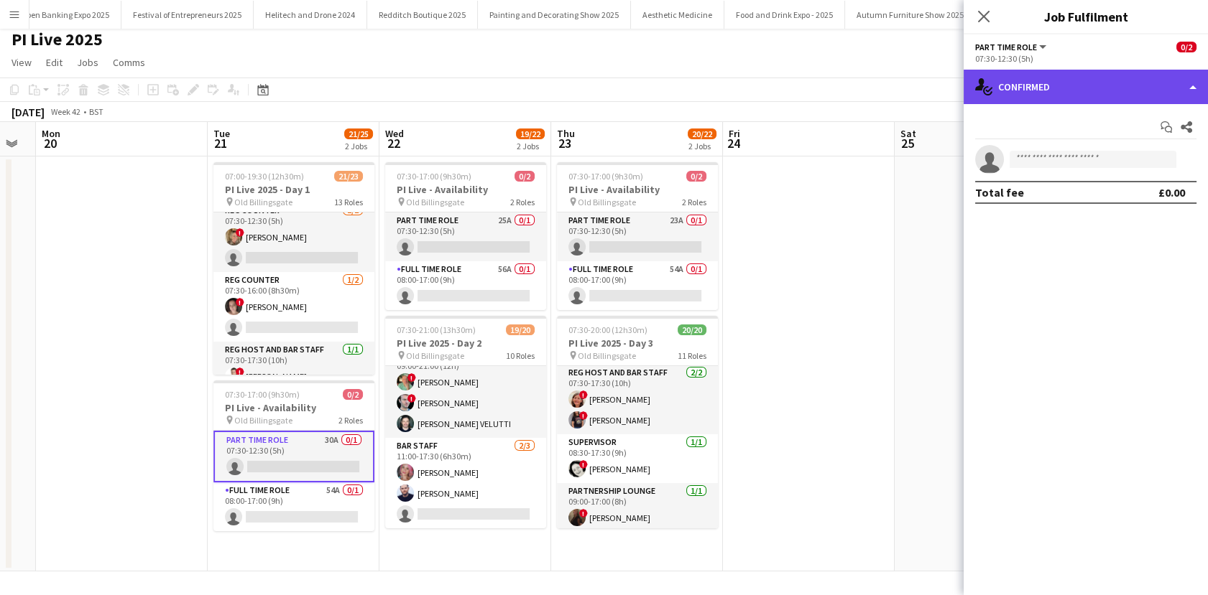
click at [1128, 86] on div "single-neutral-actions-check-2 Confirmed" at bounding box center [1085, 87] width 244 height 34
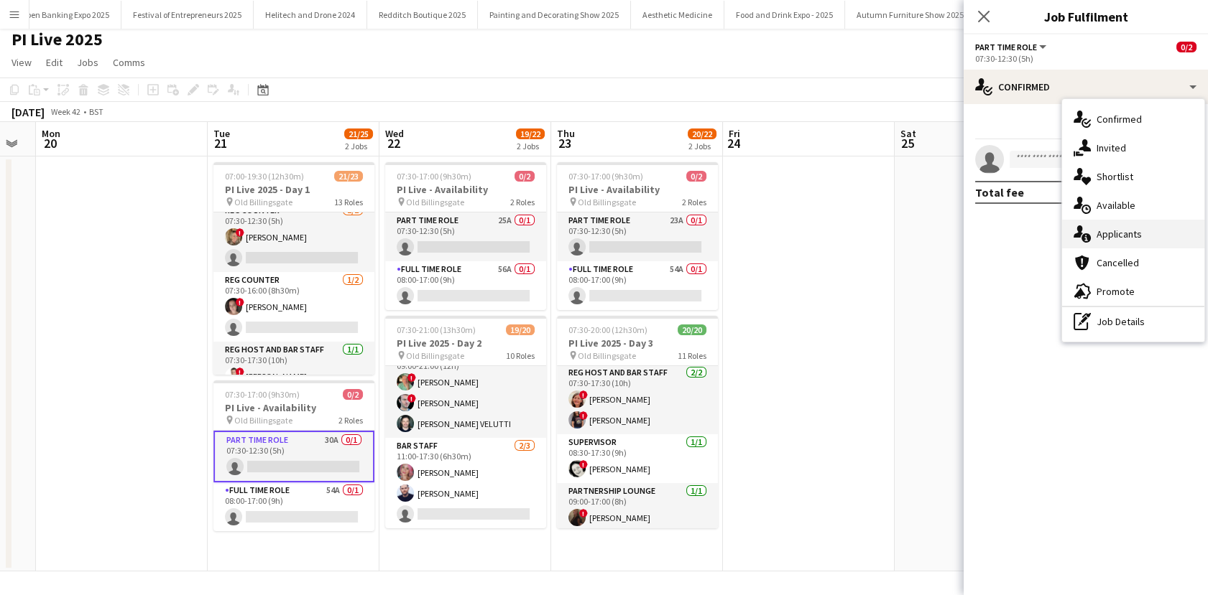
click at [1118, 221] on div "single-neutral-actions-information Applicants" at bounding box center [1133, 234] width 142 height 29
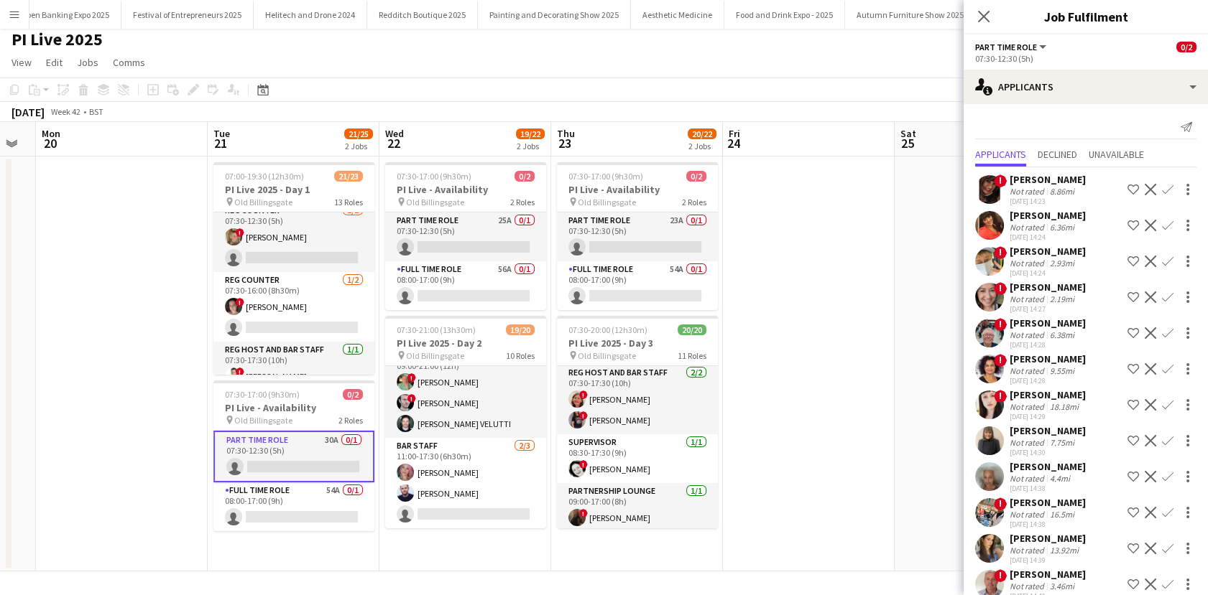
scroll to position [571, 0]
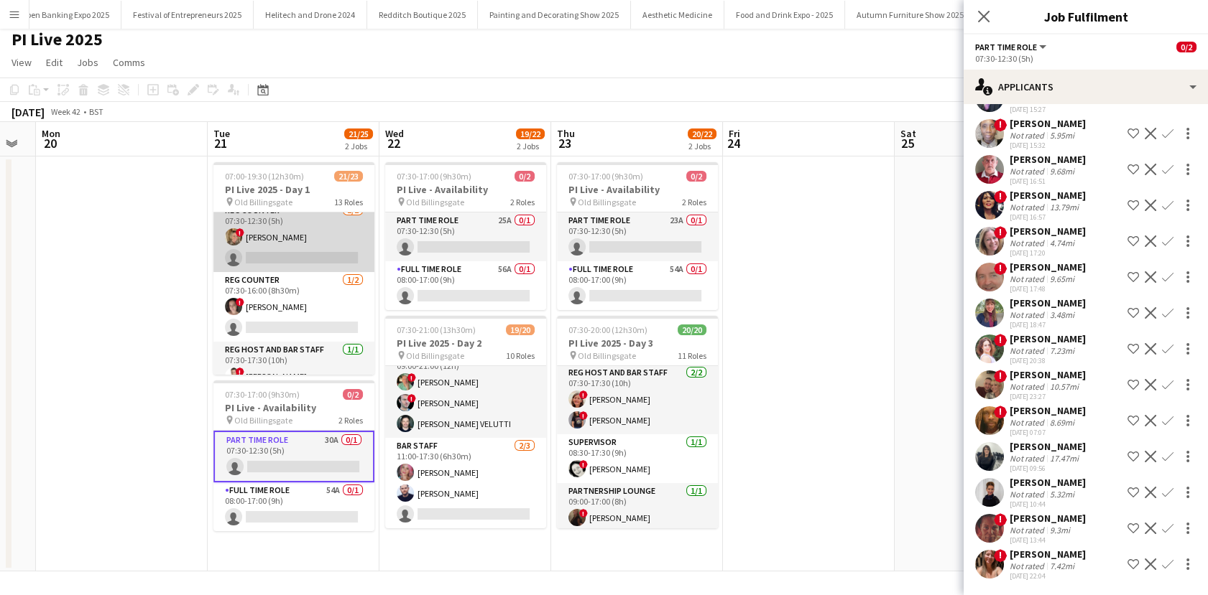
click at [304, 246] on app-card-role "Reg Counter 1/2 07:30-12:30 (5h) ! Faye Cornhouse single-neutral-actions" at bounding box center [293, 238] width 161 height 70
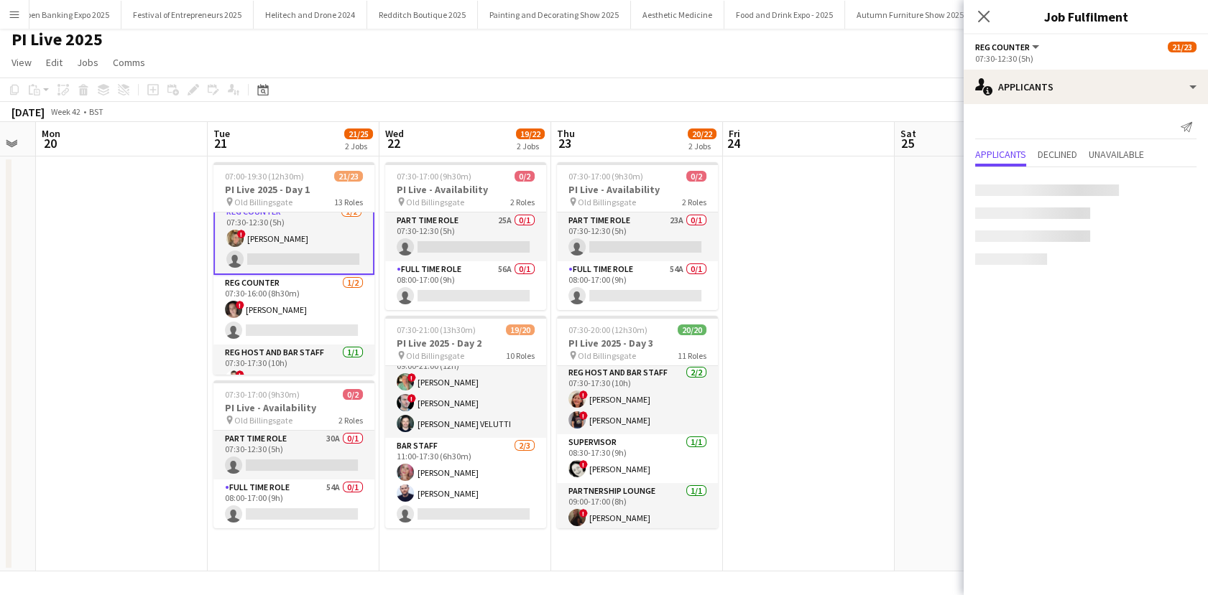
scroll to position [151, 0]
click at [1131, 104] on div "Send notification Applicants Declined Unavailable No pending applicants" at bounding box center [1085, 156] width 244 height 105
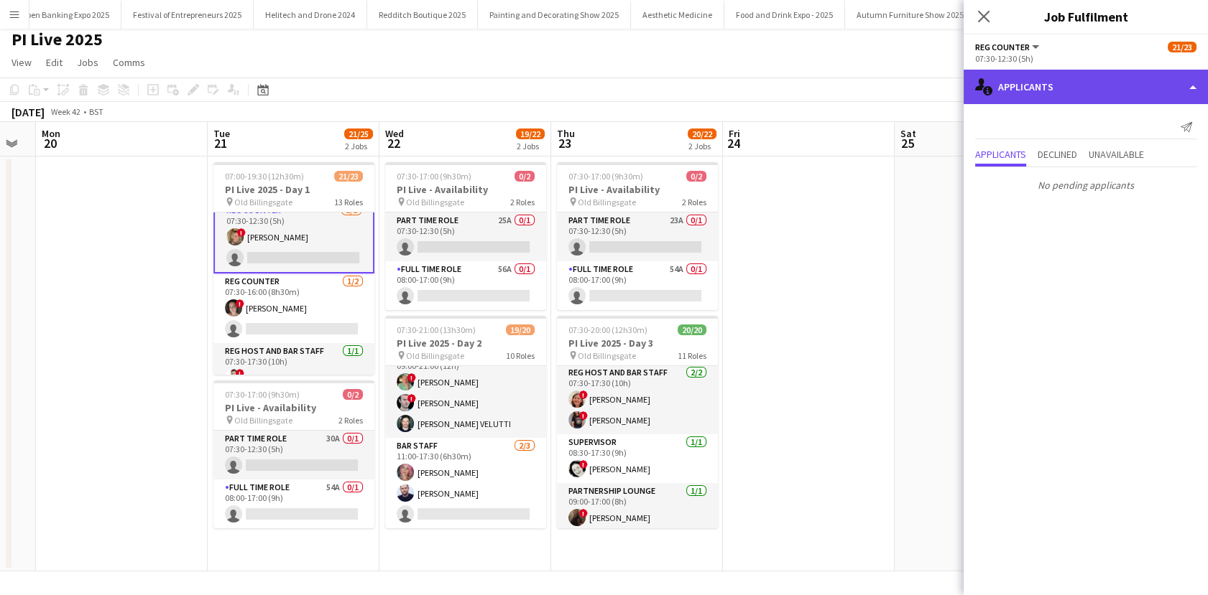
click at [1125, 98] on div "single-neutral-actions-information Applicants" at bounding box center [1085, 87] width 244 height 34
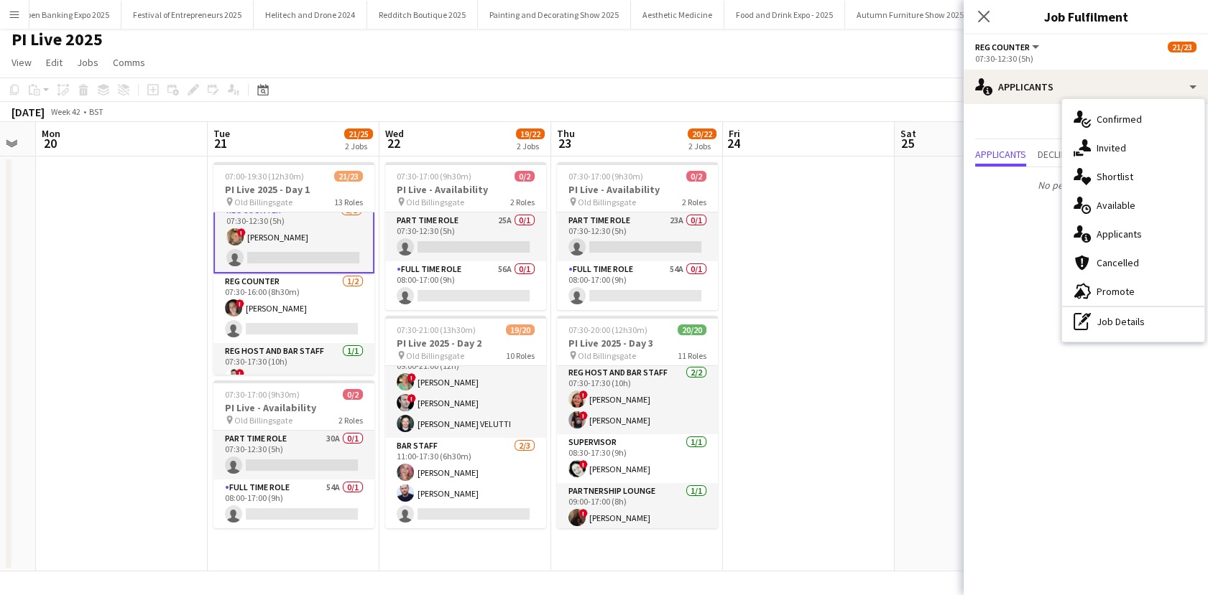
click at [1129, 124] on span "Confirmed" at bounding box center [1118, 119] width 45 height 13
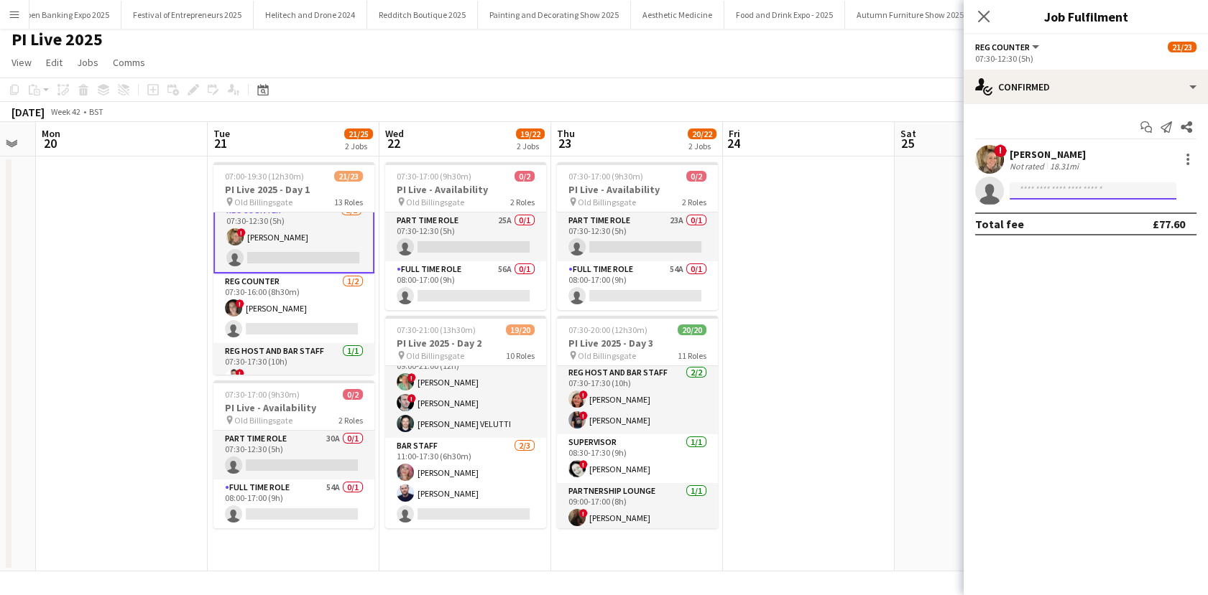
click at [1037, 193] on input at bounding box center [1092, 190] width 167 height 17
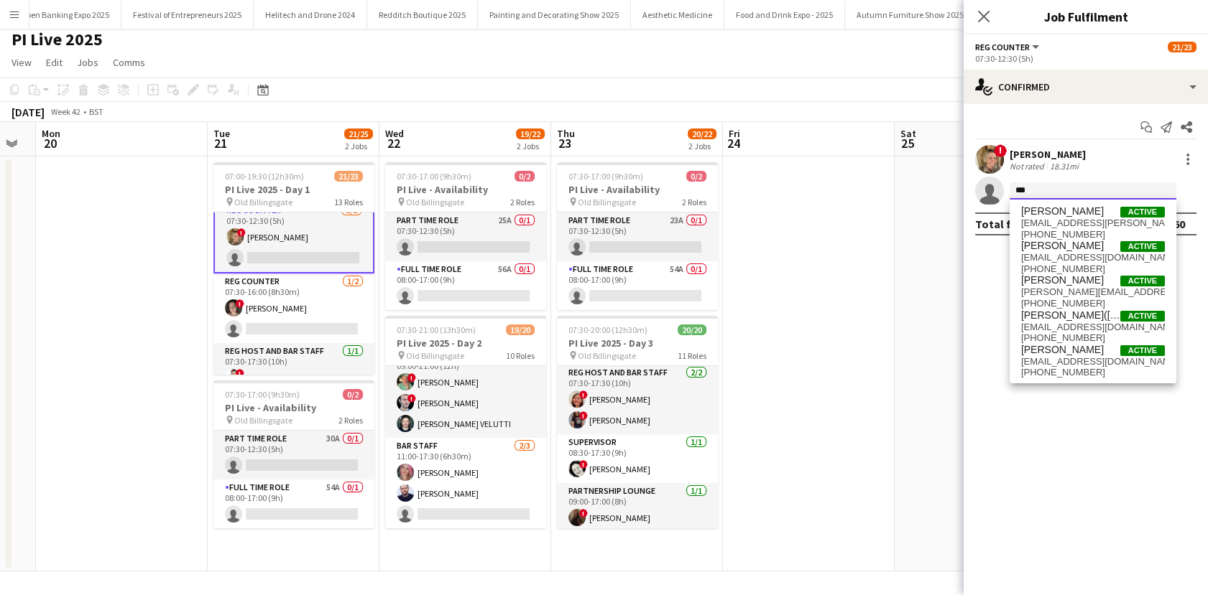
drag, startPoint x: 1037, startPoint y: 193, endPoint x: 1016, endPoint y: 186, distance: 21.8
click at [1015, 186] on input "***" at bounding box center [1092, 190] width 167 height 17
click at [1037, 187] on input "***" at bounding box center [1092, 190] width 167 height 17
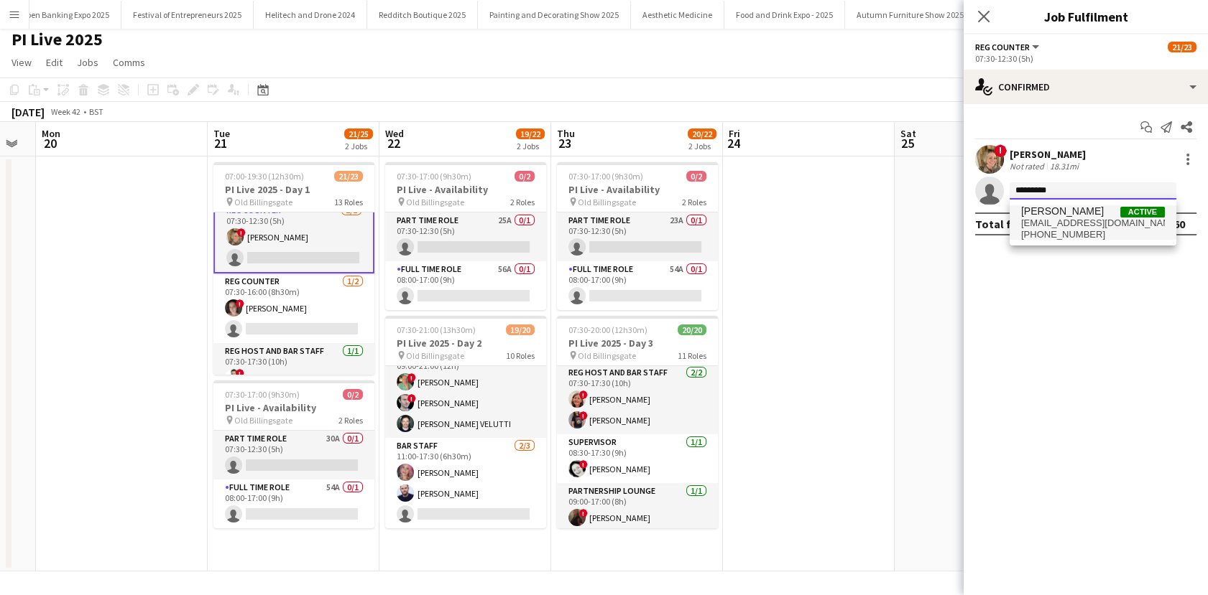
type input "*********"
click at [1034, 214] on span "Denise Manning" at bounding box center [1062, 211] width 83 height 12
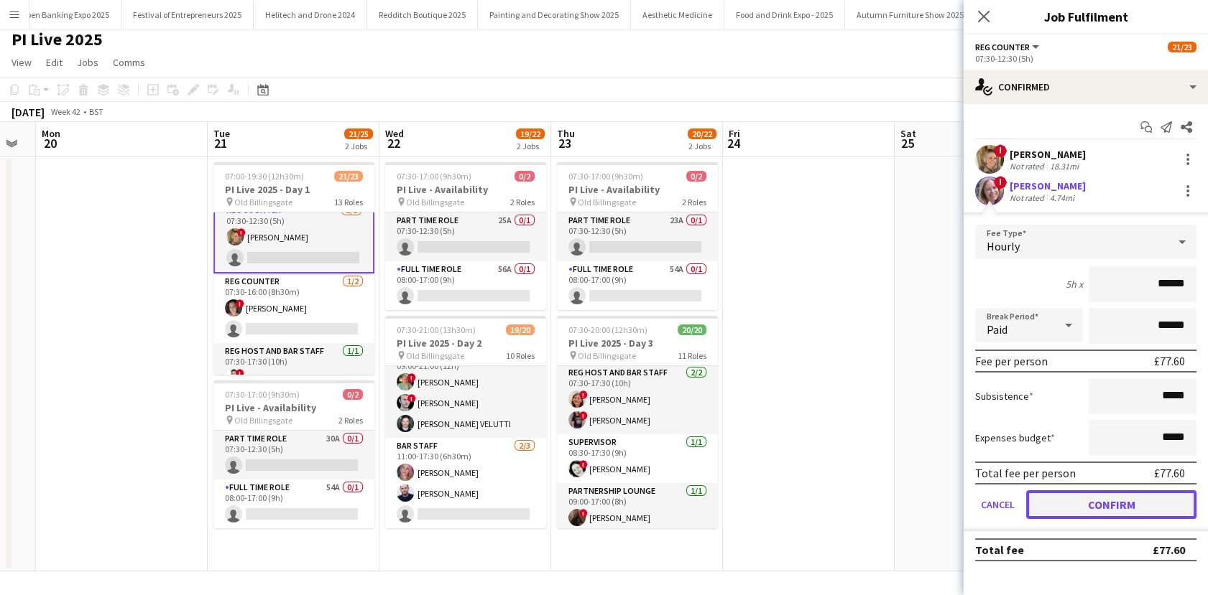
click at [1112, 504] on button "Confirm" at bounding box center [1111, 505] width 170 height 29
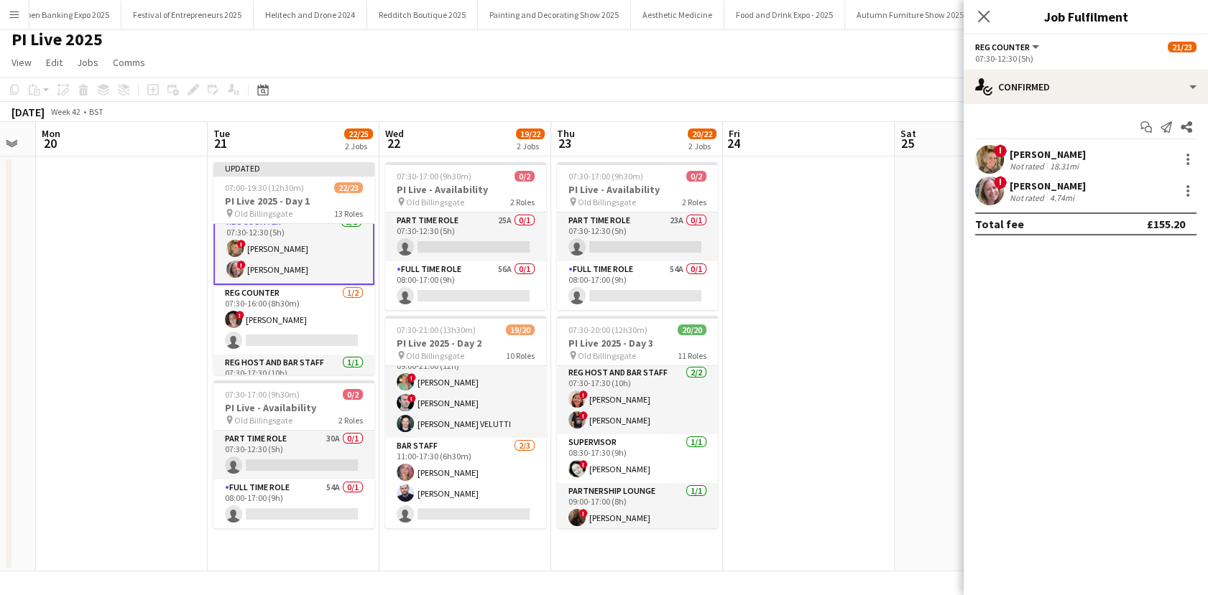
click at [899, 404] on app-date-cell at bounding box center [980, 364] width 172 height 415
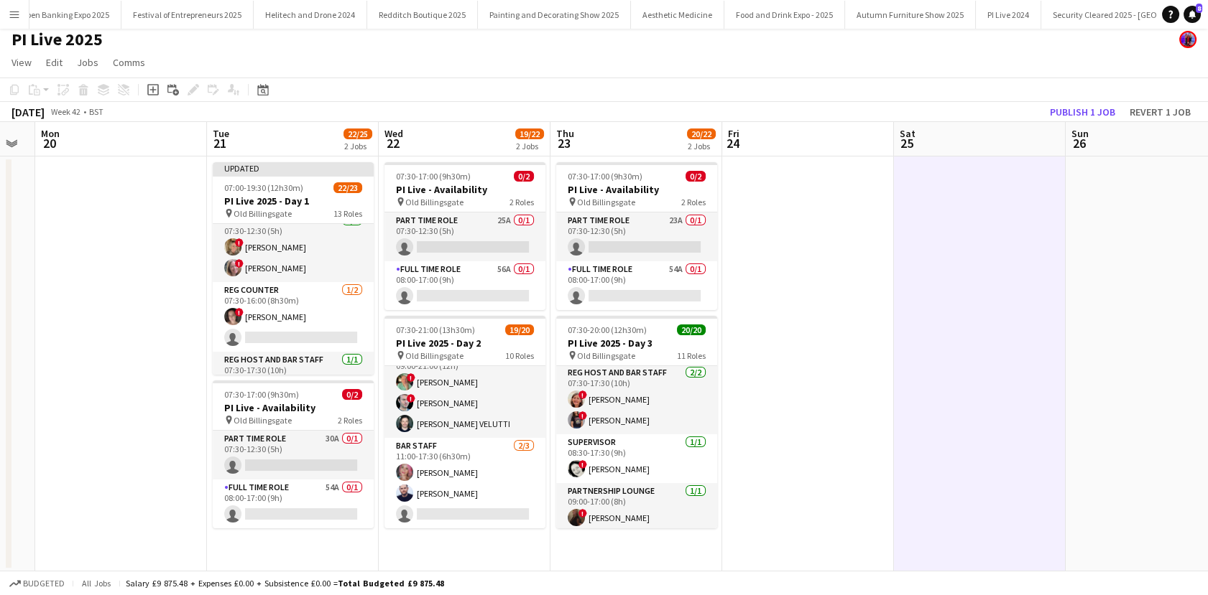
scroll to position [149, 0]
click at [1070, 102] on div "October 2025 Week 42 • BST Publish 1 job Revert 1 job" at bounding box center [604, 112] width 1208 height 20
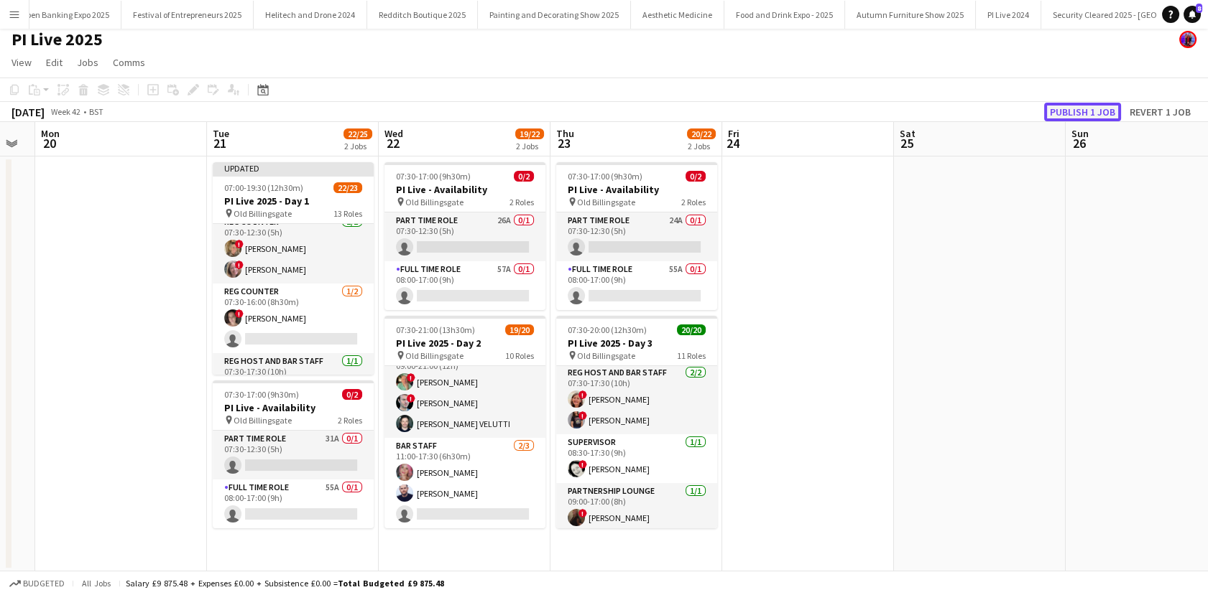
click at [1074, 106] on button "Publish 1 job" at bounding box center [1082, 112] width 77 height 19
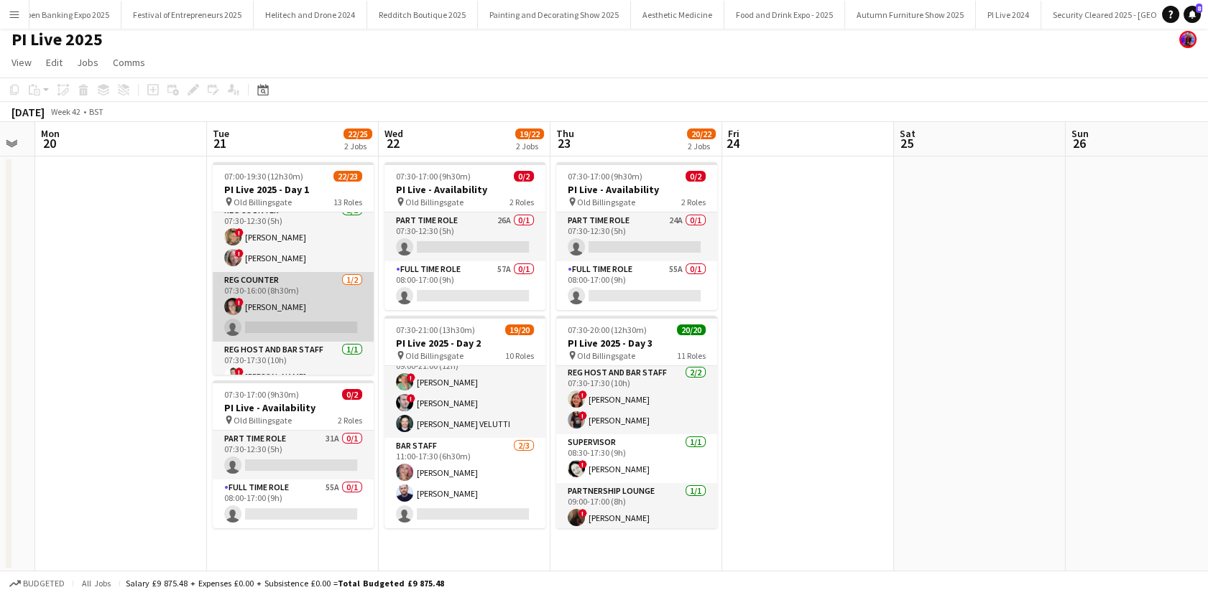
click at [288, 310] on app-card-role "Reg Counter 1/2 07:30-16:00 (8h30m) ! Sara Narvaez single-neutral-actions" at bounding box center [293, 307] width 161 height 70
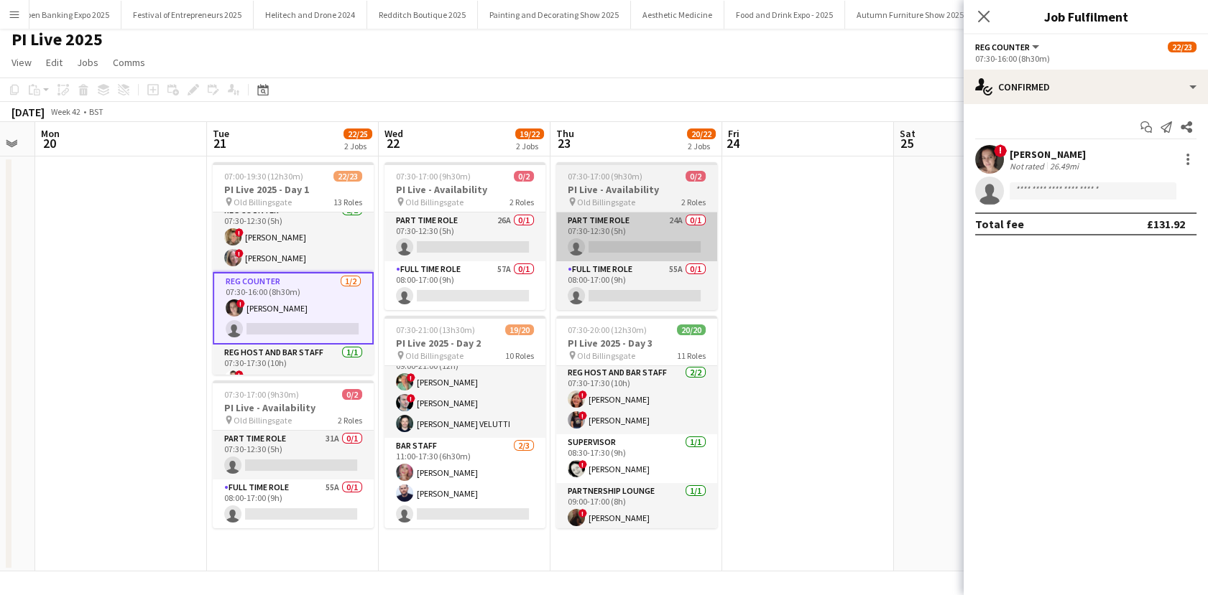
click at [291, 250] on app-card-role "Reg Counter 2/2 07:30-12:30 (5h) ! Faye Cornhouse ! Denise Manning" at bounding box center [293, 238] width 161 height 70
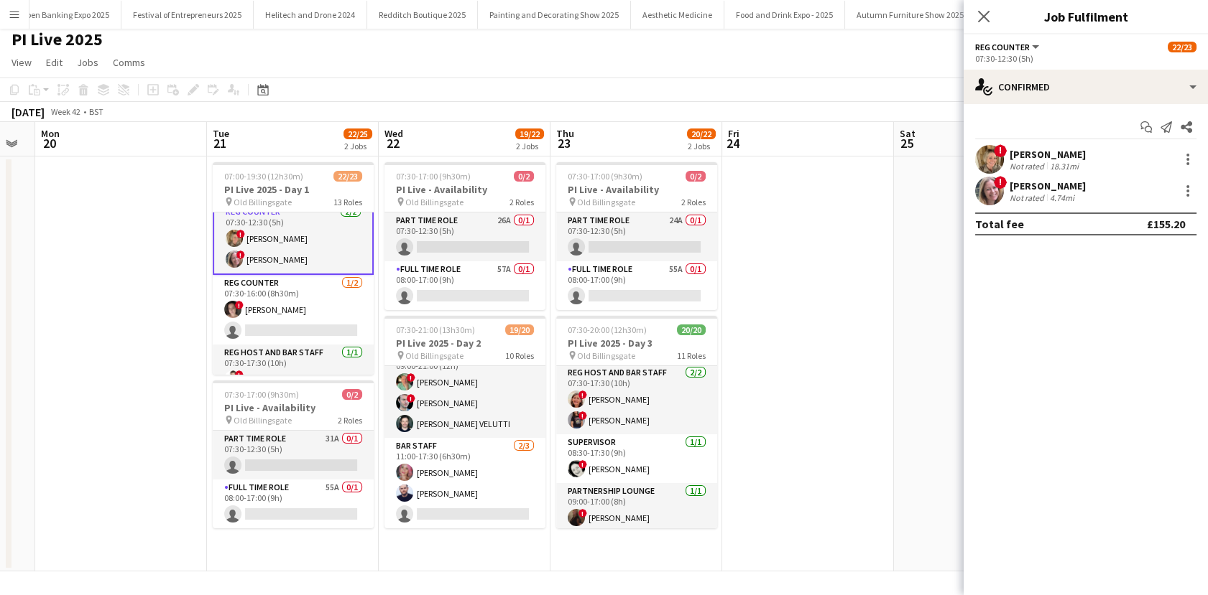
scroll to position [151, 0]
click at [1036, 198] on div "Not rated" at bounding box center [1027, 198] width 37 height 11
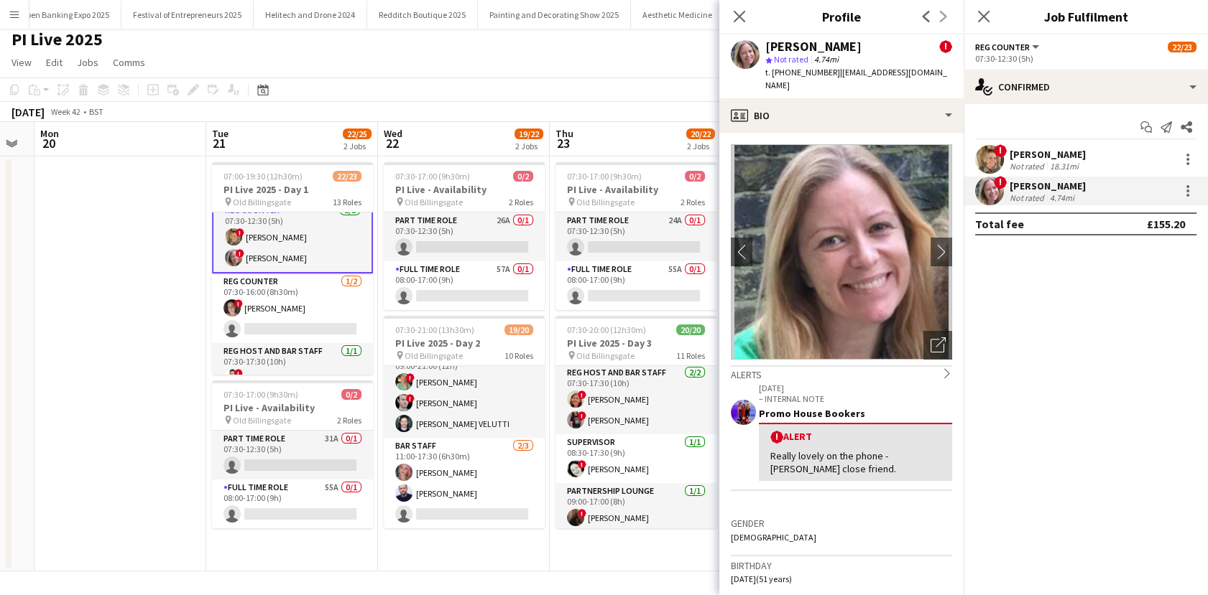
drag, startPoint x: 828, startPoint y: 73, endPoint x: 784, endPoint y: 79, distance: 44.2
click at [784, 79] on div "Denise Manning ! star Not rated 4.74mi t. +447870856060 | denisetmanning@gmail.…" at bounding box center [841, 66] width 244 height 64
copy span "7870856060"
drag, startPoint x: 942, startPoint y: 68, endPoint x: 831, endPoint y: 77, distance: 111.7
click at [831, 77] on div "Denise Manning ! star Not rated 4.74mi t. +447870856060 | denisetmanning@gmail.…" at bounding box center [841, 66] width 244 height 64
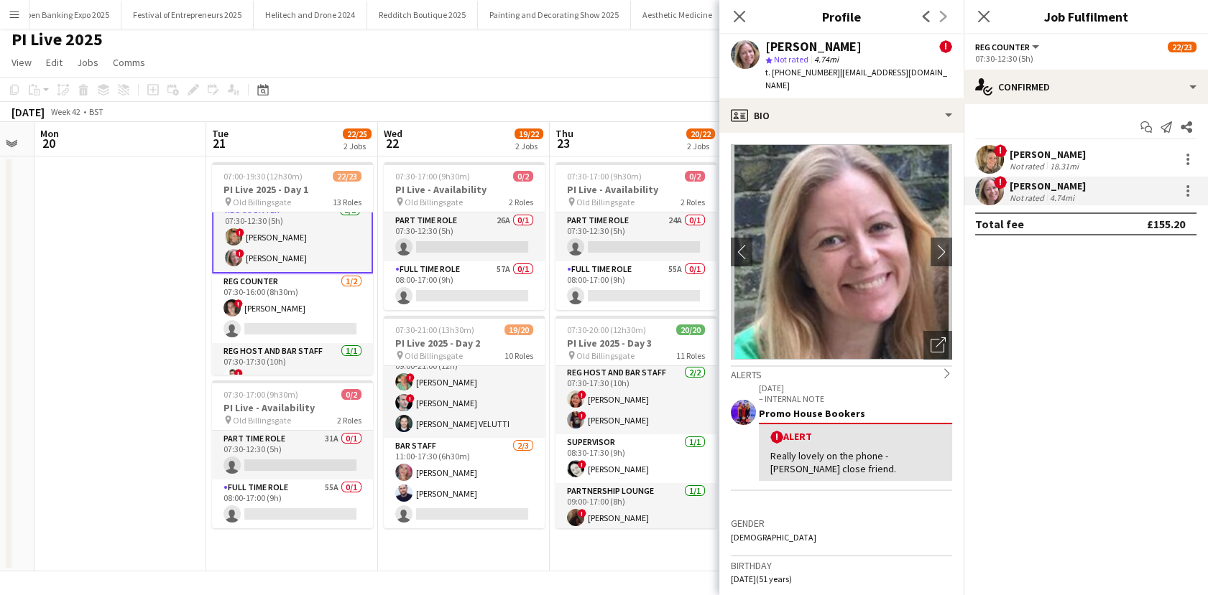
copy span "denisetmanning@gmail.com"
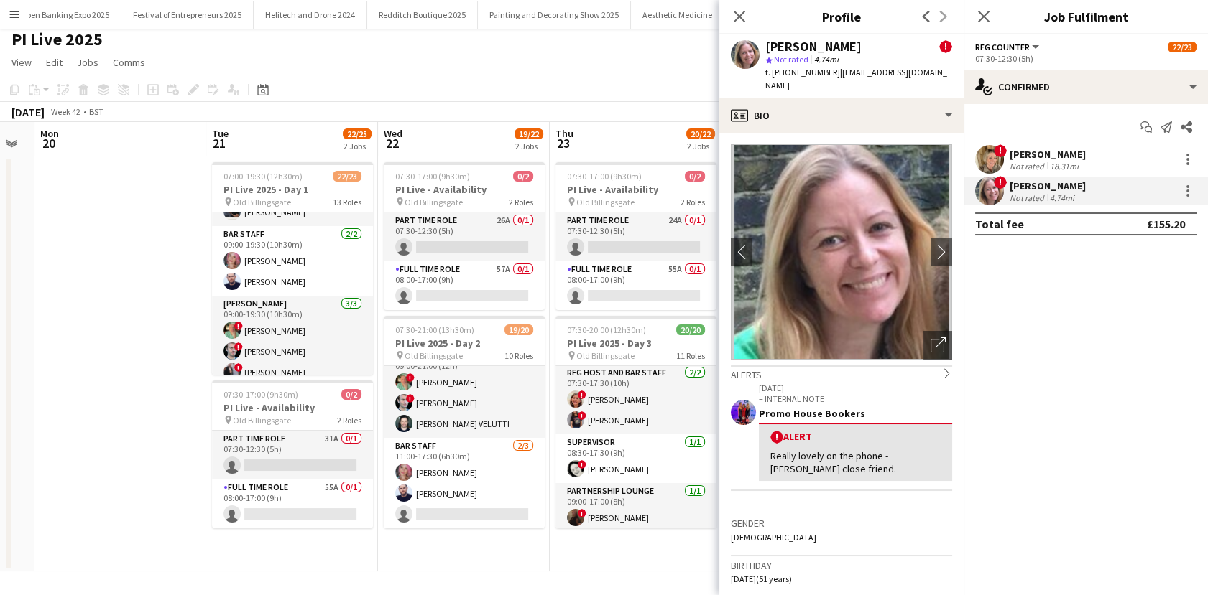
scroll to position [674, 0]
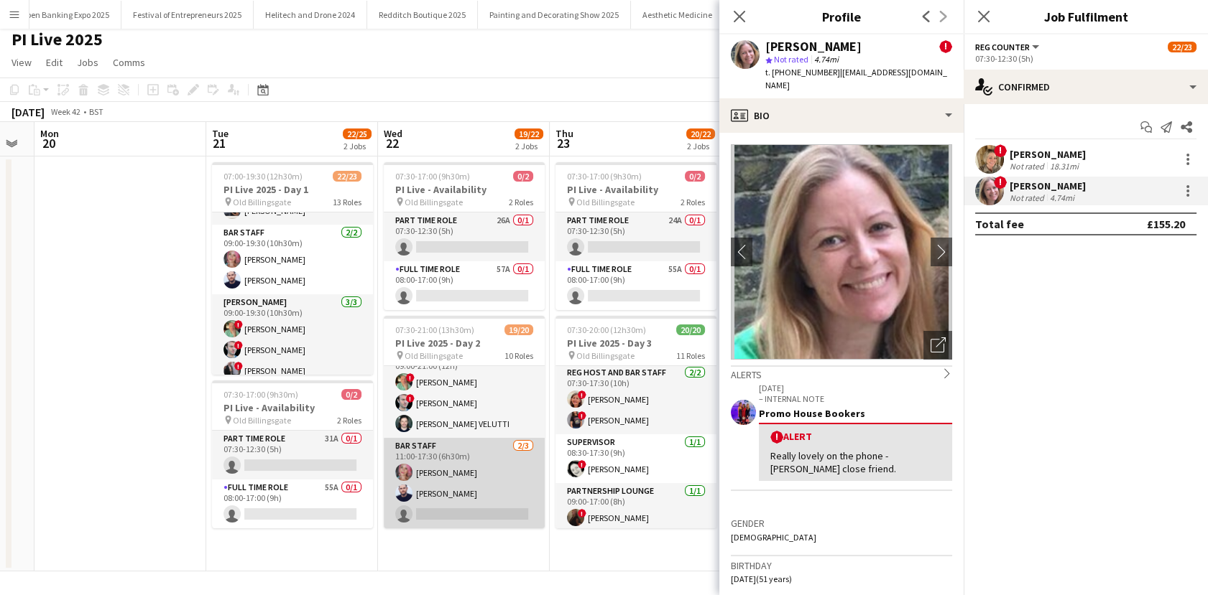
click at [439, 491] on app-card-role "Bar staff 2/3 11:00-17:30 (6h30m) Lauren Bennett Alan Price single-neutral-acti…" at bounding box center [464, 483] width 161 height 91
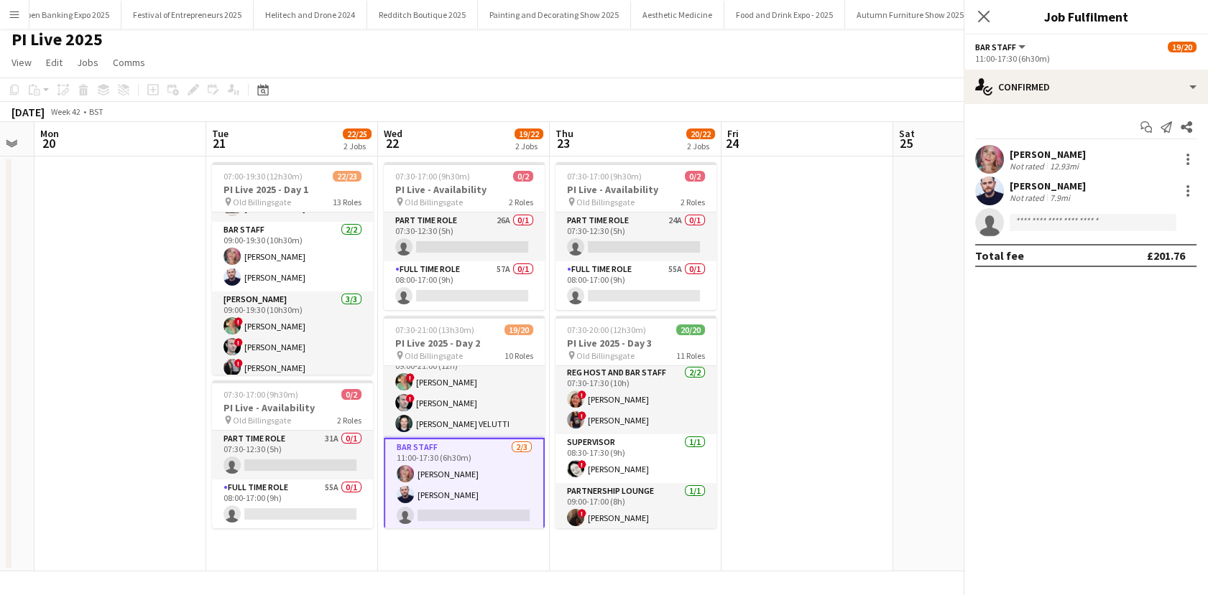
scroll to position [672, 0]
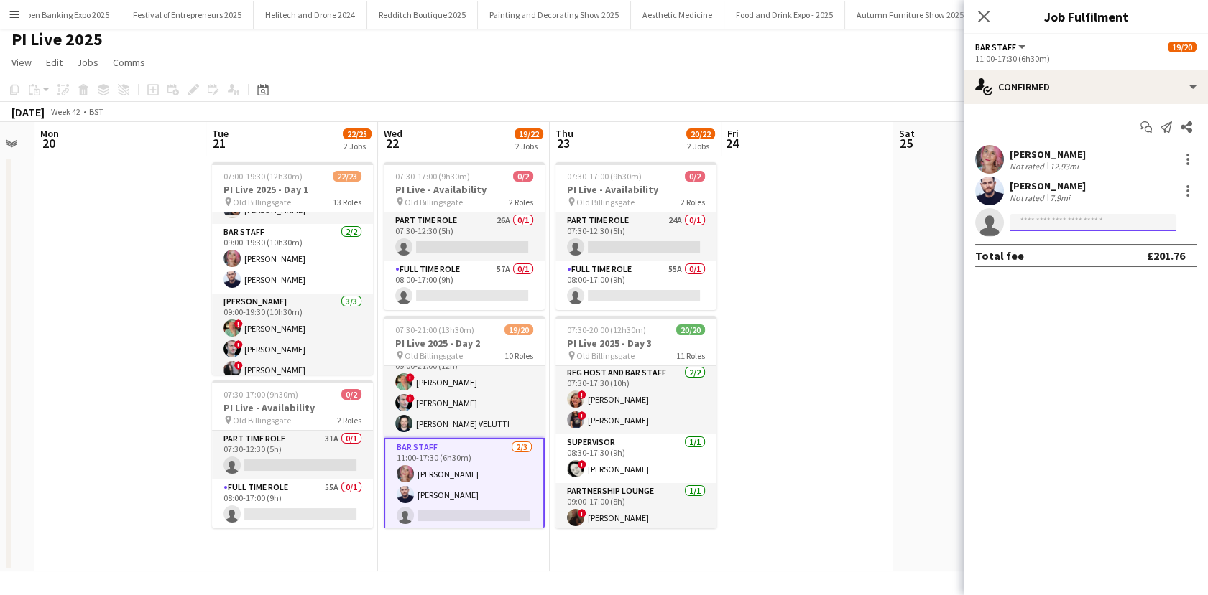
click at [1055, 226] on input at bounding box center [1092, 222] width 167 height 17
type input "*****"
click at [1057, 250] on span "funke383@hotmail.co.uk" at bounding box center [1093, 254] width 144 height 11
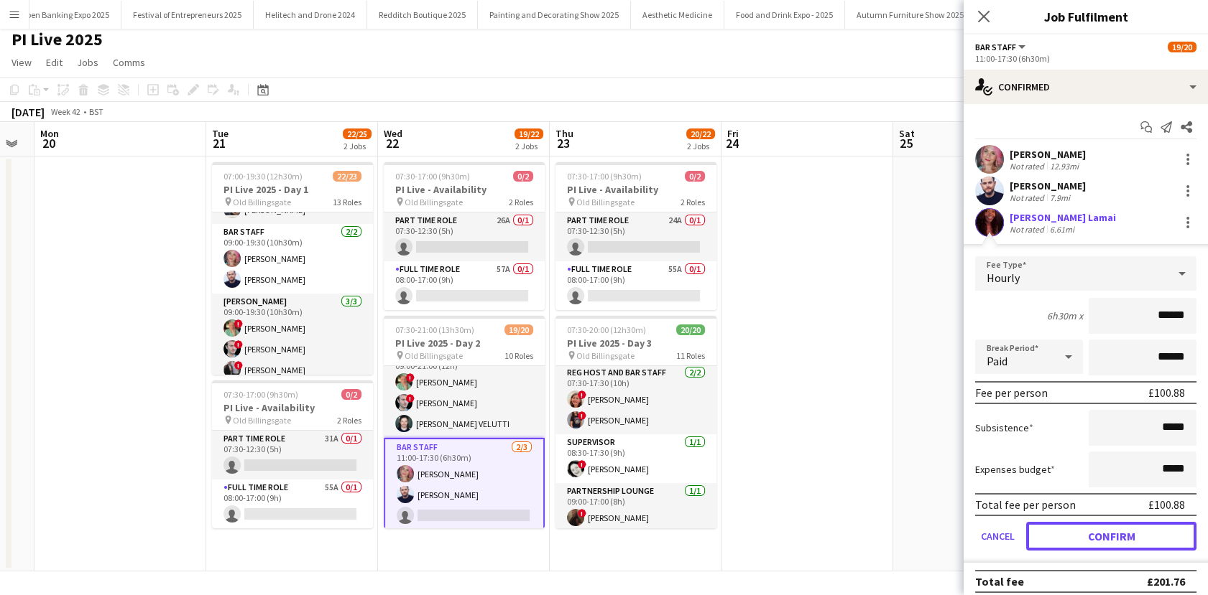
drag, startPoint x: 1106, startPoint y: 532, endPoint x: 956, endPoint y: 460, distance: 166.4
click at [1108, 532] on button "Confirm" at bounding box center [1111, 536] width 170 height 29
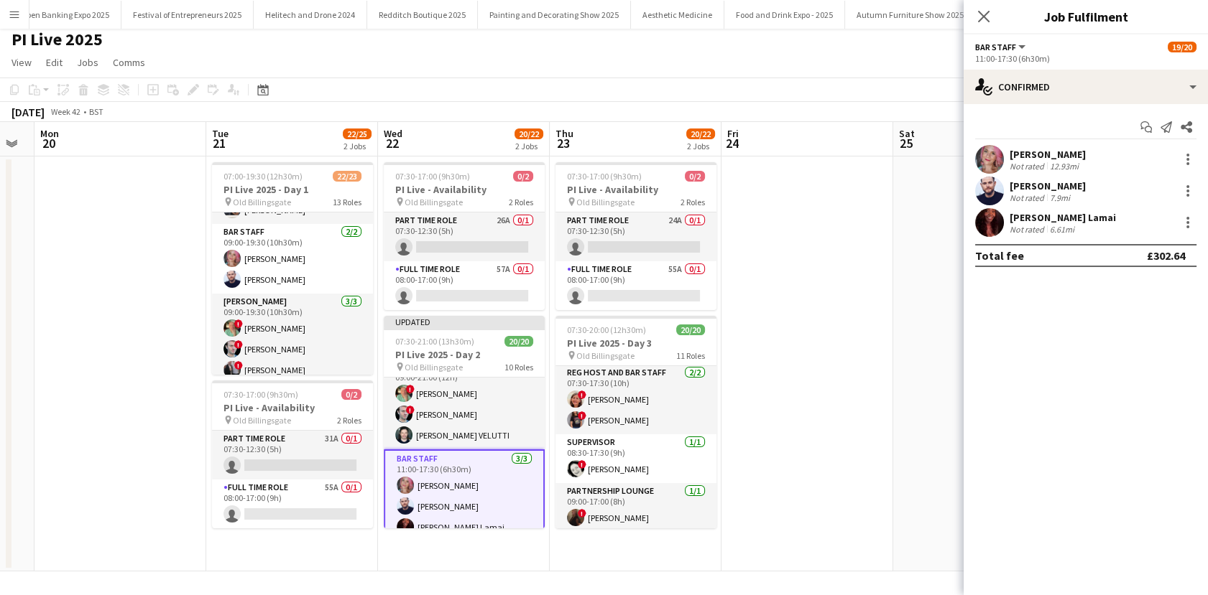
click at [874, 413] on app-date-cell at bounding box center [807, 364] width 172 height 415
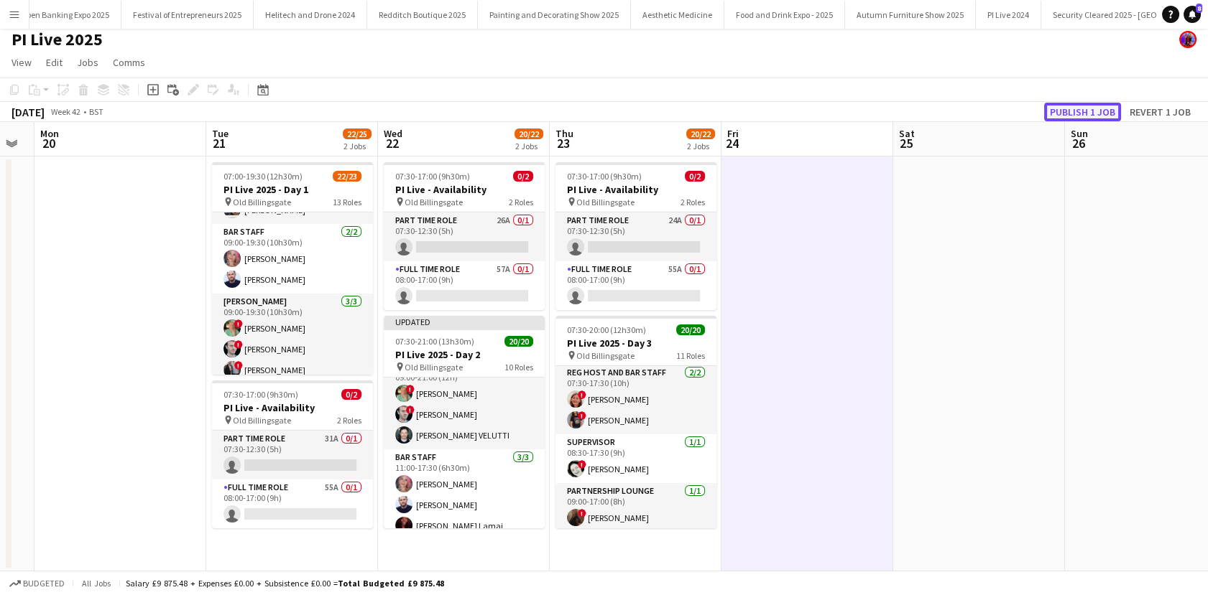
click at [1074, 109] on button "Publish 1 job" at bounding box center [1082, 112] width 77 height 19
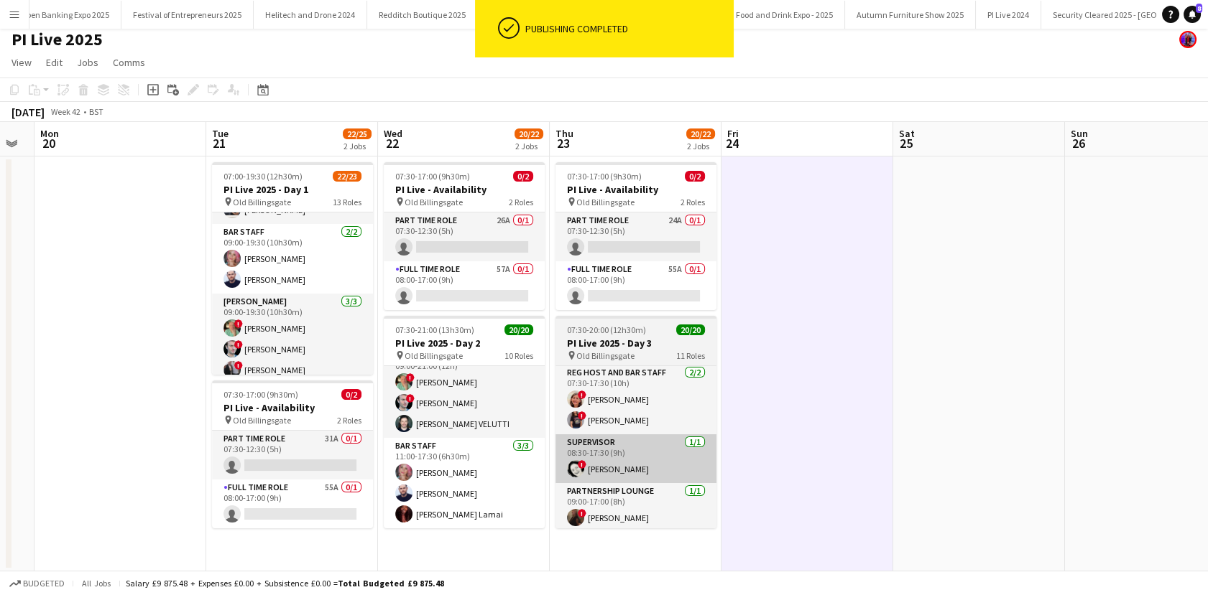
click at [475, 504] on app-card-role "Bar staff 3/3 11:00-17:30 (6h30m) Lauren Bennett Alan Price Funke Lamai" at bounding box center [464, 483] width 161 height 91
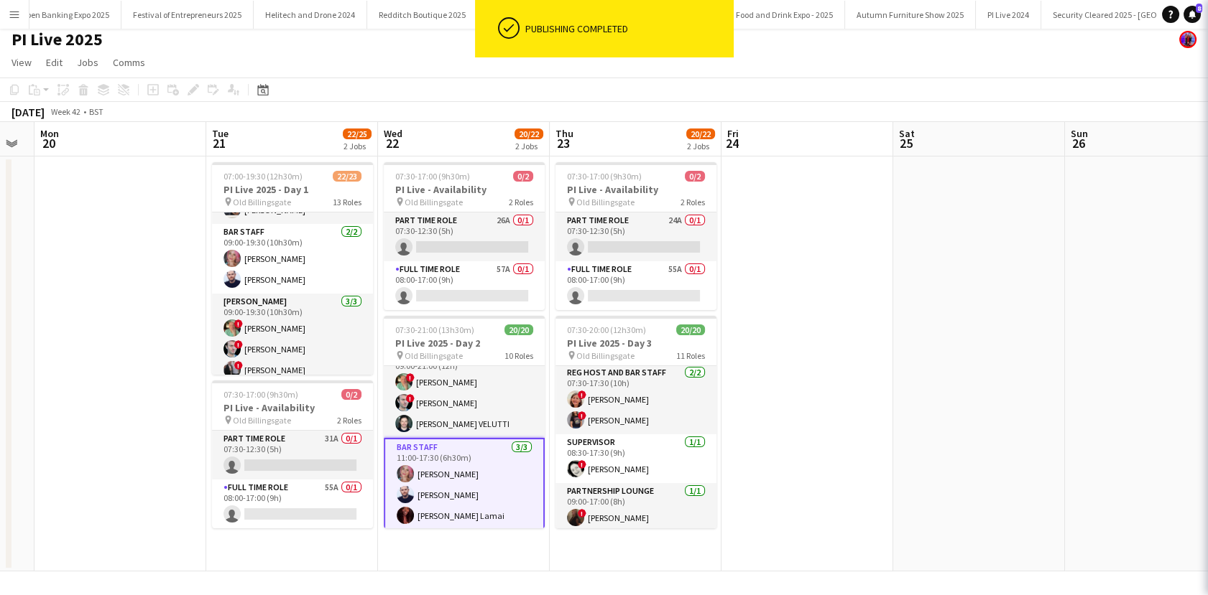
scroll to position [0, 653]
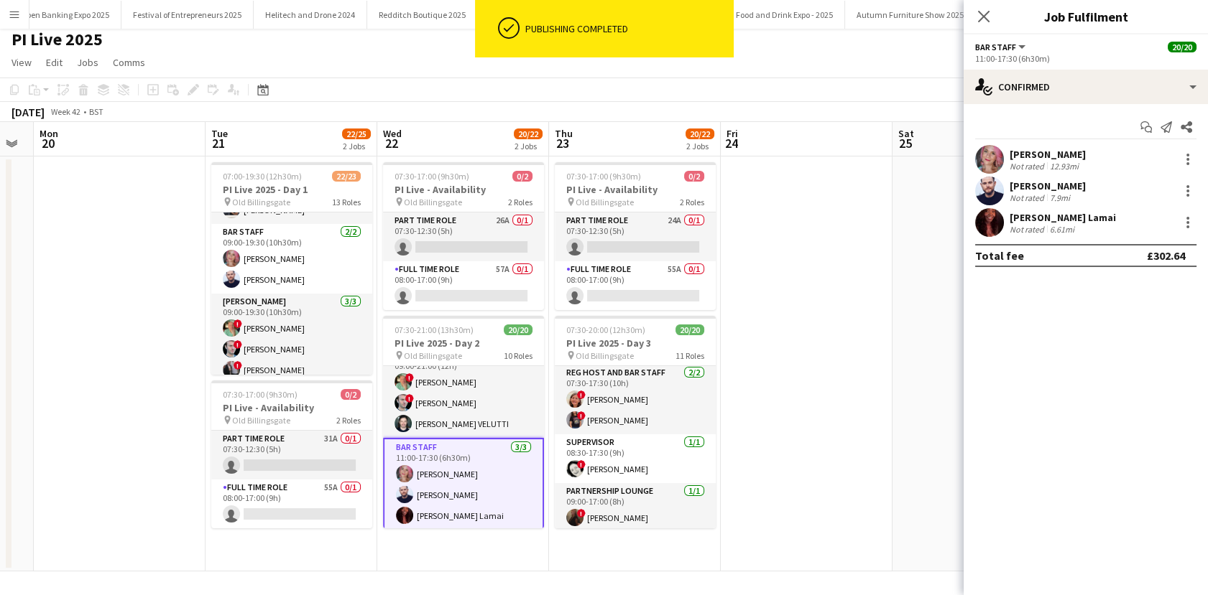
click at [1013, 225] on div "Not rated" at bounding box center [1027, 229] width 37 height 11
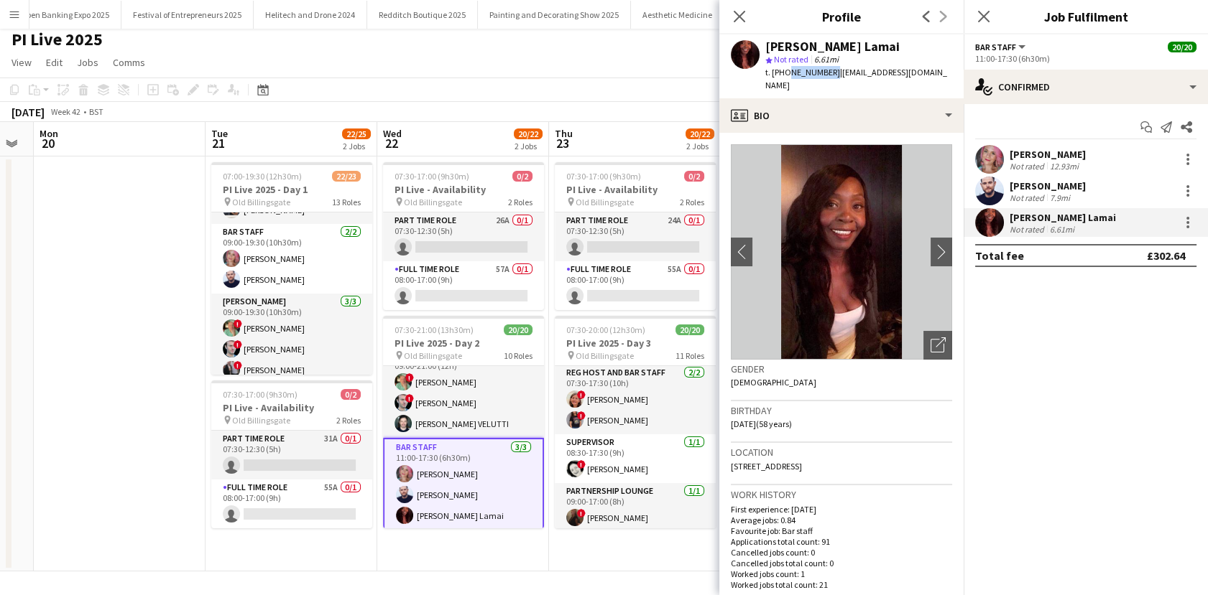
drag, startPoint x: 826, startPoint y: 78, endPoint x: 786, endPoint y: 79, distance: 40.3
click at [786, 79] on div "Funke Lamai star Not rated 6.61mi t. +447538646681 | funke383@hotmail.co.uk" at bounding box center [841, 66] width 244 height 64
drag, startPoint x: 897, startPoint y: 73, endPoint x: 833, endPoint y: 81, distance: 64.5
click at [833, 81] on app-profile-header "Funke Lamai star Not rated 6.61mi t. +447538646681 | funke383@hotmail.co.uk" at bounding box center [841, 66] width 244 height 64
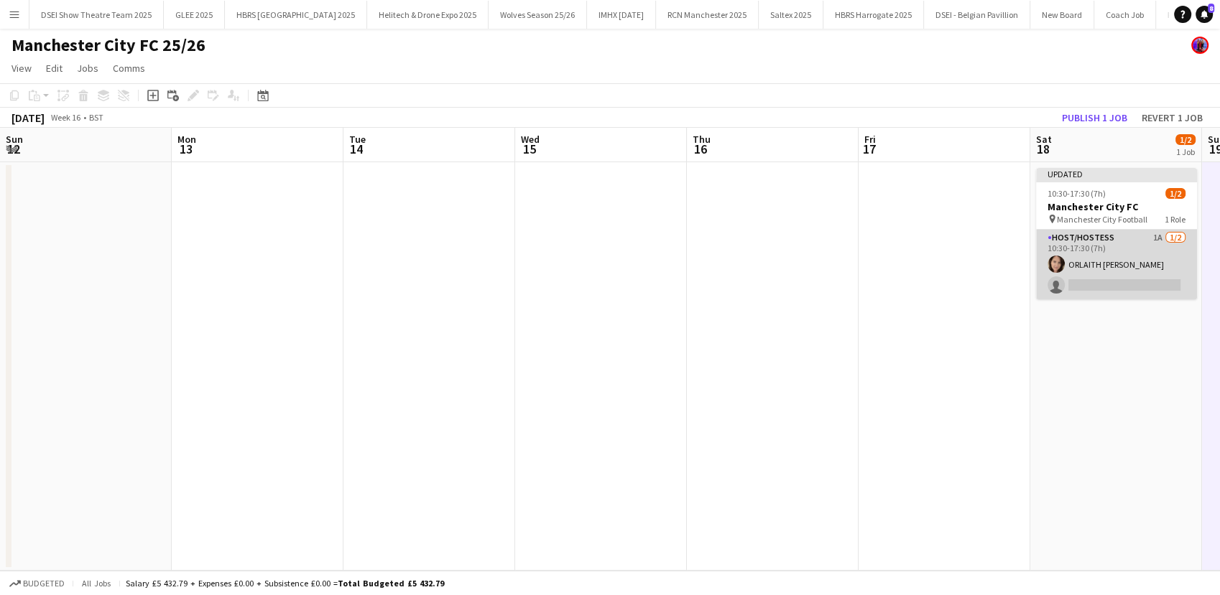
scroll to position [0, 701]
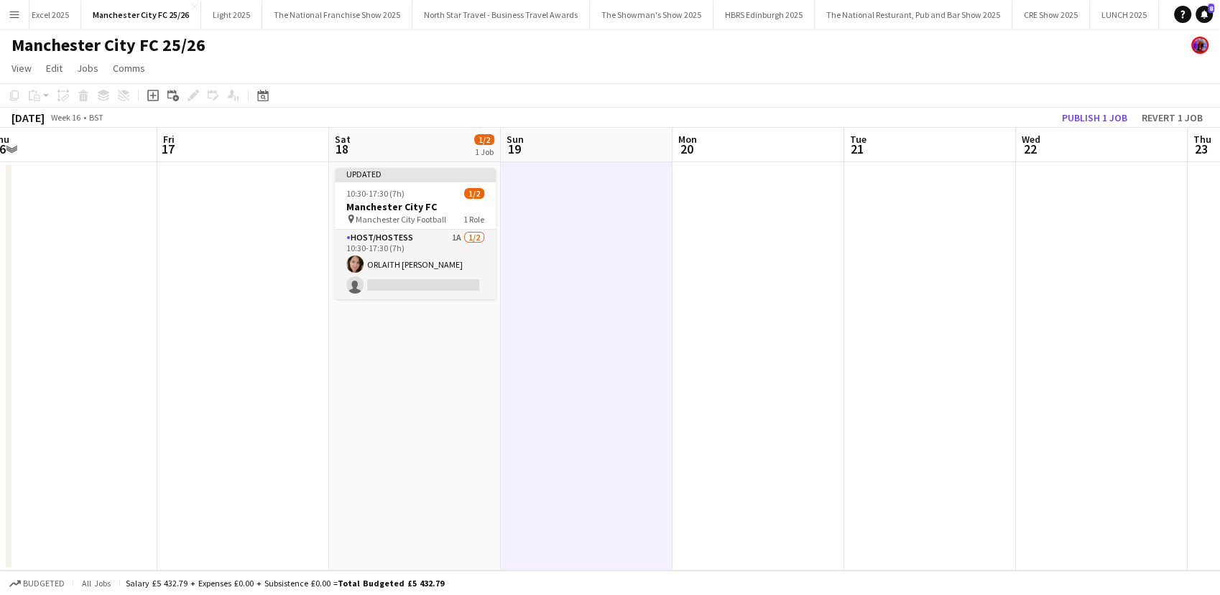
drag, startPoint x: 451, startPoint y: 272, endPoint x: 684, endPoint y: 252, distance: 233.6
click at [449, 272] on app-card-role "Host/Hostess 1A [DATE] 10:30-17:30 (7h) [PERSON_NAME] single-neutral-actions" at bounding box center [415, 265] width 161 height 70
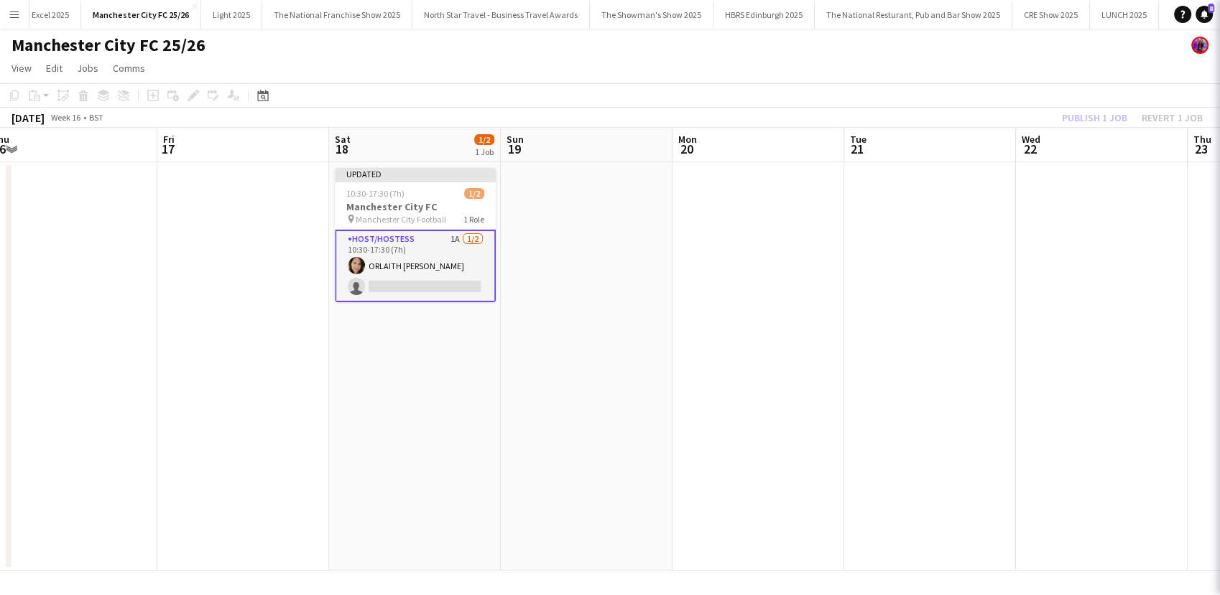
scroll to position [0, 703]
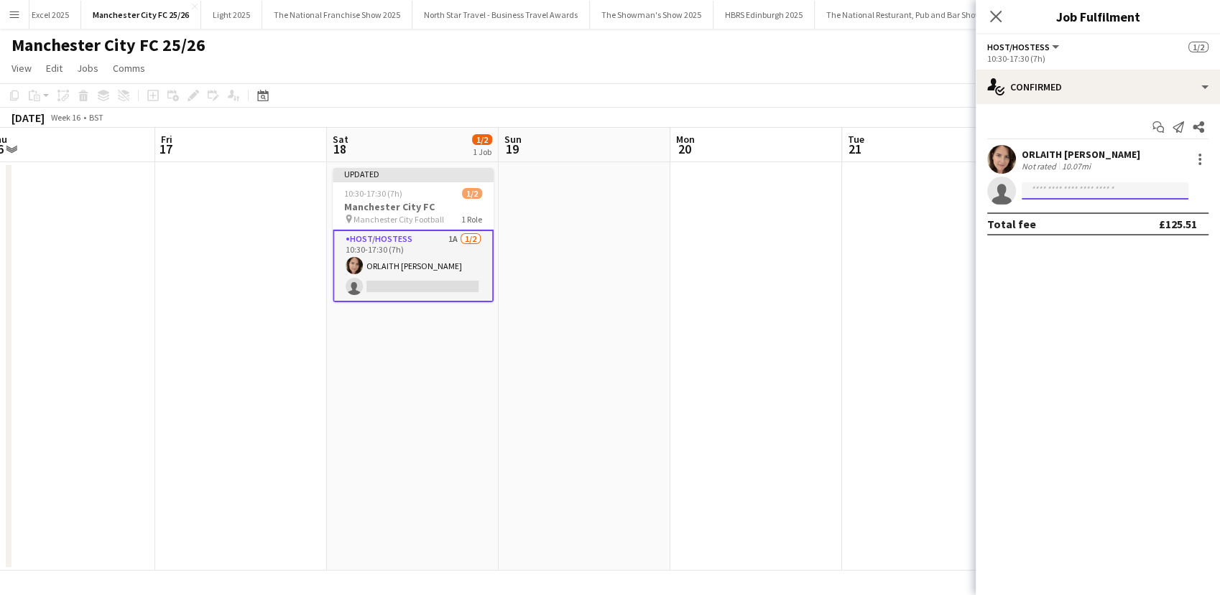
click at [1080, 188] on input at bounding box center [1104, 190] width 167 height 17
type input "***"
click at [1076, 221] on span "dua.benhayoun@gmail.com" at bounding box center [1105, 223] width 144 height 11
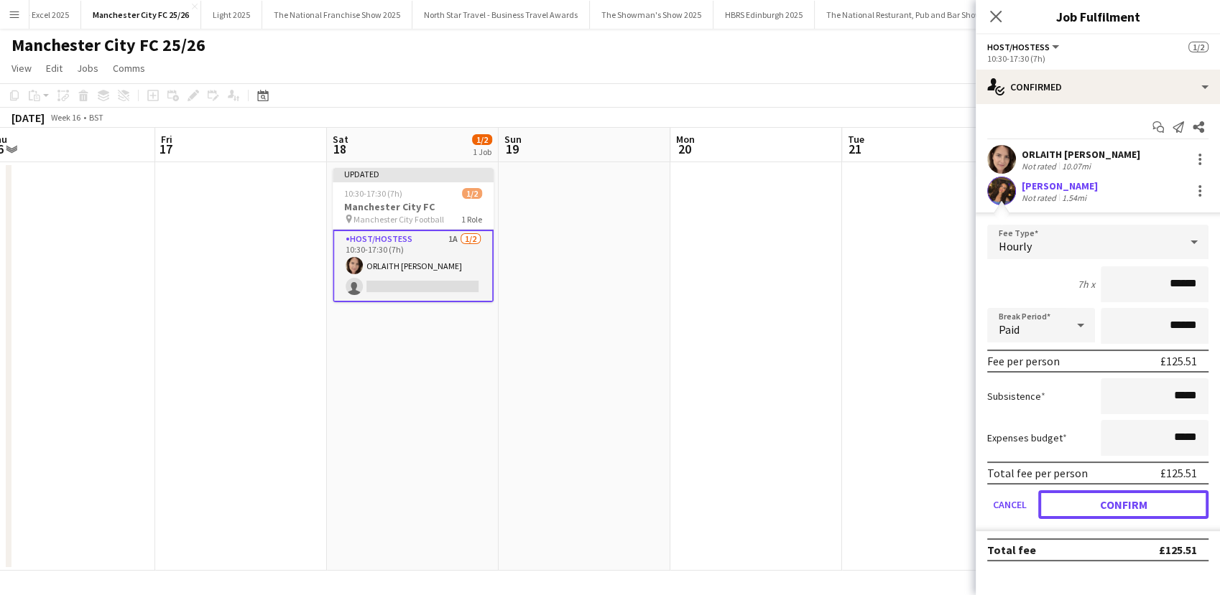
drag, startPoint x: 1132, startPoint y: 498, endPoint x: 875, endPoint y: 417, distance: 269.7
click at [1133, 498] on button "Confirm" at bounding box center [1123, 505] width 170 height 29
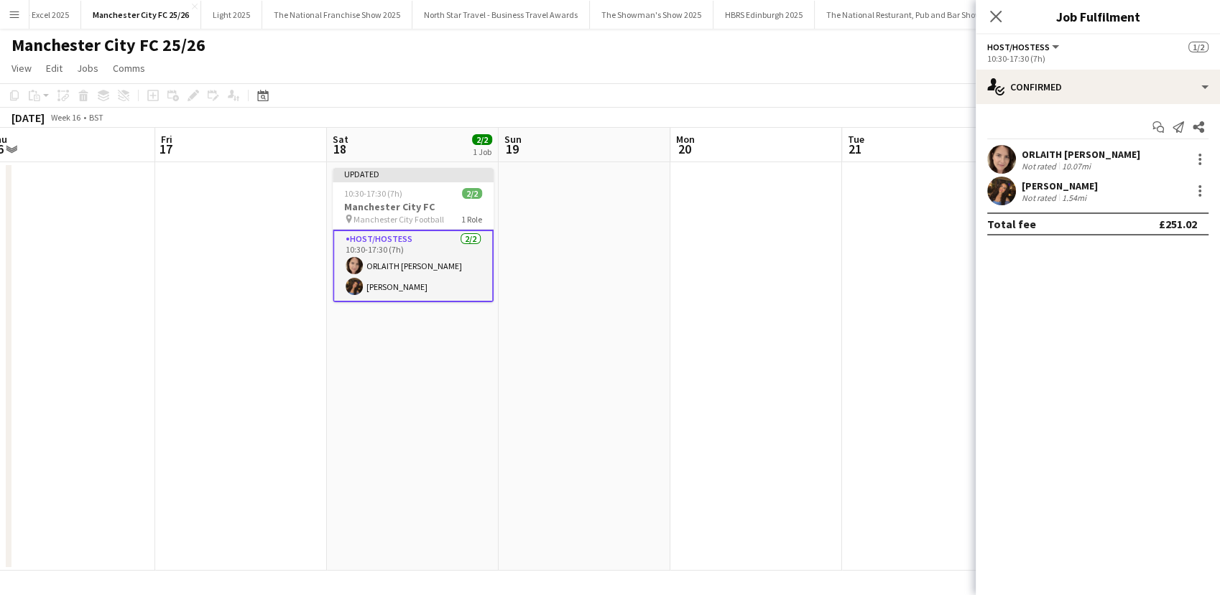
click at [762, 393] on app-date-cell at bounding box center [756, 366] width 172 height 409
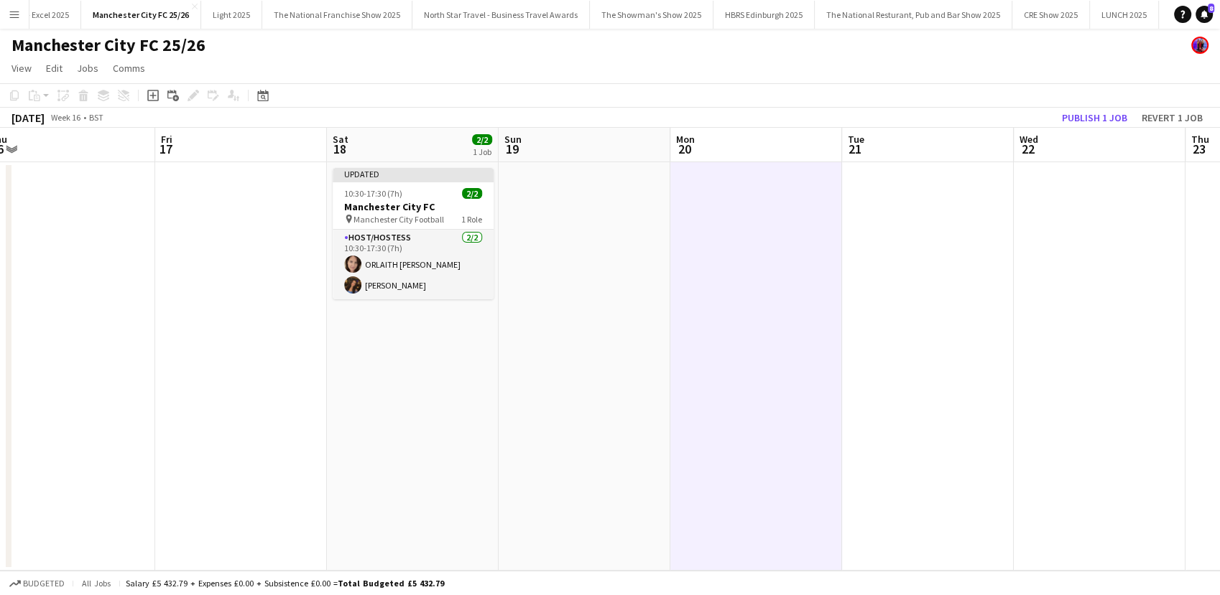
click at [550, 450] on app-date-cell at bounding box center [585, 366] width 172 height 409
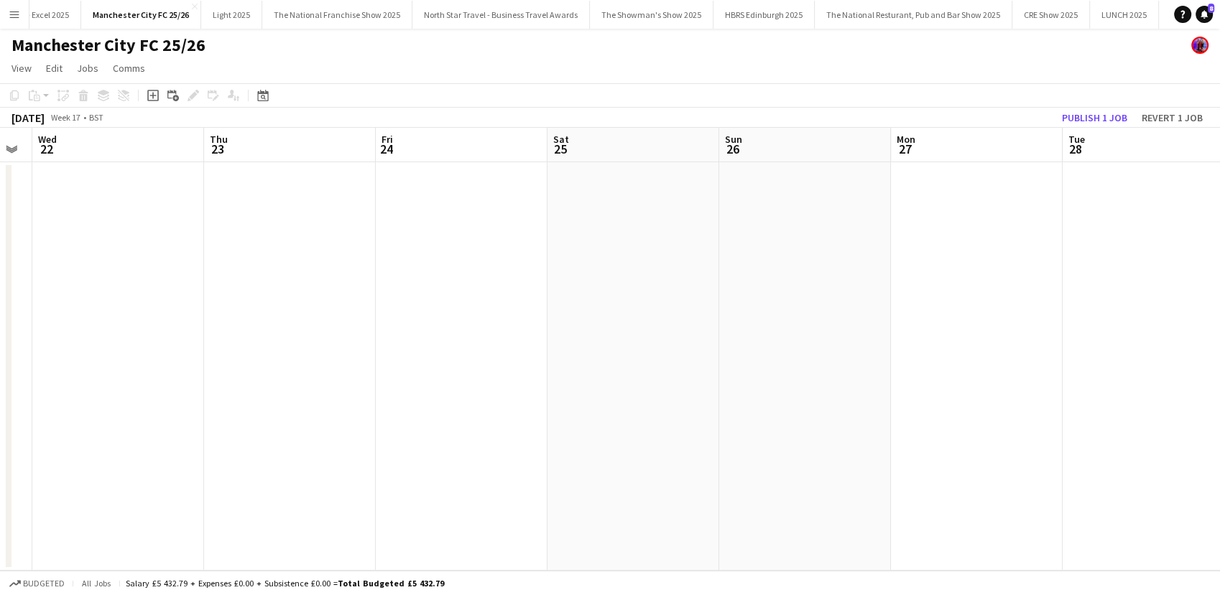
scroll to position [0, 312]
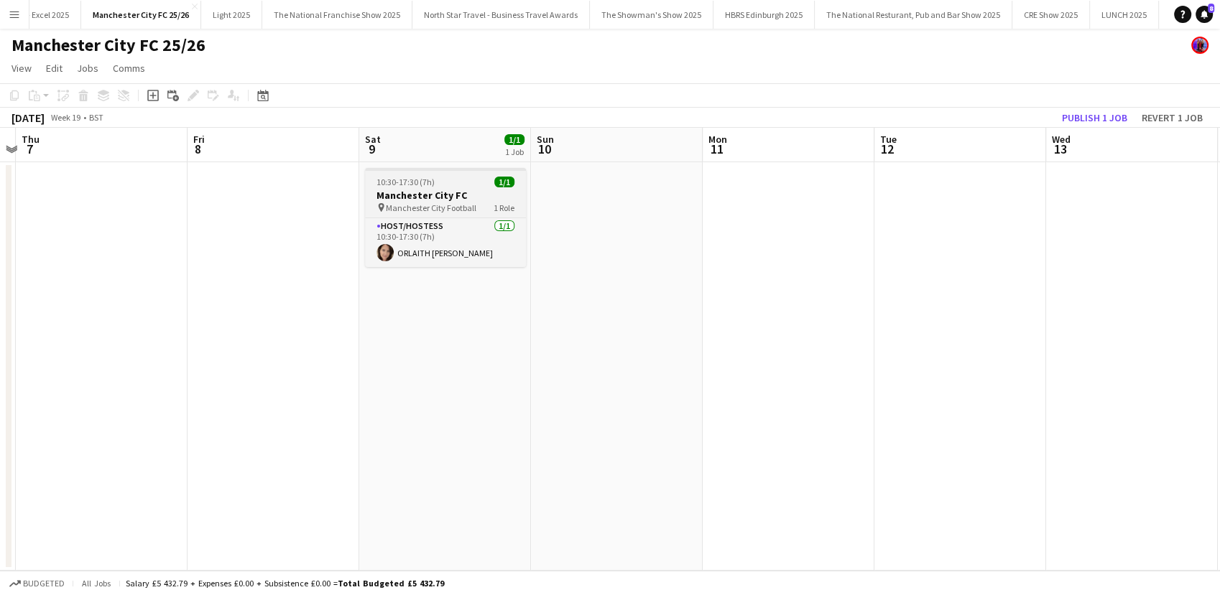
click at [455, 191] on h3 "Manchester City FC" at bounding box center [445, 195] width 161 height 13
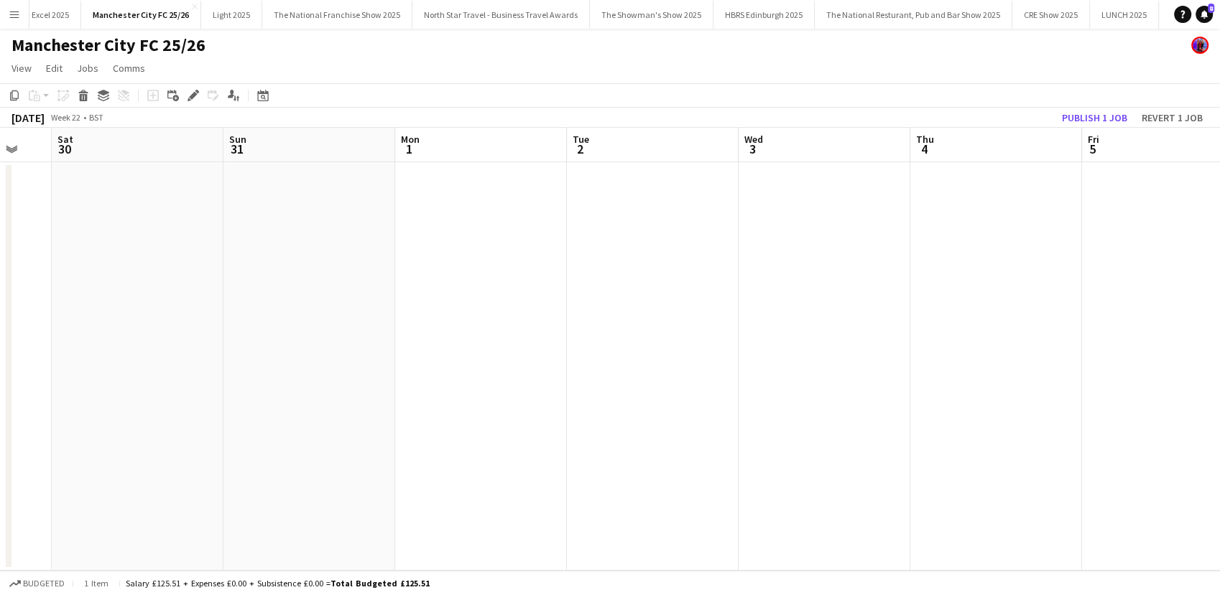
scroll to position [0, 685]
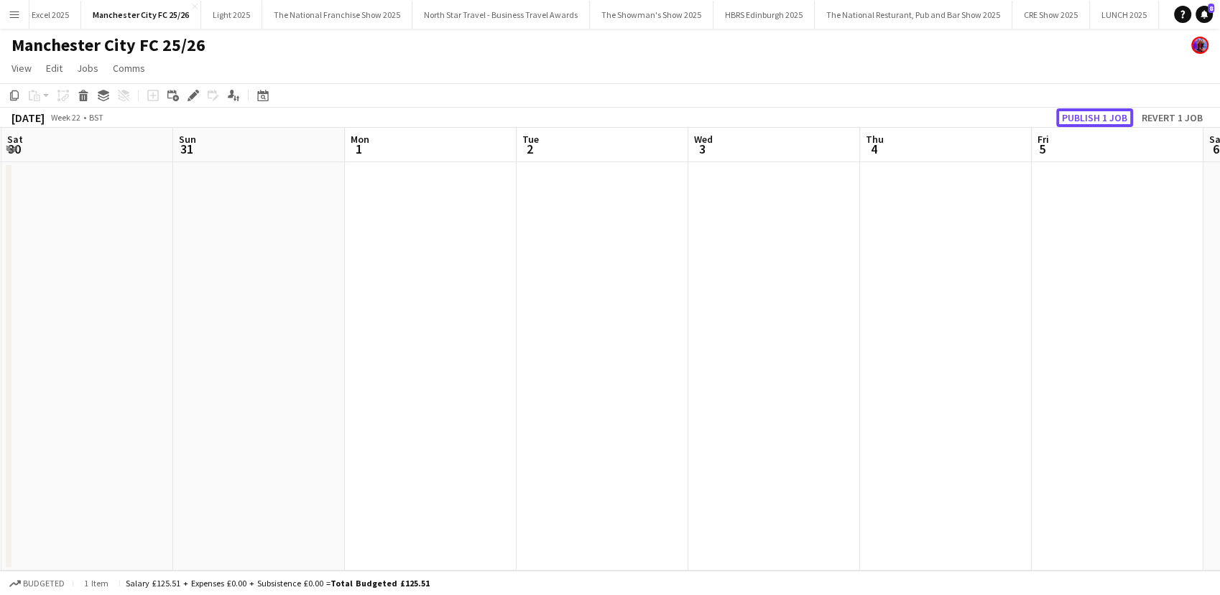
click at [1074, 117] on button "Publish 1 job" at bounding box center [1094, 117] width 77 height 19
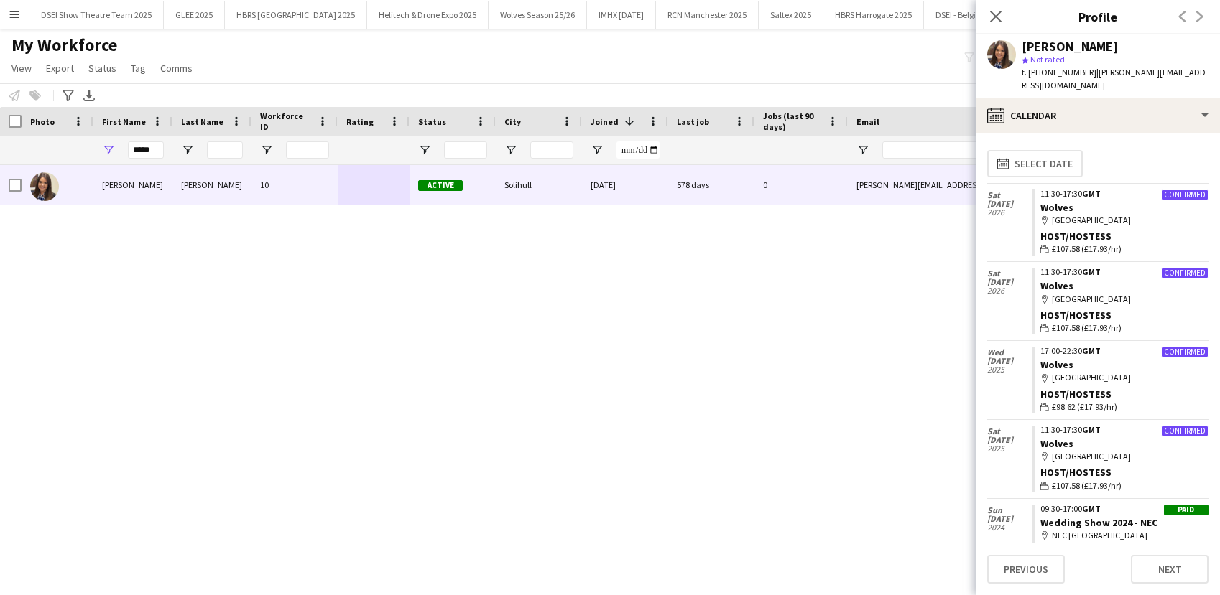
click at [159, 147] on input "*****" at bounding box center [146, 150] width 36 height 17
type input "*"
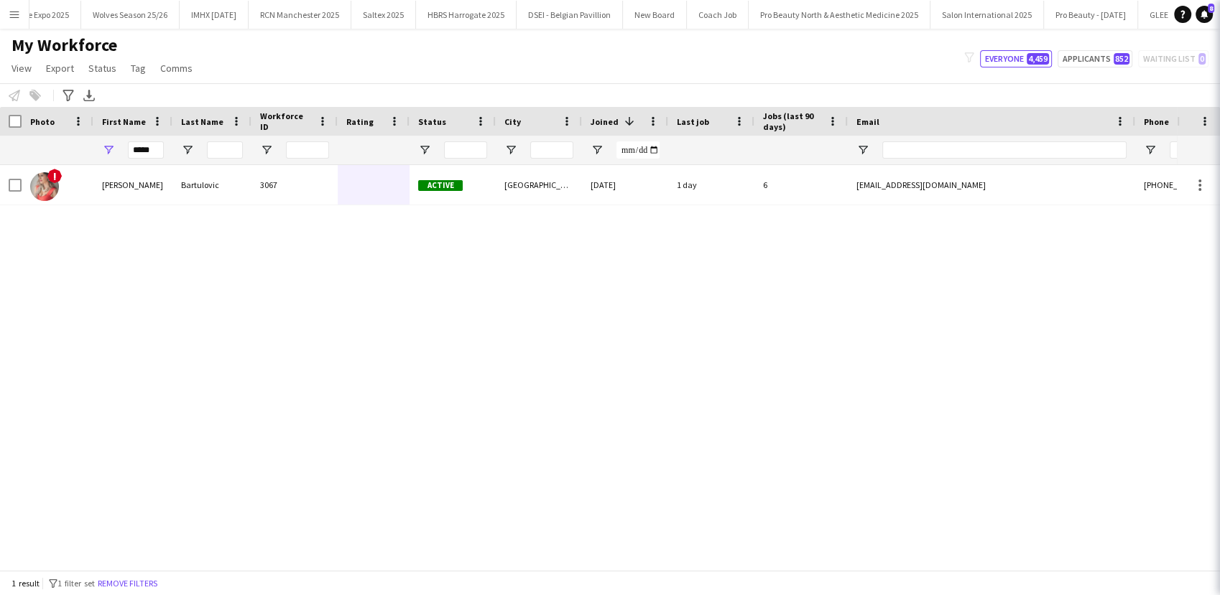
type input "*****"
click at [164, 184] on div "[PERSON_NAME]" at bounding box center [132, 185] width 79 height 40
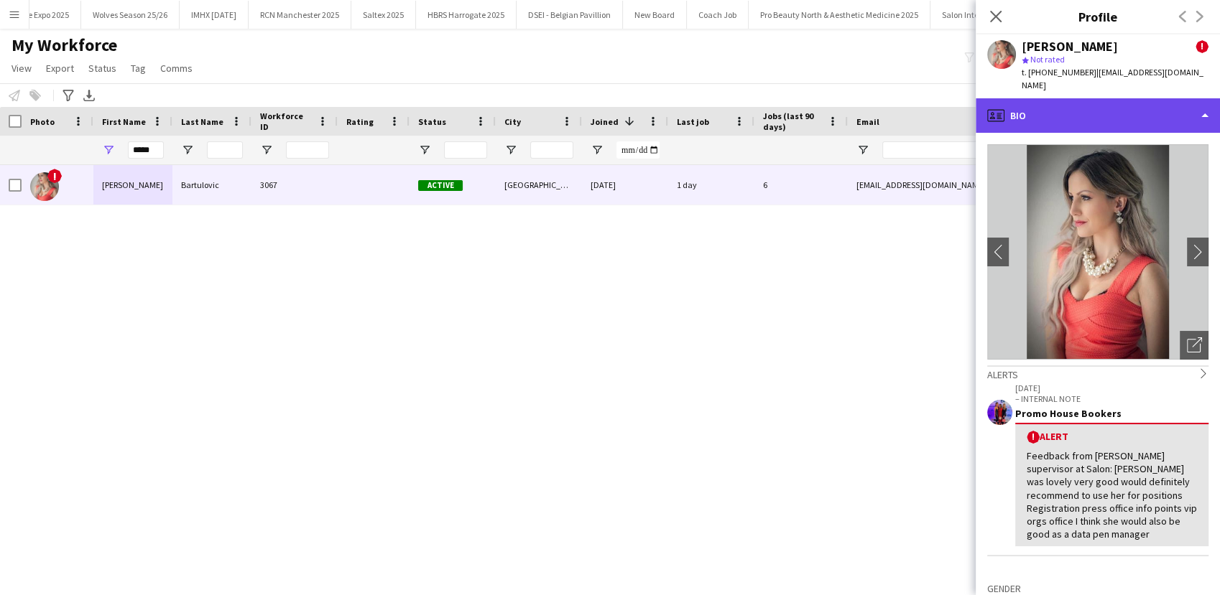
click at [1108, 106] on div "profile Bio" at bounding box center [1097, 115] width 244 height 34
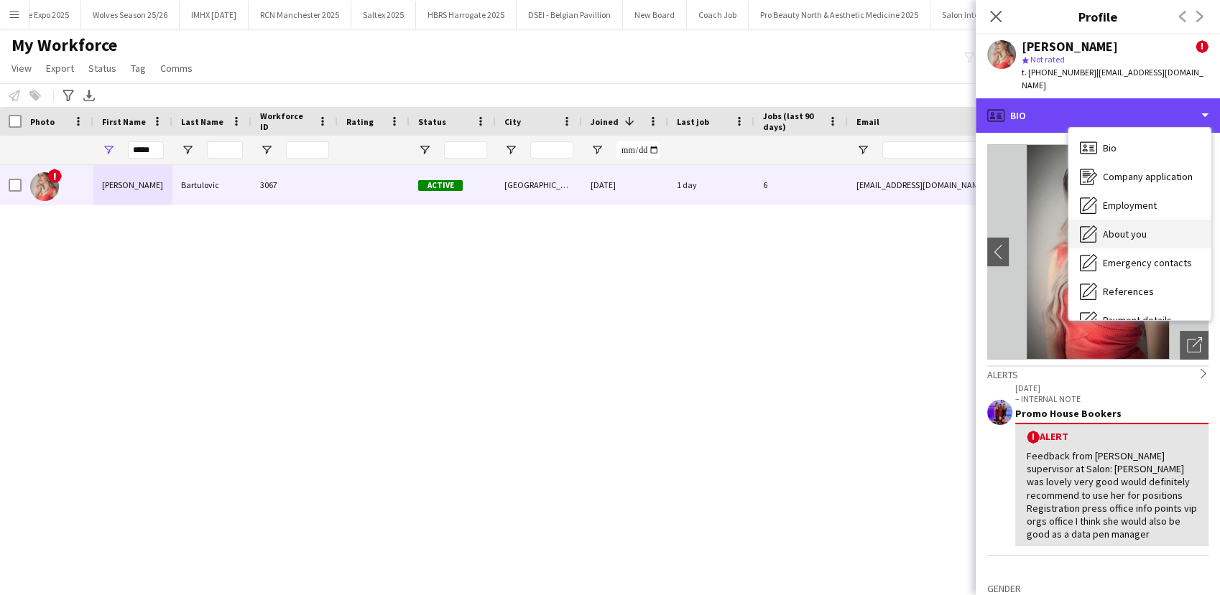
scroll to position [163, 0]
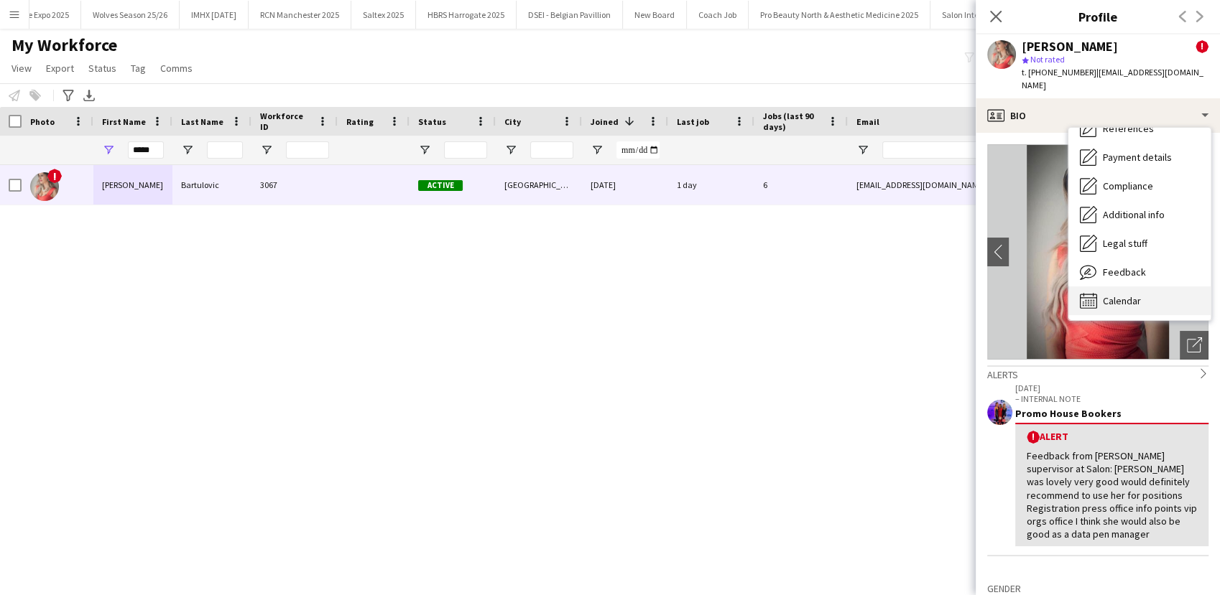
click at [1107, 295] on span "Calendar" at bounding box center [1122, 301] width 38 height 13
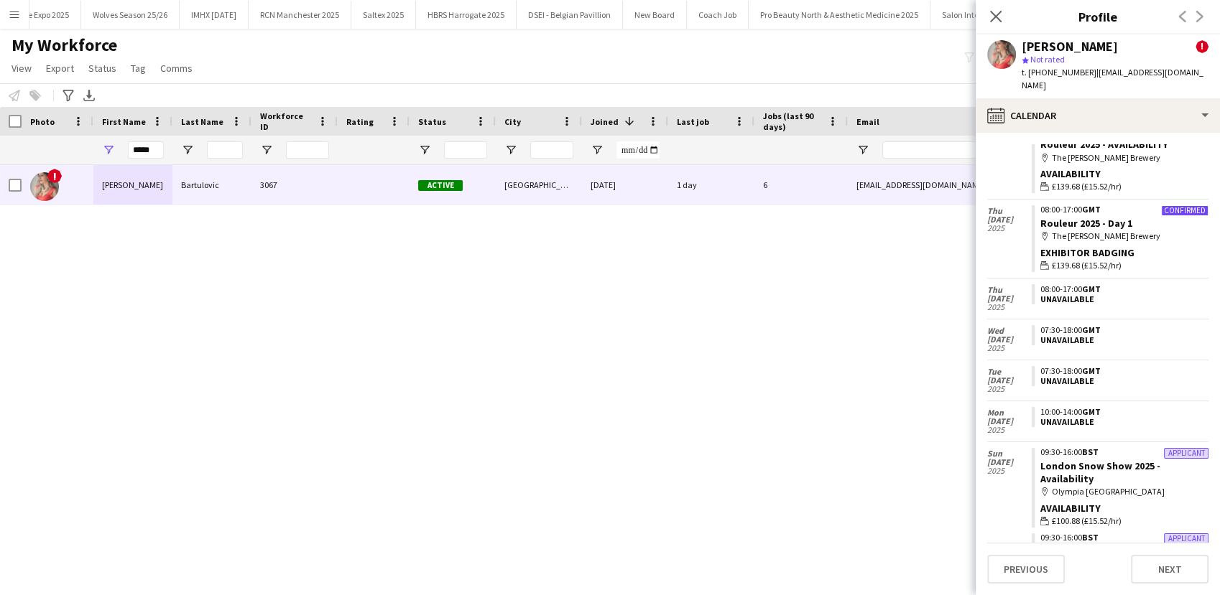
scroll to position [851, 0]
